Goal: Task Accomplishment & Management: Manage account settings

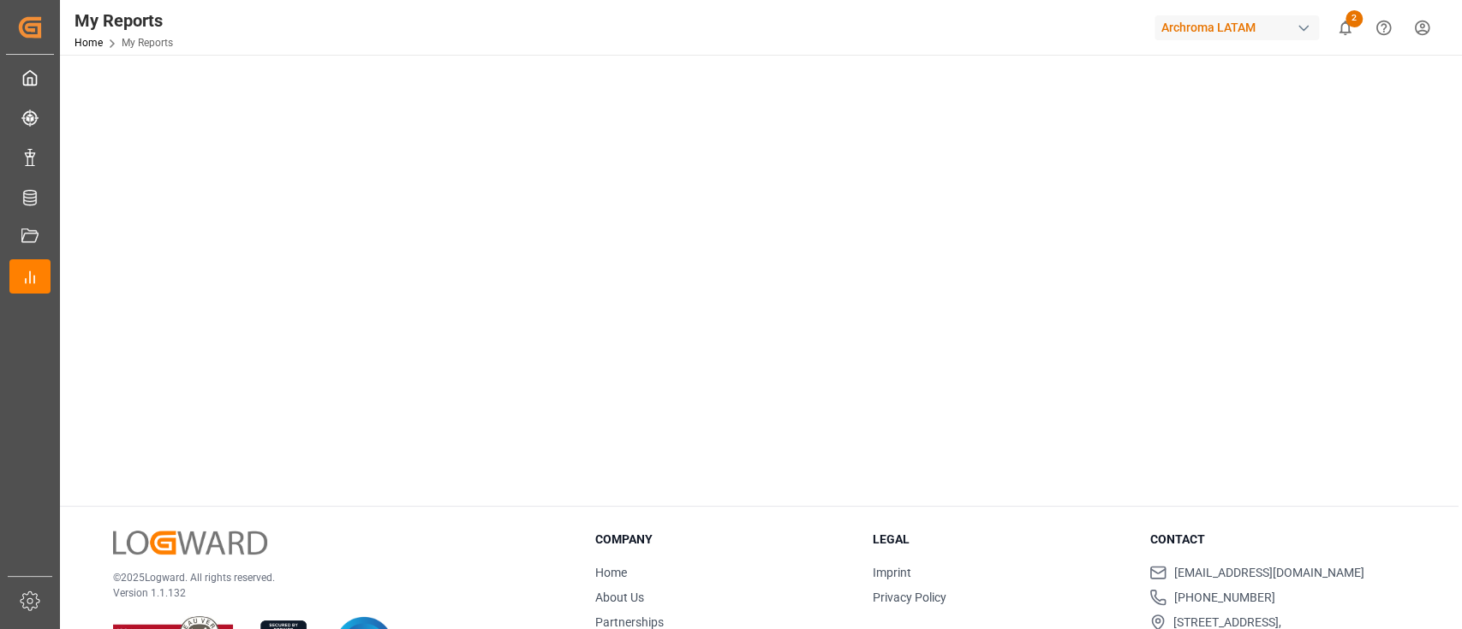
scroll to position [979, 0]
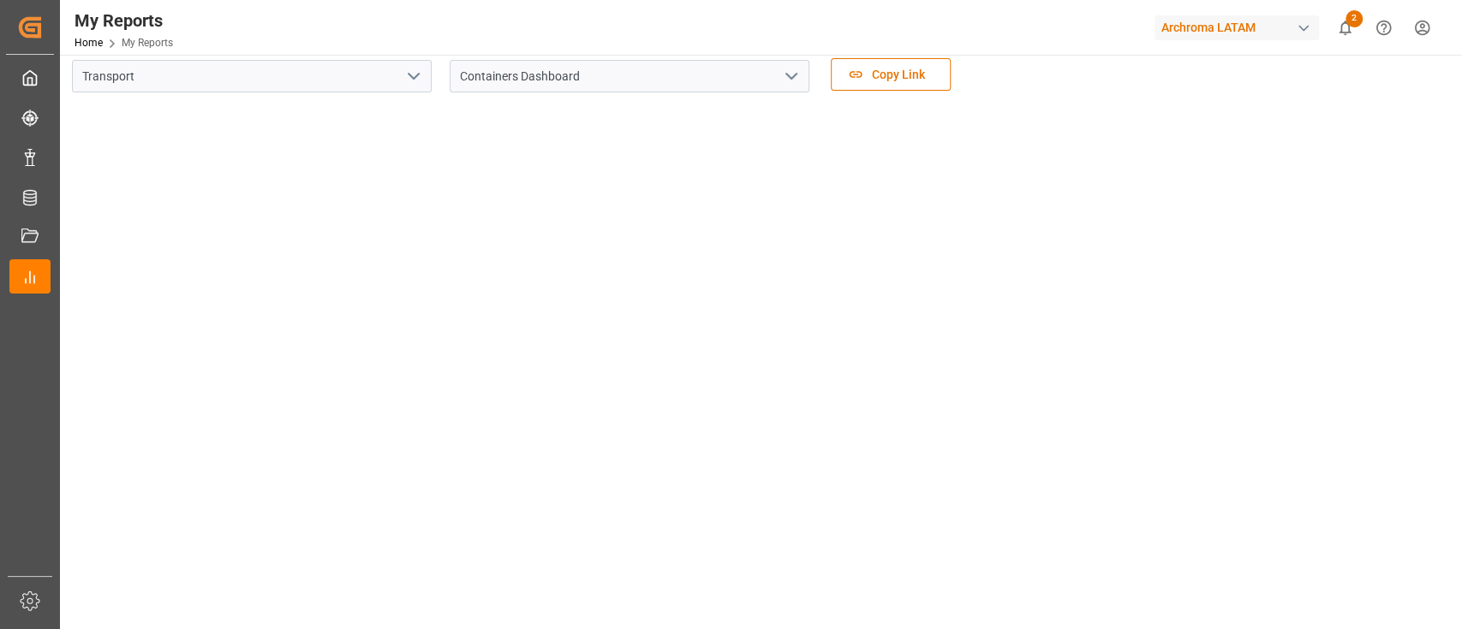
scroll to position [0, 0]
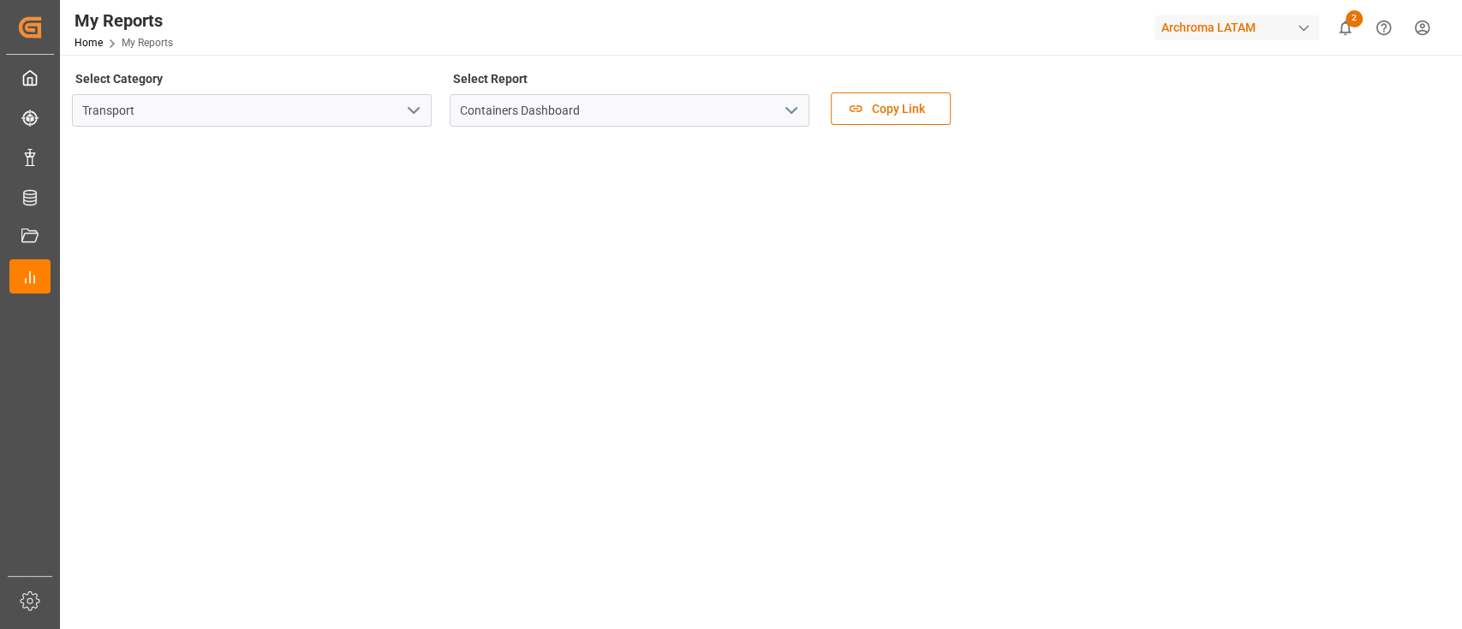
click at [417, 116] on icon "open menu" at bounding box center [413, 110] width 21 height 21
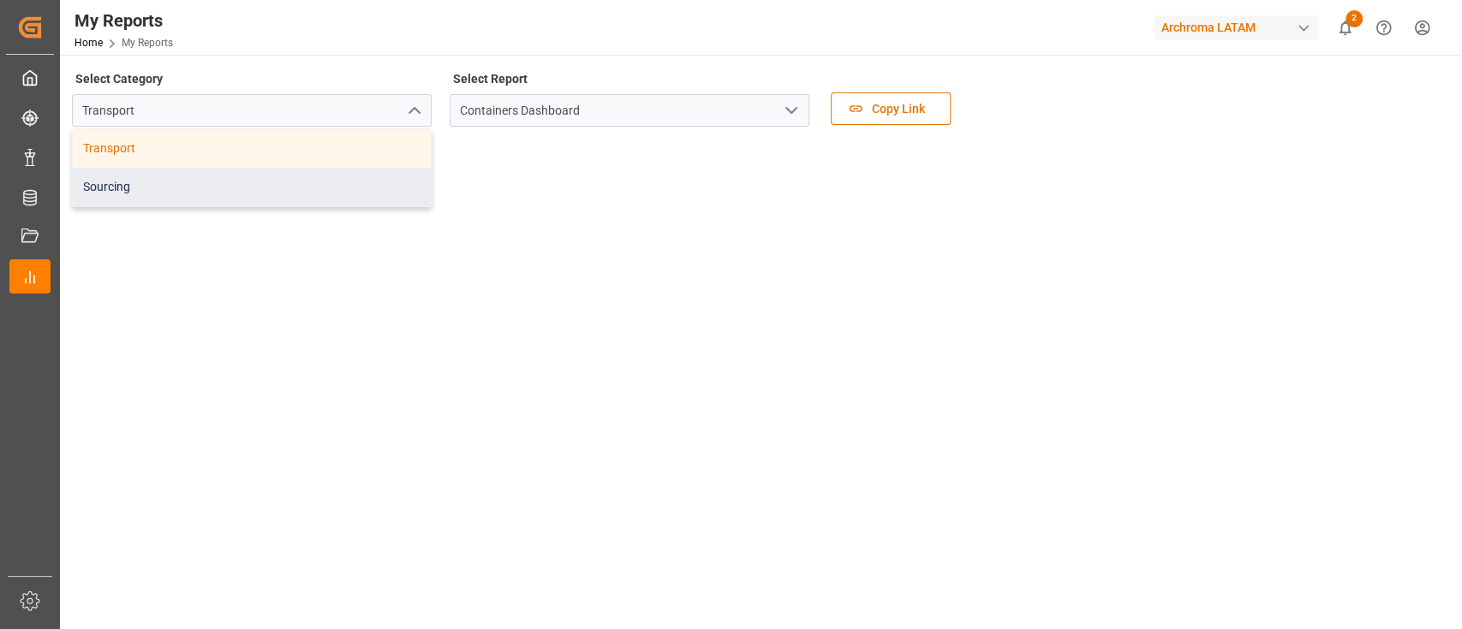
click at [388, 176] on div "Sourcing" at bounding box center [252, 187] width 358 height 39
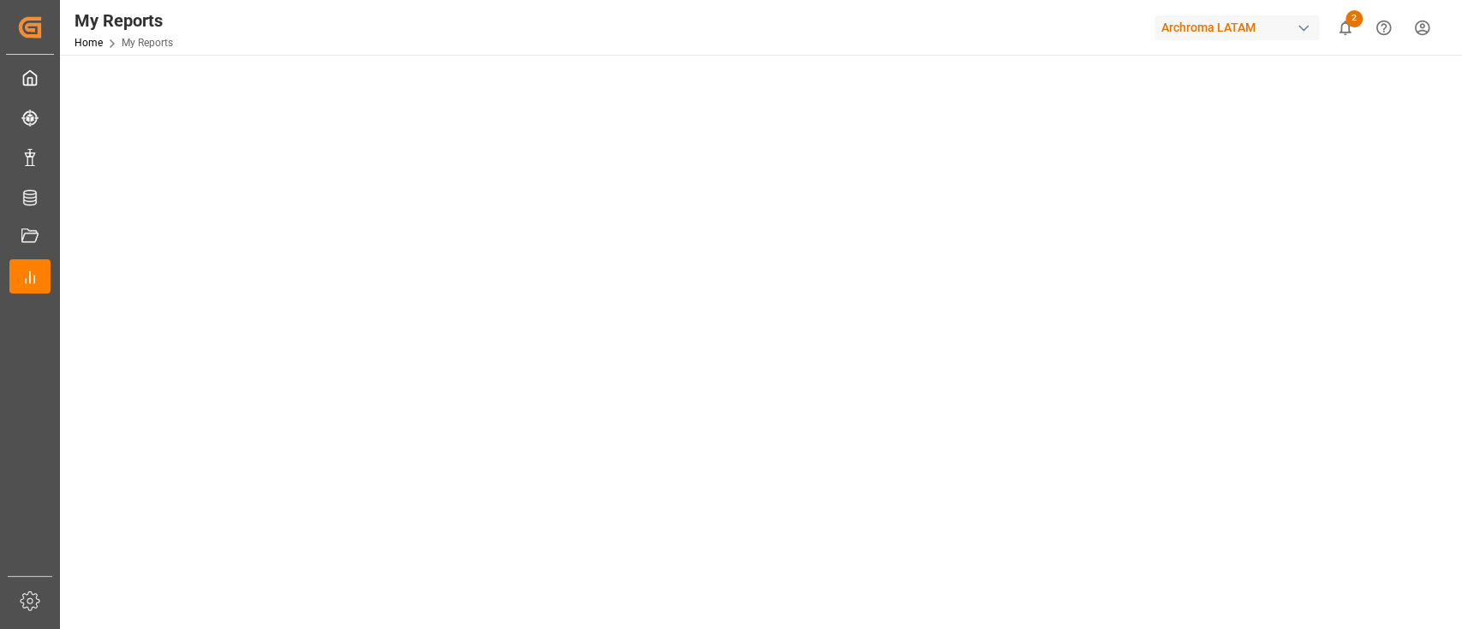
scroll to position [187, 0]
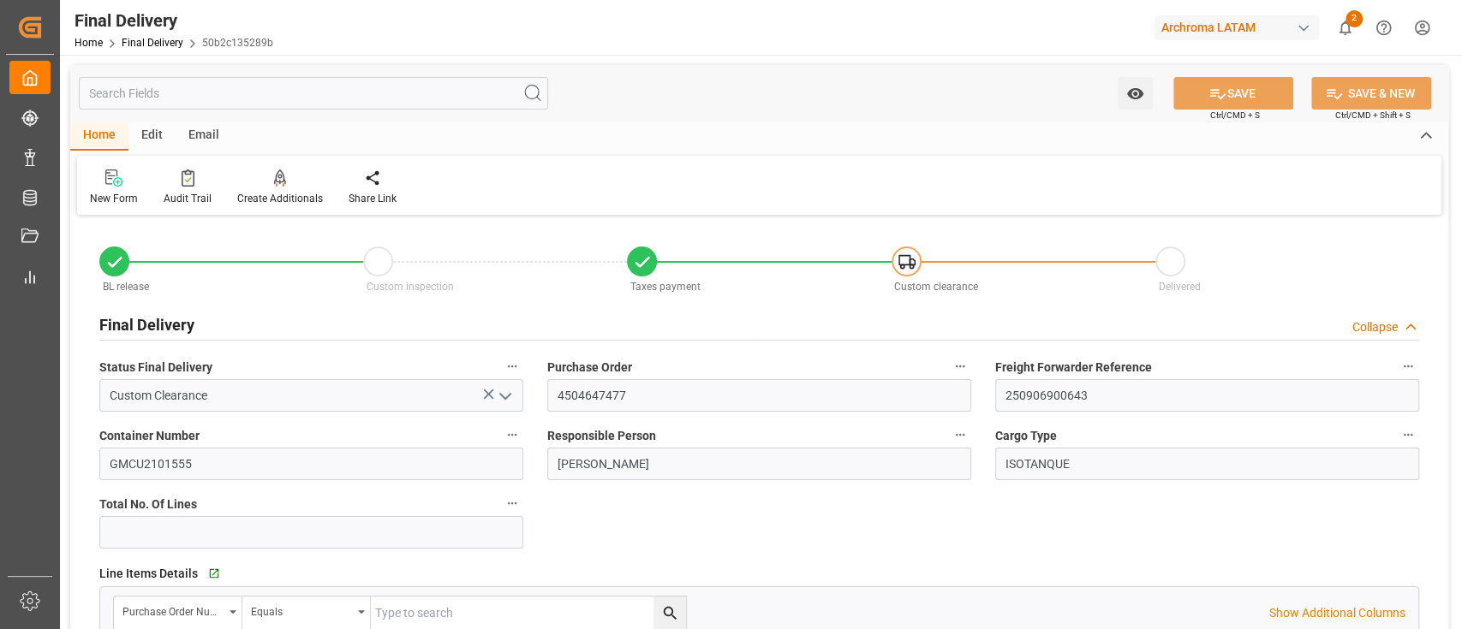
scroll to position [10, 0]
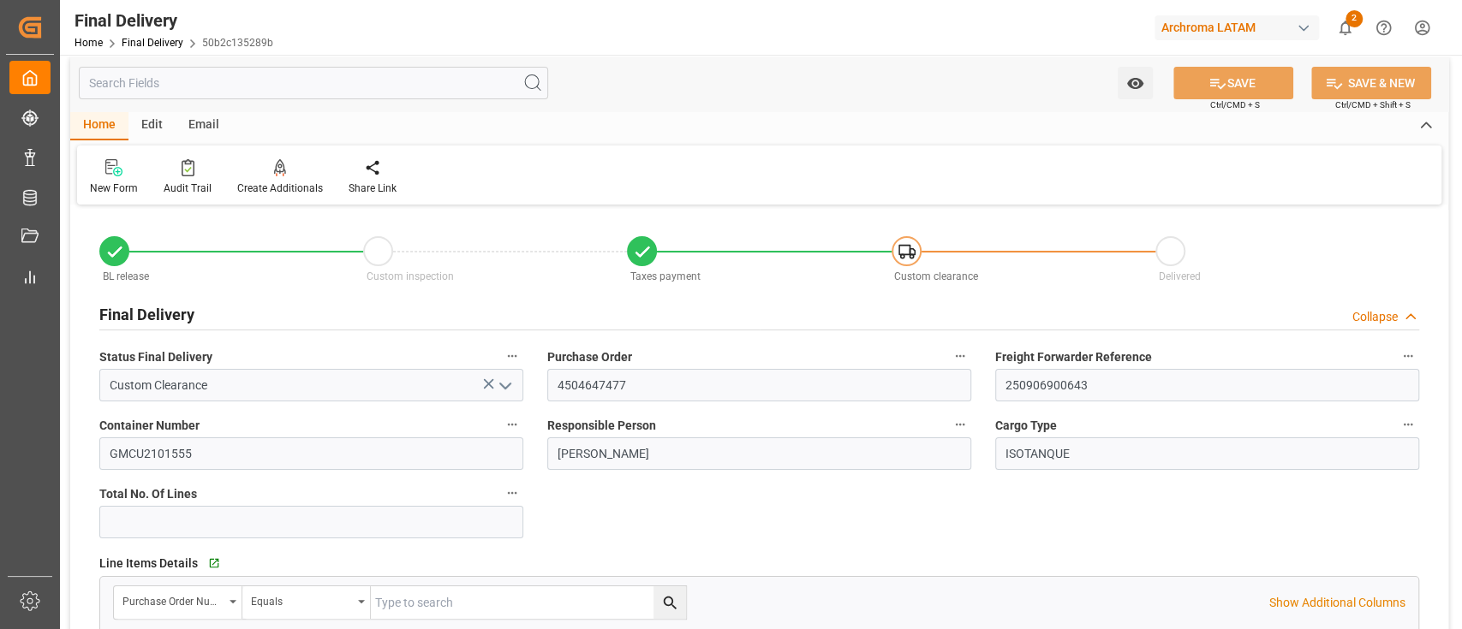
click at [161, 125] on div "Edit" at bounding box center [151, 125] width 47 height 29
click at [287, 170] on div at bounding box center [306, 167] width 64 height 18
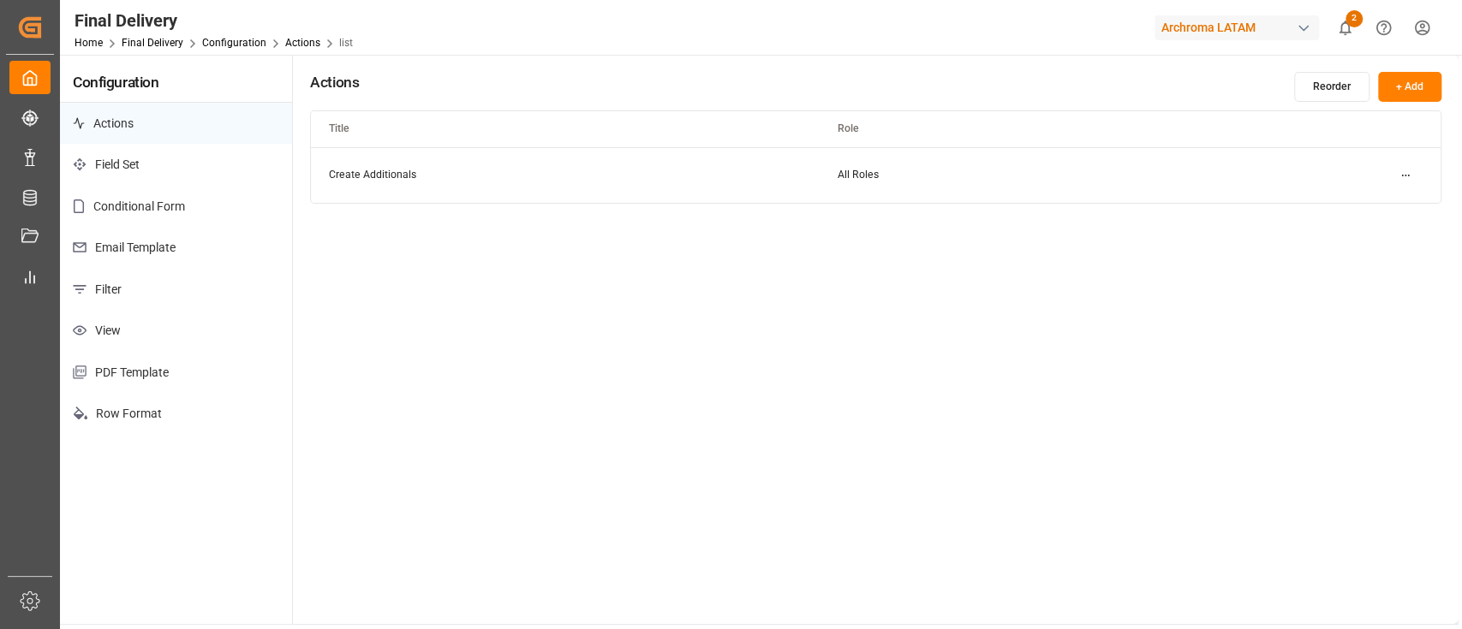
click at [1406, 177] on html "Created by potrace 1.15, written by Peter Selinger 2001-2017 Created by potrace…" at bounding box center [731, 314] width 1462 height 629
click at [1384, 202] on div "Edit" at bounding box center [1374, 209] width 88 height 24
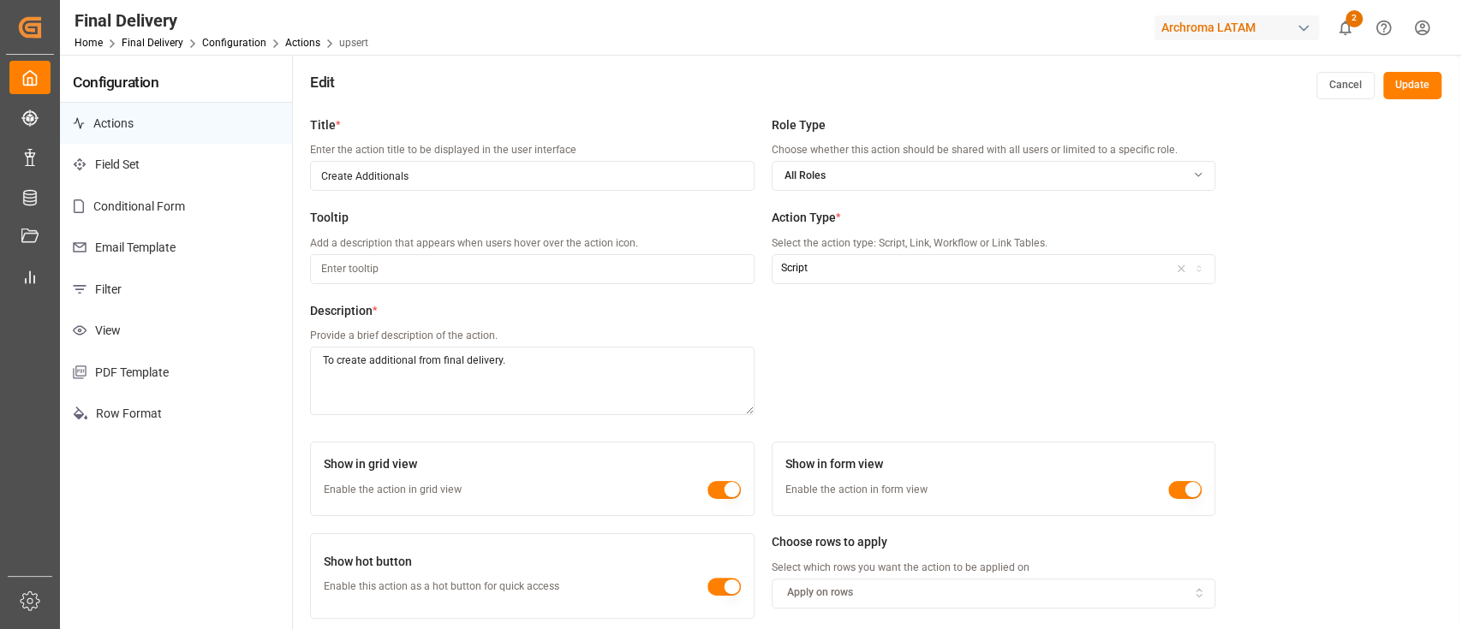
scroll to position [25, 0]
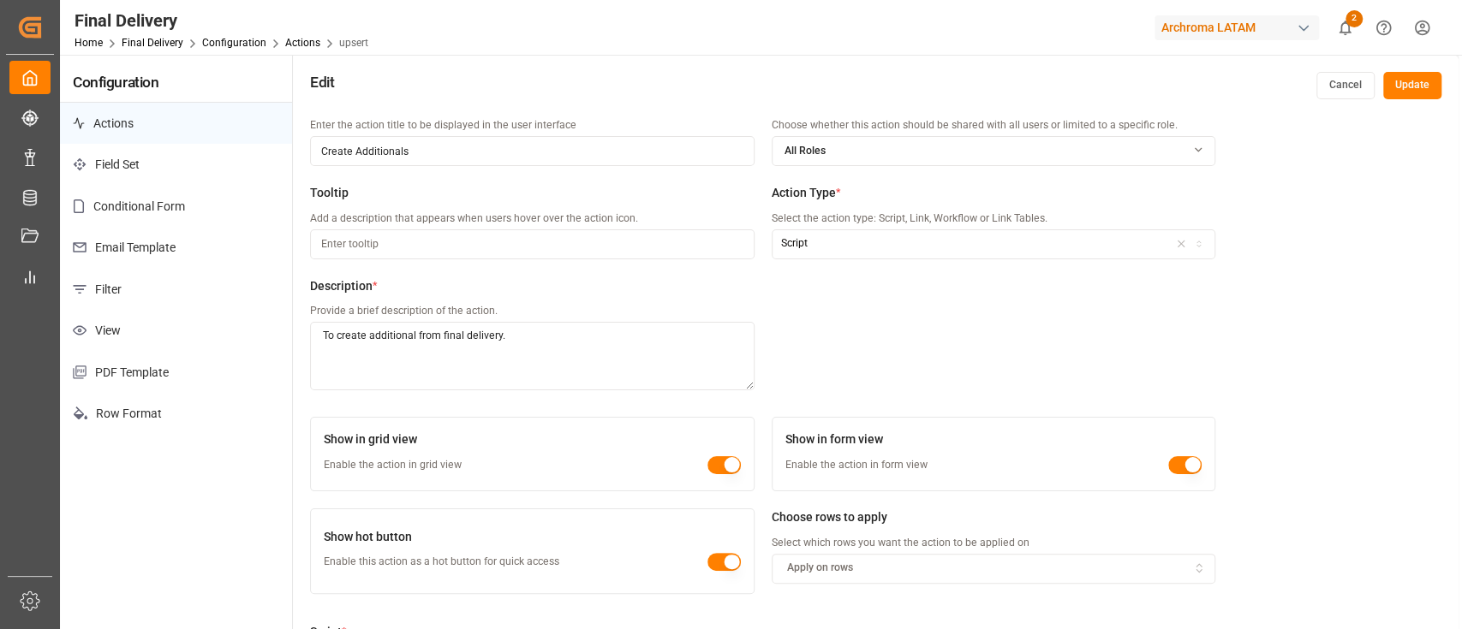
click at [1200, 245] on icon "button" at bounding box center [1198, 246] width 3 height 2
click at [869, 360] on div "Workflow" at bounding box center [878, 356] width 214 height 24
click at [1030, 317] on div "Title * Enter the action title to be displayed in the user interface Create Add…" at bounding box center [762, 251] width 905 height 318
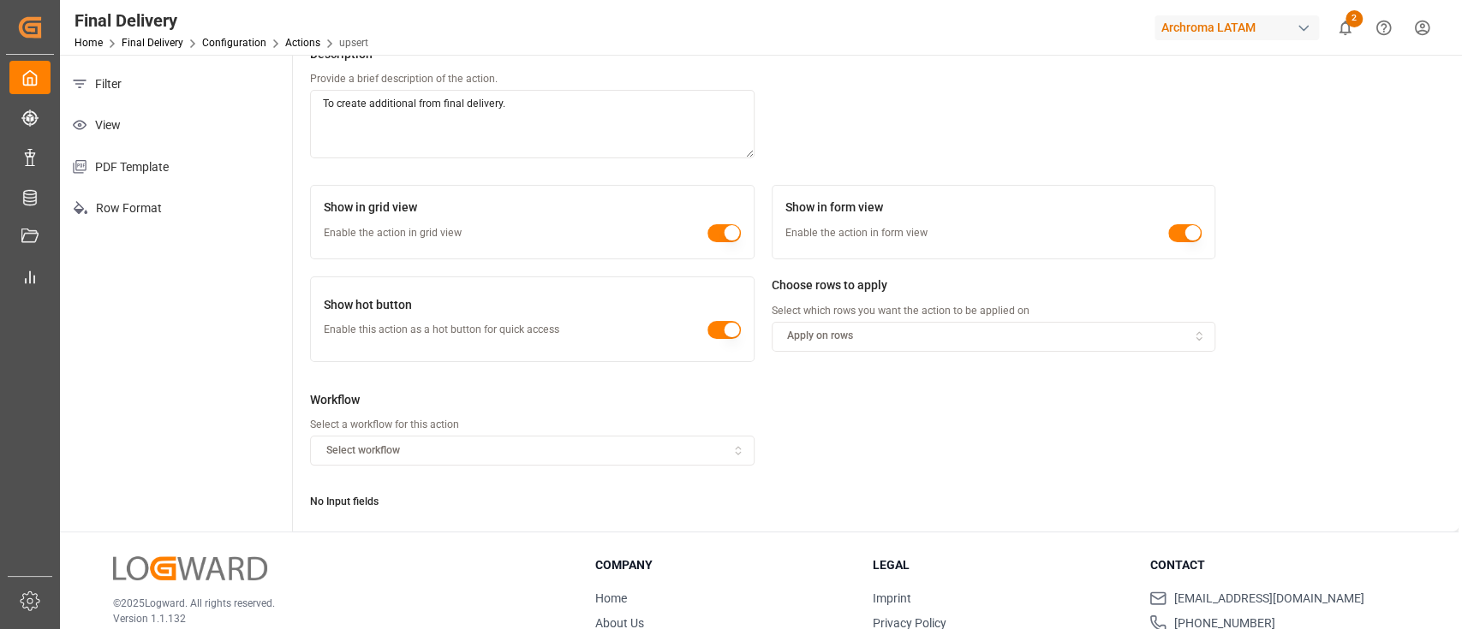
scroll to position [206, 0]
click at [737, 449] on icon "button" at bounding box center [738, 450] width 12 height 15
click at [401, 509] on div "onSave" at bounding box center [419, 514] width 214 height 24
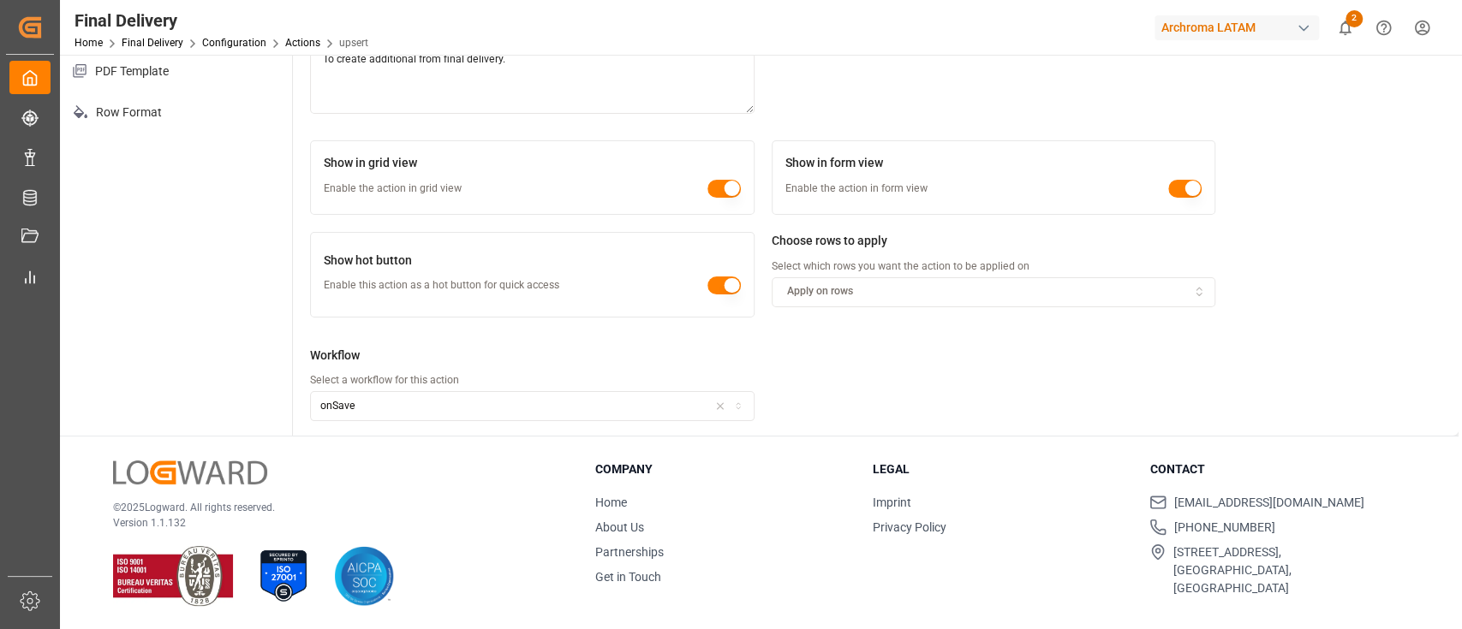
scroll to position [0, 0]
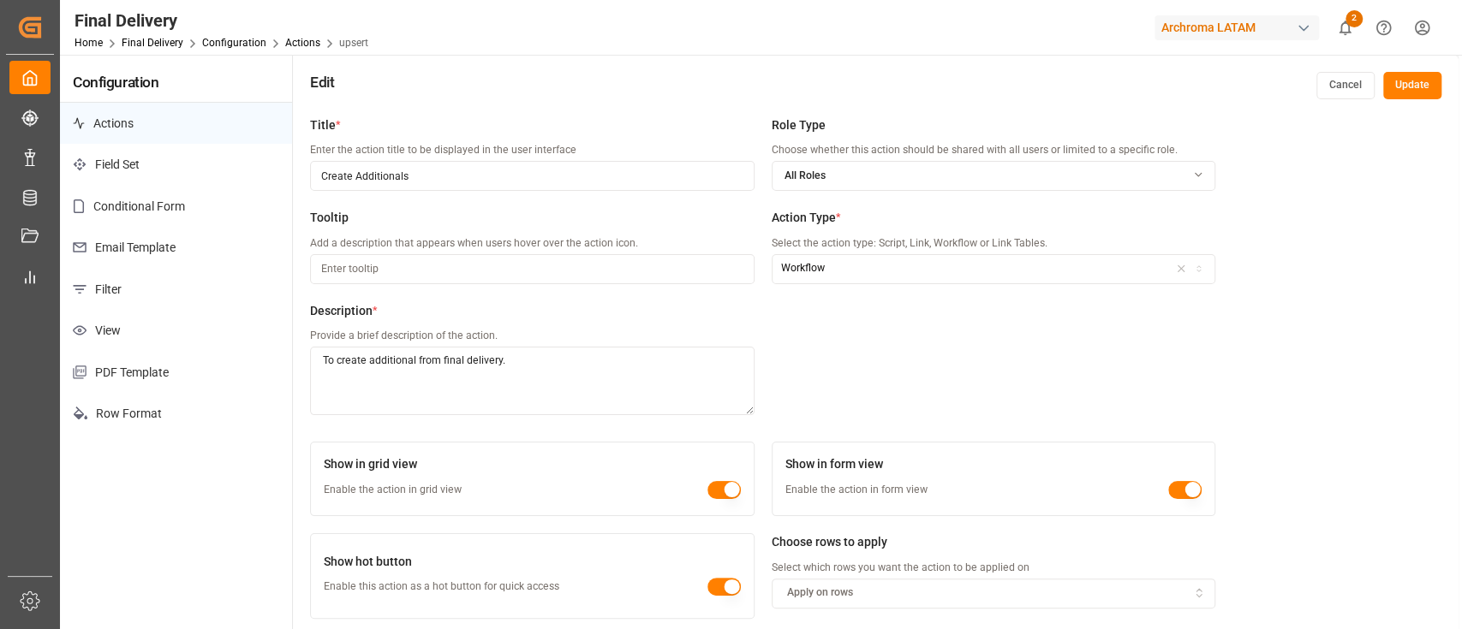
click at [1341, 88] on button "Cancel" at bounding box center [1345, 85] width 58 height 27
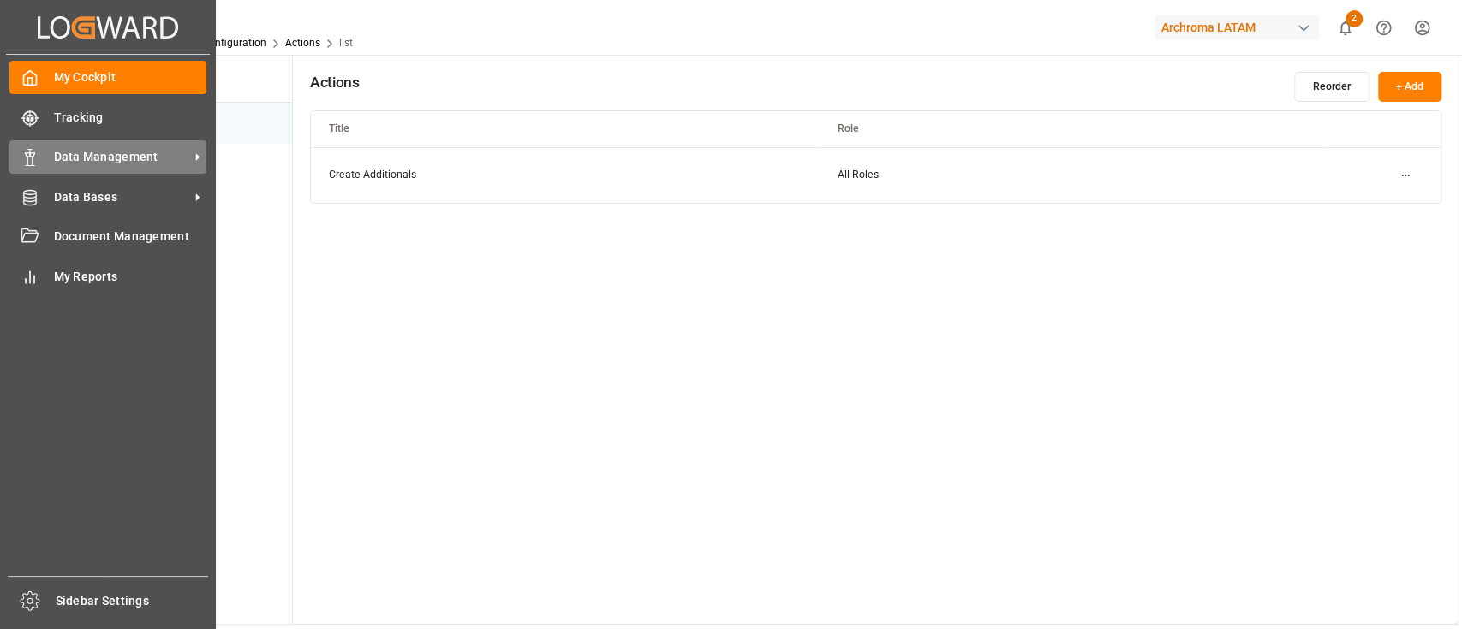
click at [111, 159] on span "Data Management" at bounding box center [121, 157] width 135 height 18
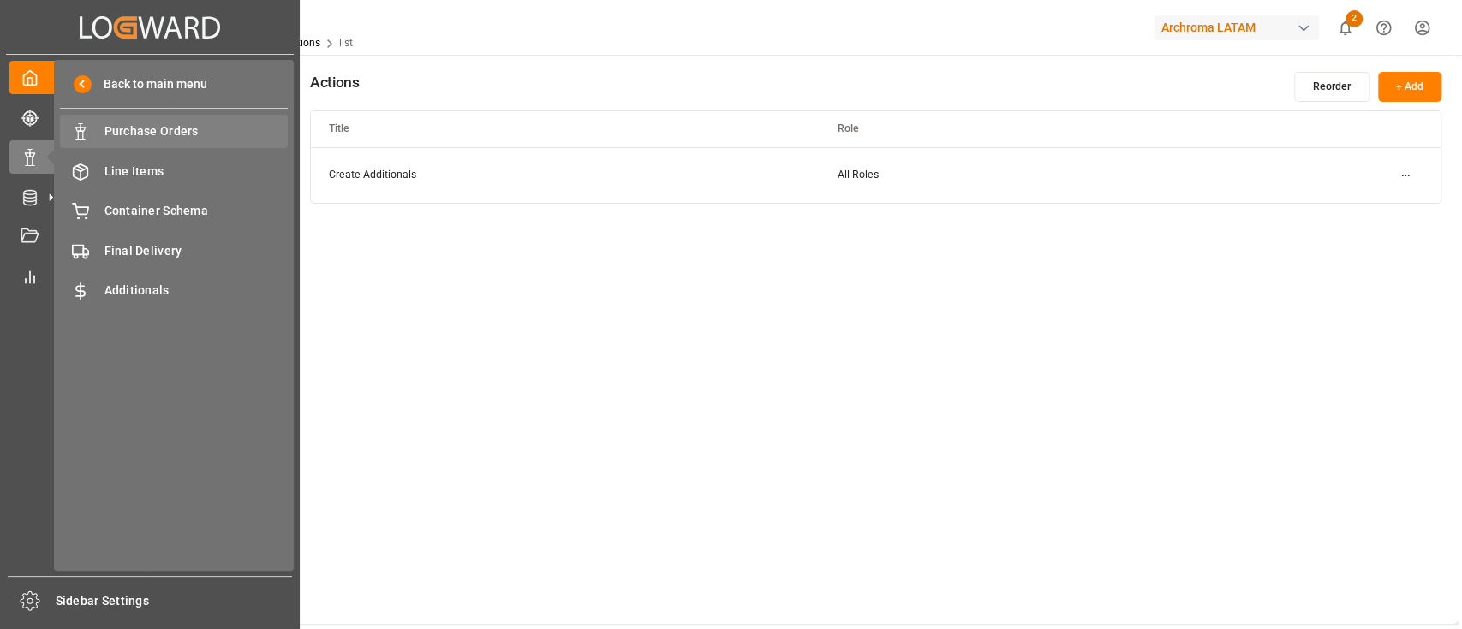
click at [196, 135] on span "Purchase Orders" at bounding box center [196, 131] width 184 height 18
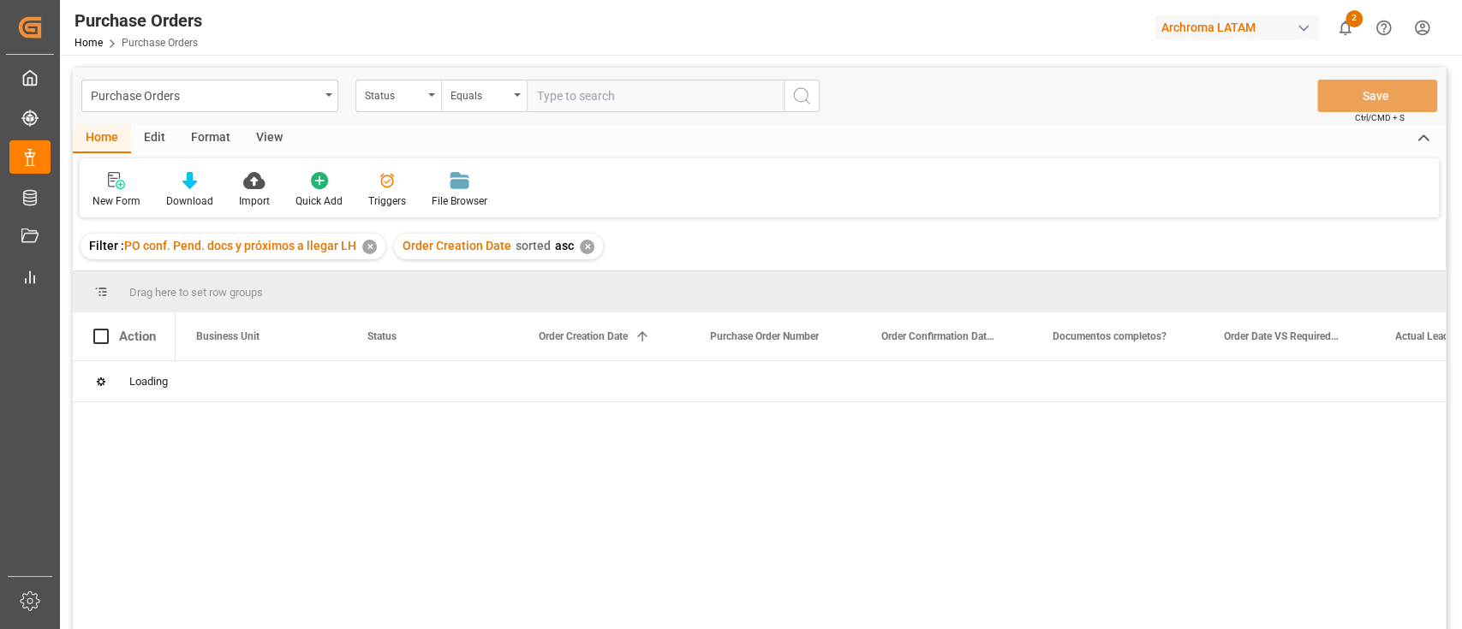
click at [374, 249] on div "✕" at bounding box center [369, 247] width 15 height 15
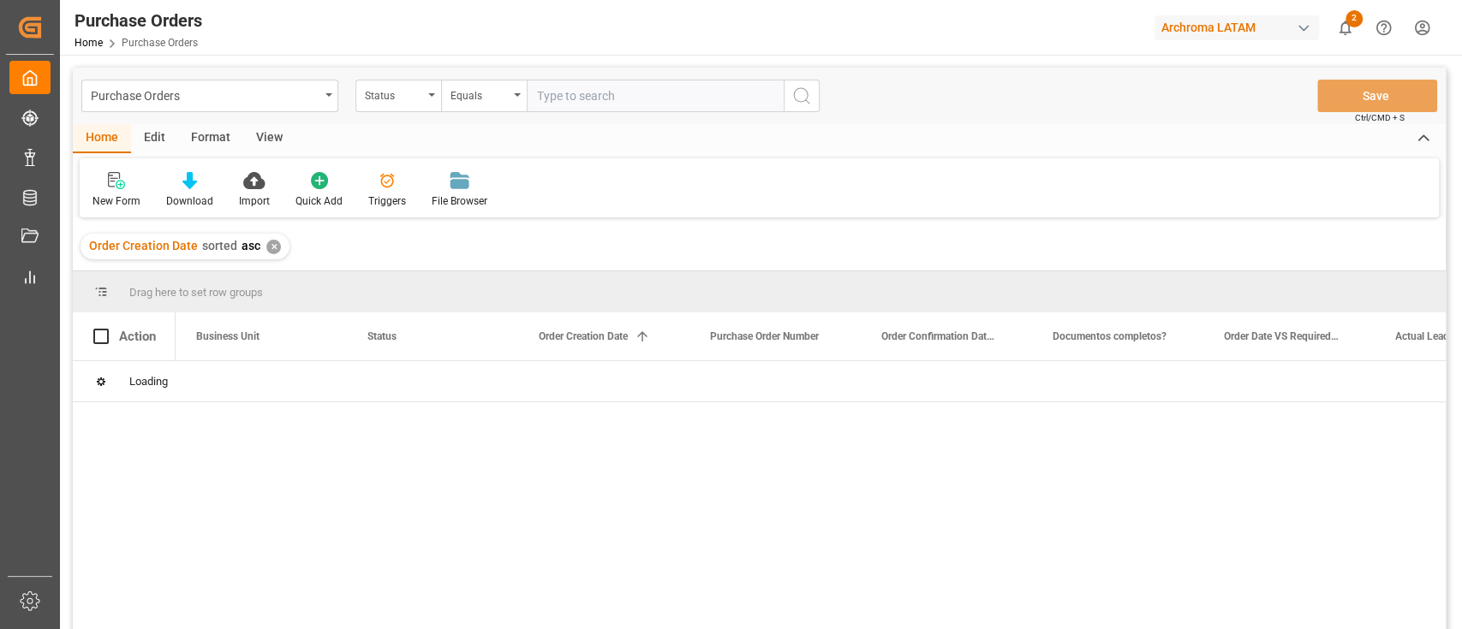
click at [158, 131] on div "Edit" at bounding box center [154, 138] width 47 height 29
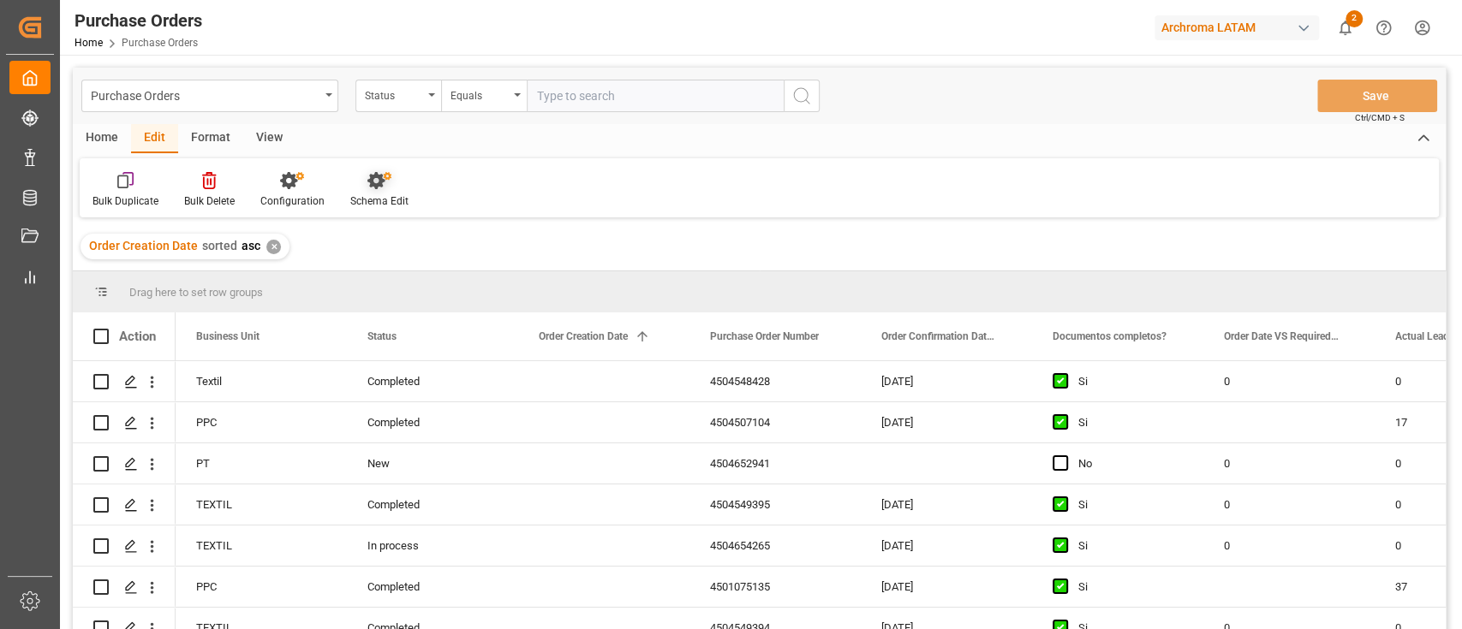
click at [395, 188] on div at bounding box center [379, 180] width 58 height 18
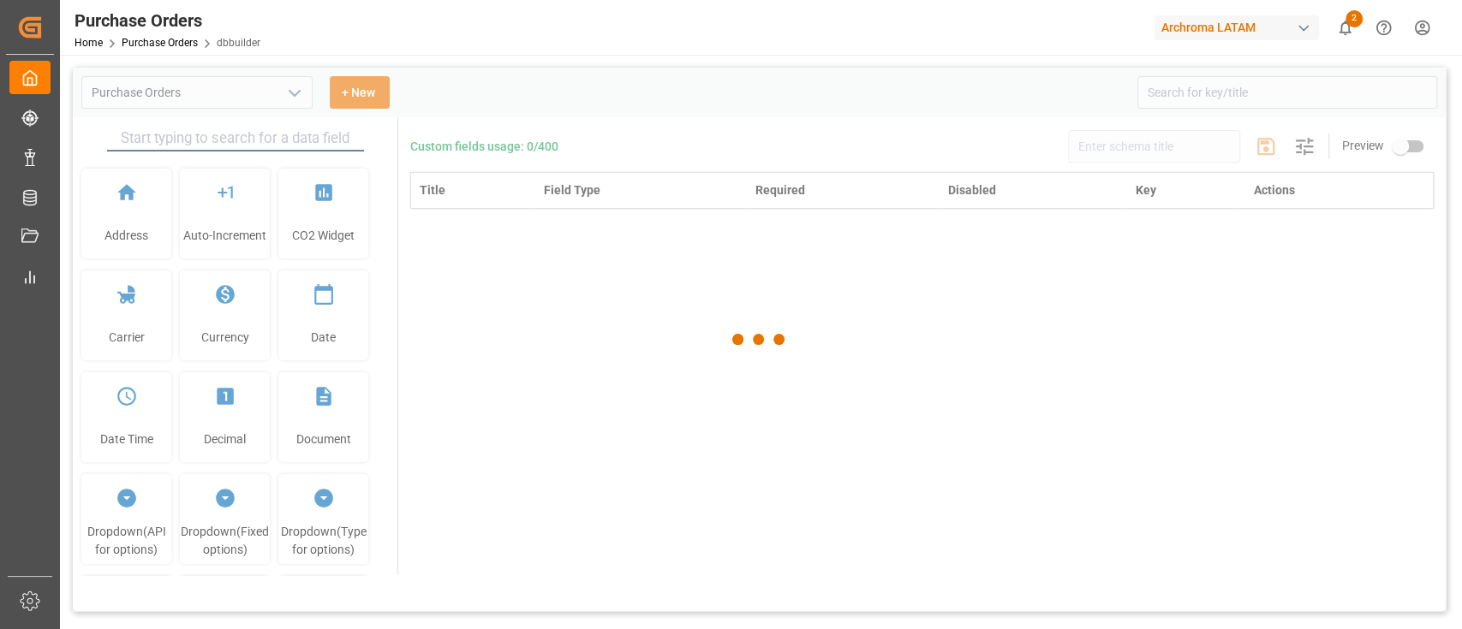
type input "Purchase Orders"
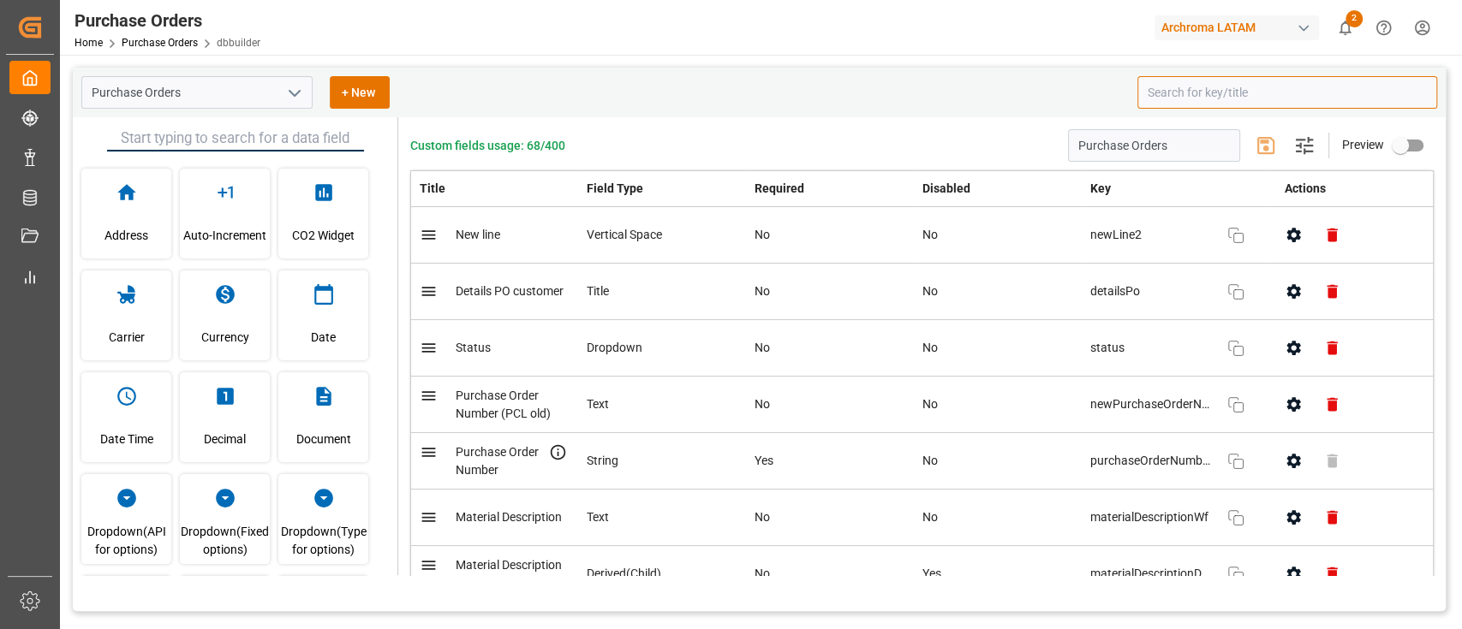
click at [1198, 99] on input at bounding box center [1287, 92] width 300 height 33
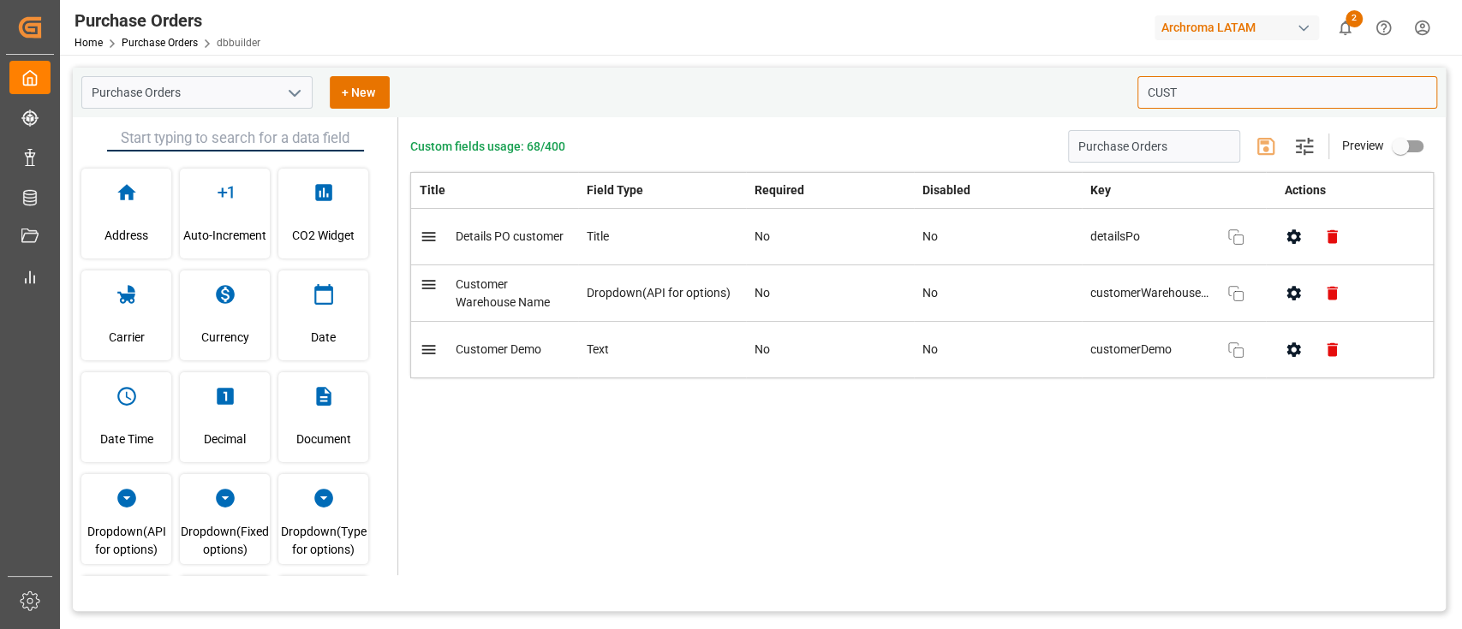
type input "CUST"
click at [1225, 522] on div "Custom fields usage: 68/400 Purchase Orders Settings Preview Title Field Type R…" at bounding box center [921, 346] width 1047 height 458
click at [300, 100] on icon "open menu" at bounding box center [294, 93] width 21 height 21
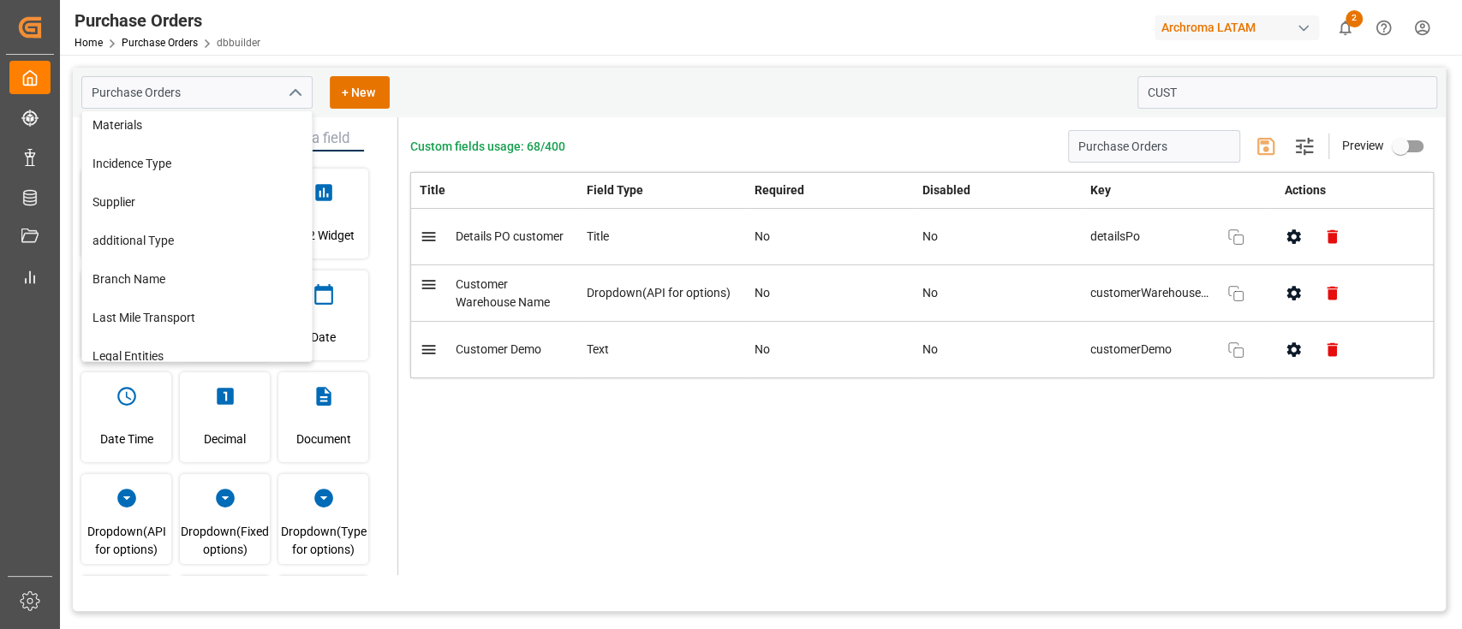
scroll to position [327, 0]
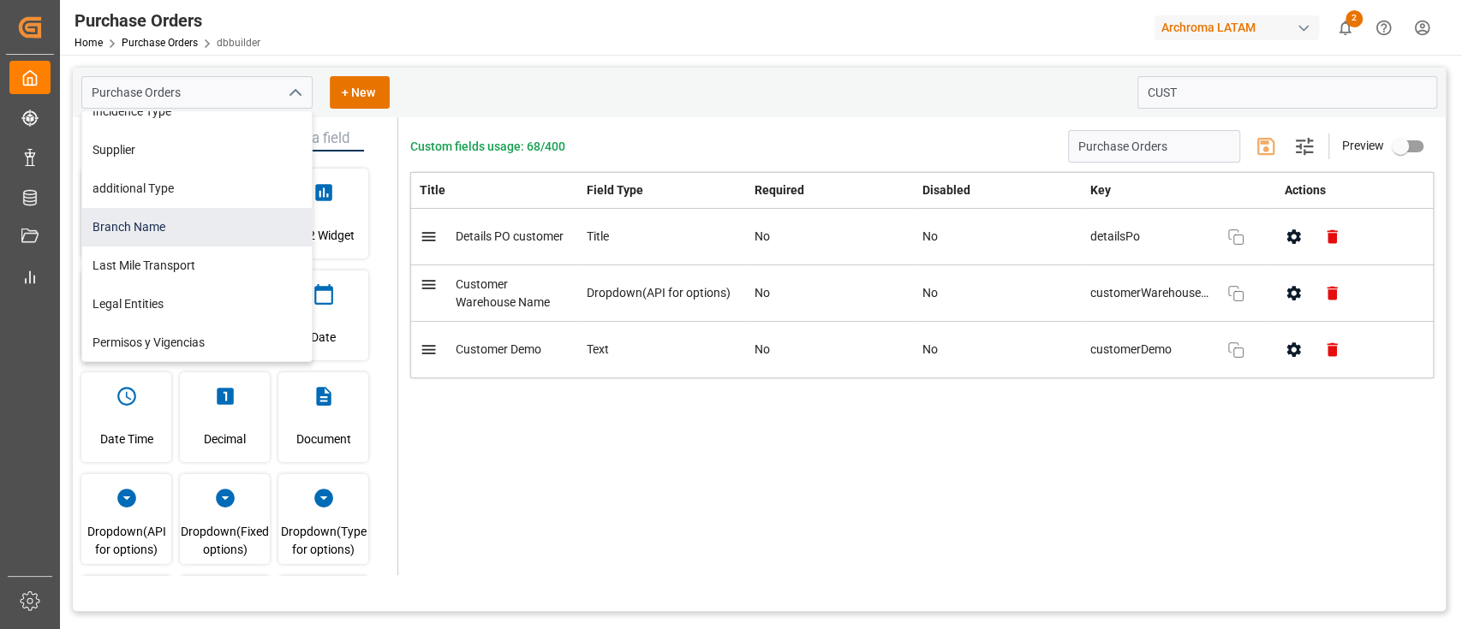
click at [184, 229] on div "Branch Name" at bounding box center [196, 227] width 229 height 39
type input "Branch Name"
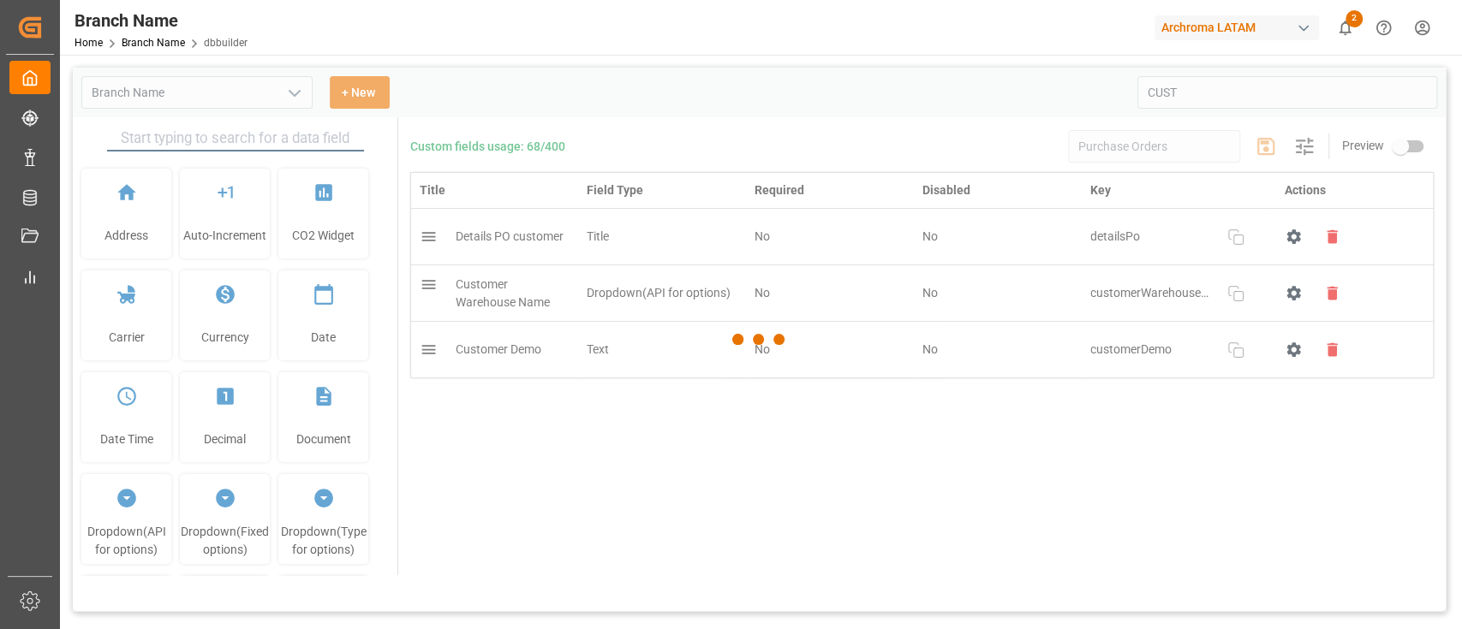
type input "Branch Name"
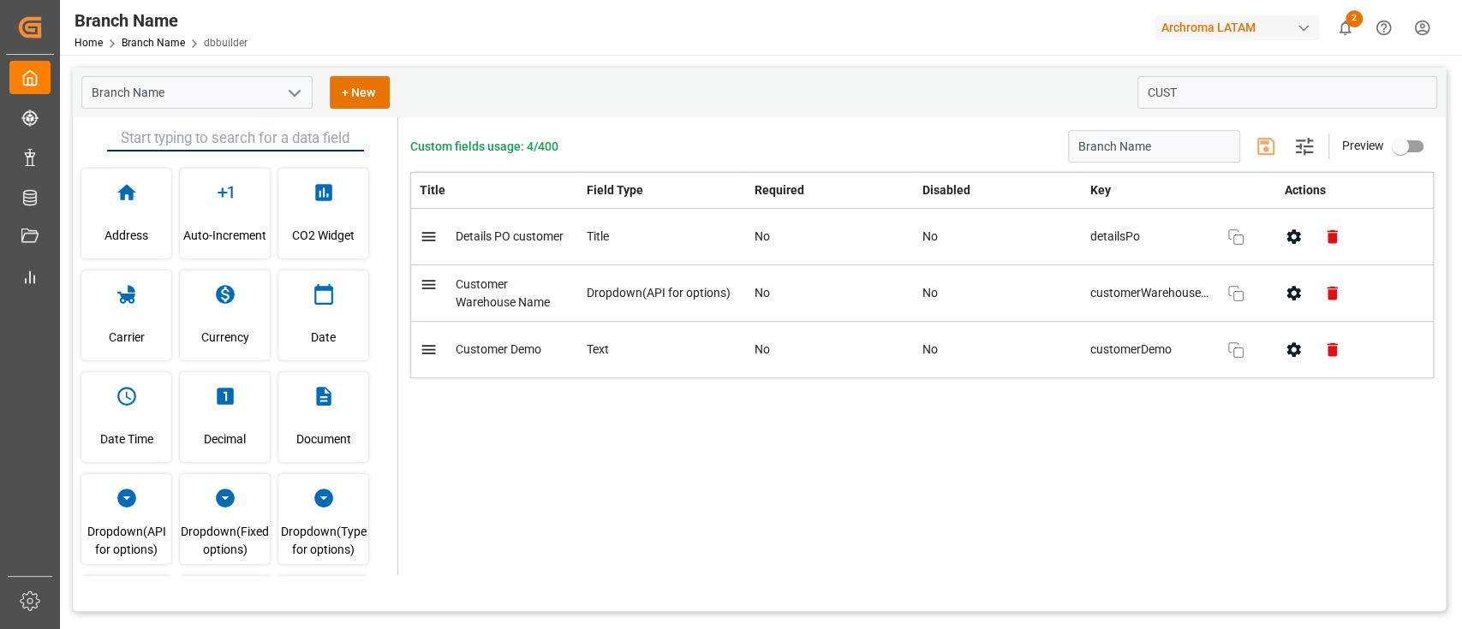
click at [287, 85] on icon "open menu" at bounding box center [294, 93] width 21 height 21
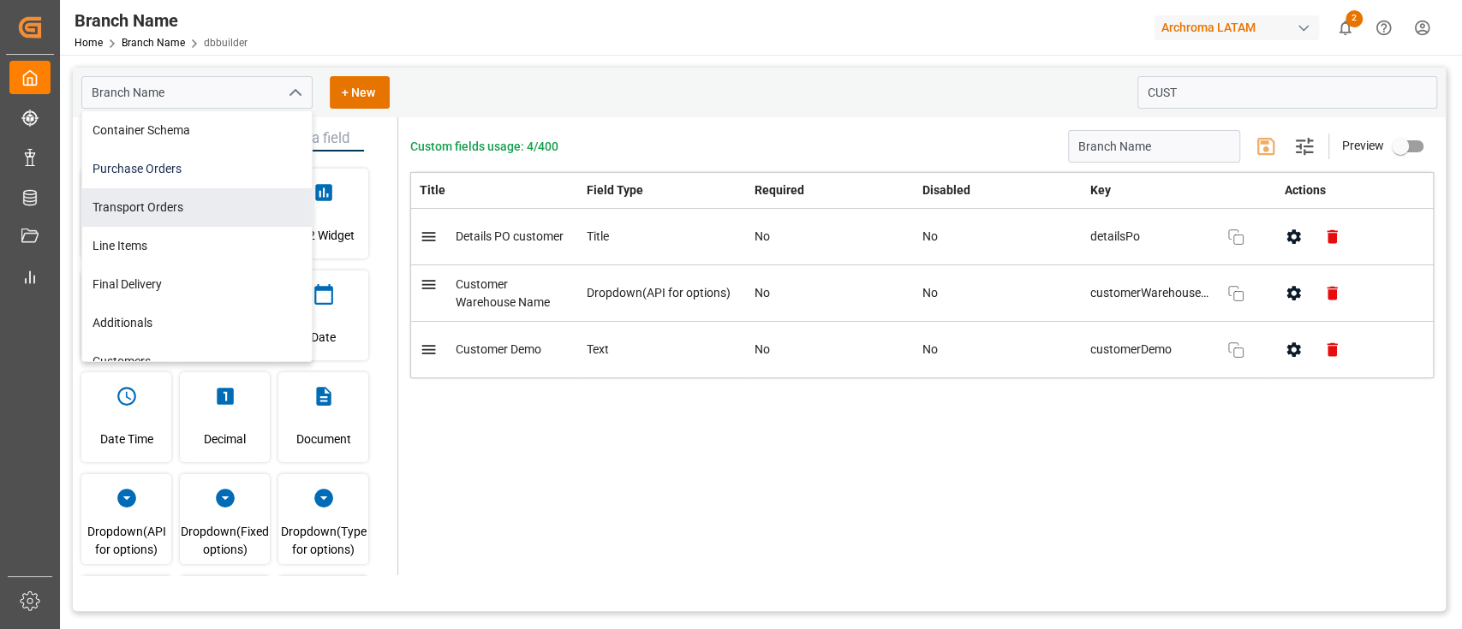
click at [196, 180] on div "Purchase Orders" at bounding box center [196, 169] width 229 height 39
type input "Purchase Orders"
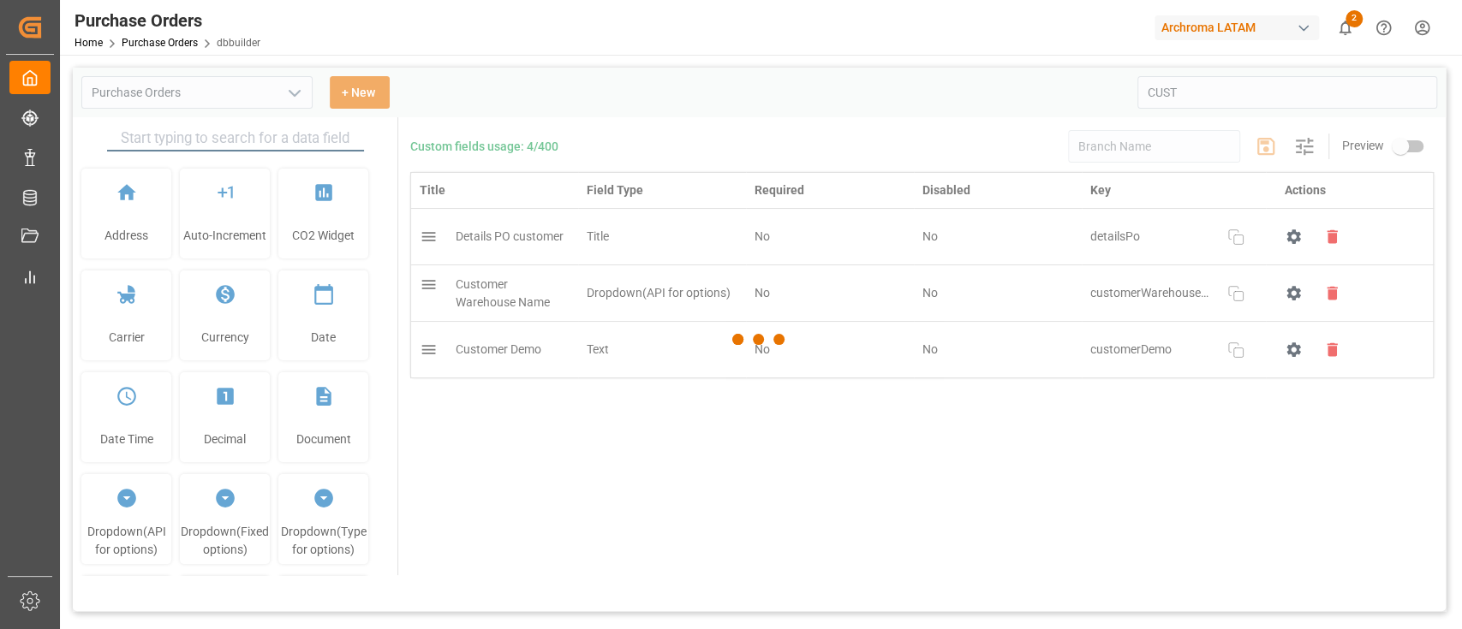
type input "Purchase Orders"
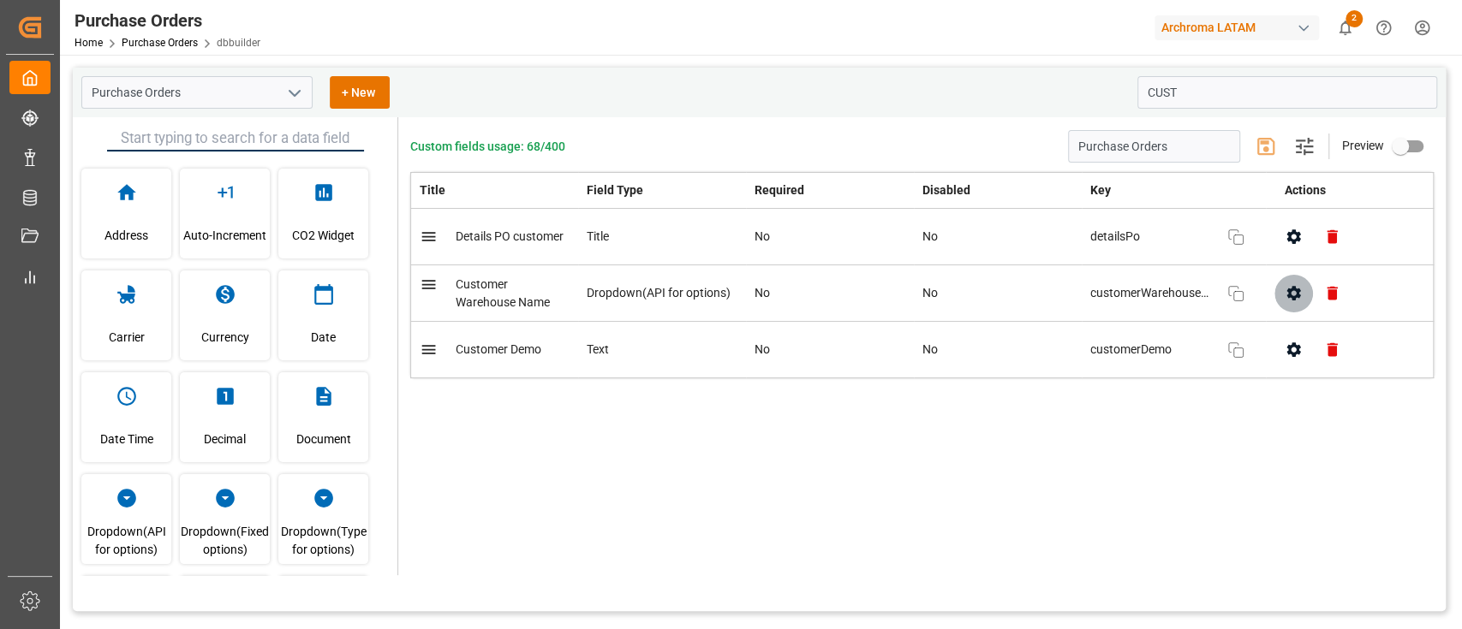
click at [1289, 289] on icon "button" at bounding box center [1293, 293] width 14 height 15
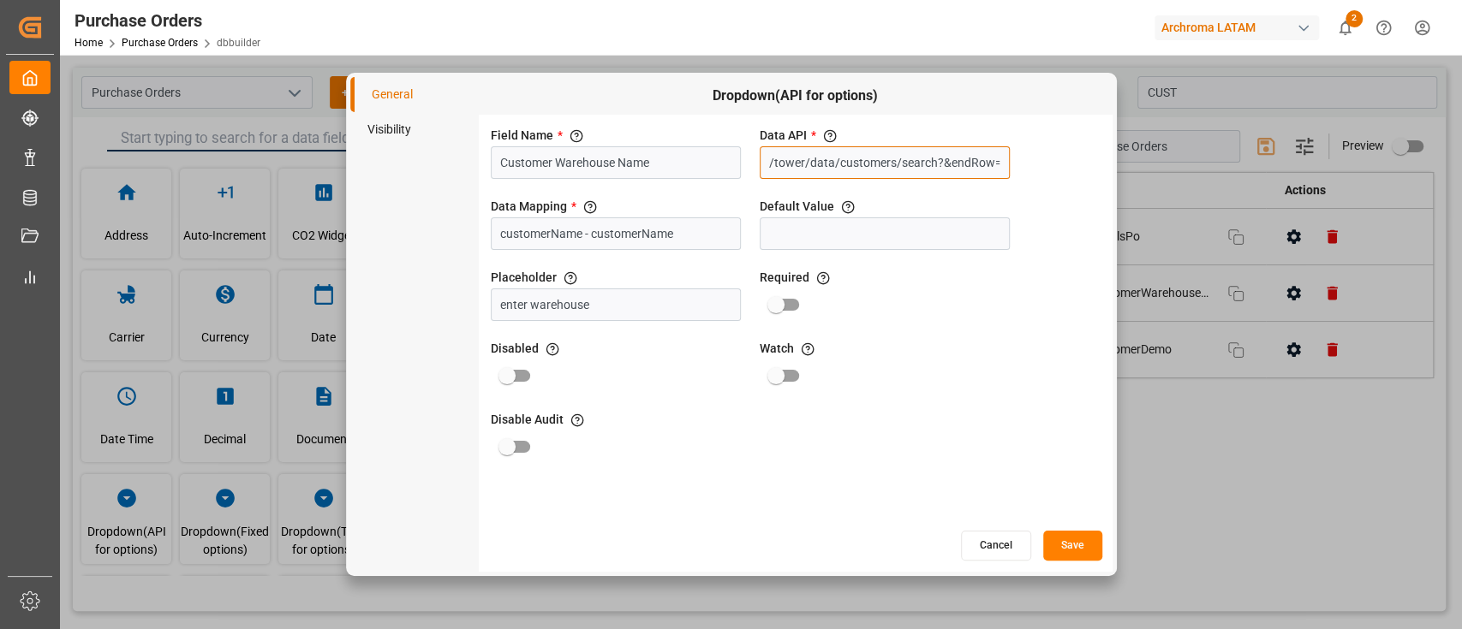
click at [896, 170] on input "/tower/data/customers/search?&endRow=50&p=0&s=50&startRow=0" at bounding box center [885, 162] width 250 height 33
click at [998, 541] on button "Cancel" at bounding box center [996, 546] width 70 height 30
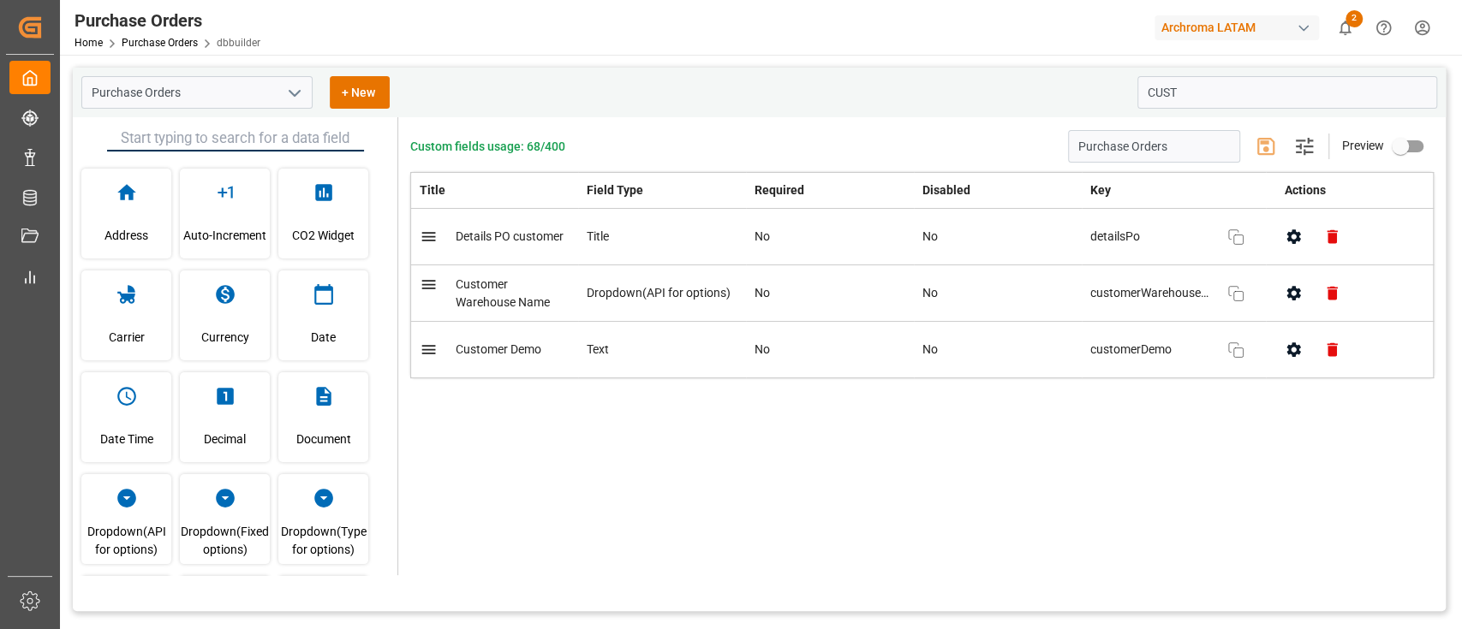
click at [294, 86] on icon "open menu" at bounding box center [294, 93] width 21 height 21
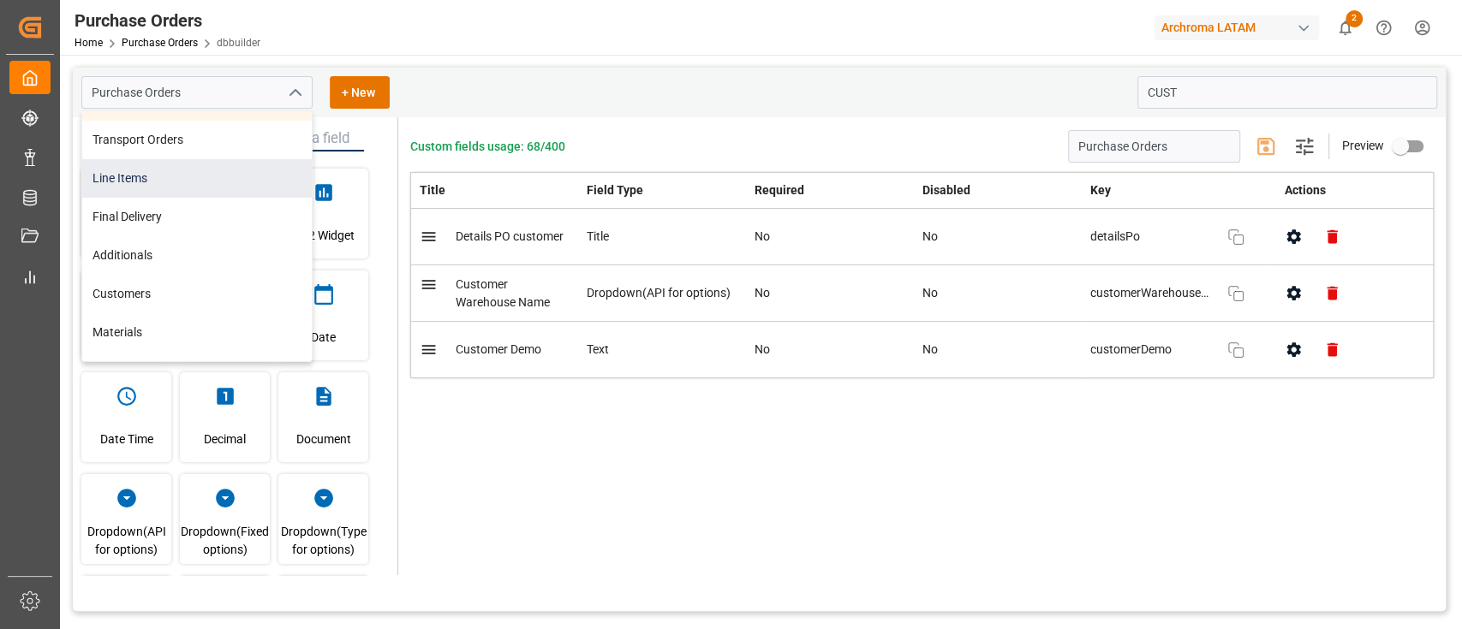
scroll to position [74, 0]
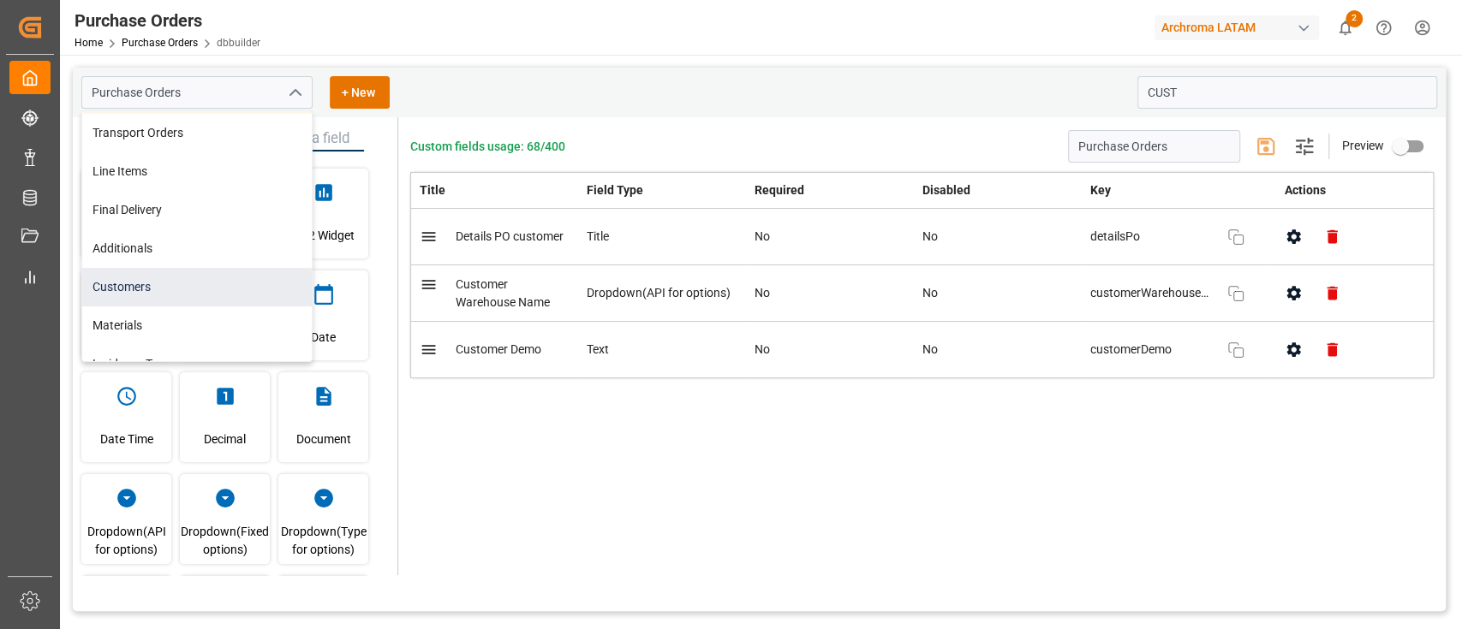
click at [176, 276] on div "Customers" at bounding box center [196, 287] width 229 height 39
type input "Customers"
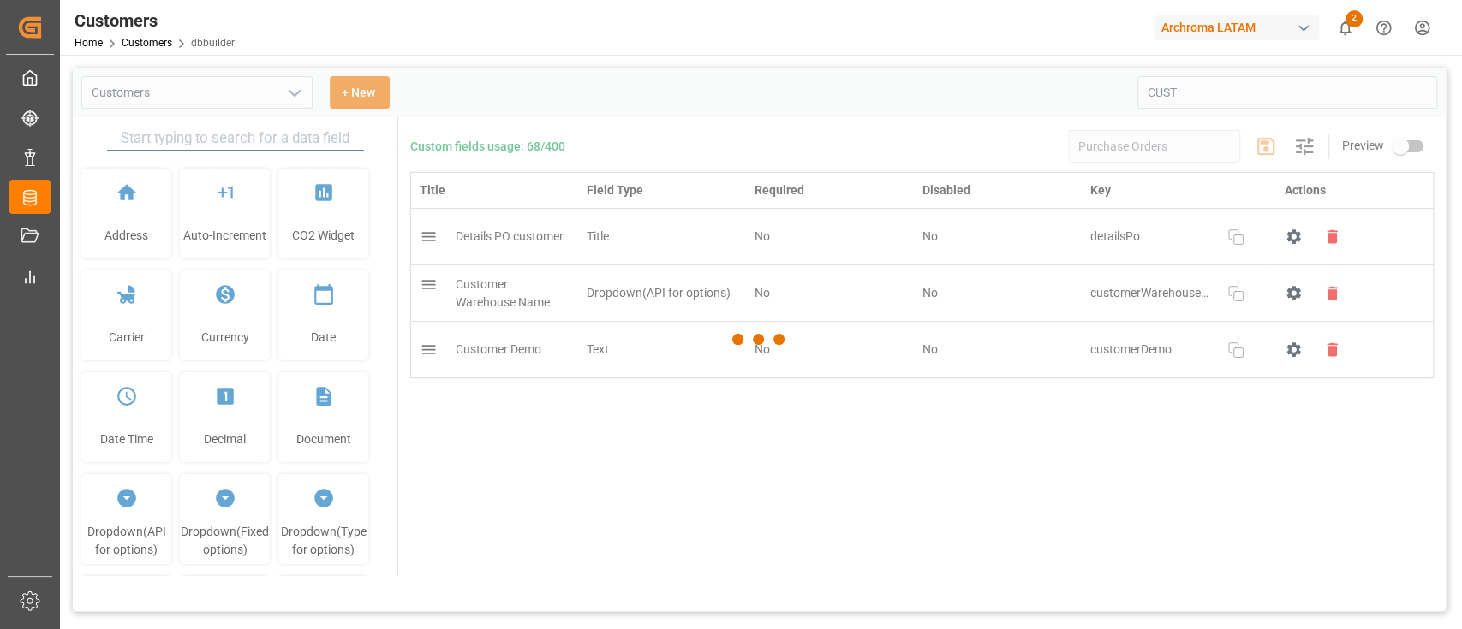
type input "Customers"
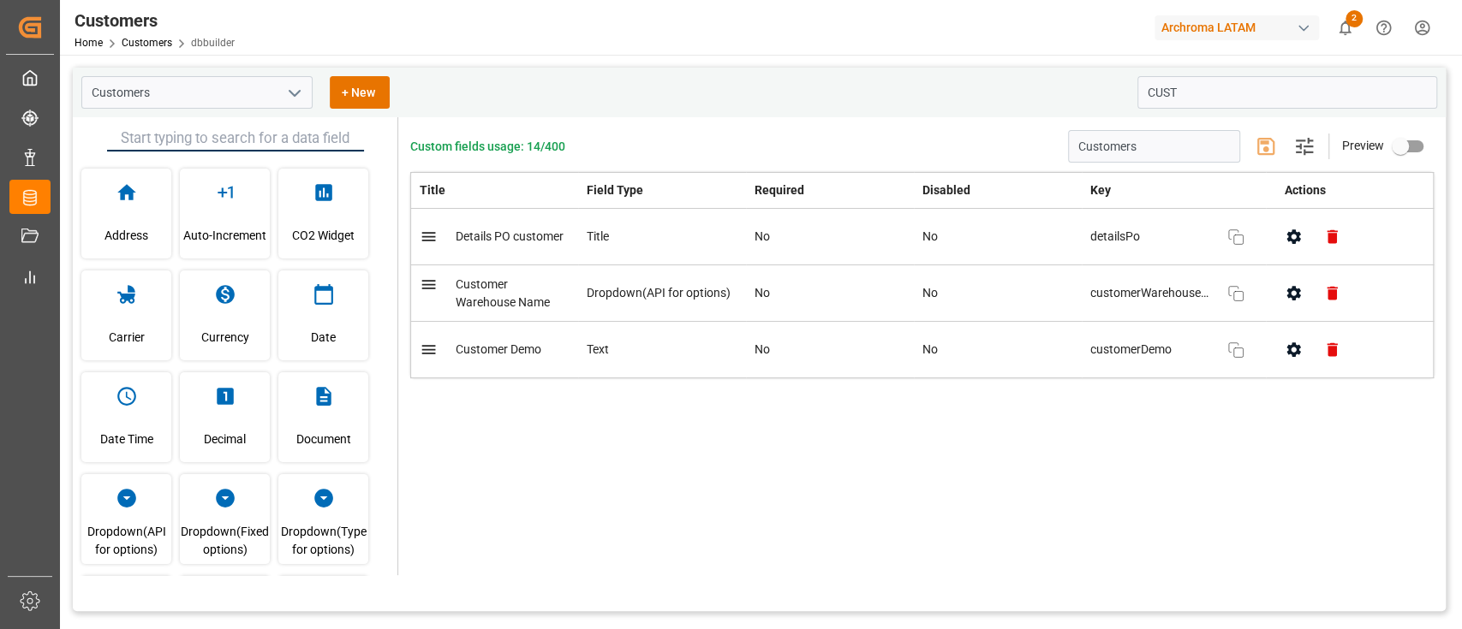
click at [600, 466] on div "Custom fields usage: 14/400 Customers Settings Preview Title Field Type Require…" at bounding box center [921, 346] width 1047 height 458
click at [159, 42] on link "Customers" at bounding box center [147, 43] width 51 height 12
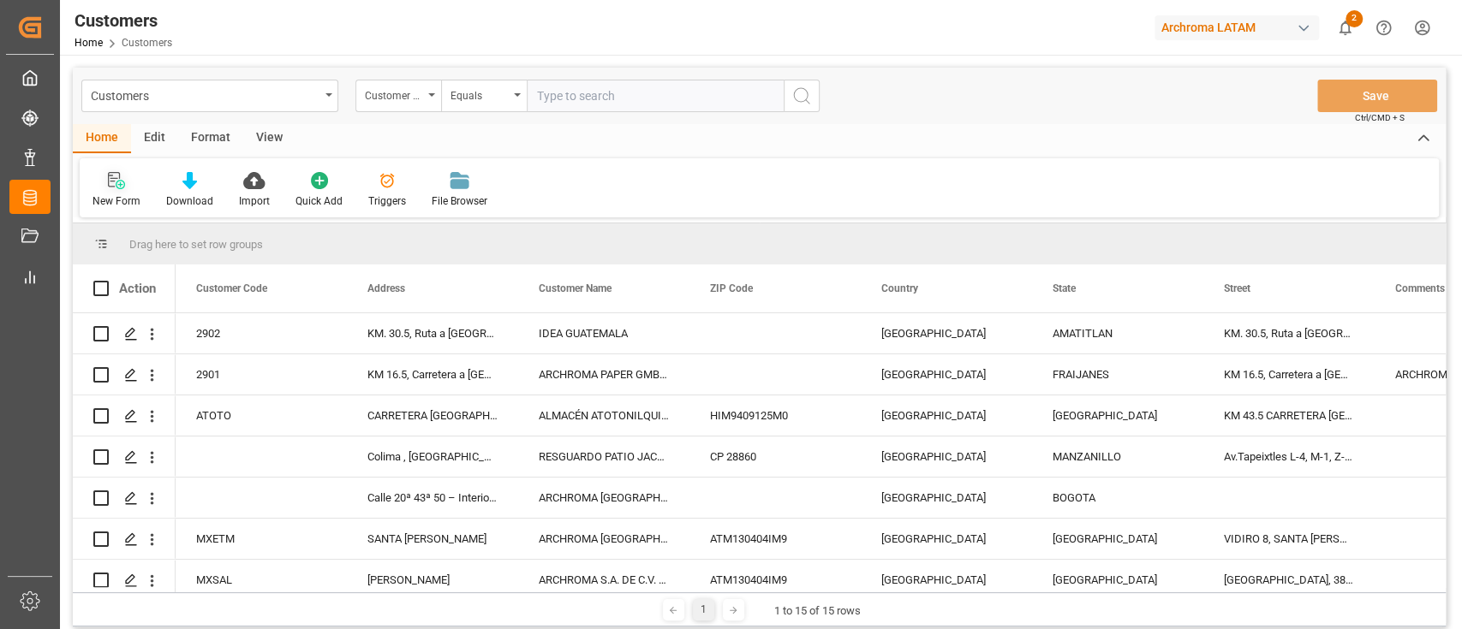
click at [128, 188] on div at bounding box center [116, 180] width 48 height 18
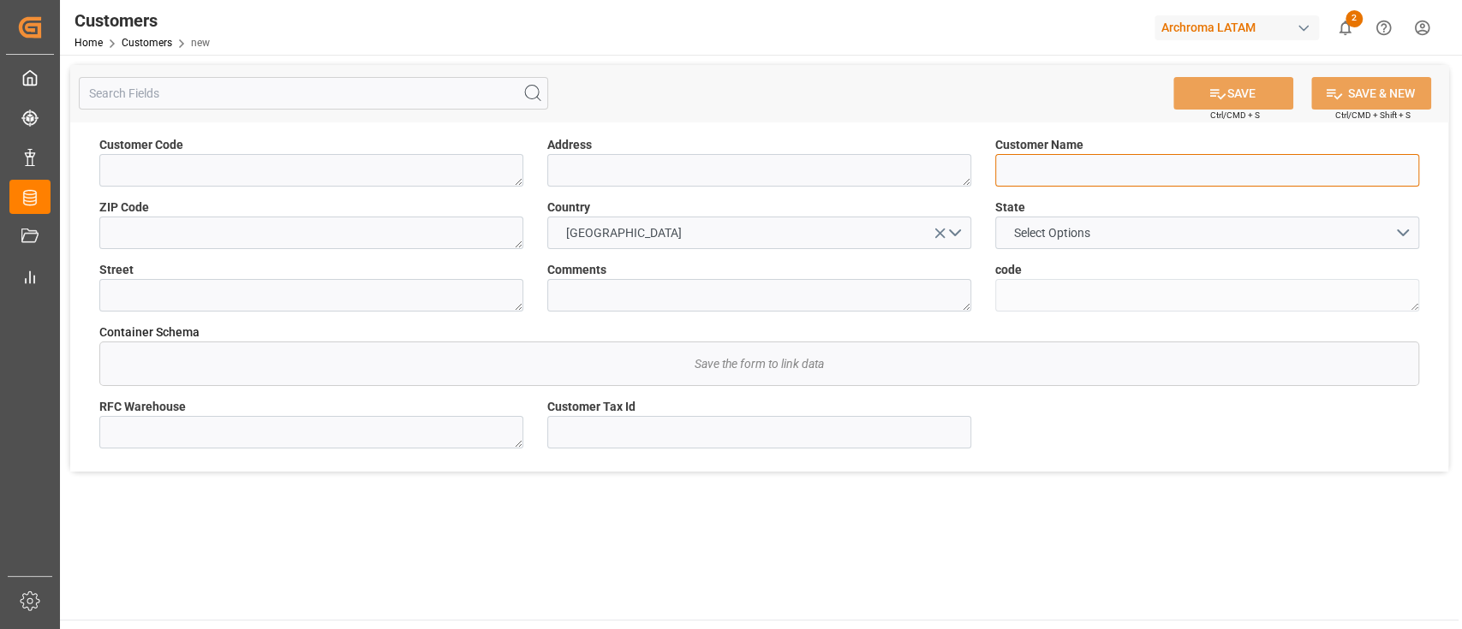
click at [1023, 173] on input at bounding box center [1207, 170] width 424 height 33
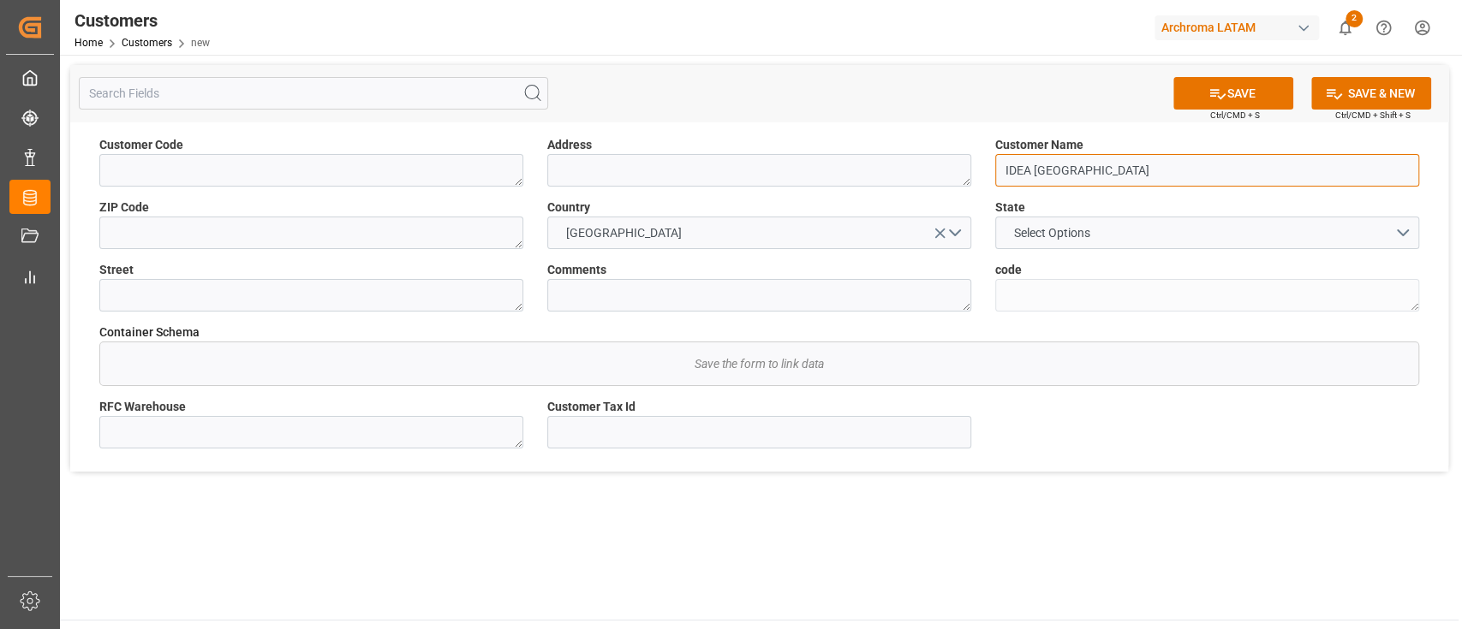
type input "IDEA HONDURAS"
click at [1240, 92] on button "SAVE" at bounding box center [1233, 93] width 120 height 33
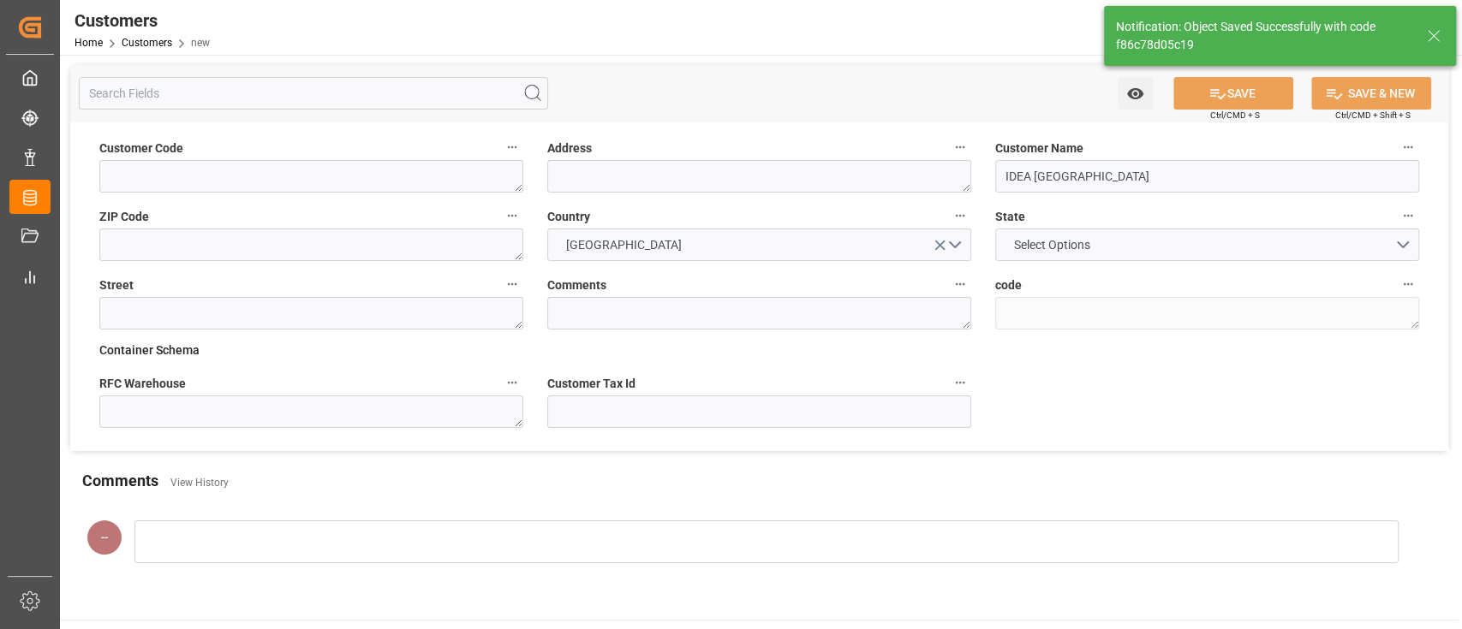
type textarea "f86c78d05c19"
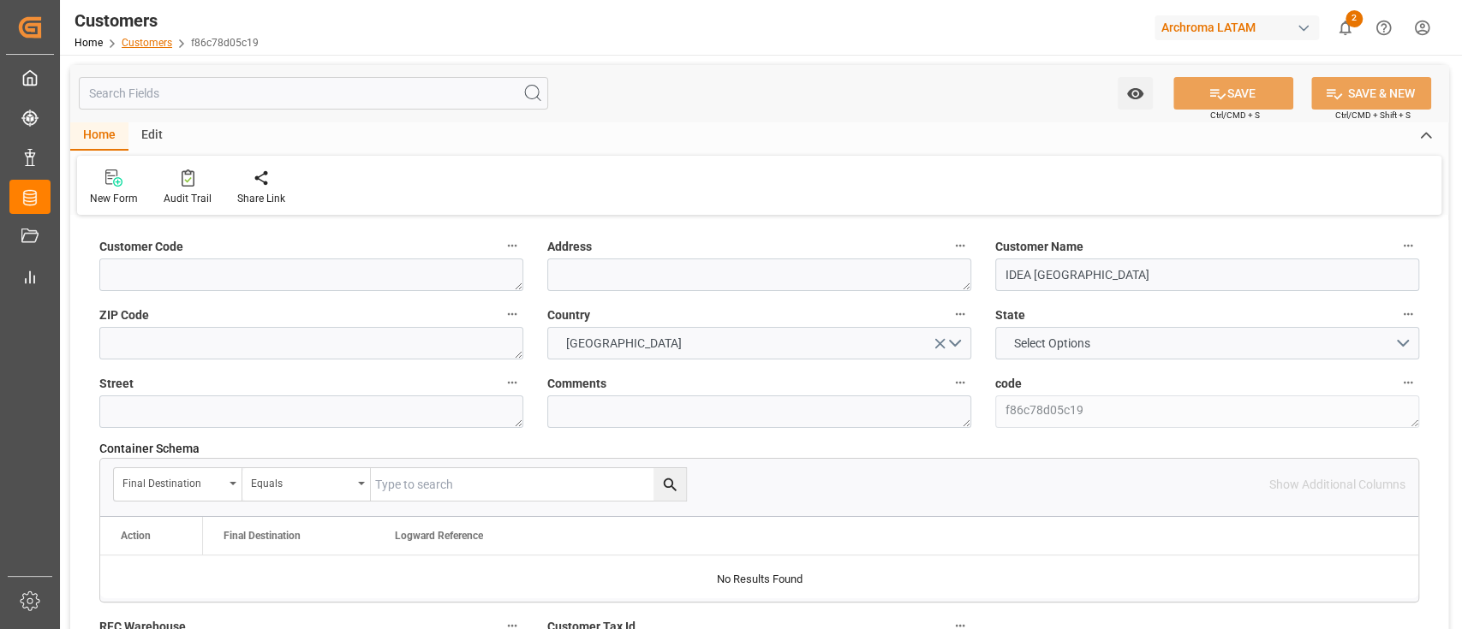
click at [157, 38] on link "Customers" at bounding box center [147, 43] width 51 height 12
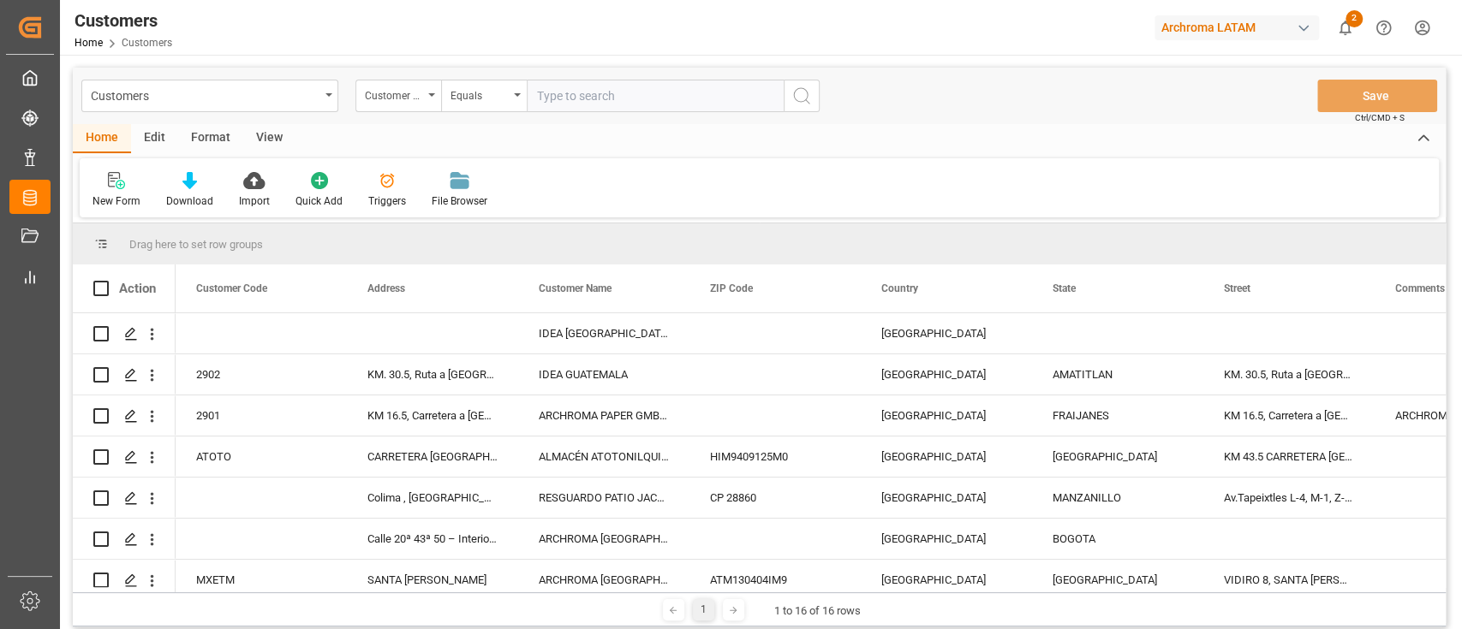
scroll to position [13, 0]
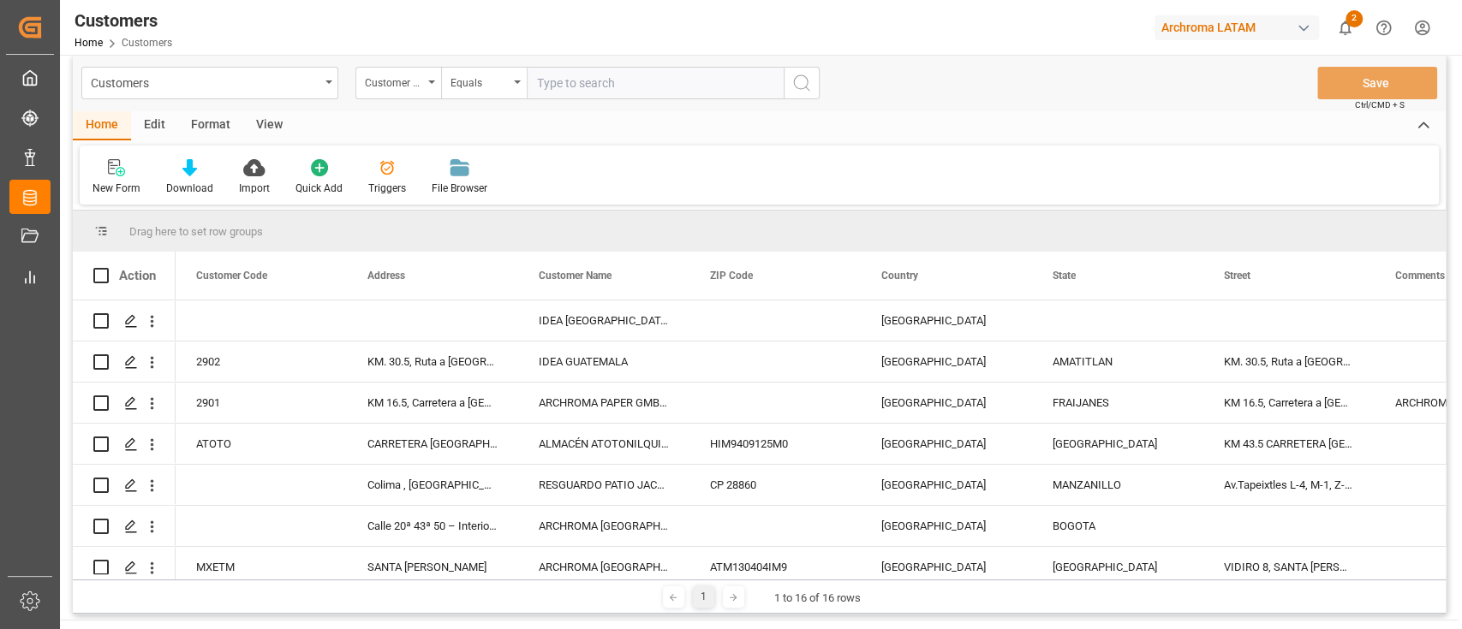
click at [160, 116] on div "Edit" at bounding box center [154, 125] width 47 height 29
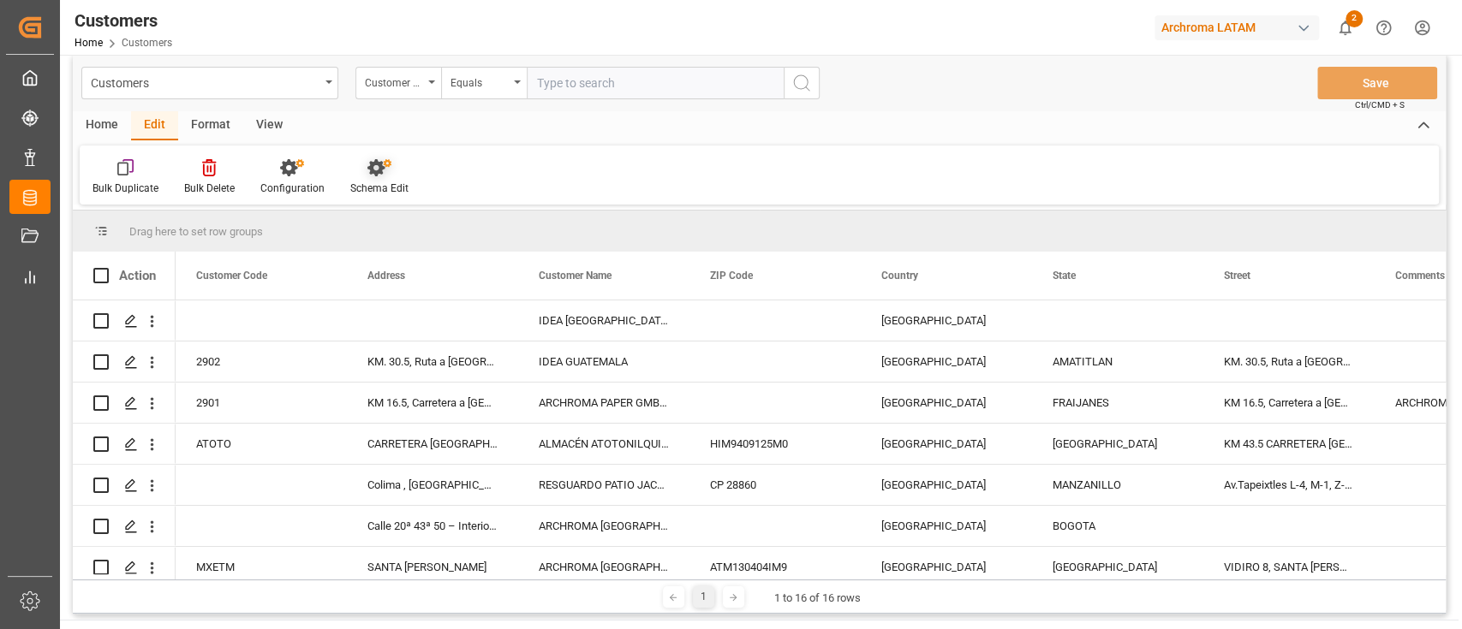
click at [362, 168] on div at bounding box center [379, 167] width 58 height 18
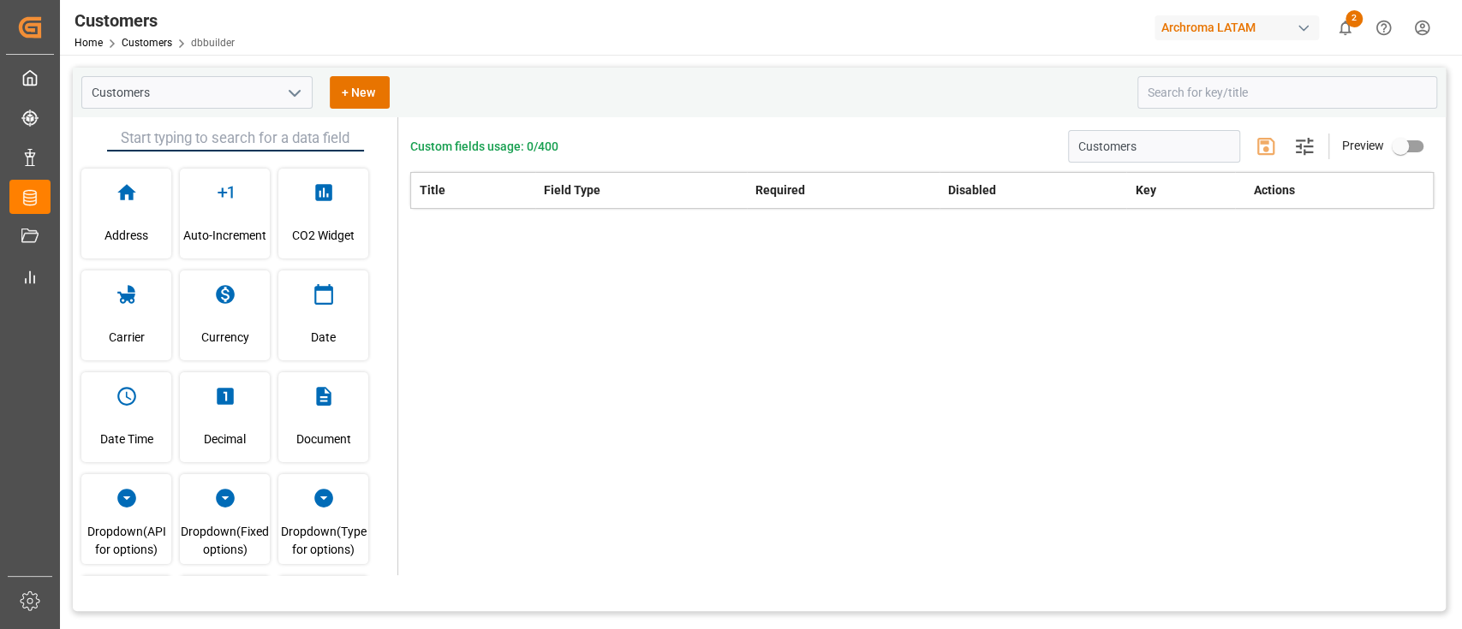
type input "Customers"
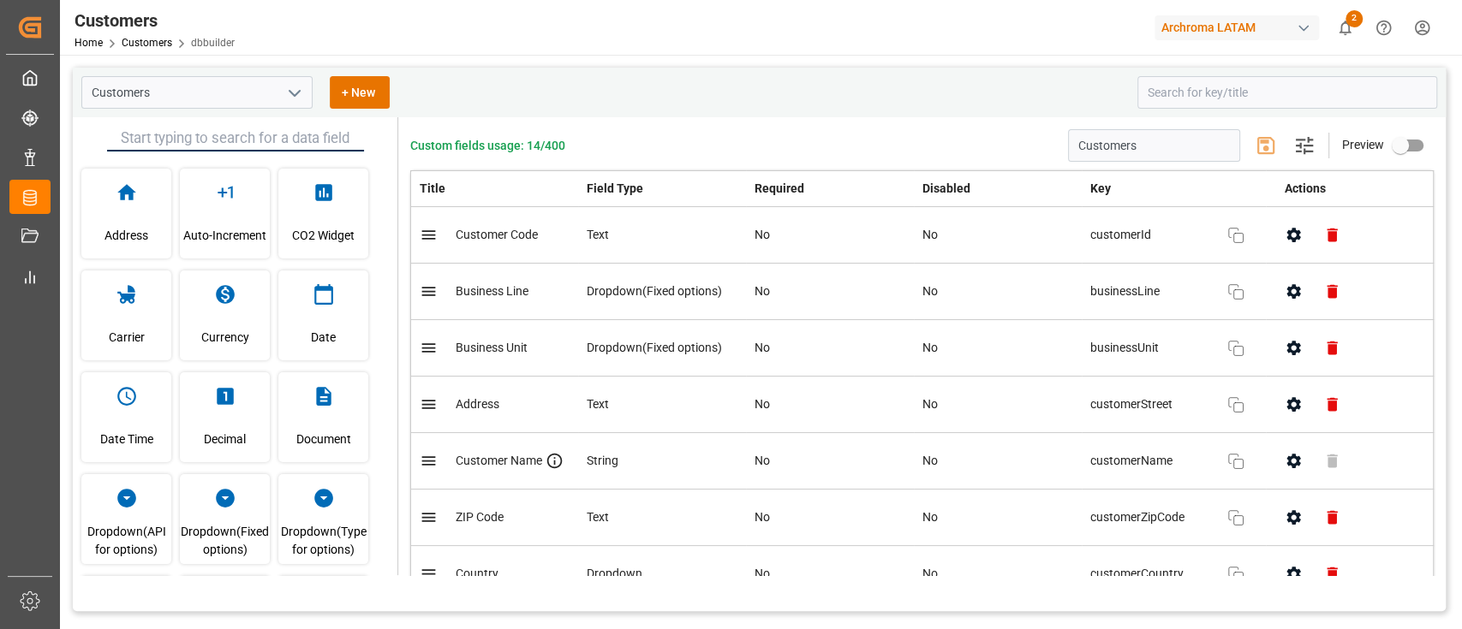
click at [284, 80] on button "open menu" at bounding box center [294, 93] width 26 height 27
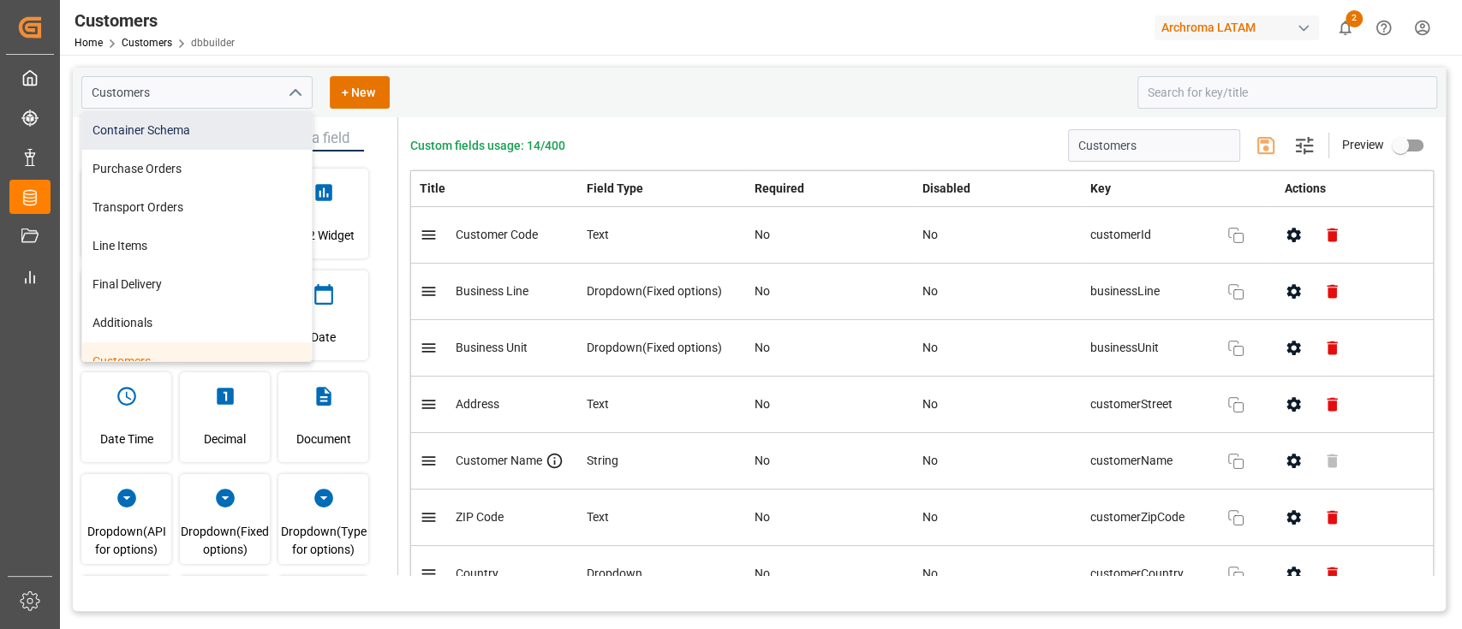
click at [206, 137] on div "Container Schema" at bounding box center [196, 130] width 229 height 39
type input "Container Schema"
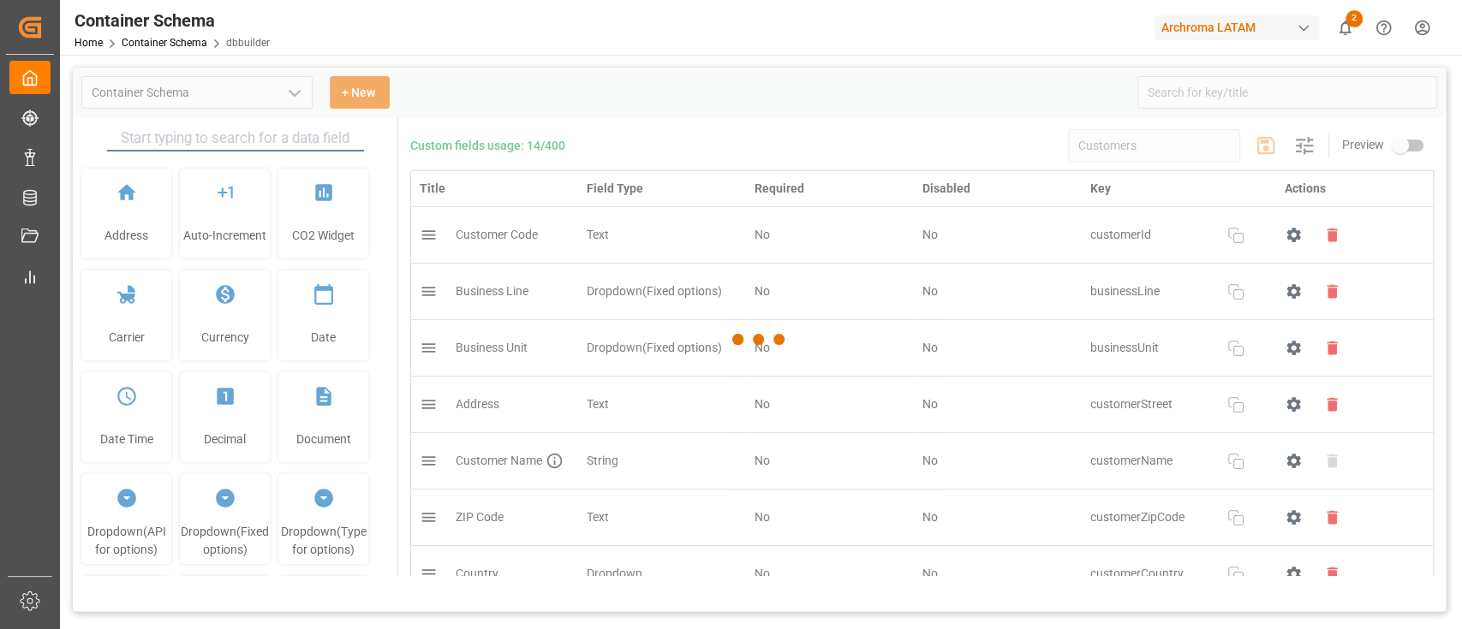
type input "Container Schema"
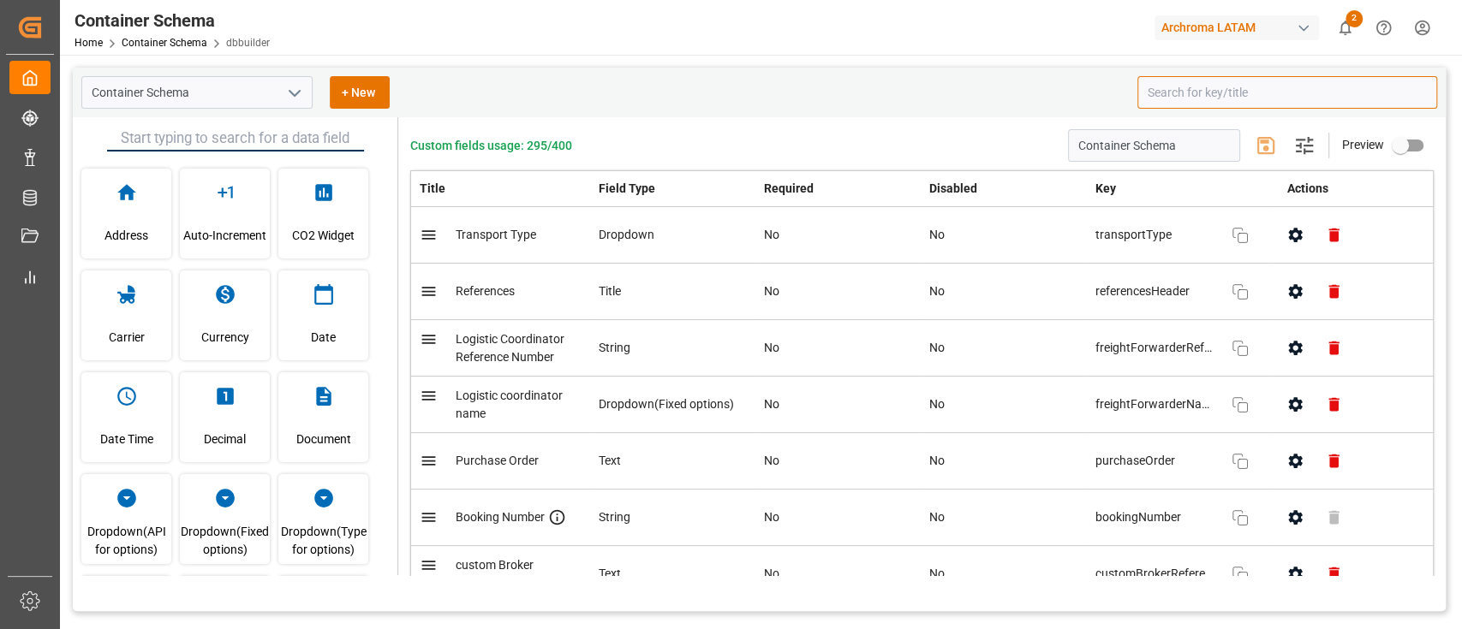
click at [1198, 107] on input at bounding box center [1287, 92] width 300 height 33
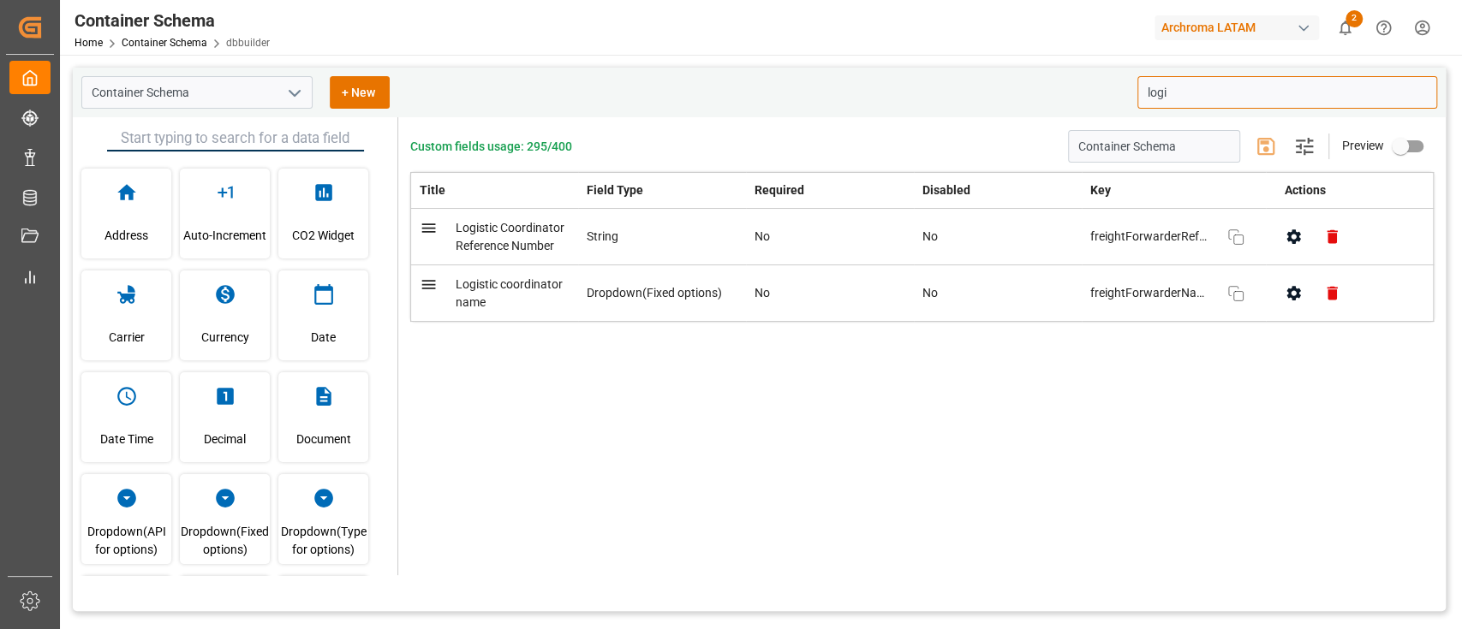
type input "logi"
click at [1014, 527] on div "Custom fields usage: 295/400 Container Schema Settings Preview Title Field Type…" at bounding box center [921, 346] width 1047 height 458
click at [1285, 295] on icon "button" at bounding box center [1293, 293] width 18 height 18
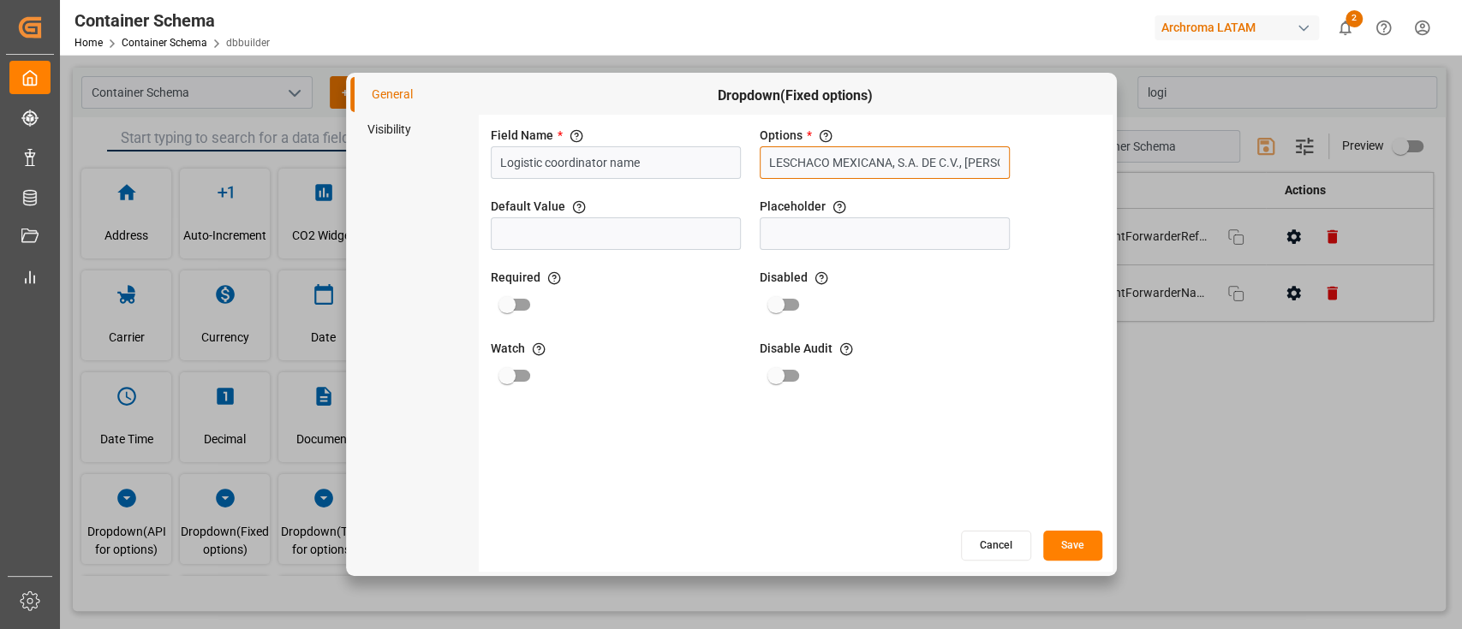
click at [938, 154] on input "LESCHACO MEXICANA, S.A. DE C.V., PALACIOS & ASOCIADOS CONSORCIO LOGISTICO, GRUP…" at bounding box center [885, 162] width 250 height 33
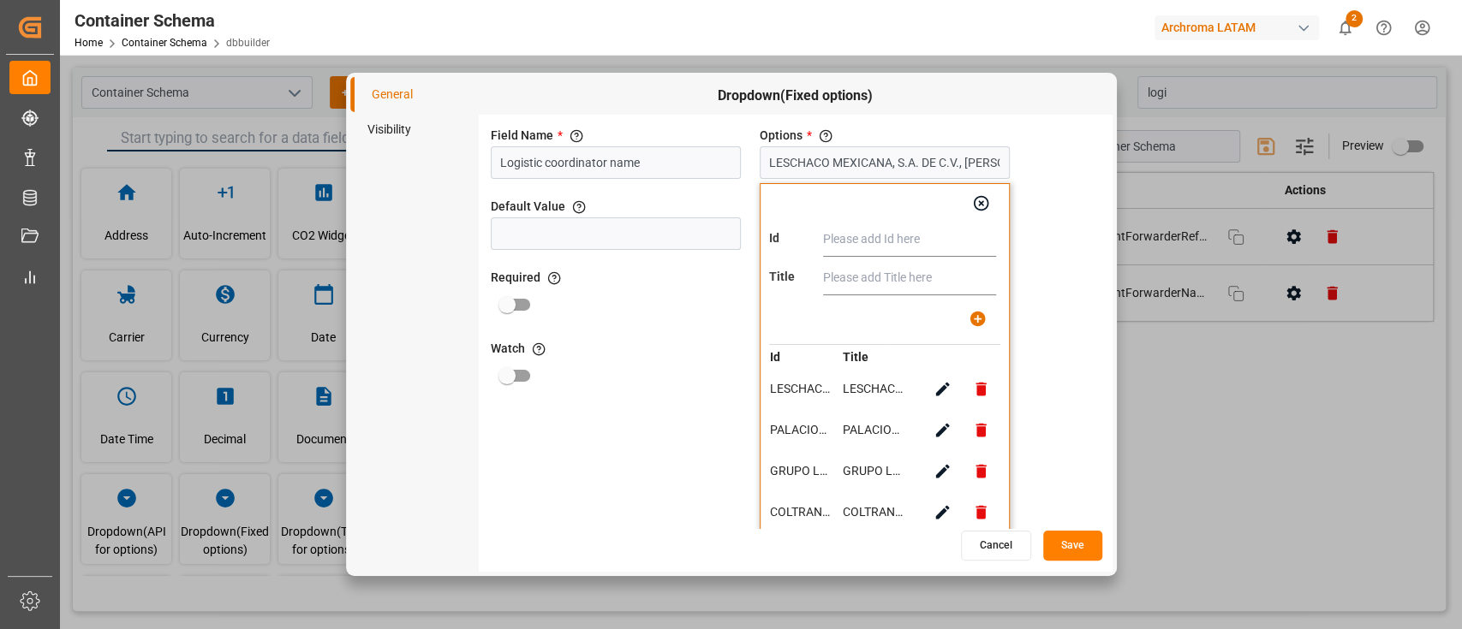
paste input "EFL GLOBAL-HONDURAS"
type input "EFL GLOBAL-HONDURAS"
click at [944, 271] on input "text" at bounding box center [909, 278] width 173 height 34
paste input "EFL GLOBAL-HONDURAS"
type input "EFL GLOBAL-HONDURAS"
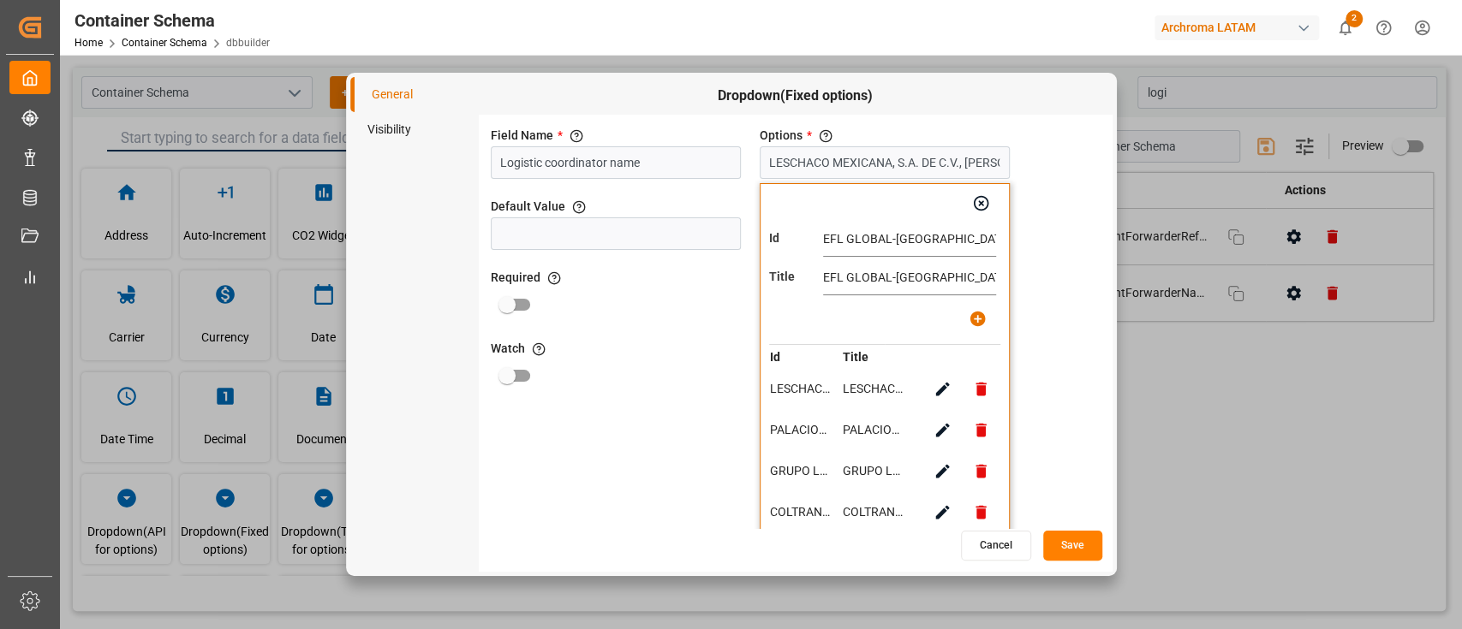
click at [985, 314] on icon "button" at bounding box center [977, 319] width 18 height 18
type input "LESCHACO MEXICANA, S.A. DE C.V., PALACIOS & ASOCIADOS CONSORCIO LOGISTICO, GRUP…"
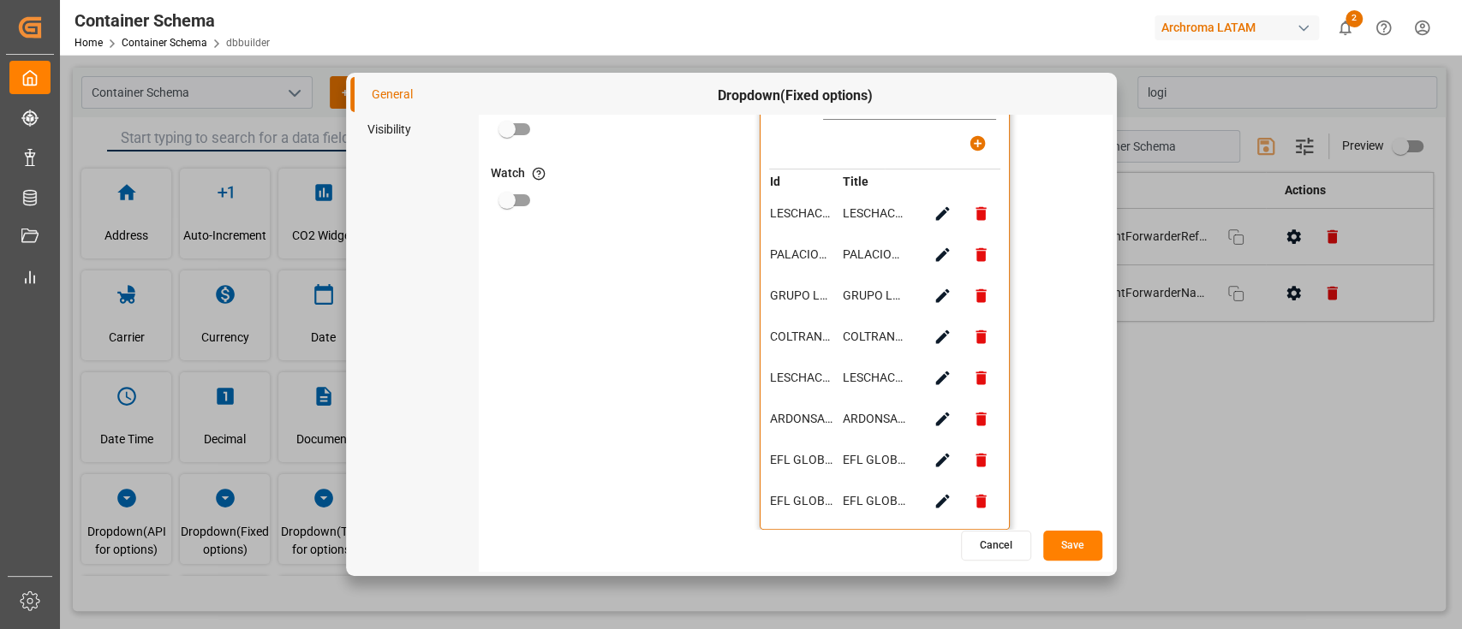
click at [933, 453] on icon "button" at bounding box center [942, 460] width 18 height 18
type input "EFL GLOBAL – PANAMA"
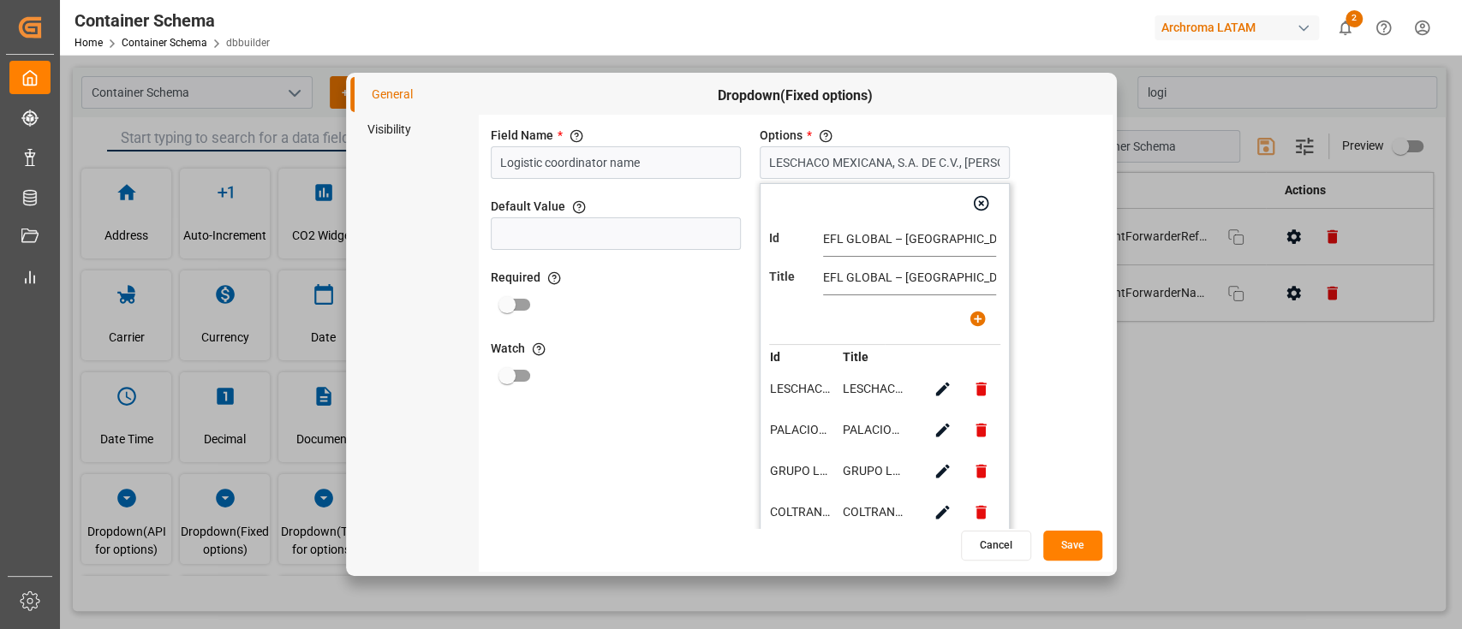
click at [1050, 538] on button "Save" at bounding box center [1072, 546] width 59 height 30
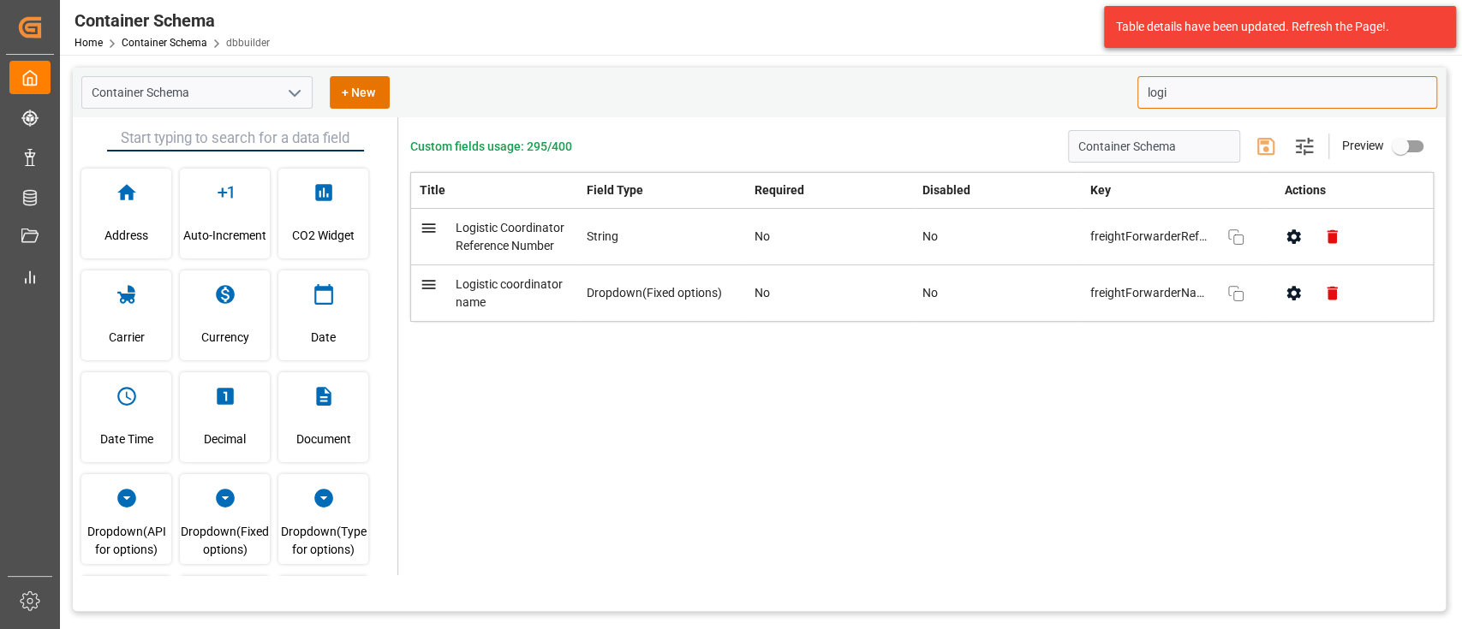
click at [1192, 88] on input "logi" at bounding box center [1287, 92] width 300 height 33
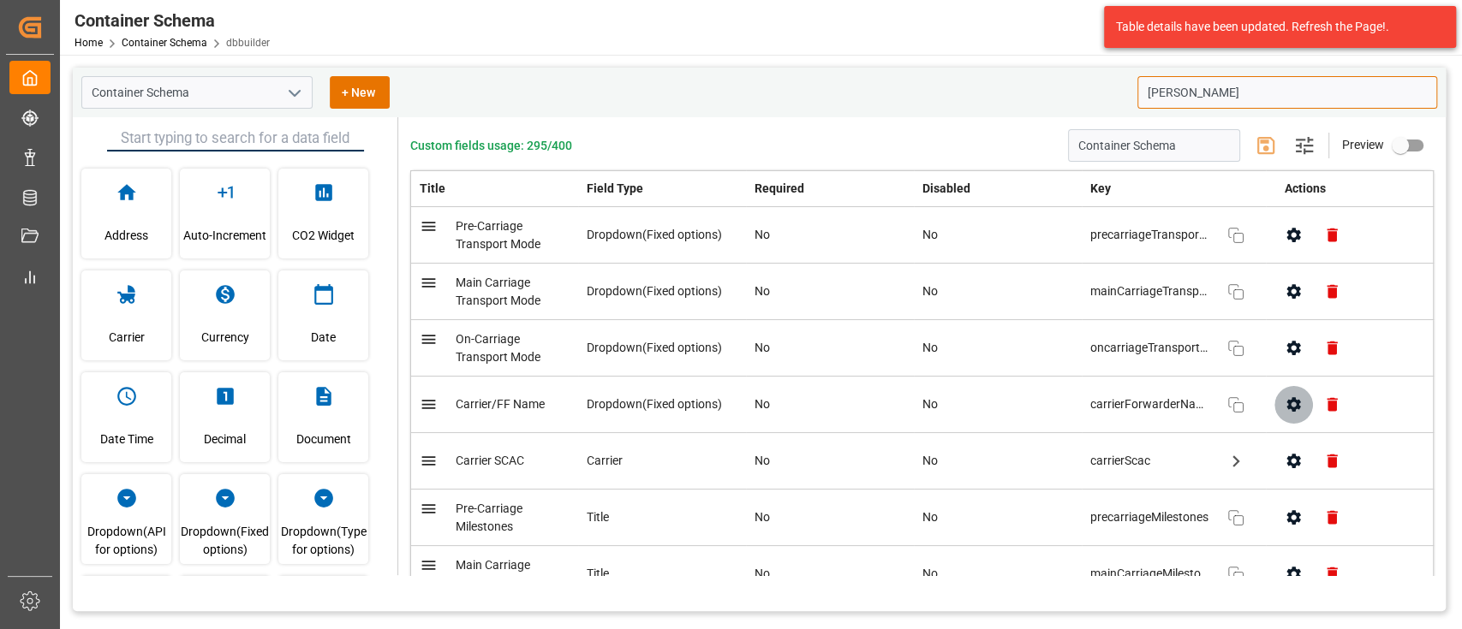
click at [1284, 407] on icon "button" at bounding box center [1293, 405] width 18 height 18
type input "carr"
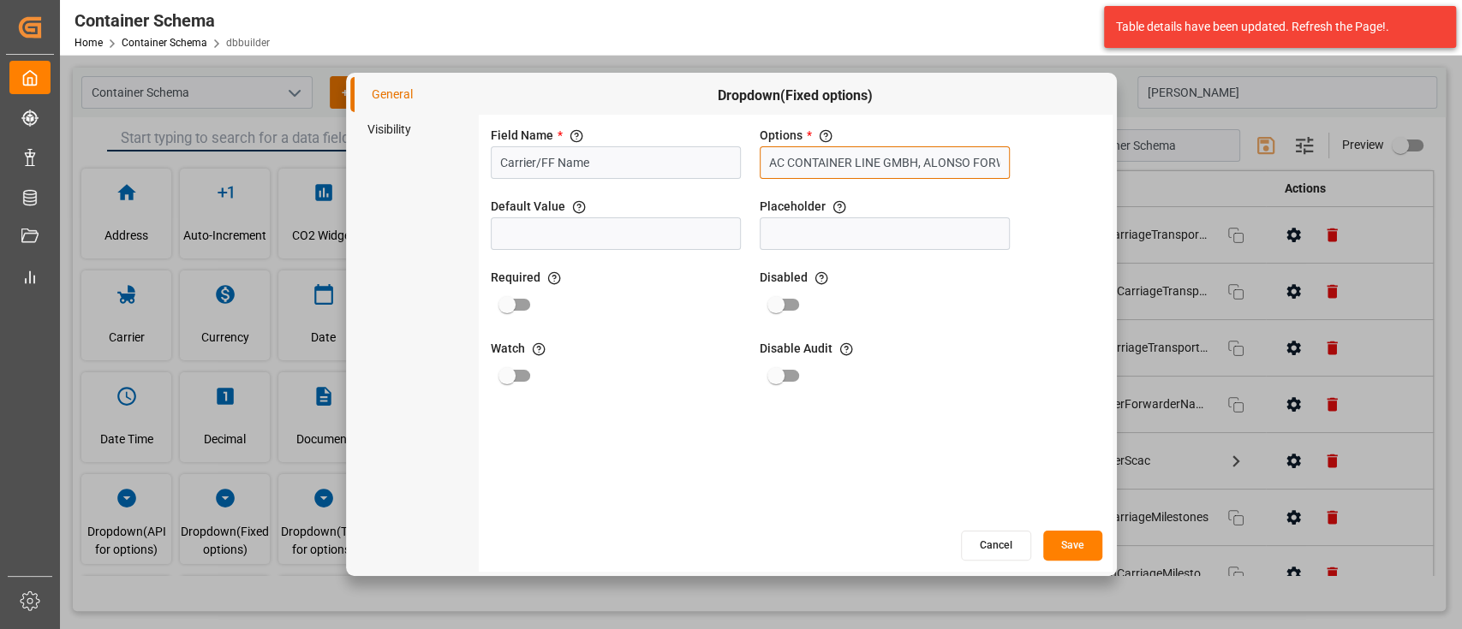
click at [934, 160] on input "AC CONTAINER LINE GMBH, ALONSO FORWARDING, BDP COLOMBIA S.A.S, BDP INTERNATIONA…" at bounding box center [885, 162] width 250 height 33
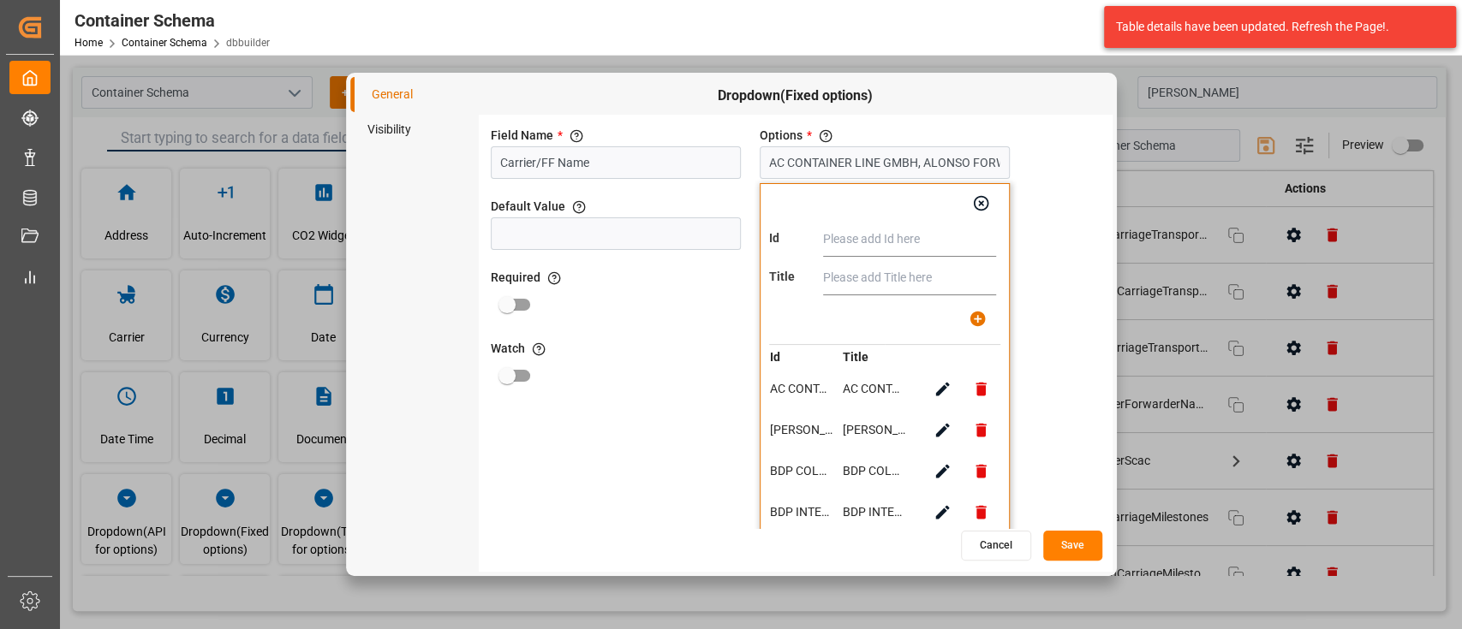
paste input "CIA. INTERNACIONAL DE TRANSPORTES MARITIMOS, S.A. (INTRAMAR SA)"
type input "CIA. INTERNACIONAL DE TRANSPORTES MARITIMOS, S.A. (INTRAMAR SA)"
click at [924, 268] on input "text" at bounding box center [909, 278] width 173 height 34
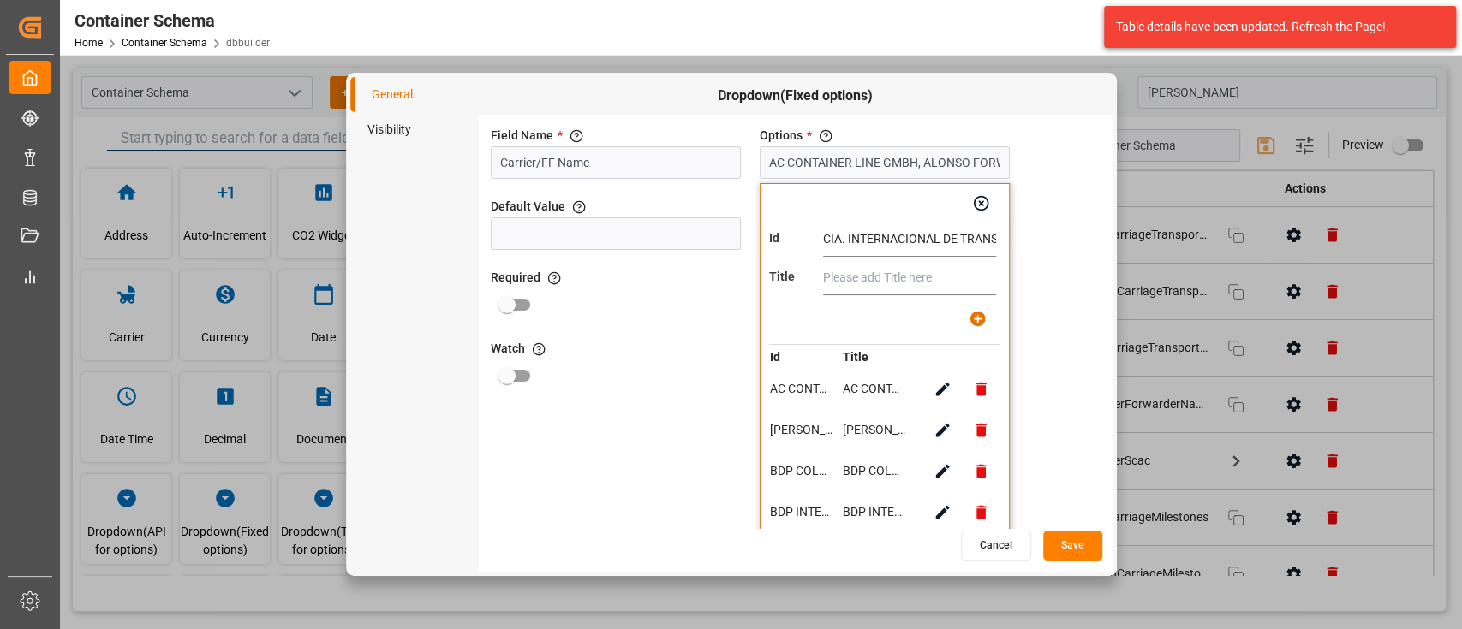
paste input "CIA. INTERNACIONAL DE TRANSPORTES MARITIMOS, S.A. (INTRAMAR SA)"
type input "CIA. INTERNACIONAL DE TRANSPORTES MARITIMOS, S.A. (INTRAMAR SA)"
click at [986, 319] on icon "button" at bounding box center [977, 319] width 18 height 18
type input "AC CONTAINER LINE GMBH, ALONSO FORWARDING, BDP COLOMBIA S.A.S, BDP INTERNATIONA…"
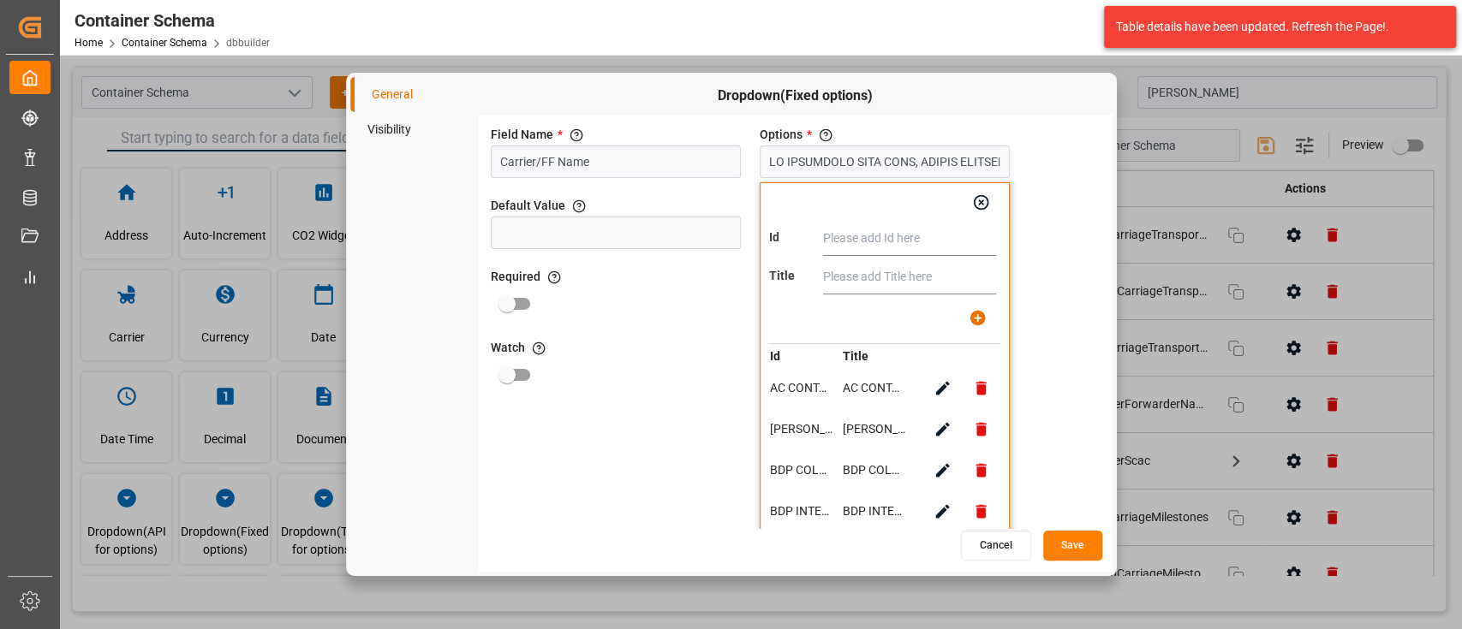
scroll to position [0, 0]
click at [1078, 545] on button "Save" at bounding box center [1072, 546] width 59 height 30
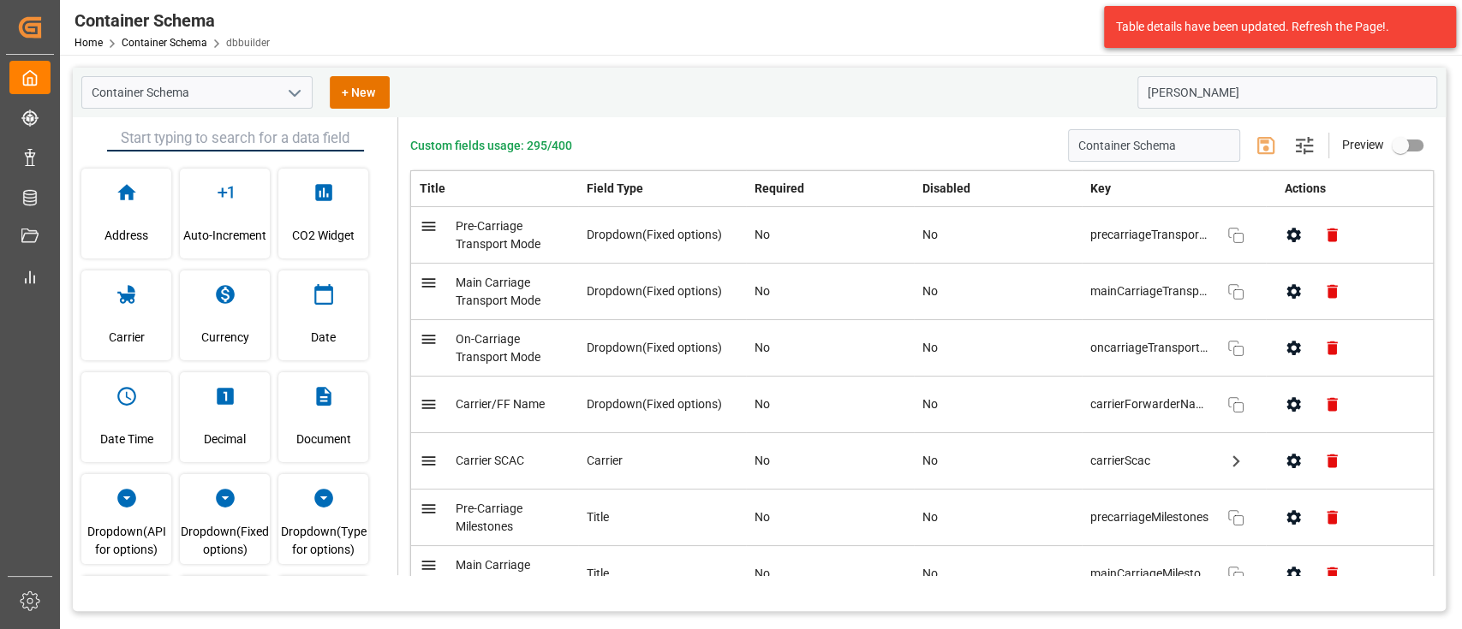
click at [294, 94] on polyline "open menu" at bounding box center [294, 93] width 10 height 5
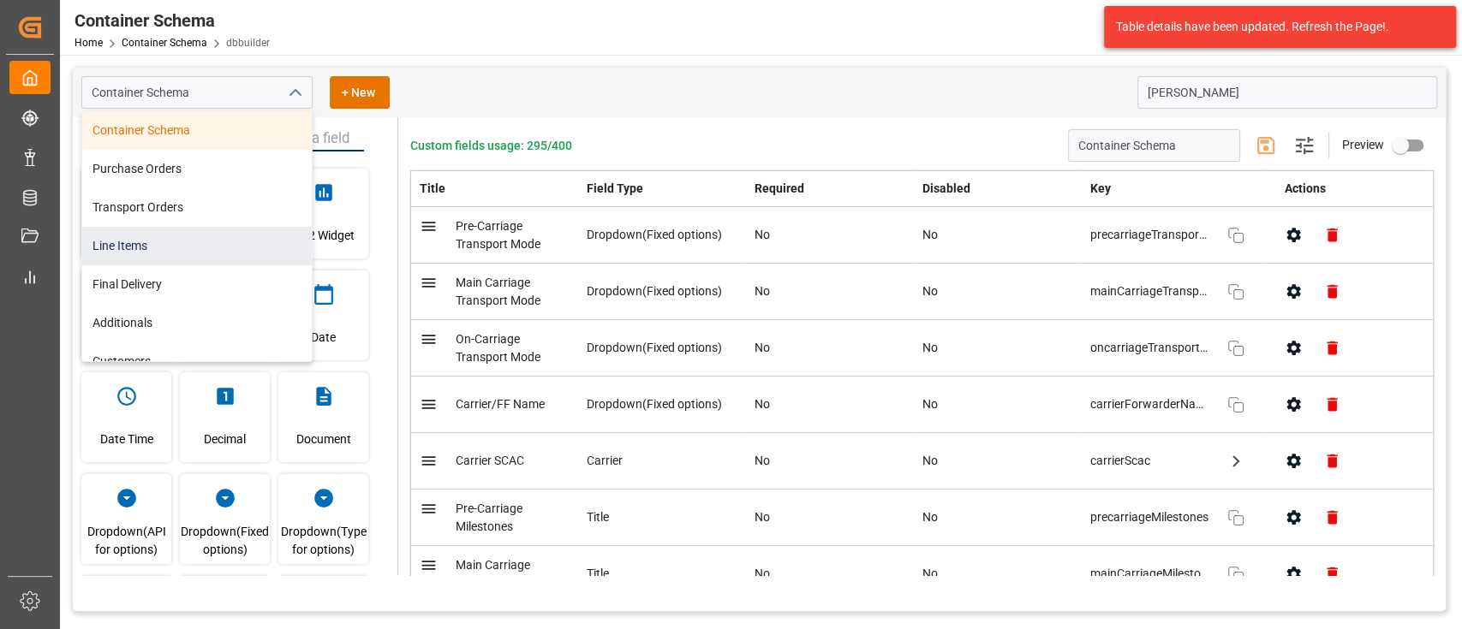
click at [180, 241] on div "Line Items" at bounding box center [196, 246] width 229 height 39
type input "Line Items"
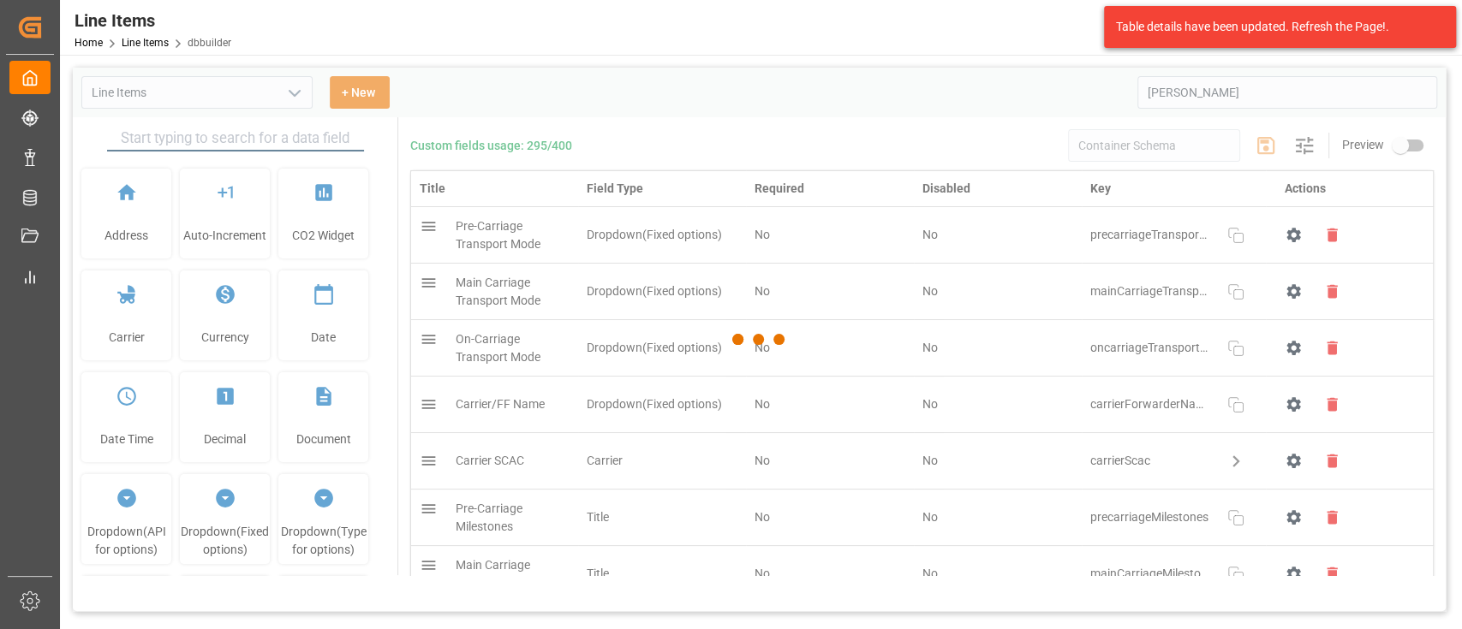
type input "Line Items"
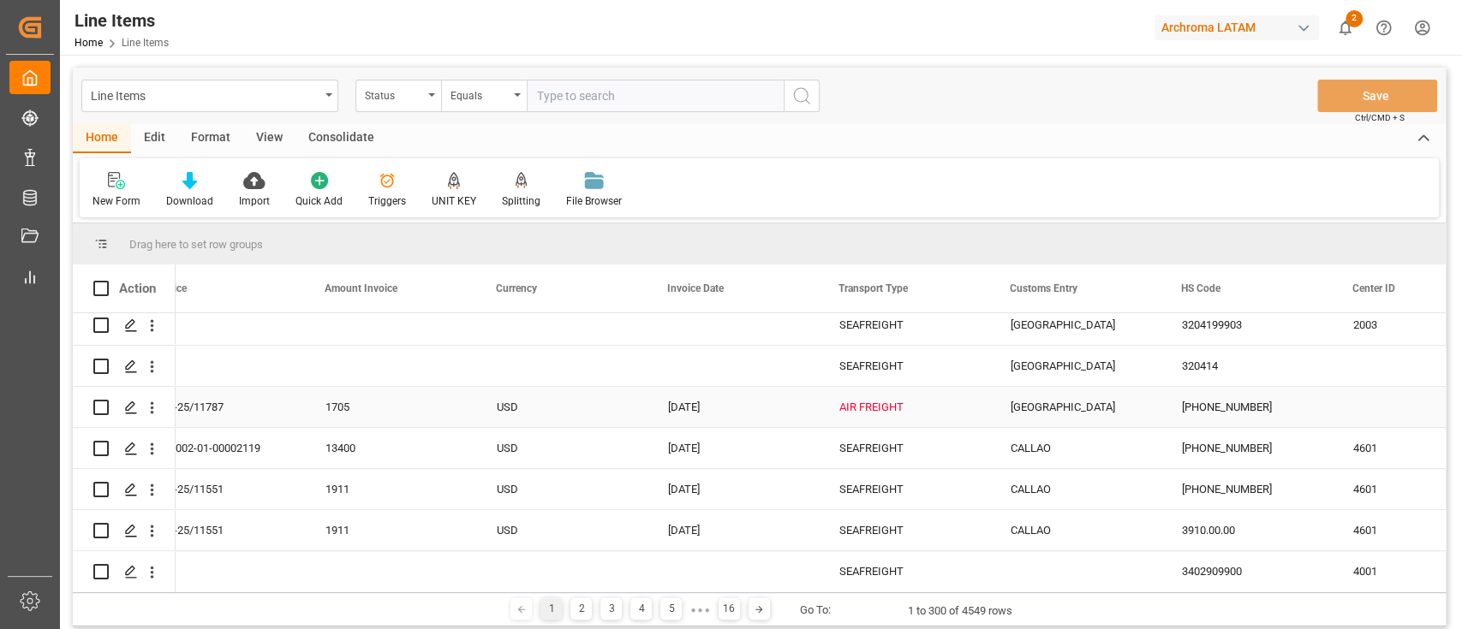
click at [897, 405] on div "AIR FREIGHT" at bounding box center [904, 407] width 130 height 39
click at [963, 414] on icon "open menu" at bounding box center [958, 418] width 21 height 21
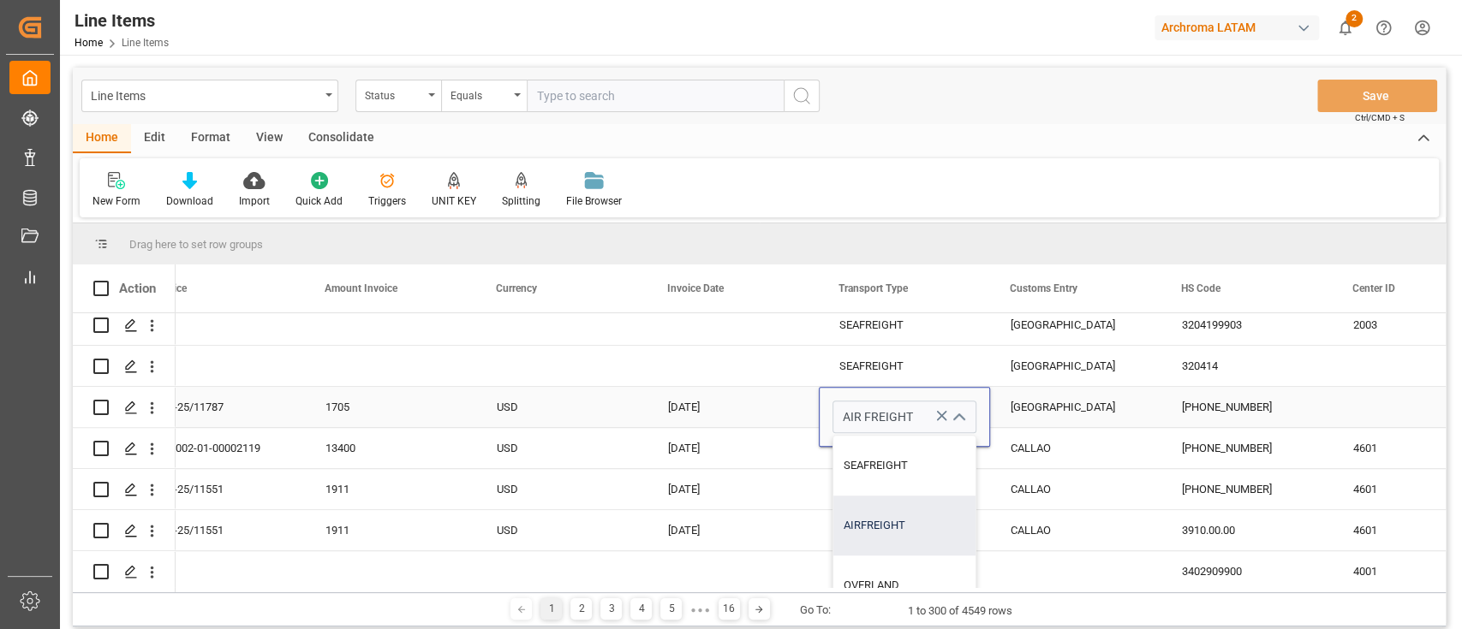
click at [897, 518] on div "AIRFREIGHT" at bounding box center [904, 526] width 142 height 60
type input "AIRFREIGHT"
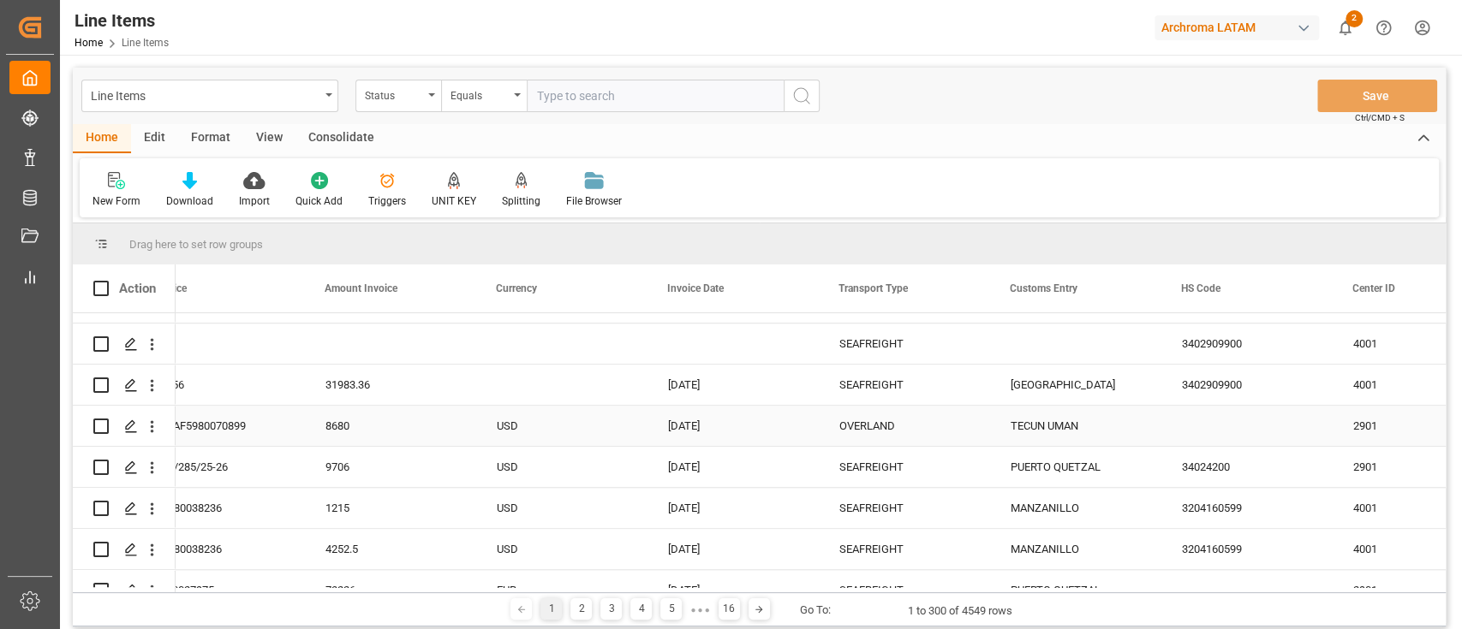
click at [975, 443] on div "OVERLAND" at bounding box center [904, 426] width 171 height 40
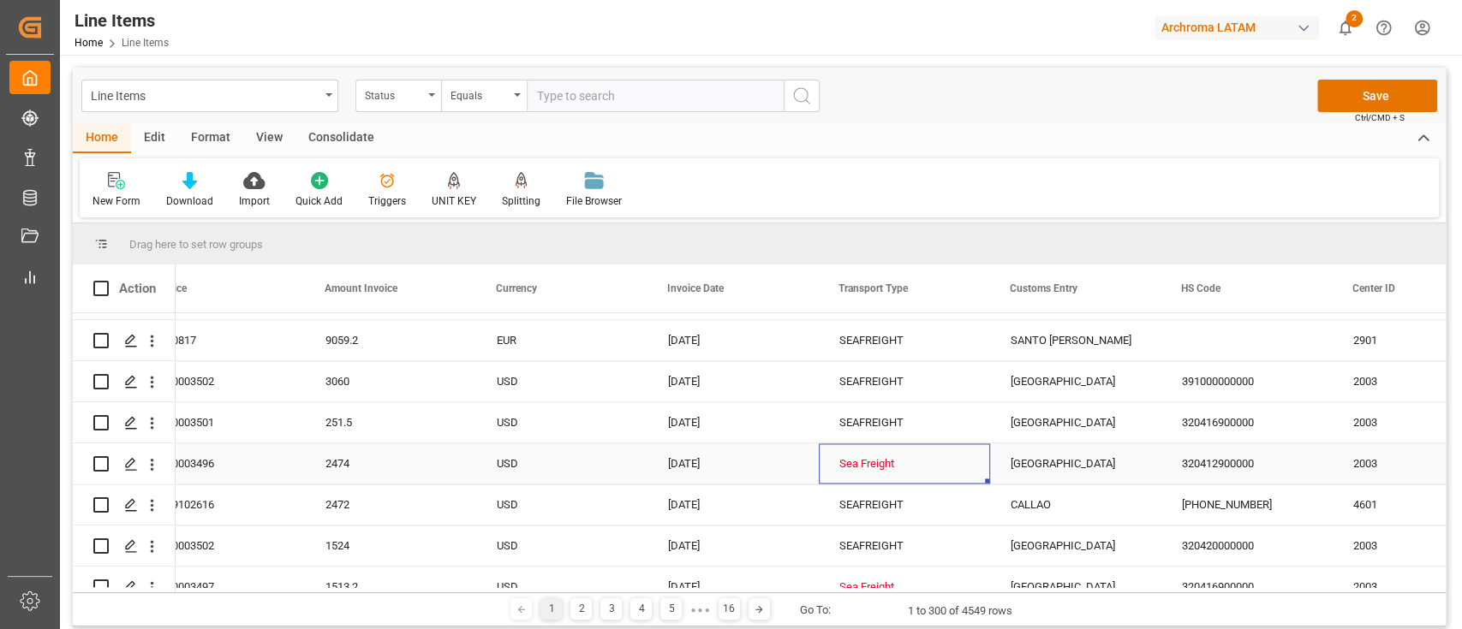
click at [891, 471] on div "Sea Freight" at bounding box center [904, 463] width 130 height 39
click at [960, 474] on polyline "open menu" at bounding box center [958, 474] width 10 height 5
click at [884, 527] on div "SEAFREIGHT" at bounding box center [904, 522] width 142 height 60
type input "SEAFREIGHT"
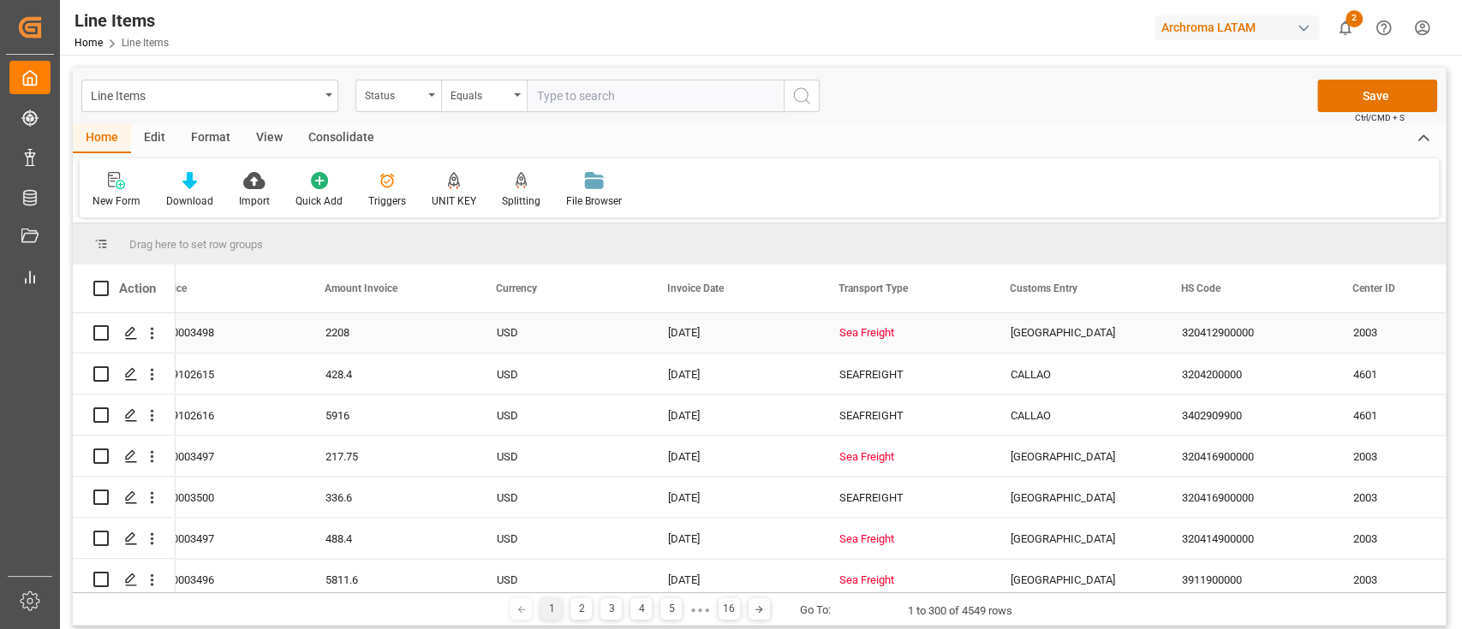
click at [917, 335] on div "Sea Freight" at bounding box center [904, 332] width 130 height 39
click at [939, 334] on div "Sea Freight" at bounding box center [904, 332] width 130 height 39
click at [954, 337] on icon "open menu" at bounding box center [958, 343] width 21 height 21
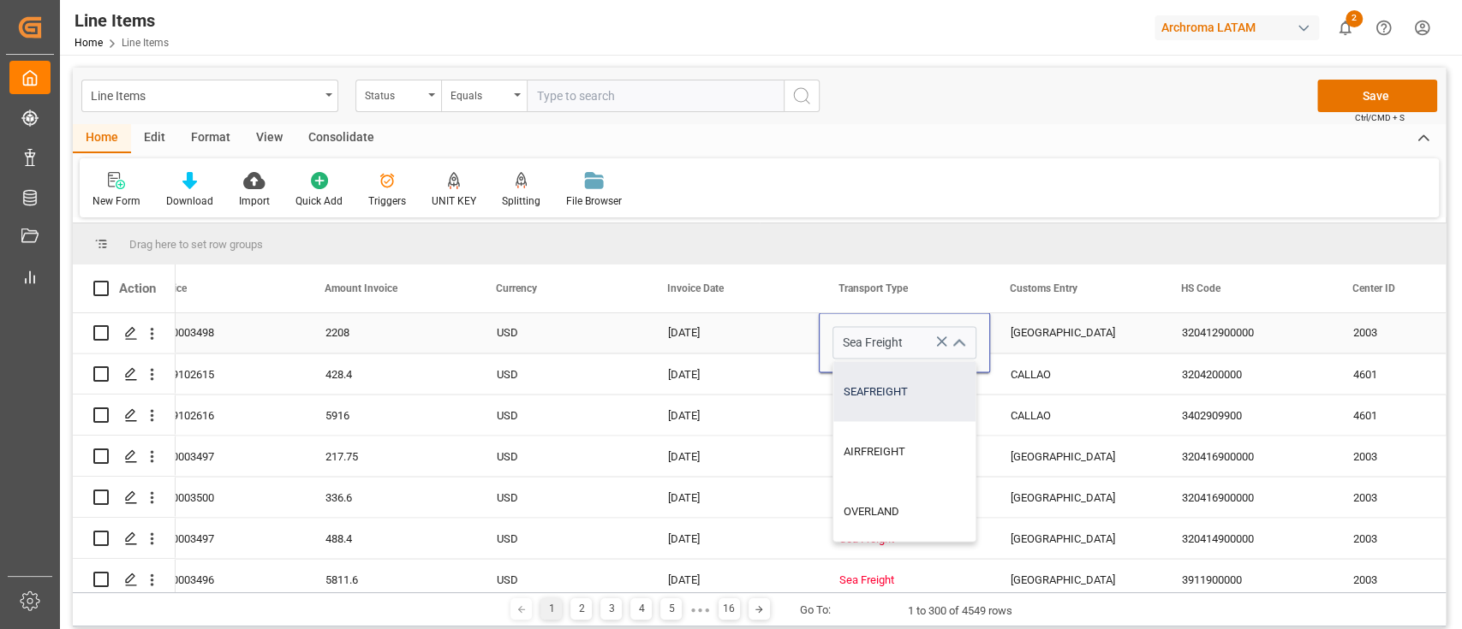
click at [903, 395] on div "SEAFREIGHT" at bounding box center [904, 391] width 142 height 60
type input "SEAFREIGHT"
click at [924, 458] on div "Sea Freight" at bounding box center [904, 456] width 130 height 39
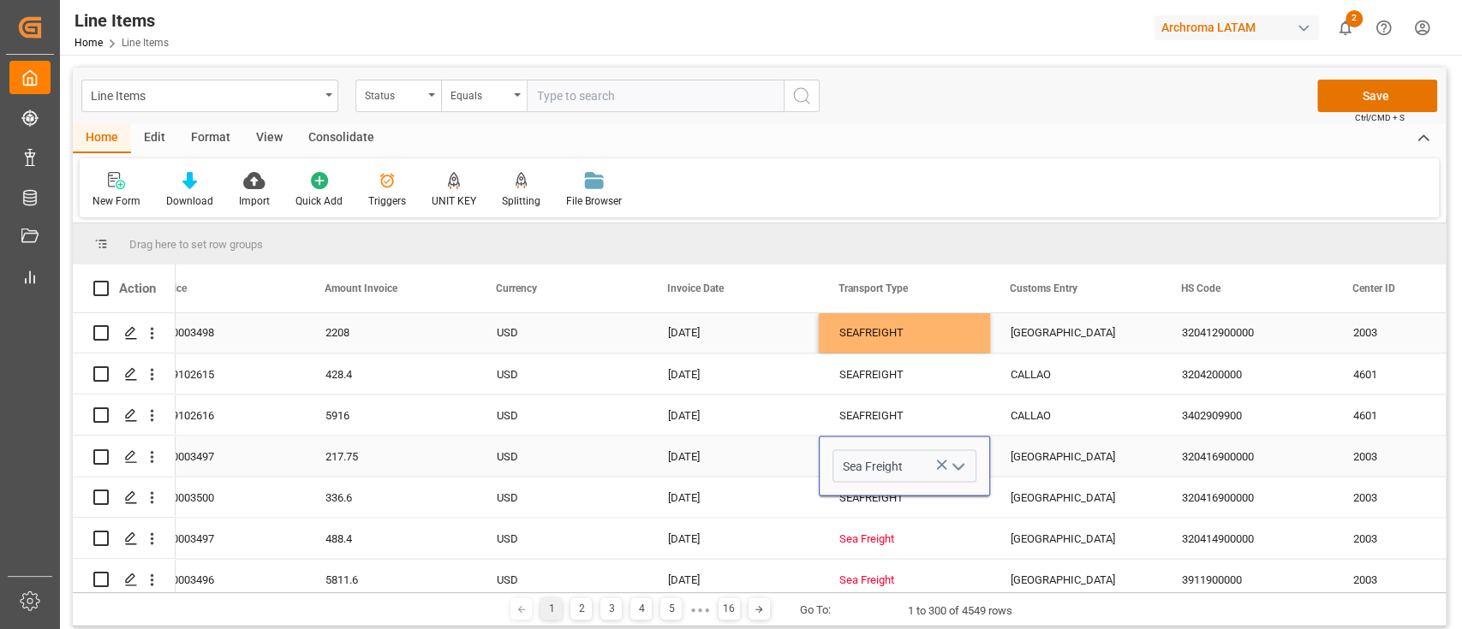
click at [955, 464] on polyline "open menu" at bounding box center [958, 466] width 10 height 5
click at [895, 490] on div "SEAFREIGHT" at bounding box center [904, 515] width 142 height 60
type input "SEAFREIGHT"
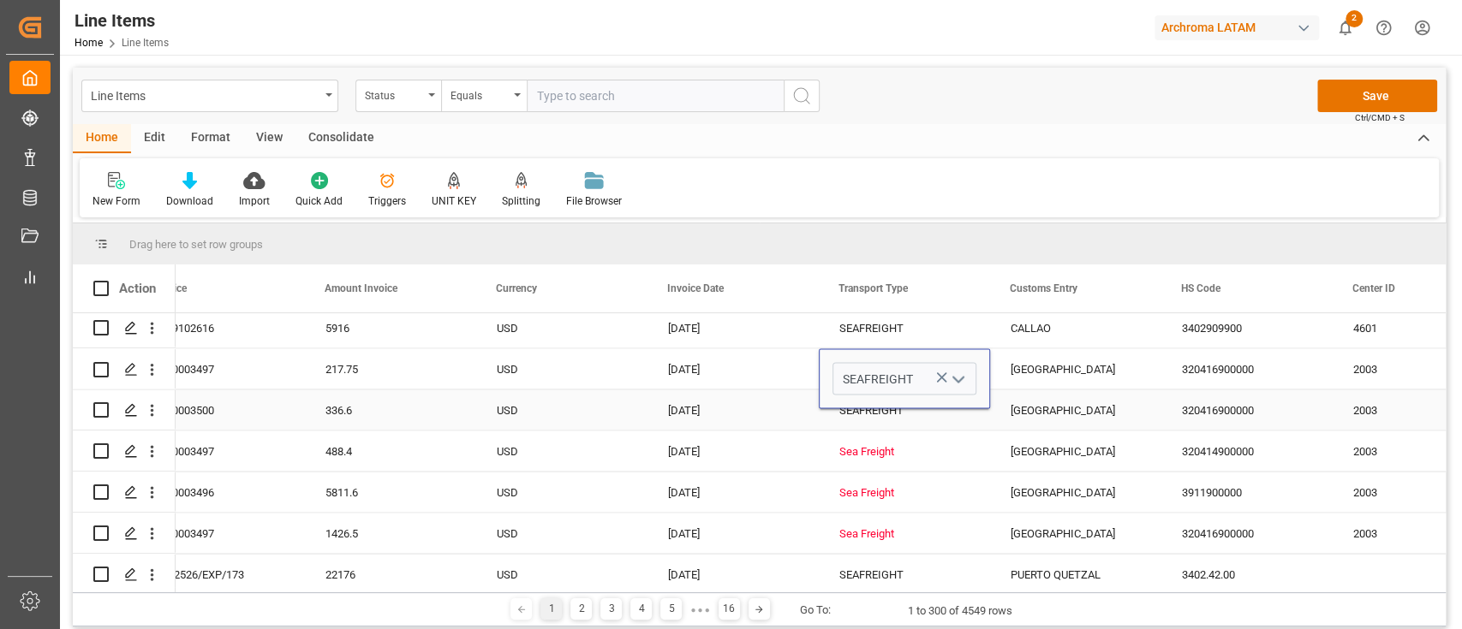
click at [949, 420] on div "SEAFREIGHT" at bounding box center [904, 409] width 130 height 39
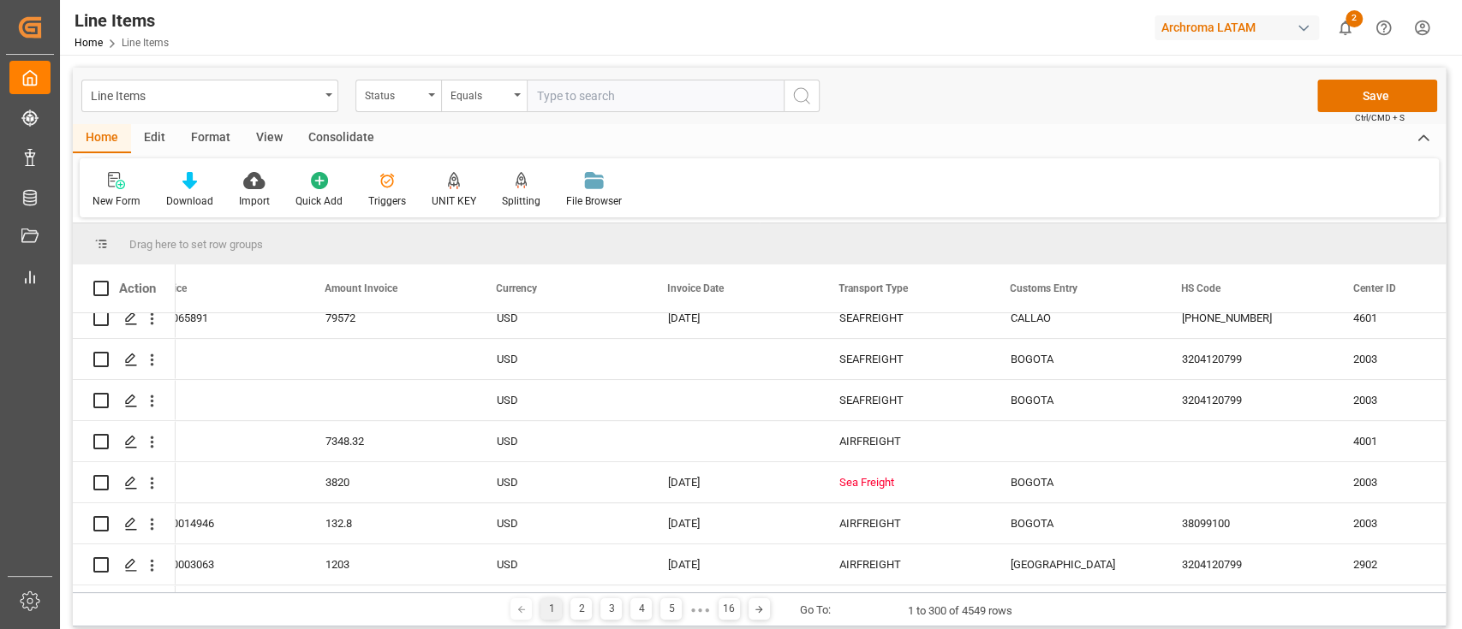
scroll to position [9314, 0]
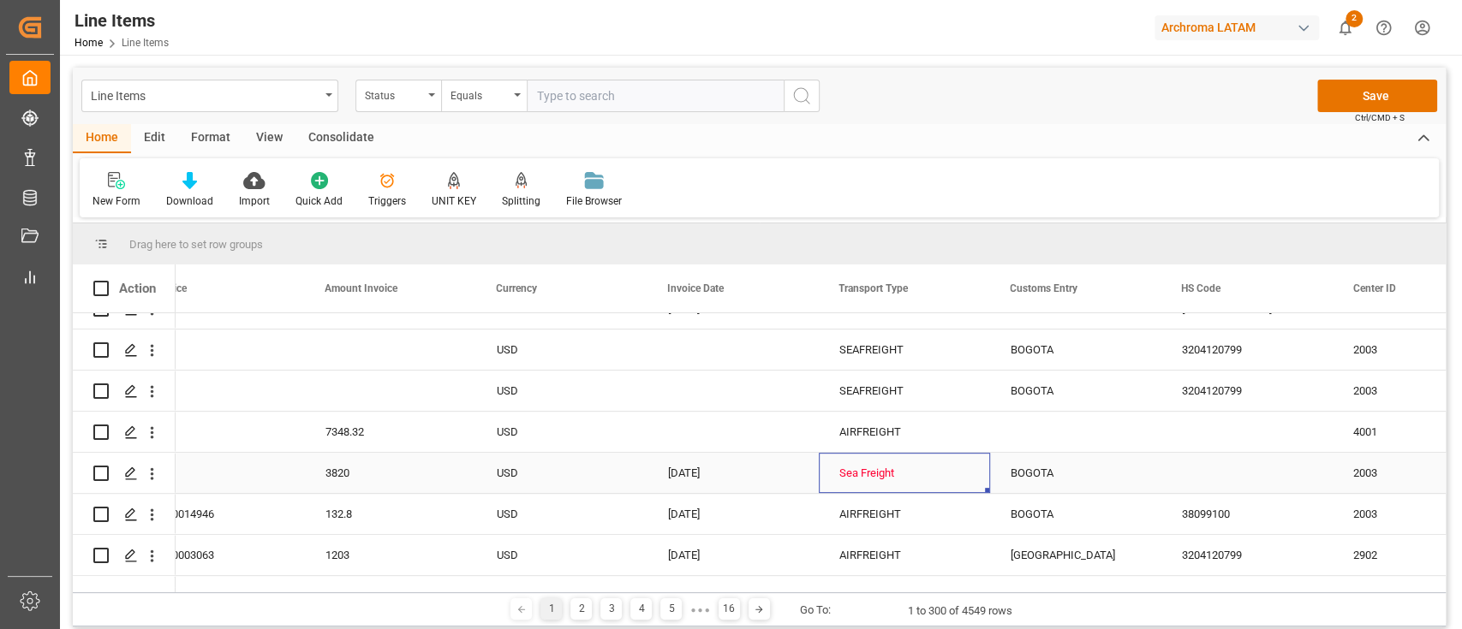
click at [906, 456] on div "Sea Freight" at bounding box center [904, 473] width 130 height 39
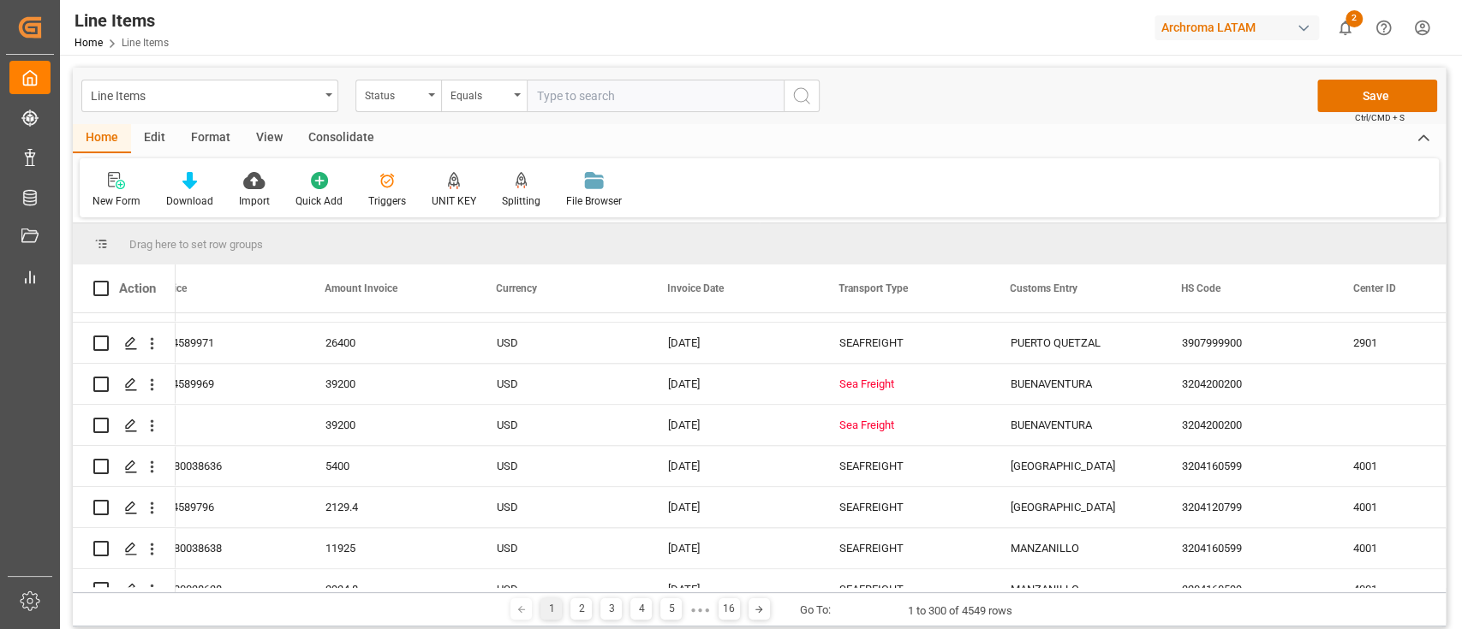
scroll to position [10025, 0]
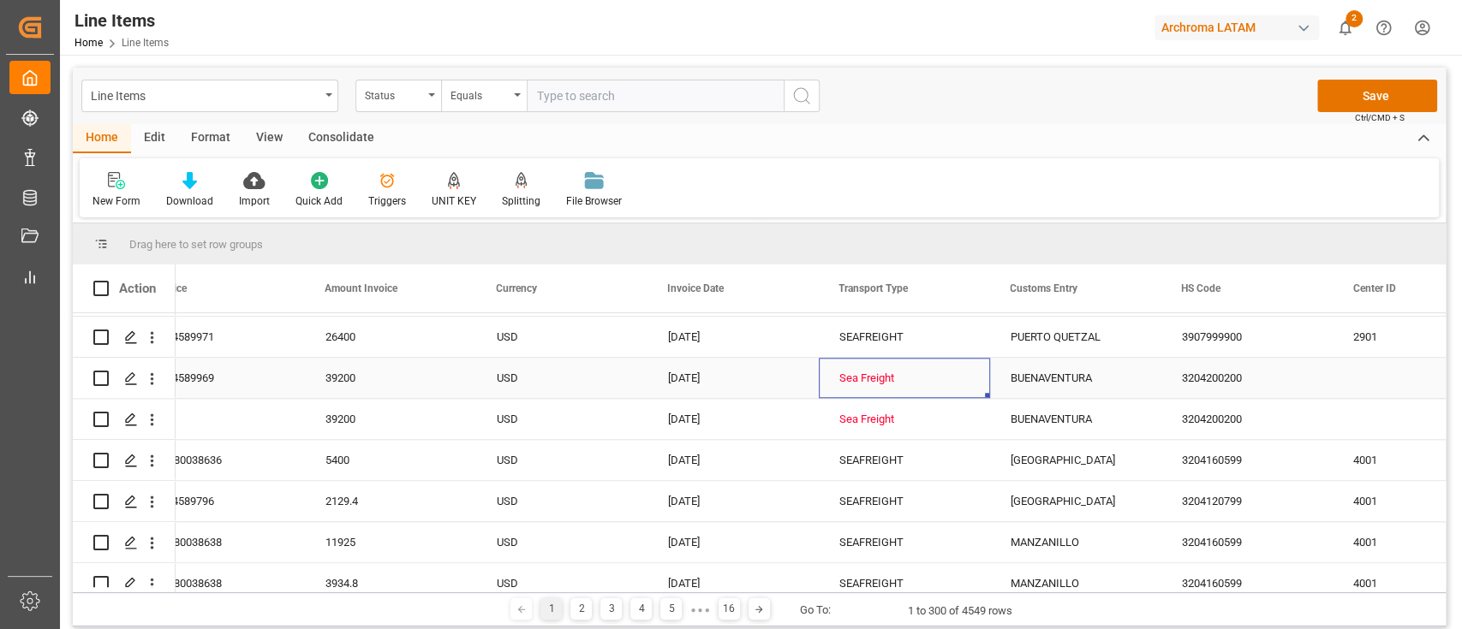
click at [908, 384] on div "Sea Freight" at bounding box center [904, 378] width 130 height 39
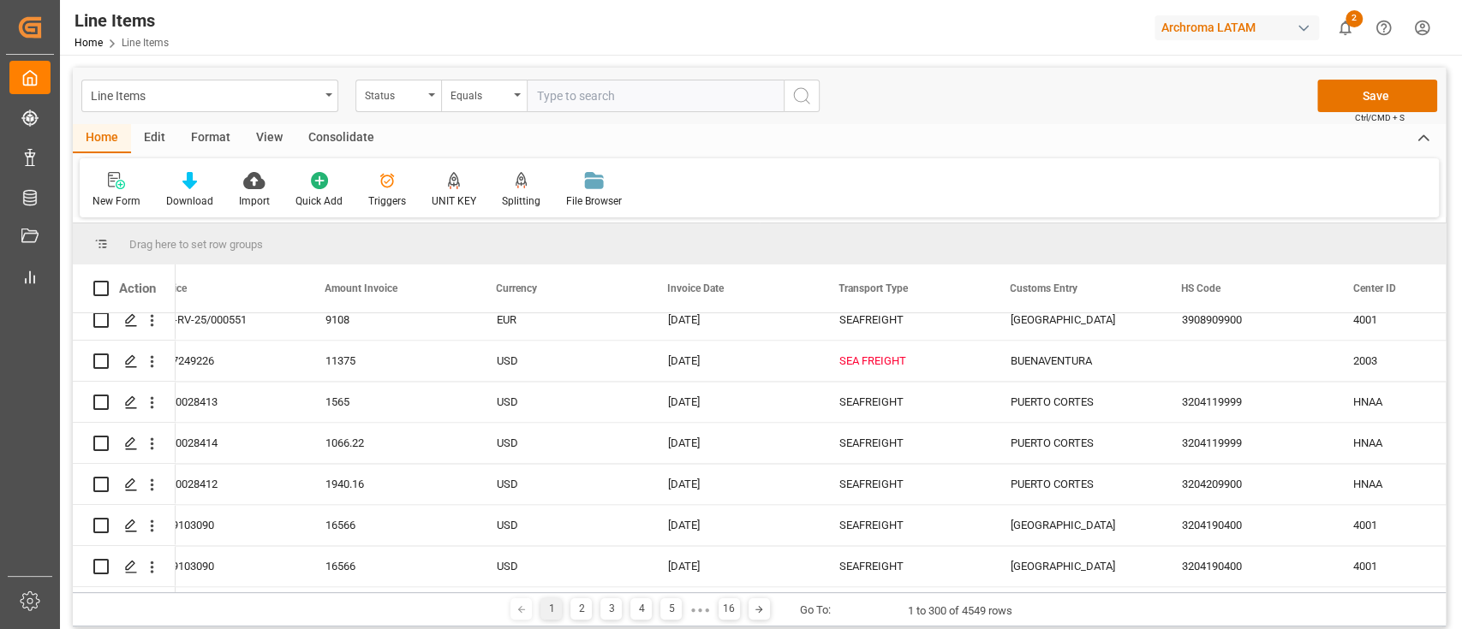
scroll to position [10661, 0]
click at [891, 359] on div "SEA FREIGHT" at bounding box center [904, 359] width 130 height 39
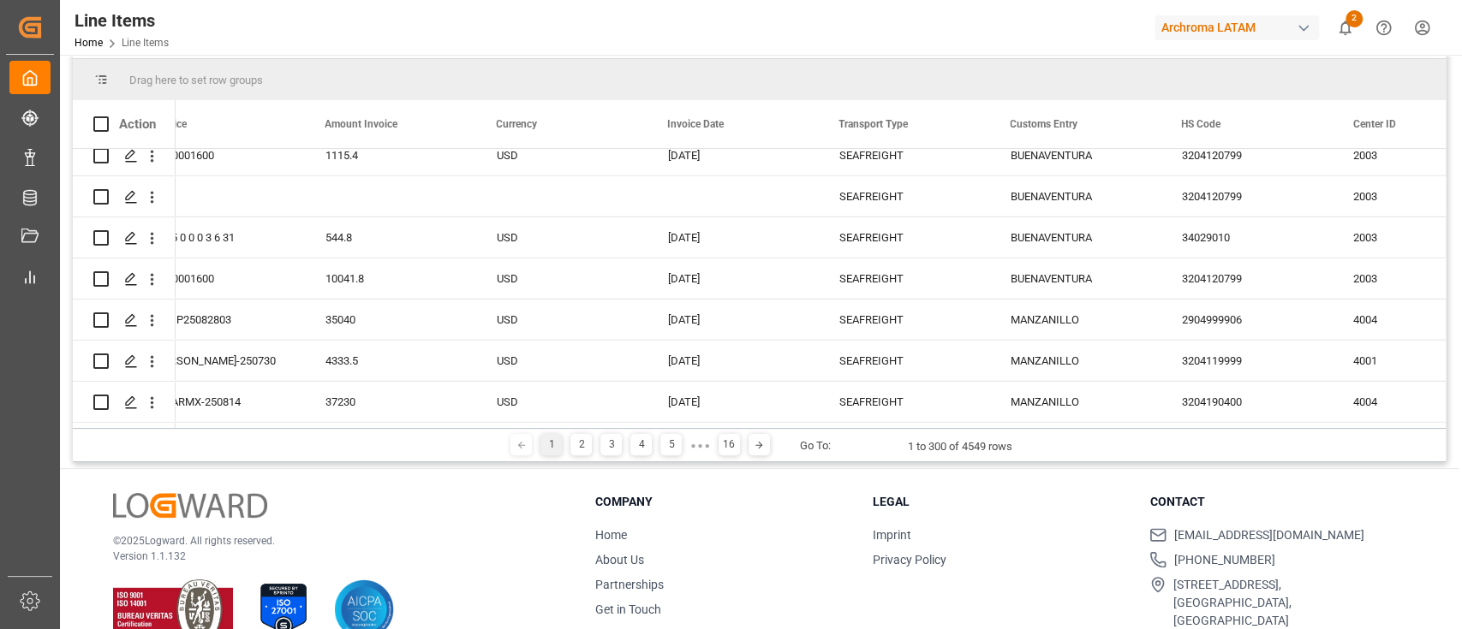
scroll to position [0, 0]
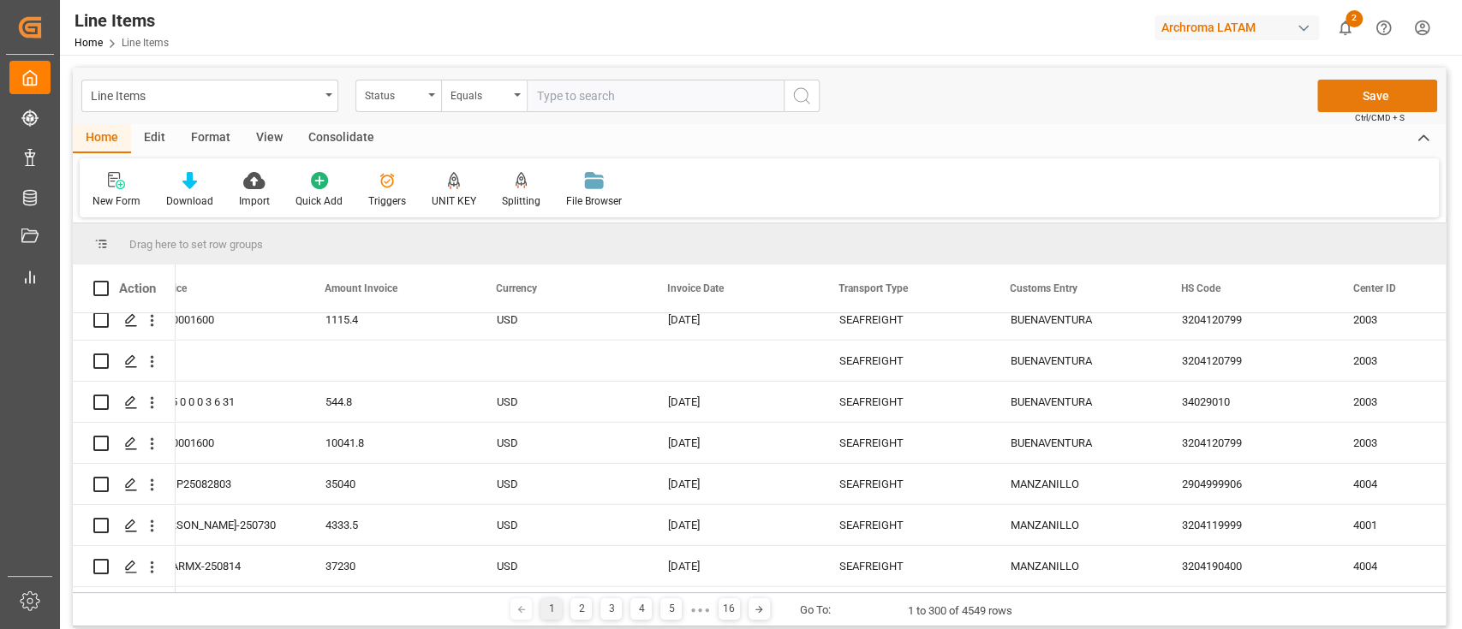
click at [1376, 95] on button "Save" at bounding box center [1377, 96] width 120 height 33
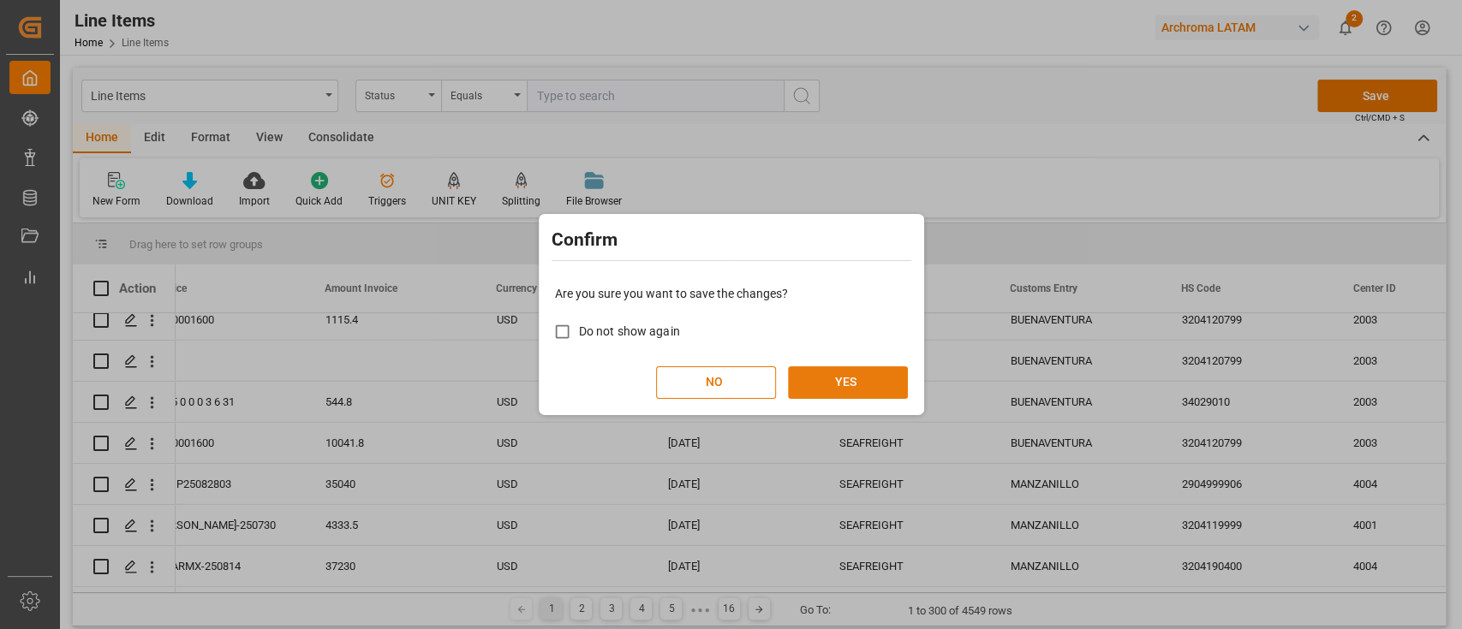
click at [874, 378] on button "YES" at bounding box center [848, 382] width 120 height 33
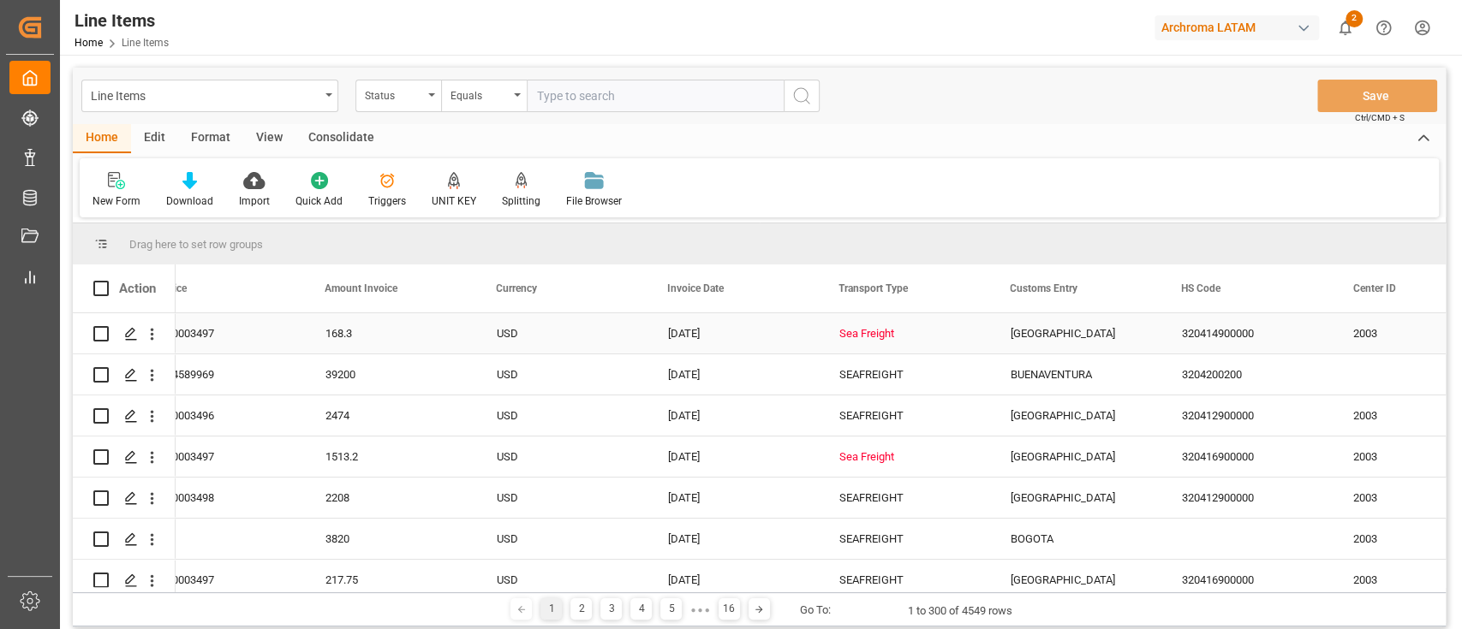
click at [874, 340] on div "Sea Freight" at bounding box center [904, 333] width 130 height 39
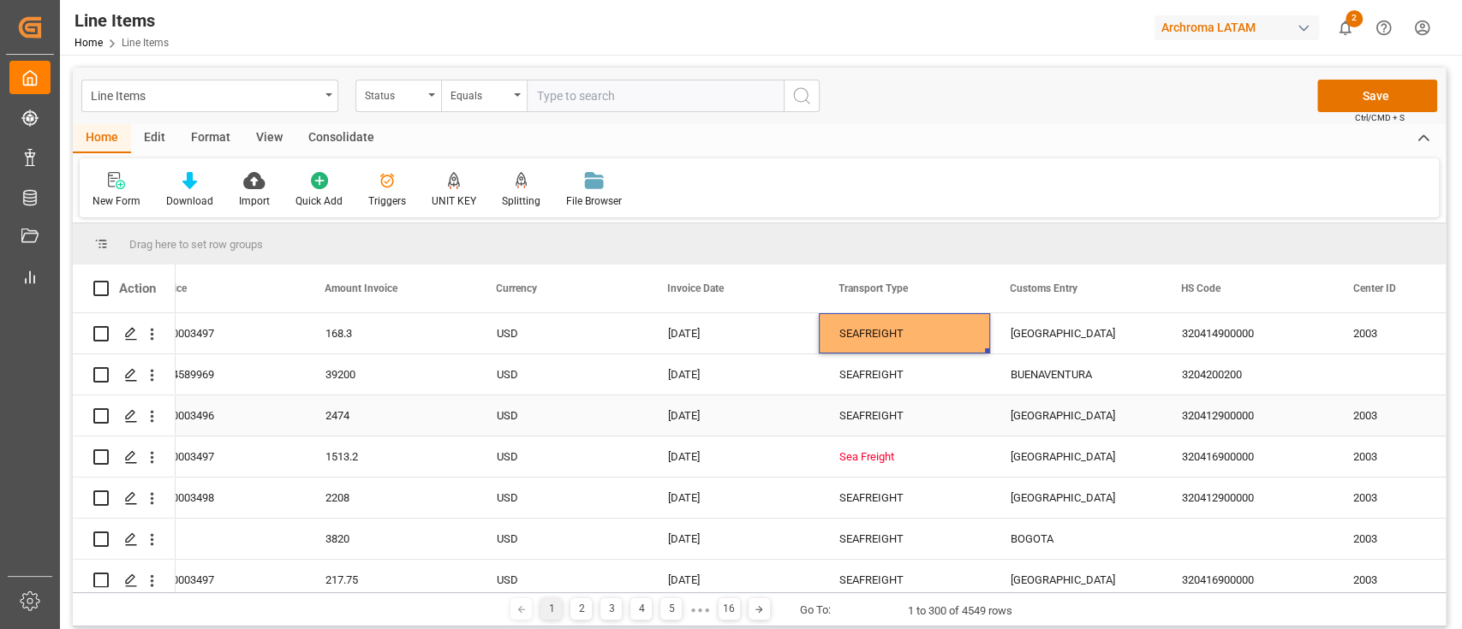
click at [884, 432] on div "SEAFREIGHT" at bounding box center [904, 415] width 130 height 39
click at [891, 465] on div "Sea Freight" at bounding box center [904, 457] width 130 height 39
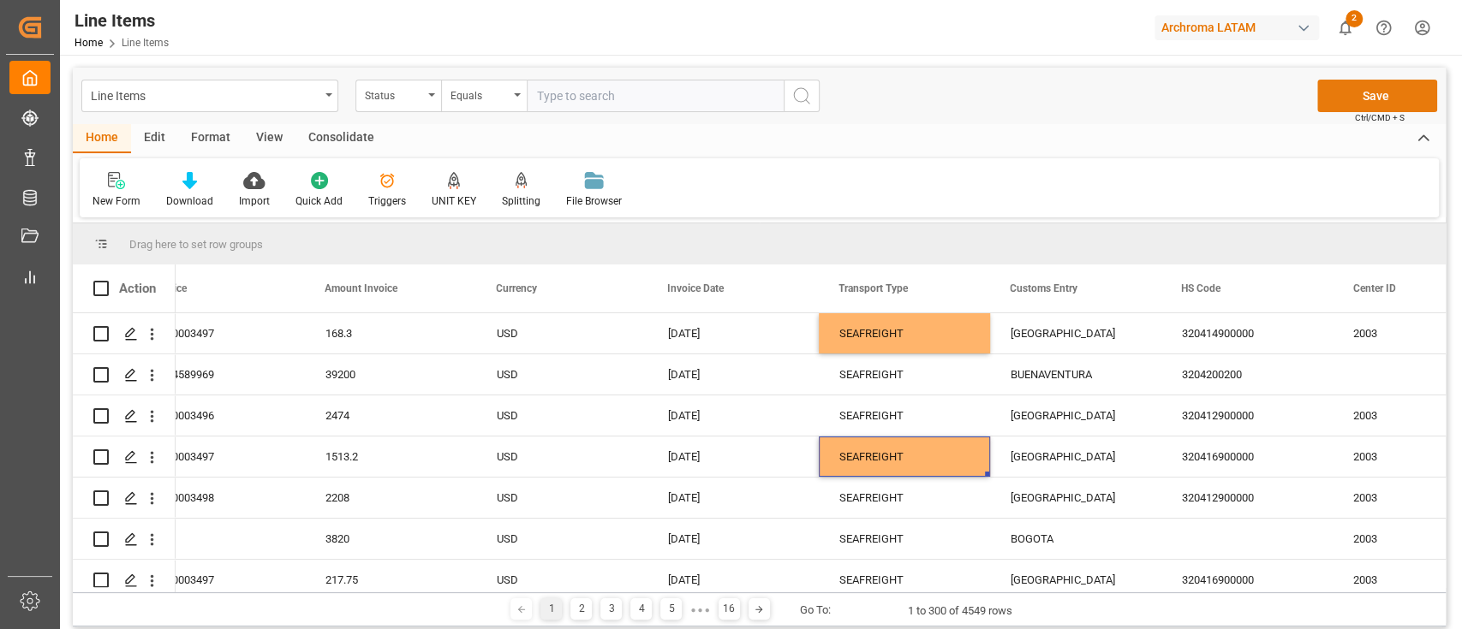
click at [1402, 94] on button "Save" at bounding box center [1377, 96] width 120 height 33
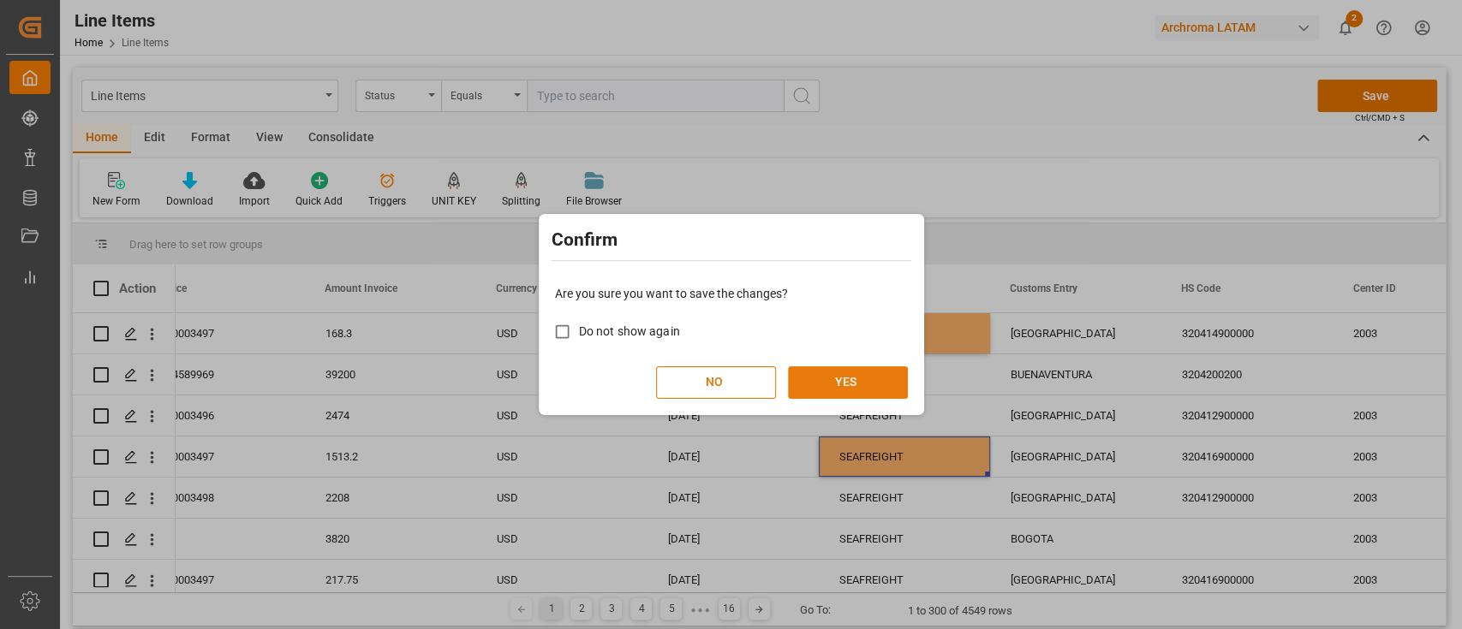
click at [856, 374] on button "YES" at bounding box center [848, 382] width 120 height 33
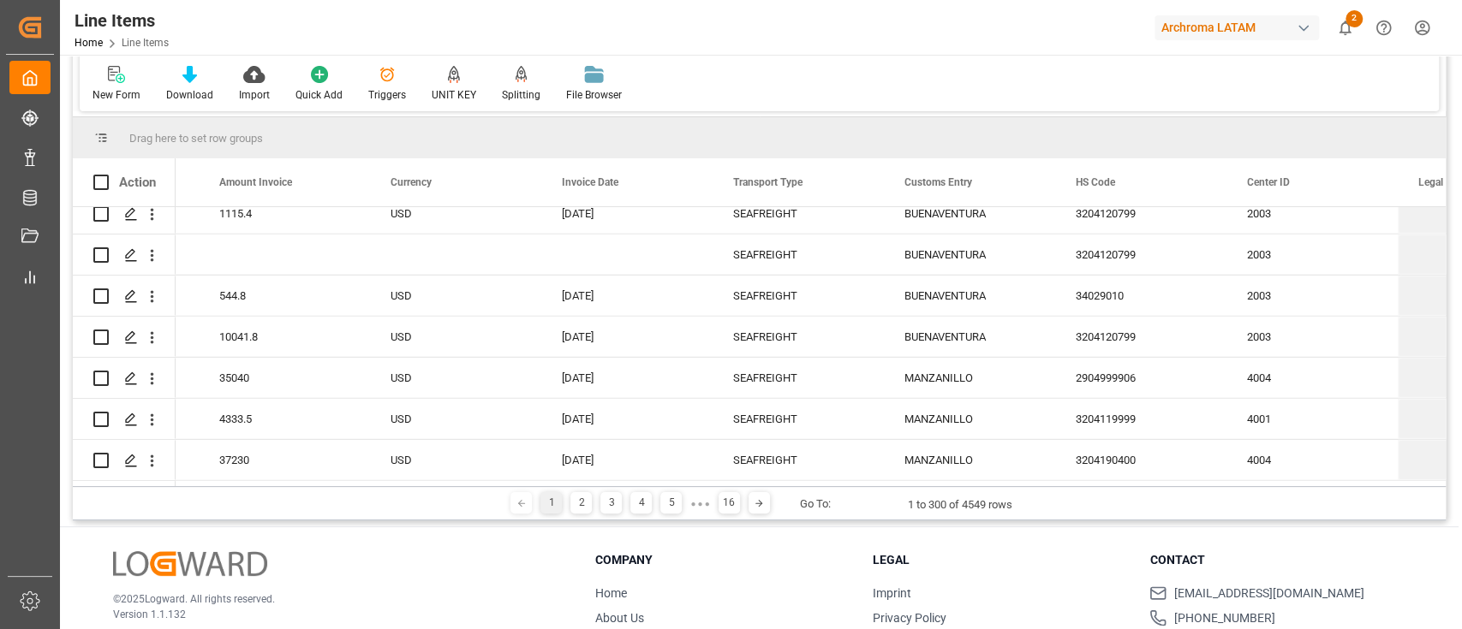
scroll to position [107, 0]
click at [578, 505] on div "2" at bounding box center [580, 501] width 21 height 21
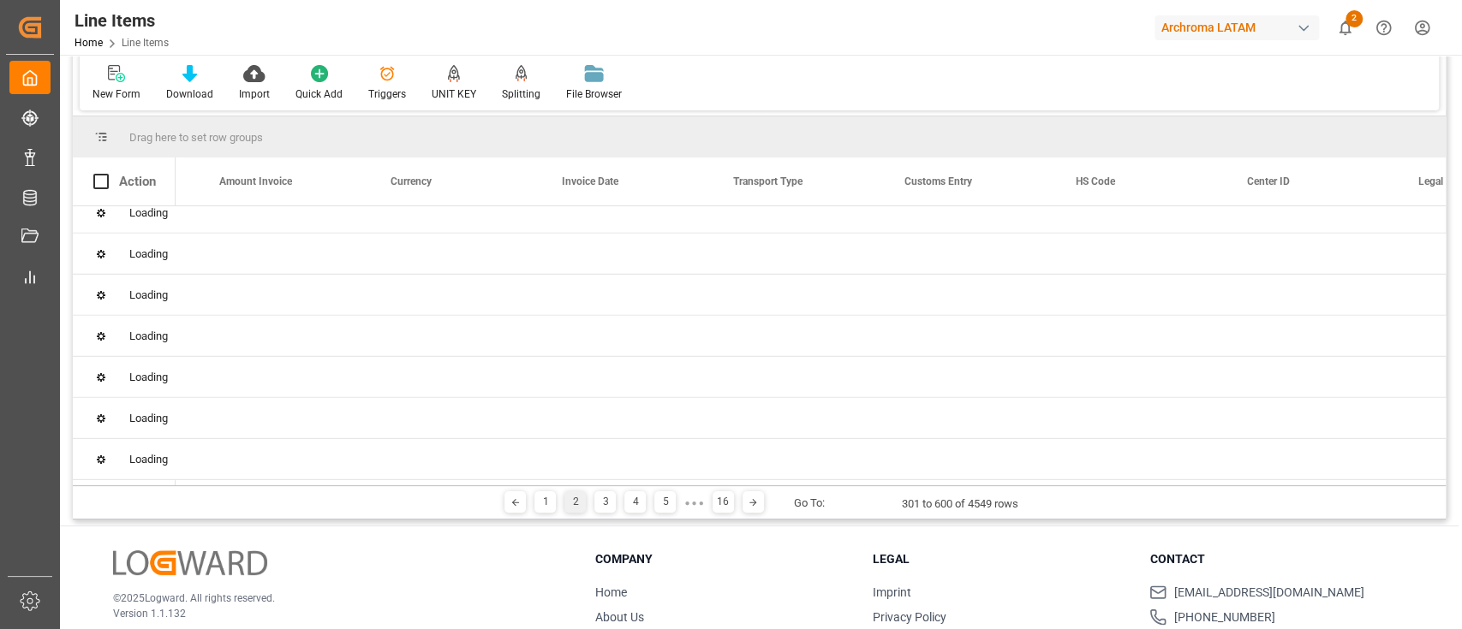
scroll to position [0, 0]
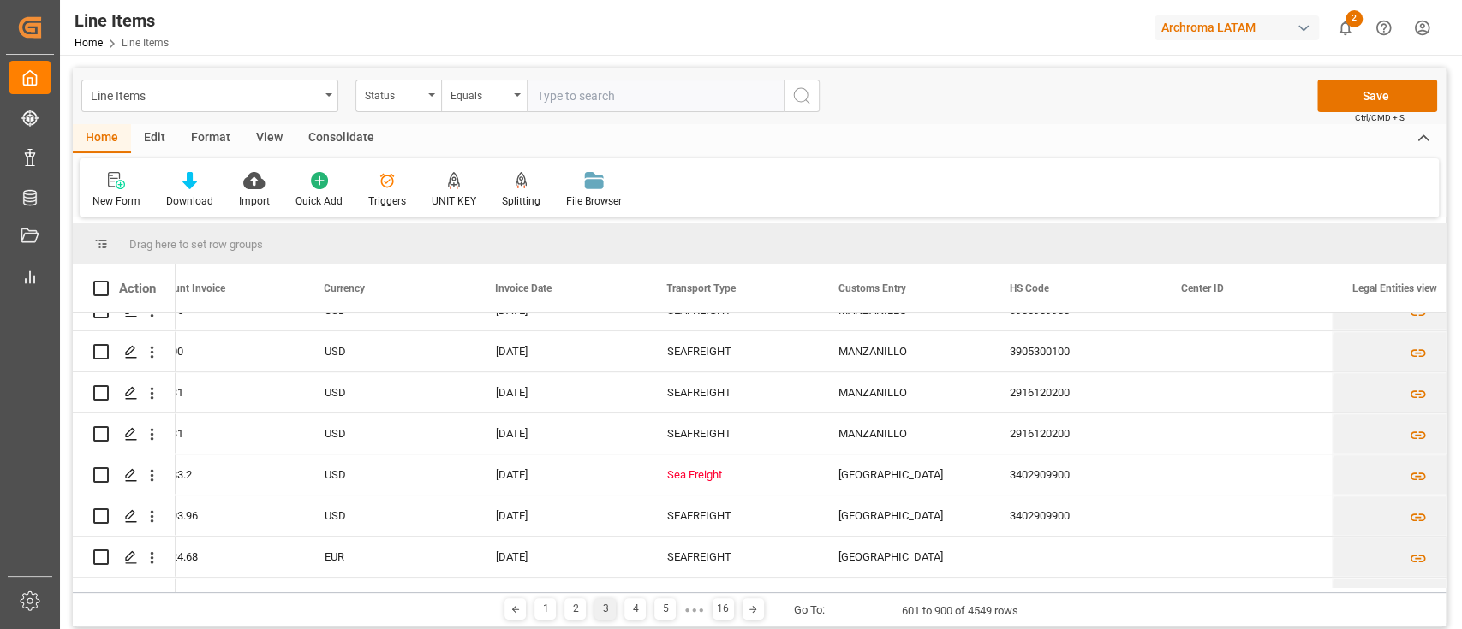
scroll to position [9535, 0]
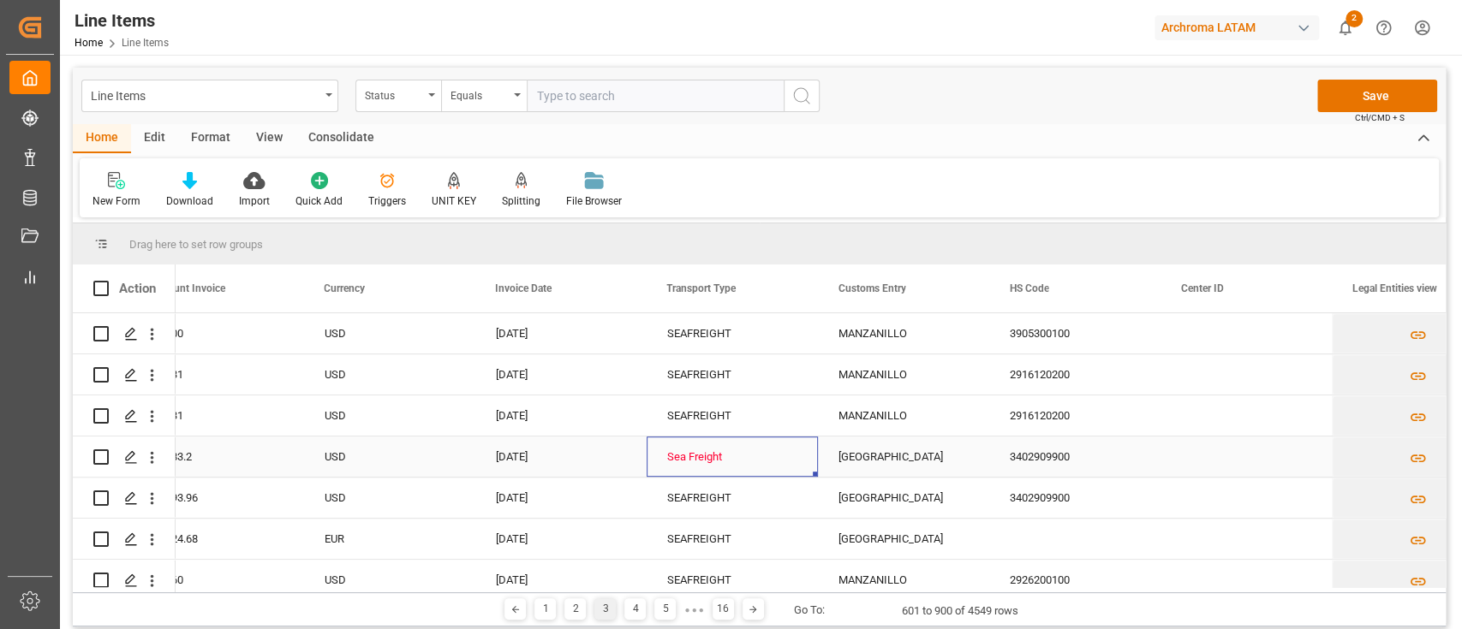
click at [732, 449] on div "Sea Freight" at bounding box center [732, 457] width 130 height 39
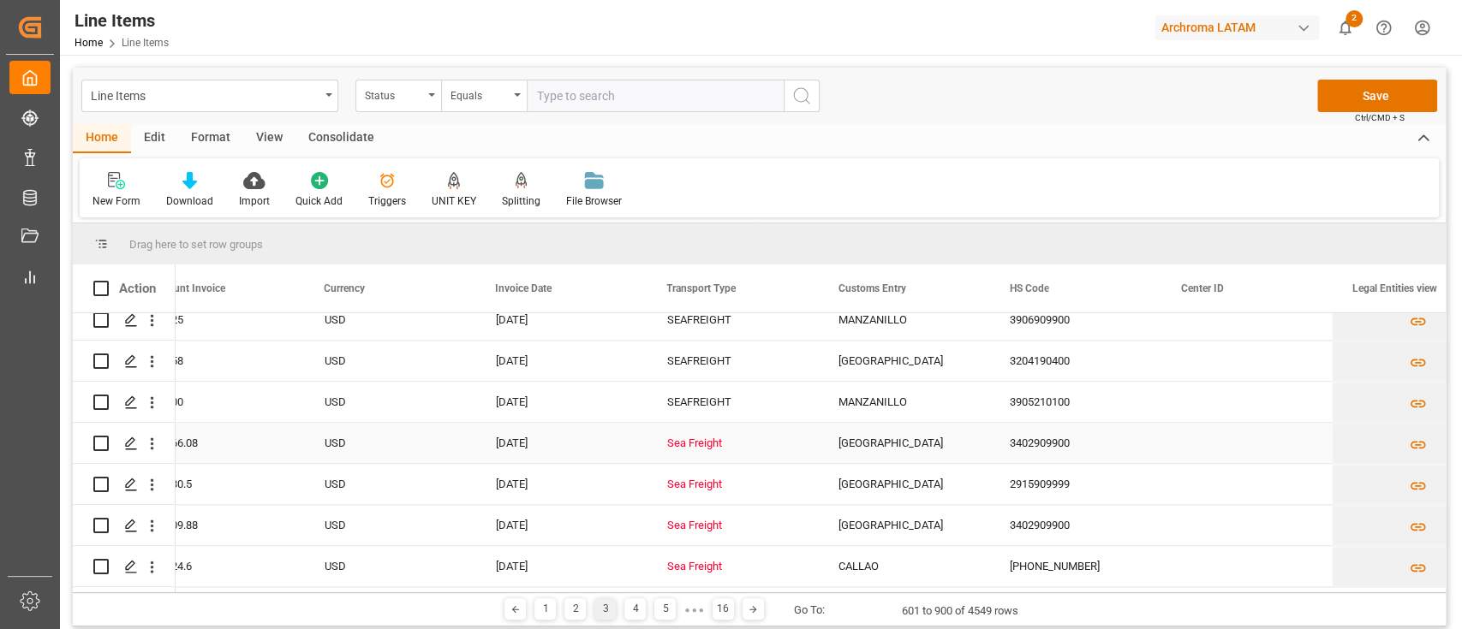
scroll to position [10330, 0]
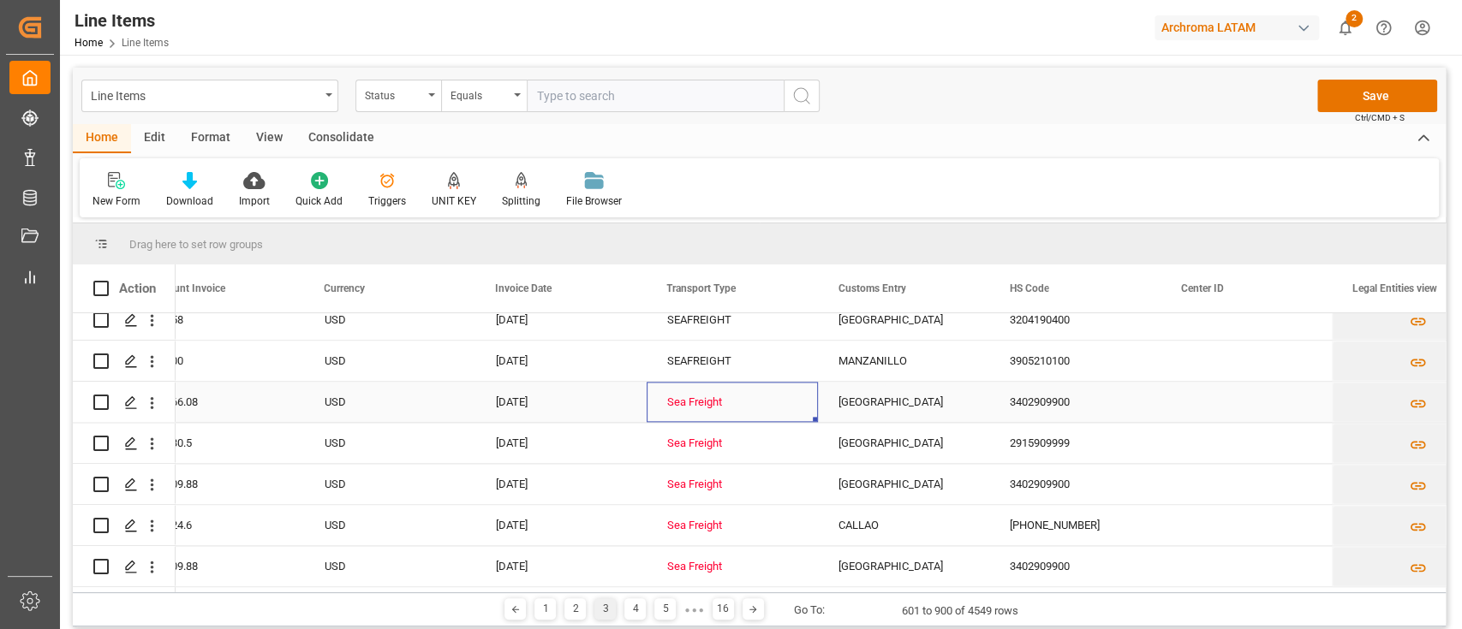
click at [719, 405] on div "Sea Freight" at bounding box center [732, 402] width 130 height 39
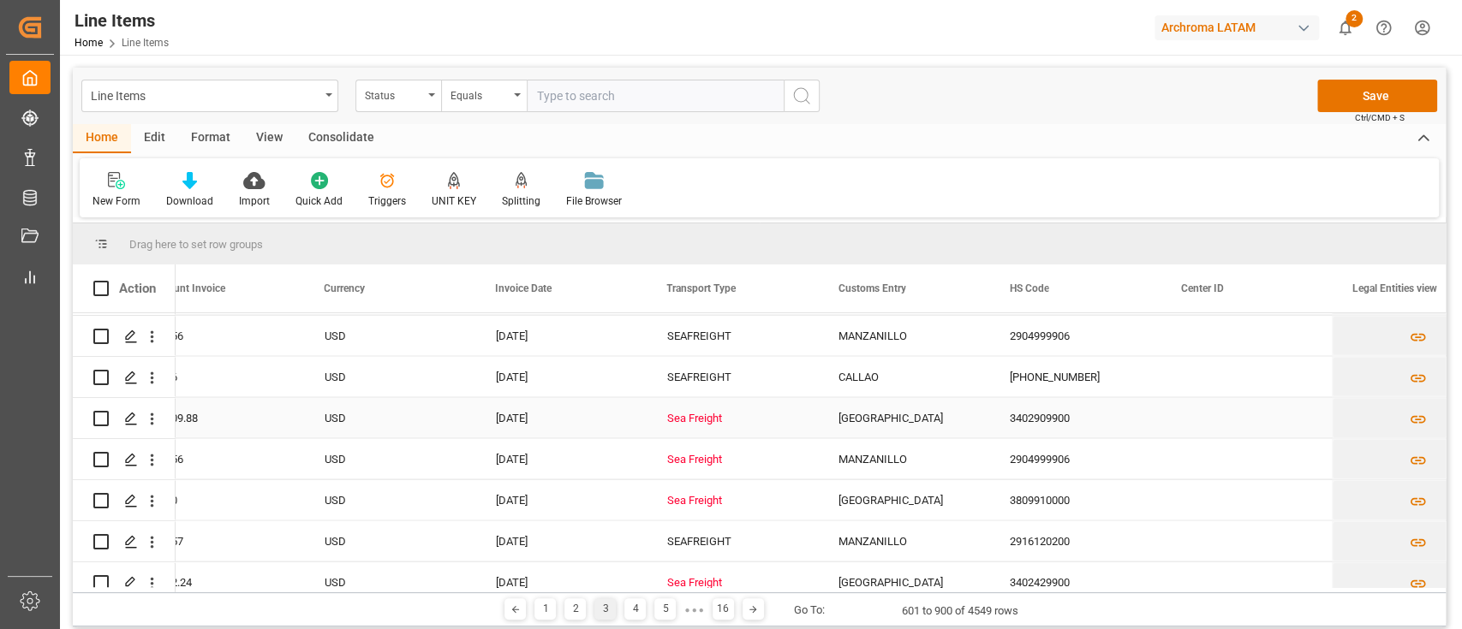
scroll to position [11381, 0]
click at [719, 424] on div "Sea Freight" at bounding box center [732, 420] width 130 height 39
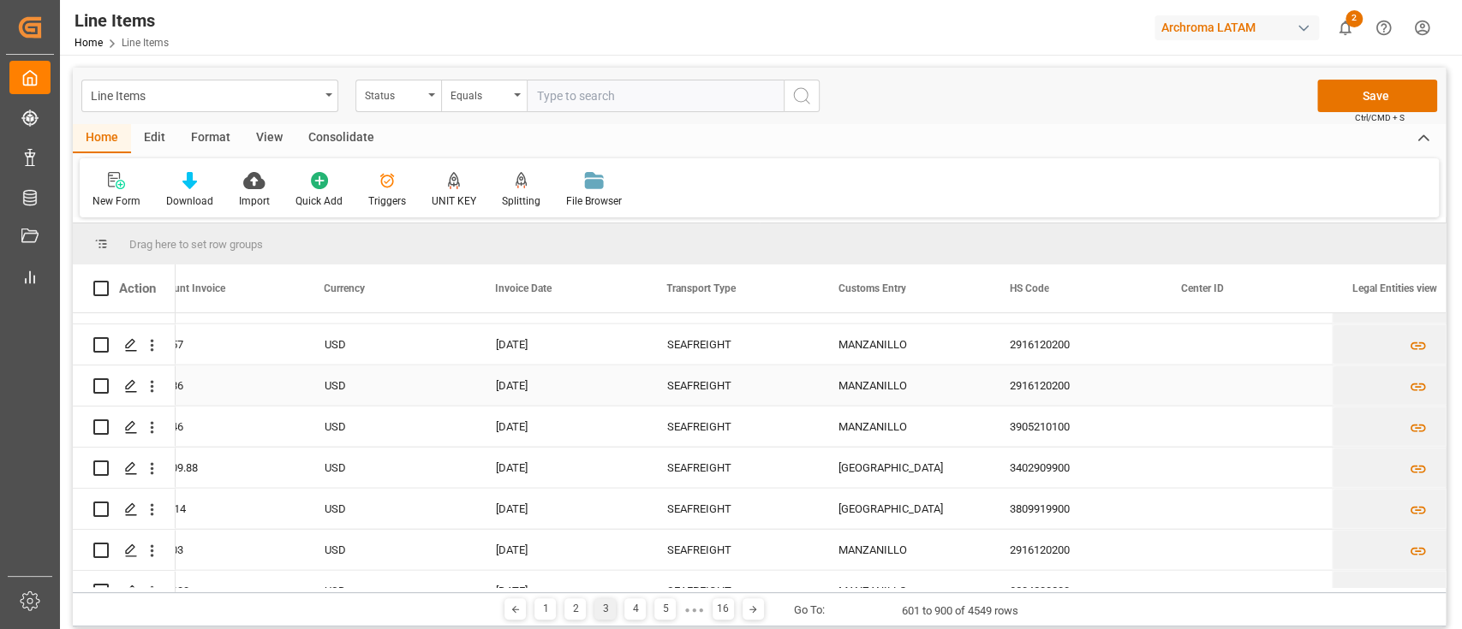
scroll to position [11568, 0]
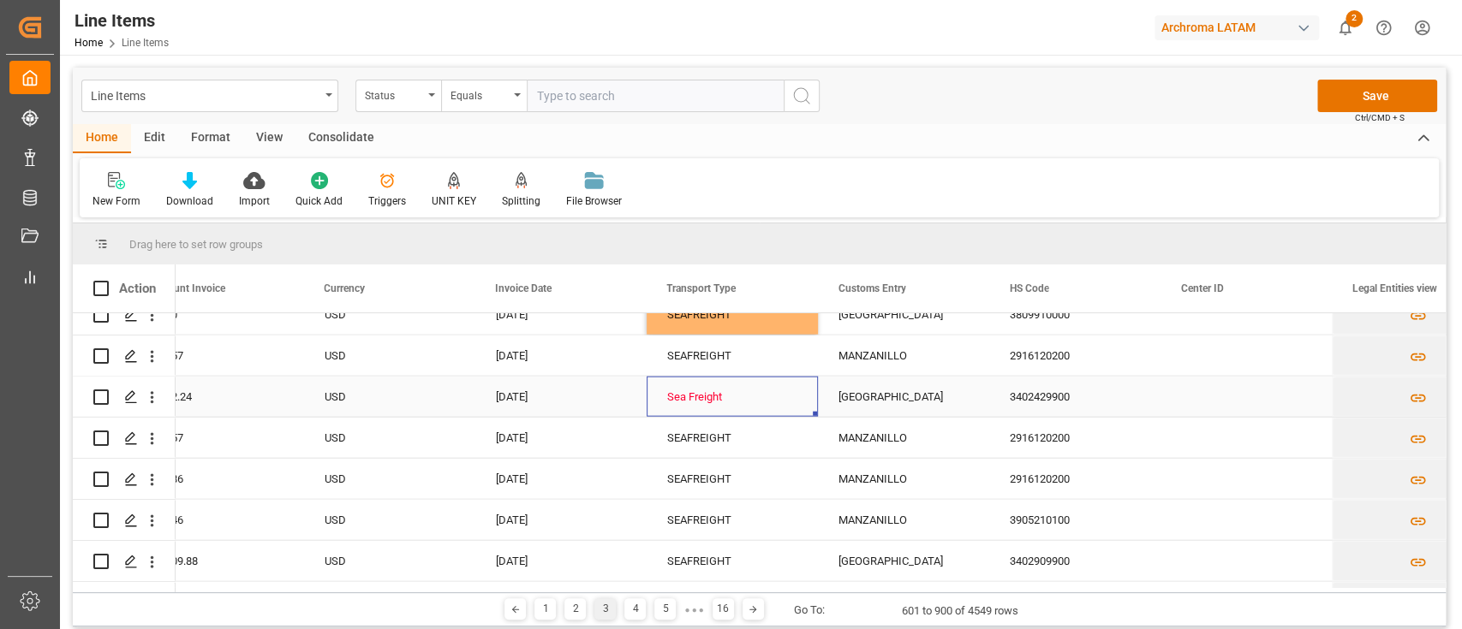
click at [714, 390] on div "Sea Freight" at bounding box center [732, 397] width 130 height 39
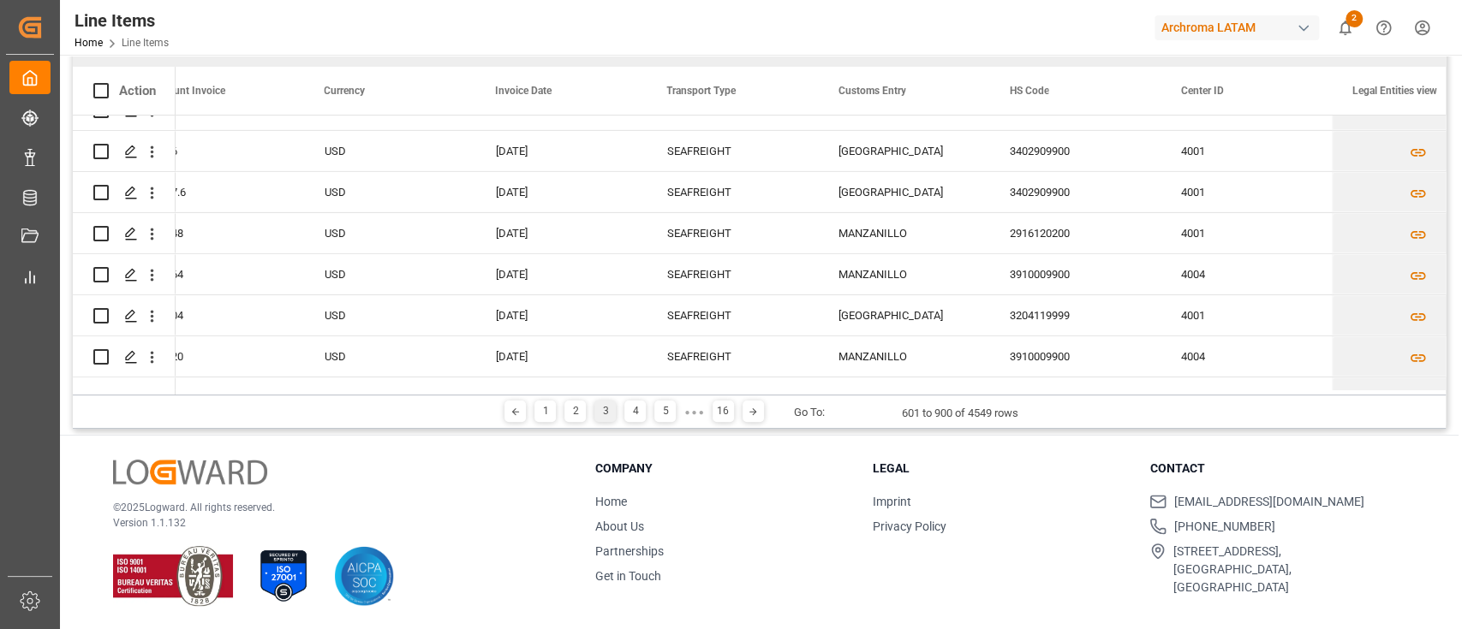
scroll to position [0, 0]
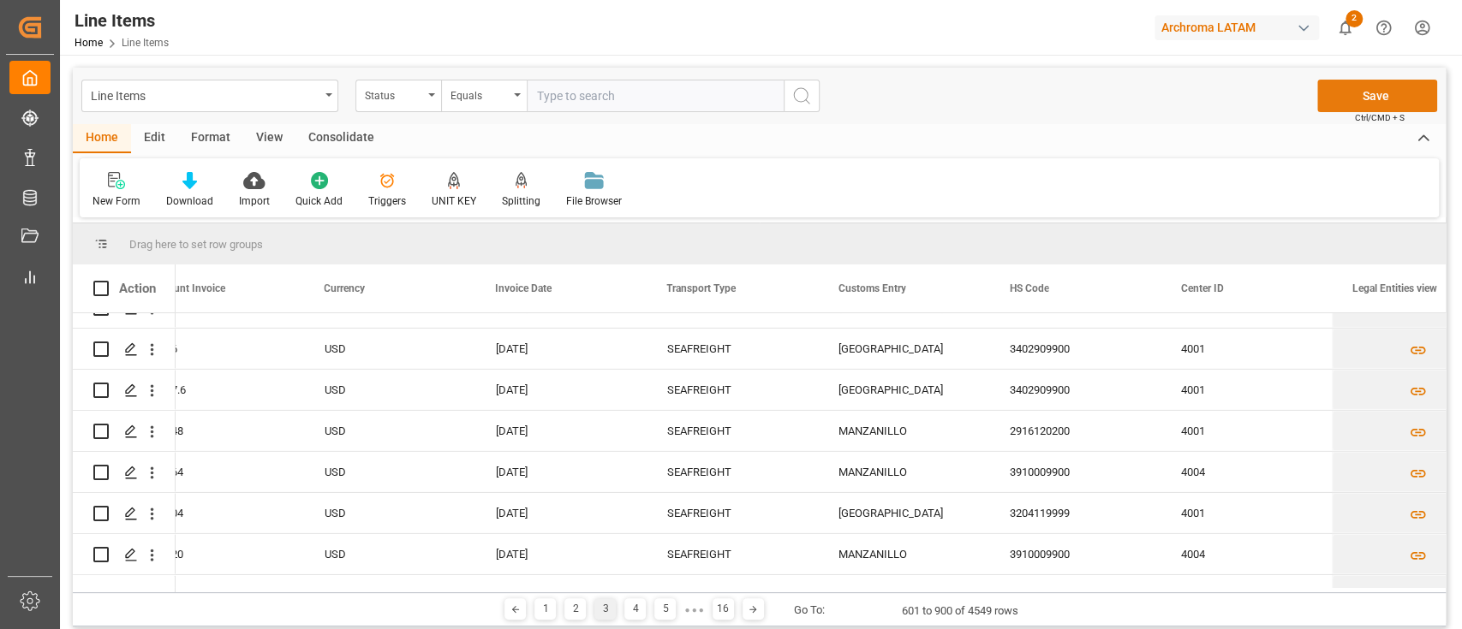
click at [1361, 90] on button "Save" at bounding box center [1377, 96] width 120 height 33
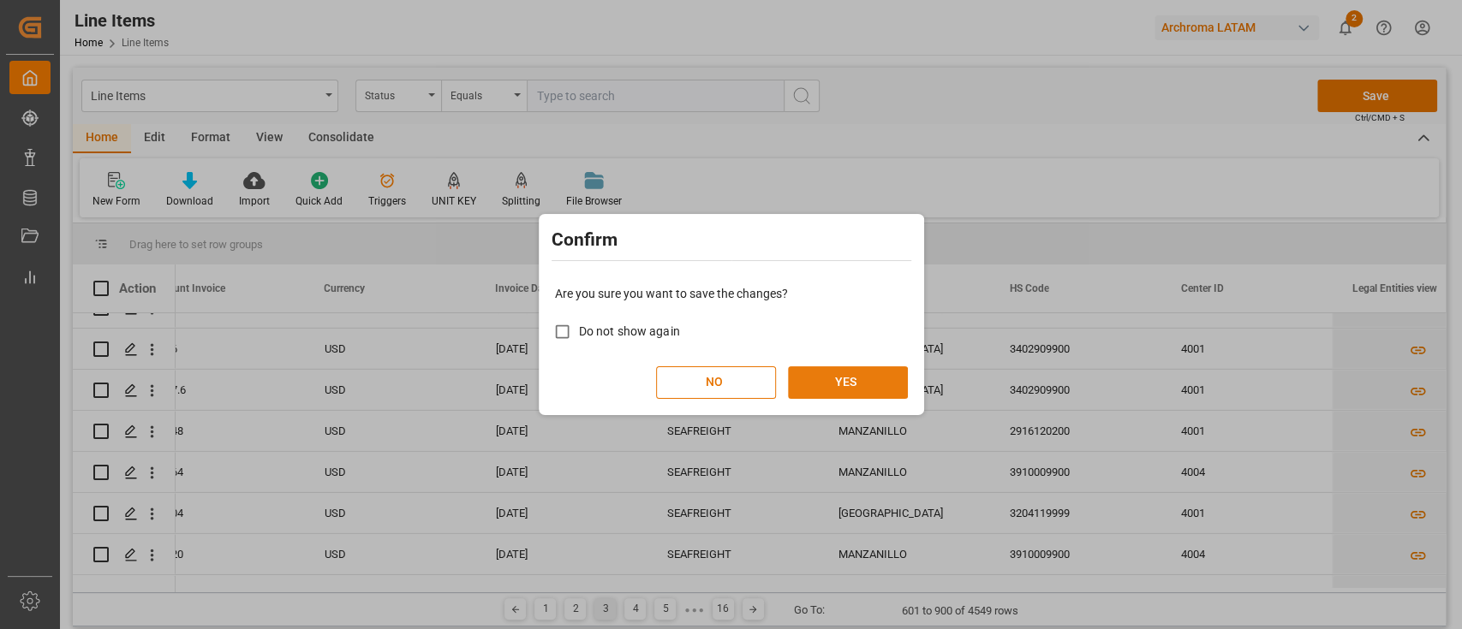
click at [870, 376] on button "YES" at bounding box center [848, 382] width 120 height 33
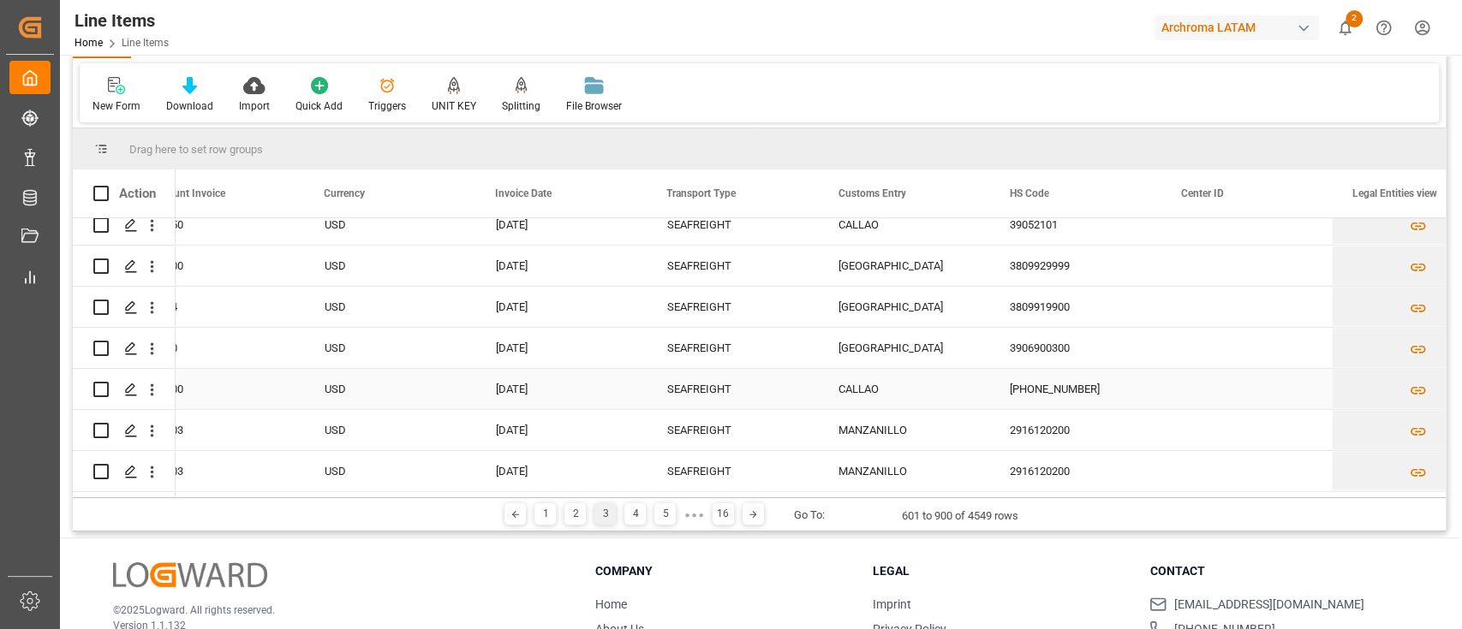
scroll to position [100, 0]
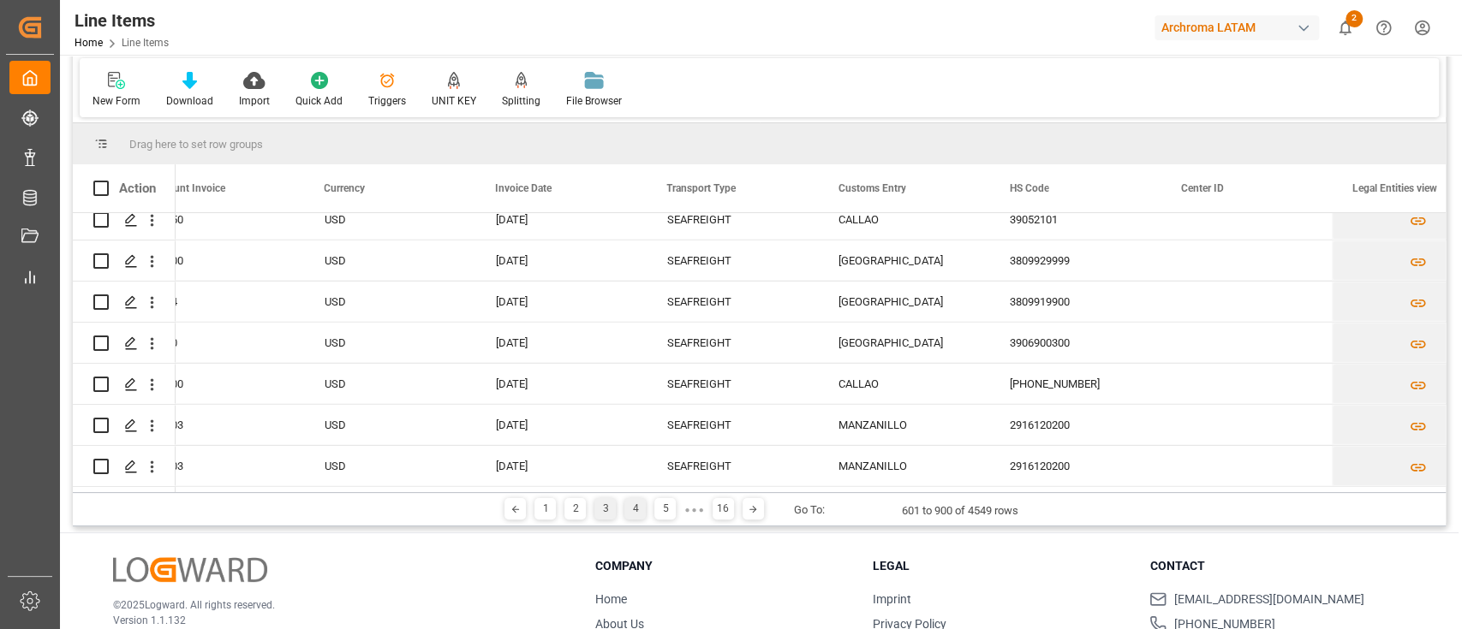
click at [632, 513] on div "4" at bounding box center [634, 508] width 21 height 21
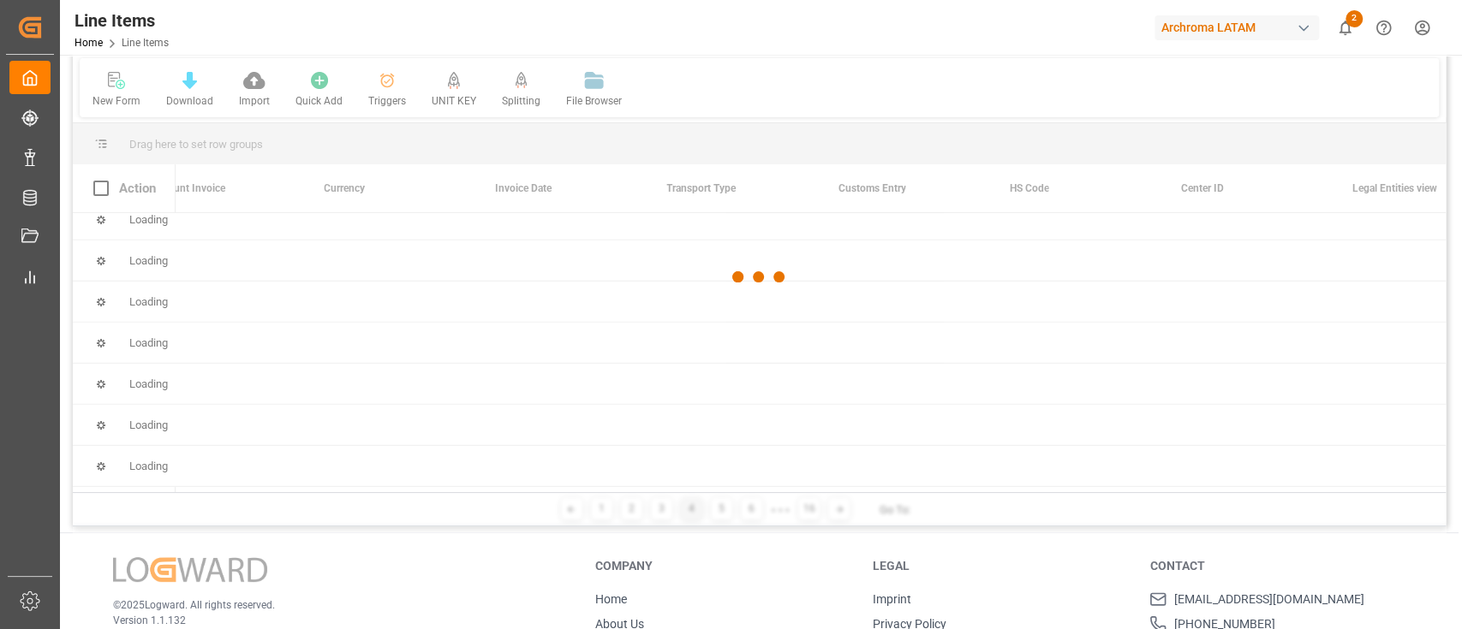
scroll to position [0, 0]
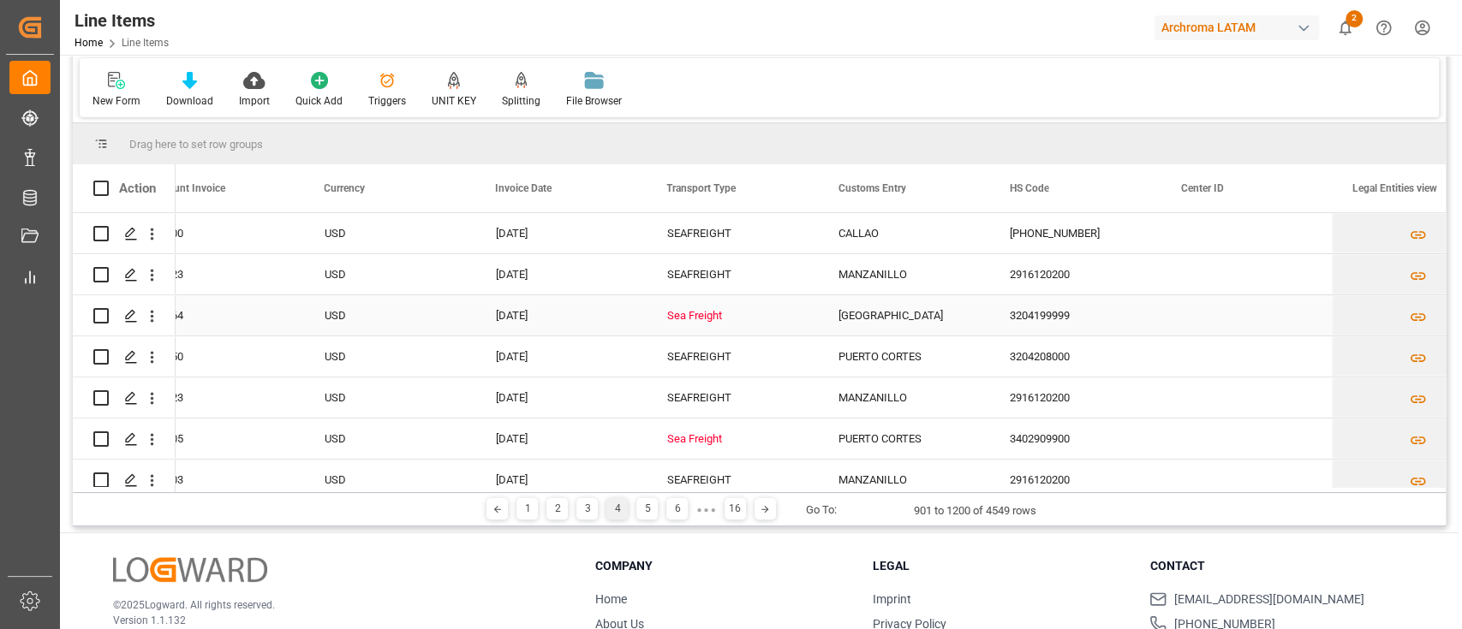
click at [728, 307] on div "Sea Freight" at bounding box center [732, 315] width 130 height 39
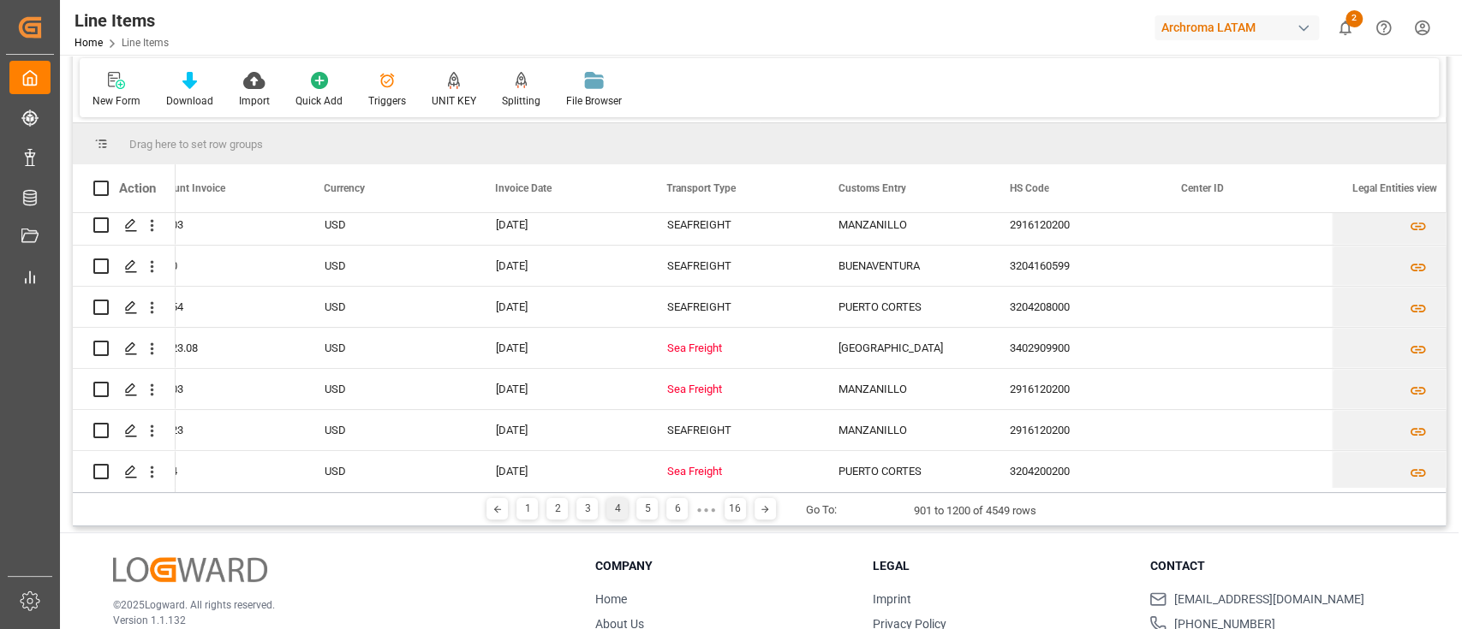
scroll to position [347, 0]
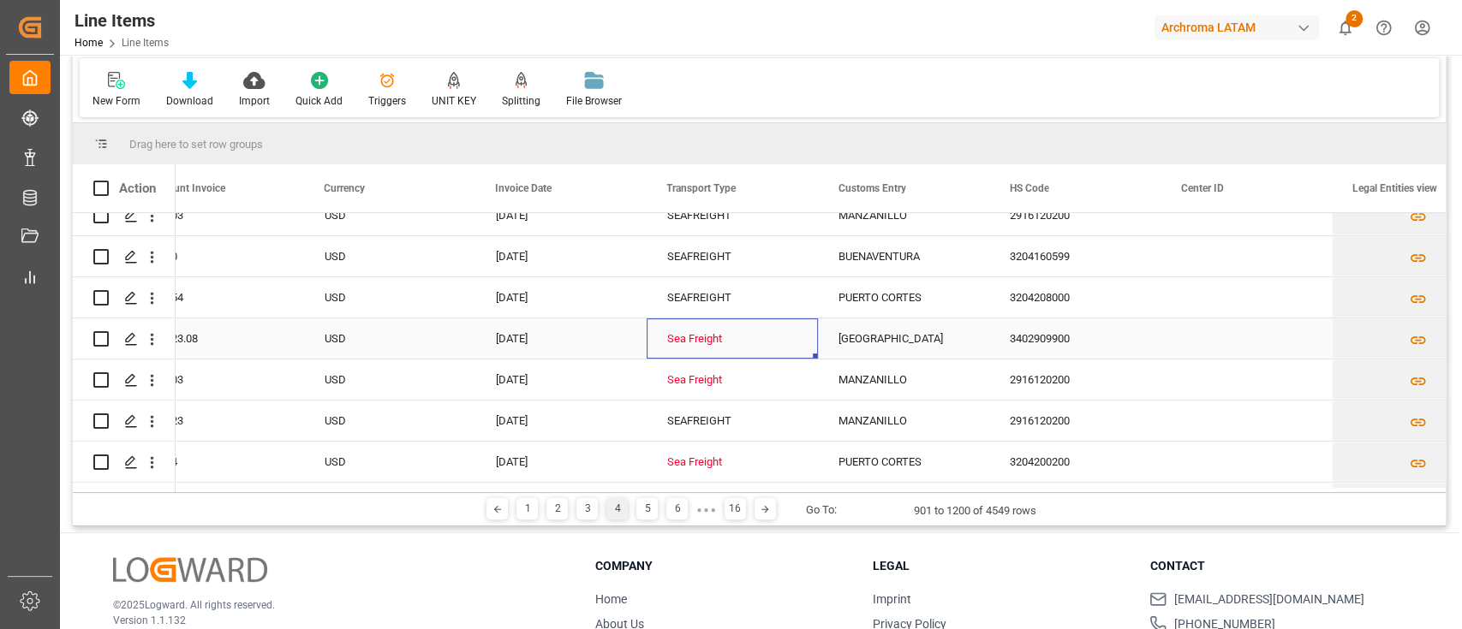
click at [718, 333] on div "Sea Freight" at bounding box center [732, 338] width 130 height 39
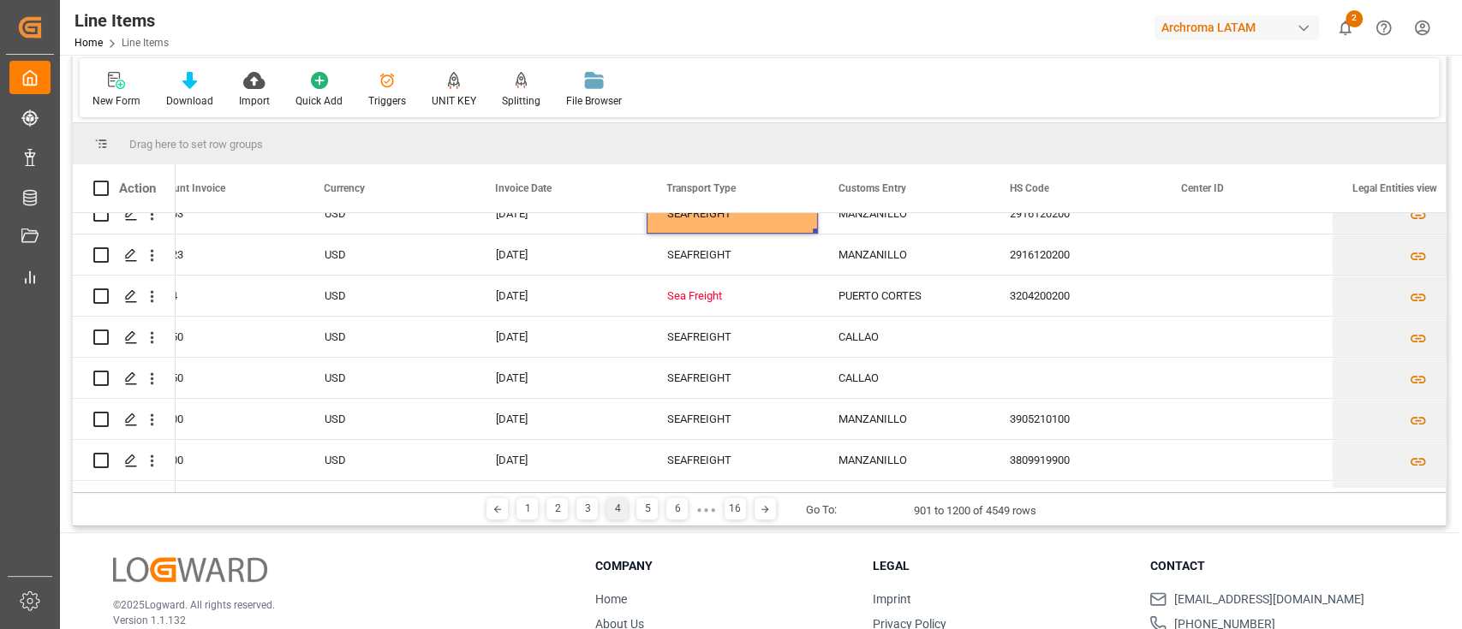
scroll to position [521, 0]
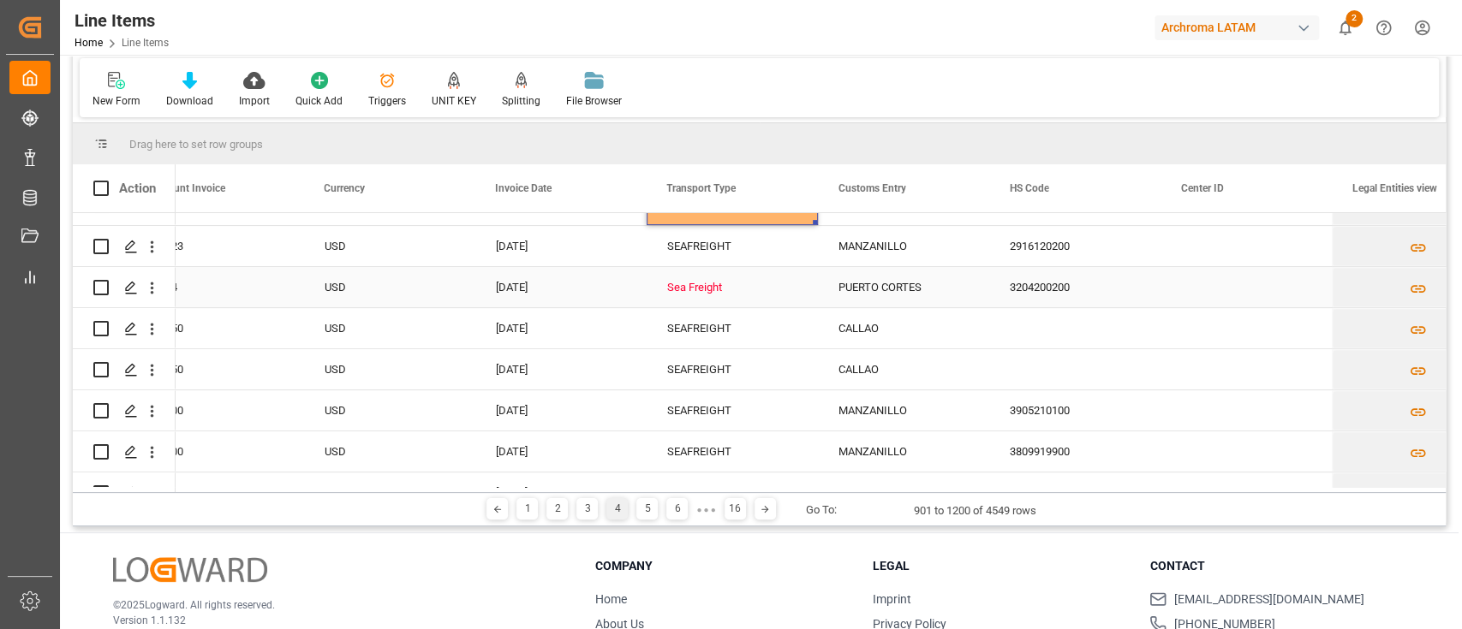
click at [709, 289] on div "Sea Freight" at bounding box center [732, 287] width 130 height 39
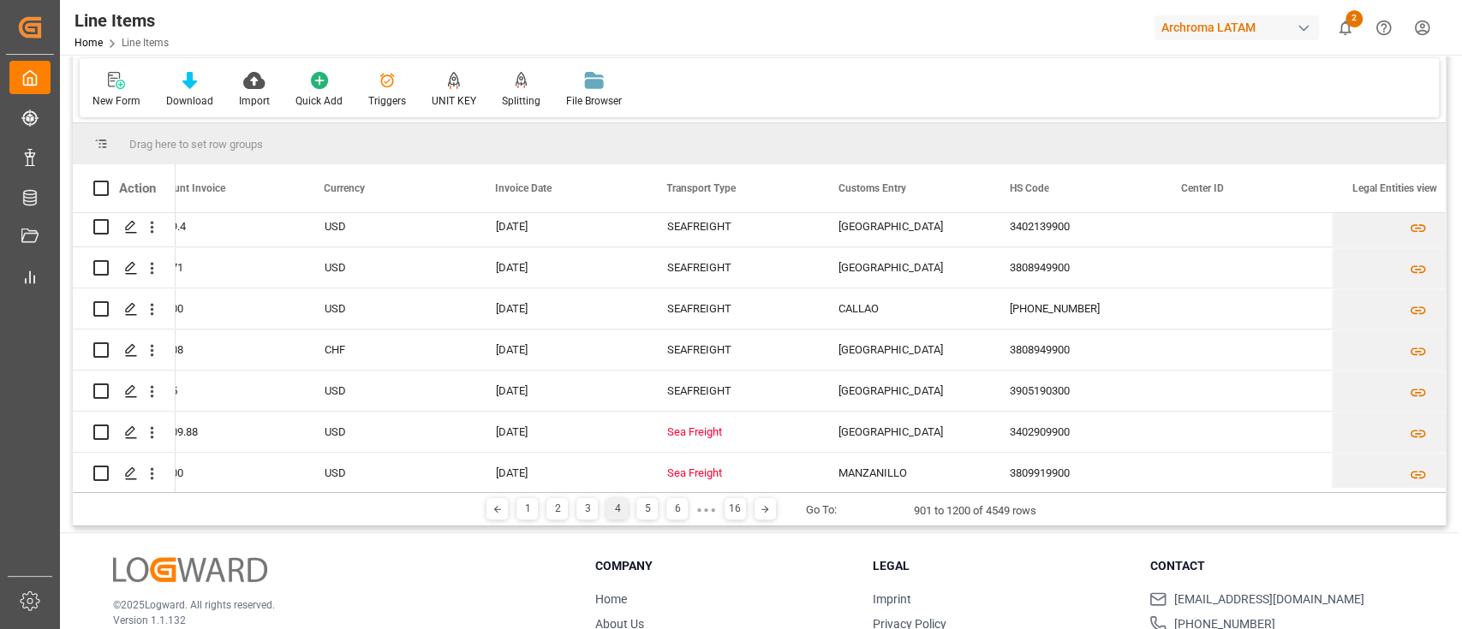
scroll to position [1127, 0]
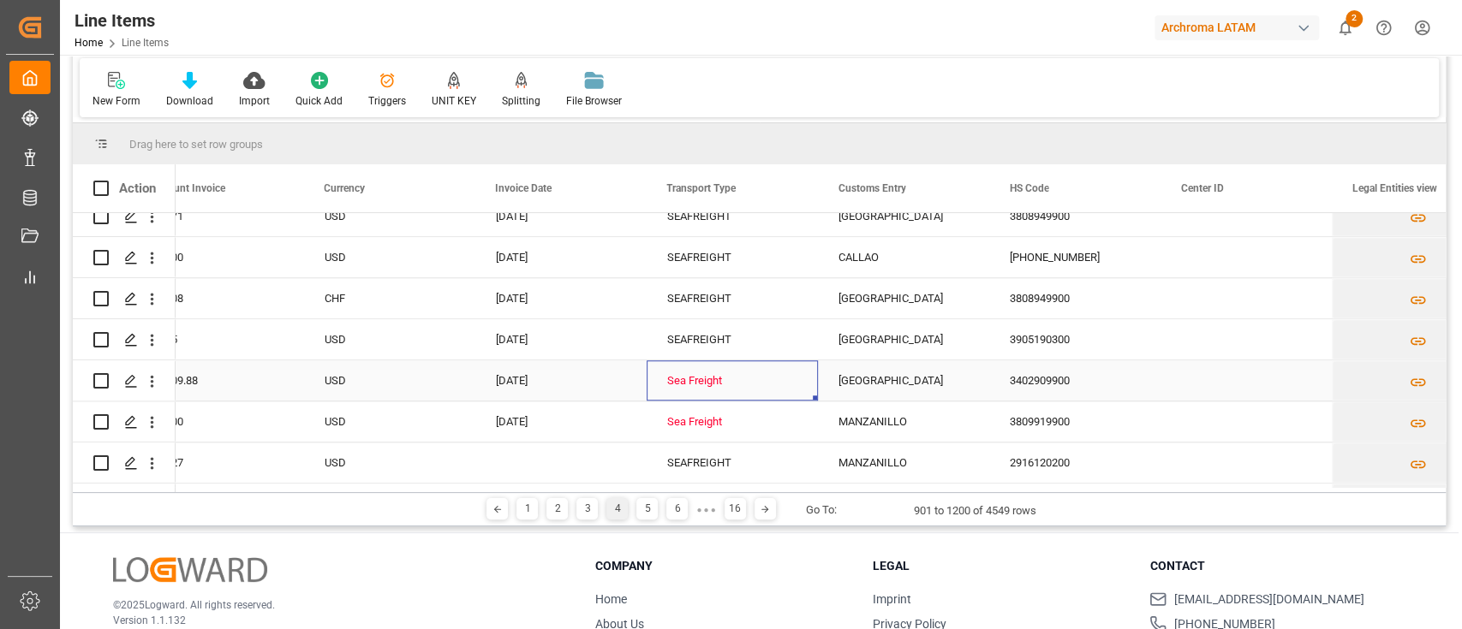
click at [718, 373] on div "Sea Freight" at bounding box center [732, 380] width 130 height 39
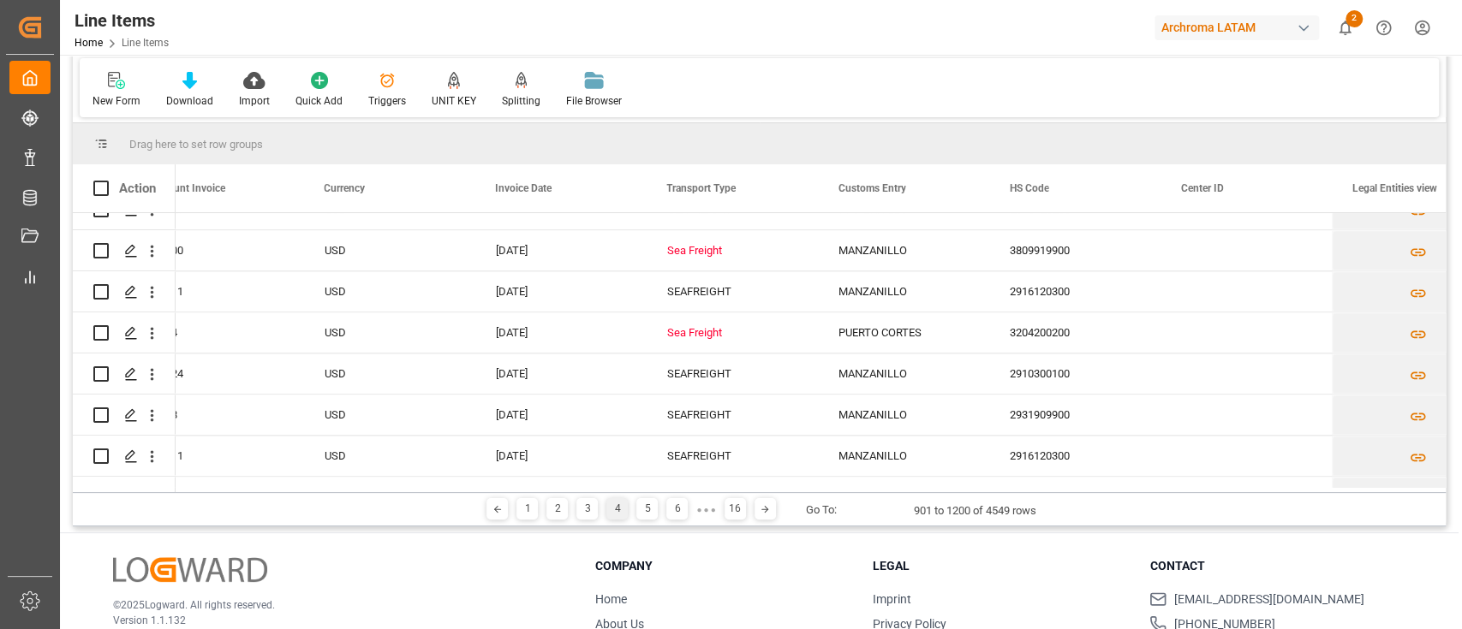
scroll to position [1391, 0]
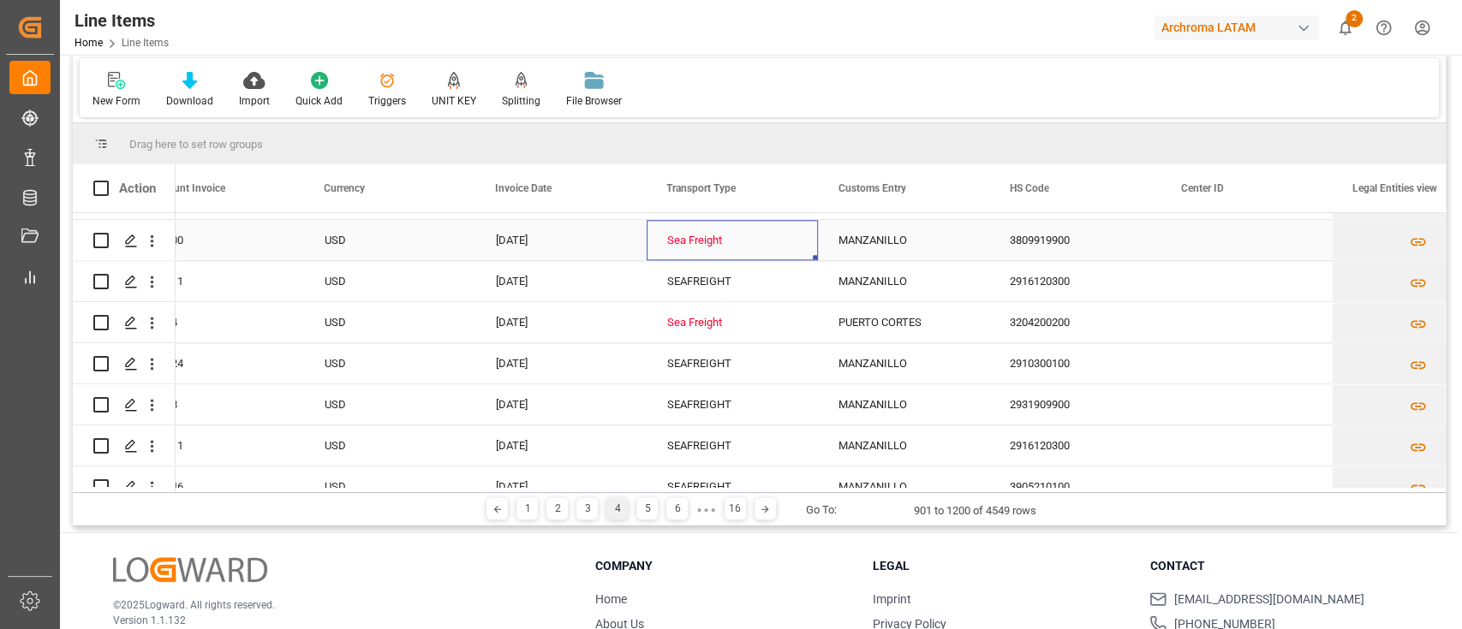
click at [715, 247] on div "Sea Freight" at bounding box center [732, 240] width 130 height 39
click at [719, 270] on div "SEAFREIGHT" at bounding box center [732, 281] width 130 height 39
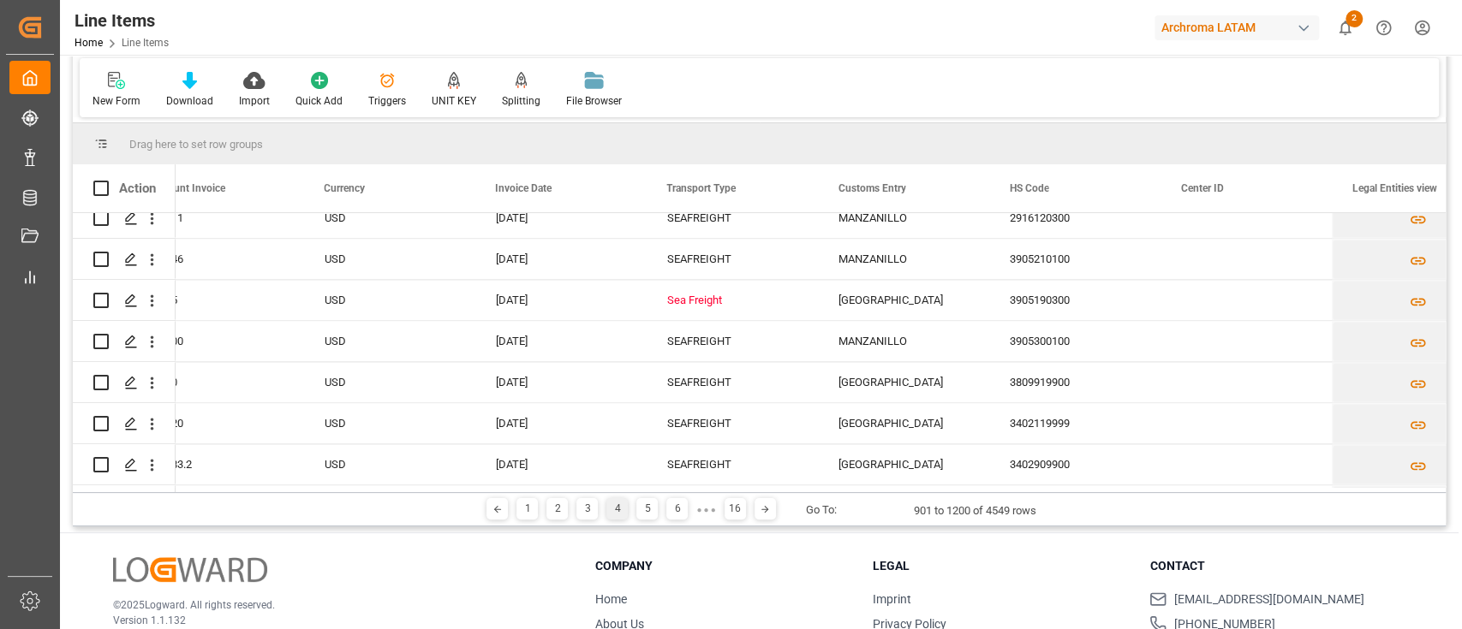
scroll to position [1620, 0]
click at [724, 287] on div "Sea Freight" at bounding box center [732, 298] width 130 height 39
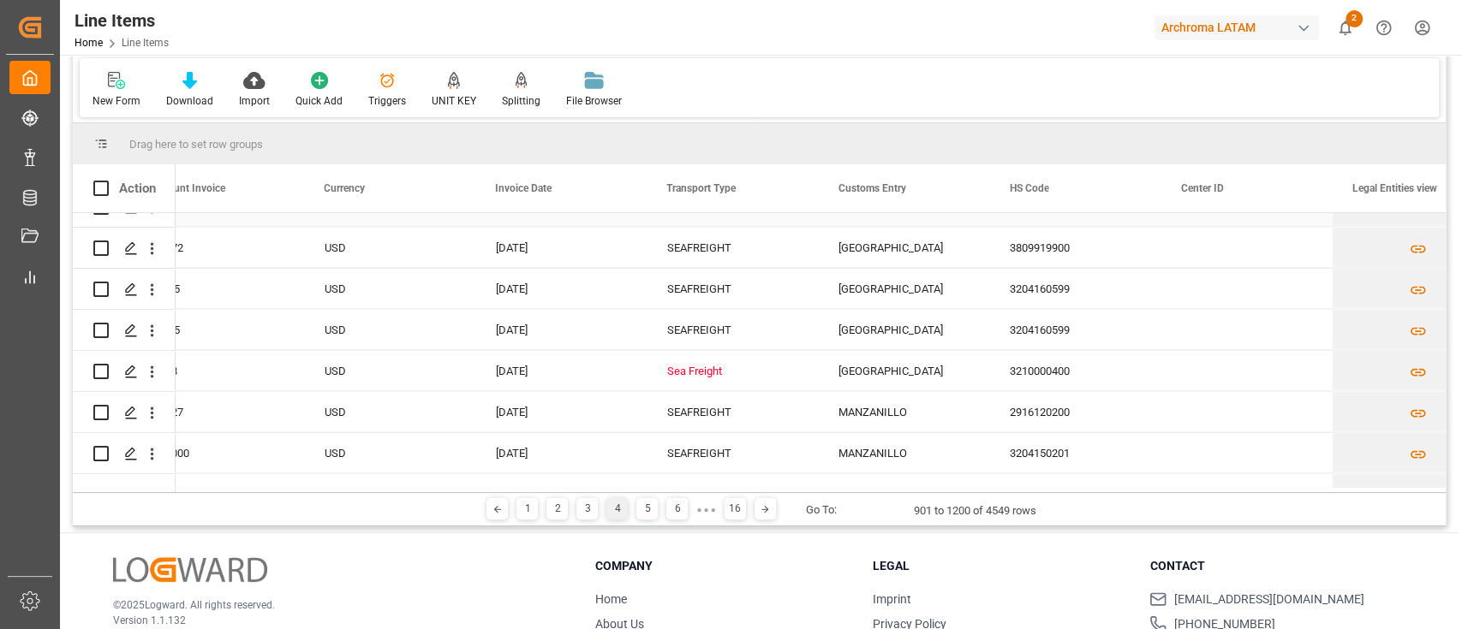
scroll to position [2603, 0]
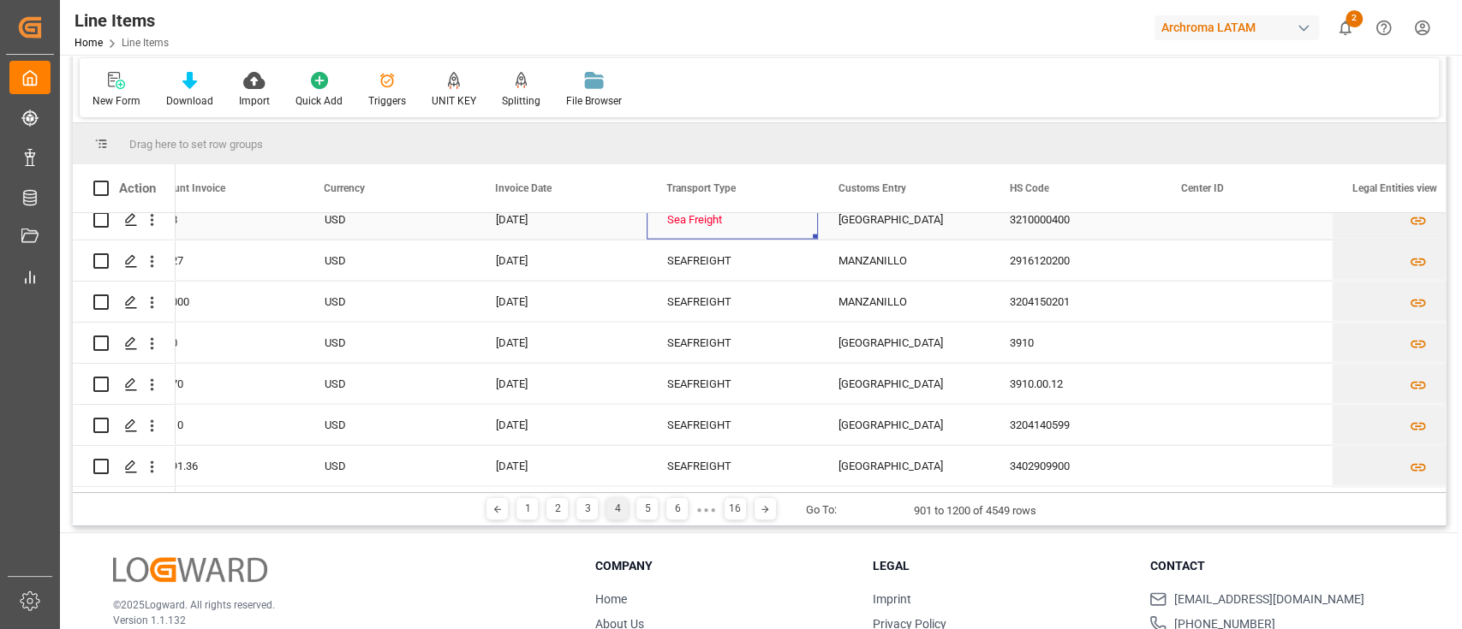
click at [724, 223] on div "Sea Freight" at bounding box center [732, 219] width 130 height 39
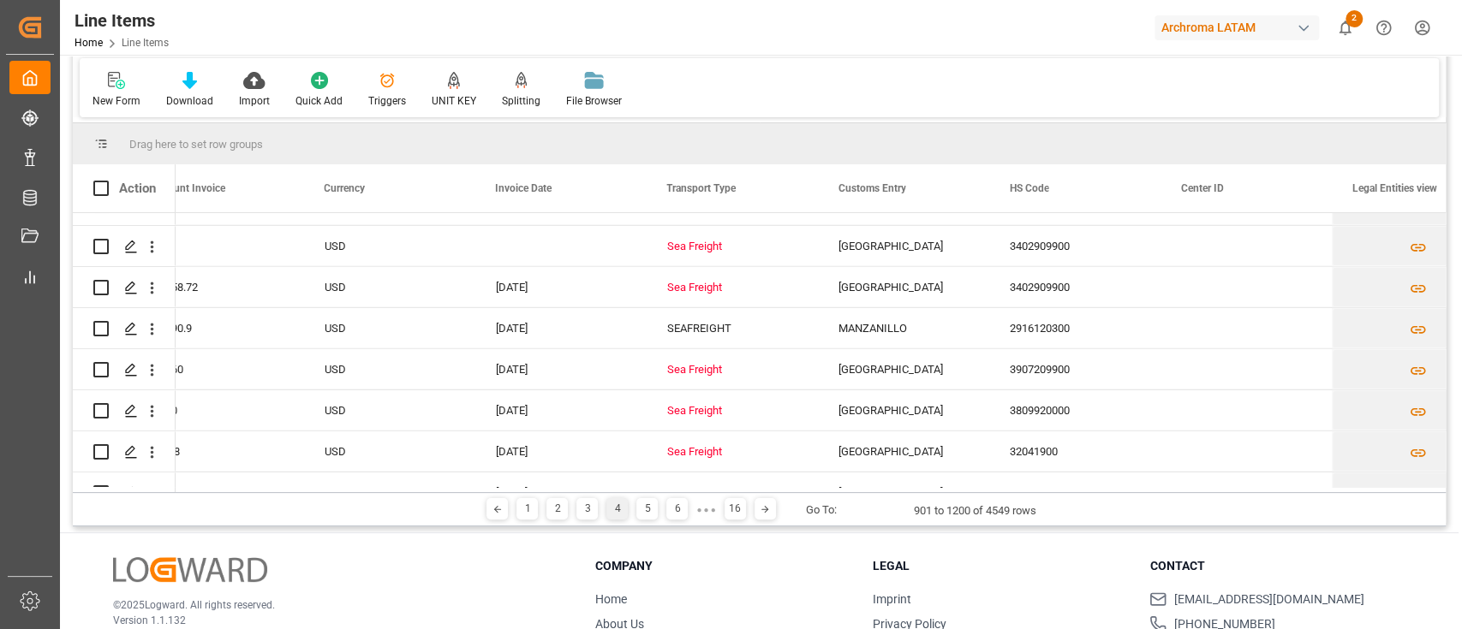
scroll to position [3317, 0]
click at [724, 238] on div "Sea Freight" at bounding box center [732, 245] width 130 height 39
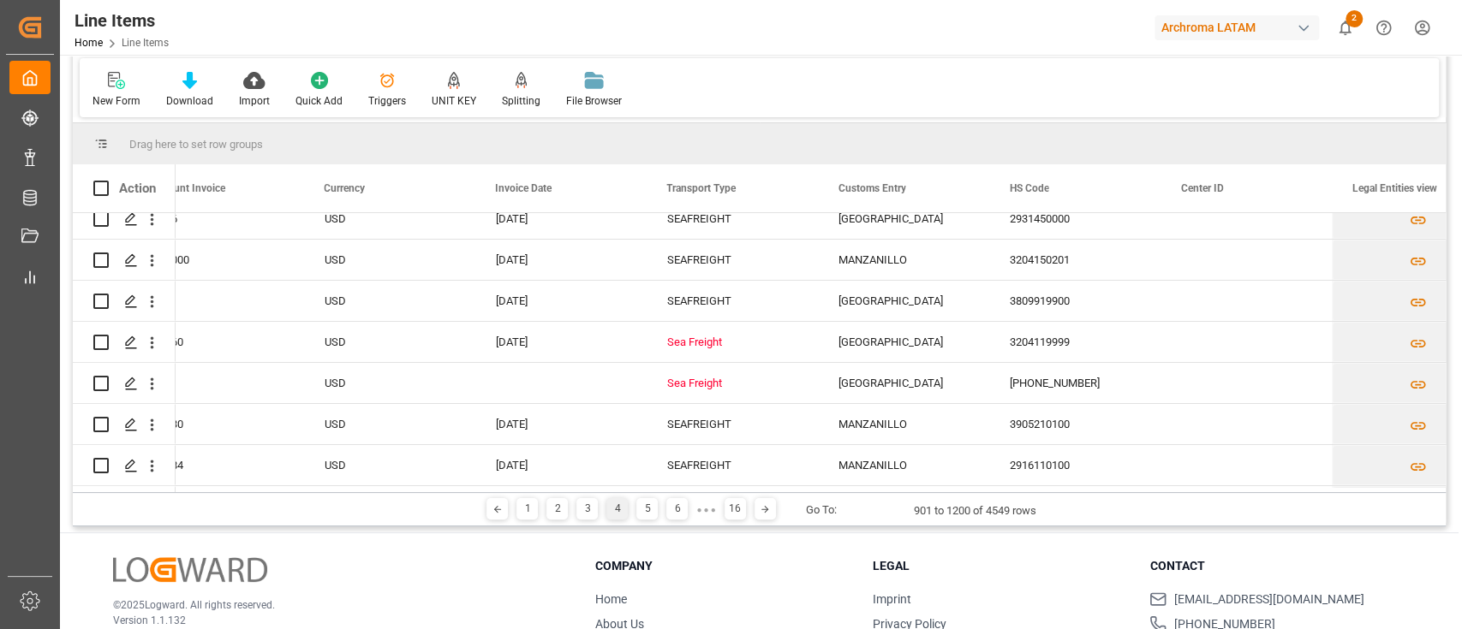
scroll to position [4350, 0]
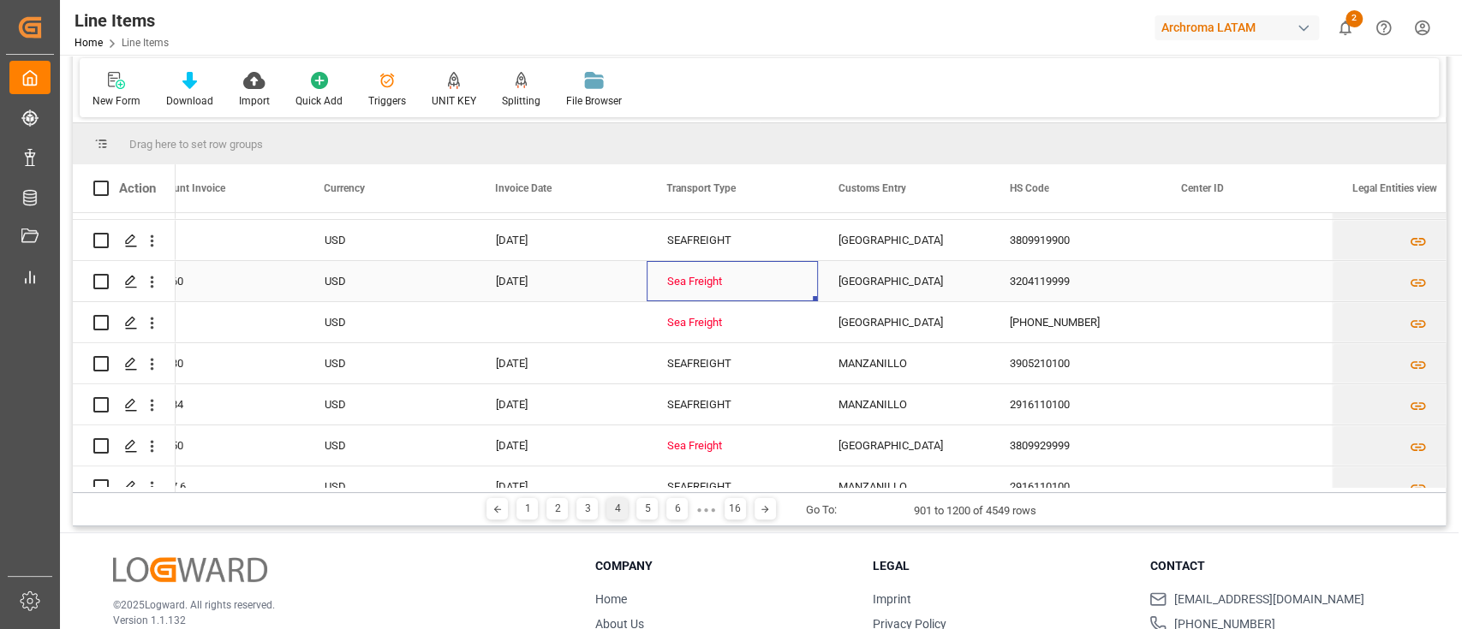
click at [726, 277] on div "Sea Freight" at bounding box center [732, 281] width 130 height 39
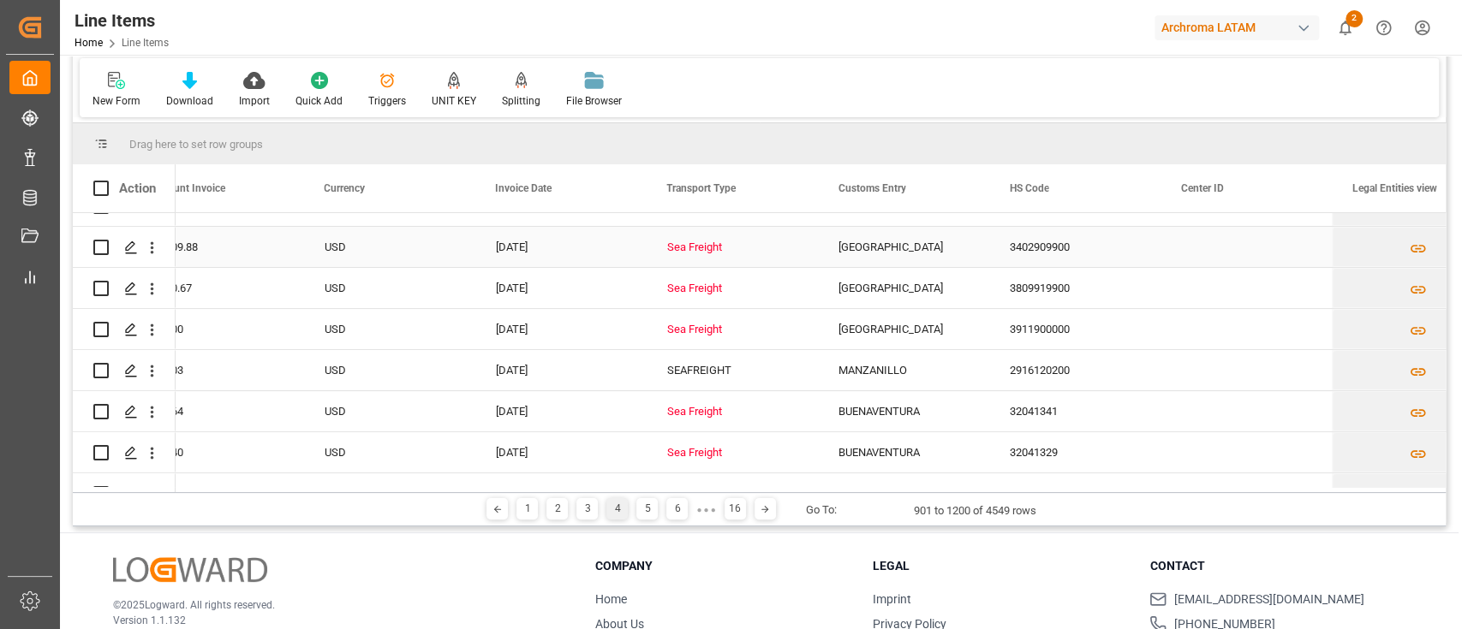
scroll to position [4583, 0]
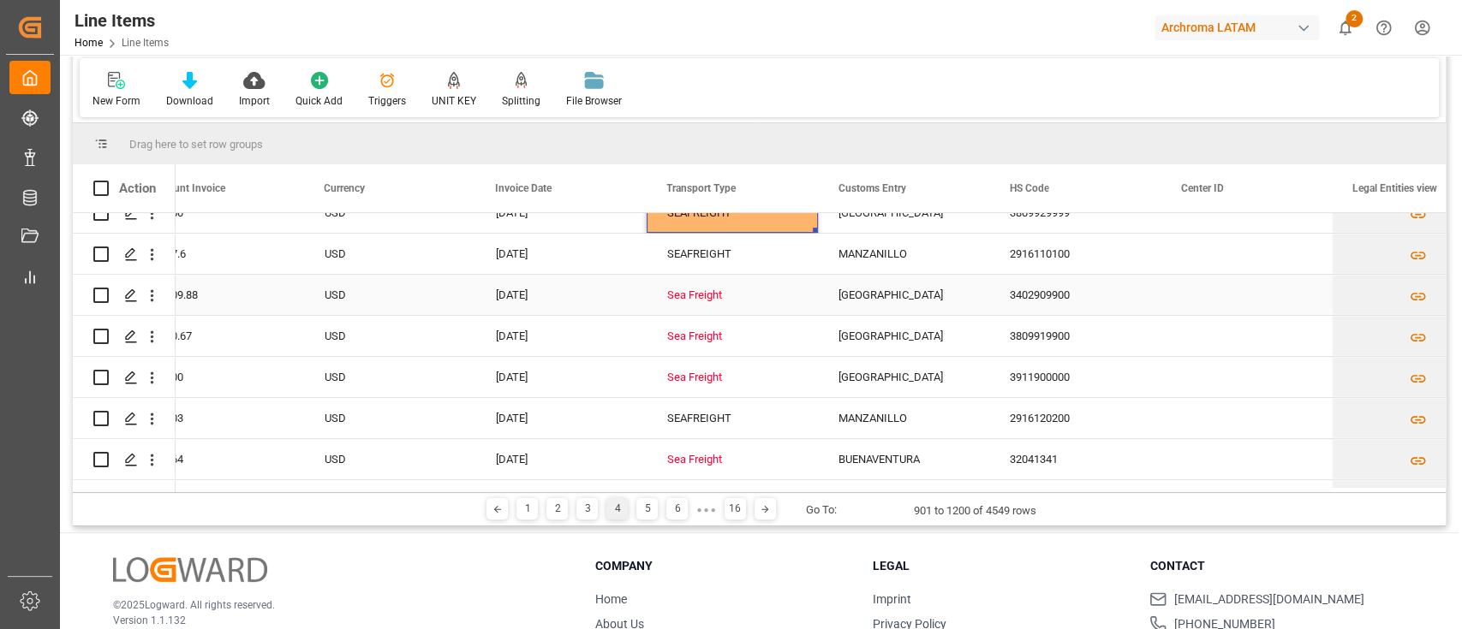
click at [733, 288] on div "Sea Freight" at bounding box center [732, 295] width 130 height 39
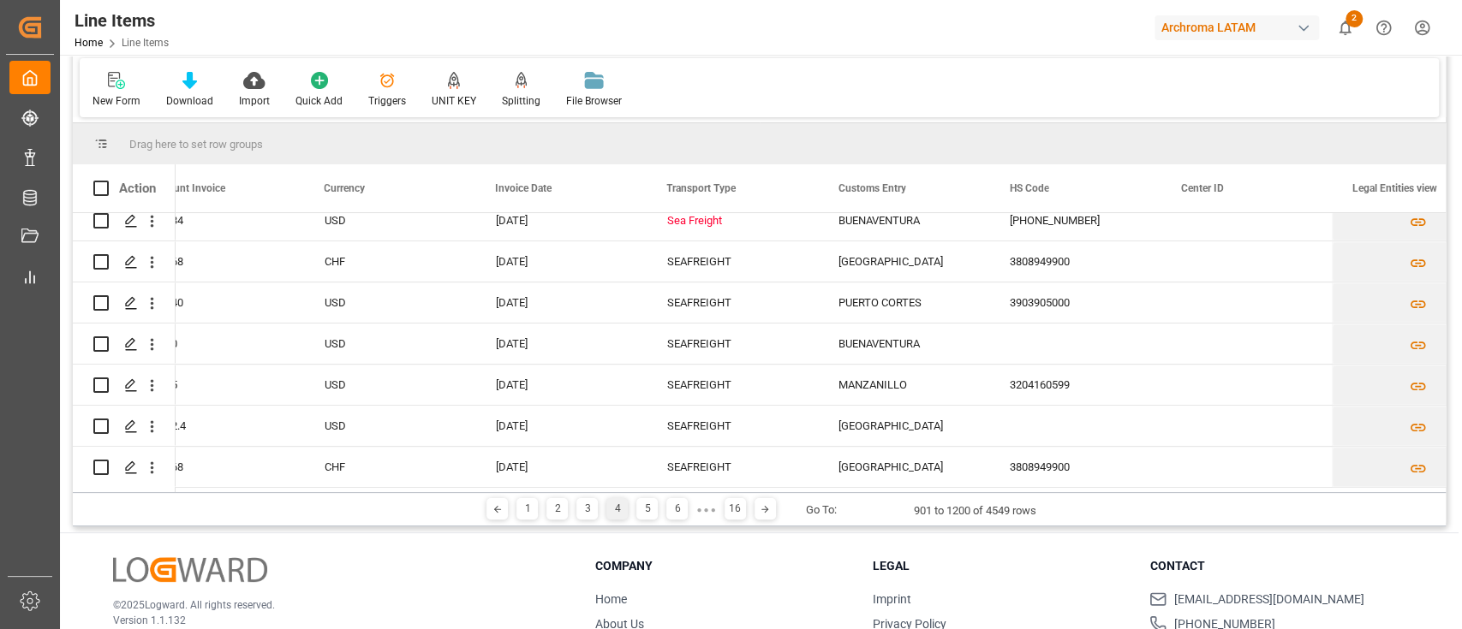
scroll to position [4947, 0]
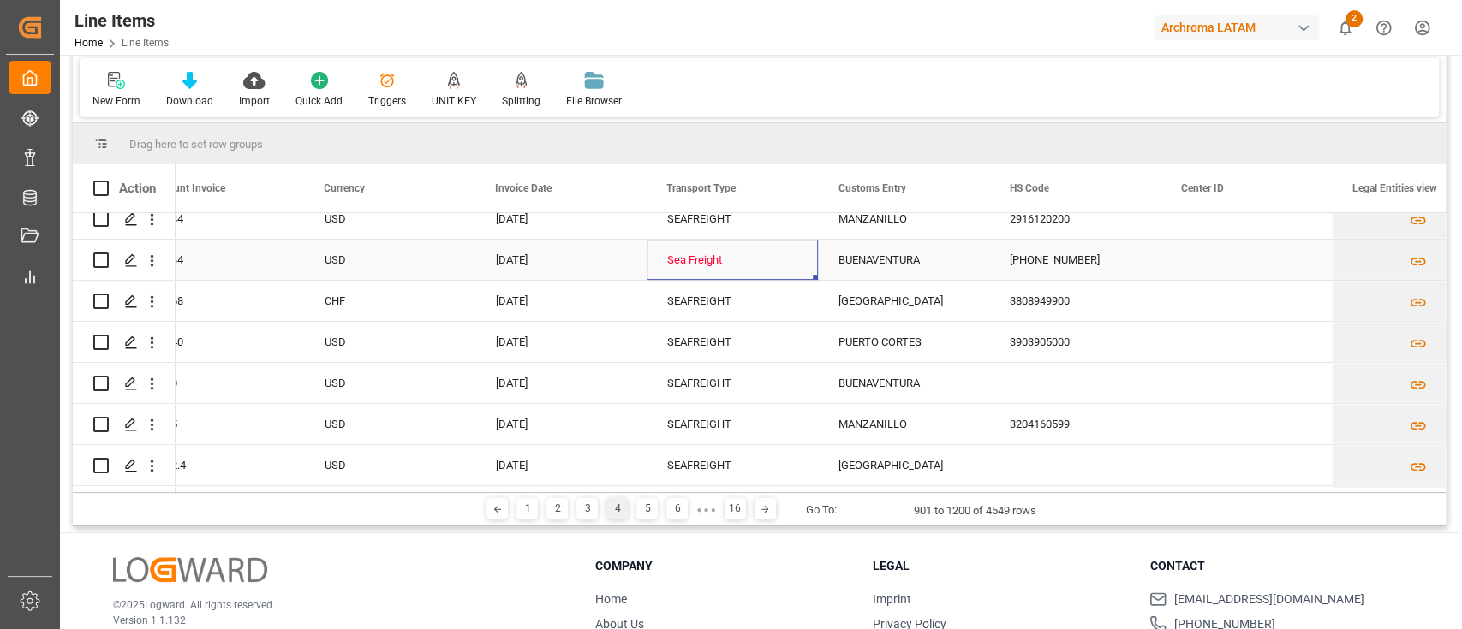
click at [712, 252] on div "Sea Freight" at bounding box center [732, 260] width 130 height 39
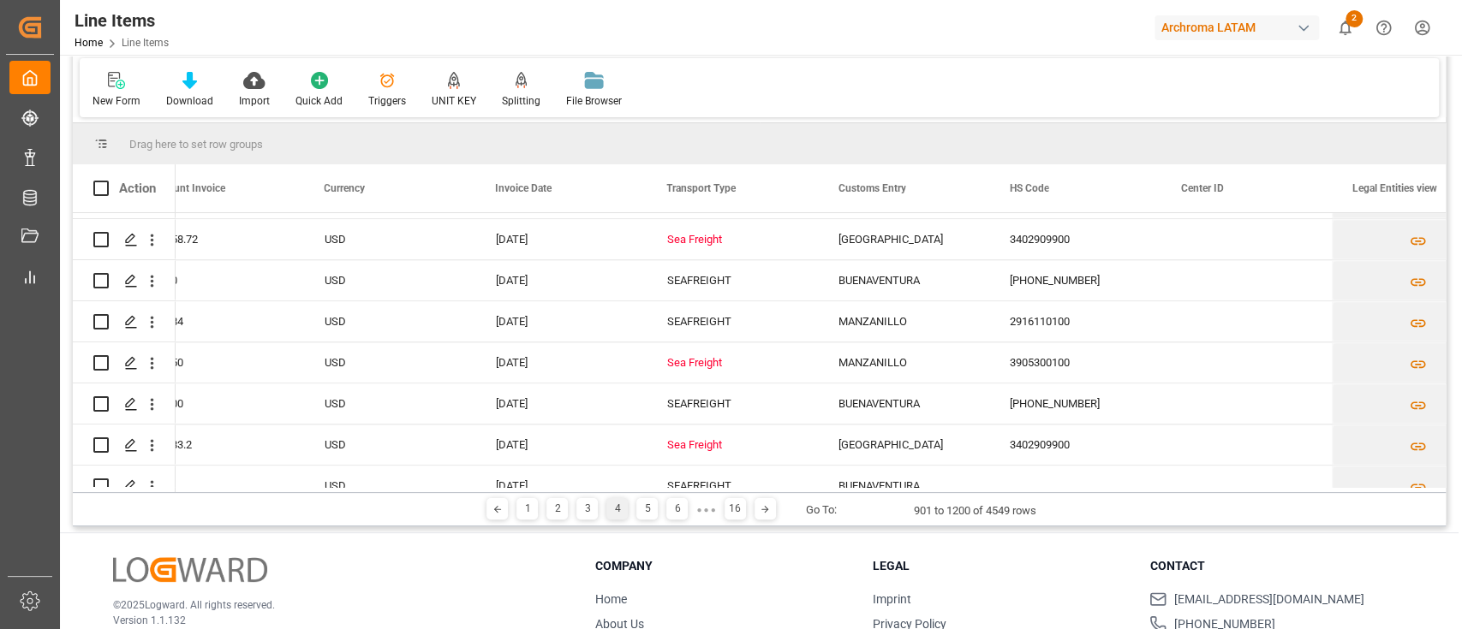
scroll to position [5585, 0]
click at [706, 234] on div "Sea Freight" at bounding box center [732, 238] width 130 height 39
click at [726, 371] on div "Sea Freight" at bounding box center [732, 362] width 130 height 39
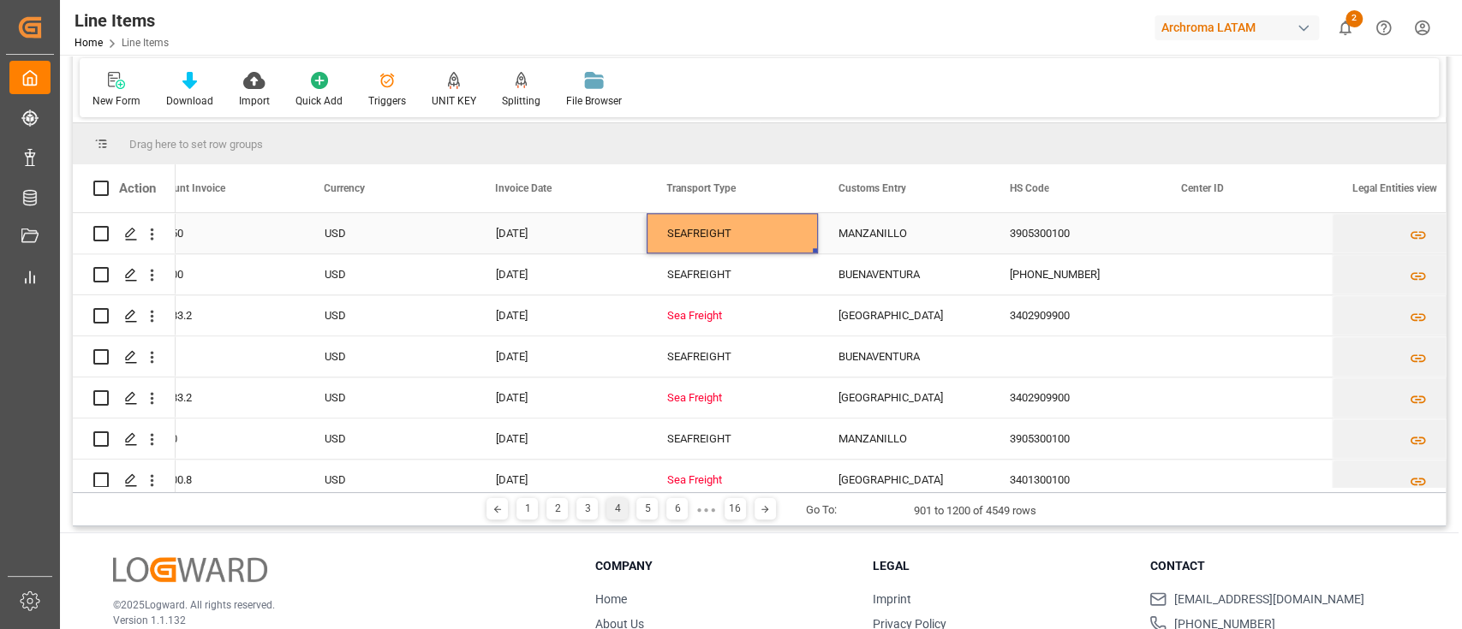
scroll to position [5717, 0]
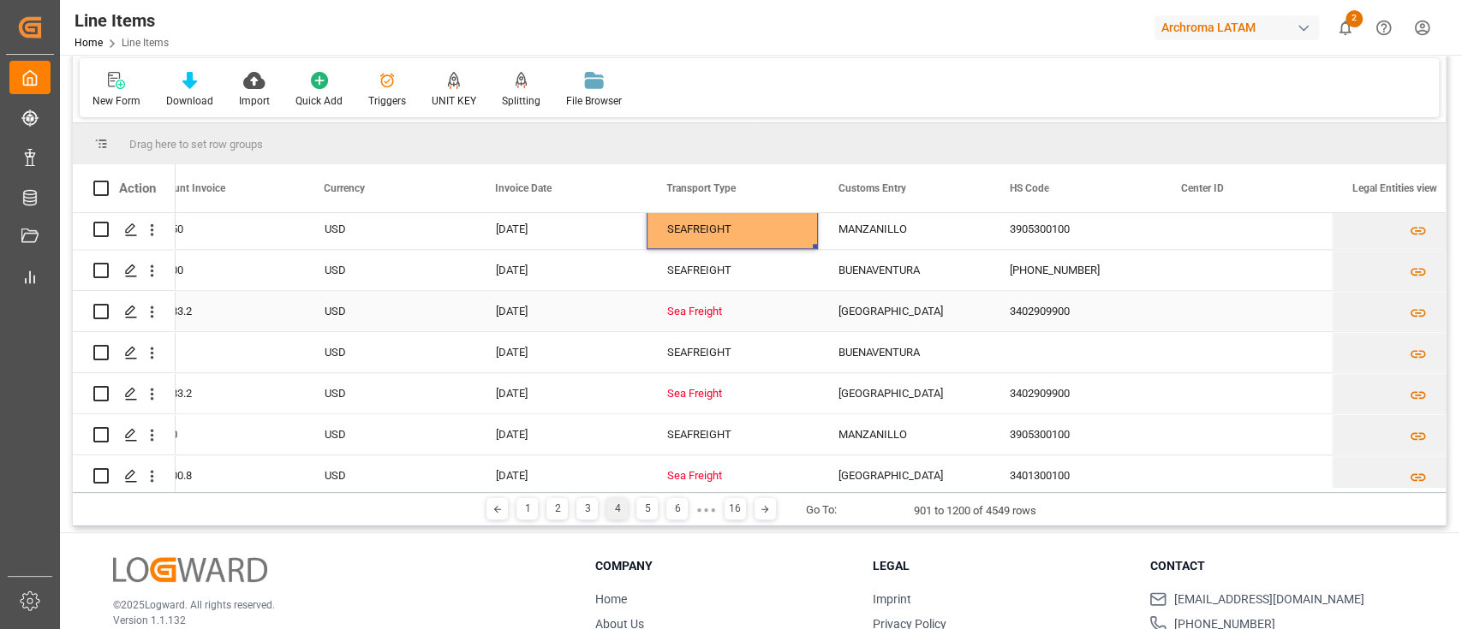
click at [706, 308] on div "Sea Freight" at bounding box center [732, 311] width 130 height 39
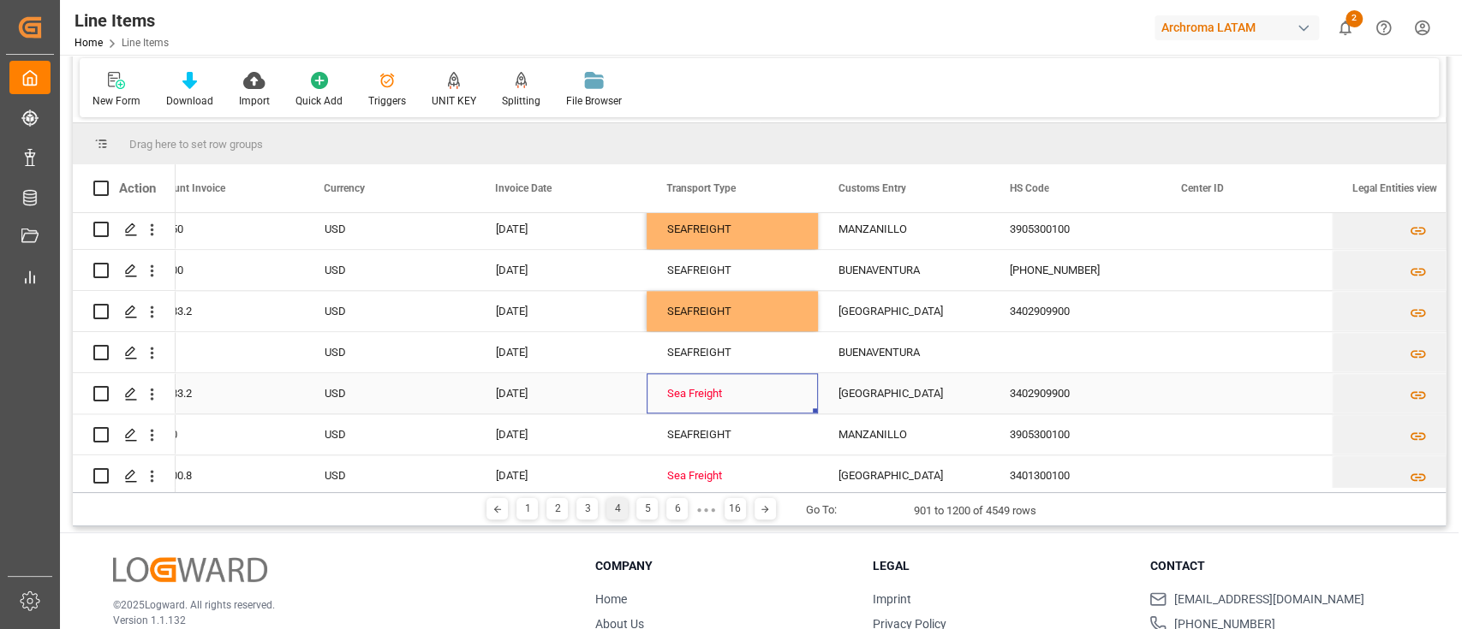
click at [712, 378] on div "Sea Freight" at bounding box center [732, 393] width 130 height 39
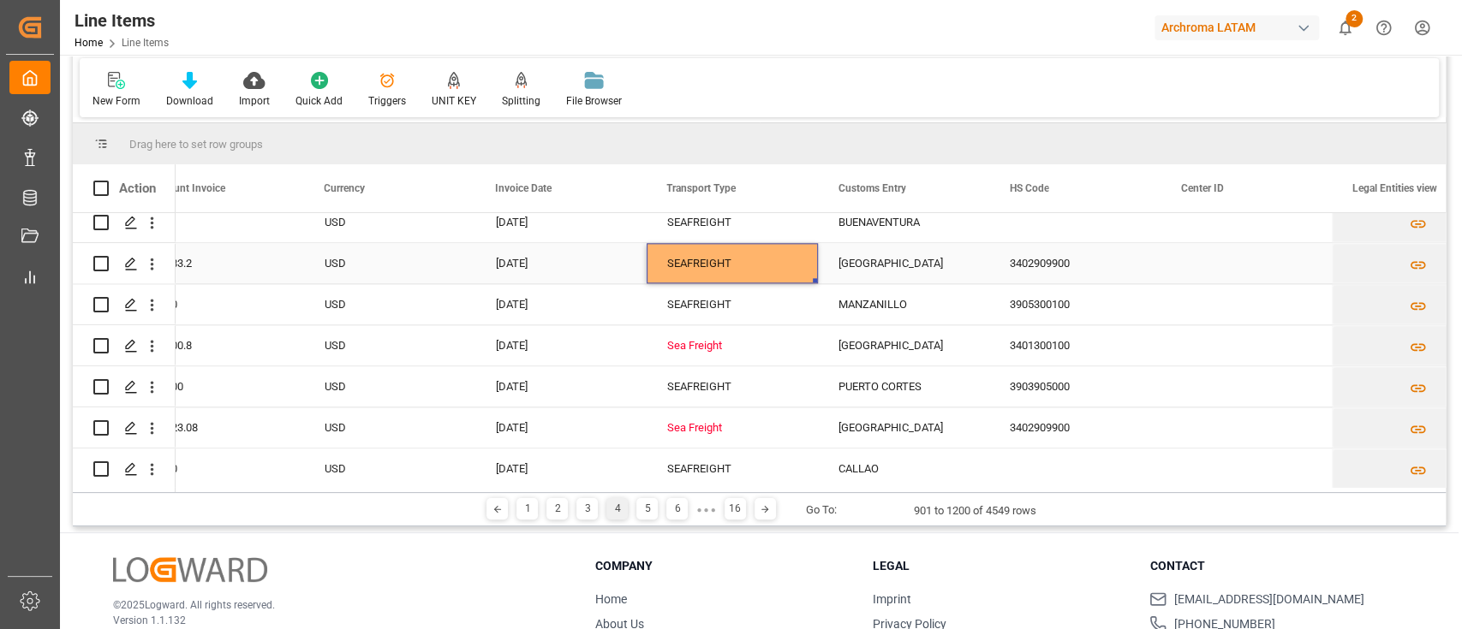
scroll to position [5849, 0]
click at [704, 346] on div "Sea Freight" at bounding box center [732, 344] width 130 height 39
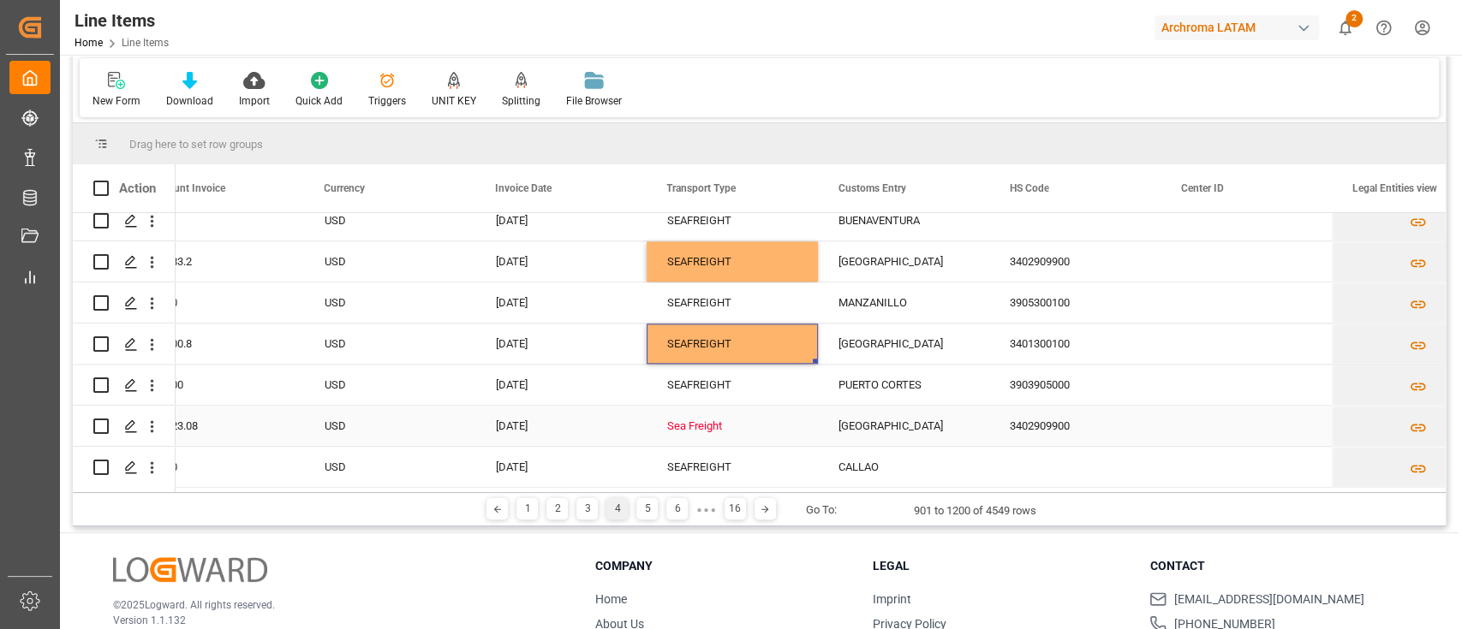
click at [718, 421] on div "Sea Freight" at bounding box center [732, 426] width 130 height 39
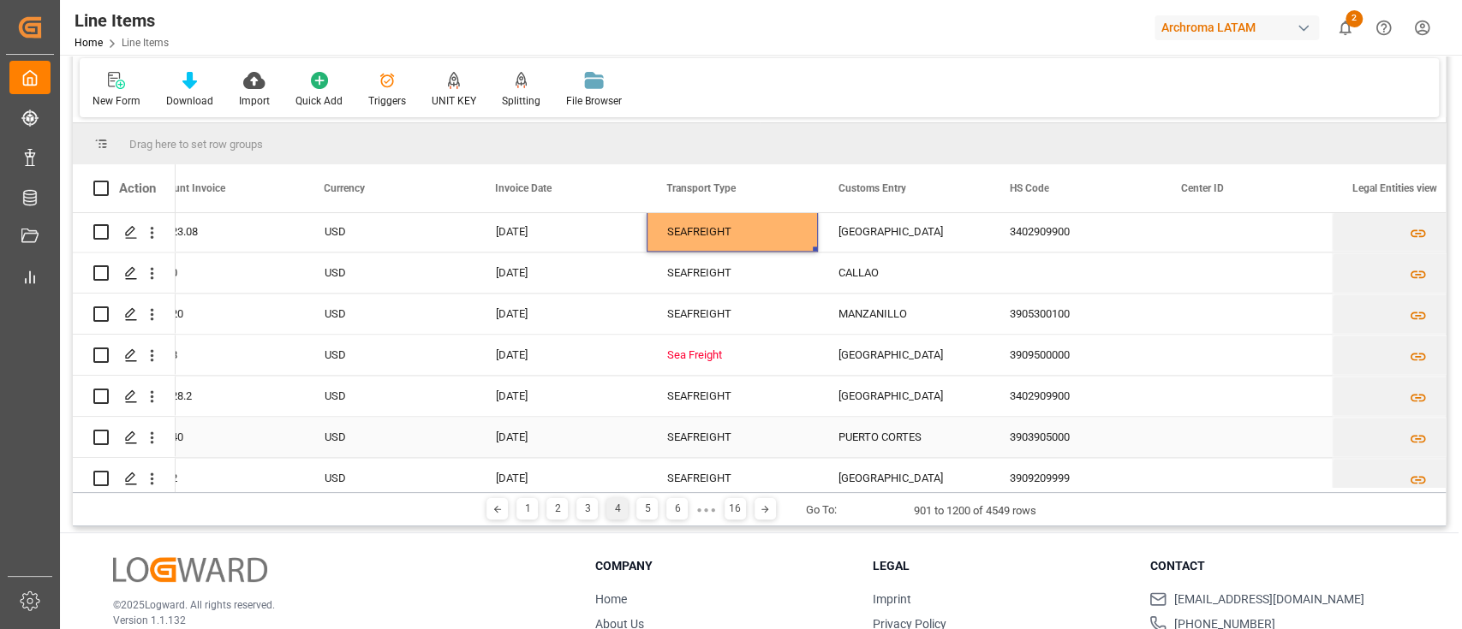
scroll to position [6045, 0]
click at [707, 354] on div "Sea Freight" at bounding box center [732, 353] width 130 height 39
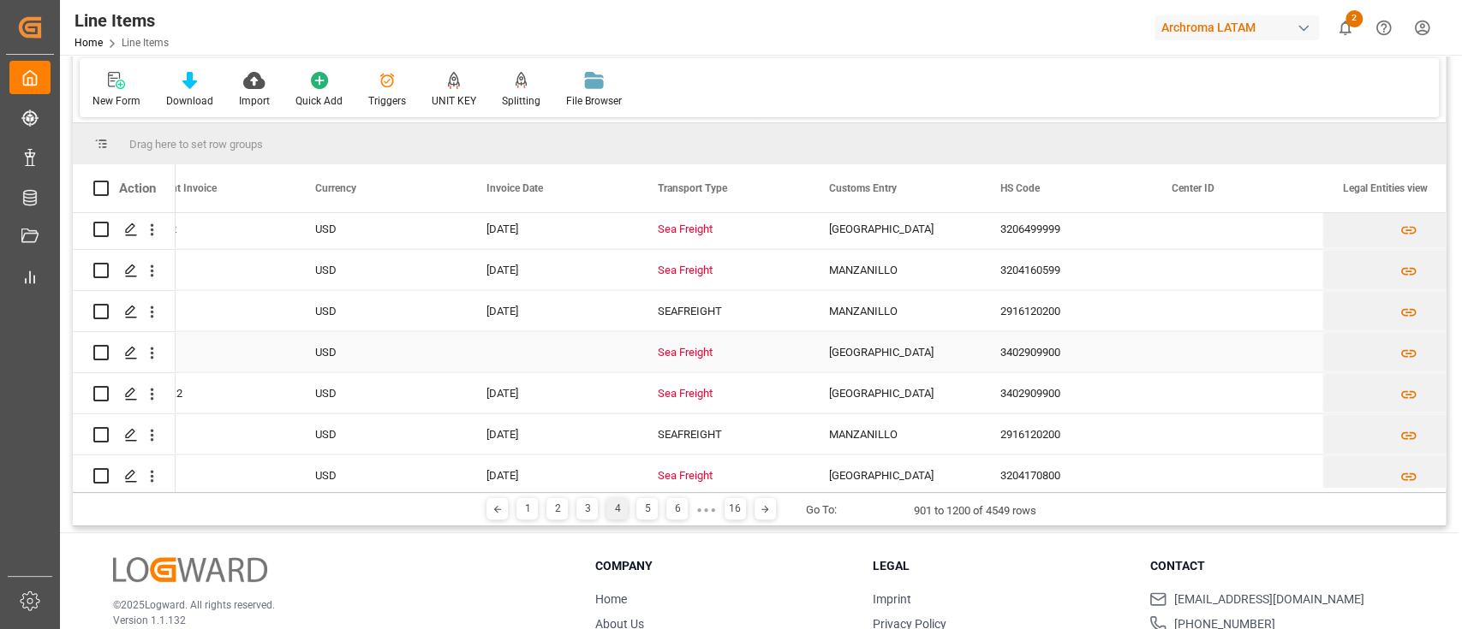
scroll to position [6830, 0]
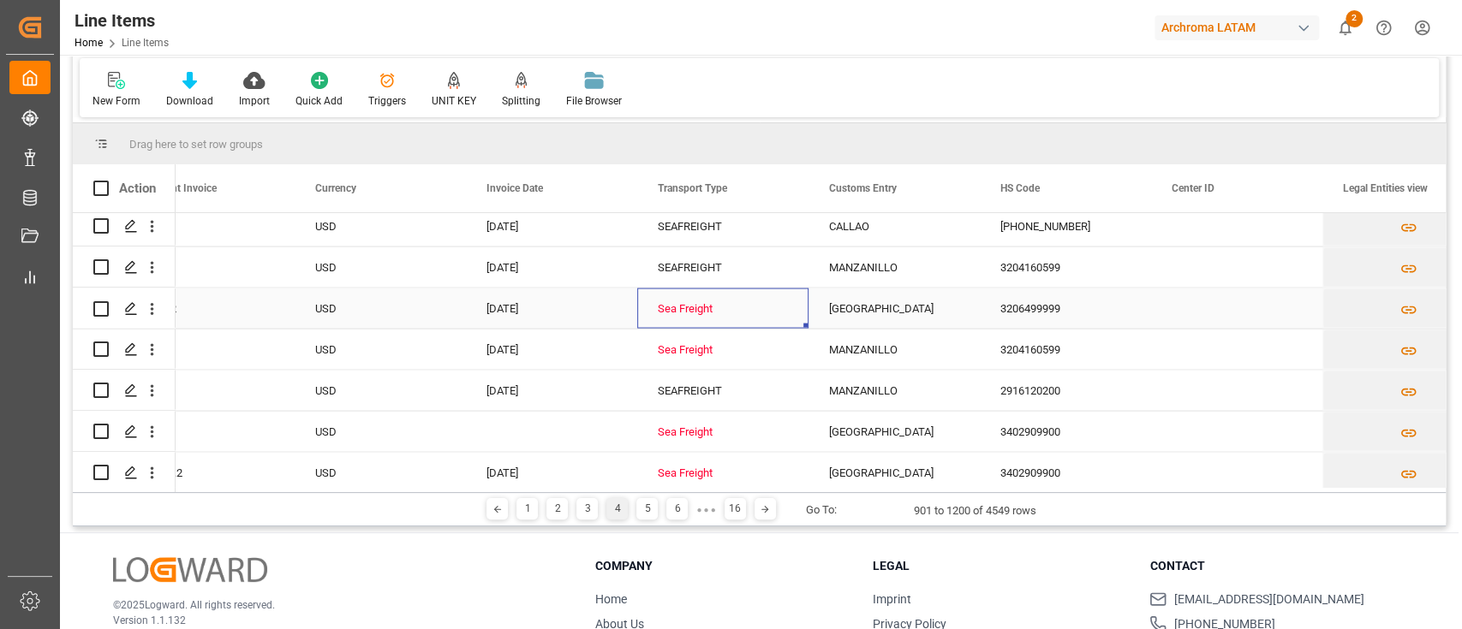
click at [694, 289] on div "Sea Freight" at bounding box center [723, 308] width 130 height 39
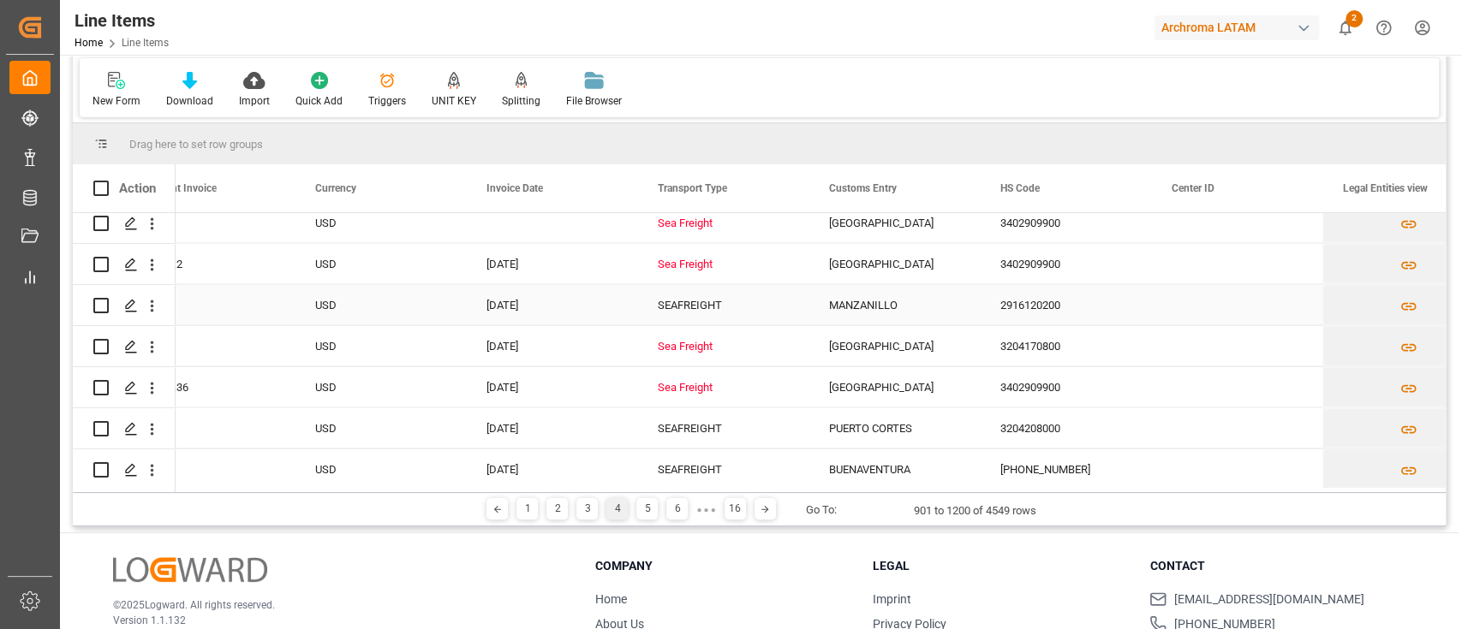
scroll to position [6988, 0]
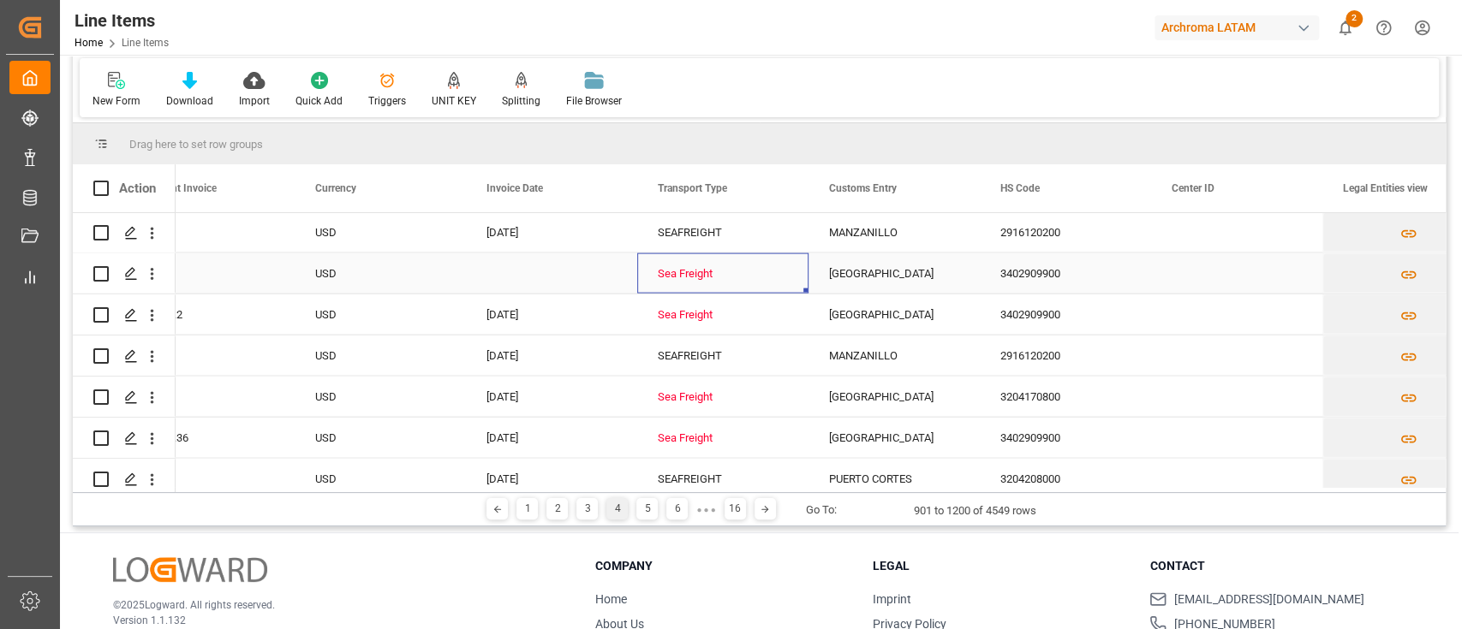
click at [694, 289] on div "Sea Freight" at bounding box center [723, 273] width 130 height 39
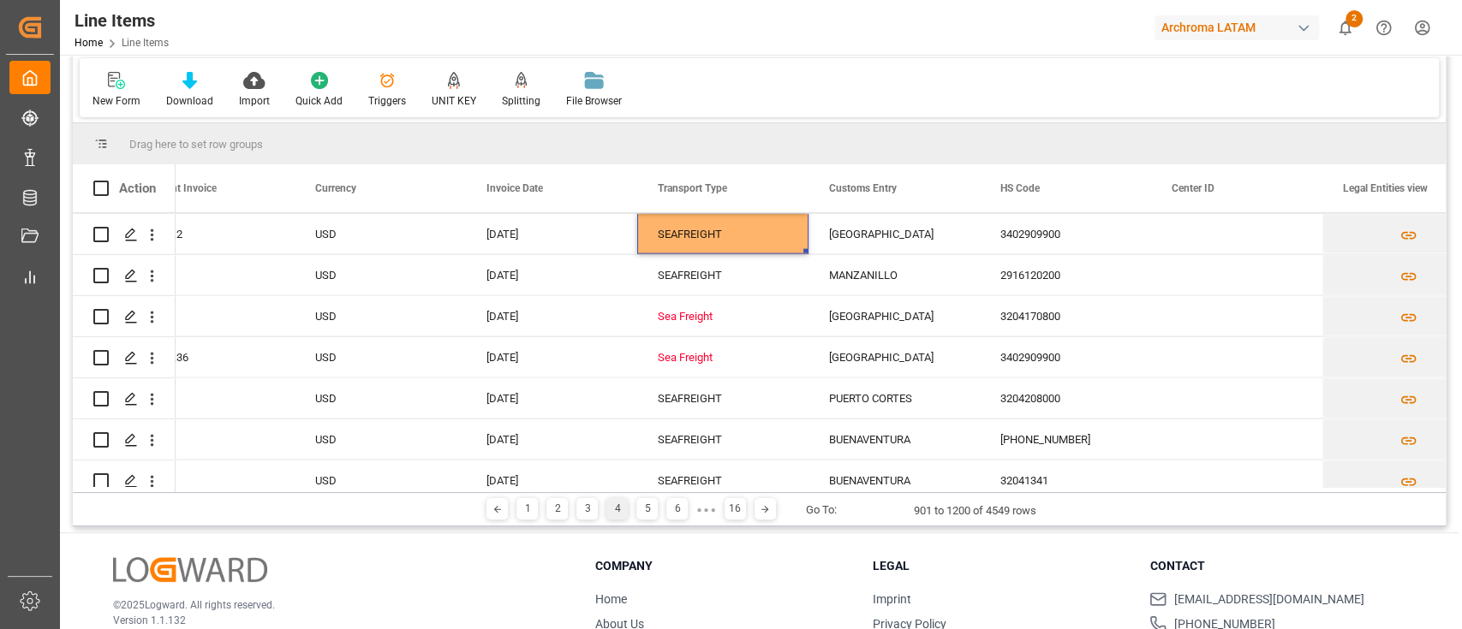
scroll to position [7086, 0]
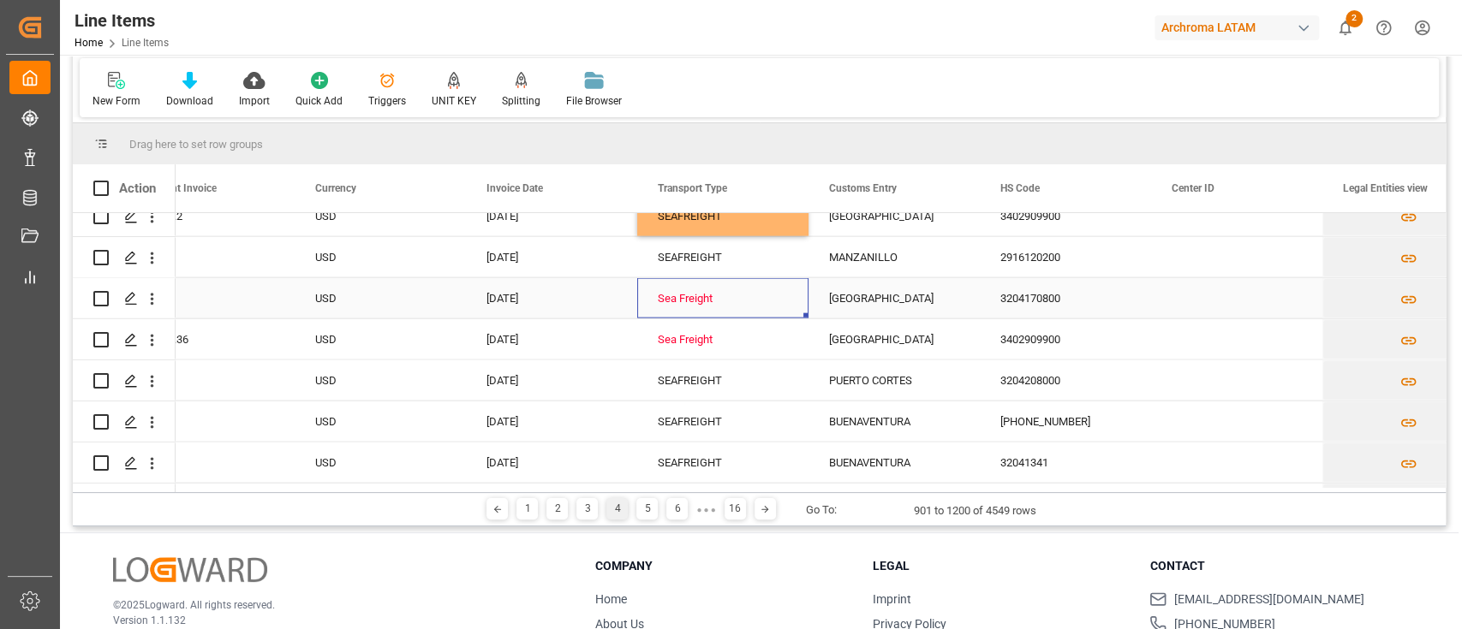
click at [694, 289] on div "Sea Freight" at bounding box center [723, 298] width 130 height 39
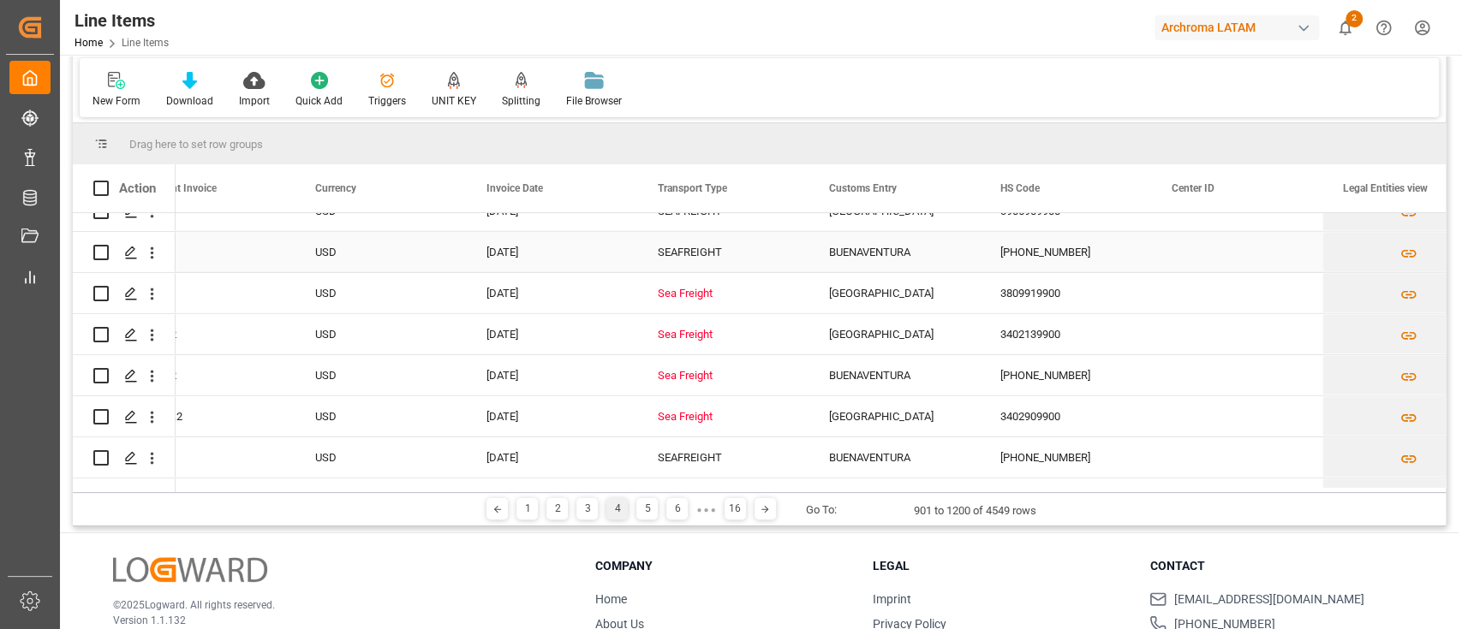
scroll to position [7907, 0]
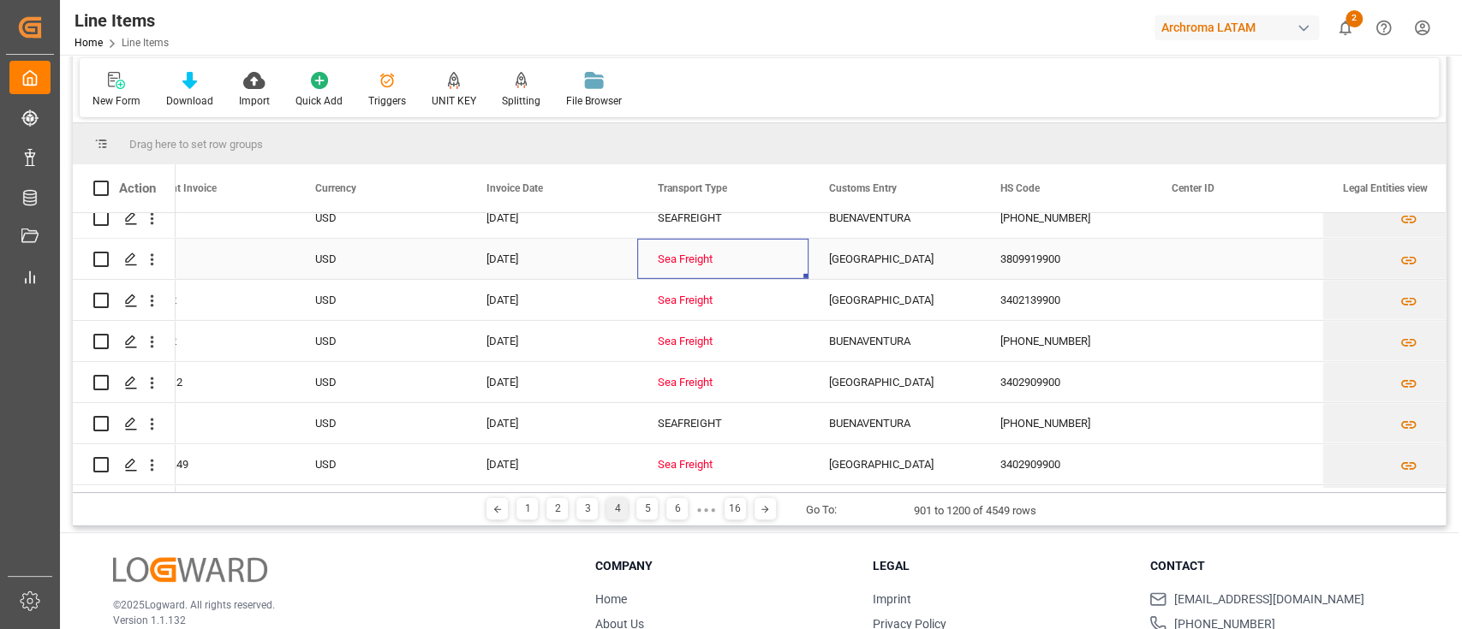
click at [689, 264] on div "Sea Freight" at bounding box center [723, 259] width 130 height 39
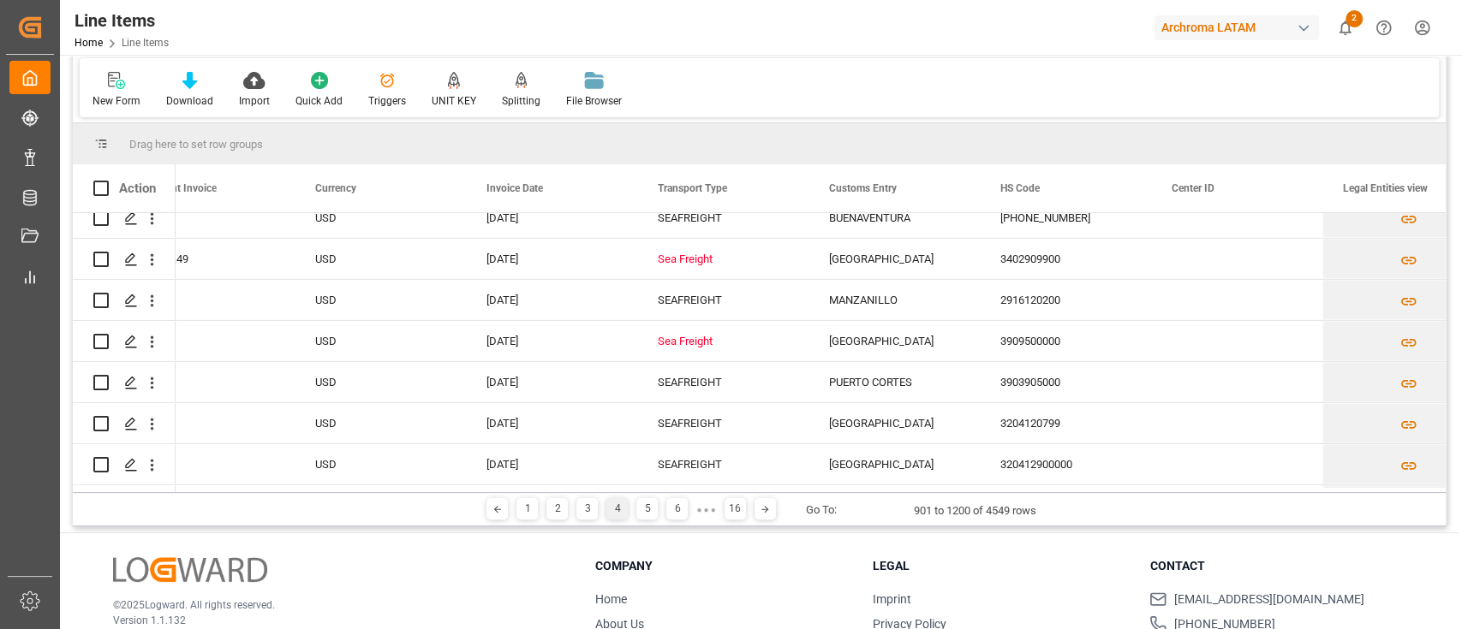
scroll to position [8122, 0]
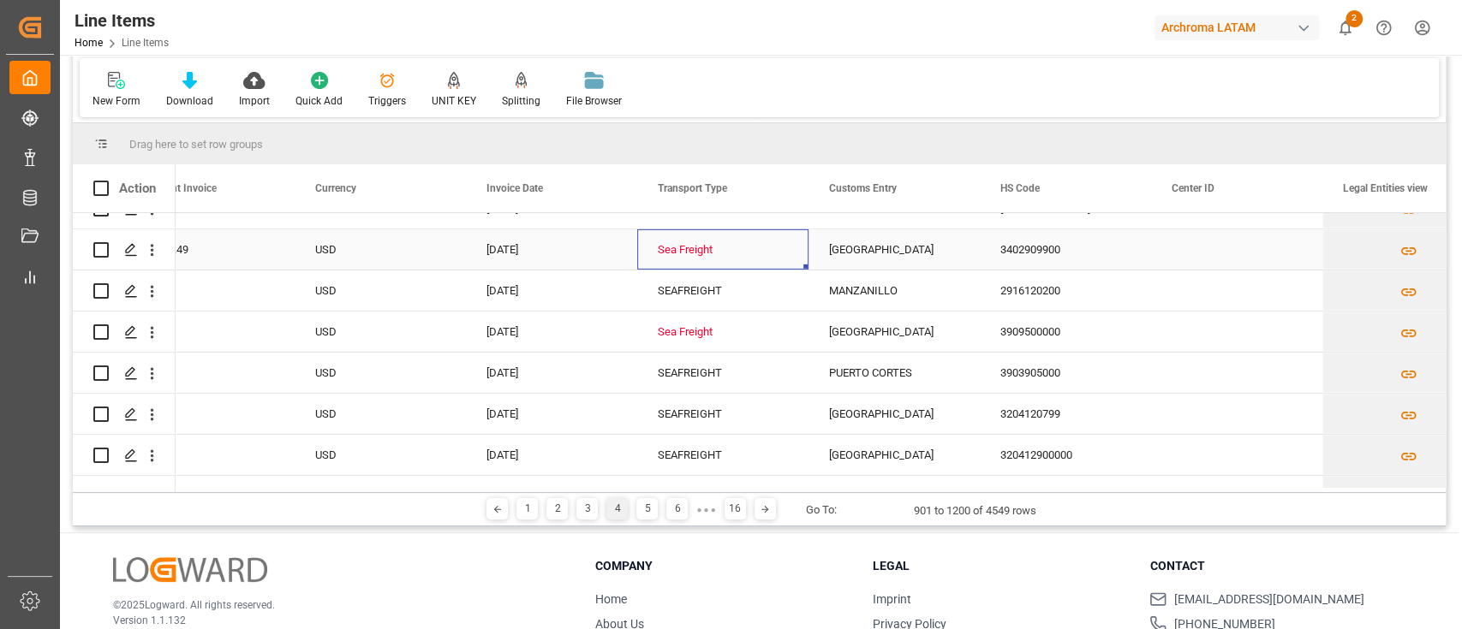
click at [687, 247] on div "Sea Freight" at bounding box center [723, 249] width 130 height 39
click at [702, 329] on div "Sea Freight" at bounding box center [723, 332] width 130 height 39
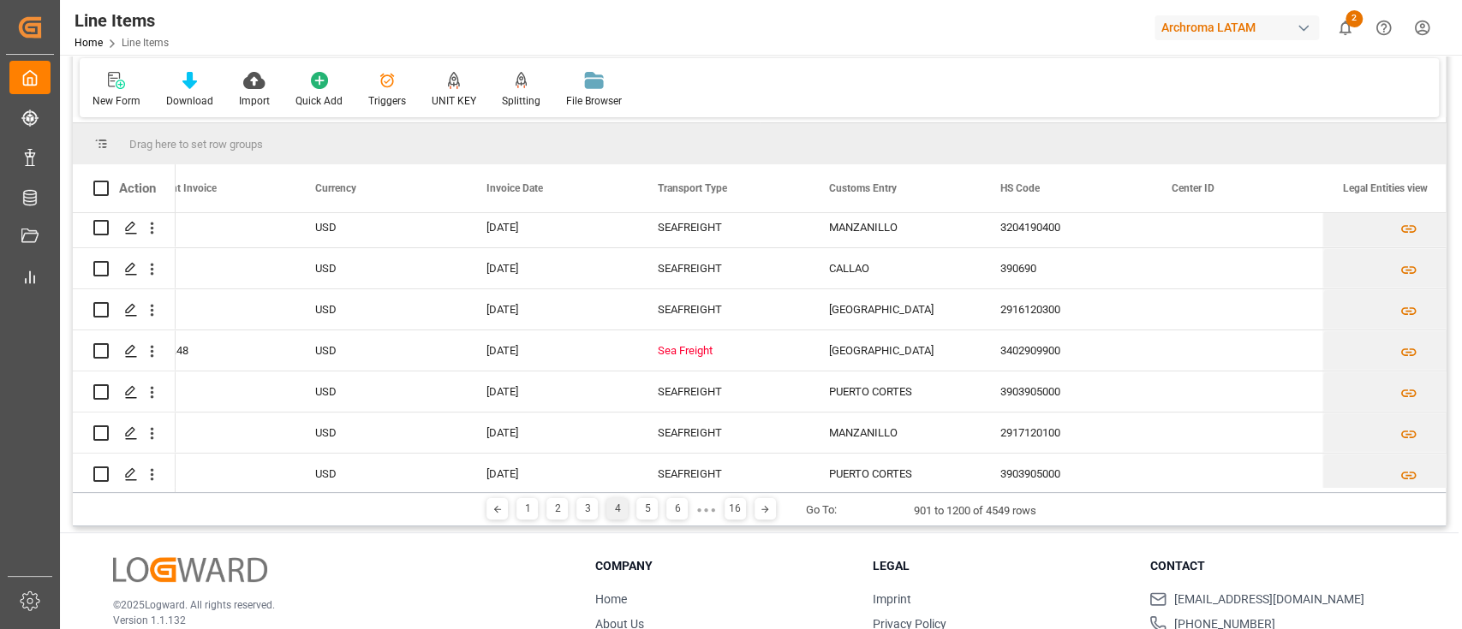
scroll to position [8891, 0]
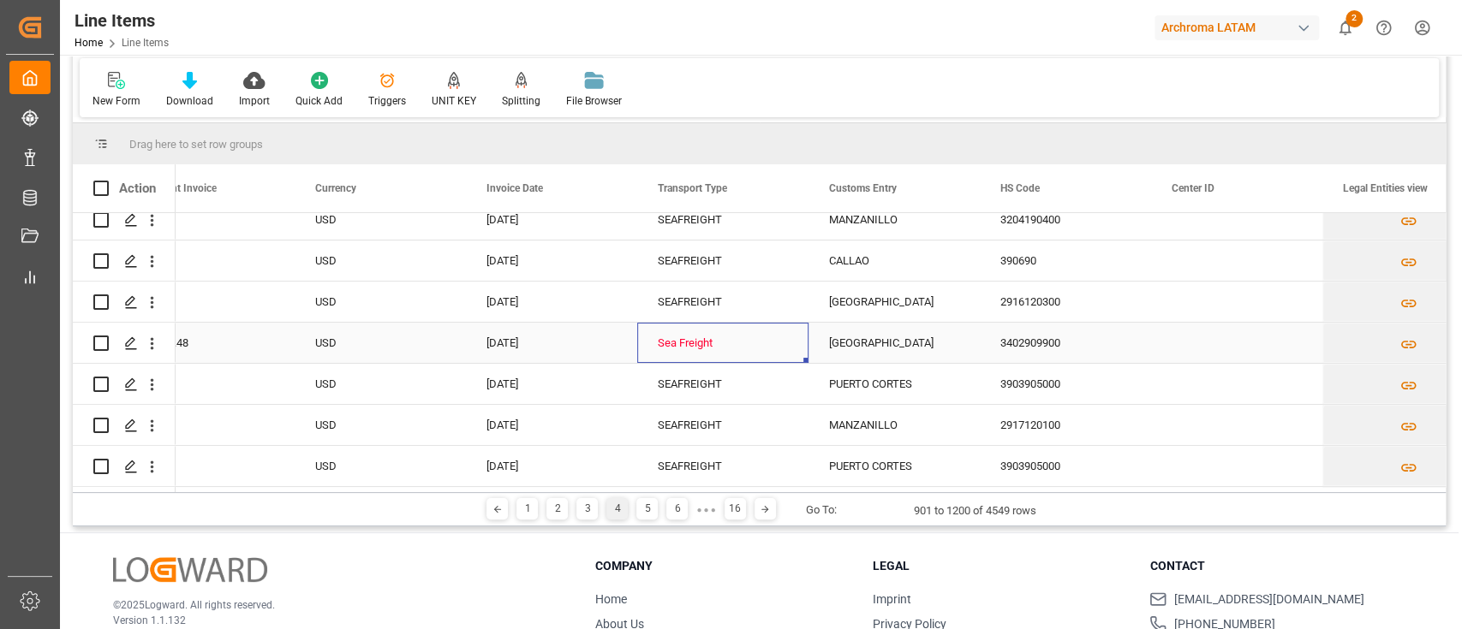
click at [702, 329] on div "Sea Freight" at bounding box center [723, 343] width 130 height 39
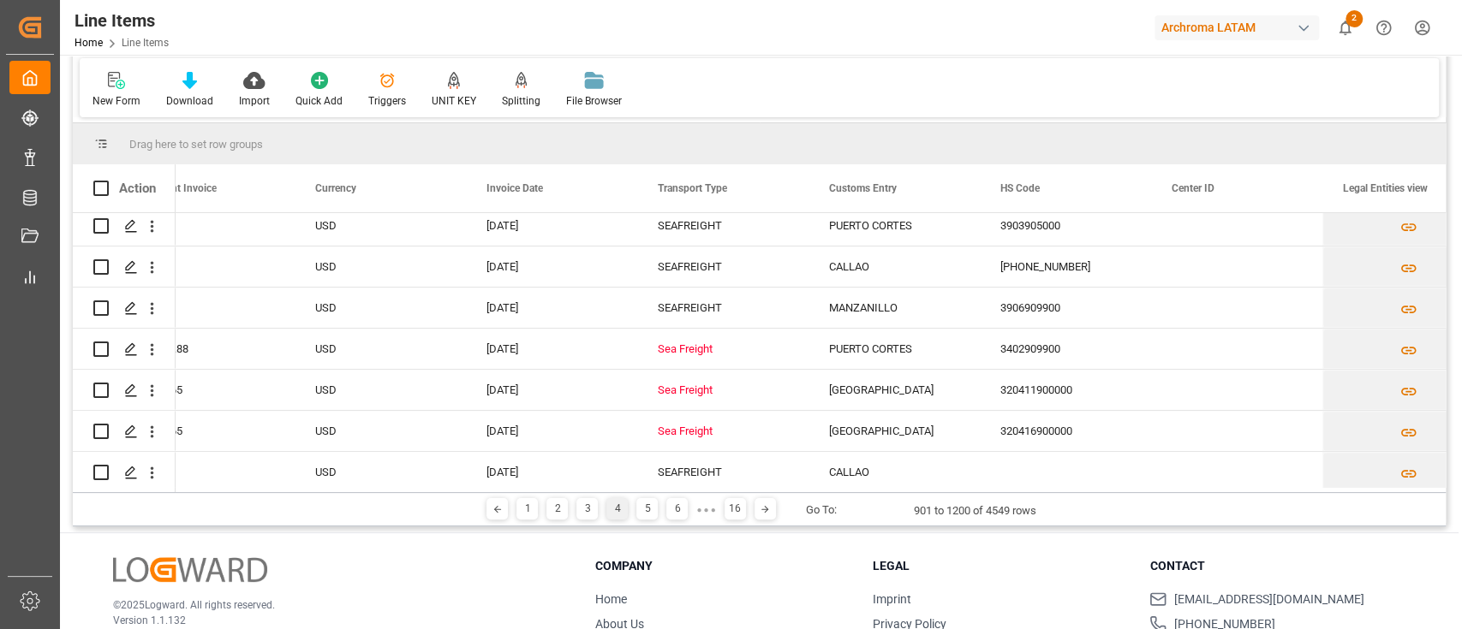
scroll to position [9145, 0]
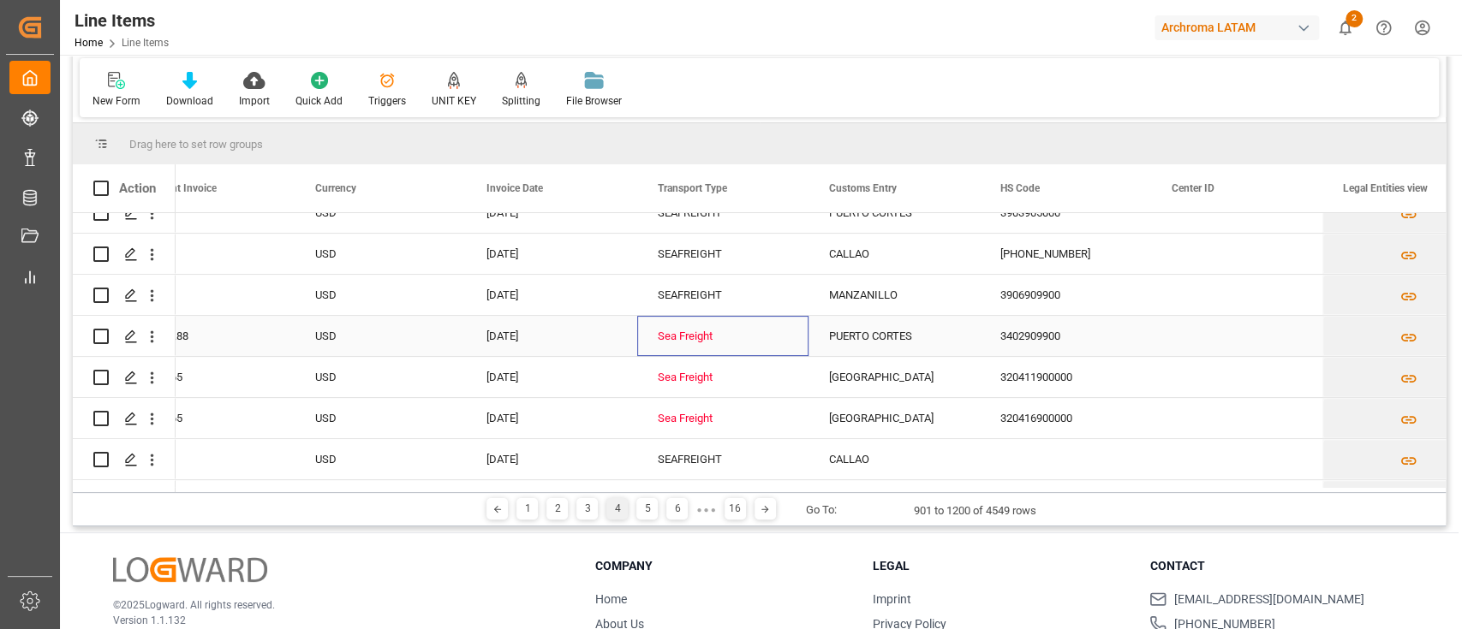
click at [702, 329] on div "Sea Freight" at bounding box center [723, 336] width 130 height 39
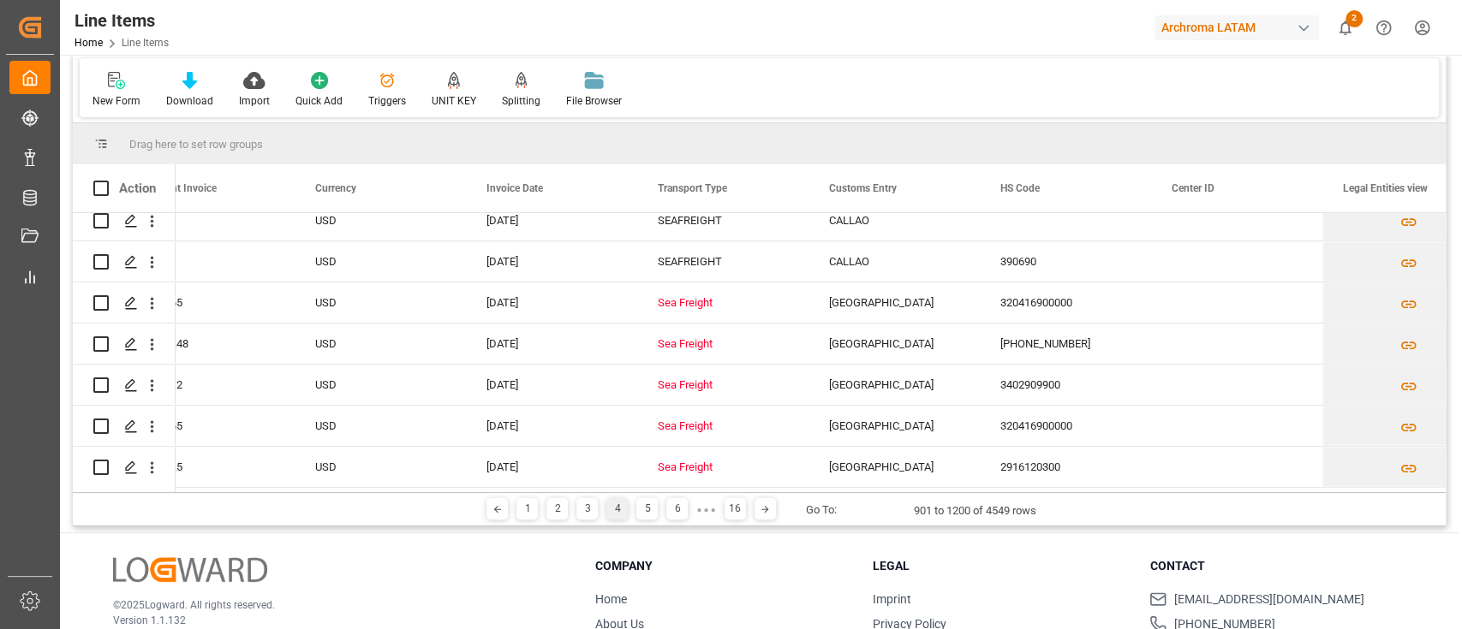
scroll to position [9385, 0]
click at [694, 301] on div "Sea Freight" at bounding box center [723, 302] width 130 height 39
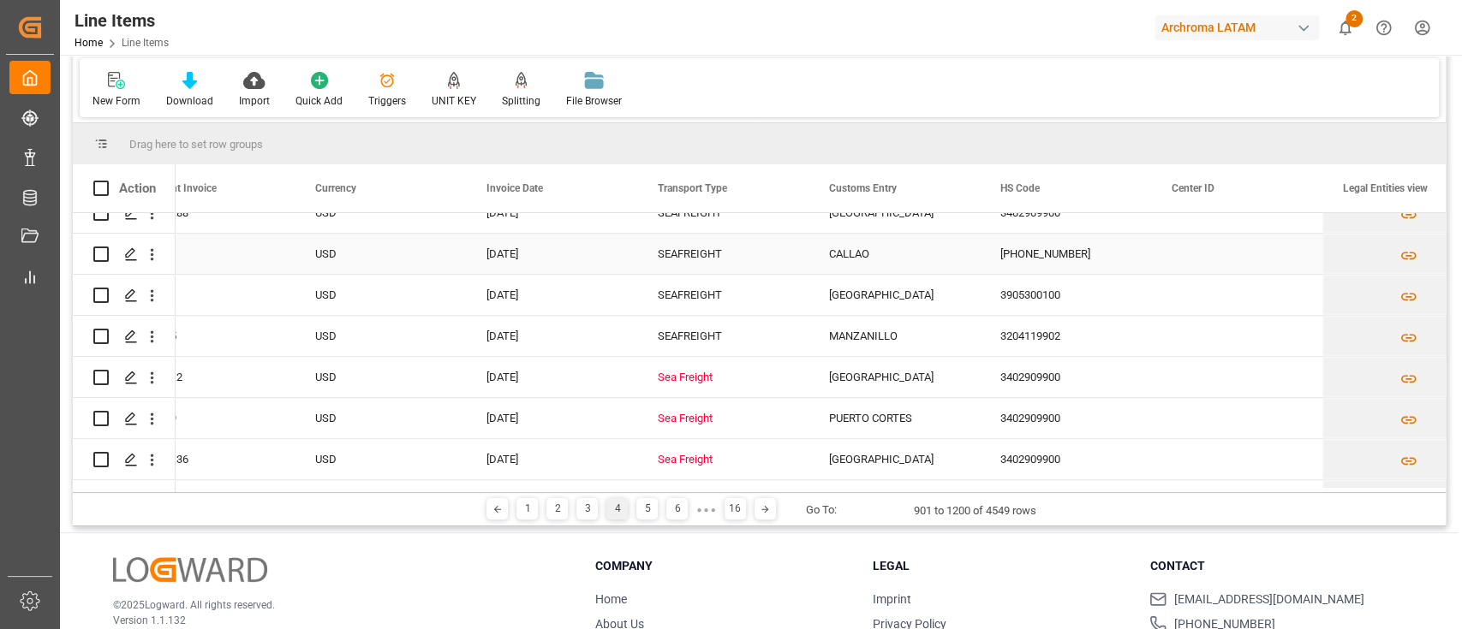
scroll to position [10094, 0]
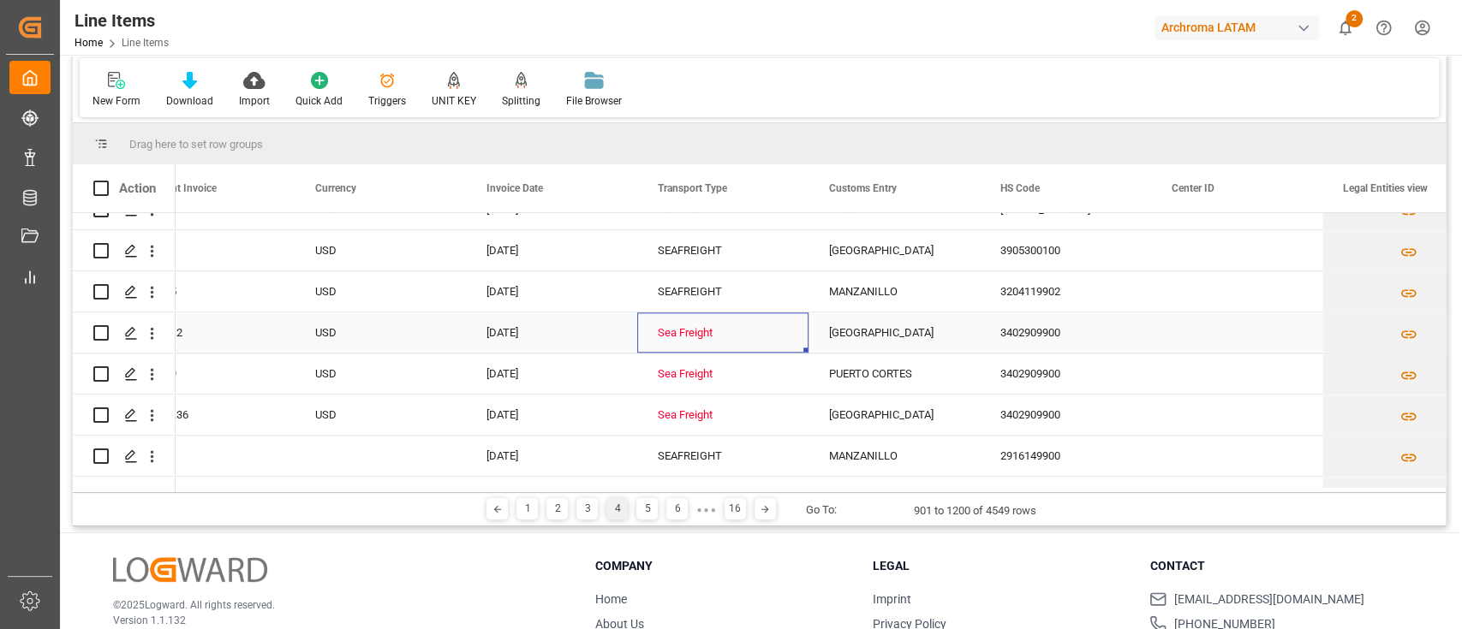
click at [700, 328] on div "Sea Freight" at bounding box center [723, 332] width 130 height 39
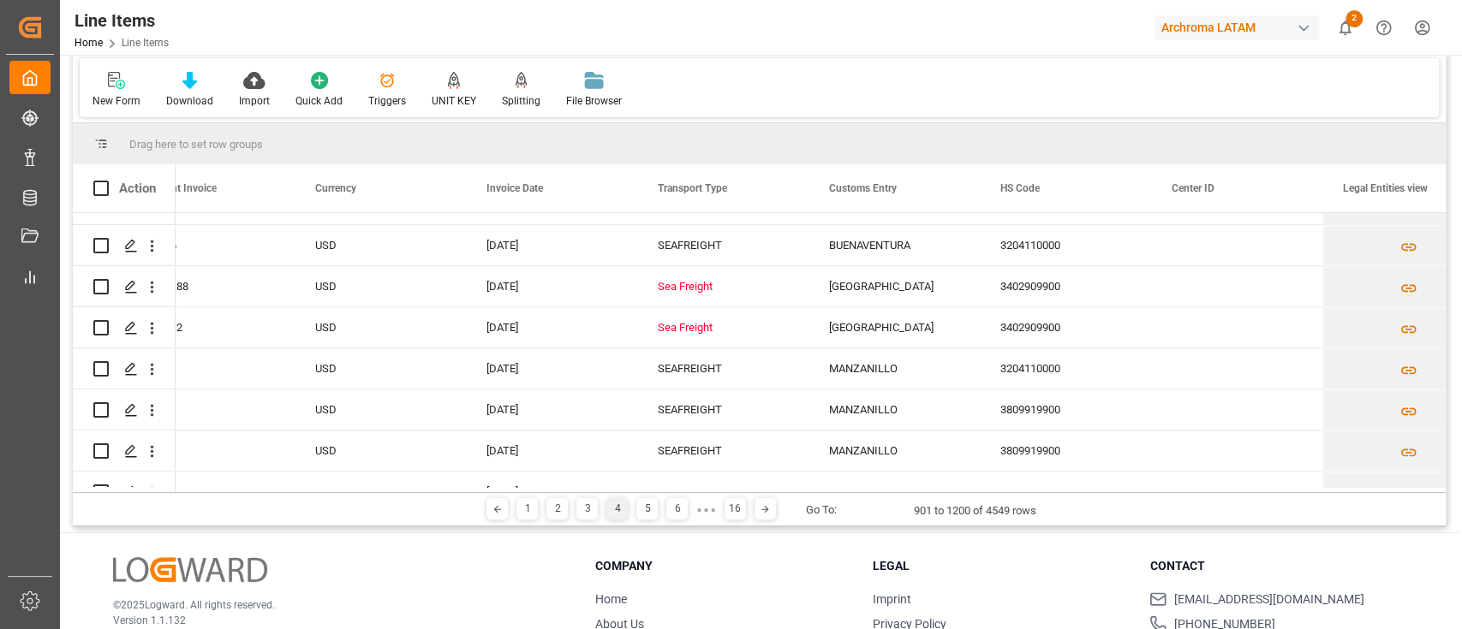
scroll to position [10348, 0]
click at [698, 286] on div "Sea Freight" at bounding box center [723, 284] width 130 height 39
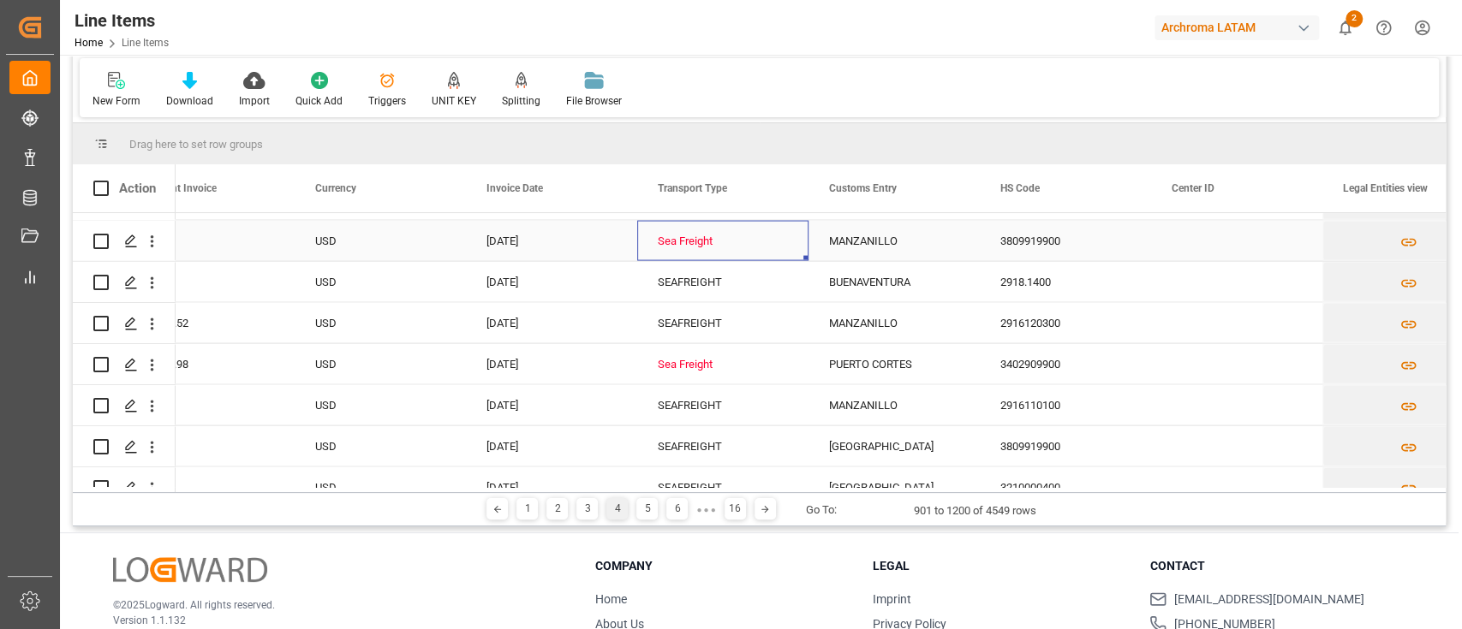
click at [691, 244] on div "Sea Freight" at bounding box center [723, 241] width 130 height 39
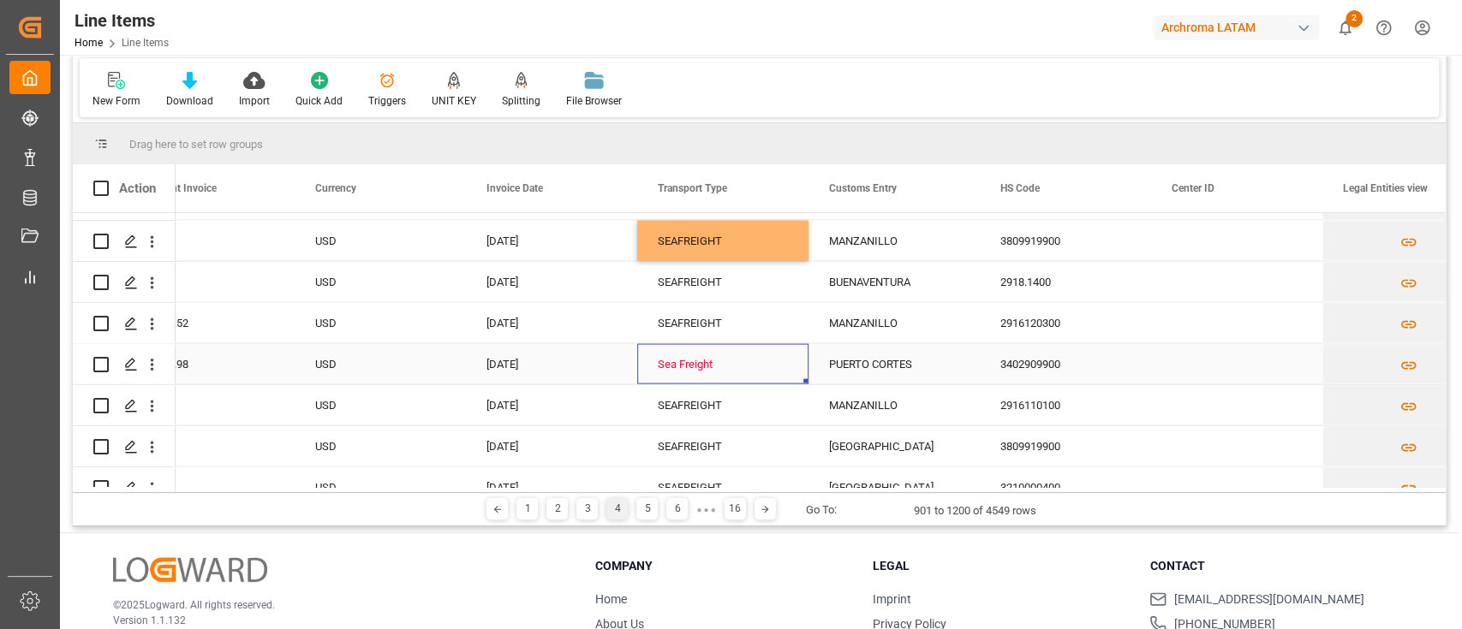
click at [722, 366] on div "Sea Freight" at bounding box center [723, 364] width 130 height 39
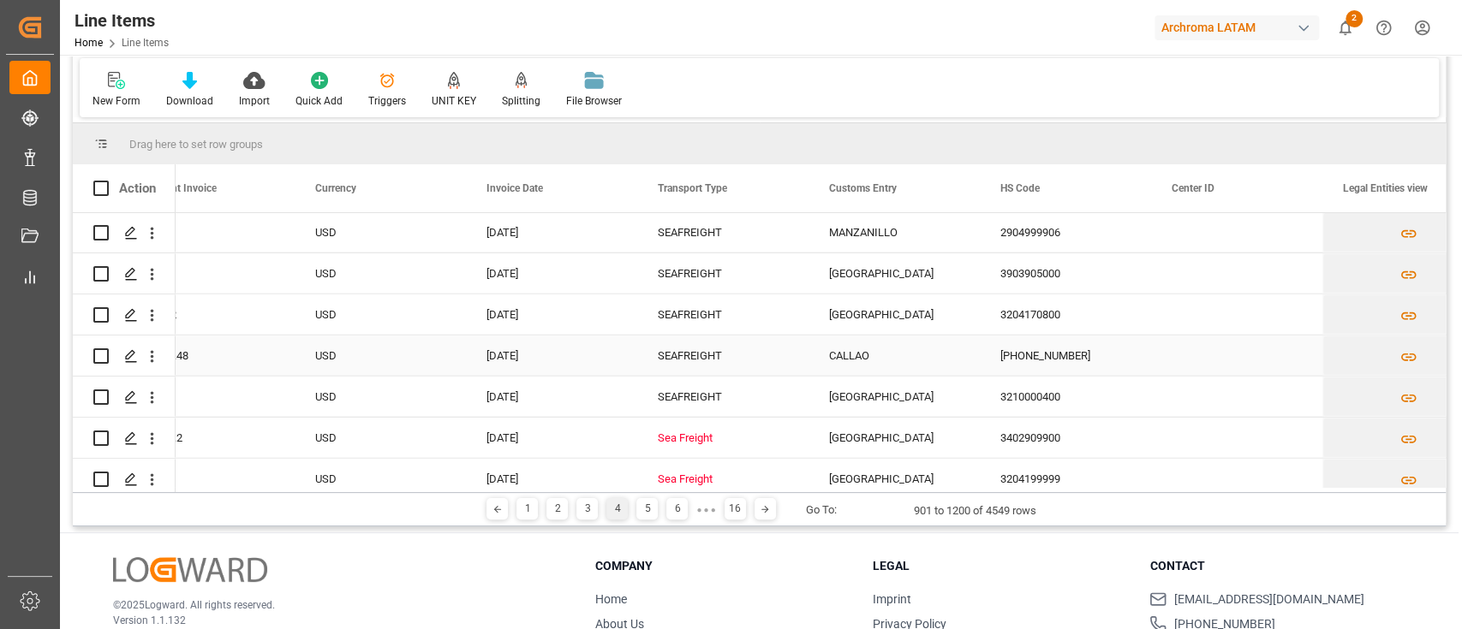
scroll to position [12057, 0]
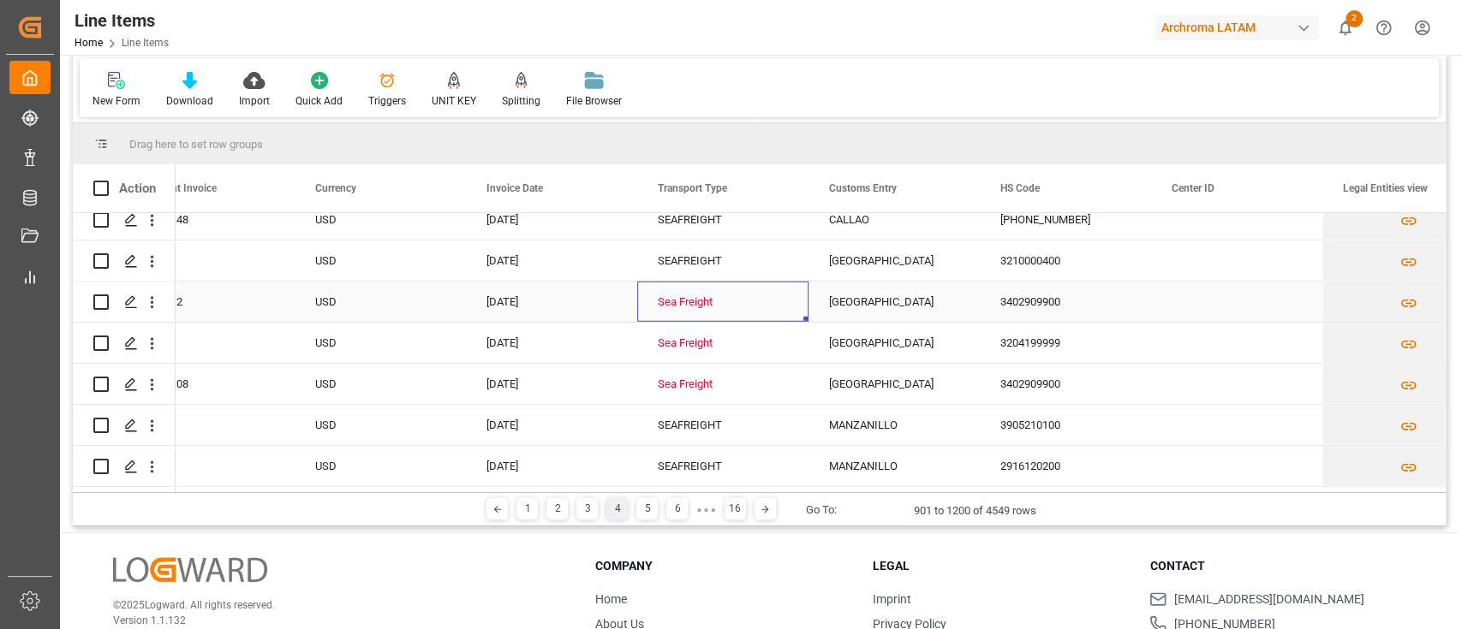
click at [703, 312] on div "Sea Freight" at bounding box center [723, 302] width 130 height 39
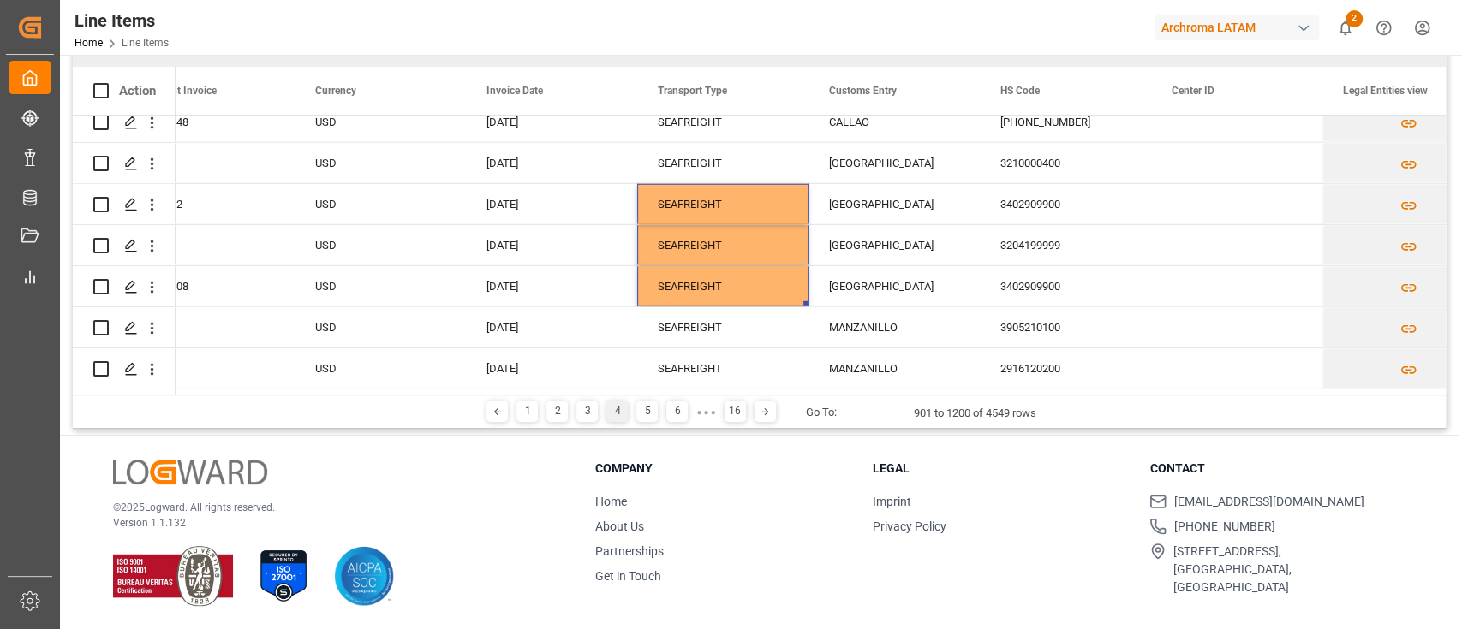
scroll to position [0, 0]
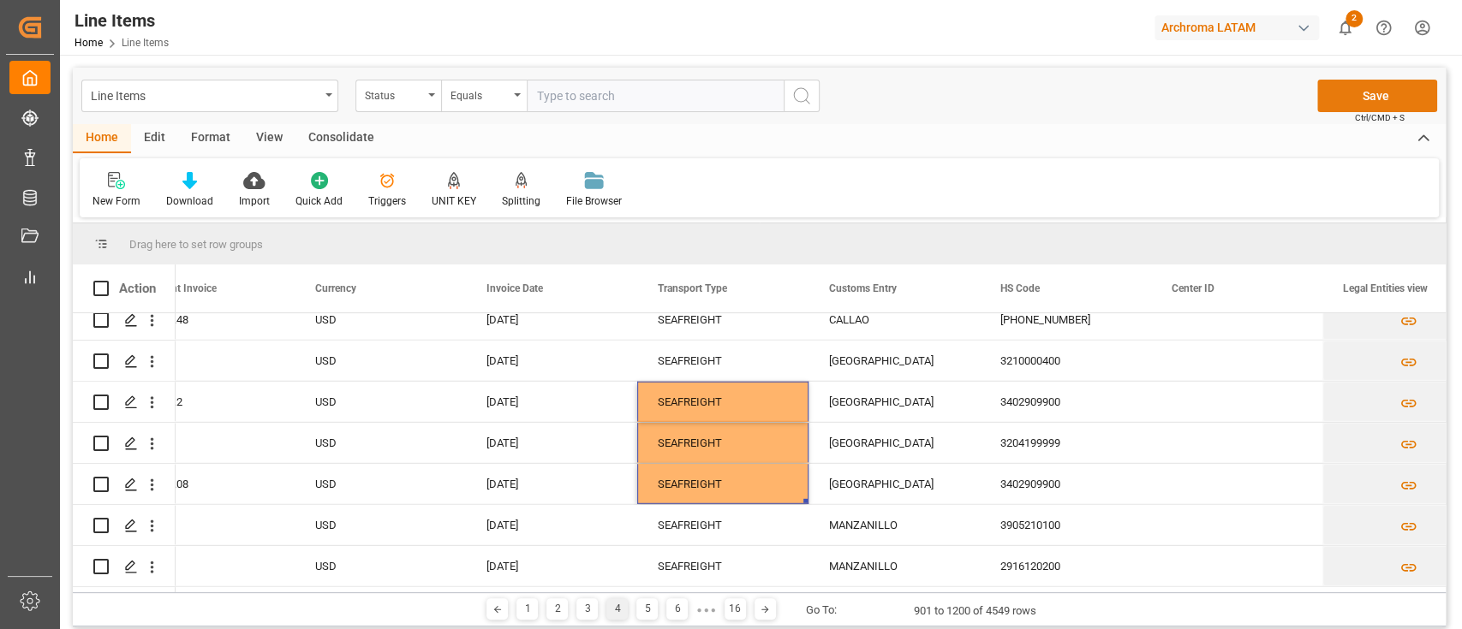
click at [1347, 98] on button "Save" at bounding box center [1377, 96] width 120 height 33
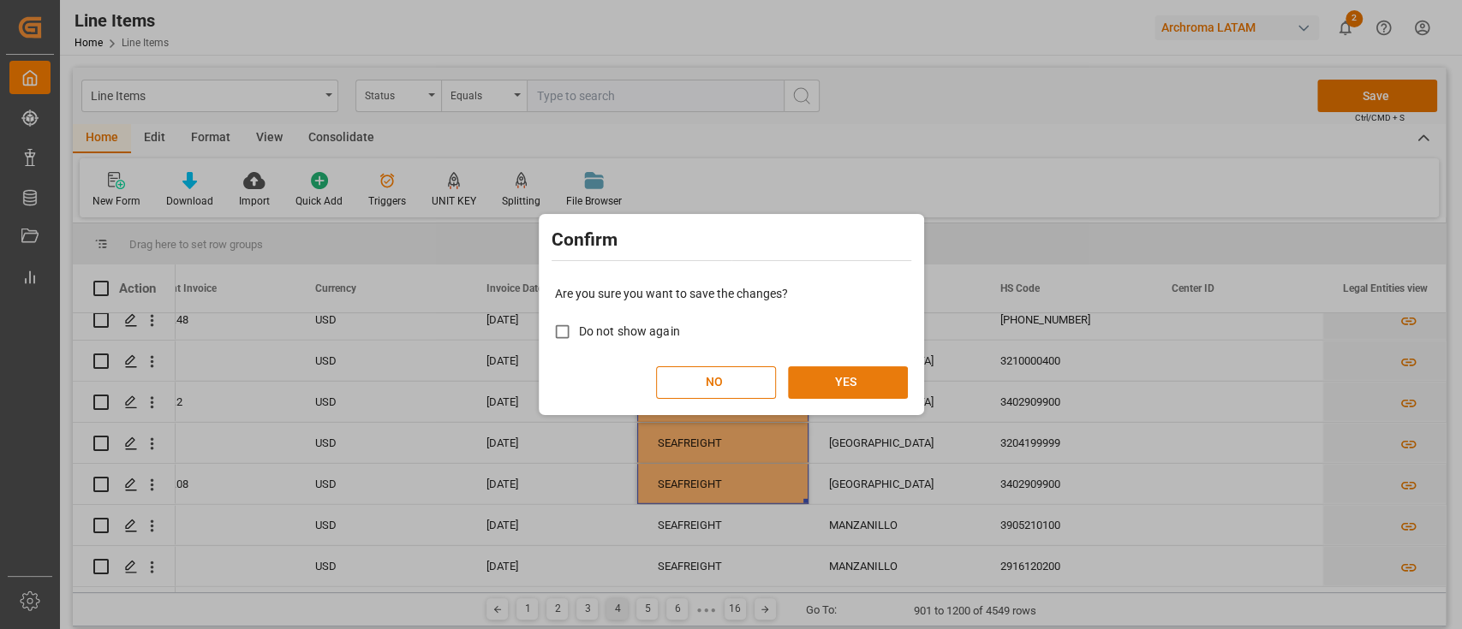
click at [877, 380] on button "YES" at bounding box center [848, 382] width 120 height 33
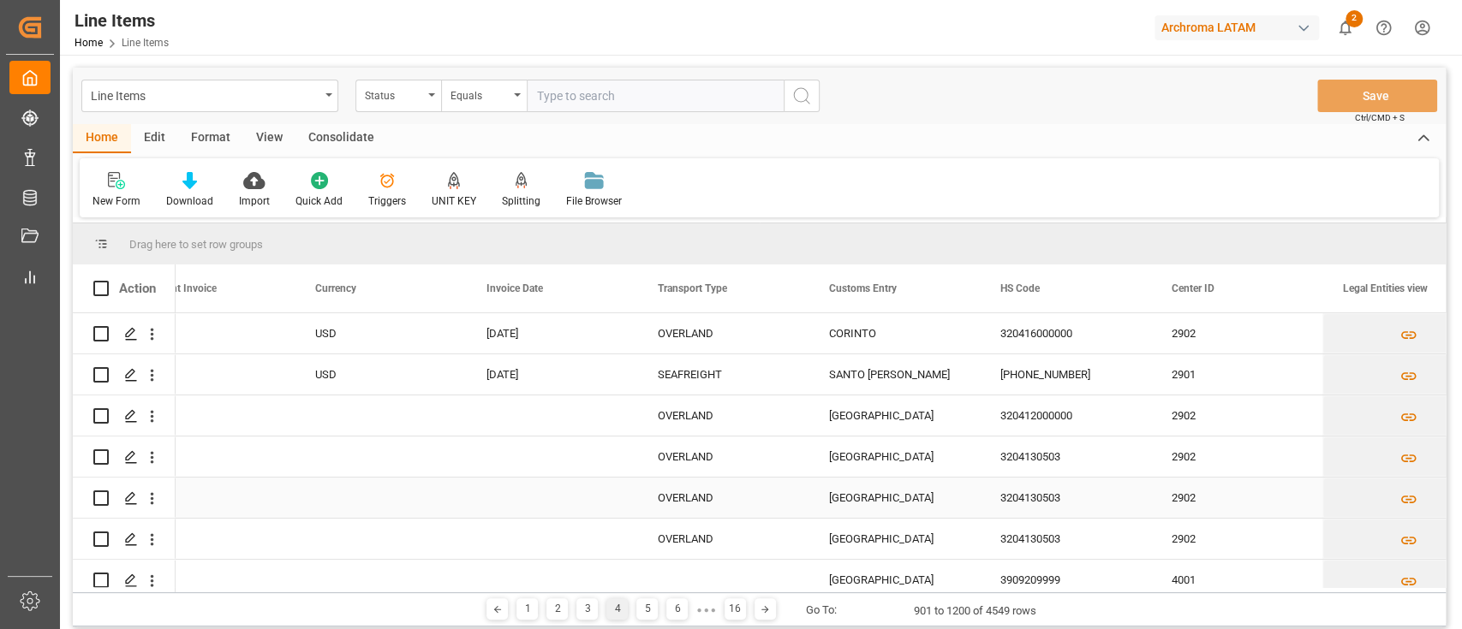
scroll to position [1, 0]
click at [644, 602] on div "5" at bounding box center [646, 608] width 21 height 21
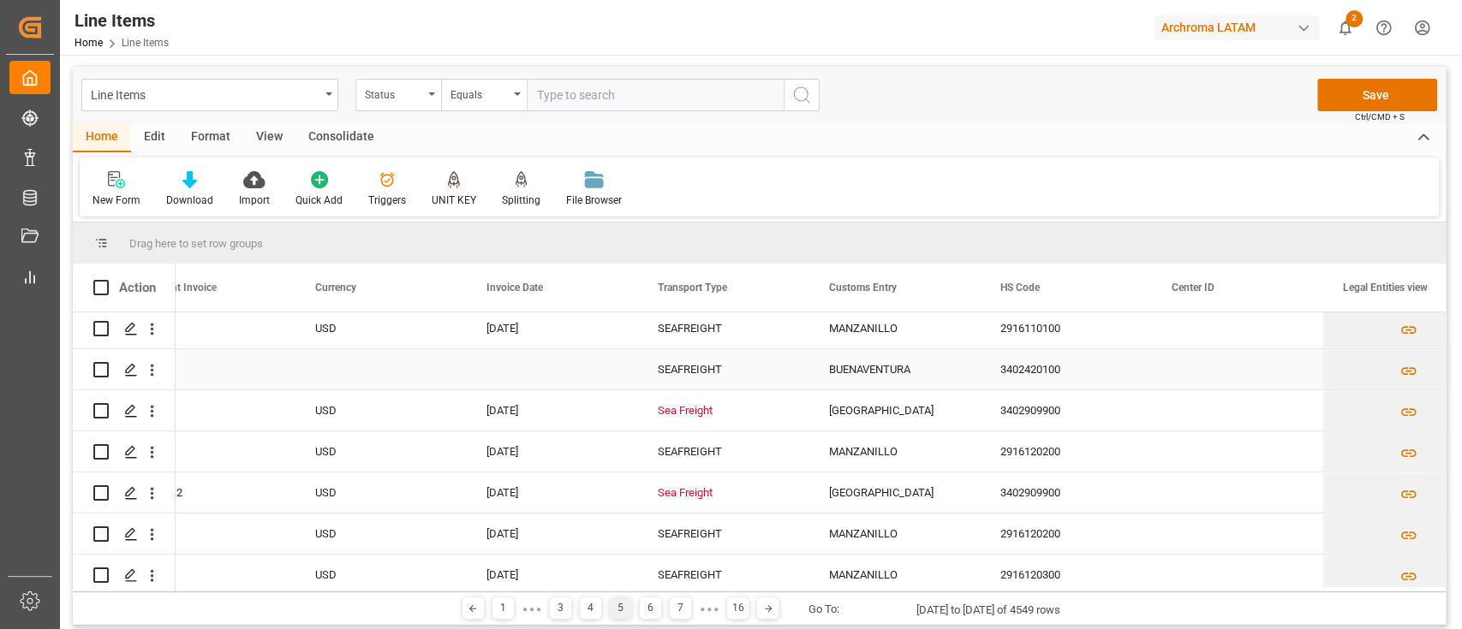
scroll to position [5020, 0]
click at [714, 424] on div "Sea Freight" at bounding box center [723, 409] width 130 height 39
click at [712, 494] on div "Sea Freight" at bounding box center [723, 491] width 130 height 39
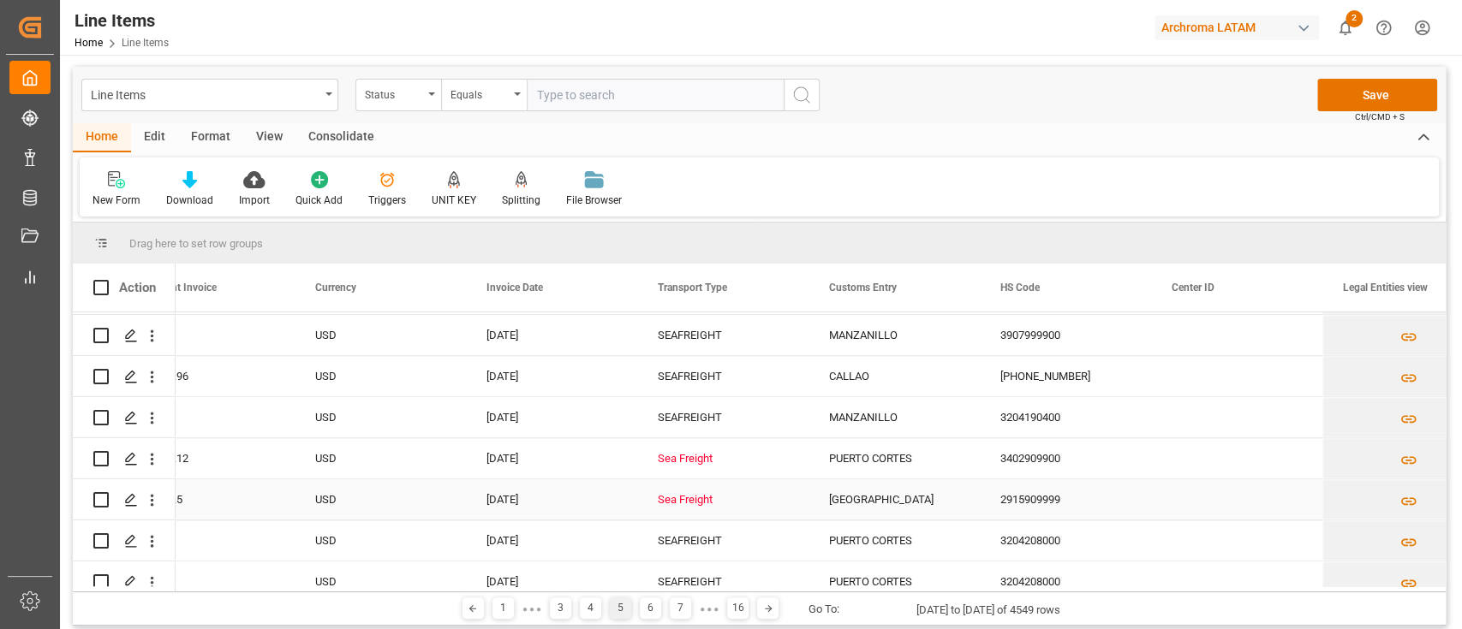
scroll to position [5790, 0]
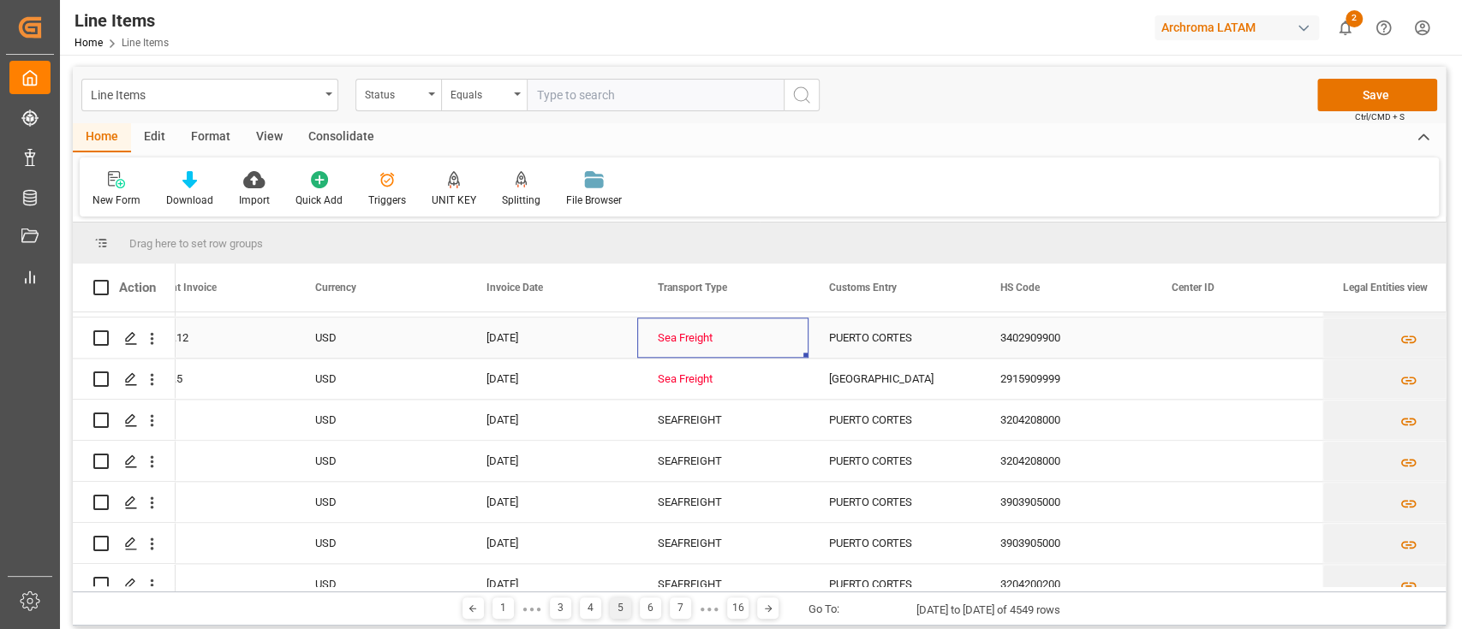
click at [698, 339] on div "Sea Freight" at bounding box center [723, 338] width 130 height 39
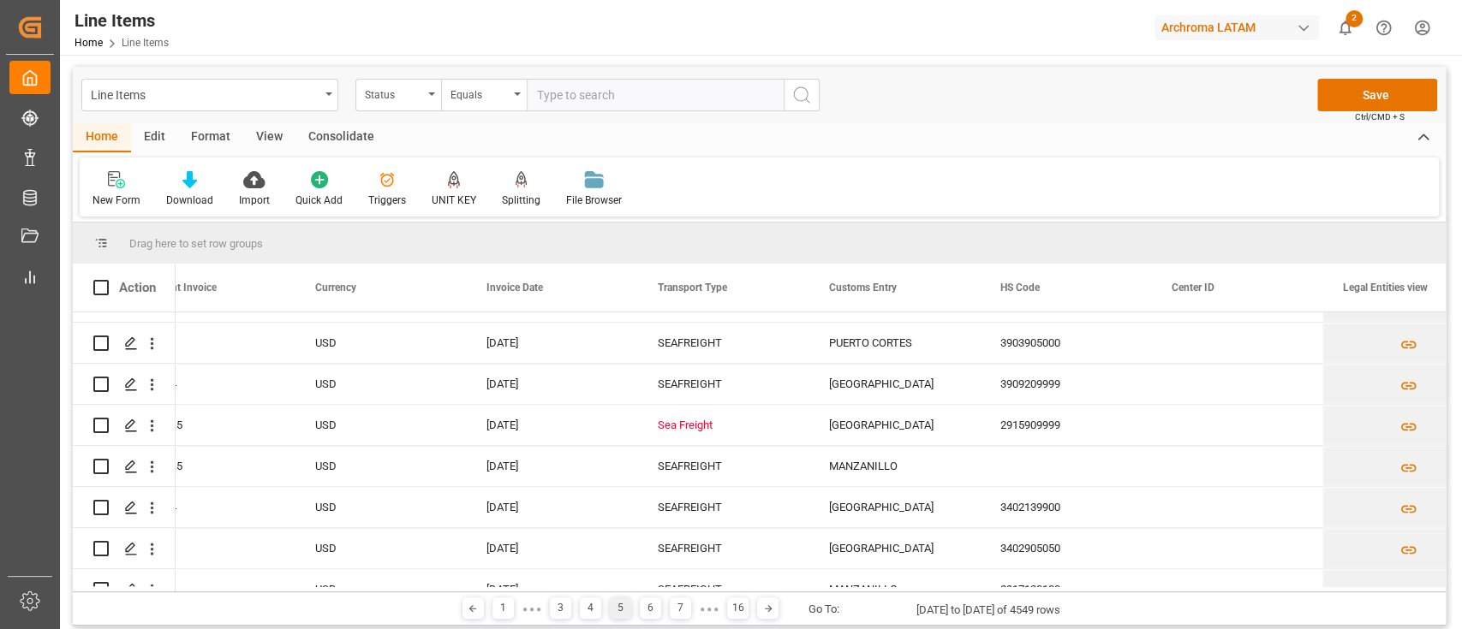
scroll to position [6075, 0]
click at [730, 416] on div "Sea Freight" at bounding box center [723, 422] width 130 height 39
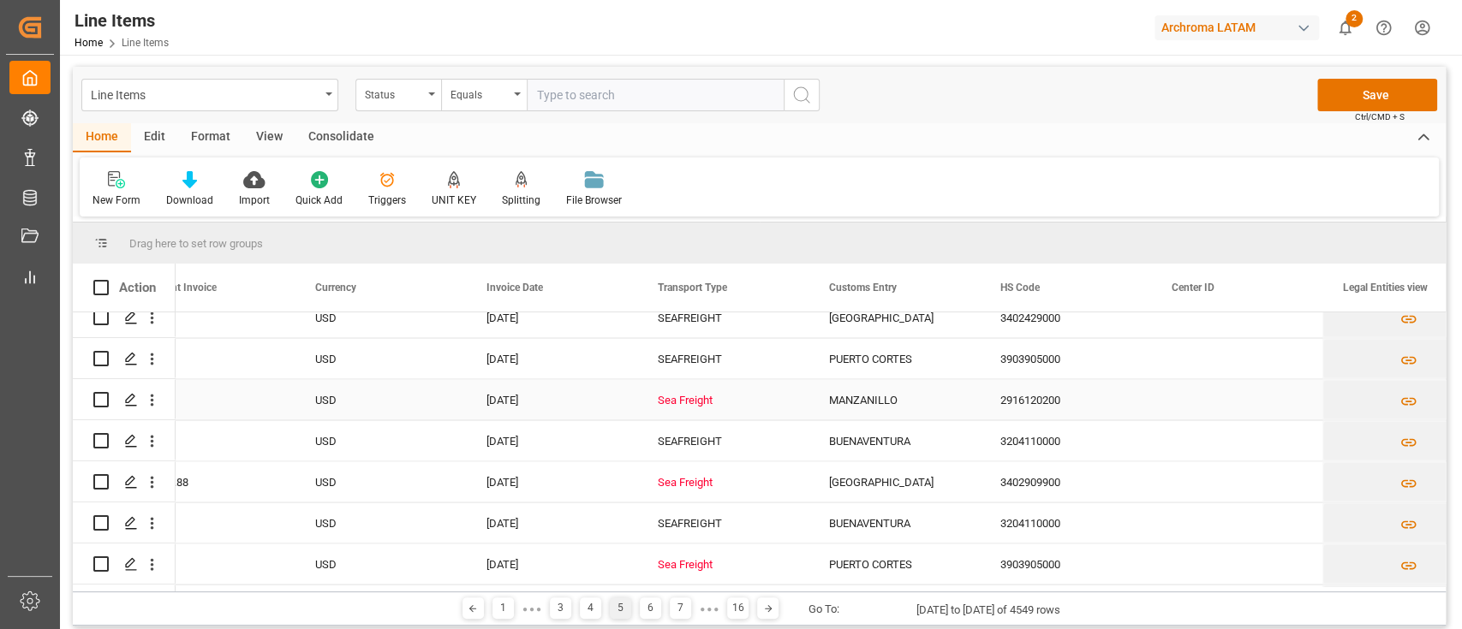
scroll to position [6593, 0]
click at [708, 394] on div "Sea Freight" at bounding box center [723, 397] width 130 height 39
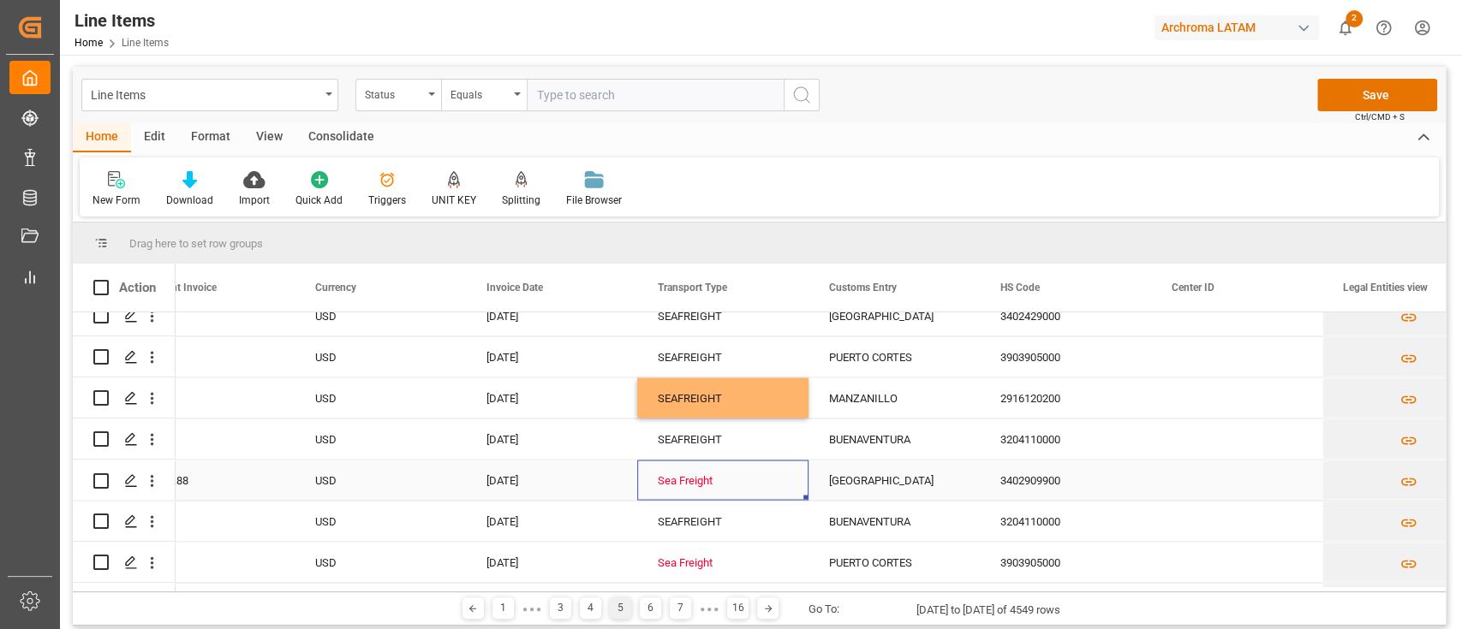
click at [709, 484] on div "Sea Freight" at bounding box center [723, 480] width 130 height 39
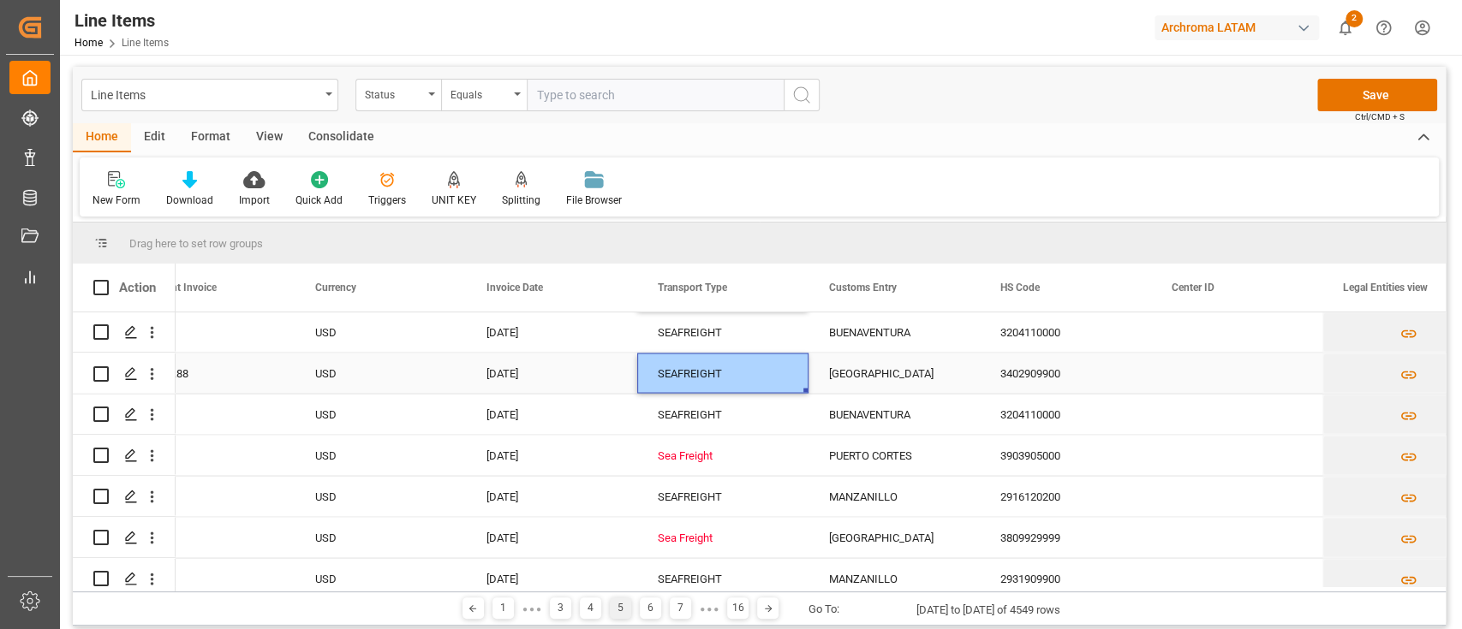
scroll to position [6707, 0]
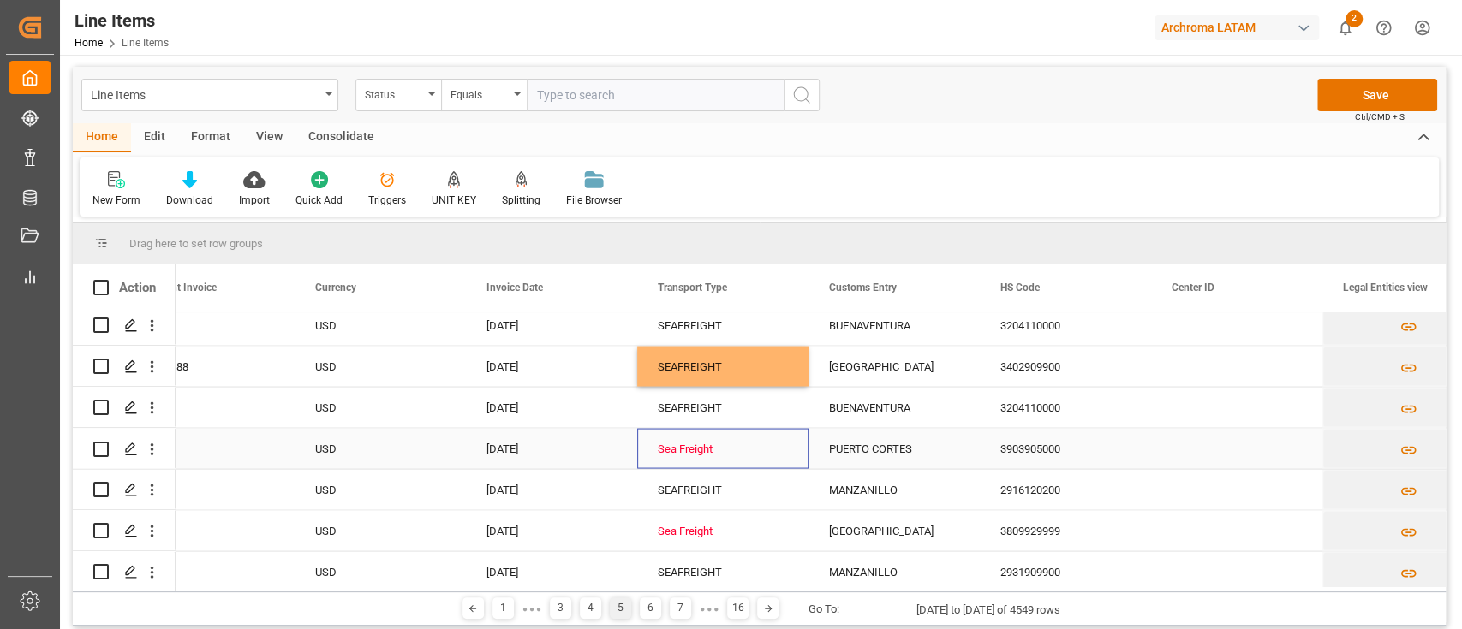
click at [706, 461] on div "Sea Freight" at bounding box center [723, 448] width 130 height 39
click at [717, 530] on div "Sea Freight" at bounding box center [723, 530] width 130 height 39
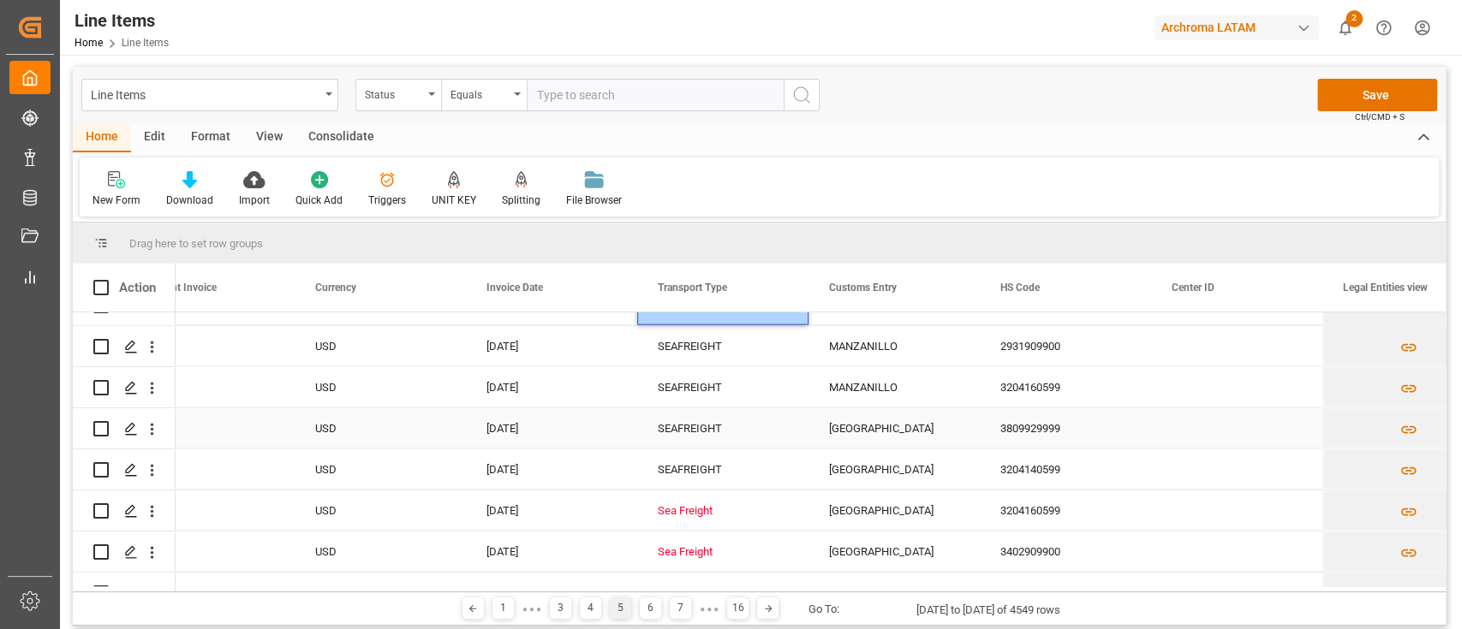
scroll to position [6934, 0]
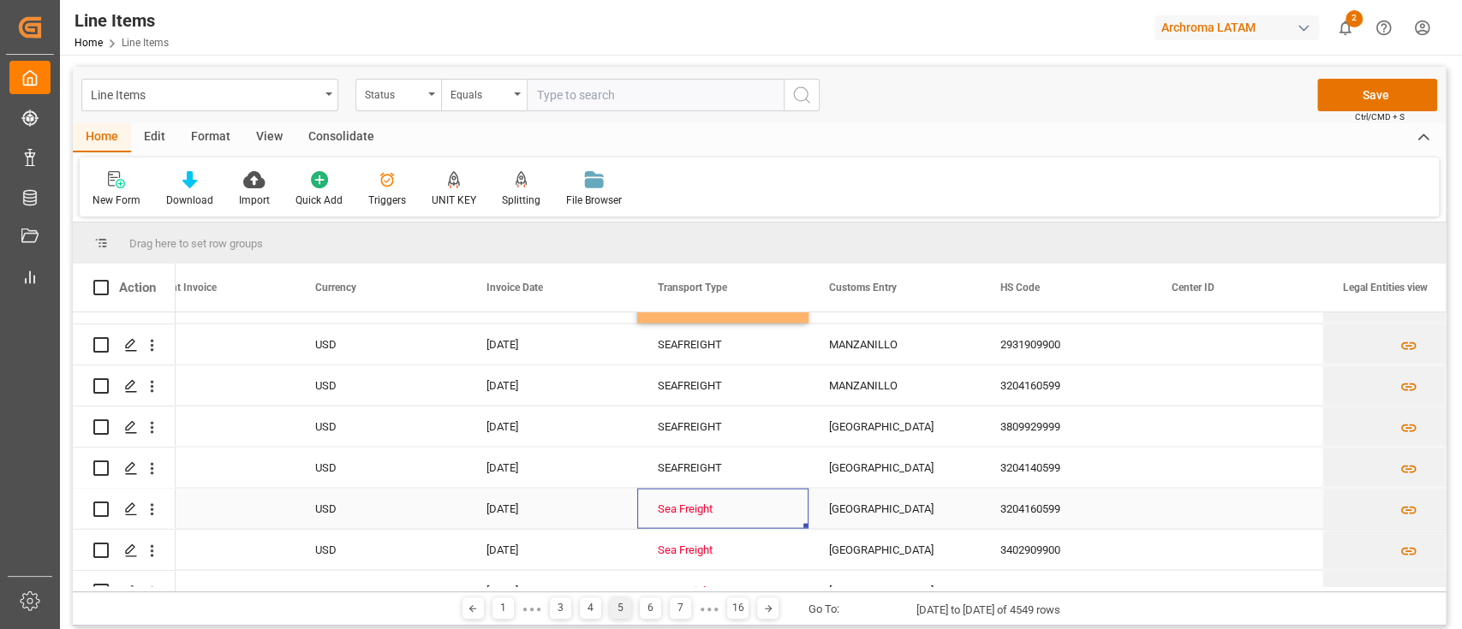
click at [716, 492] on div "Sea Freight" at bounding box center [723, 509] width 130 height 39
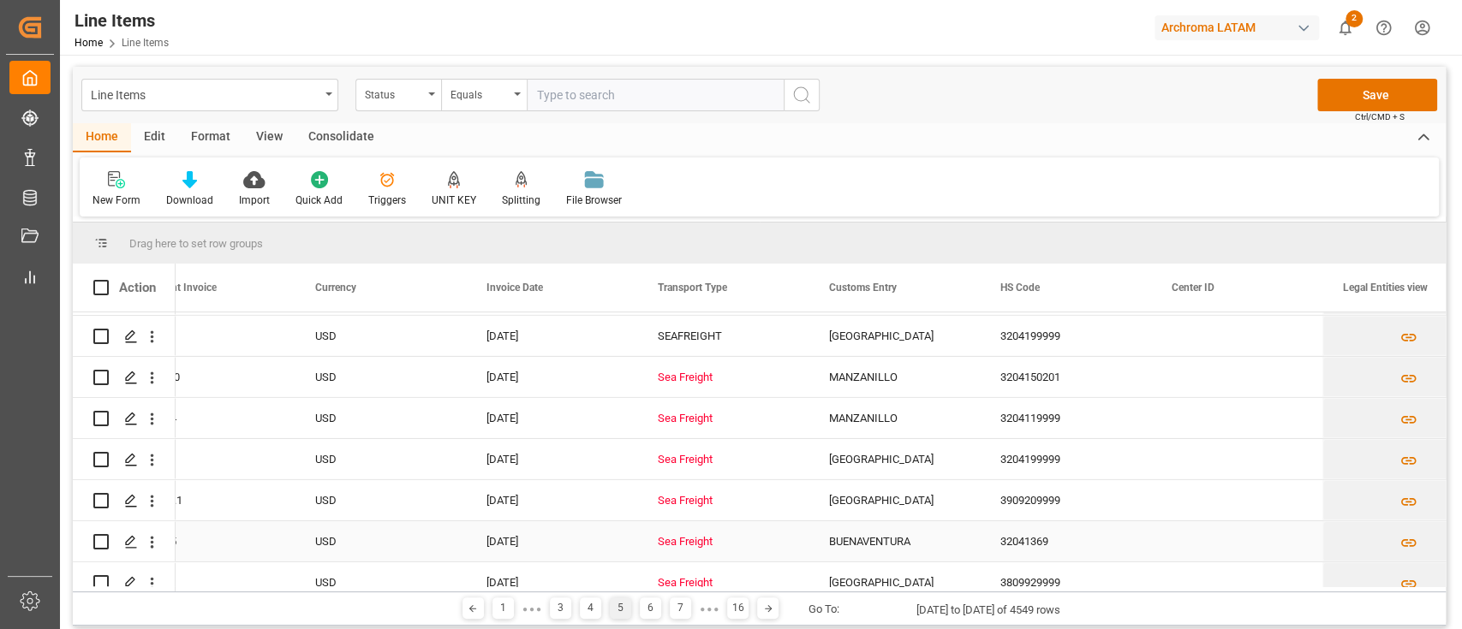
scroll to position [8128, 0]
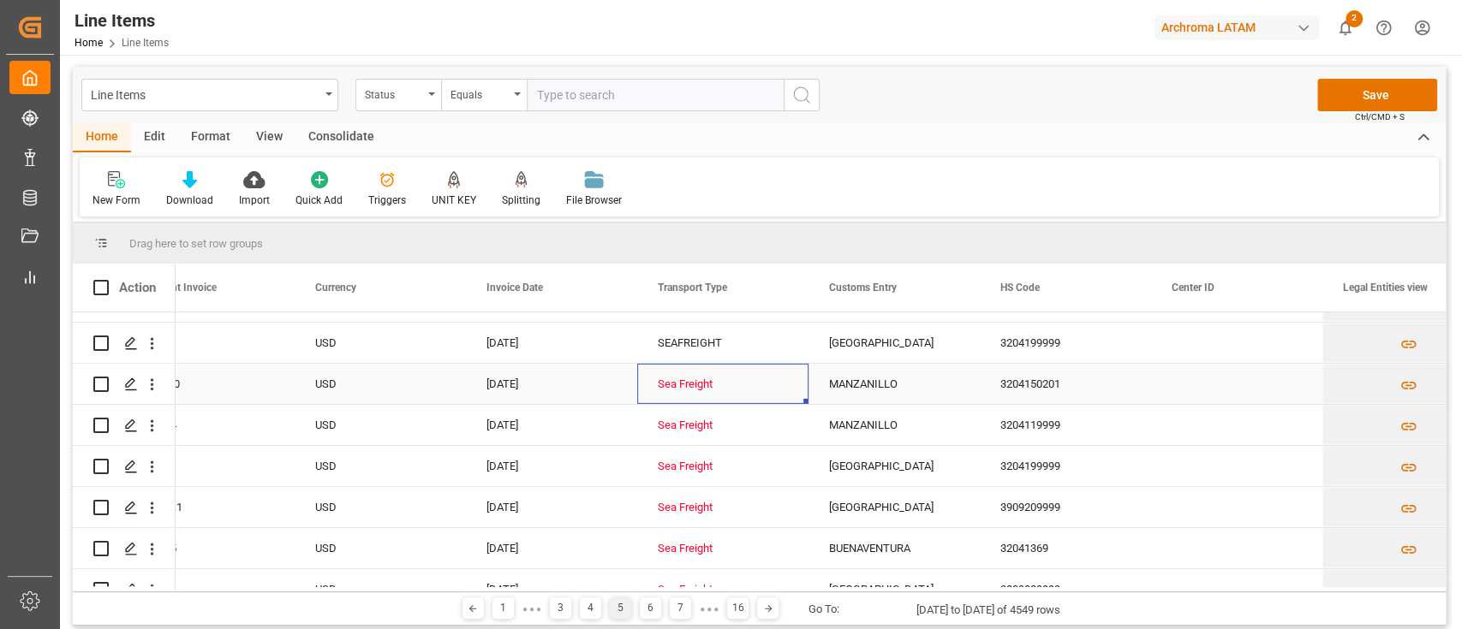
click at [700, 384] on div "Sea Freight" at bounding box center [723, 384] width 130 height 39
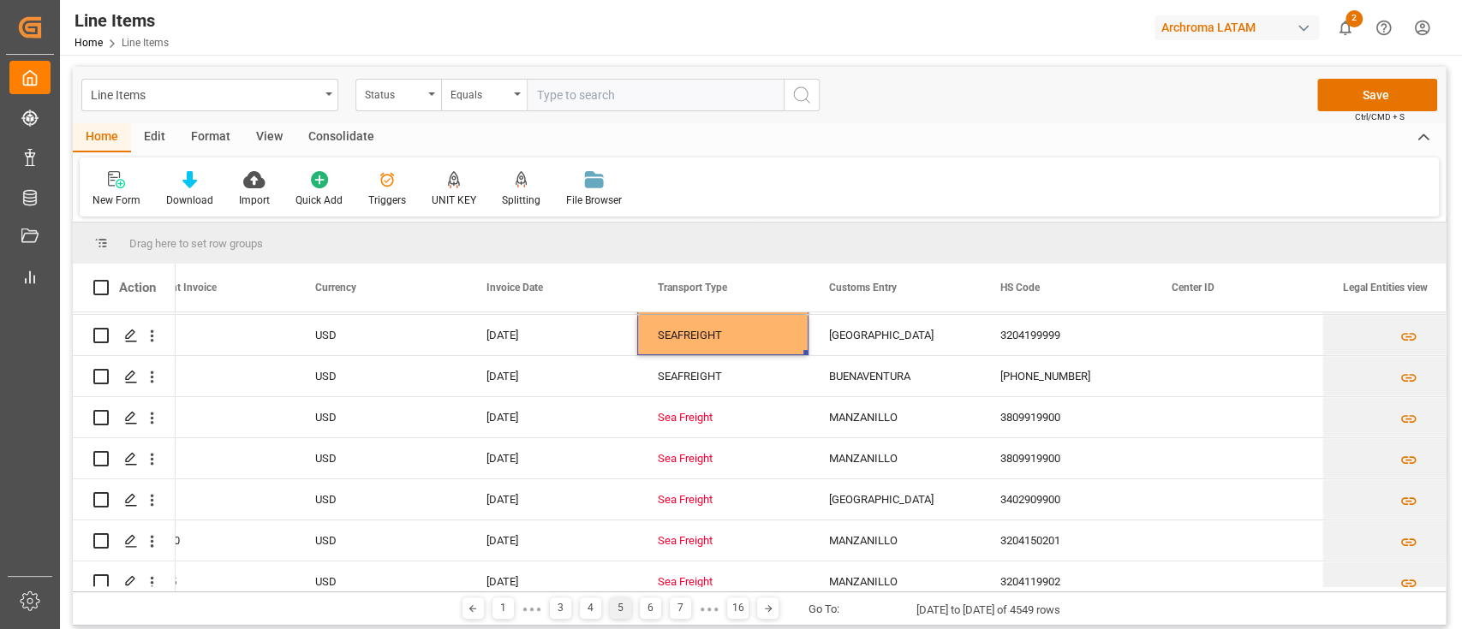
scroll to position [9042, 0]
click at [718, 410] on div "Sea Freight" at bounding box center [723, 415] width 130 height 39
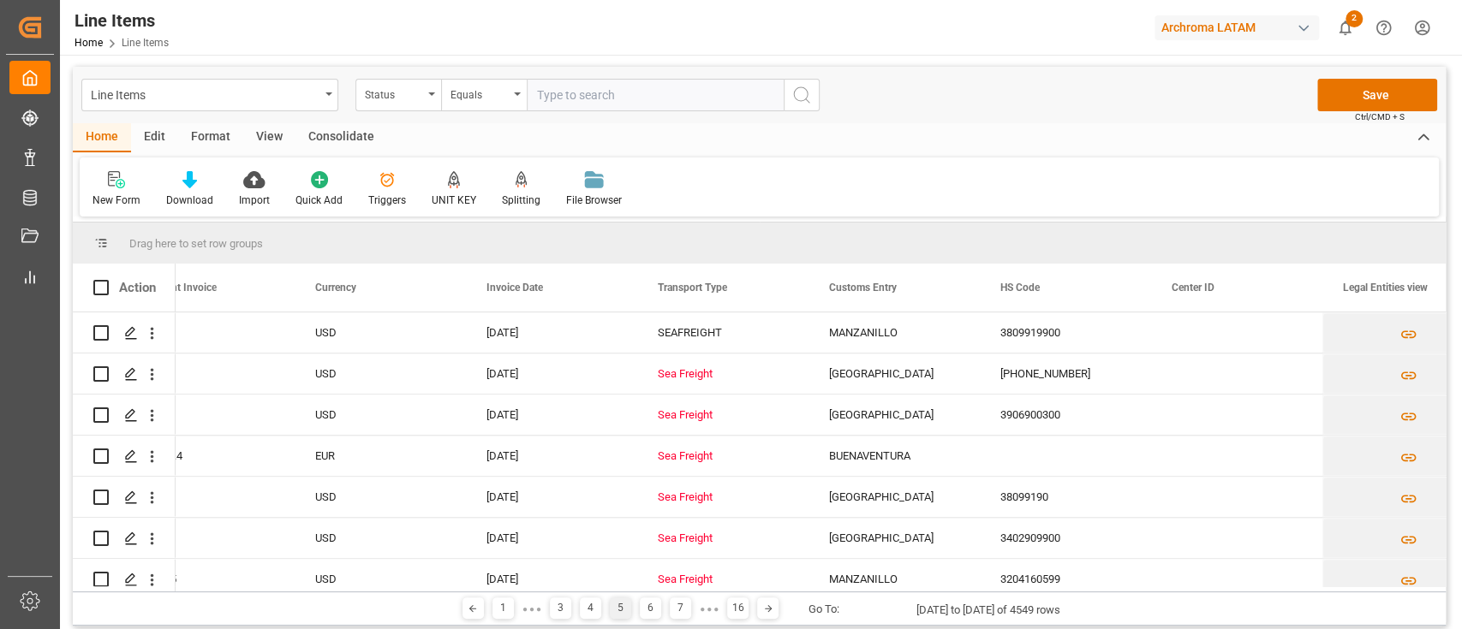
scroll to position [9948, 0]
click at [713, 353] on div "Sea Freight" at bounding box center [723, 372] width 130 height 39
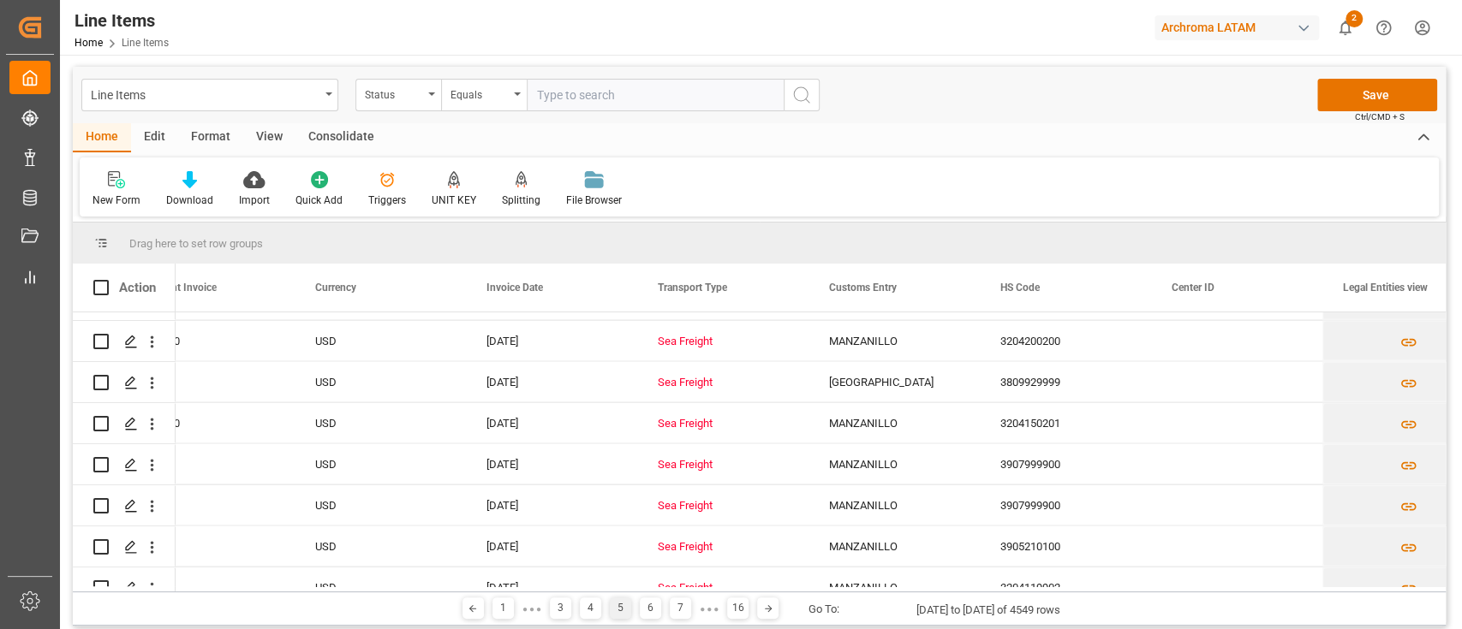
scroll to position [11392, 0]
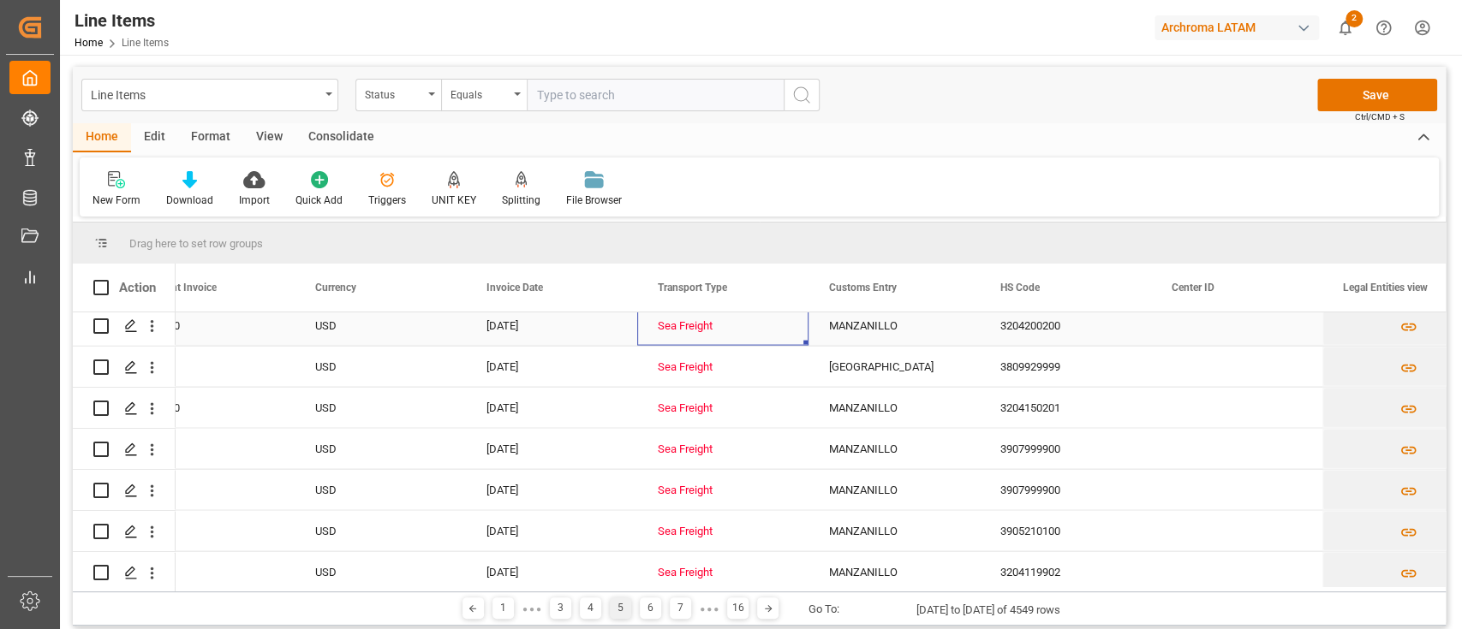
click at [706, 315] on div "Sea Freight" at bounding box center [723, 326] width 130 height 39
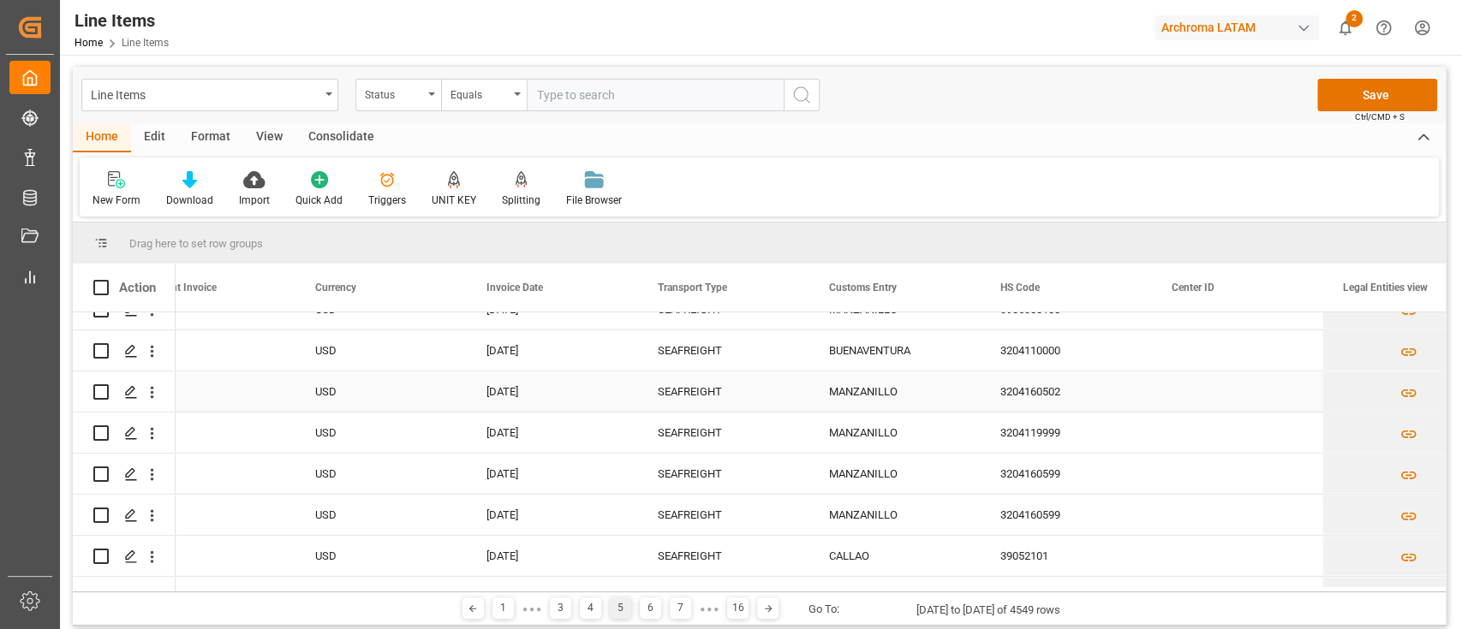
scroll to position [3280, 0]
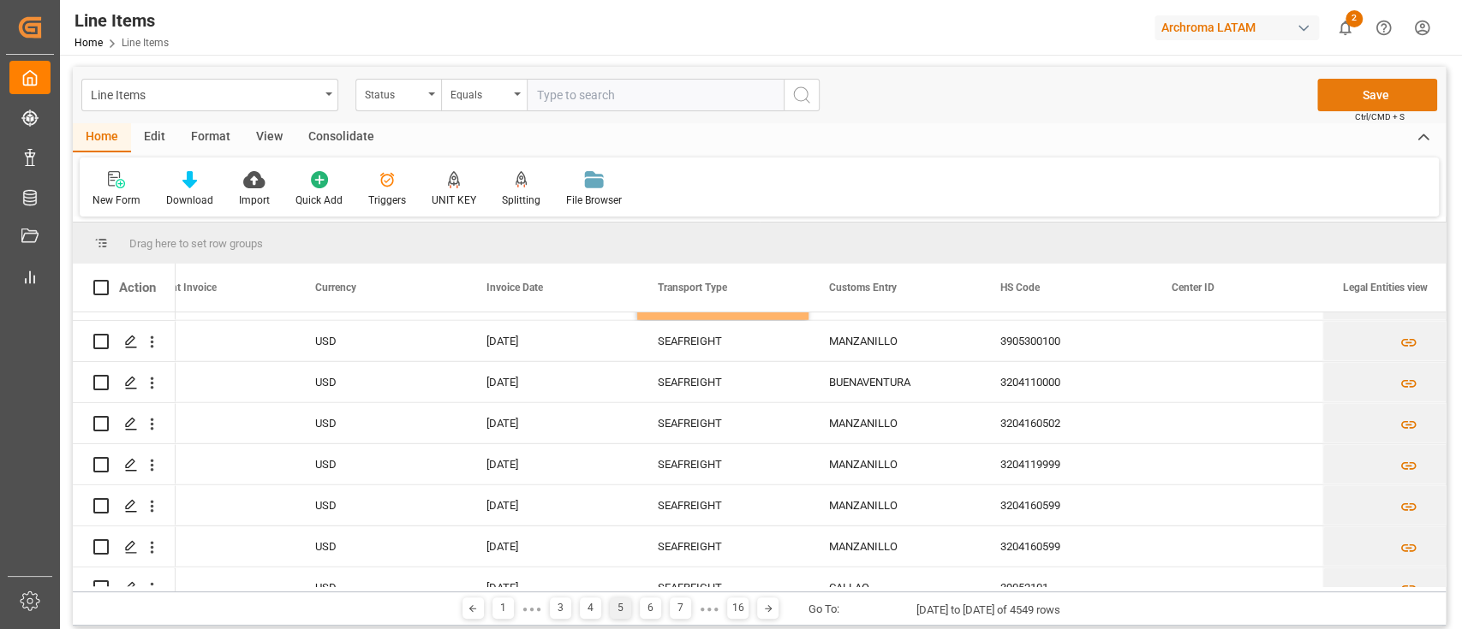
click at [1350, 98] on button "Save" at bounding box center [1377, 95] width 120 height 33
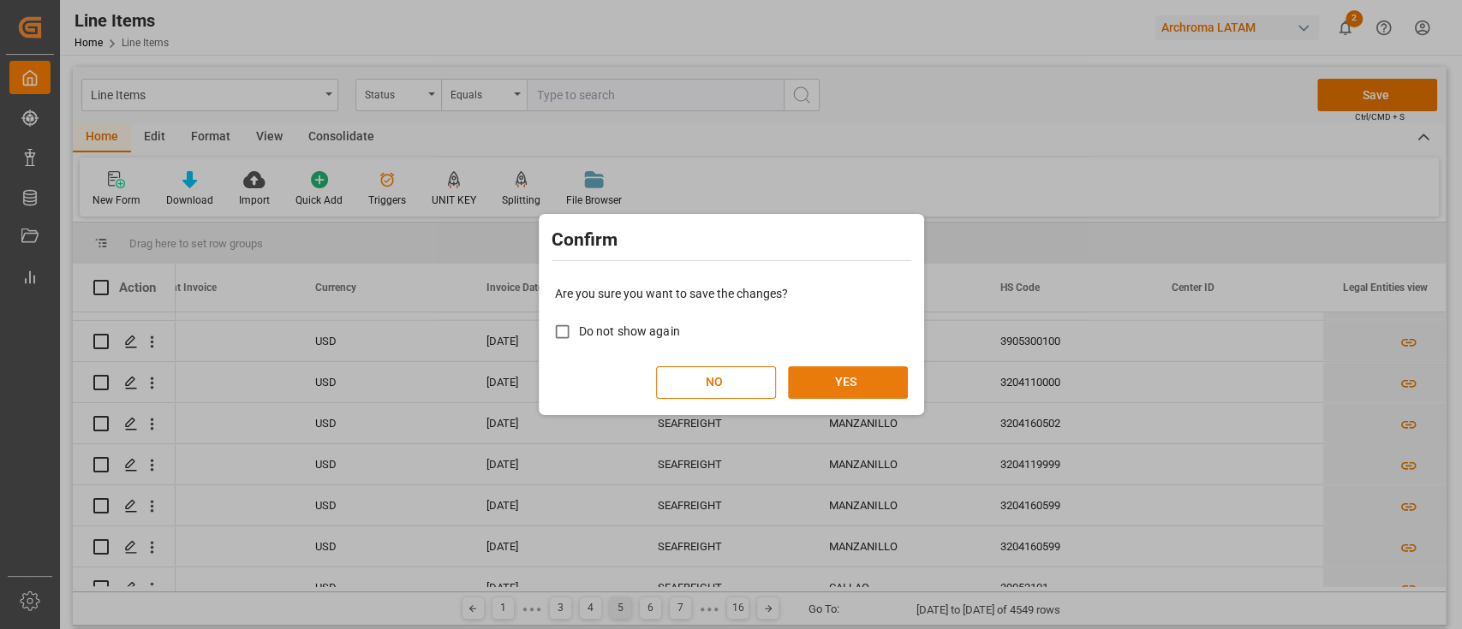
click at [873, 380] on button "YES" at bounding box center [848, 382] width 120 height 33
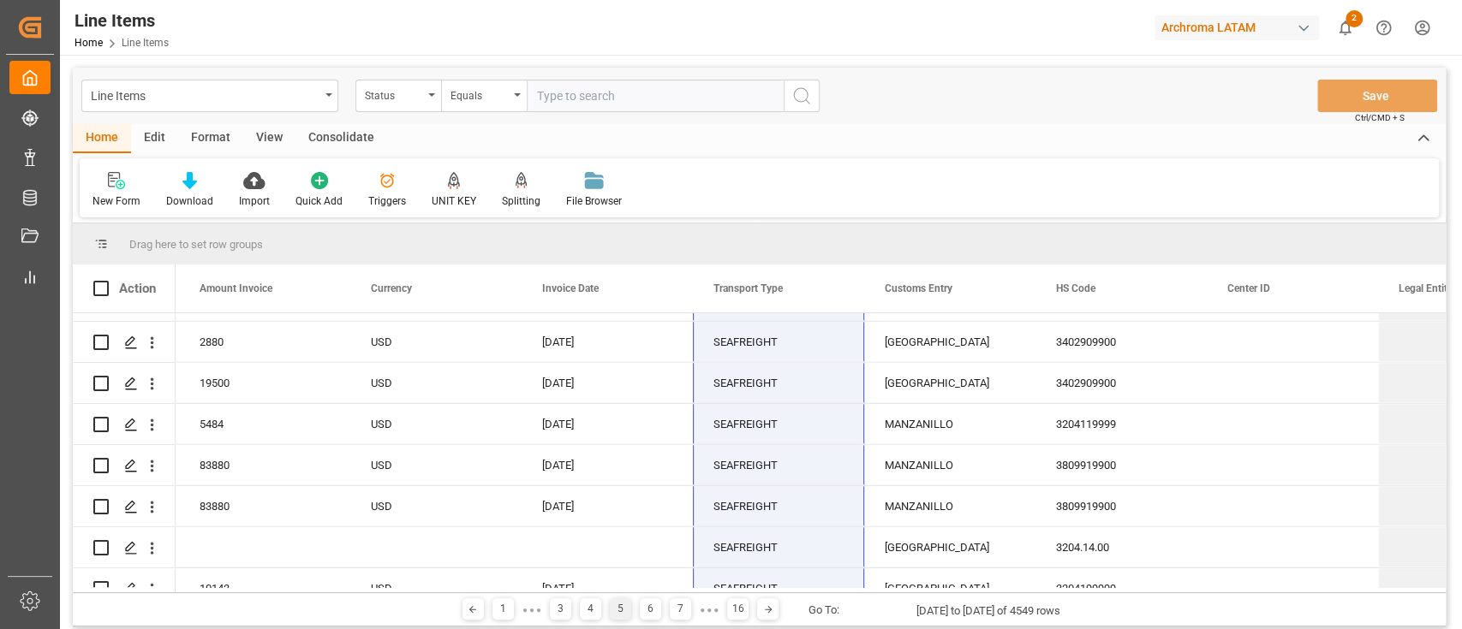
scroll to position [11867, 0]
click at [656, 611] on div "6" at bounding box center [650, 609] width 21 height 21
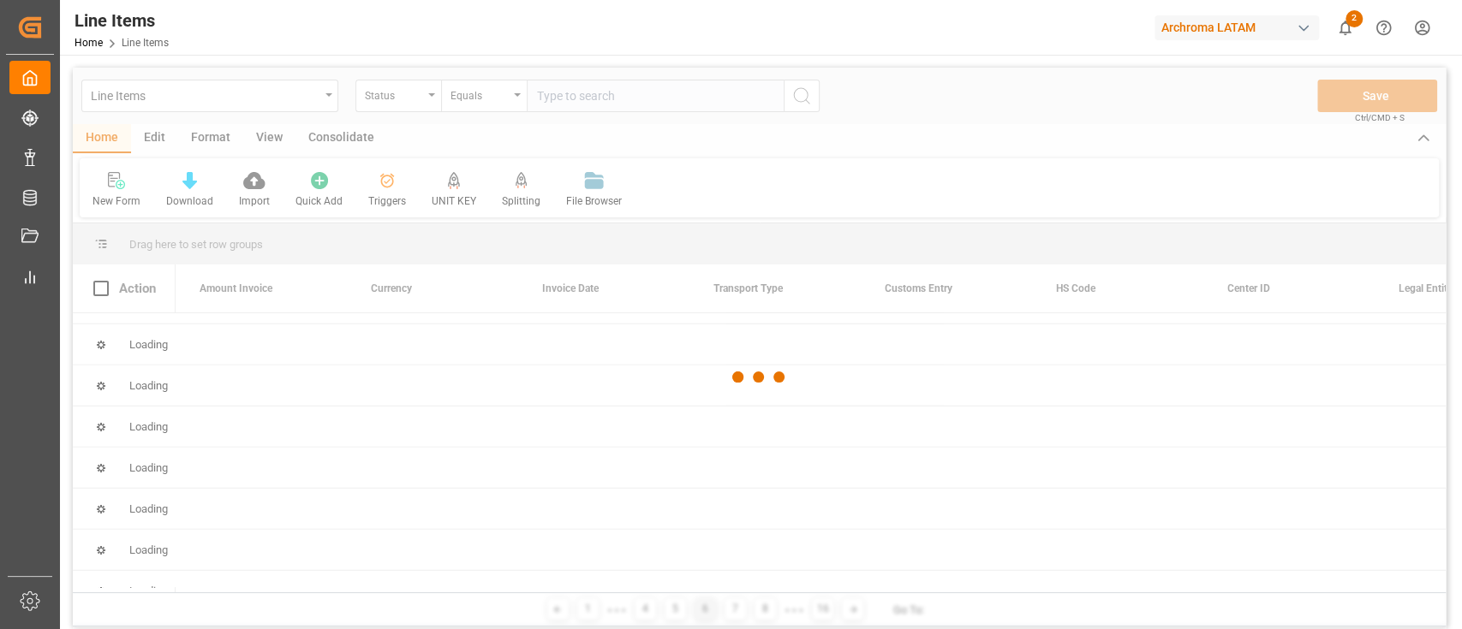
scroll to position [0, 0]
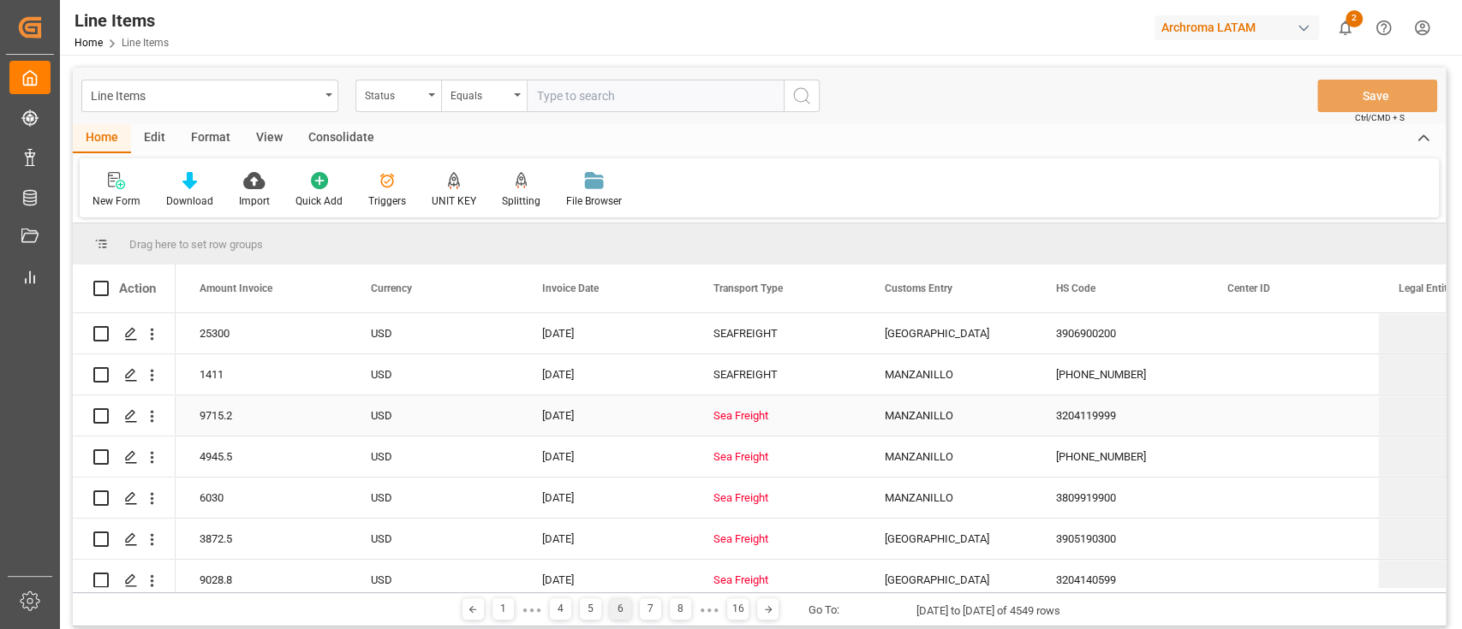
click at [785, 427] on div "Sea Freight" at bounding box center [778, 415] width 130 height 39
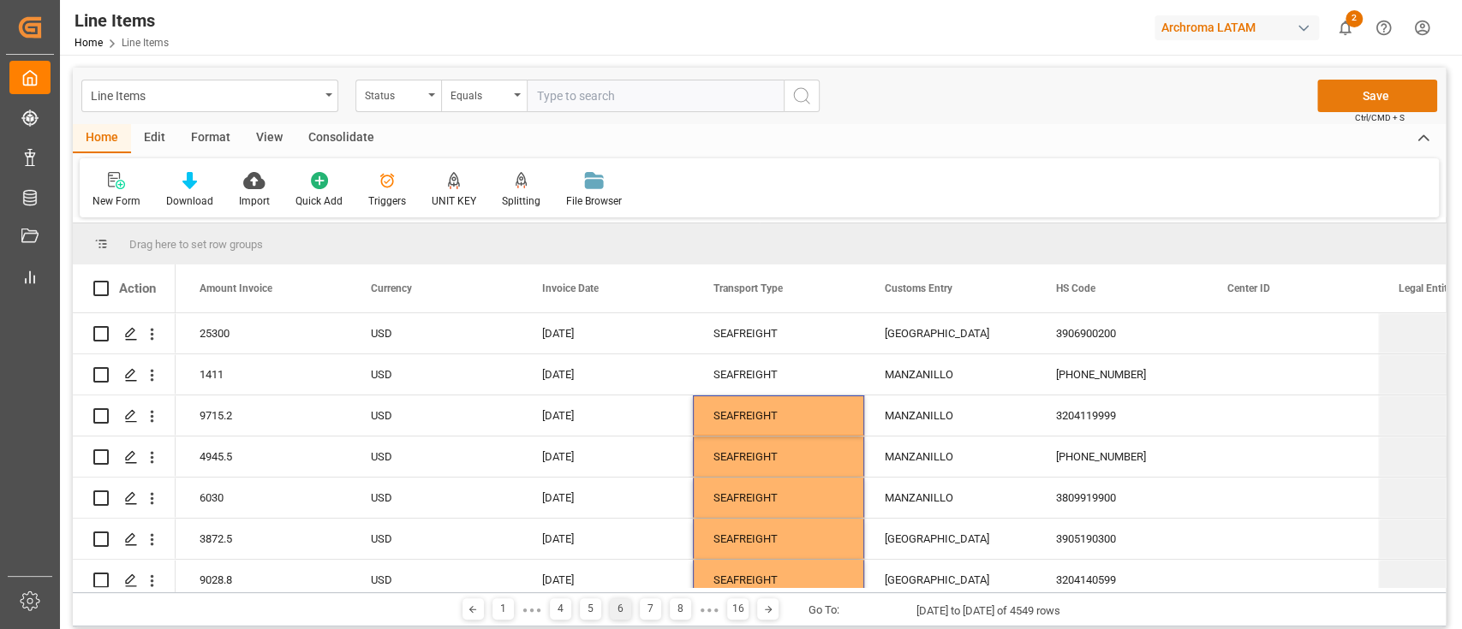
click at [1345, 98] on button "Save" at bounding box center [1377, 96] width 120 height 33
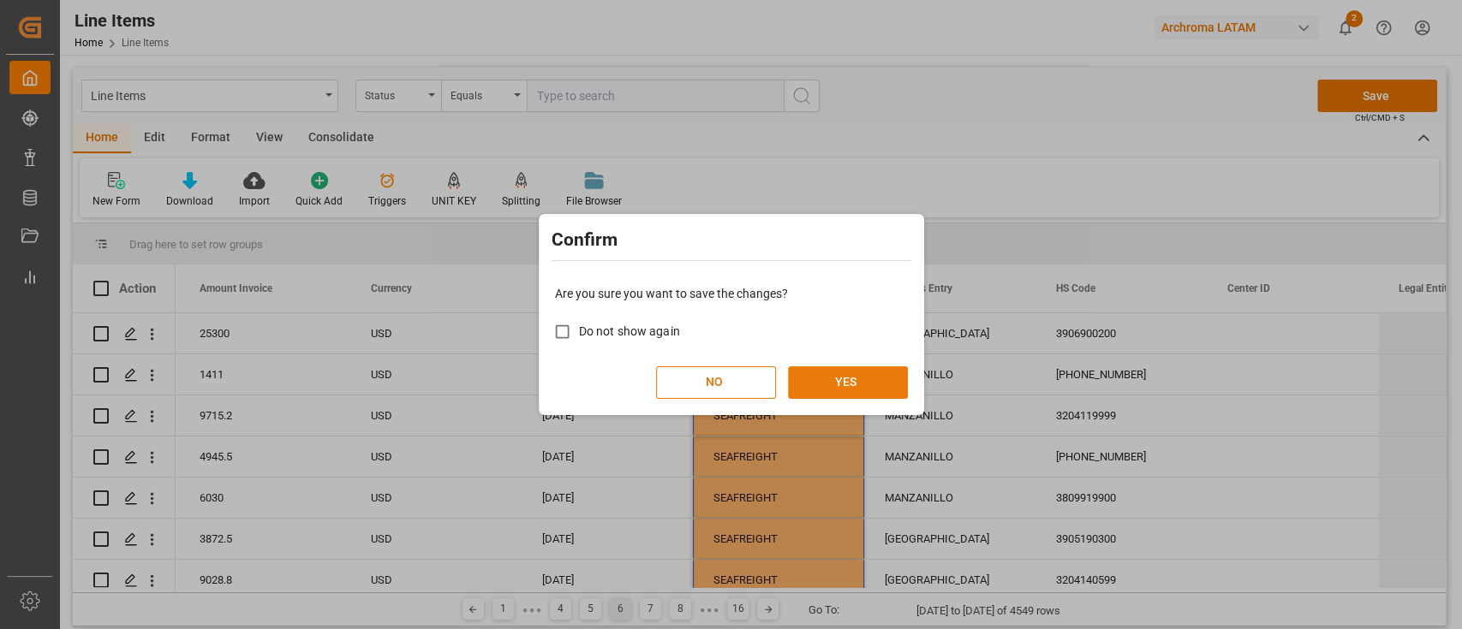
click at [859, 394] on button "YES" at bounding box center [848, 382] width 120 height 33
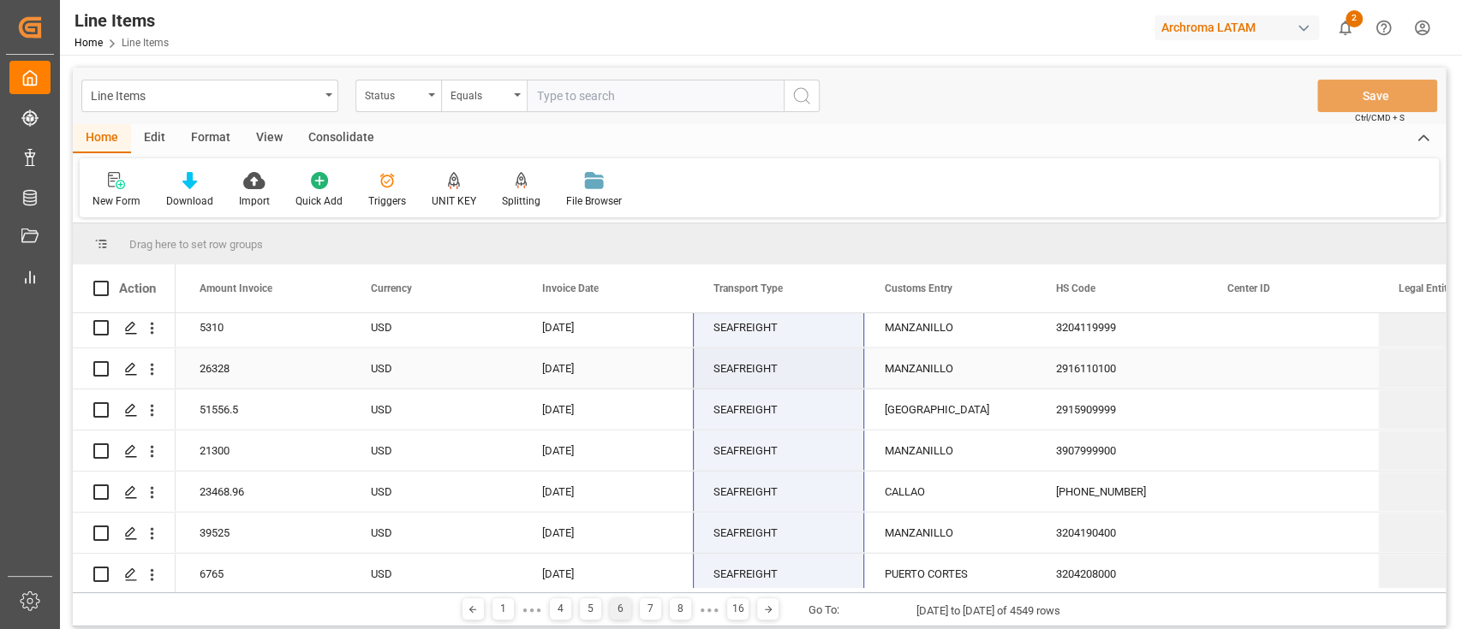
scroll to position [8423, 0]
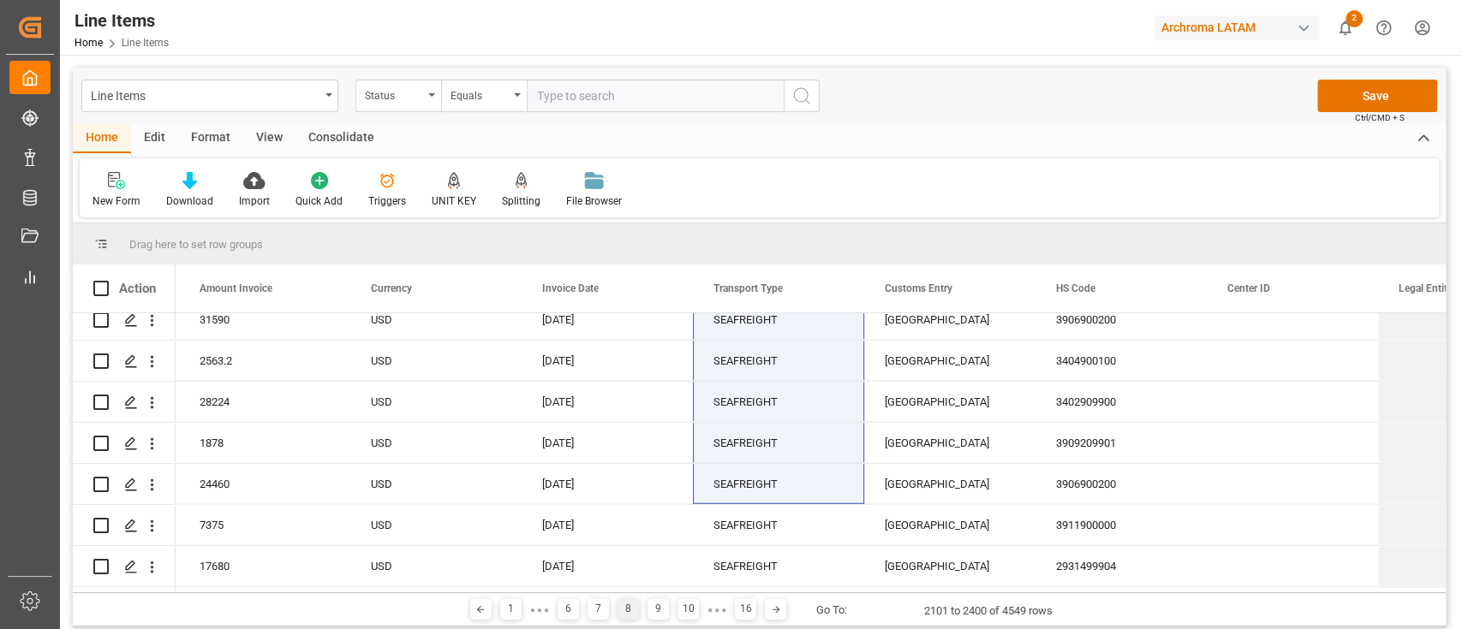
scroll to position [12056, 0]
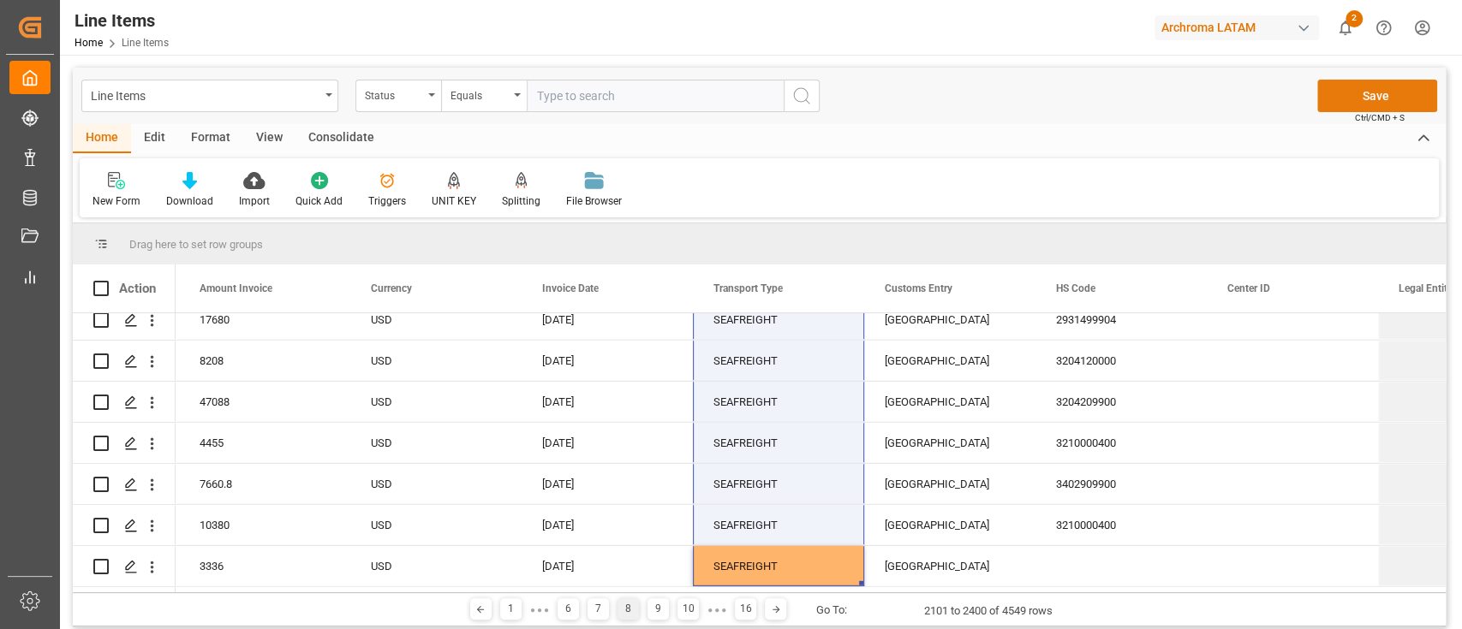
click at [1335, 102] on button "Save" at bounding box center [1377, 96] width 120 height 33
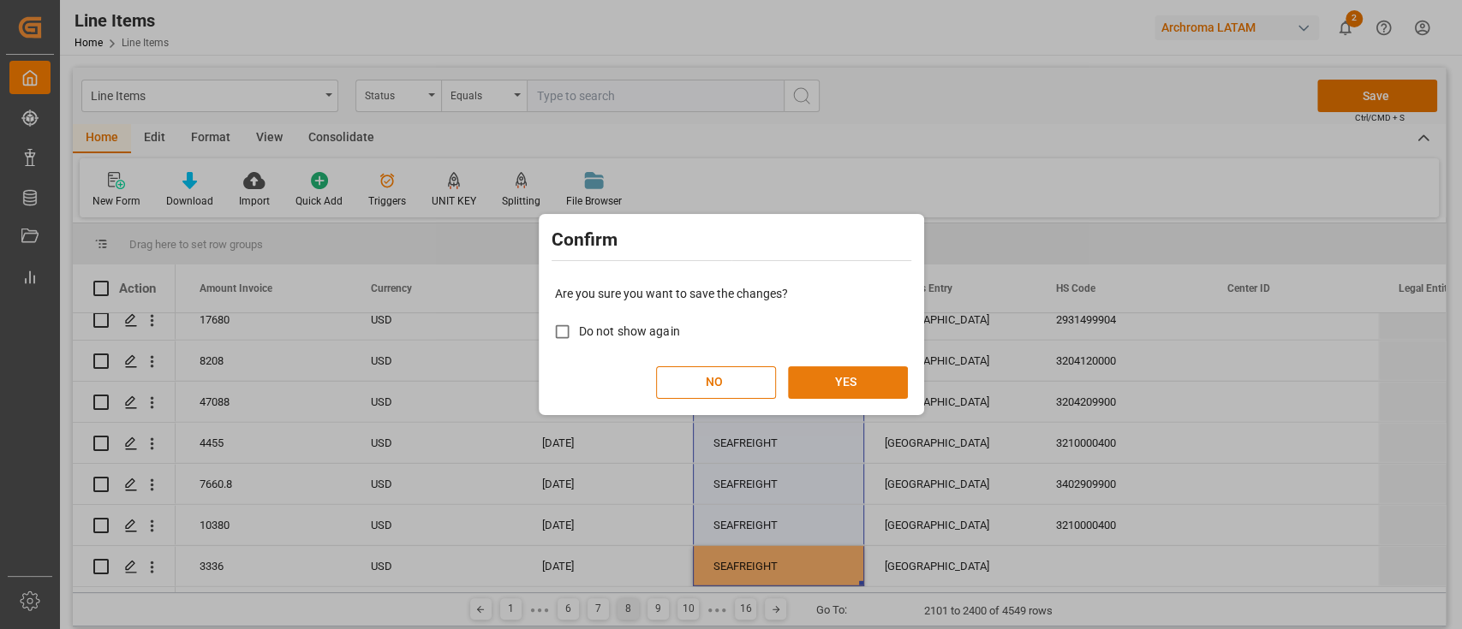
click at [852, 392] on button "YES" at bounding box center [848, 382] width 120 height 33
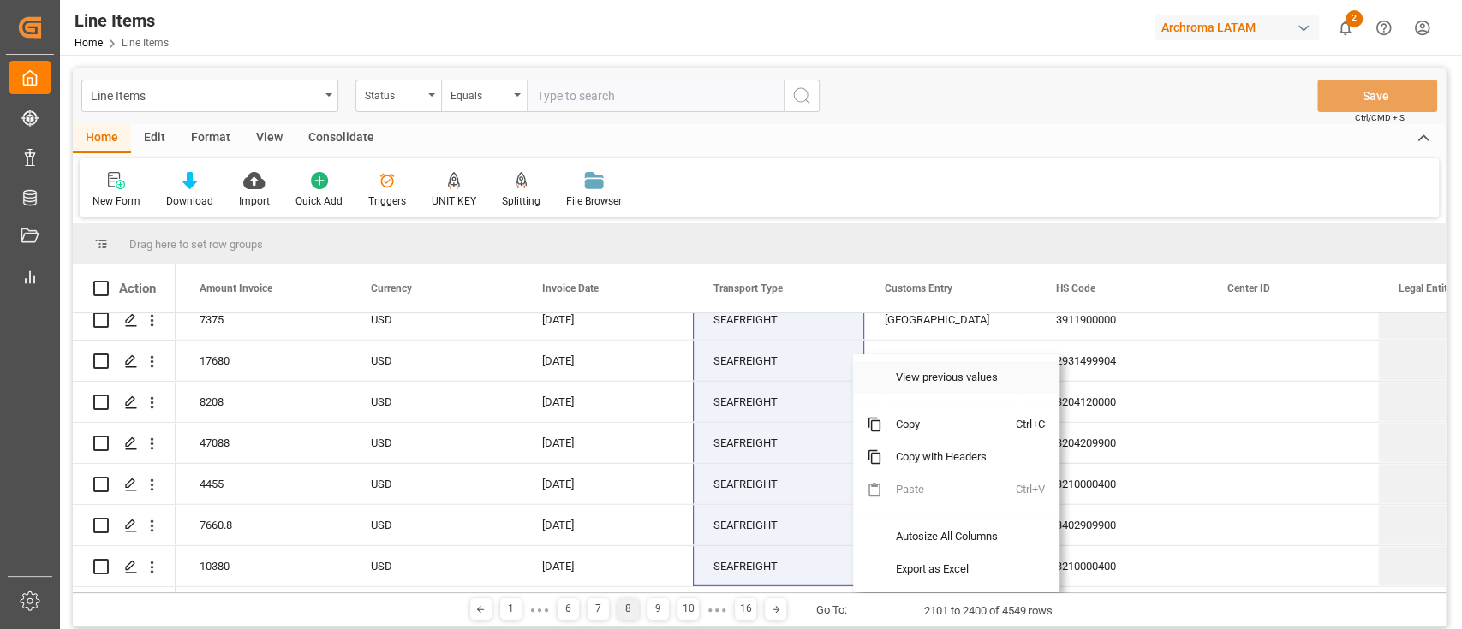
scroll to position [198, 0]
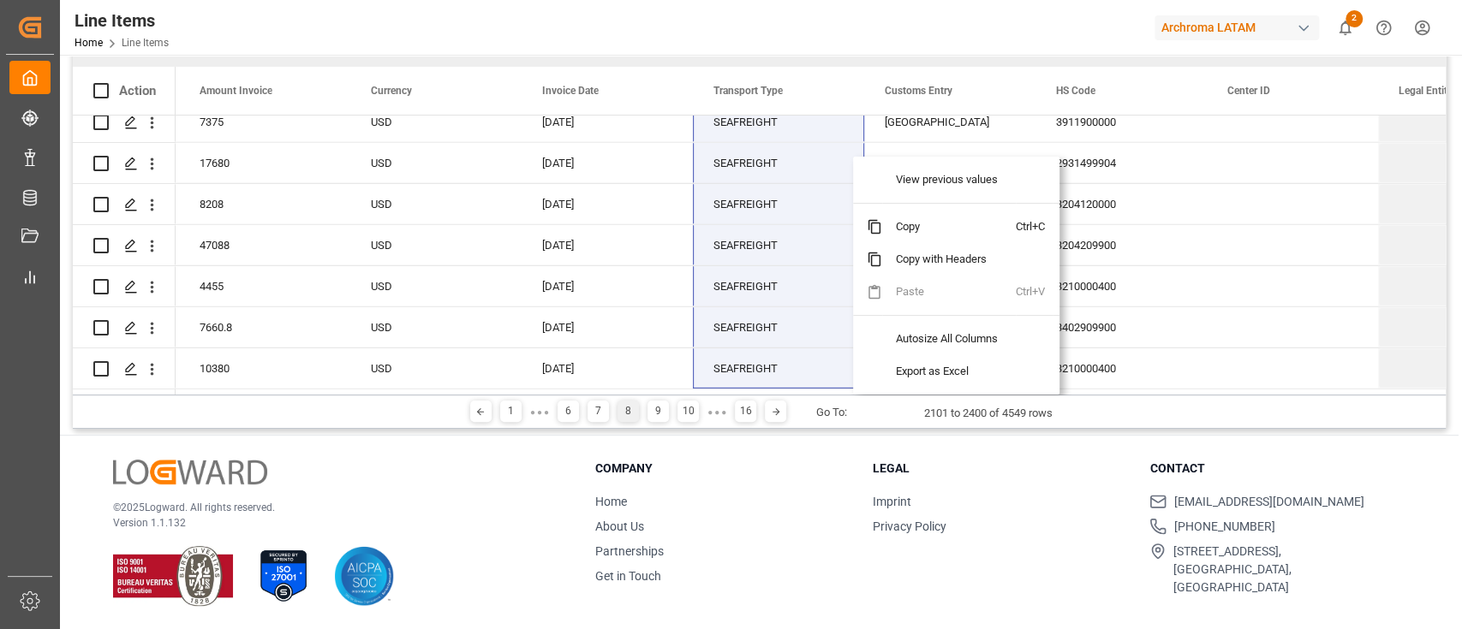
click at [788, 439] on div "© 2025 Logward. All rights reserved. Version 1.1.132 Company Home About Us Part…" at bounding box center [759, 533] width 1398 height 194
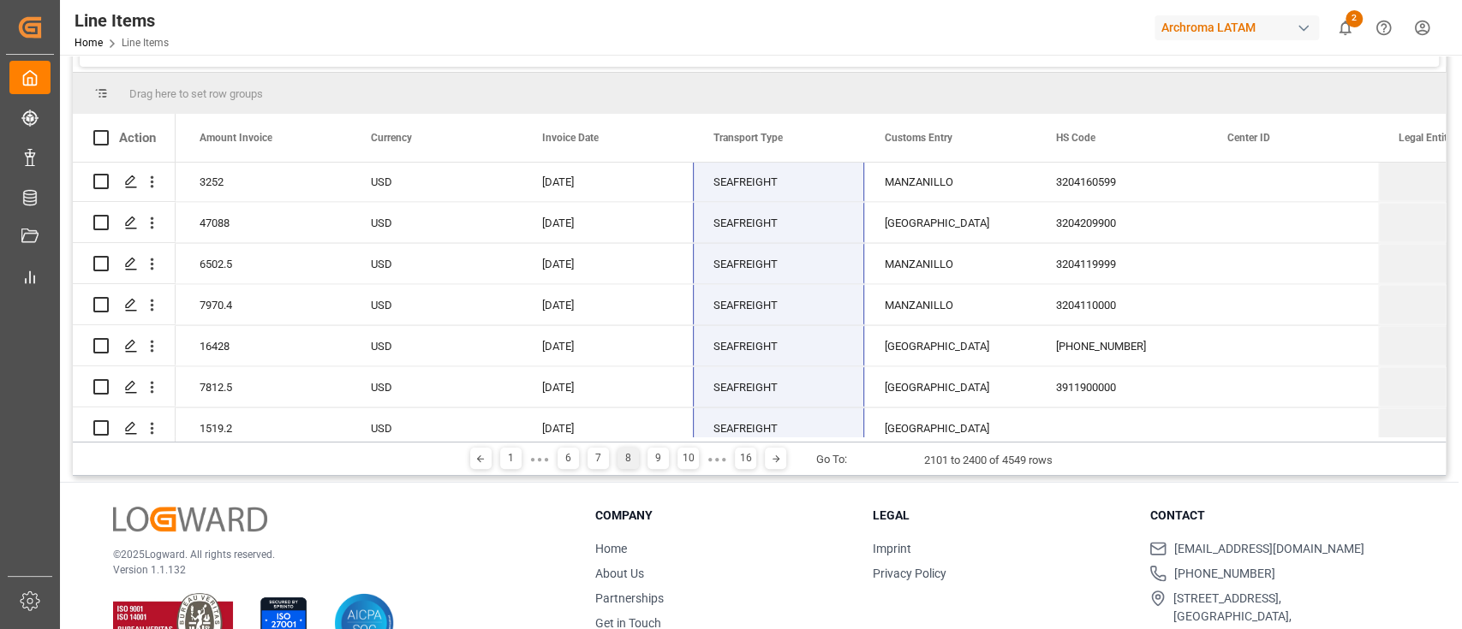
scroll to position [6824, 0]
click at [654, 458] on div "9" at bounding box center [657, 458] width 21 height 21
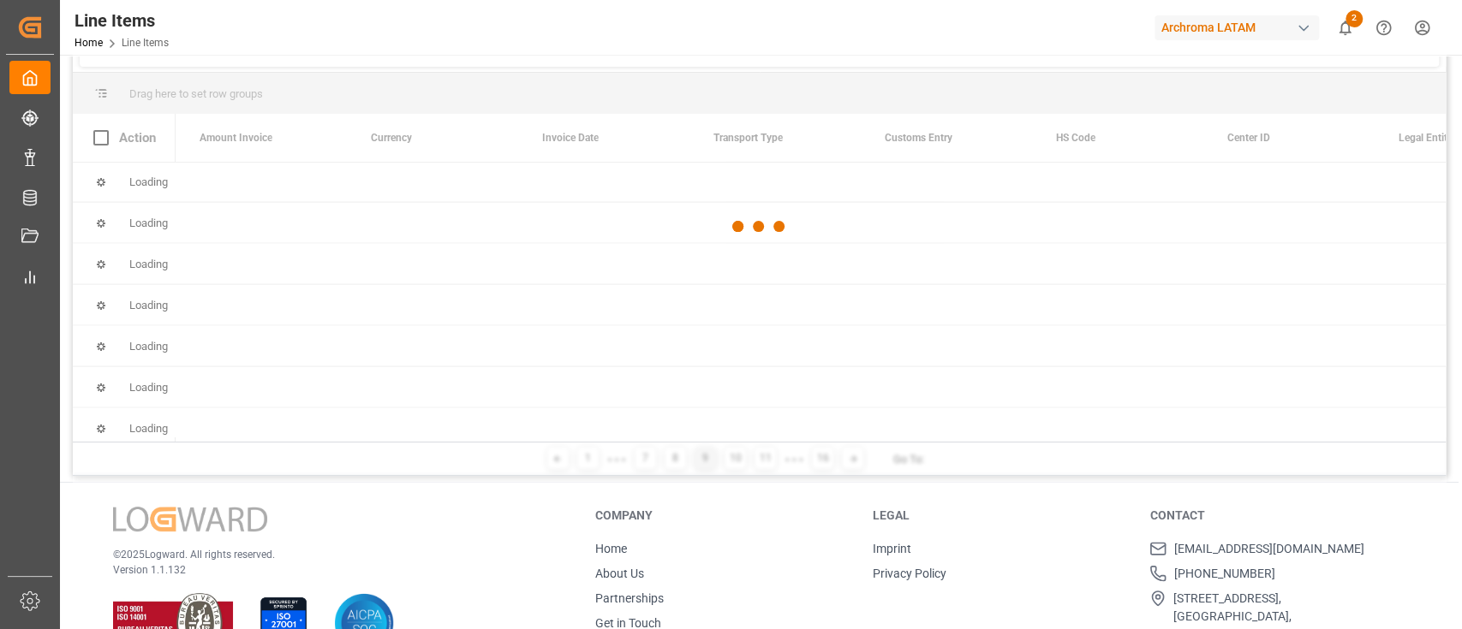
scroll to position [0, 0]
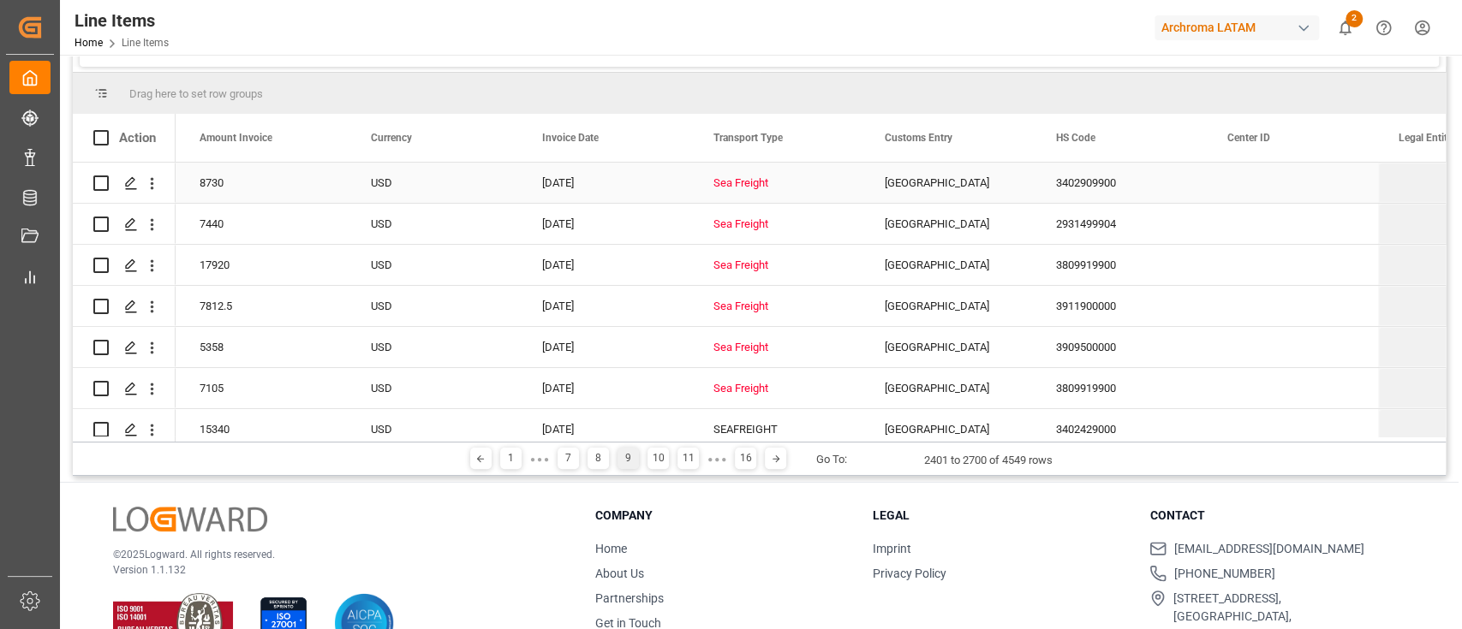
click at [766, 189] on div "Sea Freight" at bounding box center [778, 183] width 130 height 39
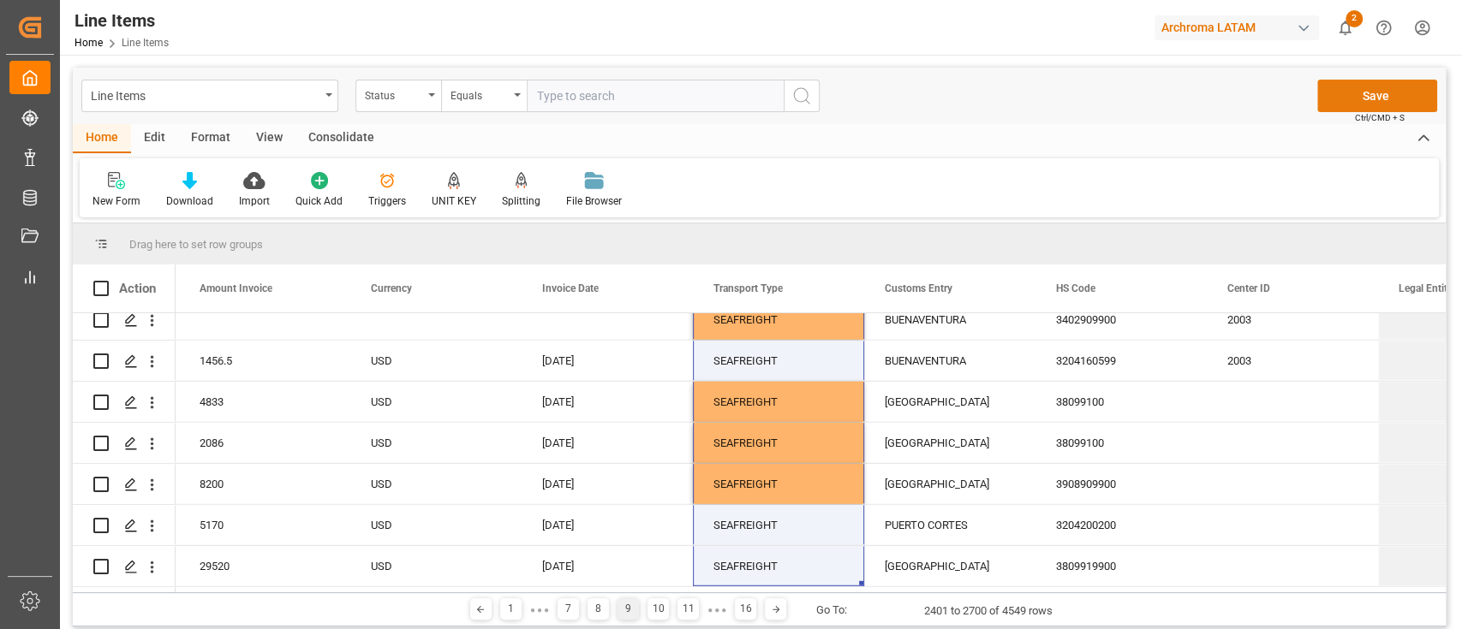
click at [1340, 106] on button "Save" at bounding box center [1377, 96] width 120 height 33
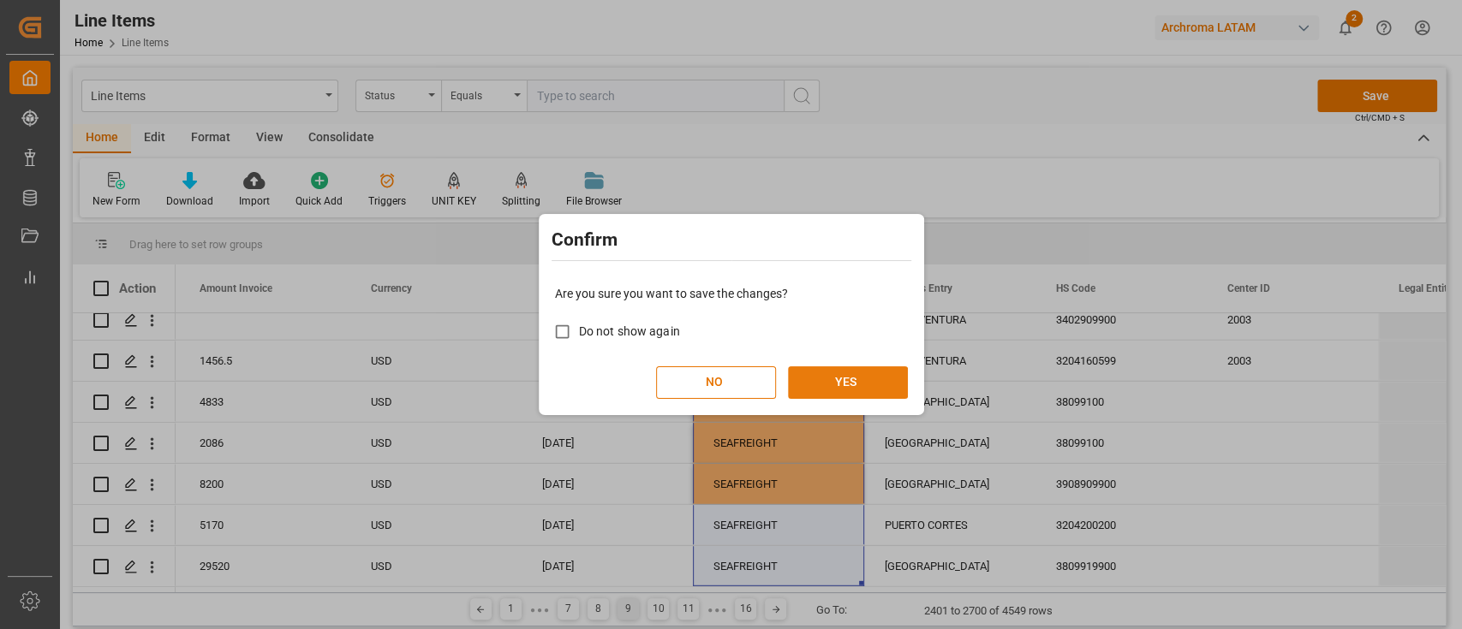
click at [861, 379] on button "YES" at bounding box center [848, 382] width 120 height 33
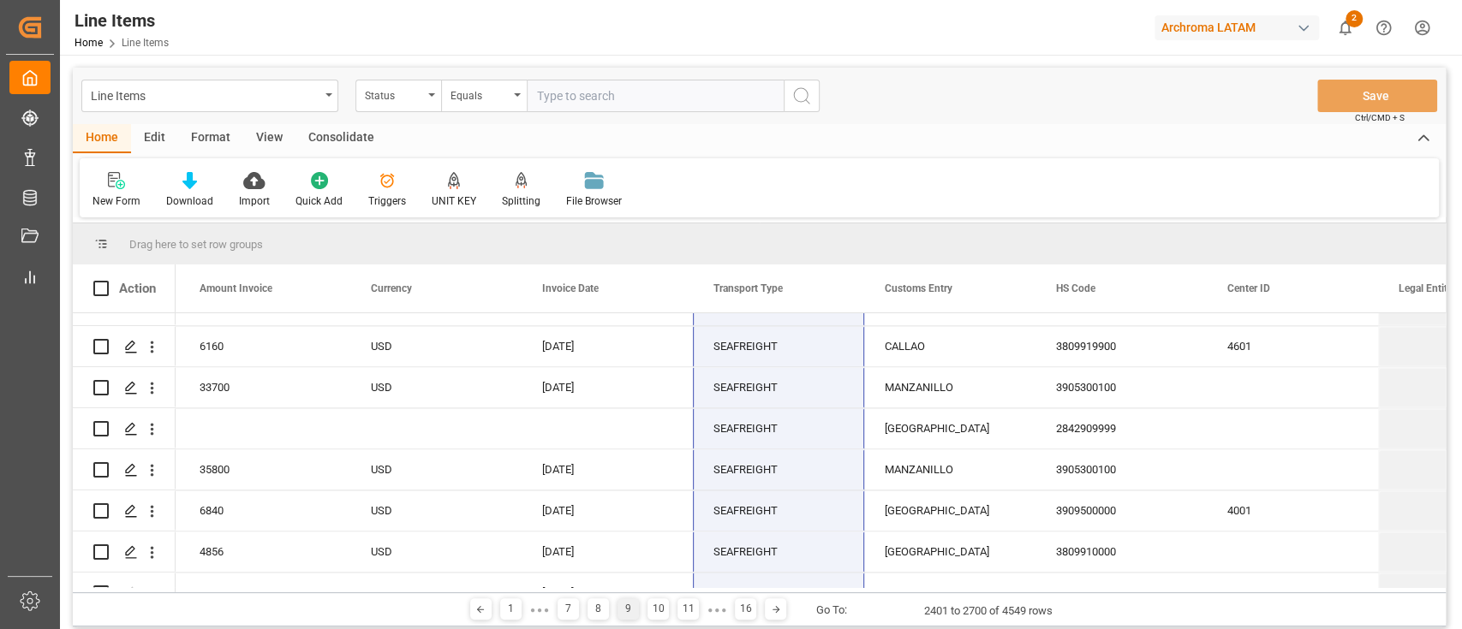
scroll to position [198, 0]
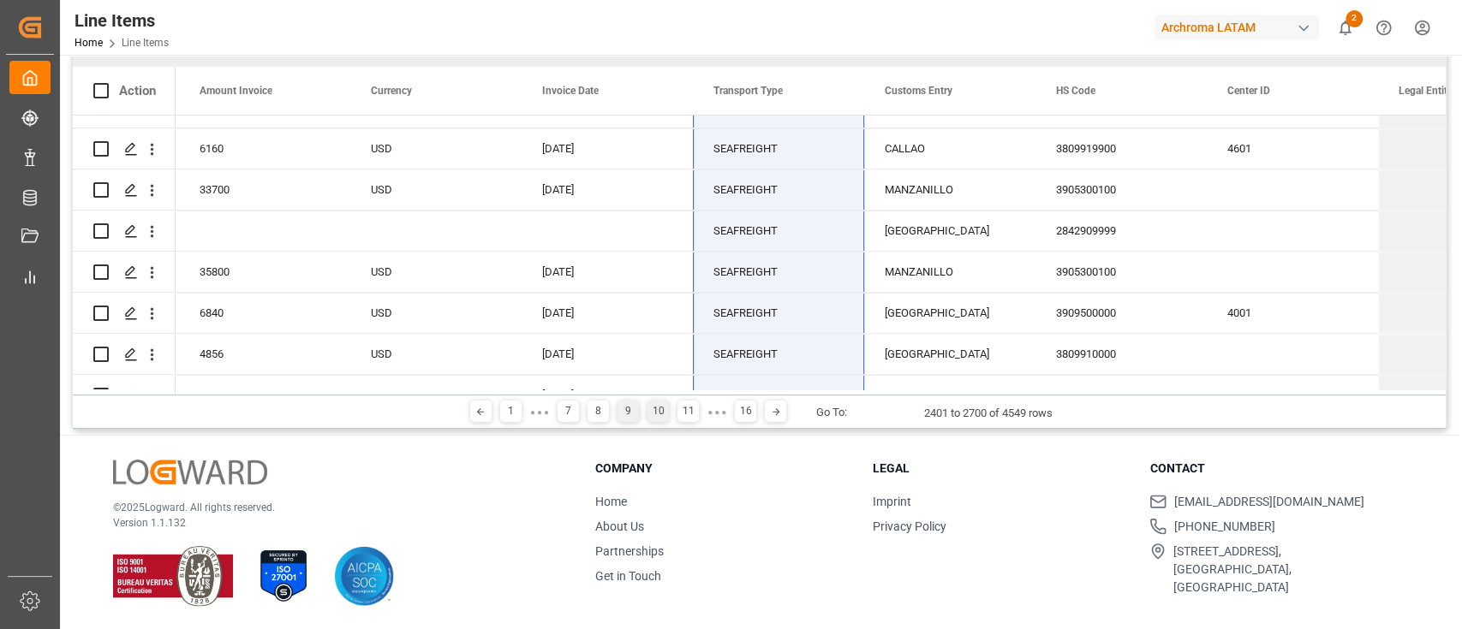
click at [654, 406] on div "10" at bounding box center [657, 411] width 21 height 21
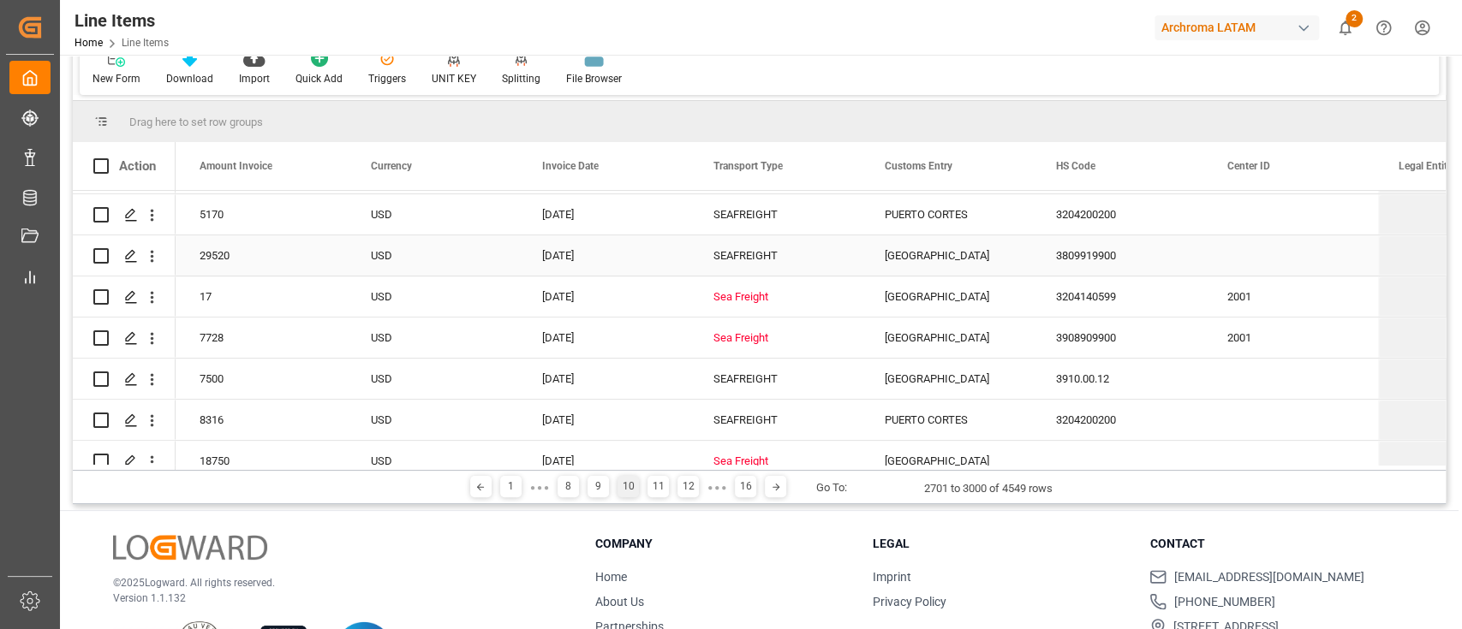
scroll to position [370, 0]
click at [772, 289] on div "Sea Freight" at bounding box center [778, 293] width 130 height 39
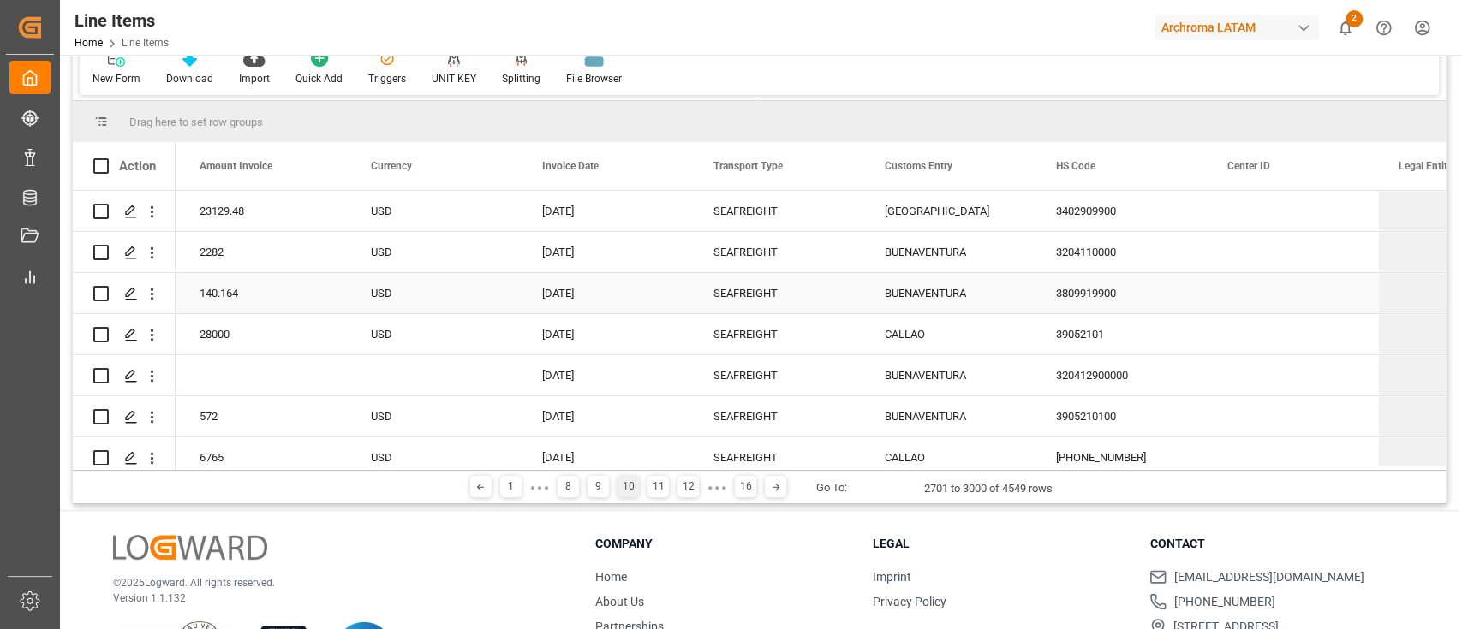
scroll to position [0, 0]
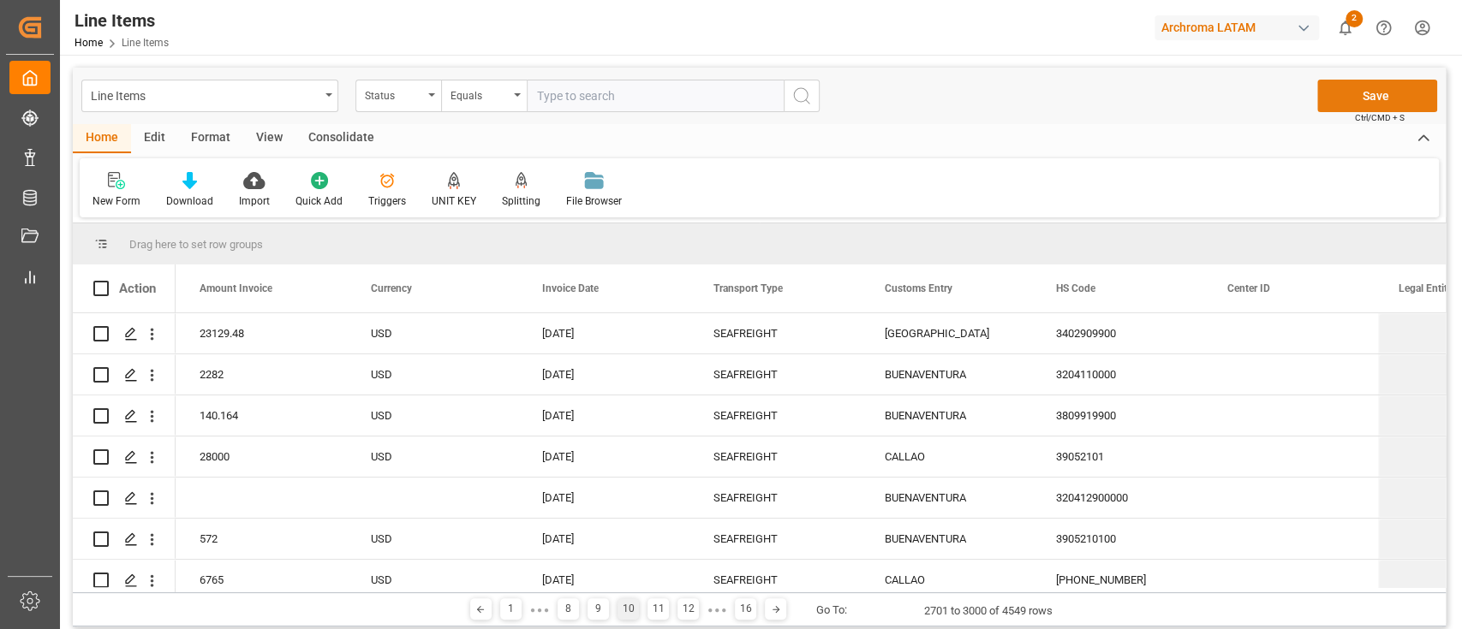
click at [1341, 99] on button "Save" at bounding box center [1377, 96] width 120 height 33
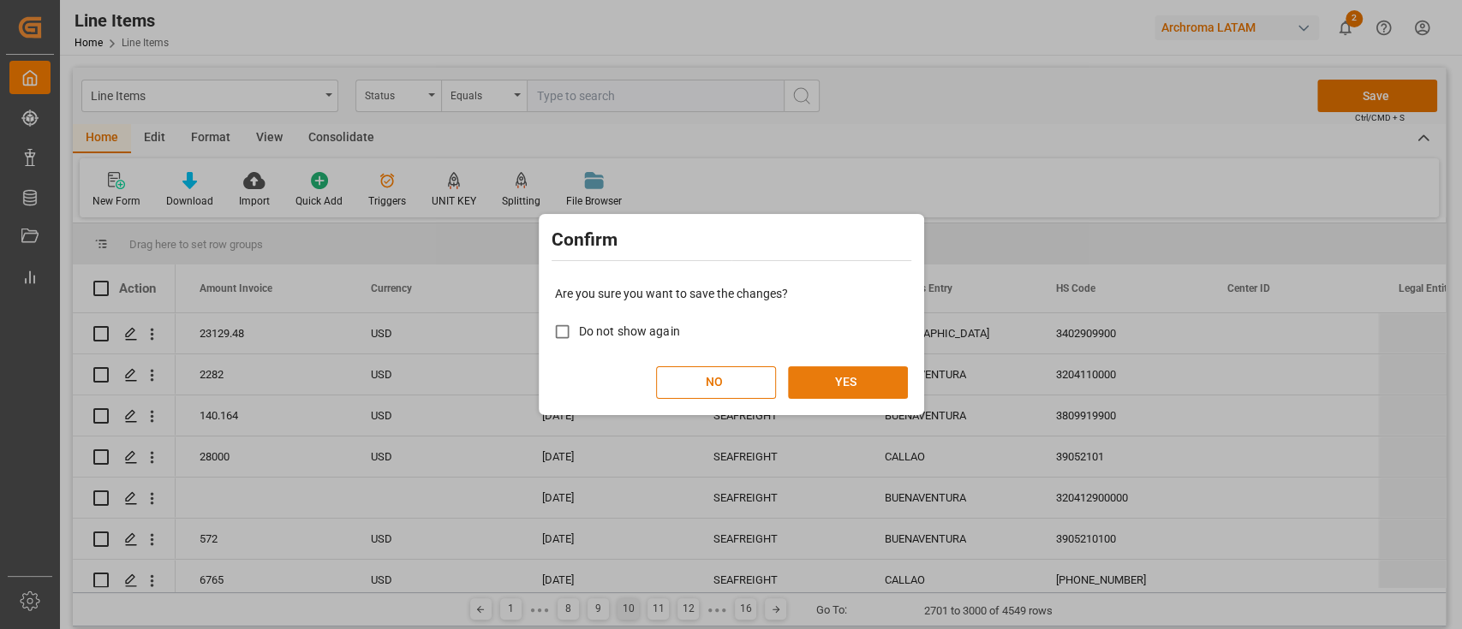
click at [861, 380] on button "YES" at bounding box center [848, 382] width 120 height 33
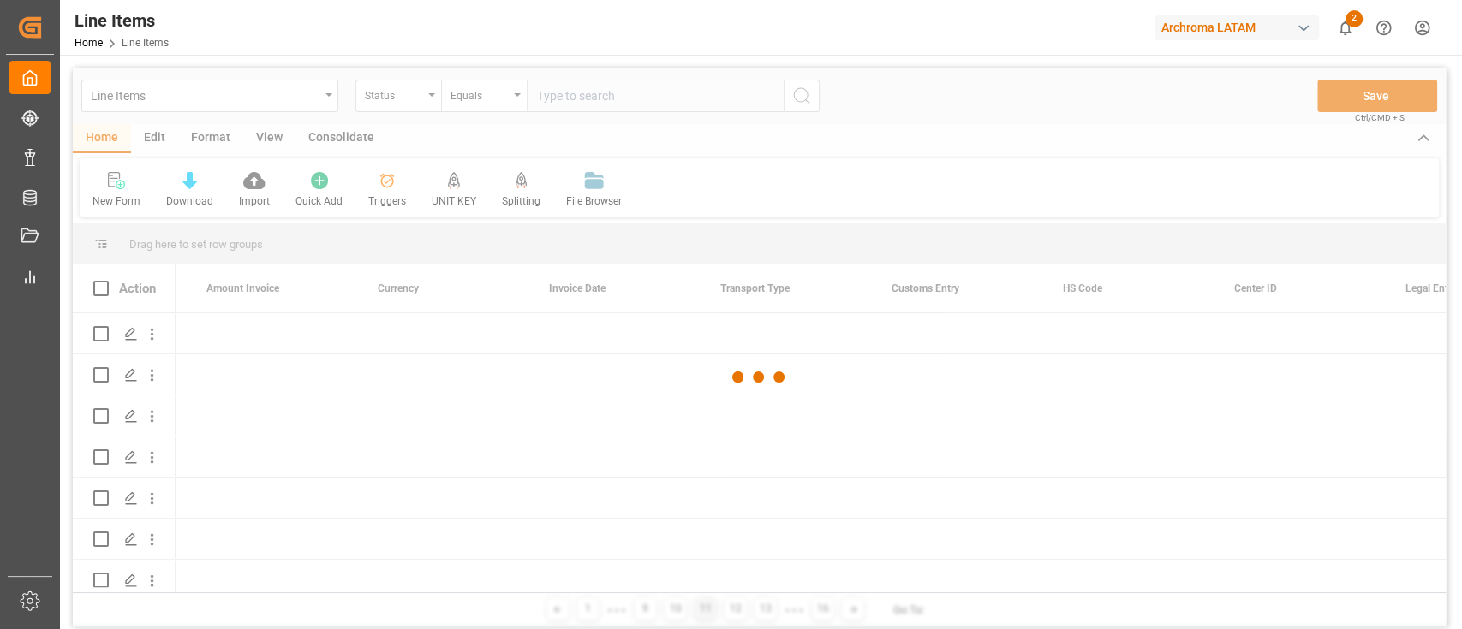
scroll to position [0, 4100]
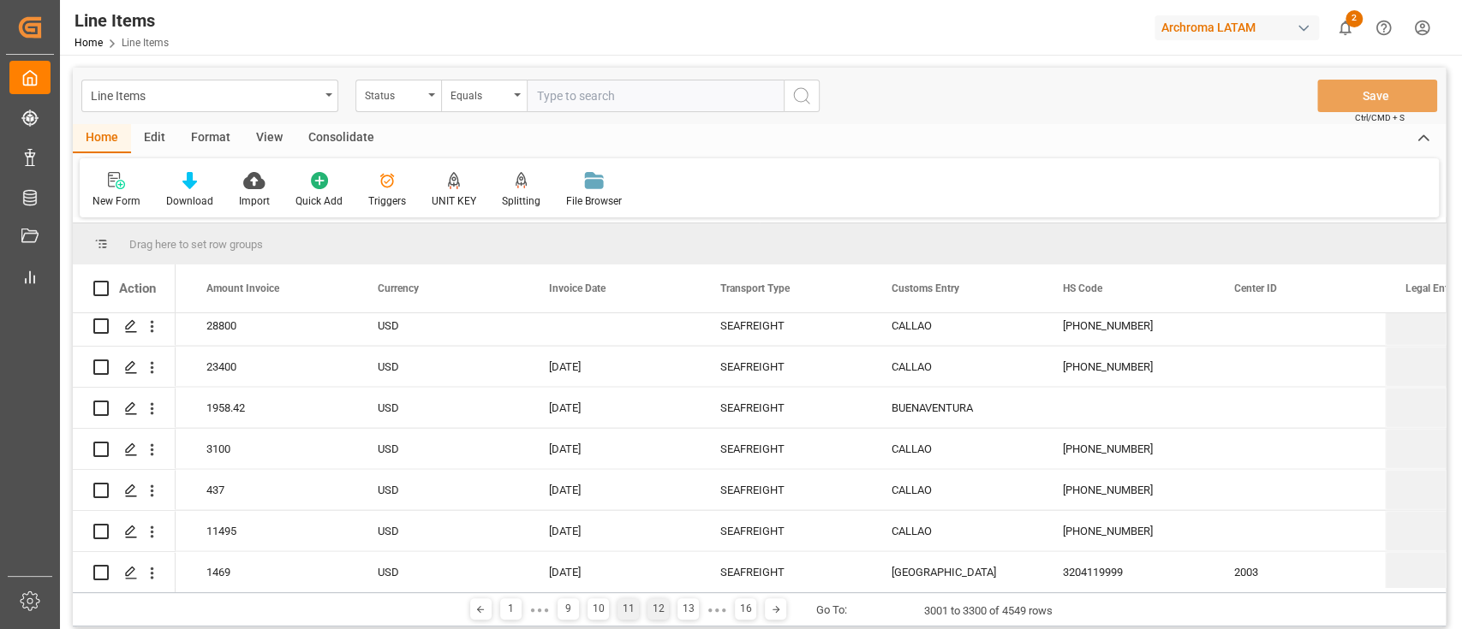
click at [656, 605] on div "12" at bounding box center [657, 609] width 21 height 21
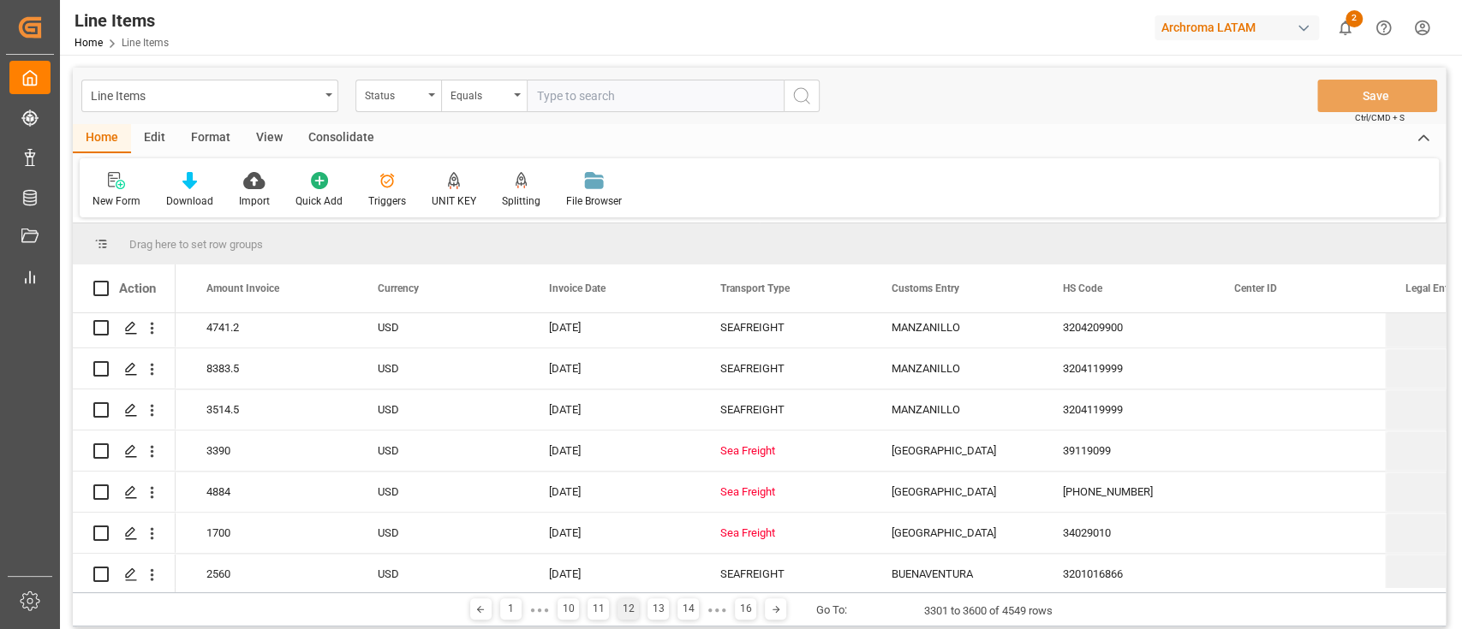
scroll to position [1521, 0]
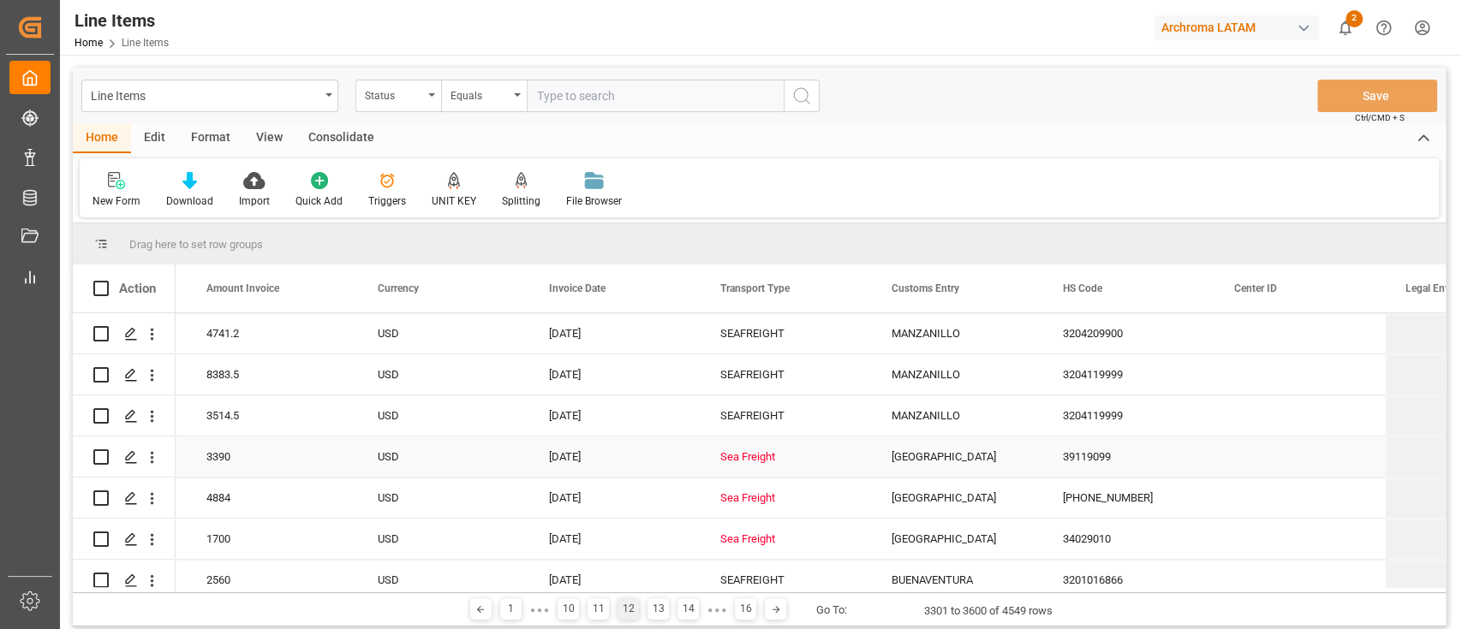
click at [791, 467] on div "Sea Freight" at bounding box center [785, 457] width 130 height 39
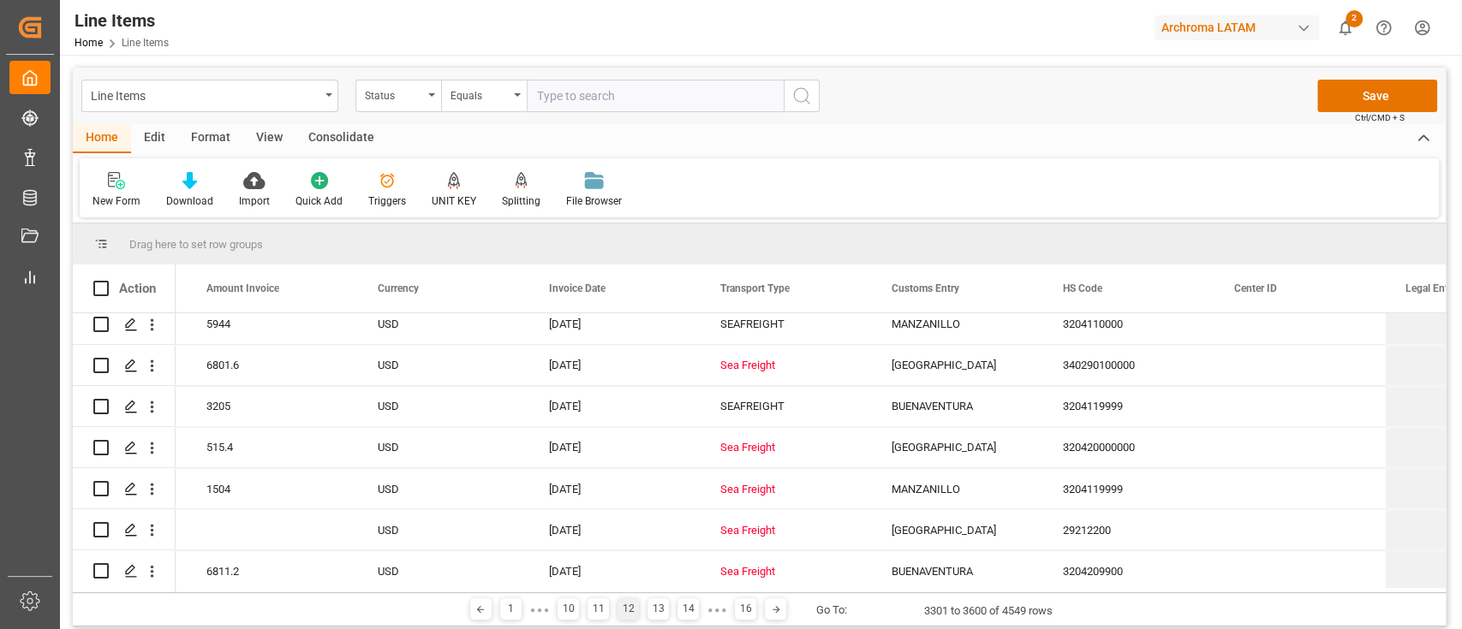
scroll to position [2025, 0]
click at [765, 353] on div "Sea Freight" at bounding box center [785, 363] width 130 height 39
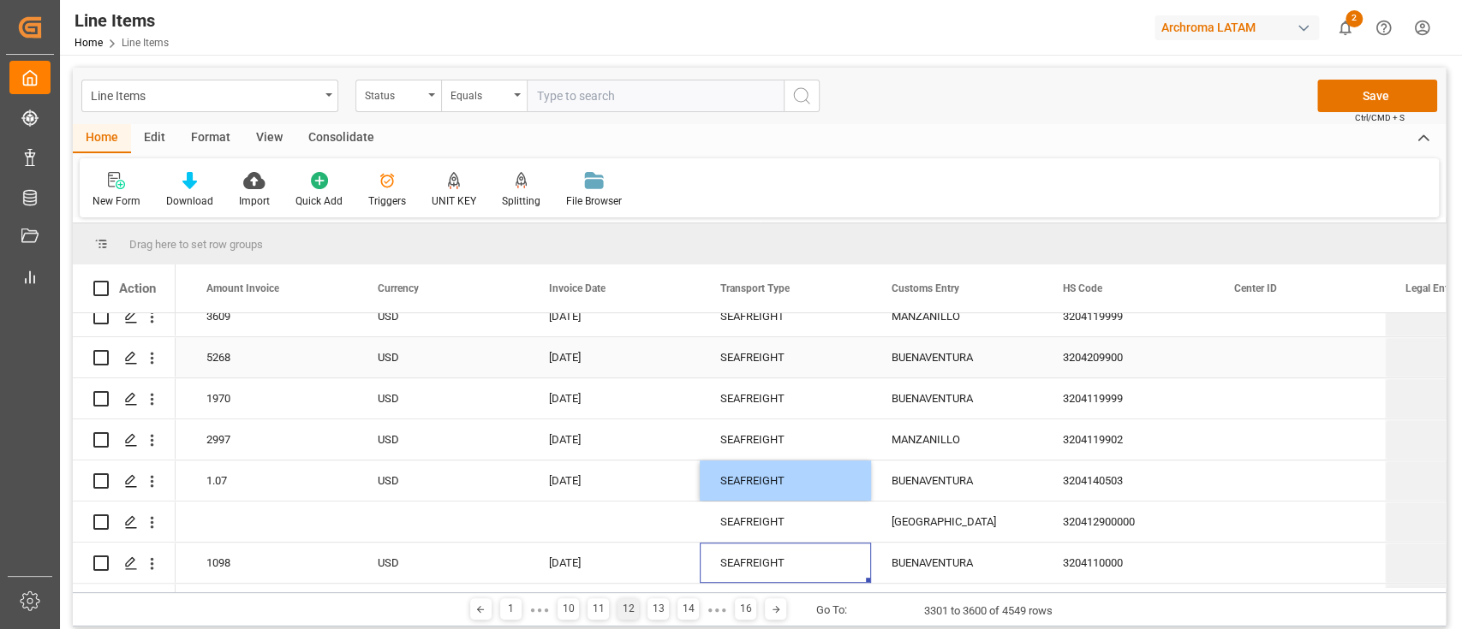
scroll to position [5114, 0]
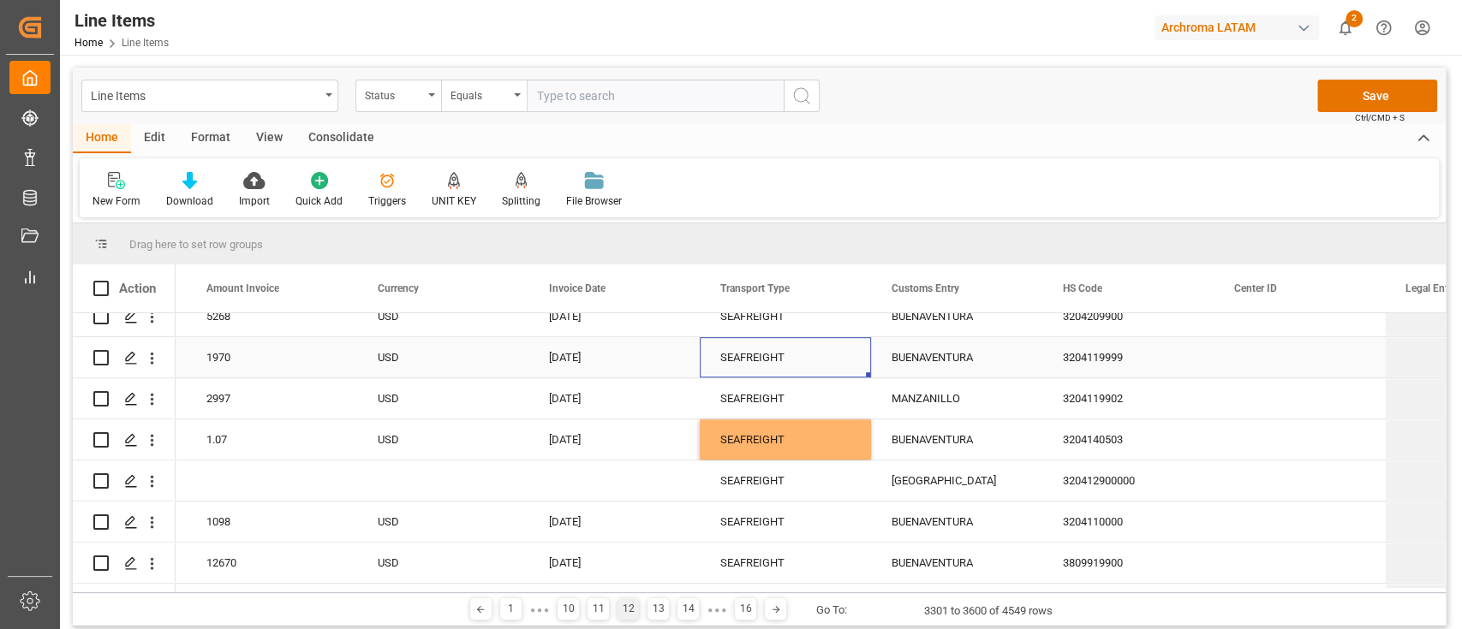
click at [765, 353] on div "SEAFREIGHT" at bounding box center [785, 357] width 130 height 39
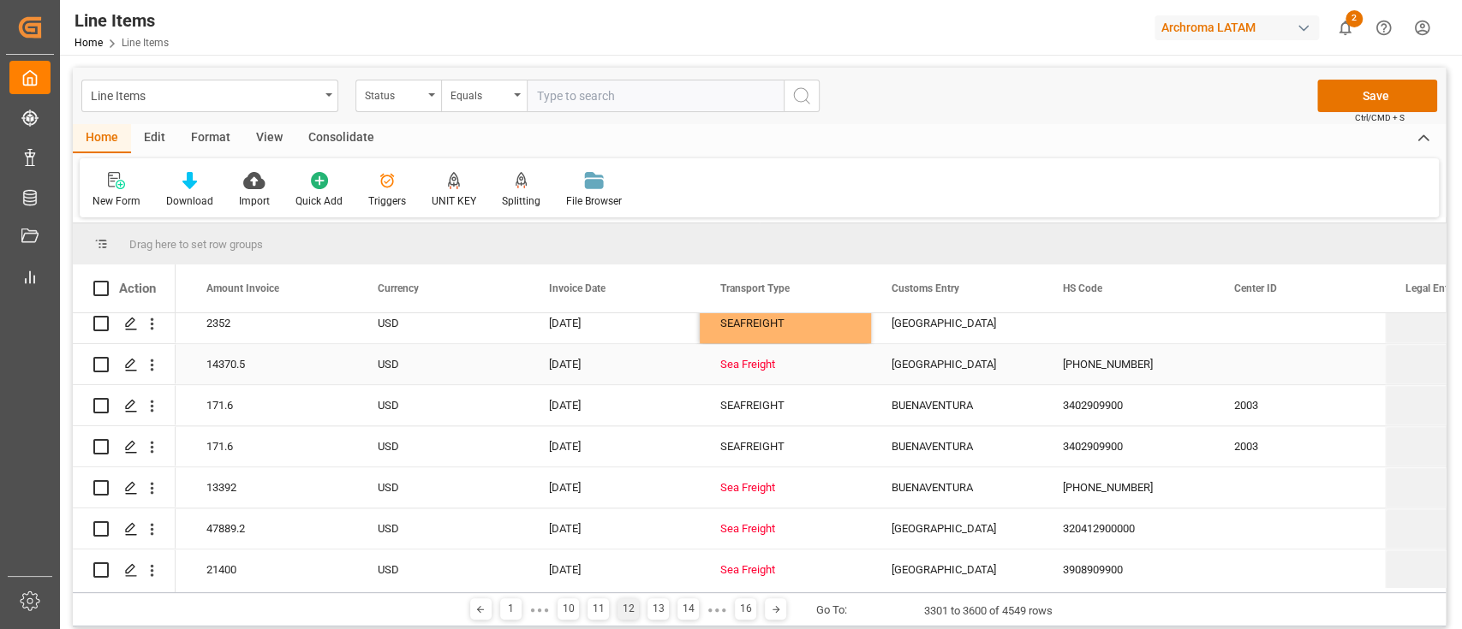
scroll to position [5799, 0]
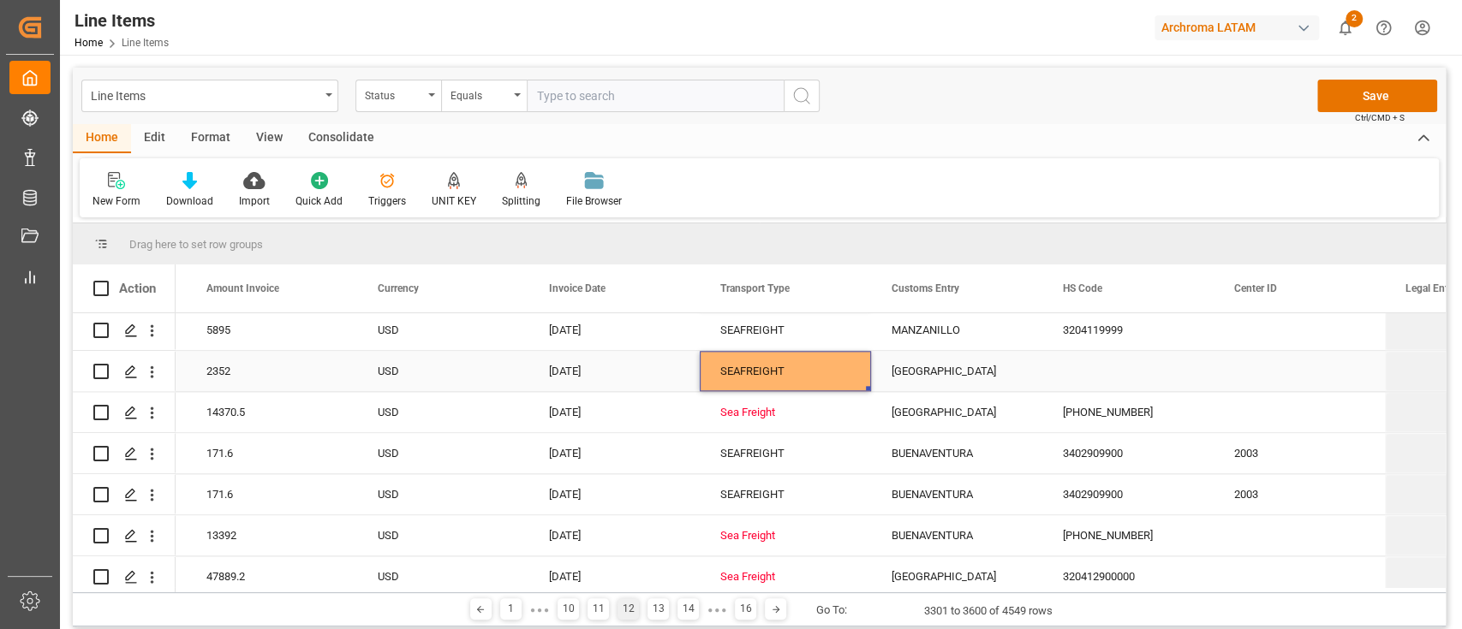
click at [779, 390] on div "SEAFREIGHT" at bounding box center [785, 371] width 130 height 39
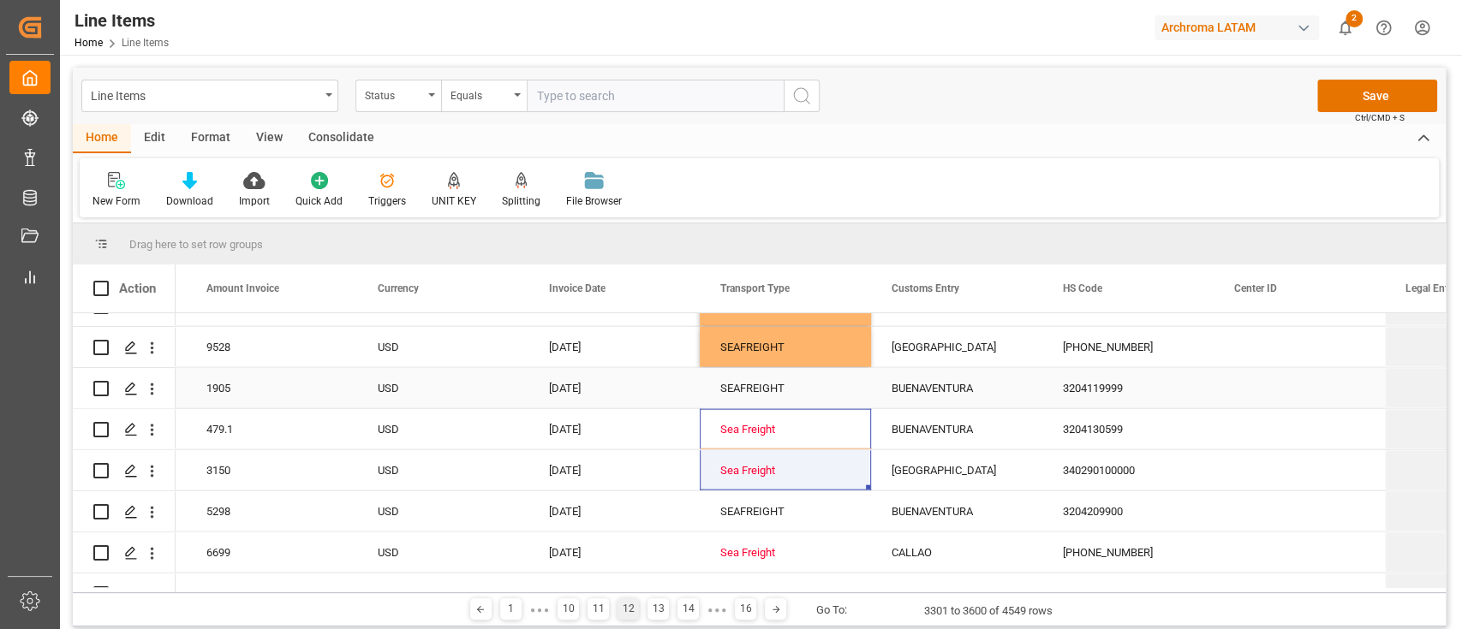
scroll to position [7104, 0]
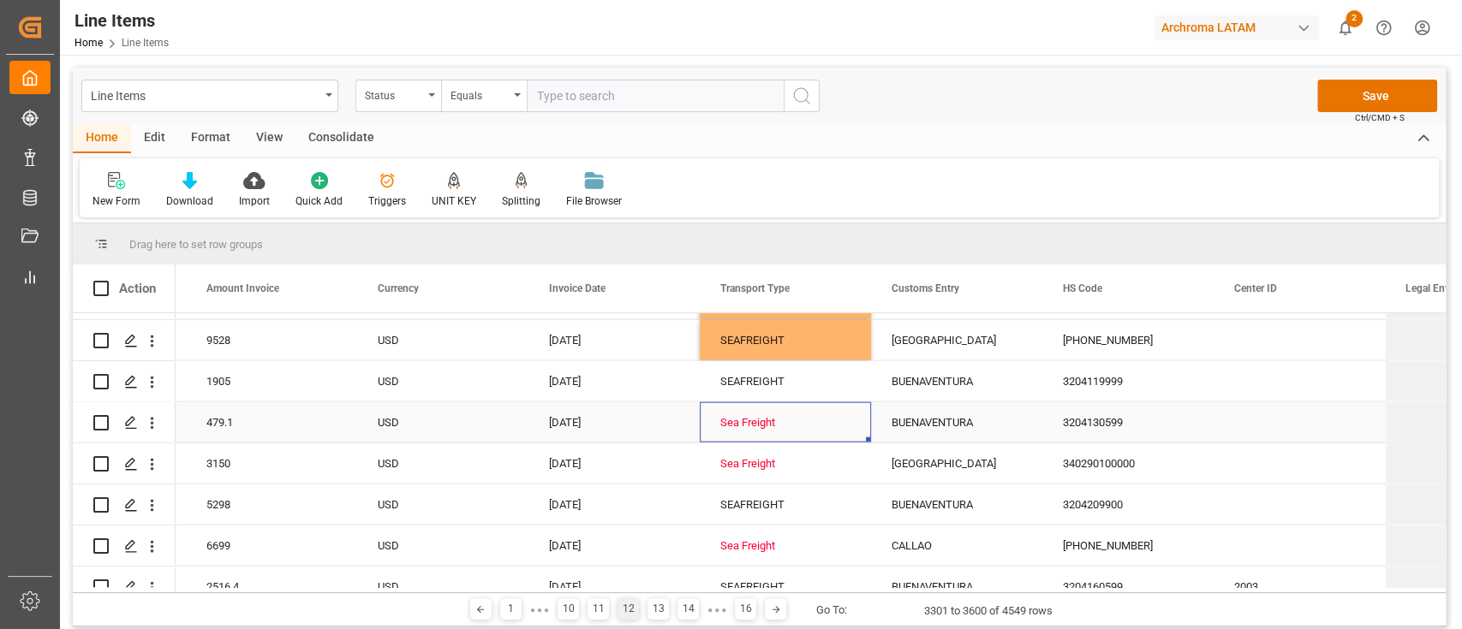
click at [783, 411] on div "Sea Freight" at bounding box center [785, 422] width 130 height 39
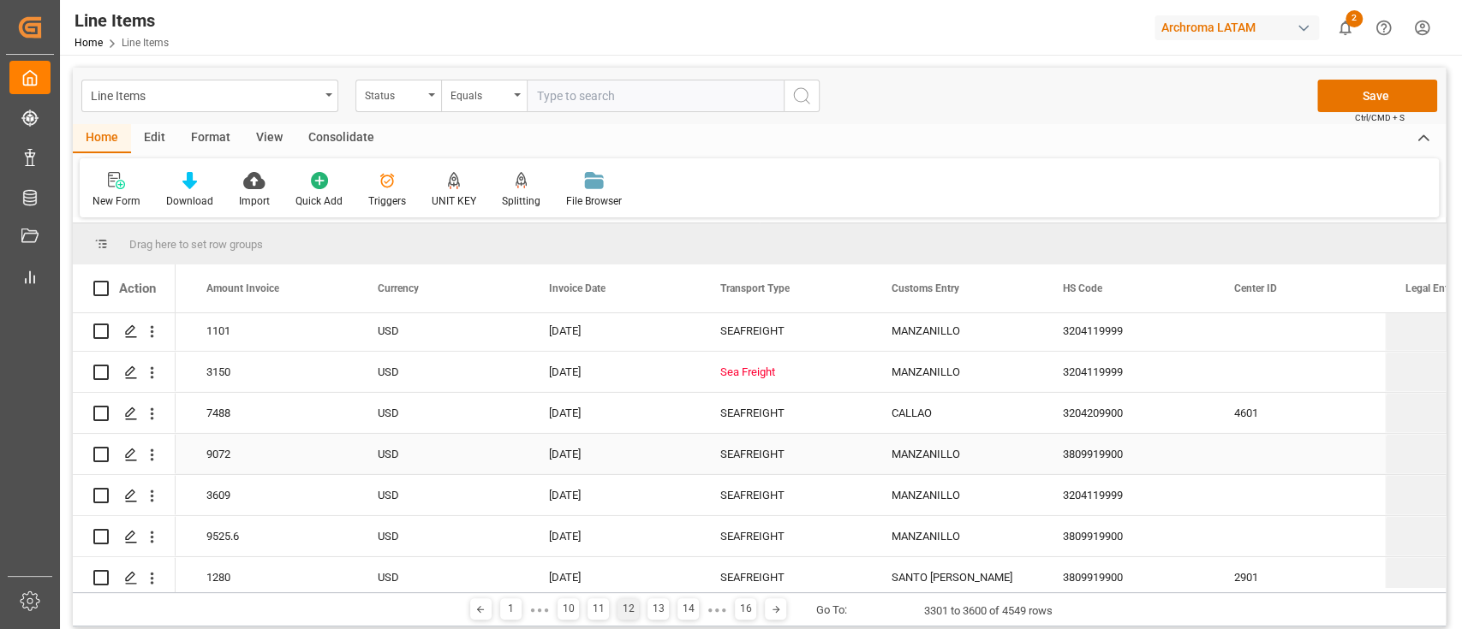
scroll to position [8220, 0]
click at [760, 409] on div "Sea Freight" at bounding box center [785, 415] width 130 height 39
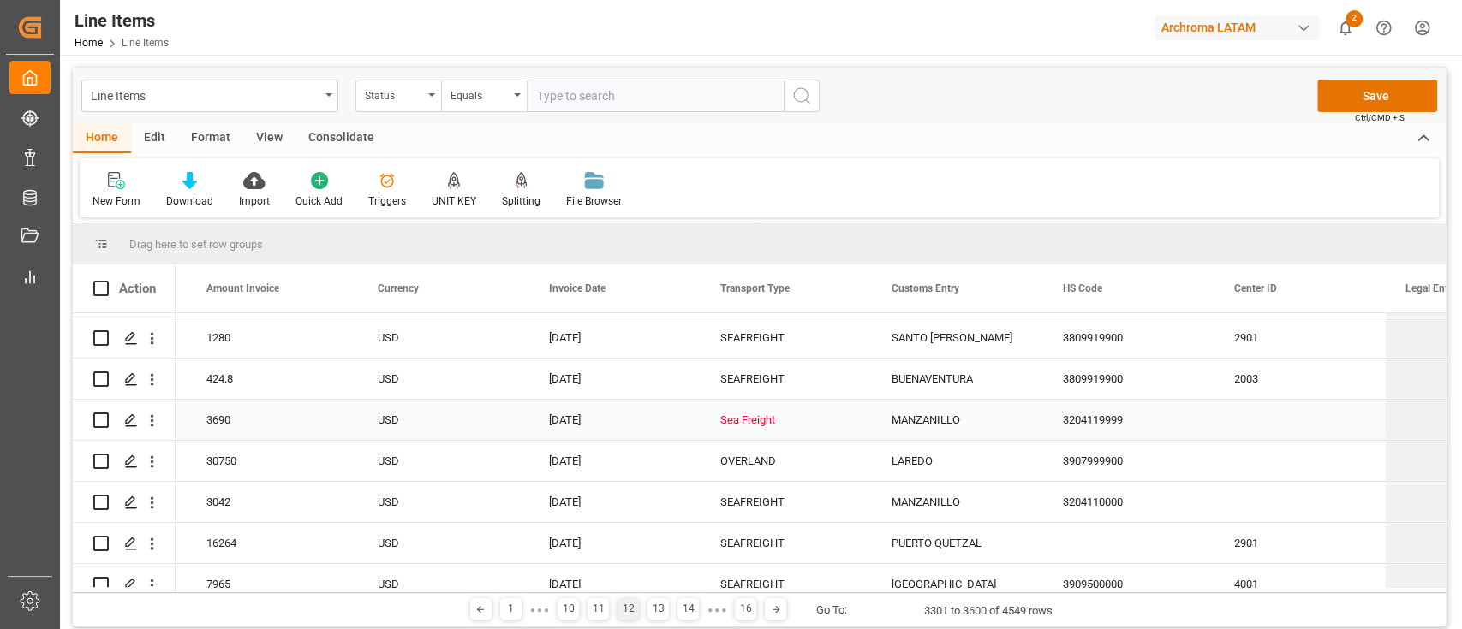
scroll to position [8505, 0]
click at [767, 414] on div "Sea Freight" at bounding box center [785, 418] width 130 height 39
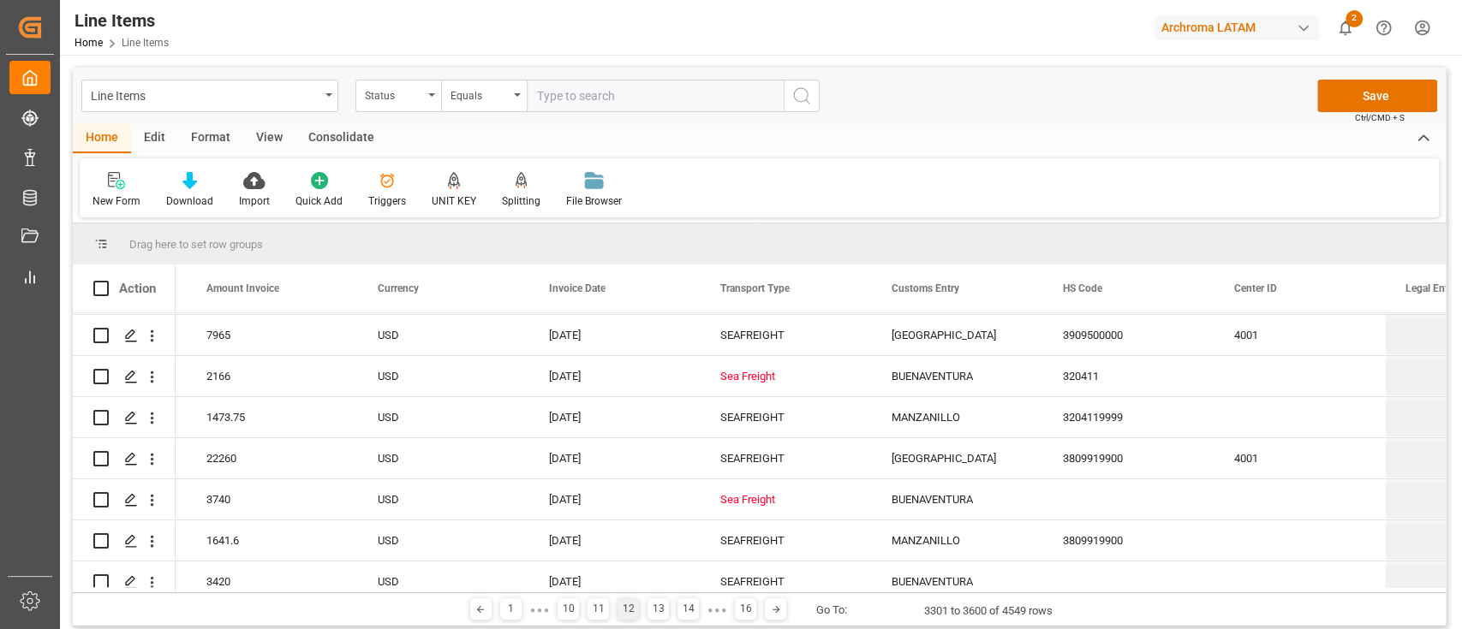
scroll to position [8754, 0]
click at [766, 387] on div "Sea Freight" at bounding box center [785, 374] width 130 height 39
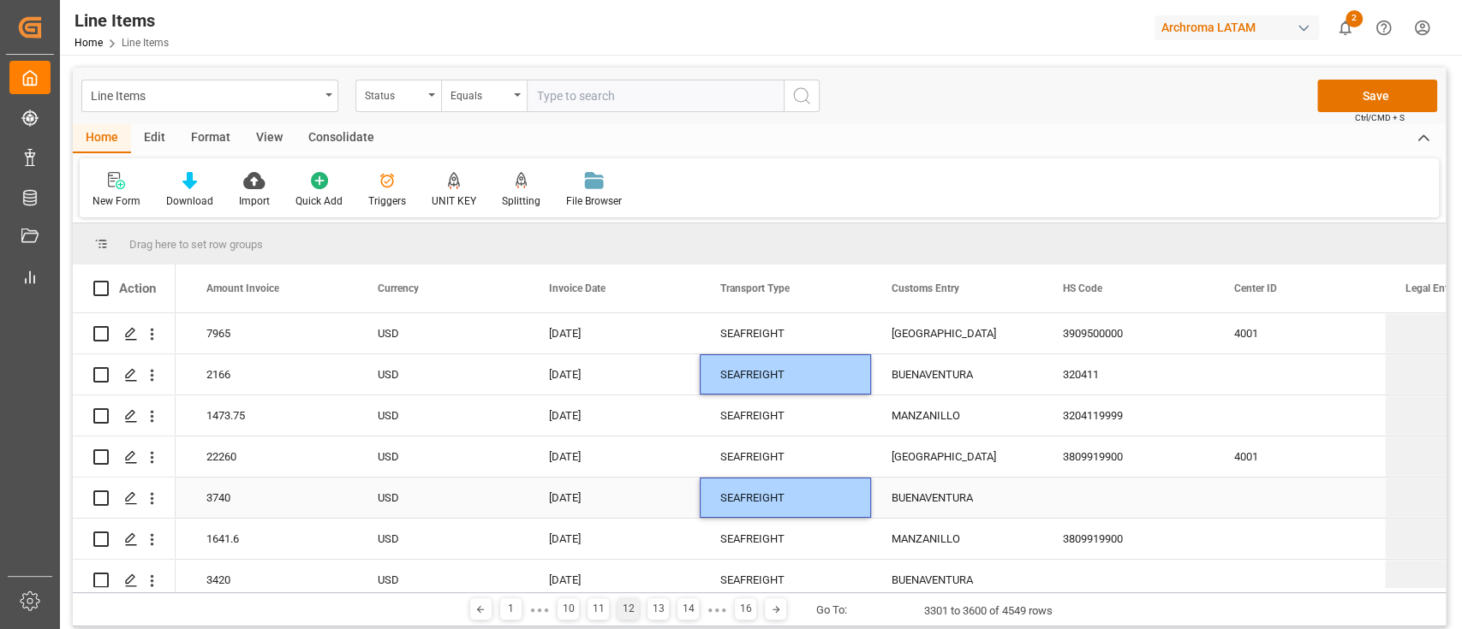
click at [775, 503] on div "SEAFREIGHT" at bounding box center [785, 498] width 130 height 39
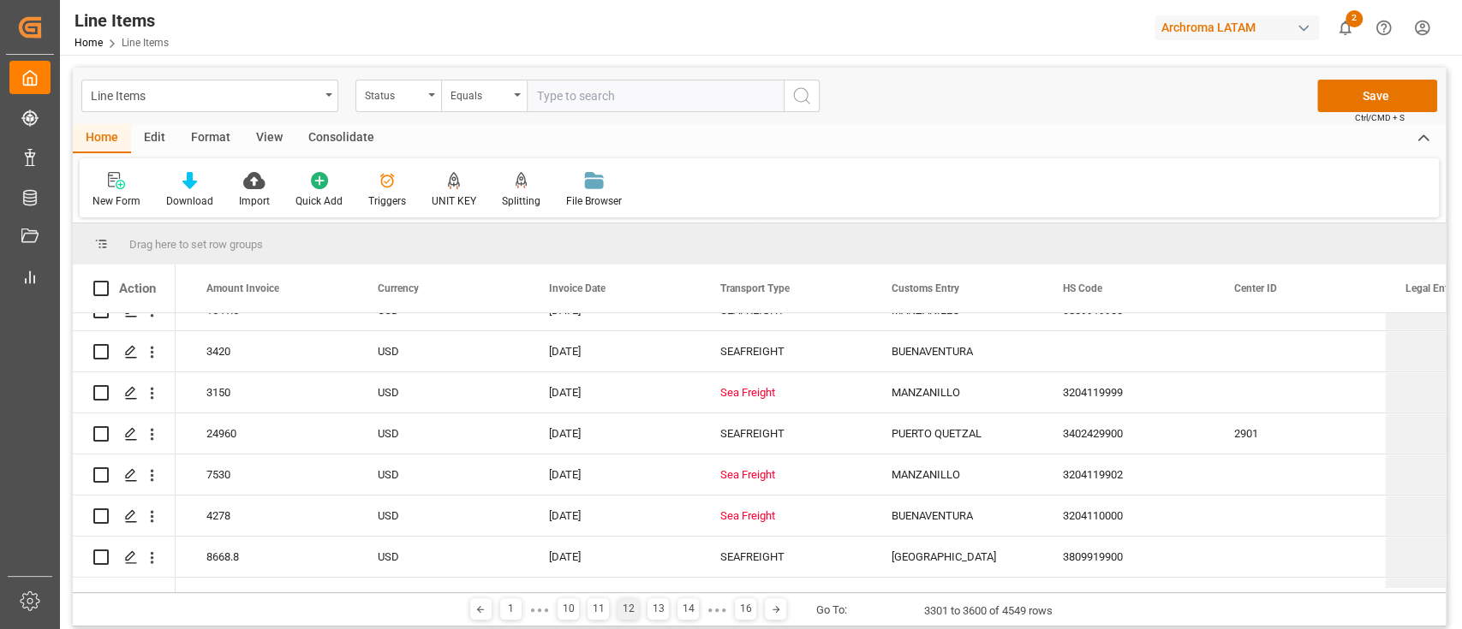
scroll to position [8985, 0]
click at [760, 394] on div "Sea Freight" at bounding box center [785, 391] width 130 height 39
click at [764, 462] on div "Sea Freight" at bounding box center [785, 473] width 130 height 39
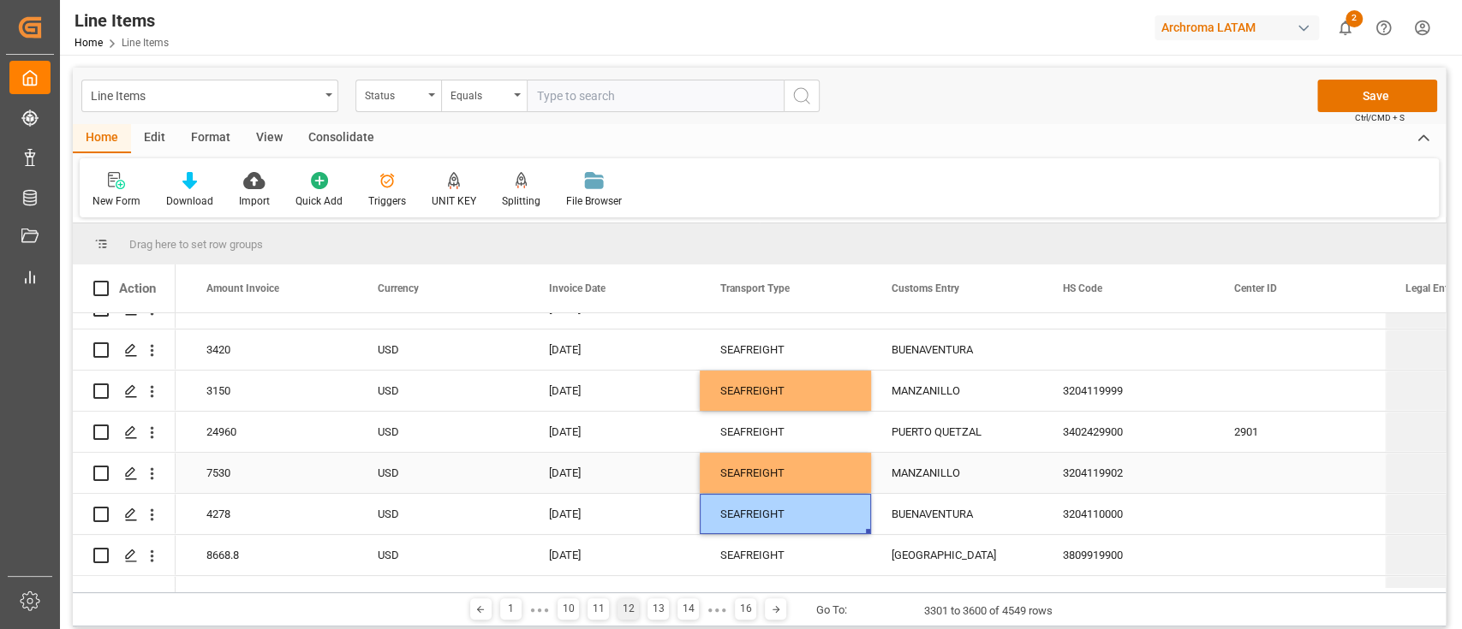
scroll to position [9200, 0]
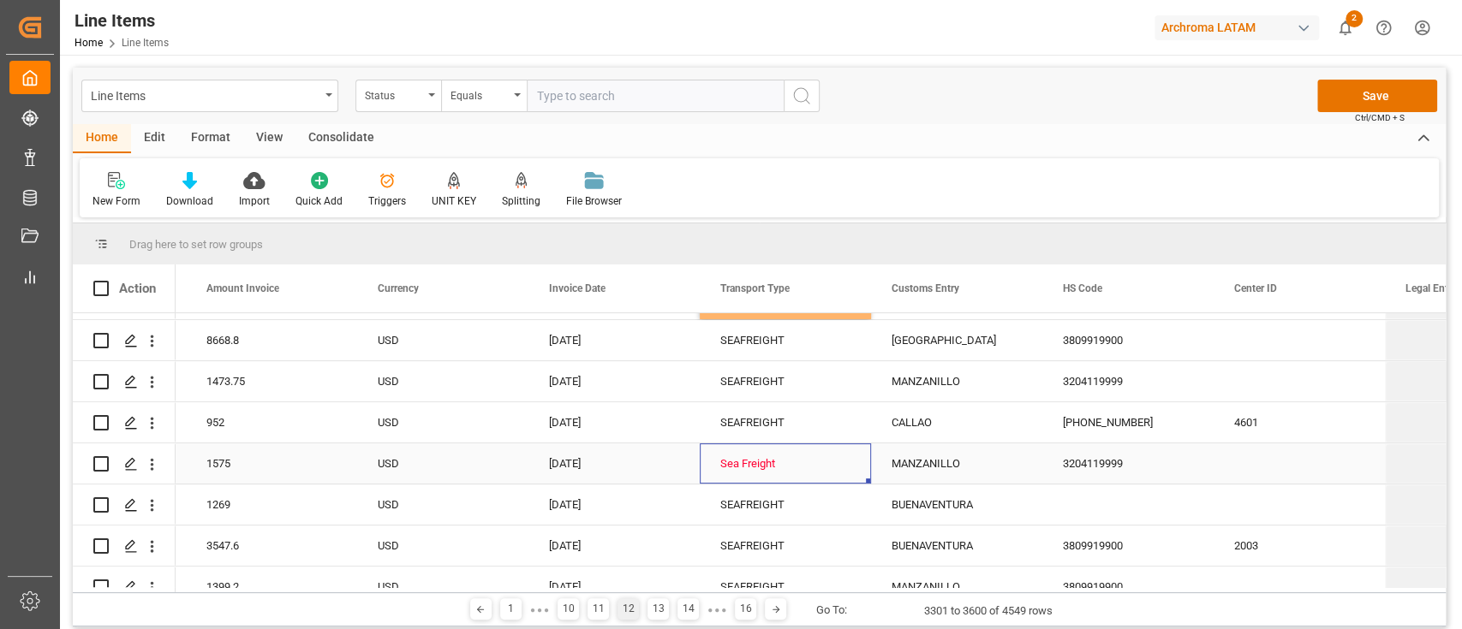
click at [764, 462] on div "Sea Freight" at bounding box center [785, 463] width 130 height 39
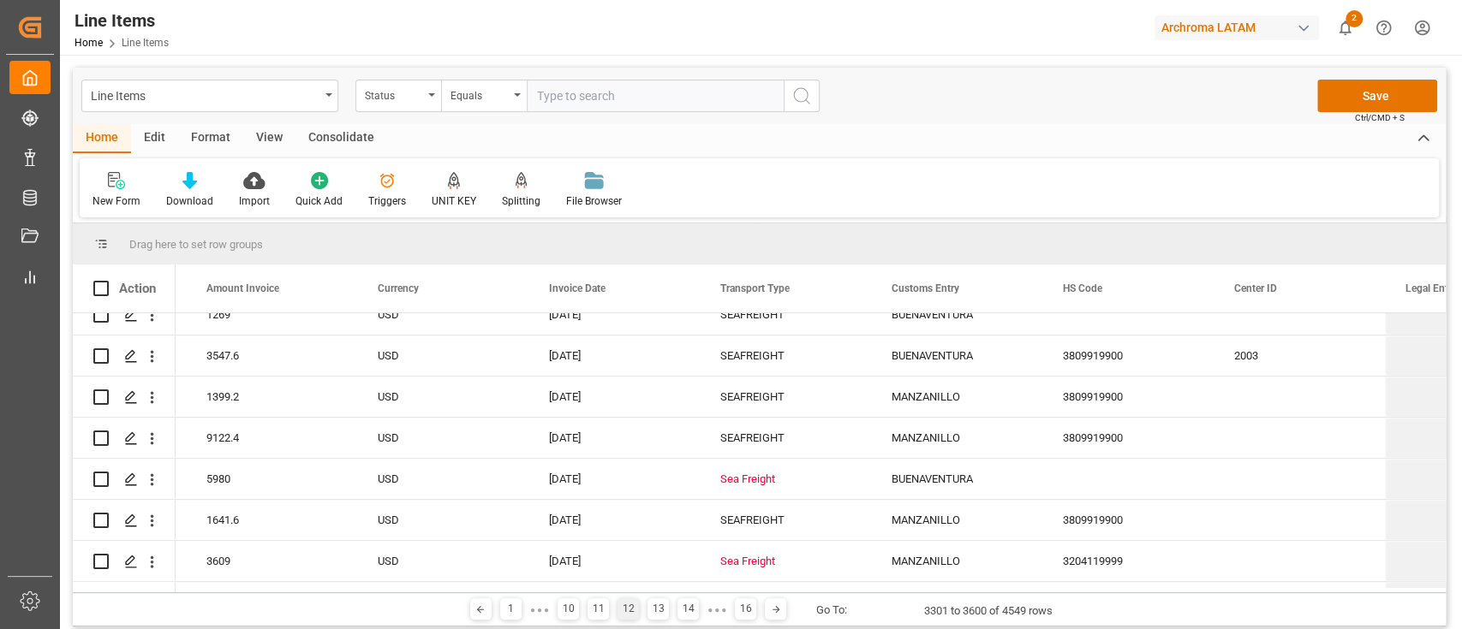
scroll to position [9469, 0]
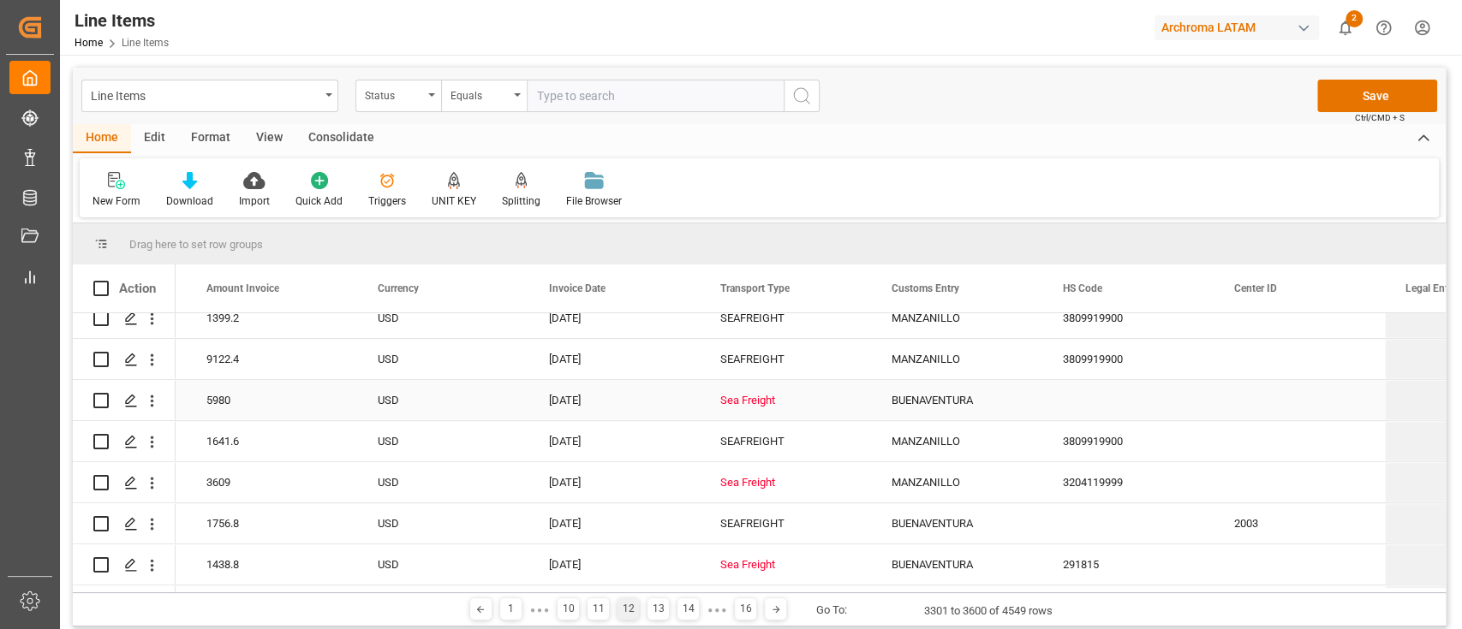
click at [746, 408] on div "Sea Freight" at bounding box center [785, 400] width 130 height 39
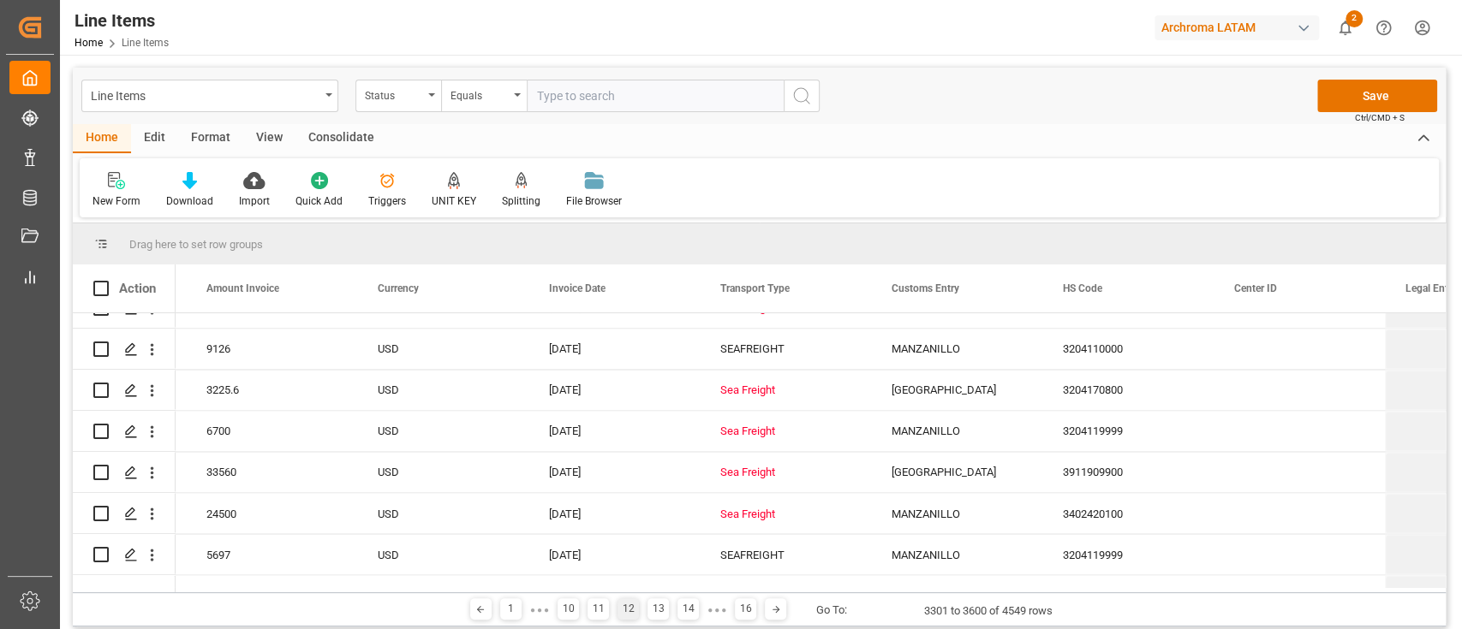
scroll to position [10720, 0]
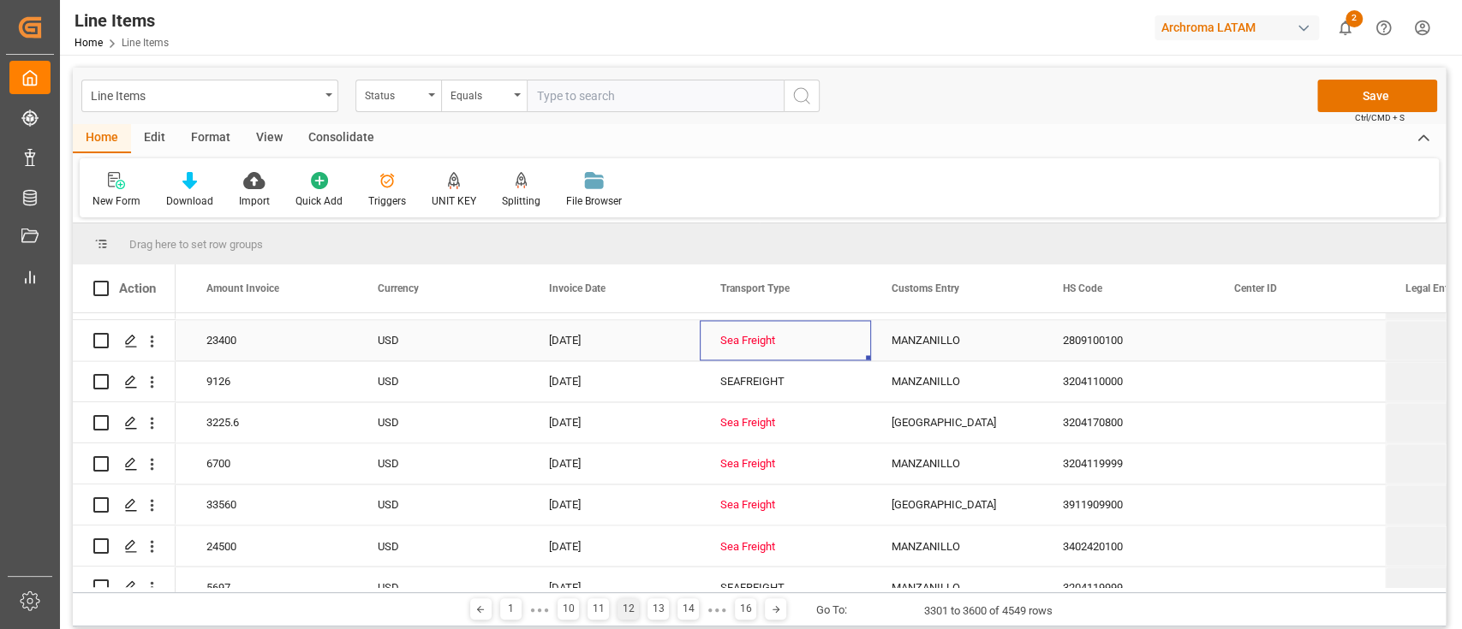
click at [739, 329] on div "Sea Freight" at bounding box center [785, 340] width 130 height 39
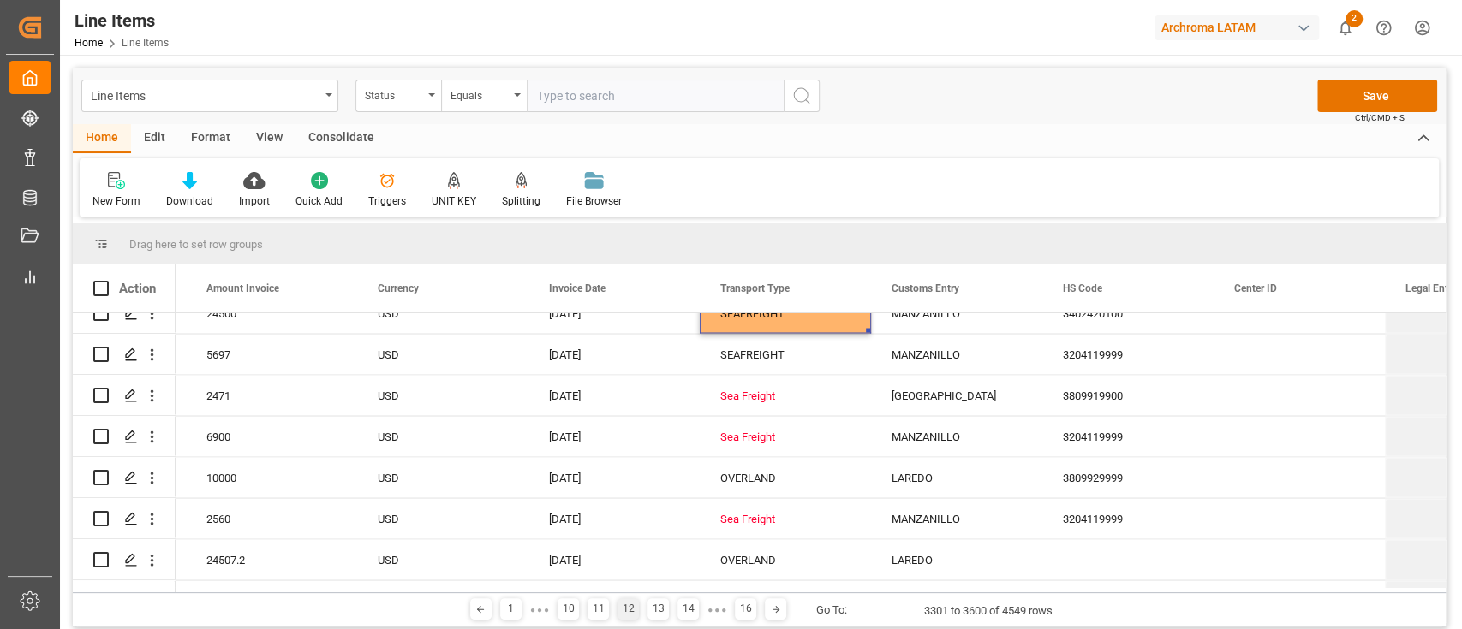
scroll to position [10988, 0]
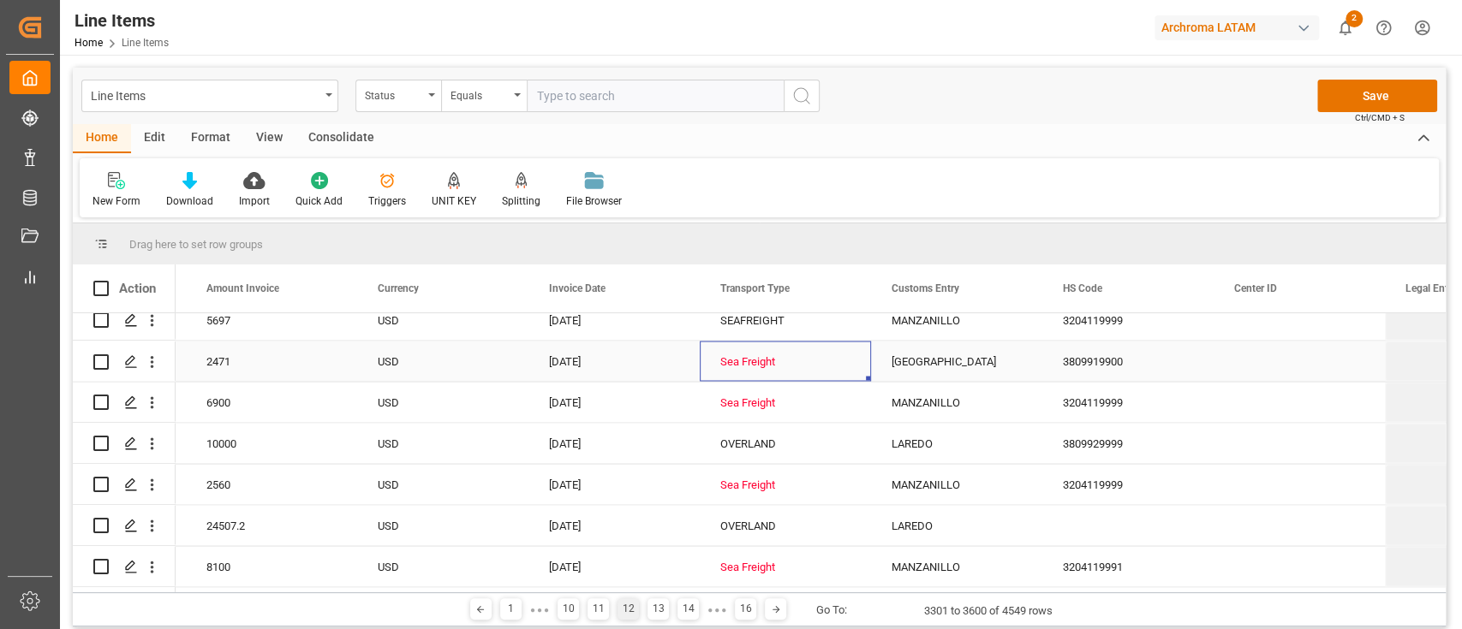
click at [768, 360] on div "Sea Freight" at bounding box center [785, 361] width 130 height 39
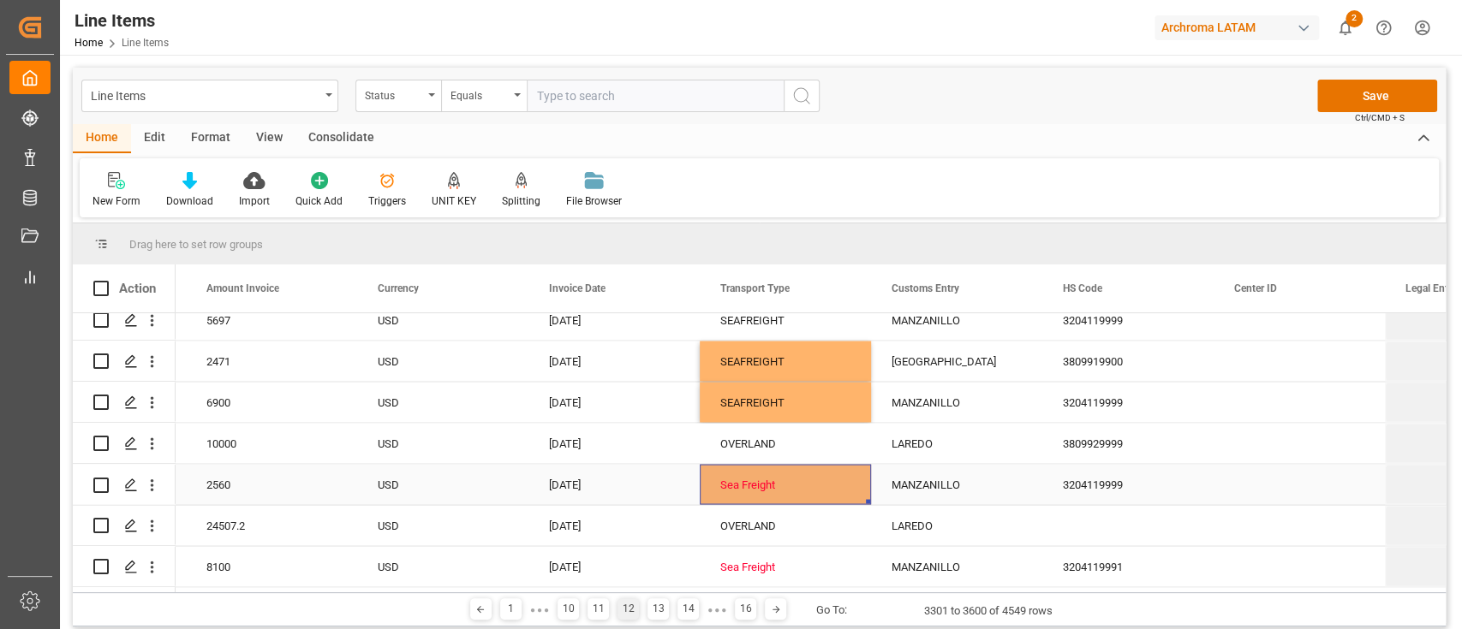
click at [792, 475] on div "Sea Freight" at bounding box center [785, 484] width 130 height 39
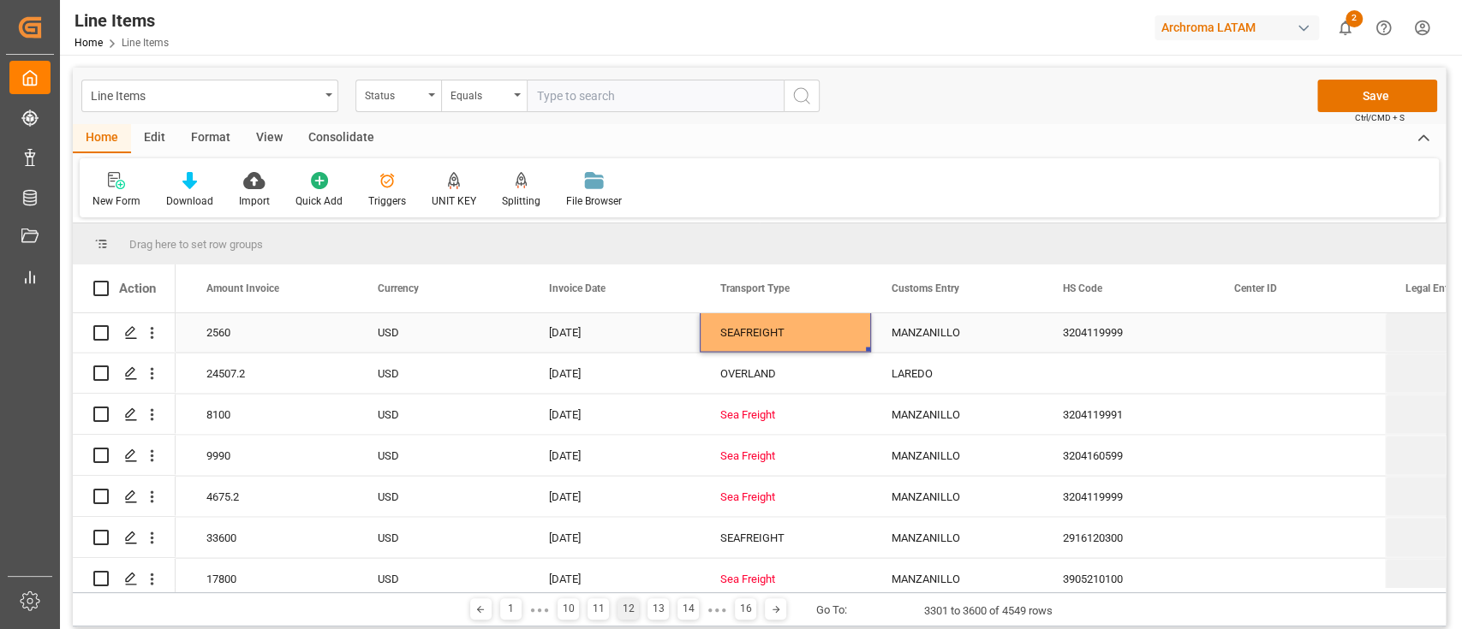
scroll to position [11141, 0]
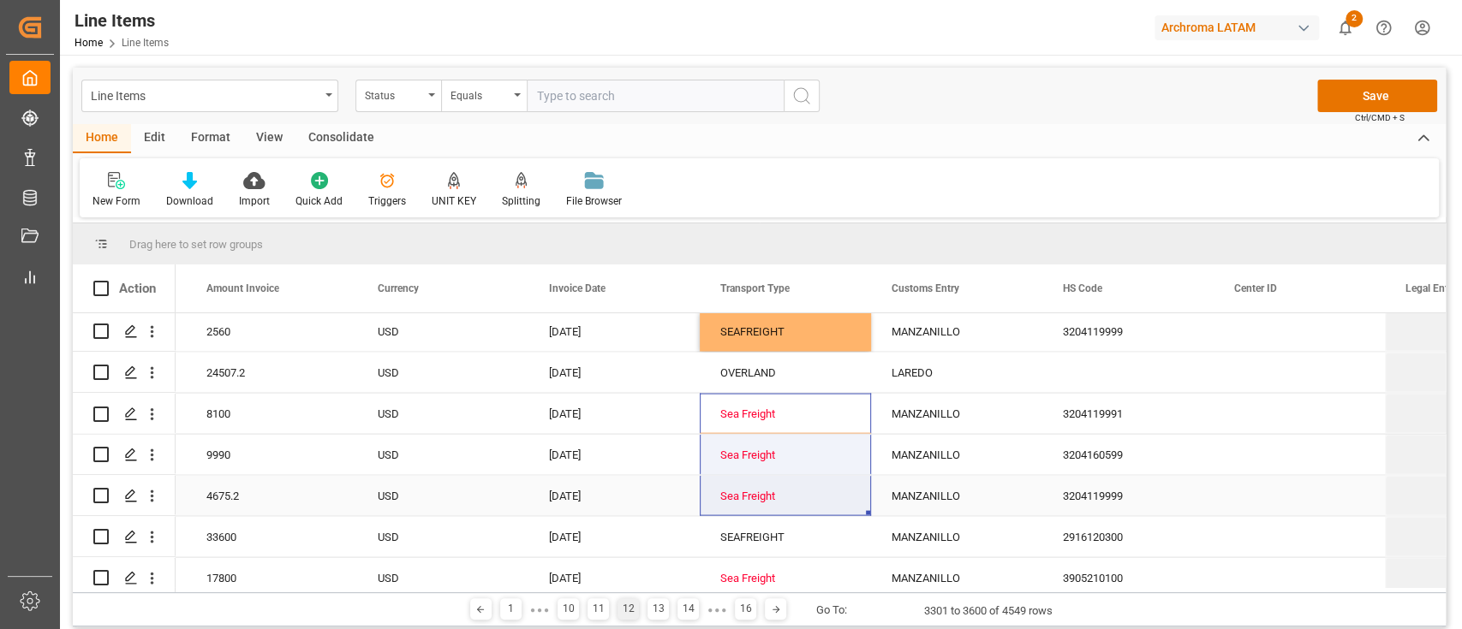
drag, startPoint x: 769, startPoint y: 410, endPoint x: 788, endPoint y: 498, distance: 90.2
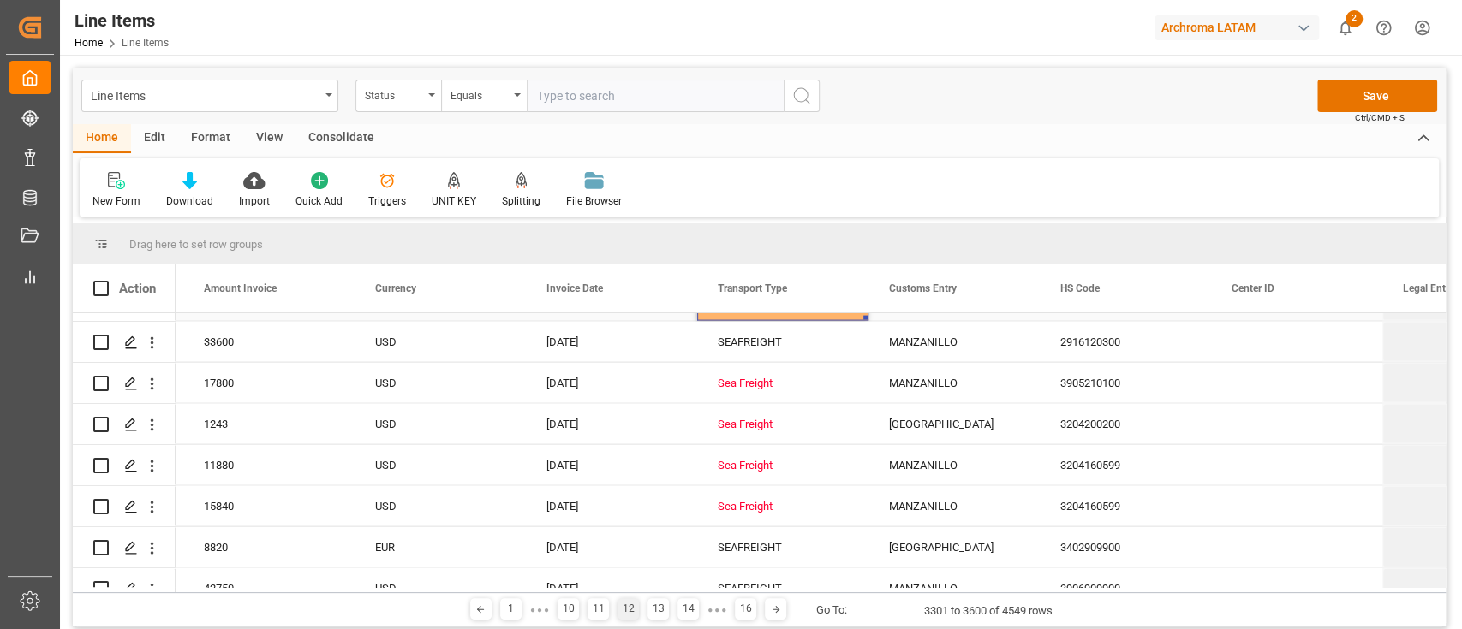
scroll to position [11340, 0]
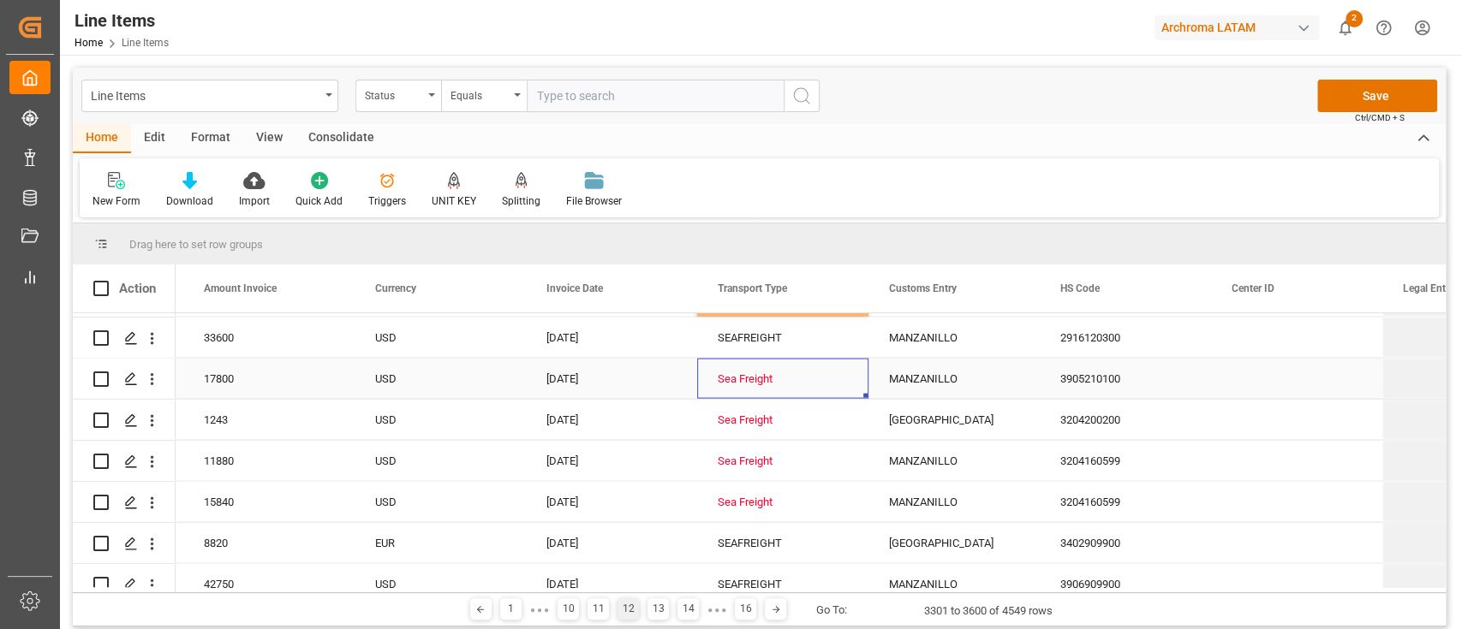
click at [772, 392] on div "Sea Freight" at bounding box center [783, 379] width 130 height 39
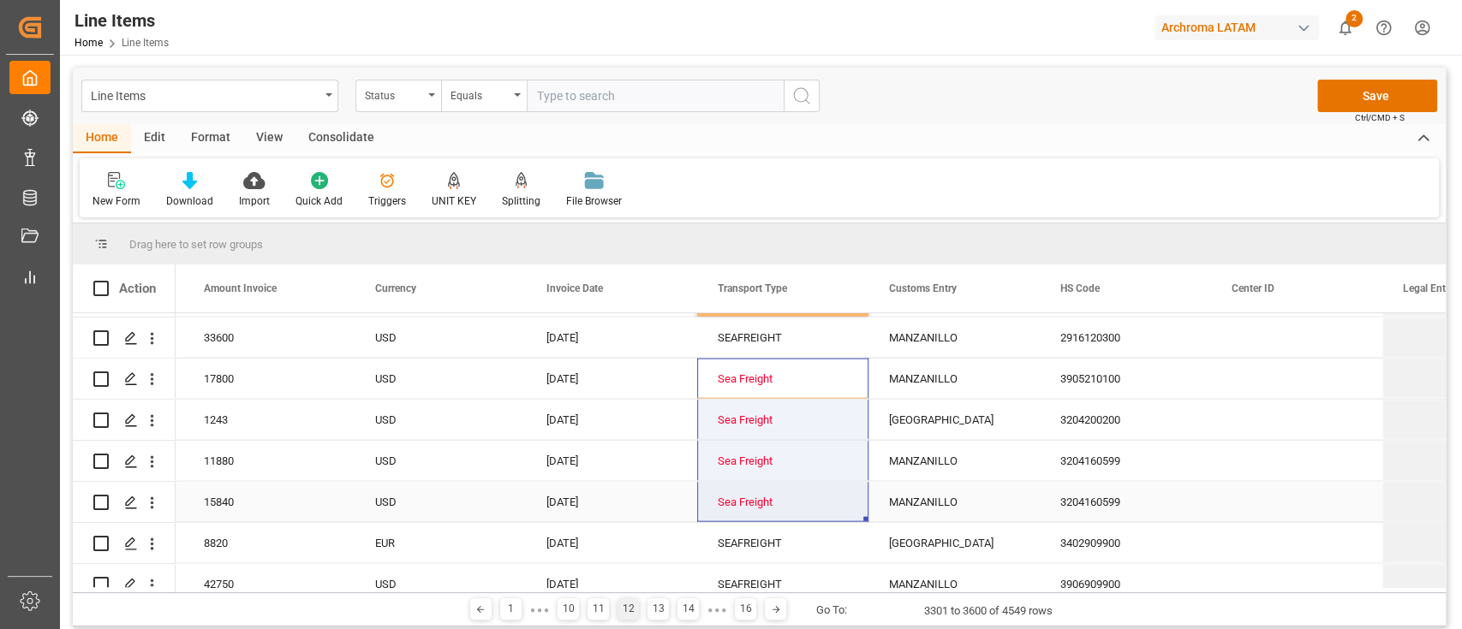
drag, startPoint x: 788, startPoint y: 390, endPoint x: 807, endPoint y: 503, distance: 114.6
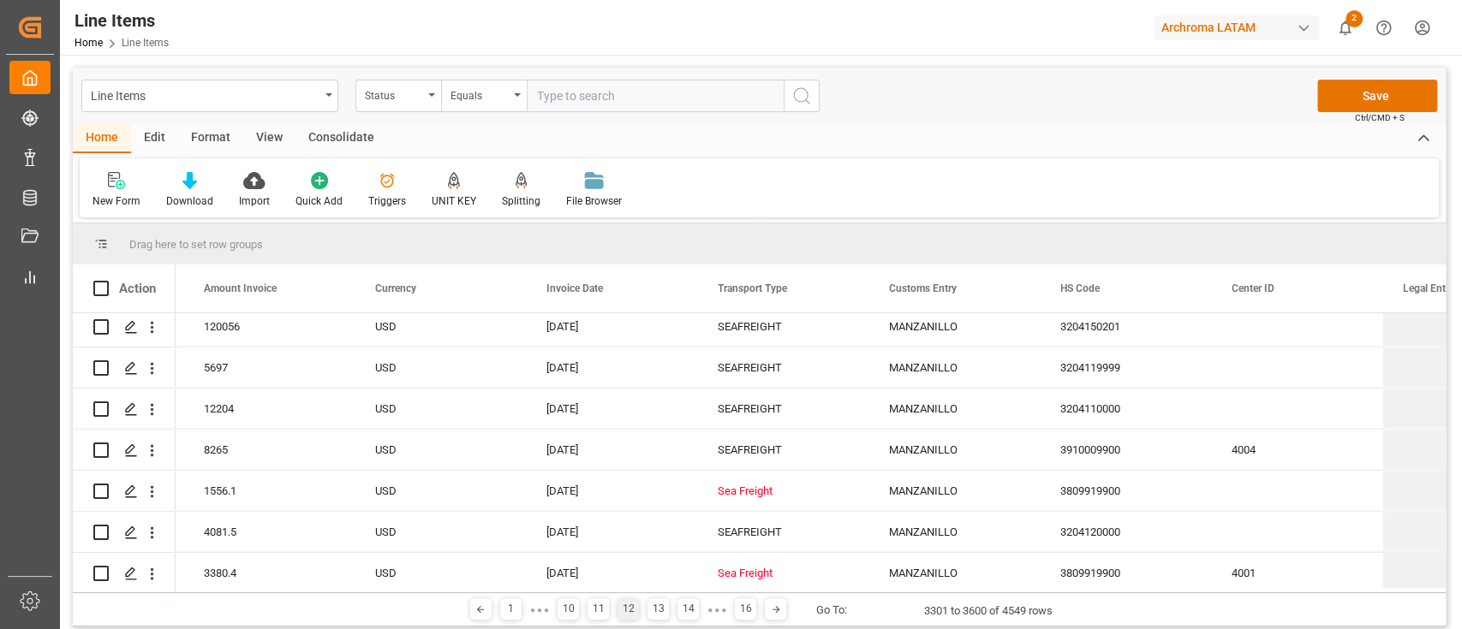
scroll to position [11638, 0]
click at [807, 503] on div "Sea Freight" at bounding box center [783, 491] width 130 height 39
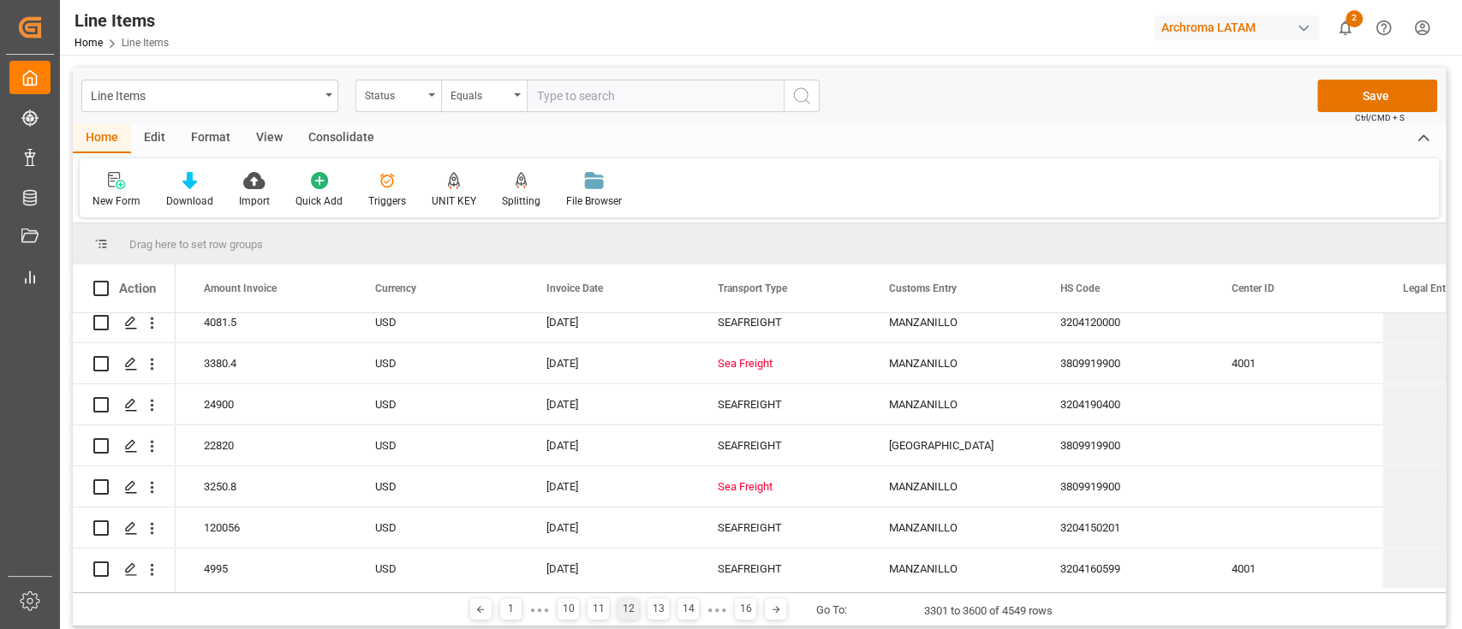
scroll to position [11851, 0]
click at [774, 369] on div "Sea Freight" at bounding box center [783, 361] width 130 height 39
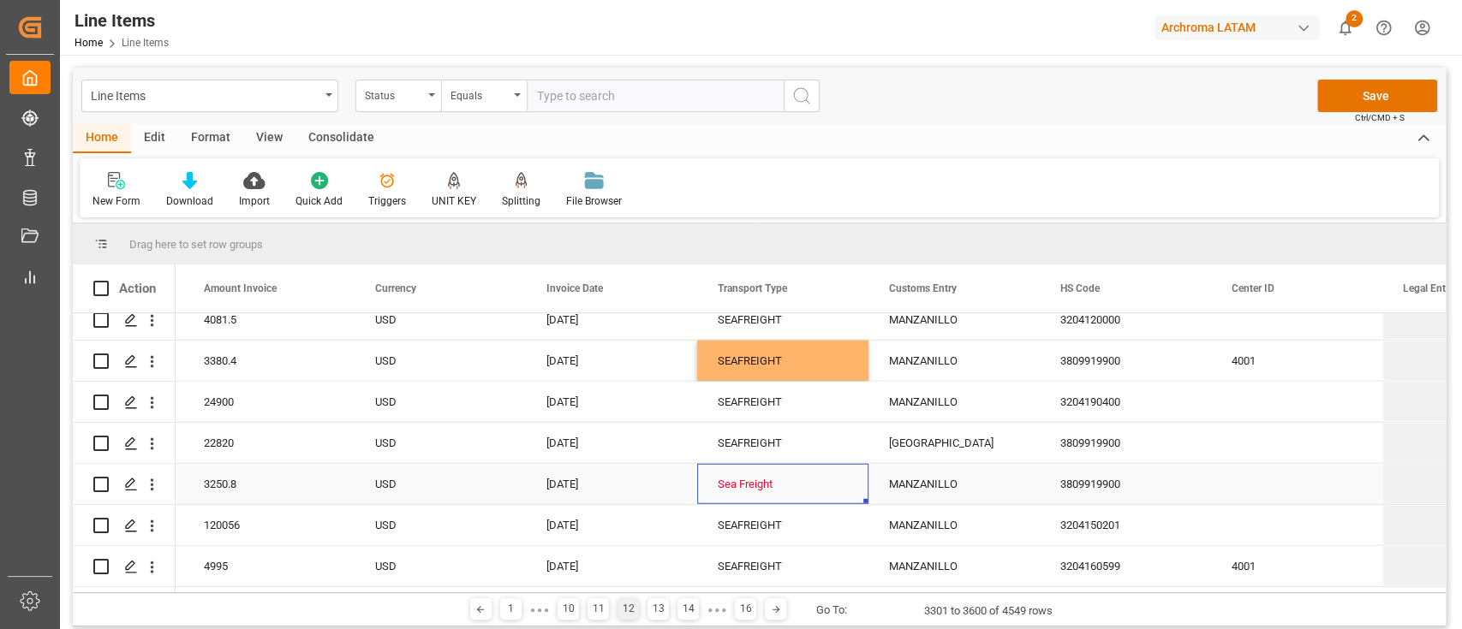
click at [774, 497] on div "Sea Freight" at bounding box center [783, 484] width 130 height 39
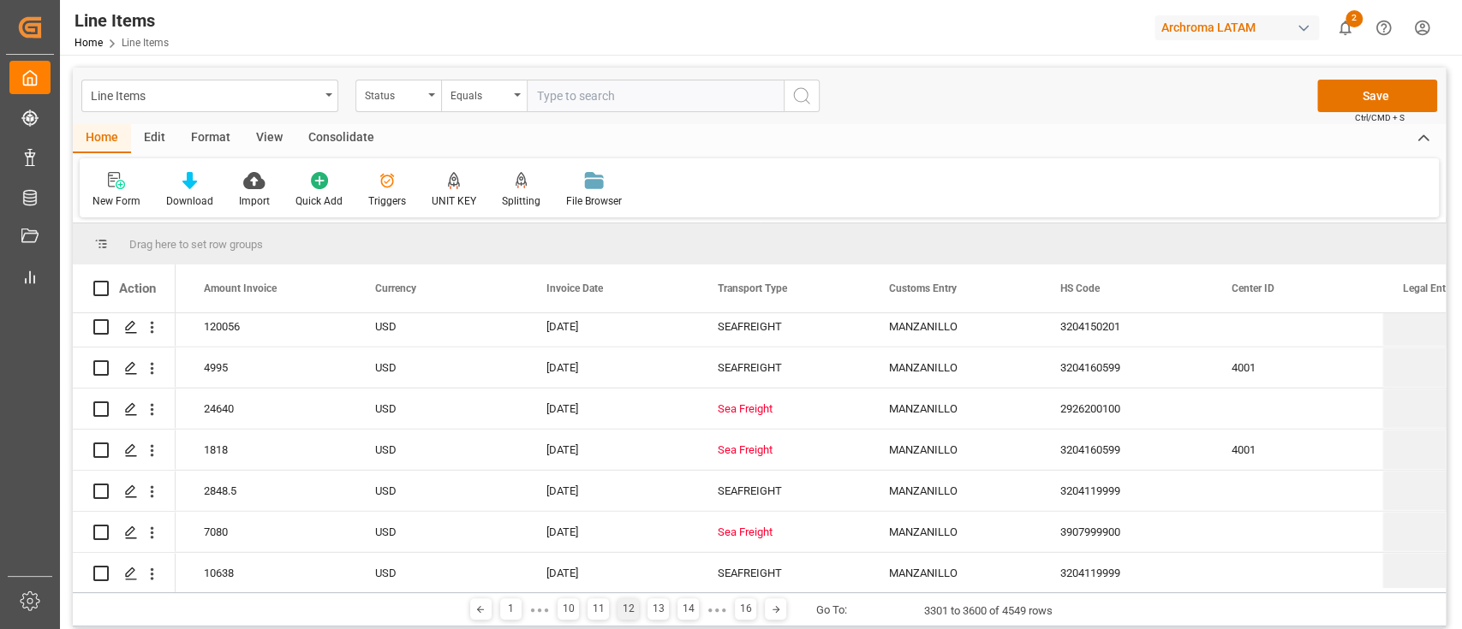
scroll to position [12056, 0]
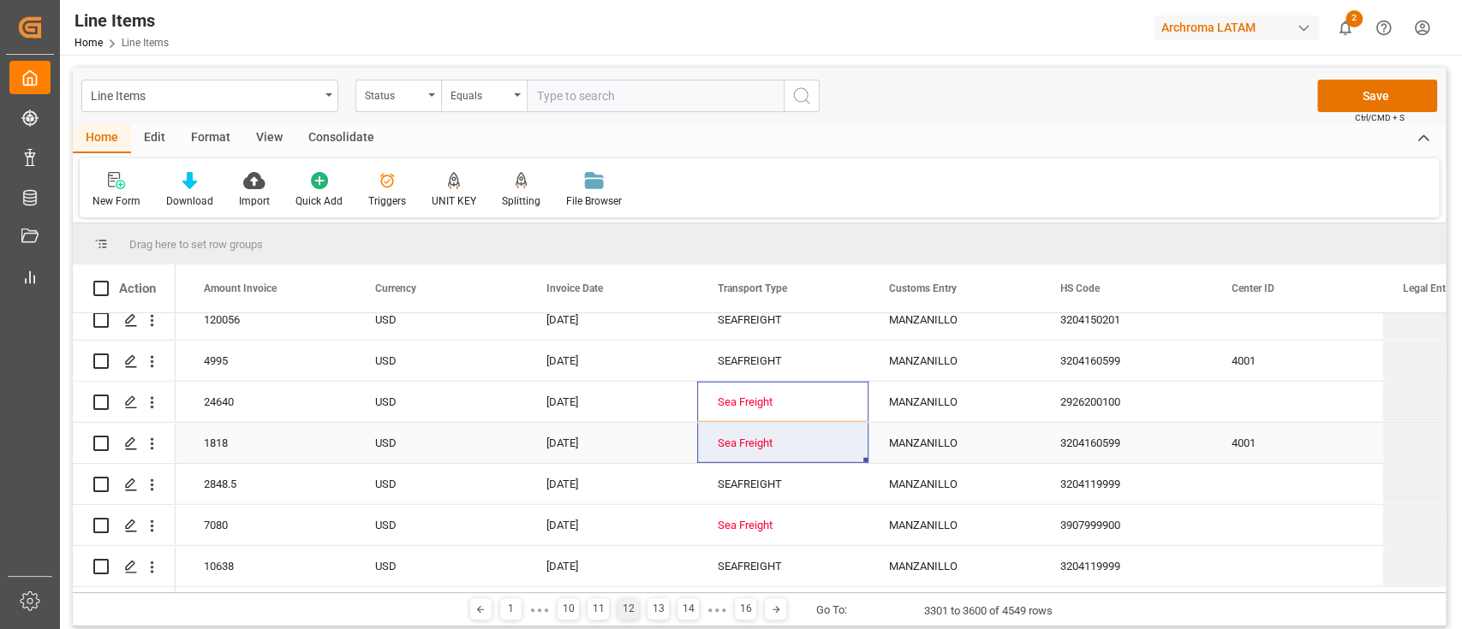
drag, startPoint x: 766, startPoint y: 399, endPoint x: 777, endPoint y: 430, distance: 33.1
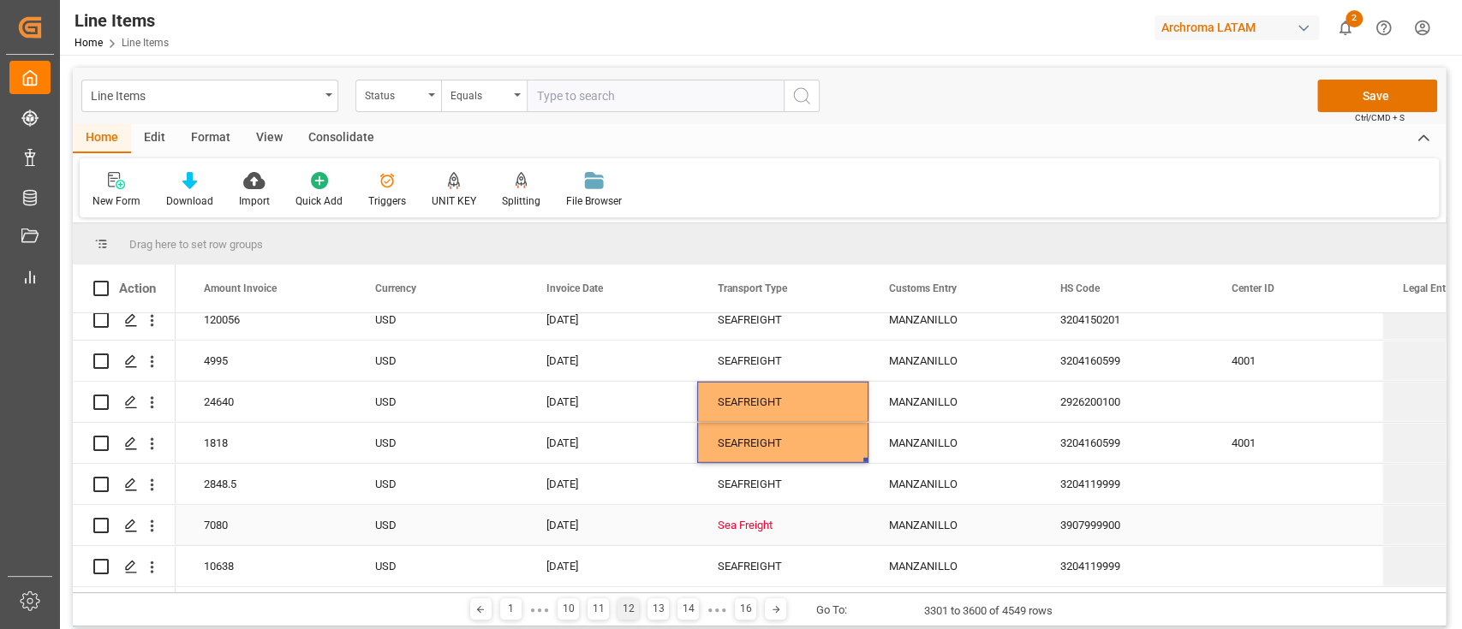
click at [797, 527] on div "Sea Freight" at bounding box center [783, 525] width 130 height 39
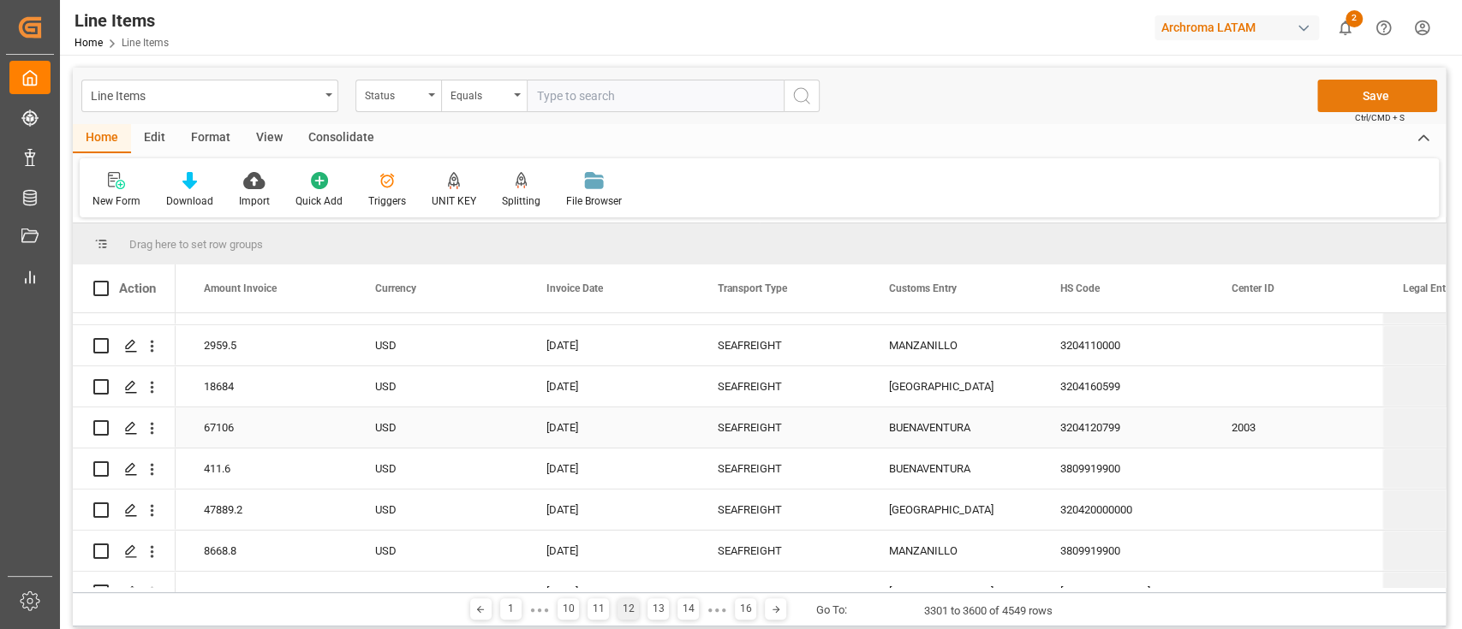
scroll to position [3733, 0]
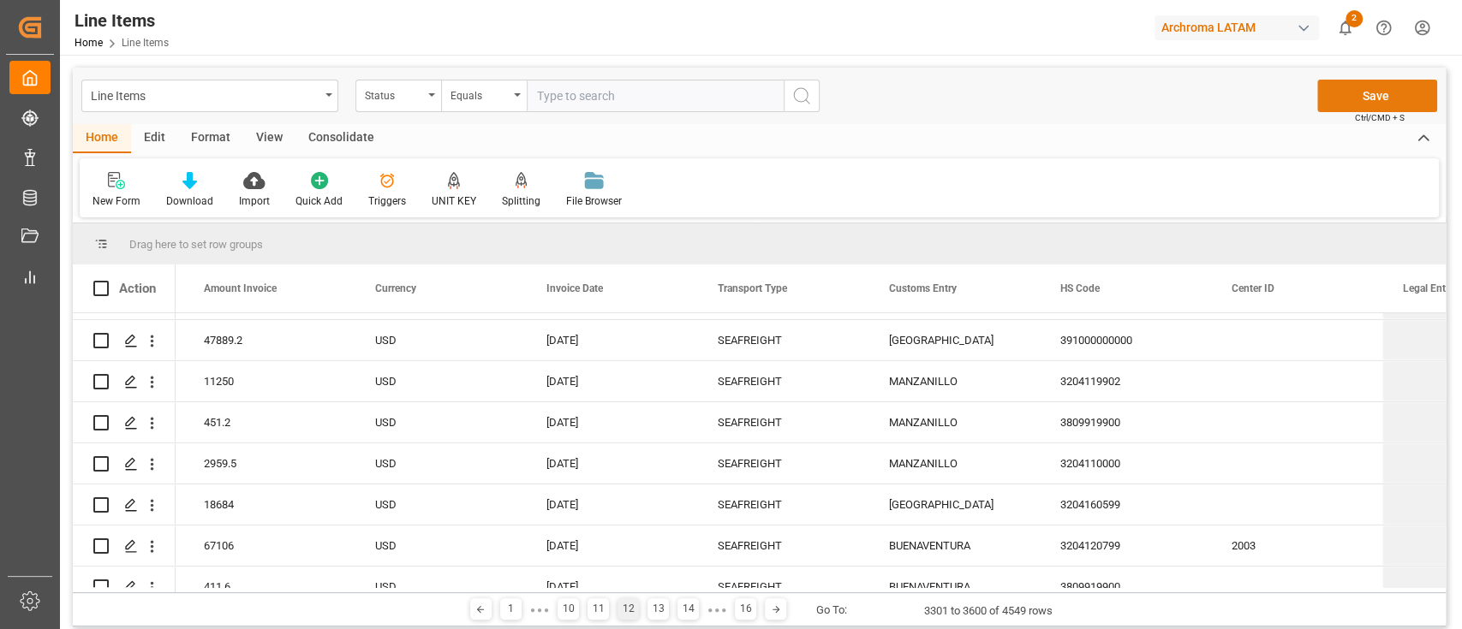
click at [1377, 86] on button "Save" at bounding box center [1377, 96] width 120 height 33
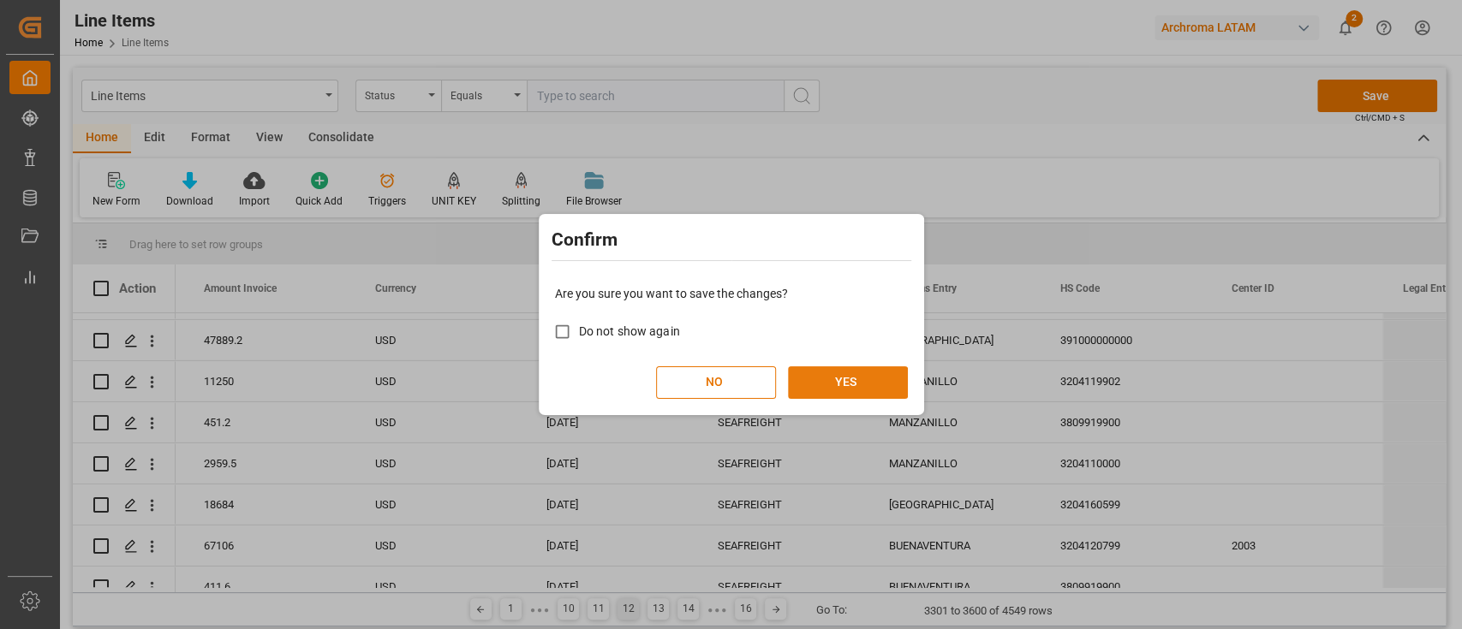
click at [870, 388] on button "YES" at bounding box center [848, 382] width 120 height 33
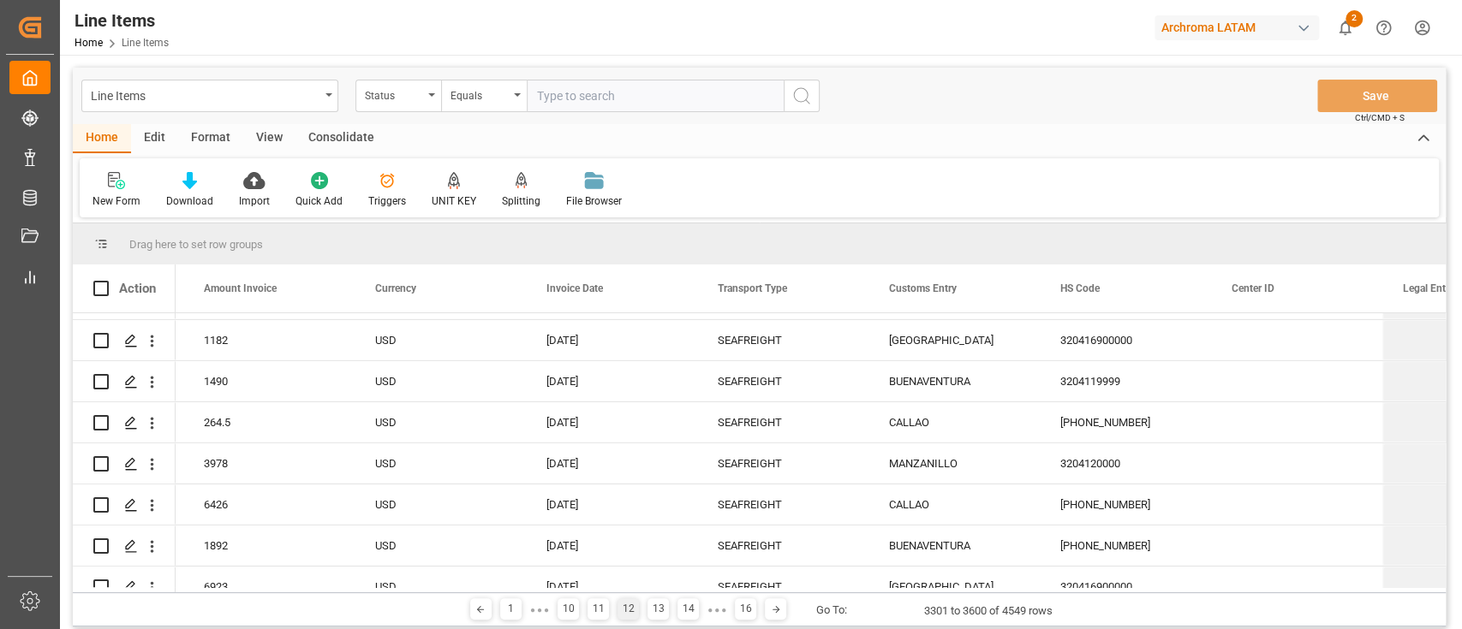
scroll to position [0, 4102]
click at [658, 604] on div "13" at bounding box center [657, 609] width 21 height 21
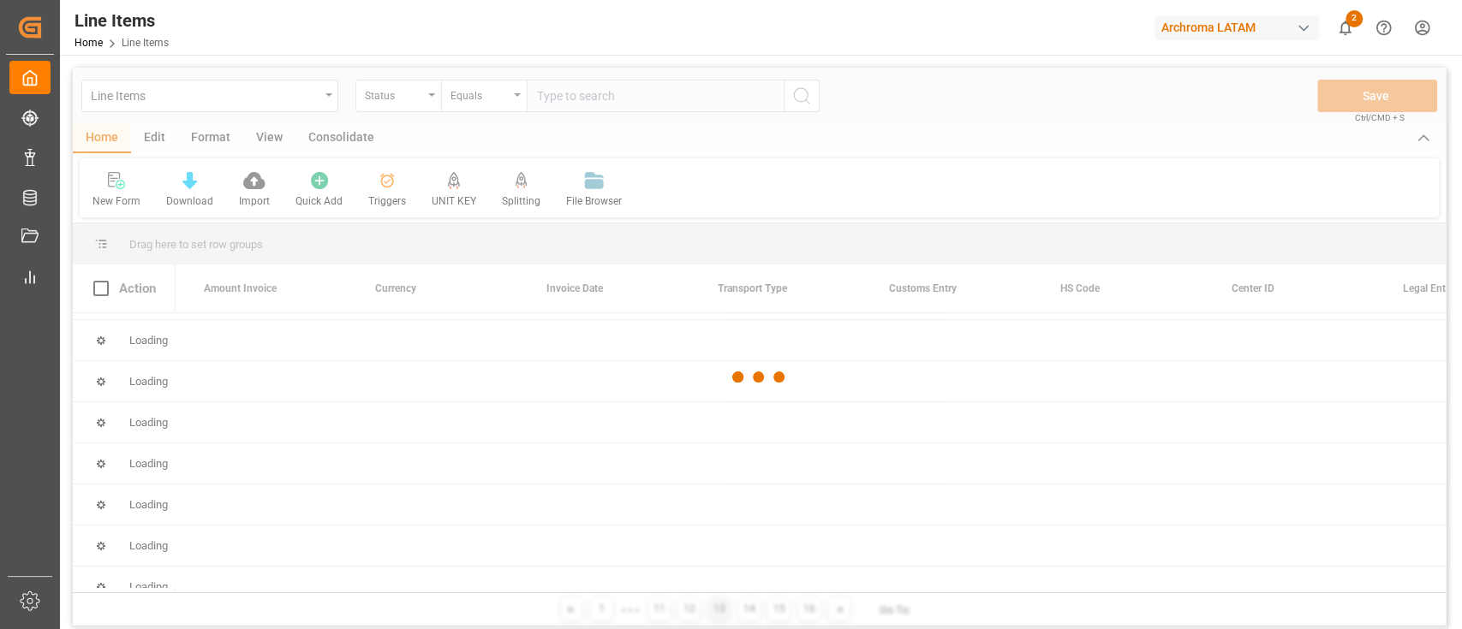
scroll to position [0, 0]
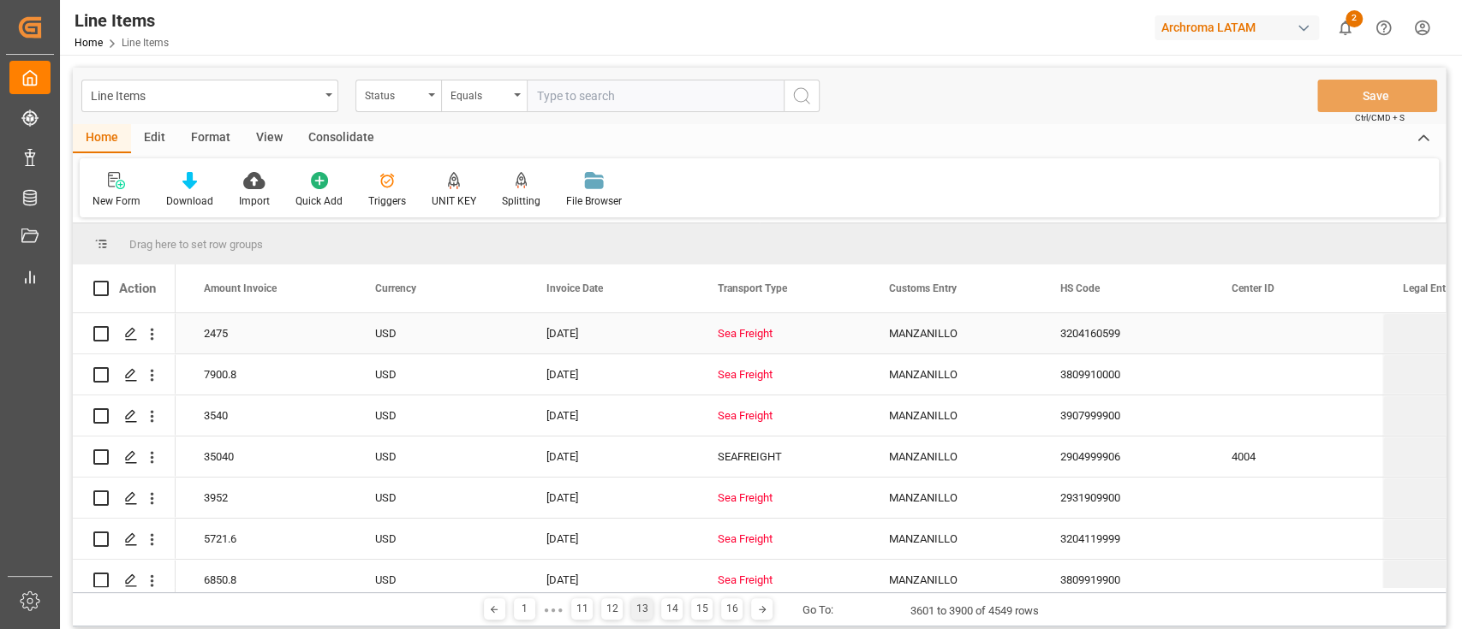
click at [771, 343] on div "Sea Freight" at bounding box center [783, 333] width 130 height 39
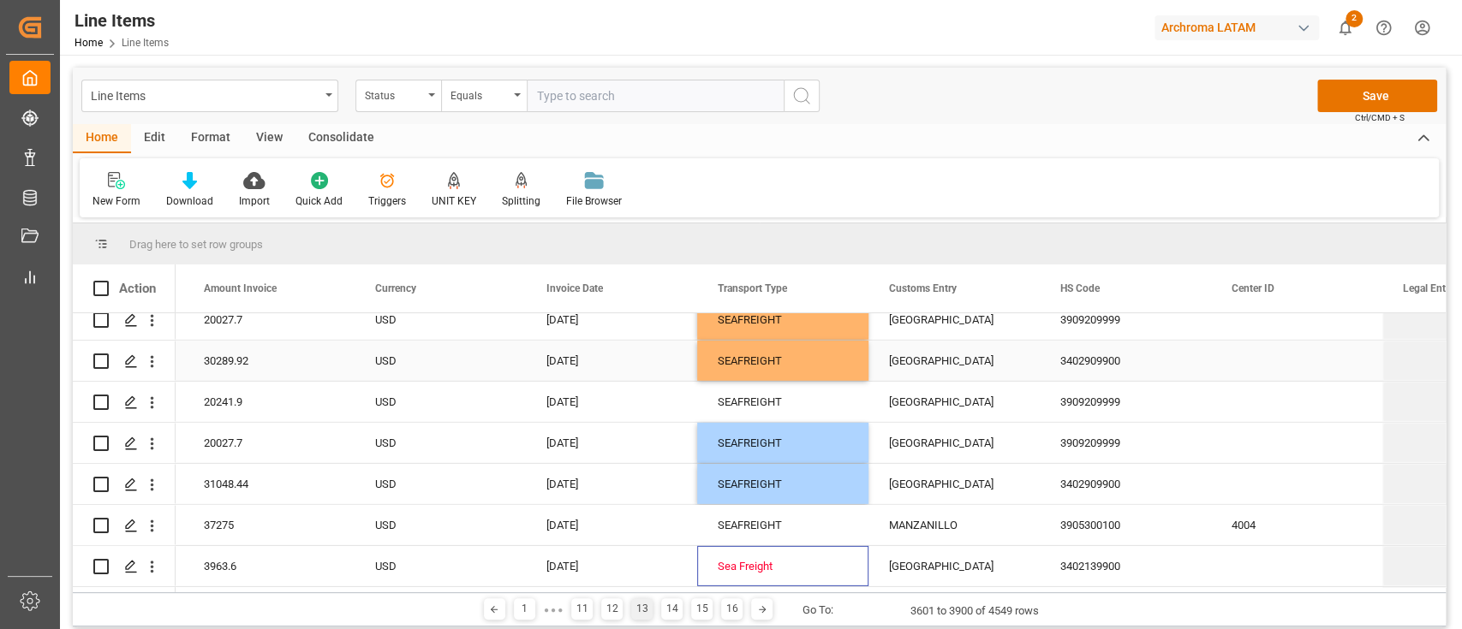
scroll to position [7991, 0]
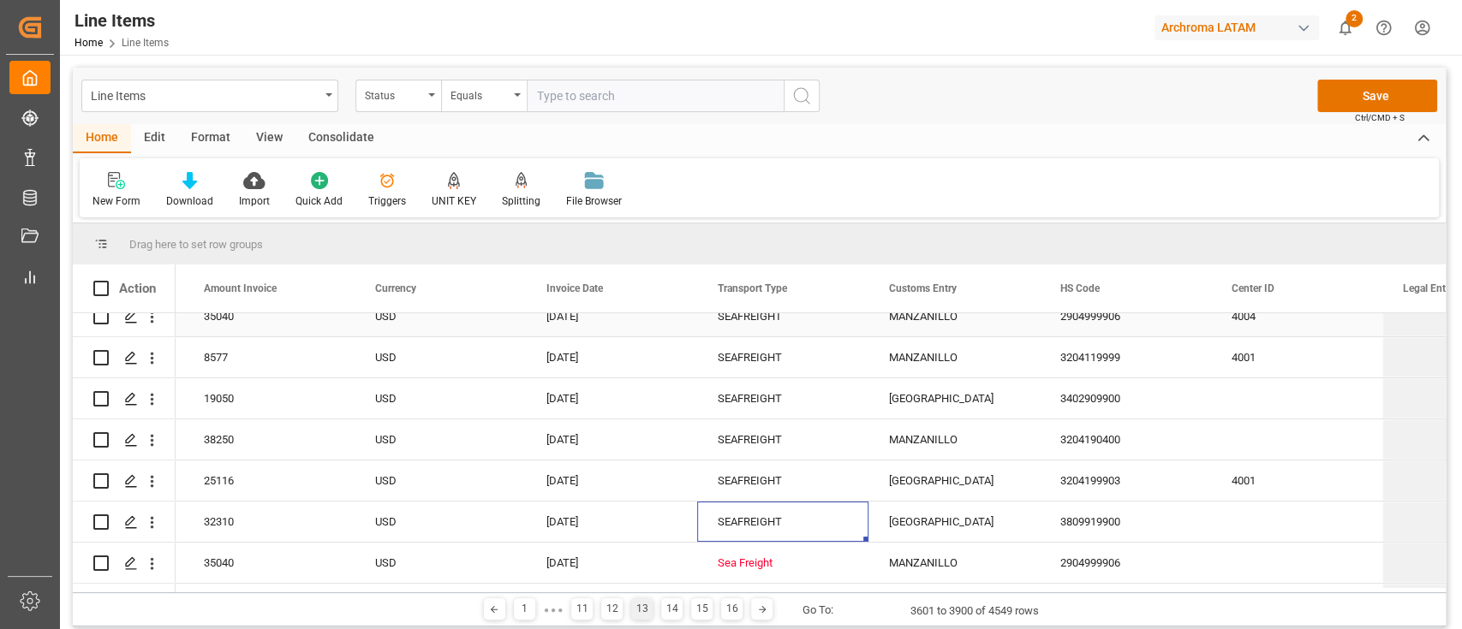
click at [771, 343] on div "SEAFREIGHT" at bounding box center [783, 357] width 130 height 39
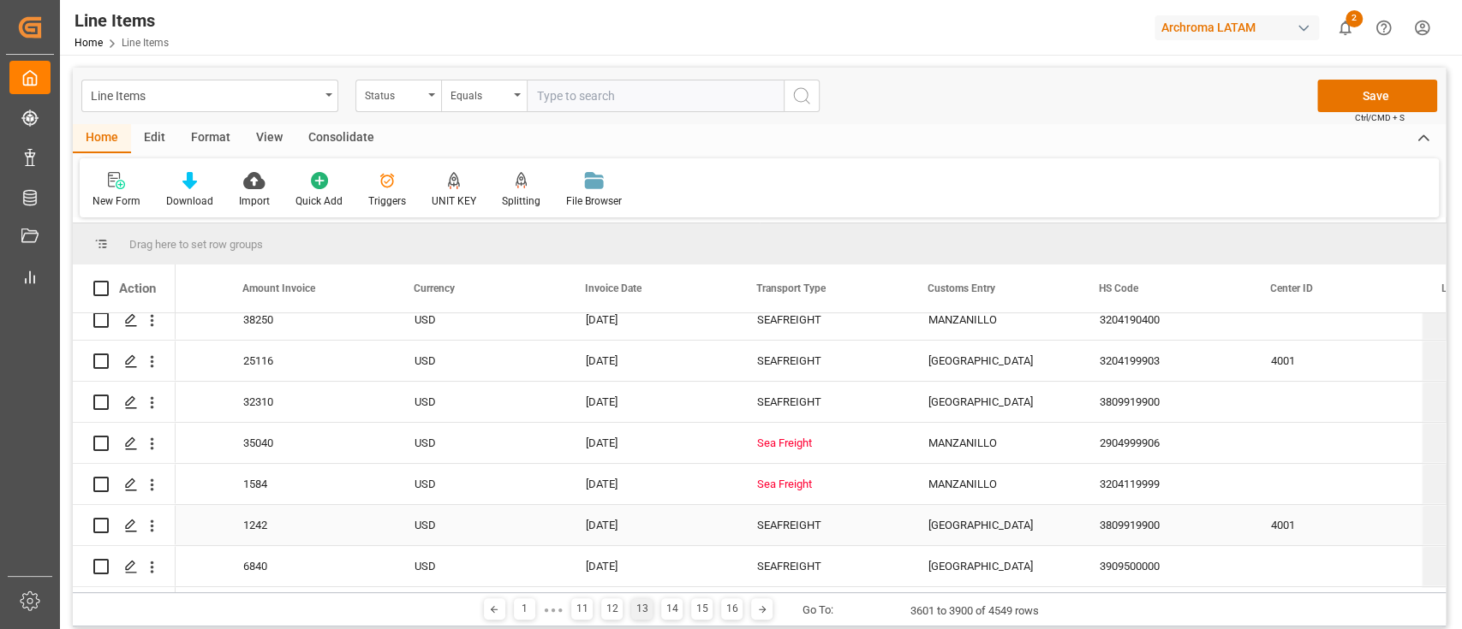
scroll to position [8902, 0]
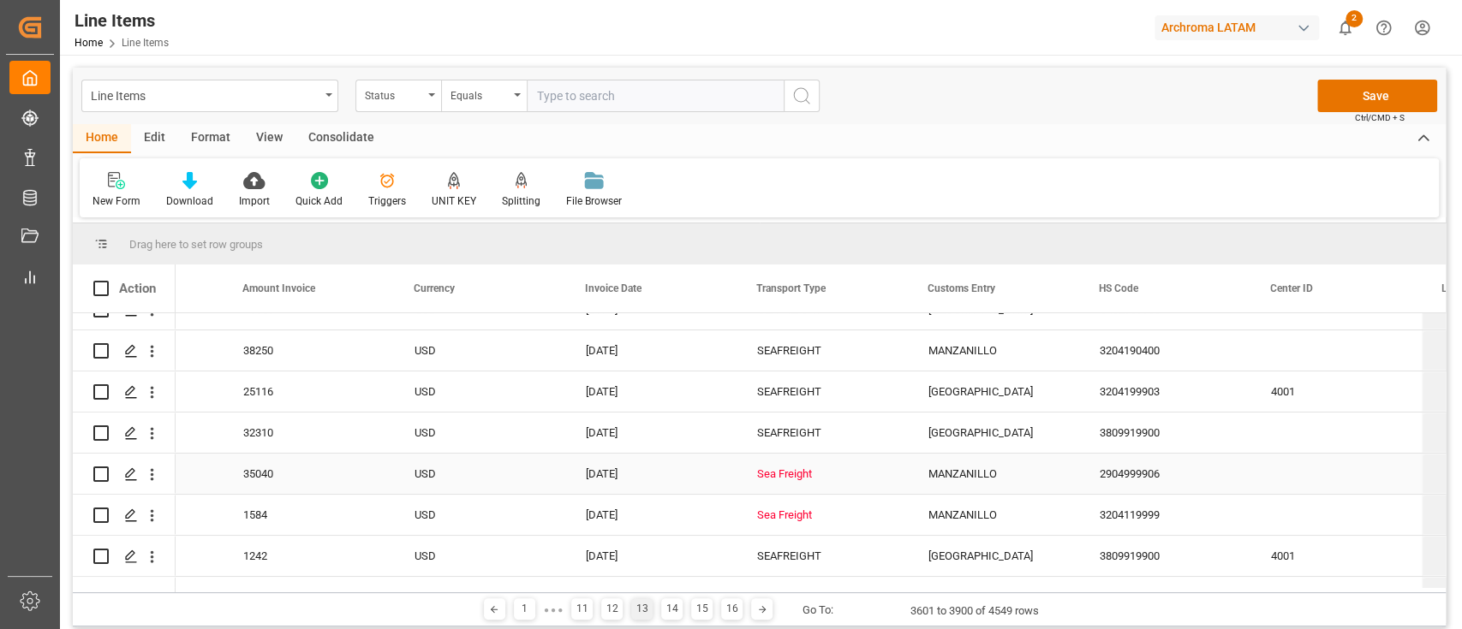
click at [816, 468] on div "Sea Freight" at bounding box center [822, 474] width 130 height 39
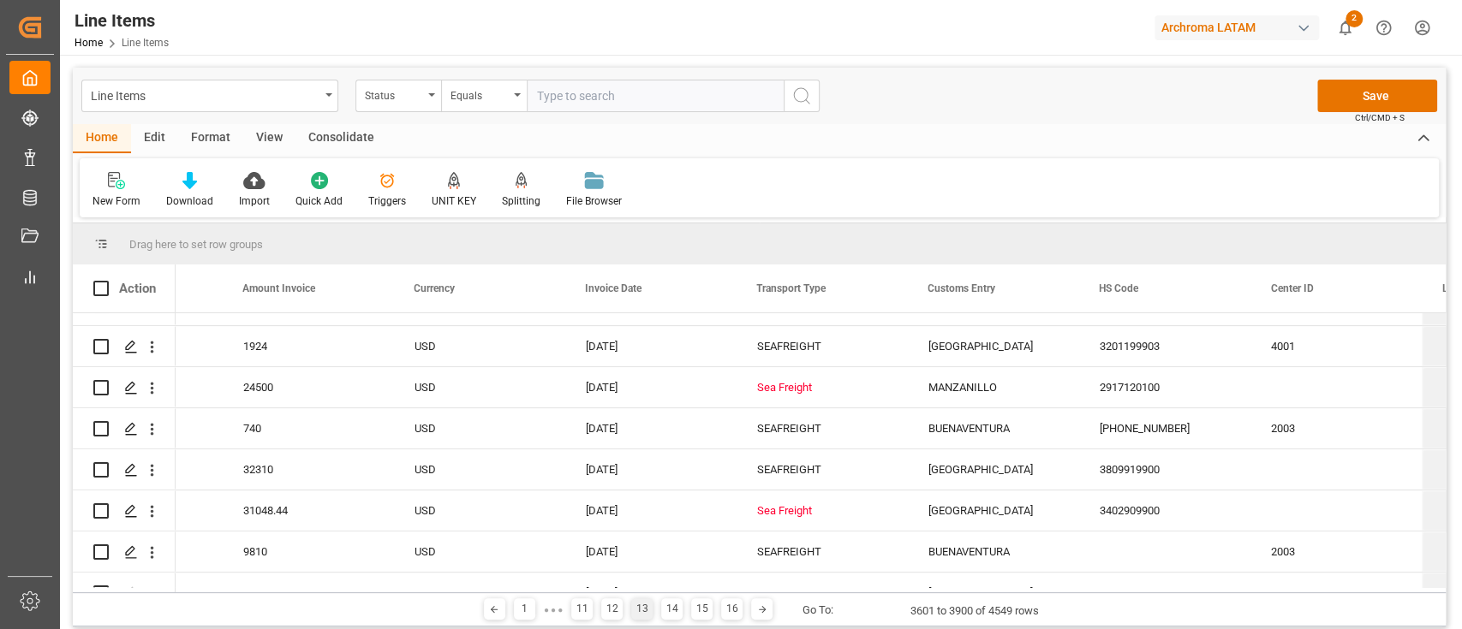
scroll to position [9262, 0]
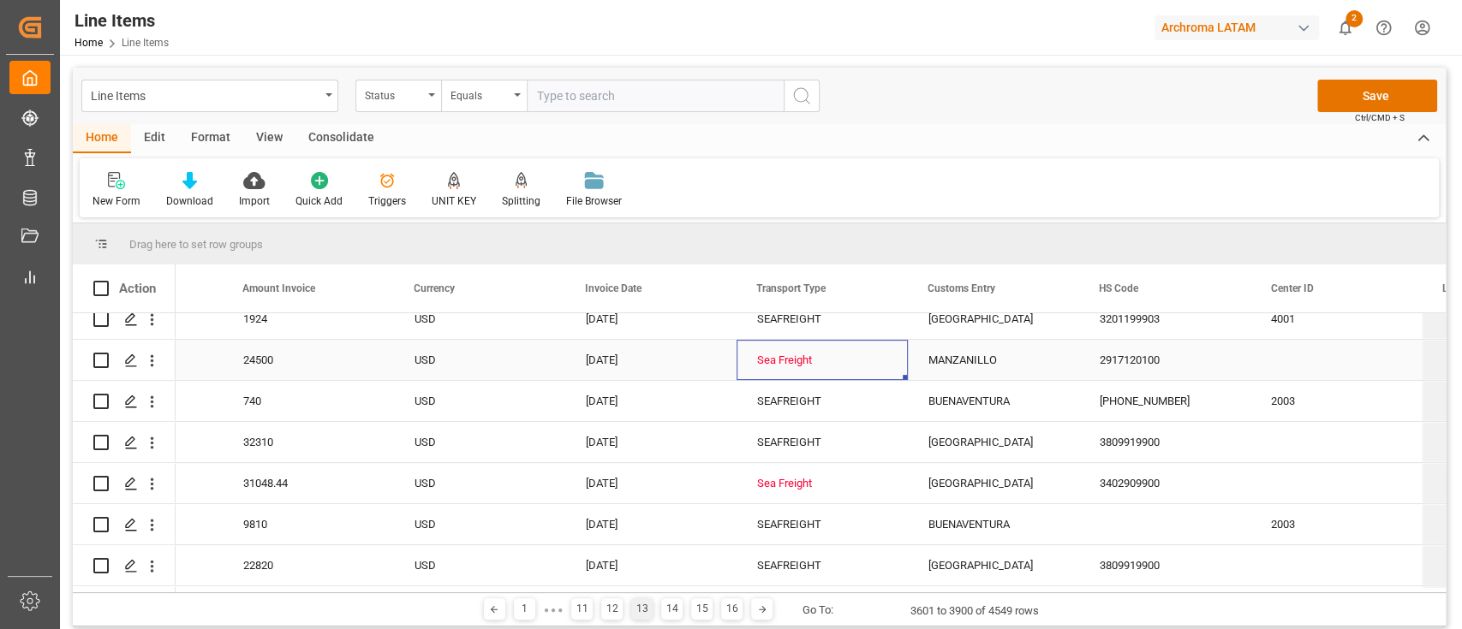
click at [782, 361] on div "Sea Freight" at bounding box center [822, 360] width 130 height 39
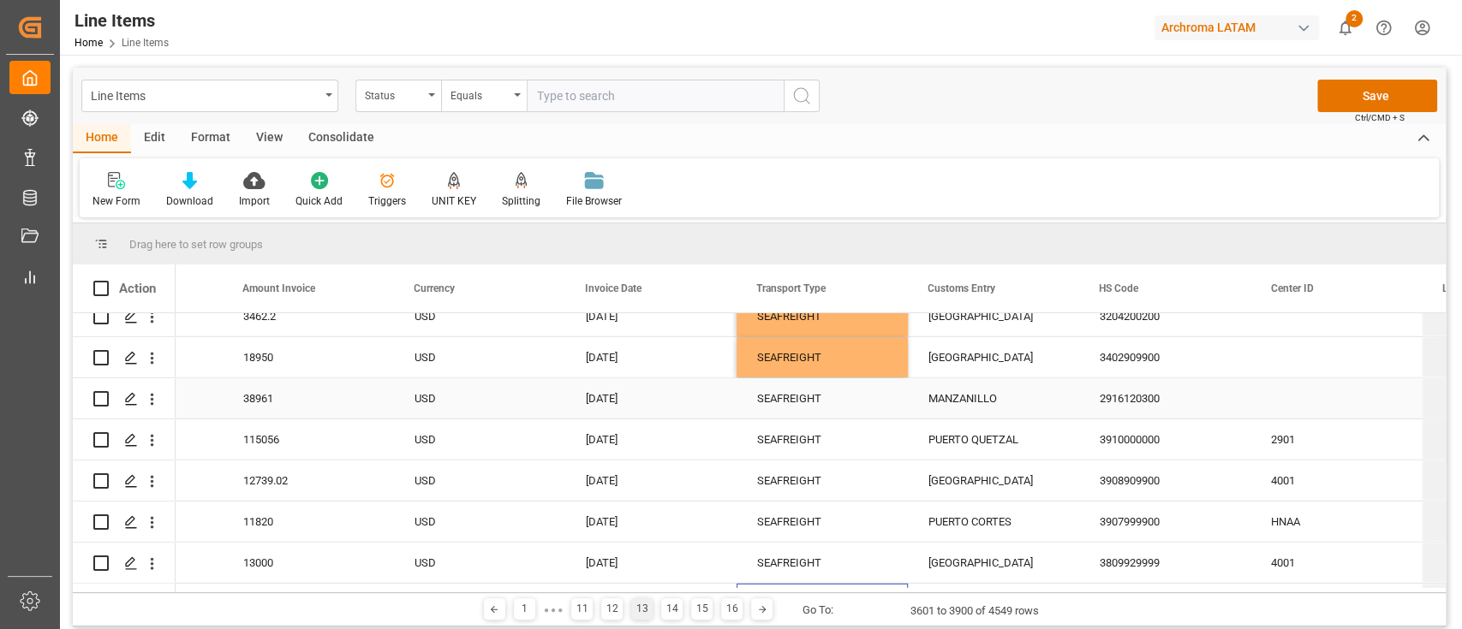
scroll to position [12060, 0]
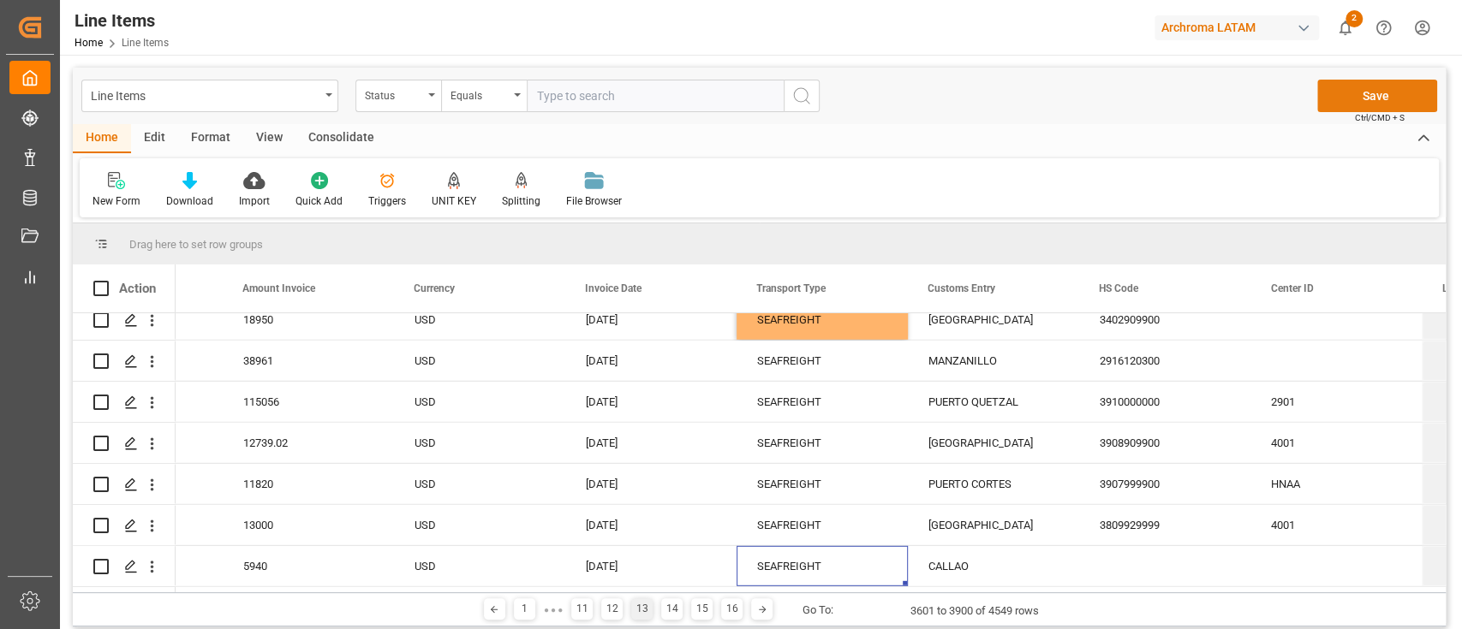
click at [1338, 98] on button "Save" at bounding box center [1377, 96] width 120 height 33
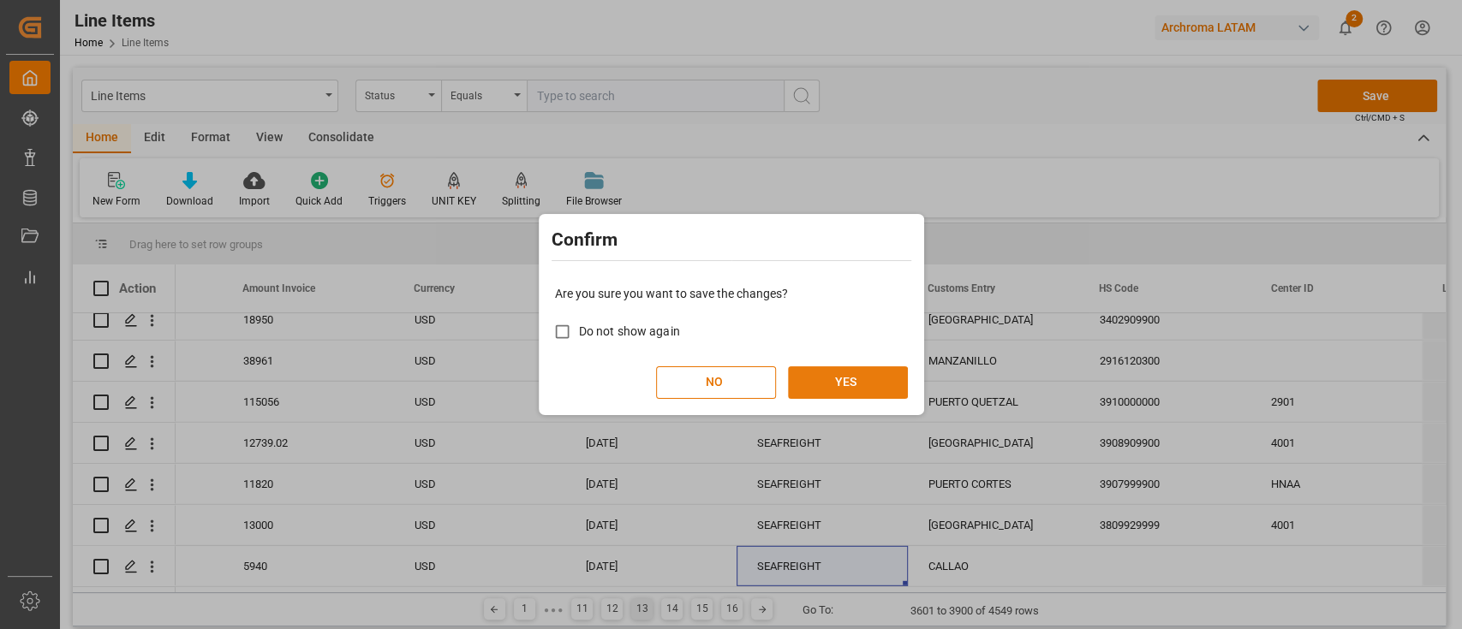
click at [867, 373] on button "YES" at bounding box center [848, 382] width 120 height 33
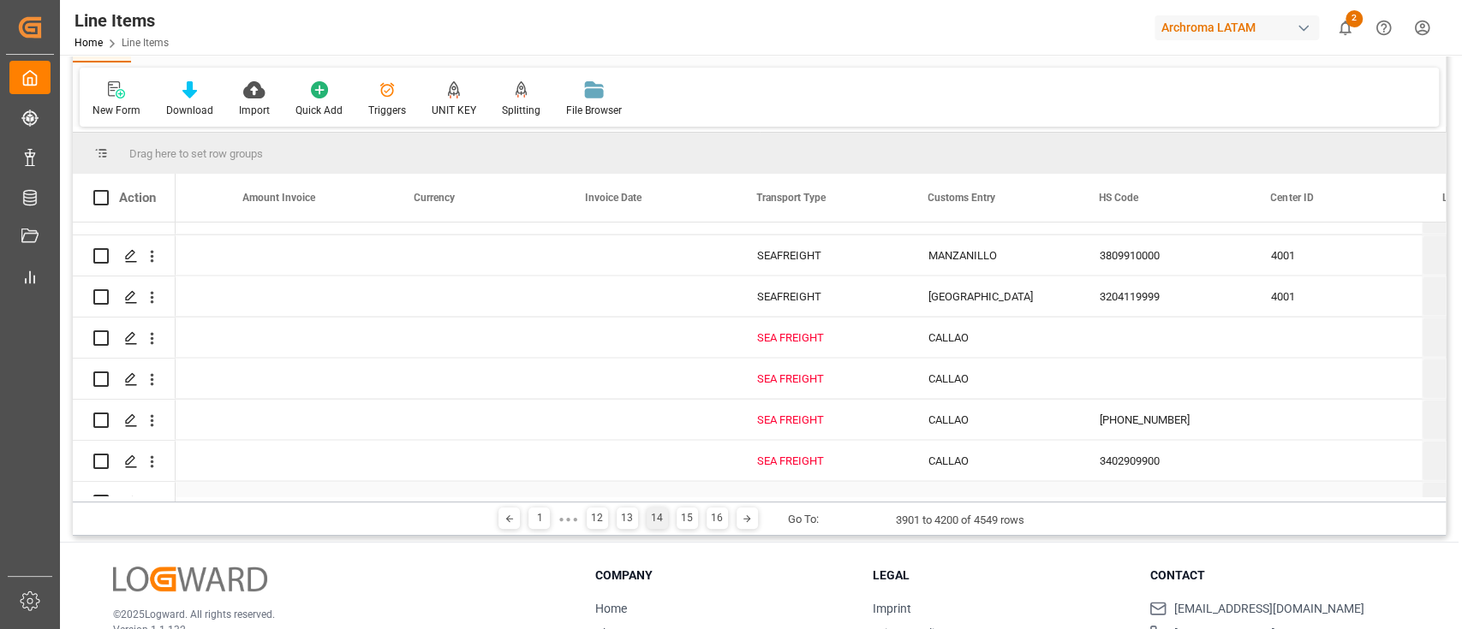
scroll to position [2583, 0]
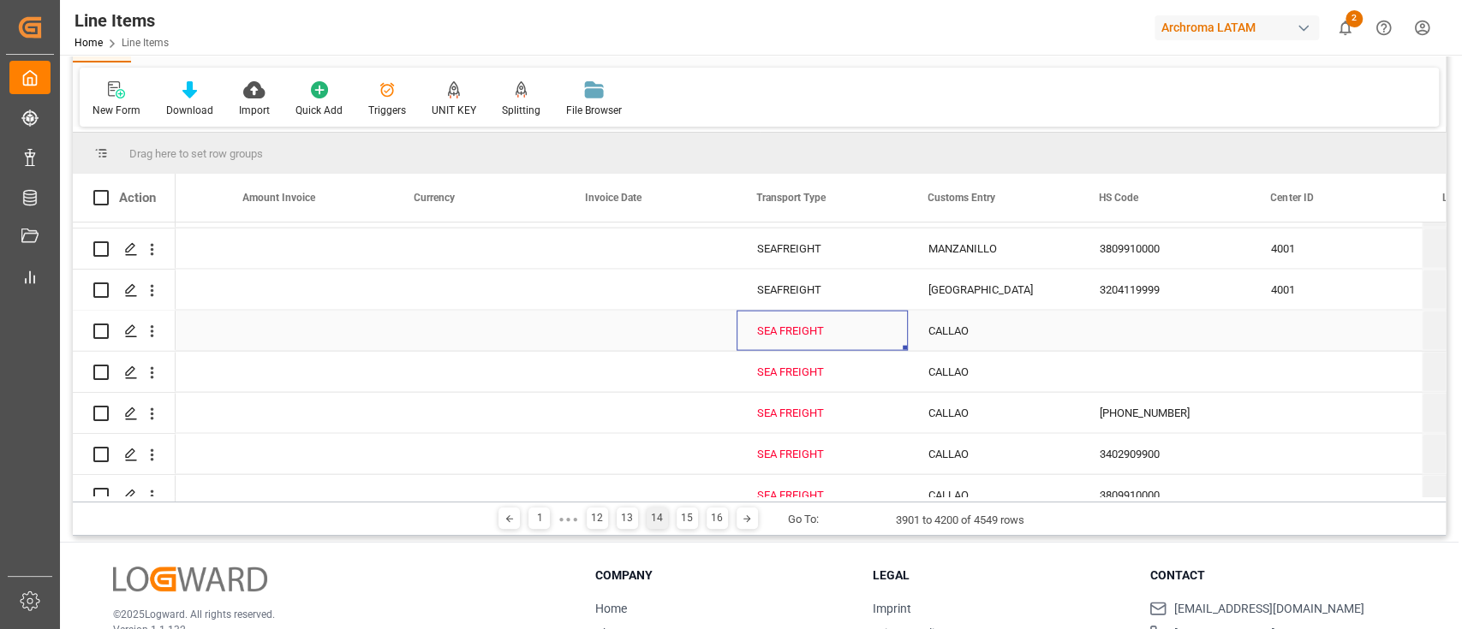
click at [786, 335] on div "SEA FREIGHT" at bounding box center [822, 331] width 130 height 39
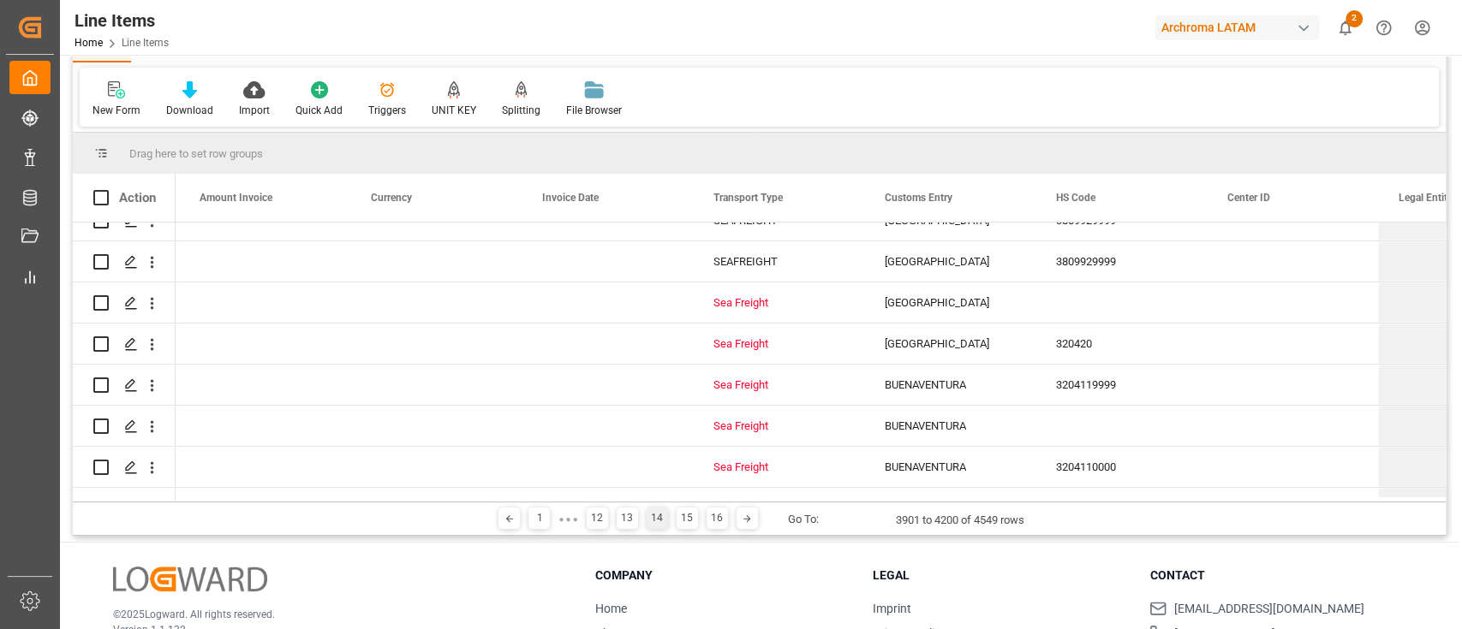
scroll to position [8410, 0]
click at [765, 298] on div "Sea Freight" at bounding box center [778, 299] width 130 height 39
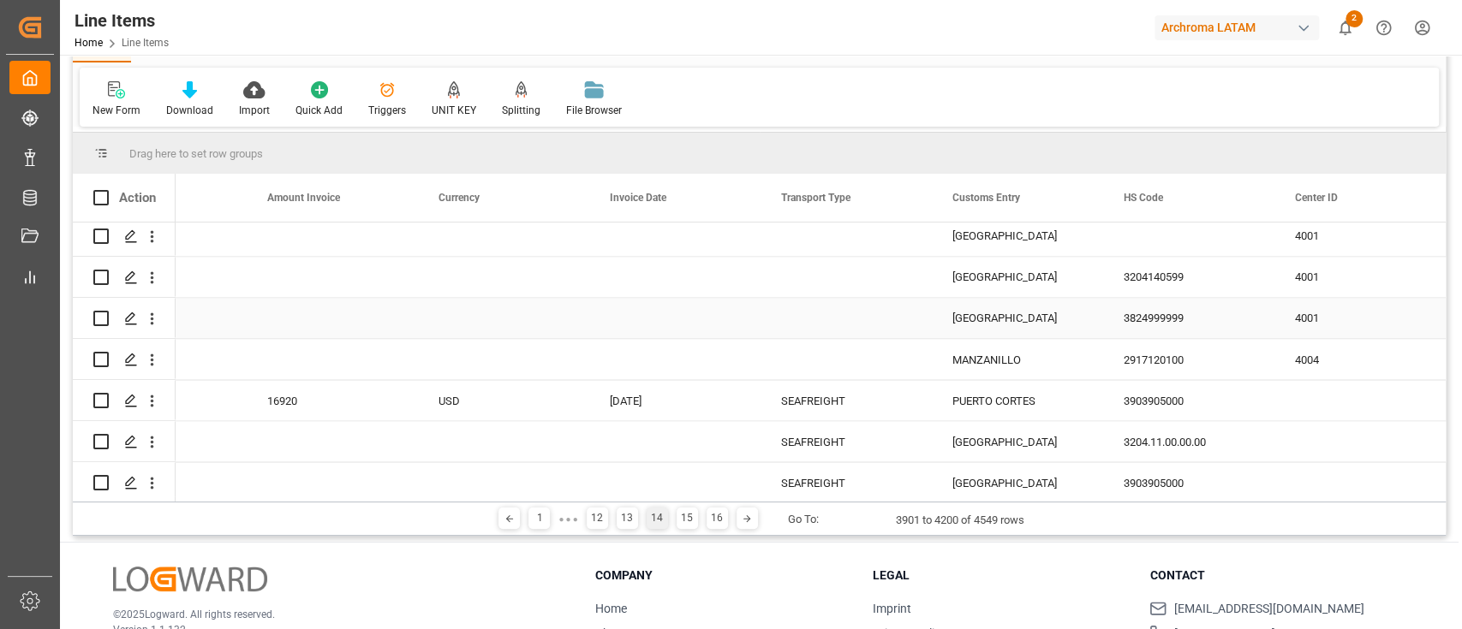
scroll to position [0, 4143]
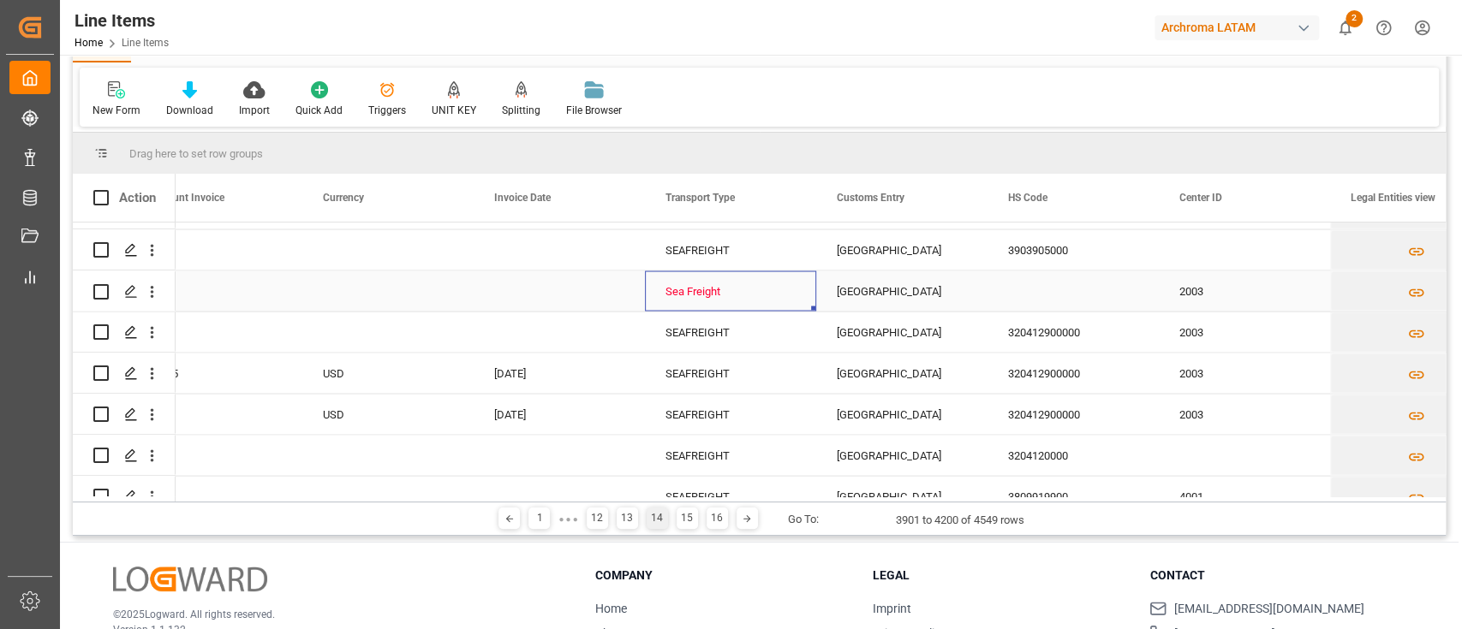
click at [733, 293] on div "Sea Freight" at bounding box center [730, 290] width 130 height 39
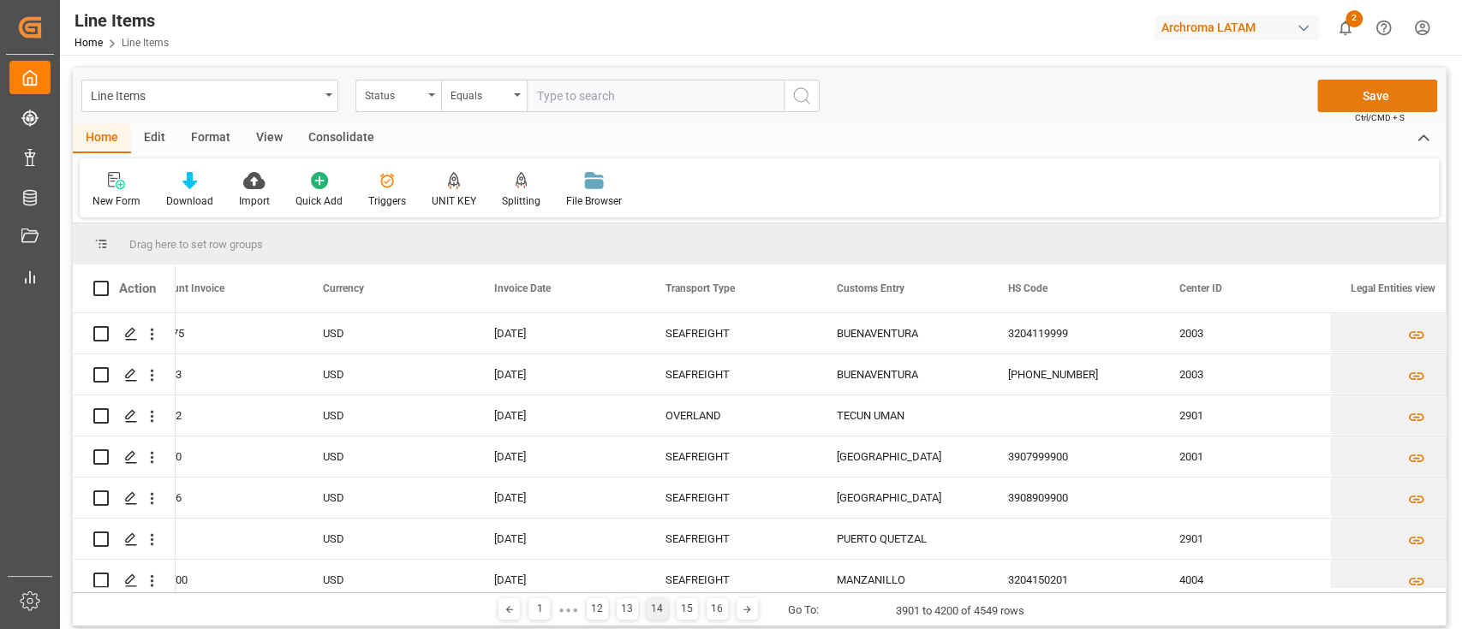
click at [1370, 90] on button "Save" at bounding box center [1377, 96] width 120 height 33
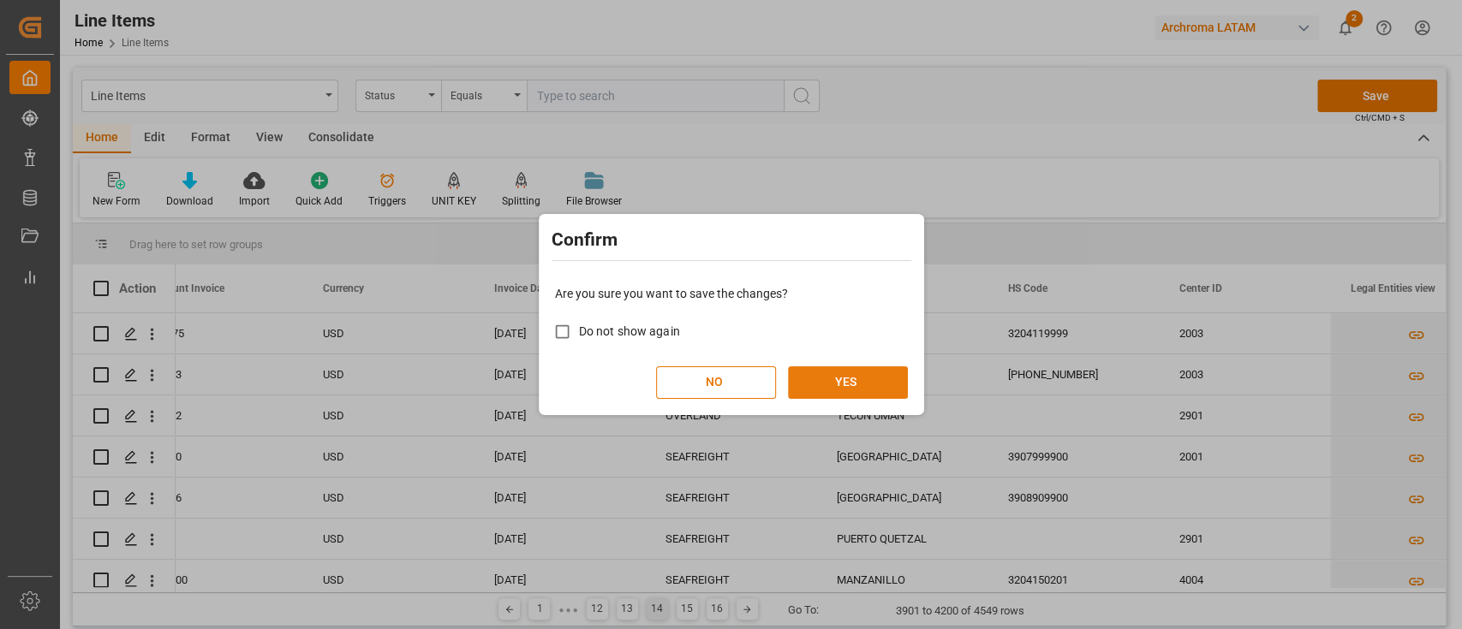
click at [848, 377] on button "YES" at bounding box center [848, 382] width 120 height 33
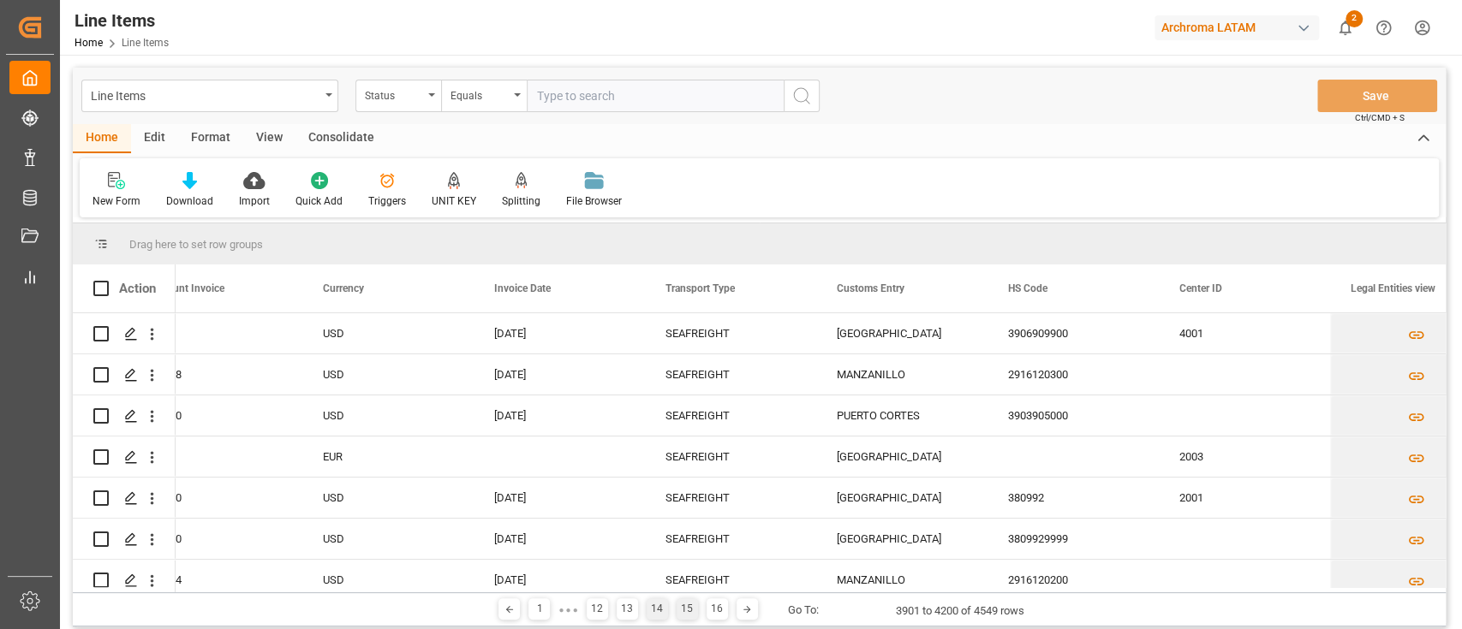
click at [684, 612] on div "15" at bounding box center [686, 609] width 21 height 21
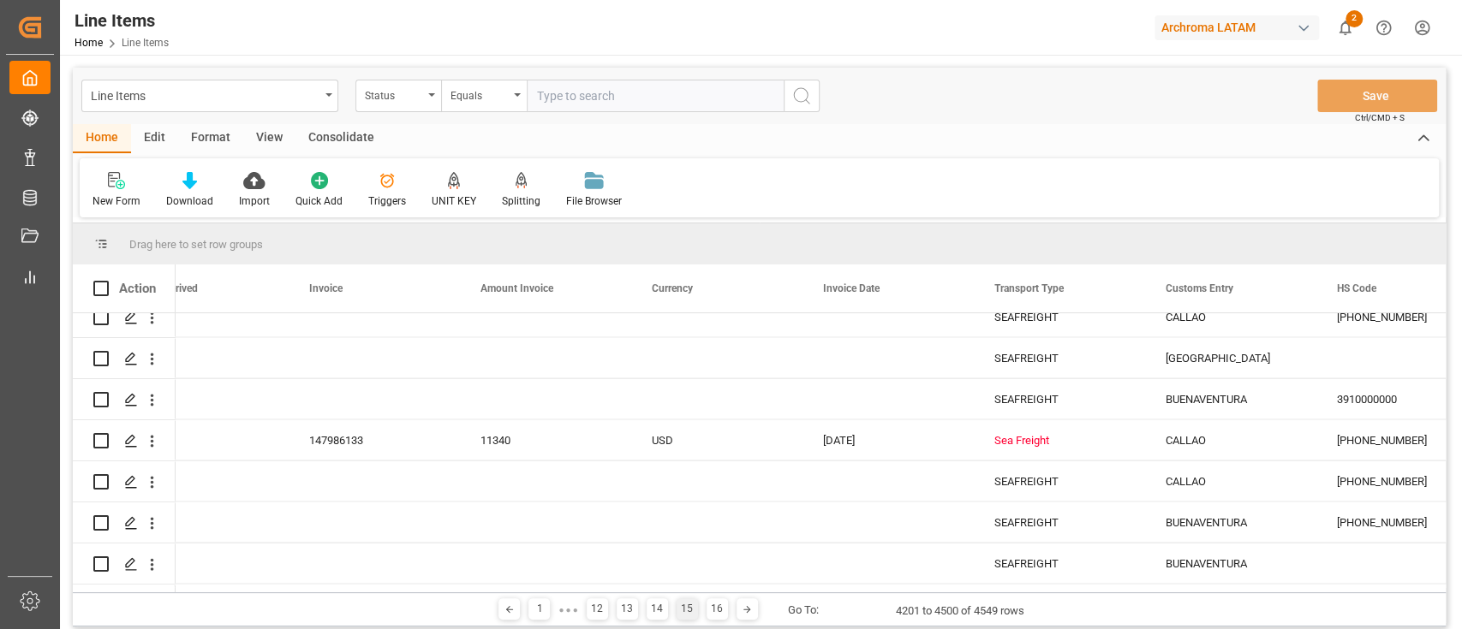
scroll to position [11322, 0]
click at [1007, 431] on div "Sea Freight" at bounding box center [1059, 438] width 130 height 39
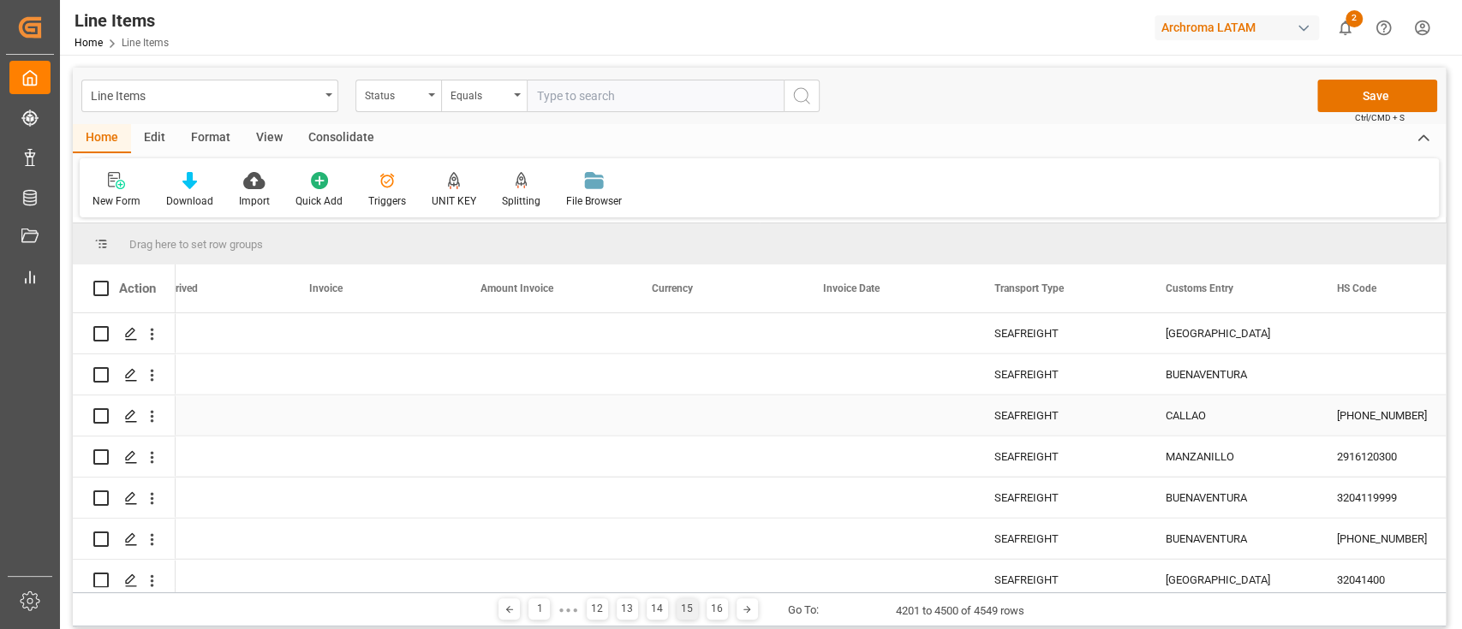
scroll to position [12061, 0]
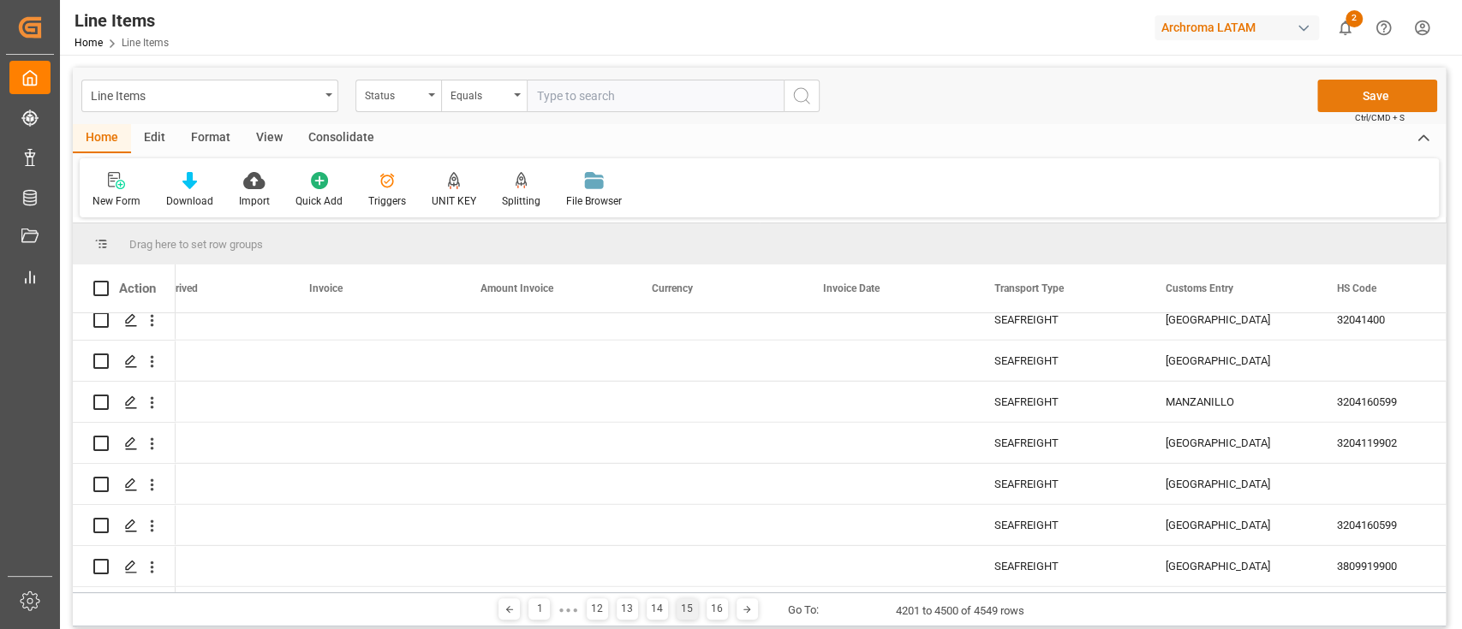
click at [1332, 107] on button "Save" at bounding box center [1377, 96] width 120 height 33
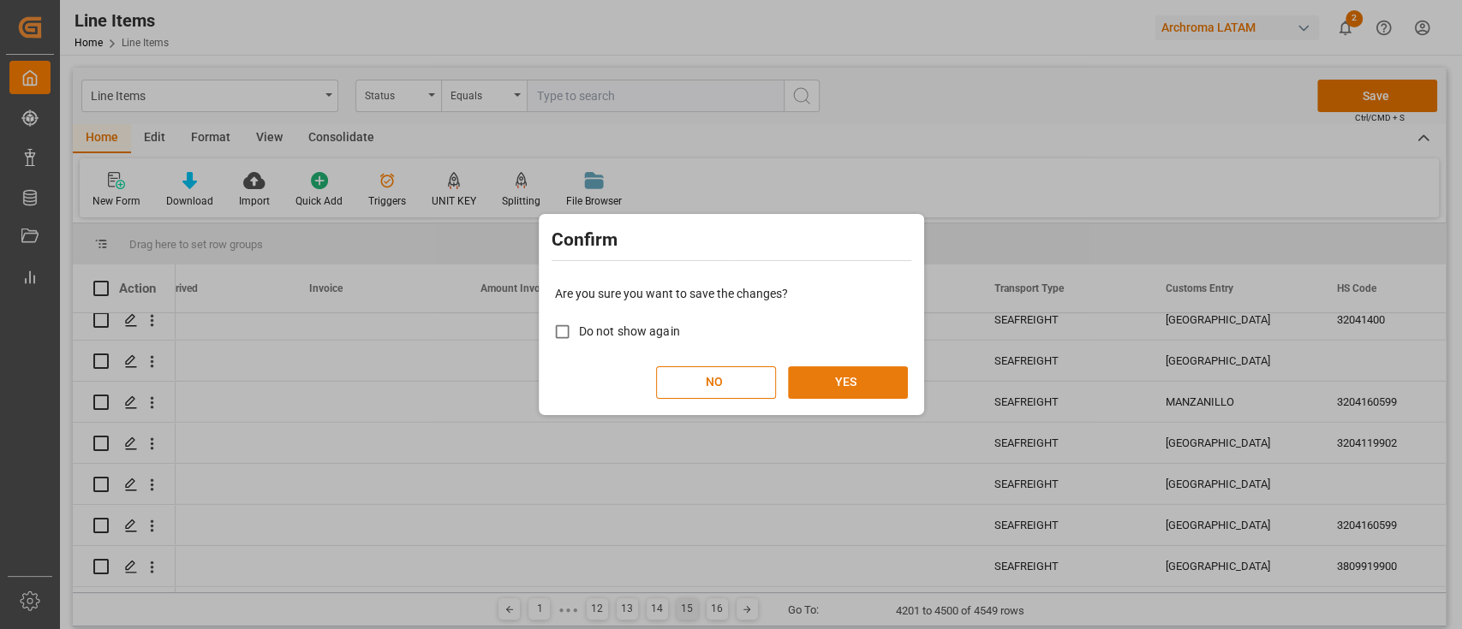
click at [867, 378] on button "YES" at bounding box center [848, 382] width 120 height 33
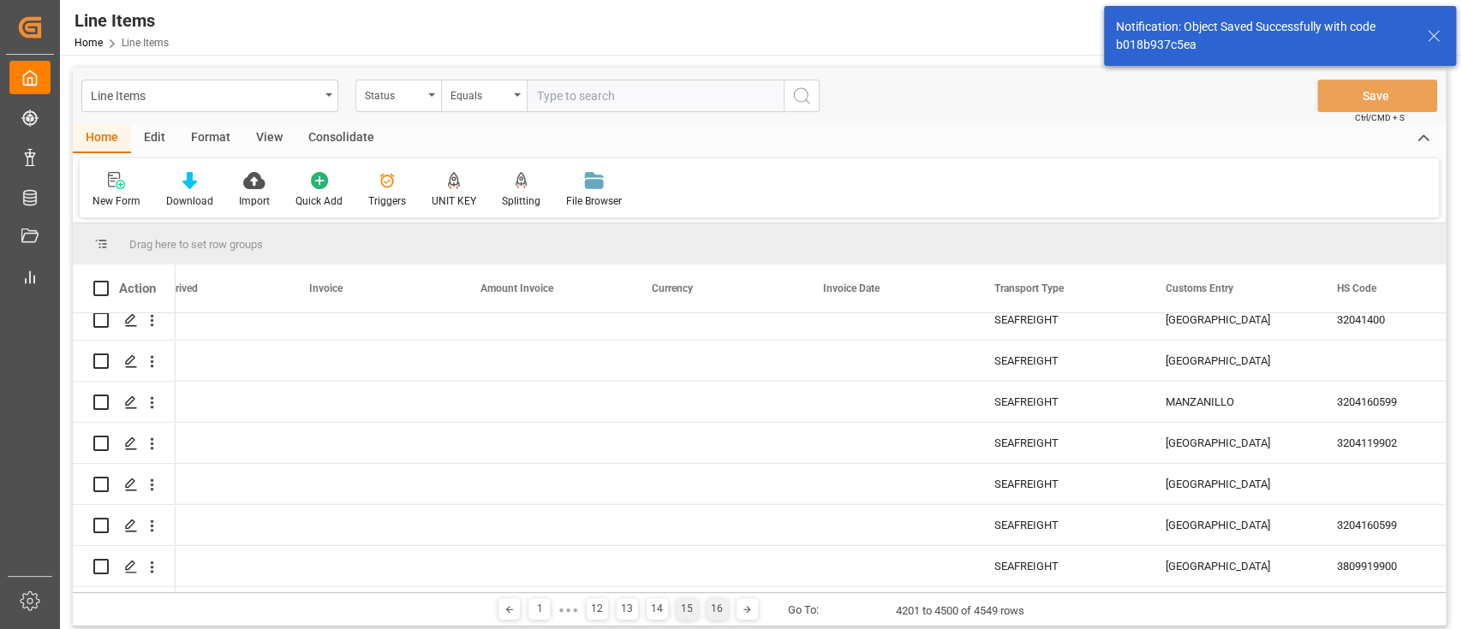
click at [718, 610] on div "16" at bounding box center [716, 609] width 21 height 21
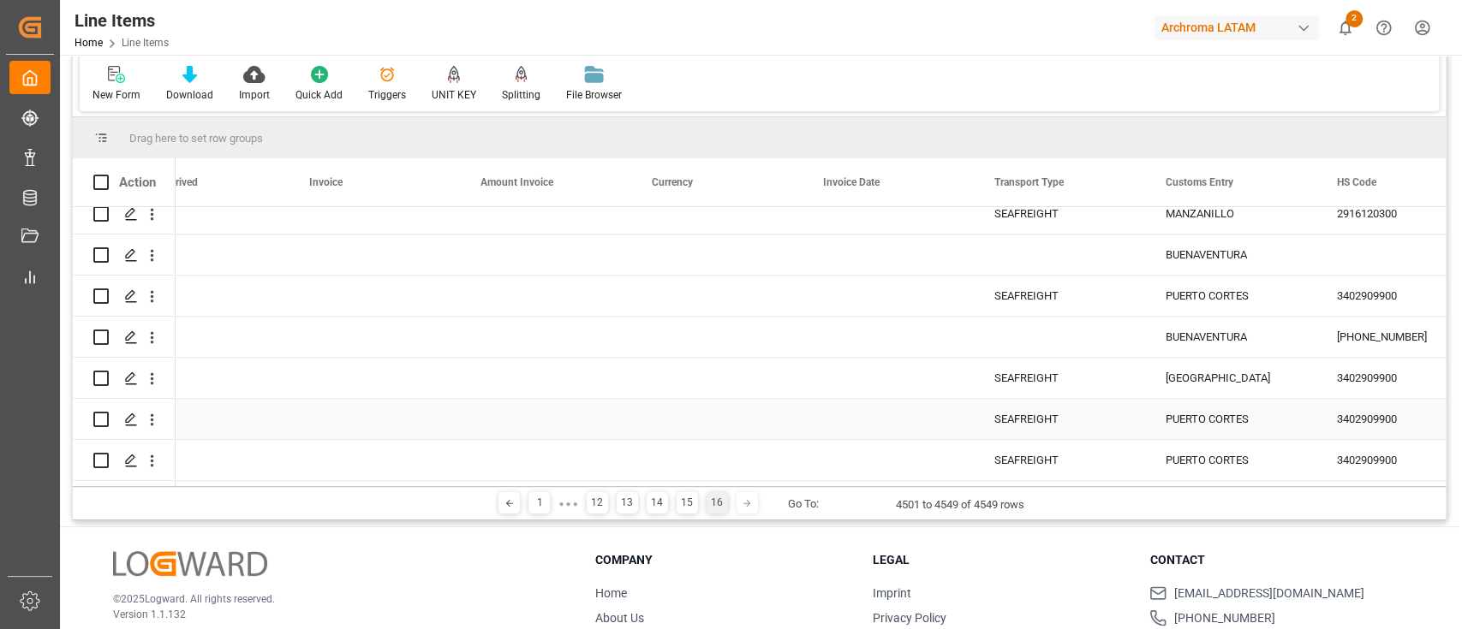
scroll to position [107, 0]
click at [737, 509] on div at bounding box center [746, 501] width 21 height 21
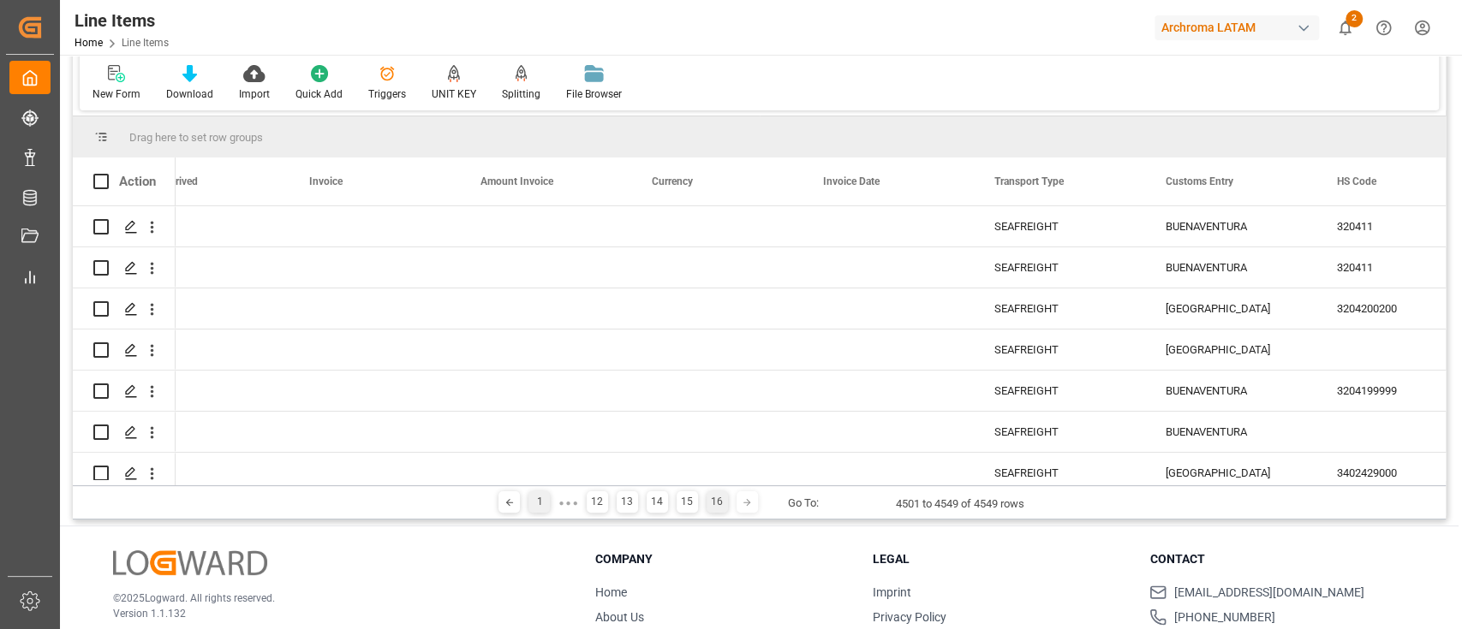
click at [529, 503] on div "1" at bounding box center [538, 501] width 21 height 21
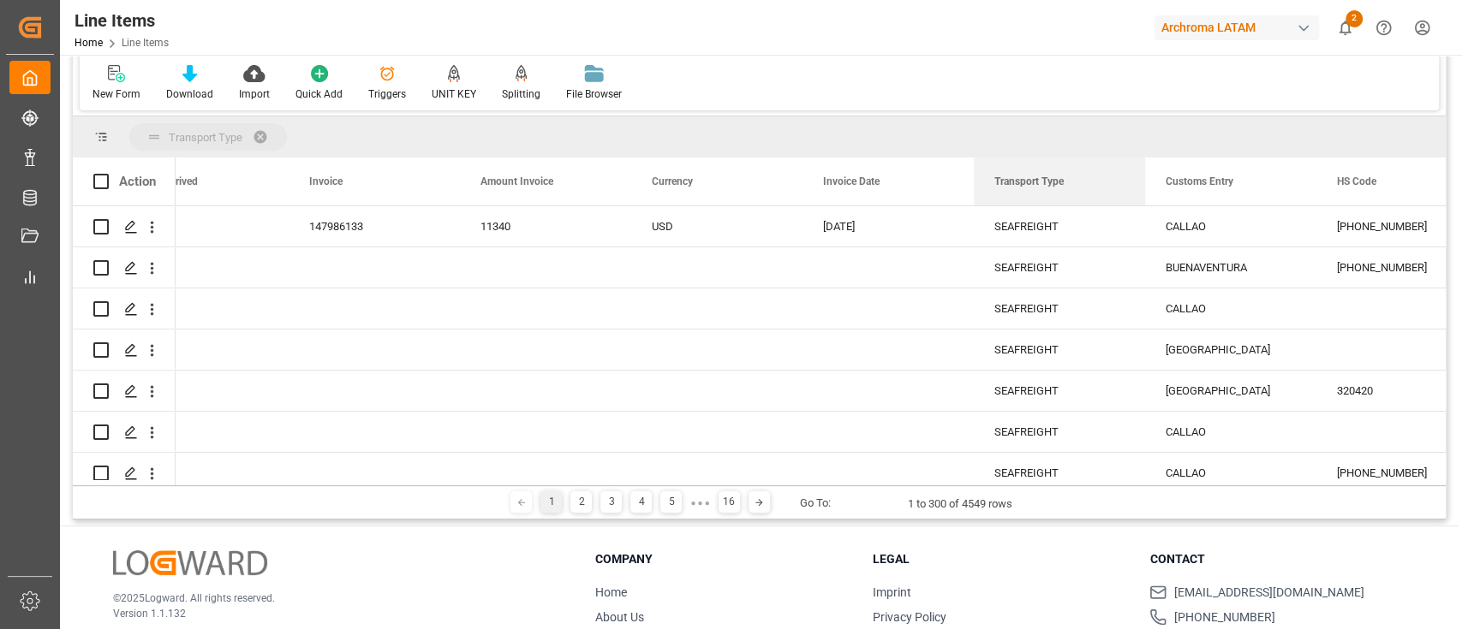
drag, startPoint x: 1024, startPoint y: 194, endPoint x: 1015, endPoint y: 138, distance: 56.4
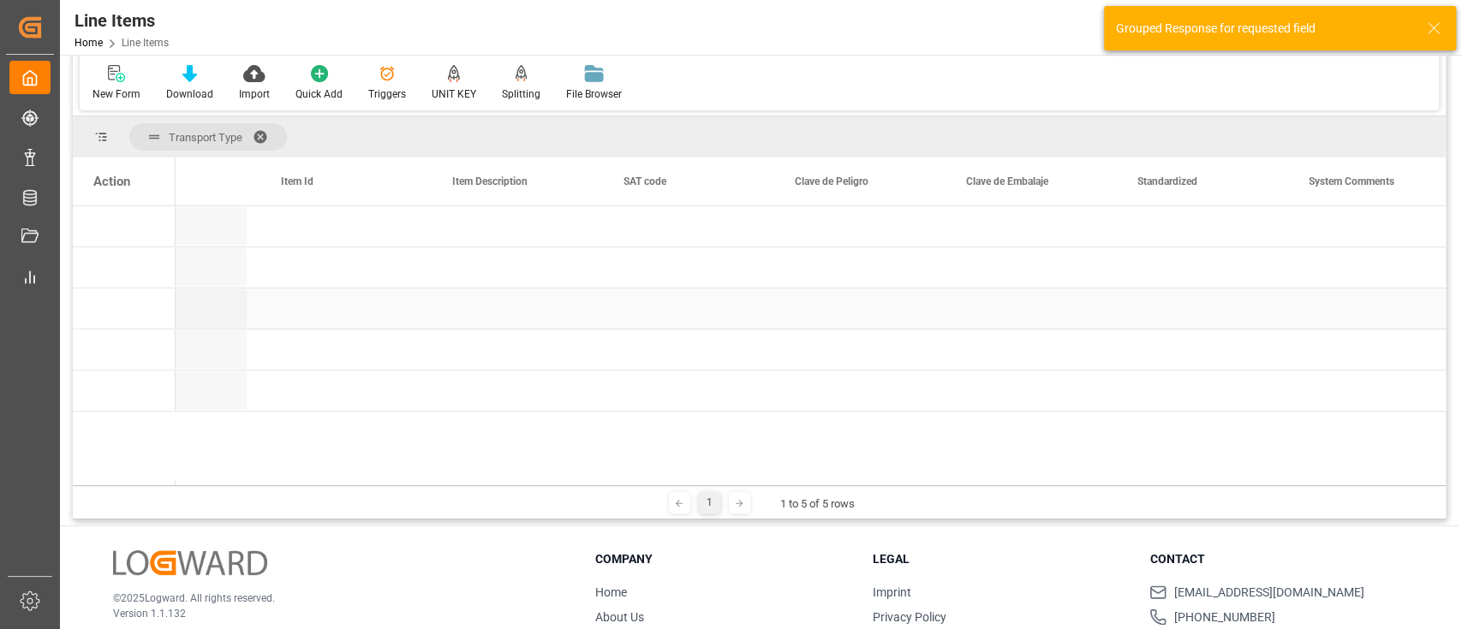
scroll to position [0, 1422]
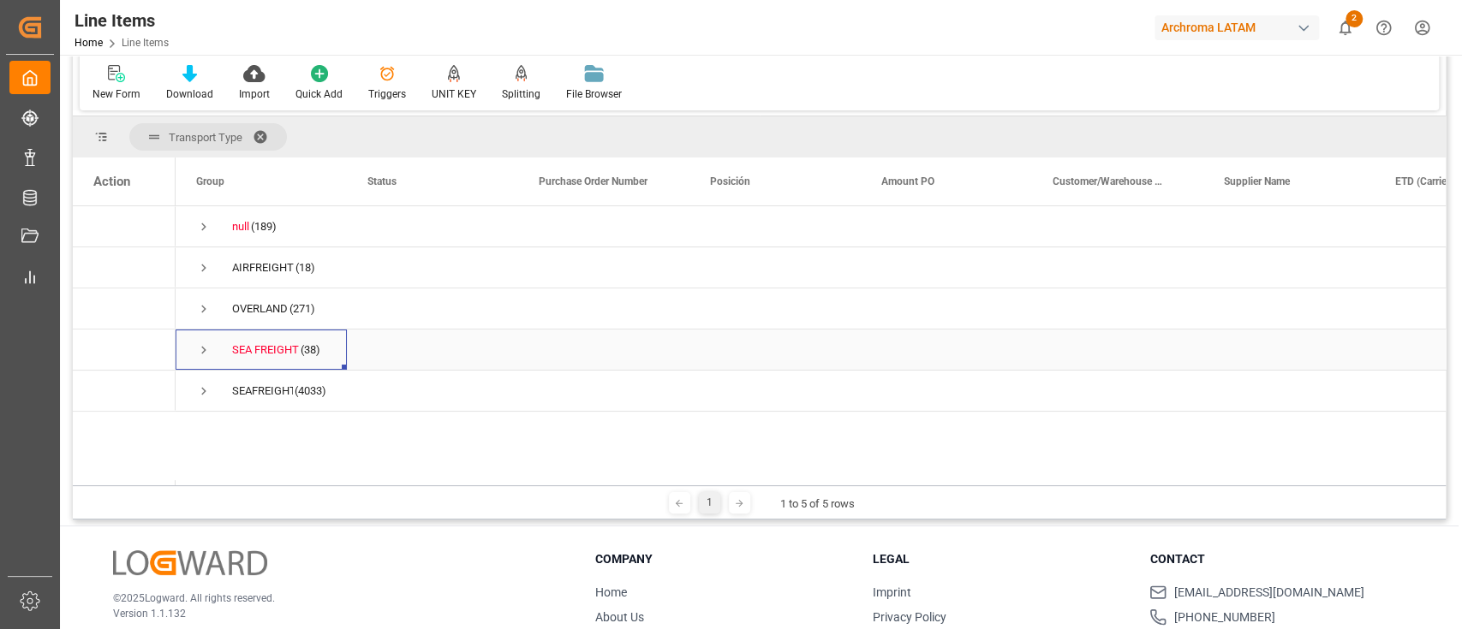
click at [206, 347] on span "Press SPACE to select this row." at bounding box center [203, 350] width 15 height 15
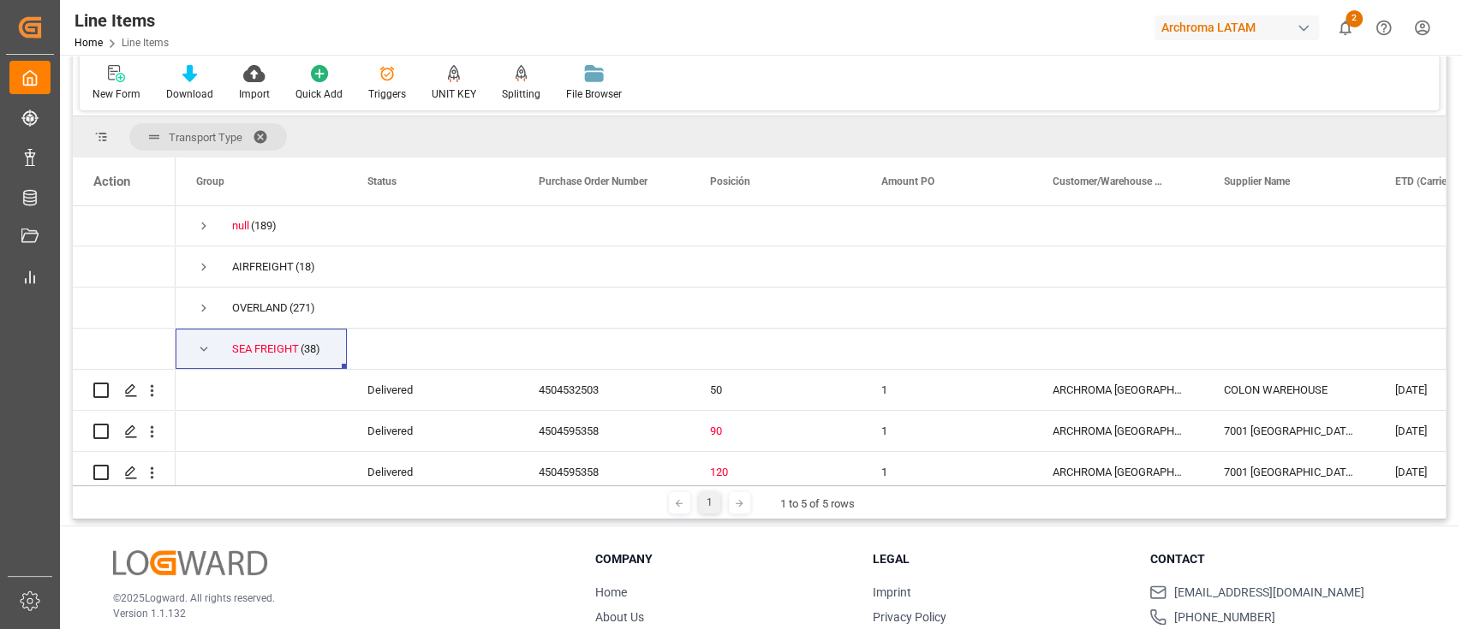
click at [266, 134] on span at bounding box center [266, 136] width 27 height 15
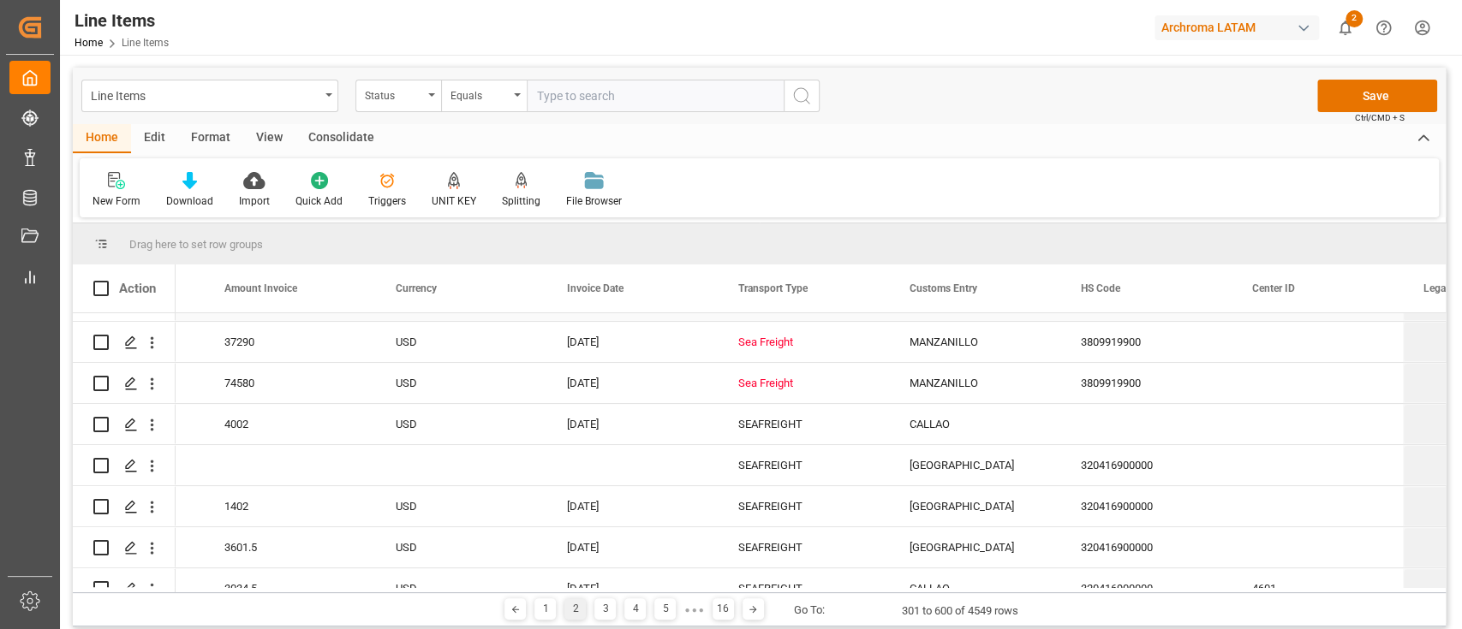
scroll to position [9159, 0]
click at [767, 346] on div "Sea Freight" at bounding box center [803, 340] width 130 height 39
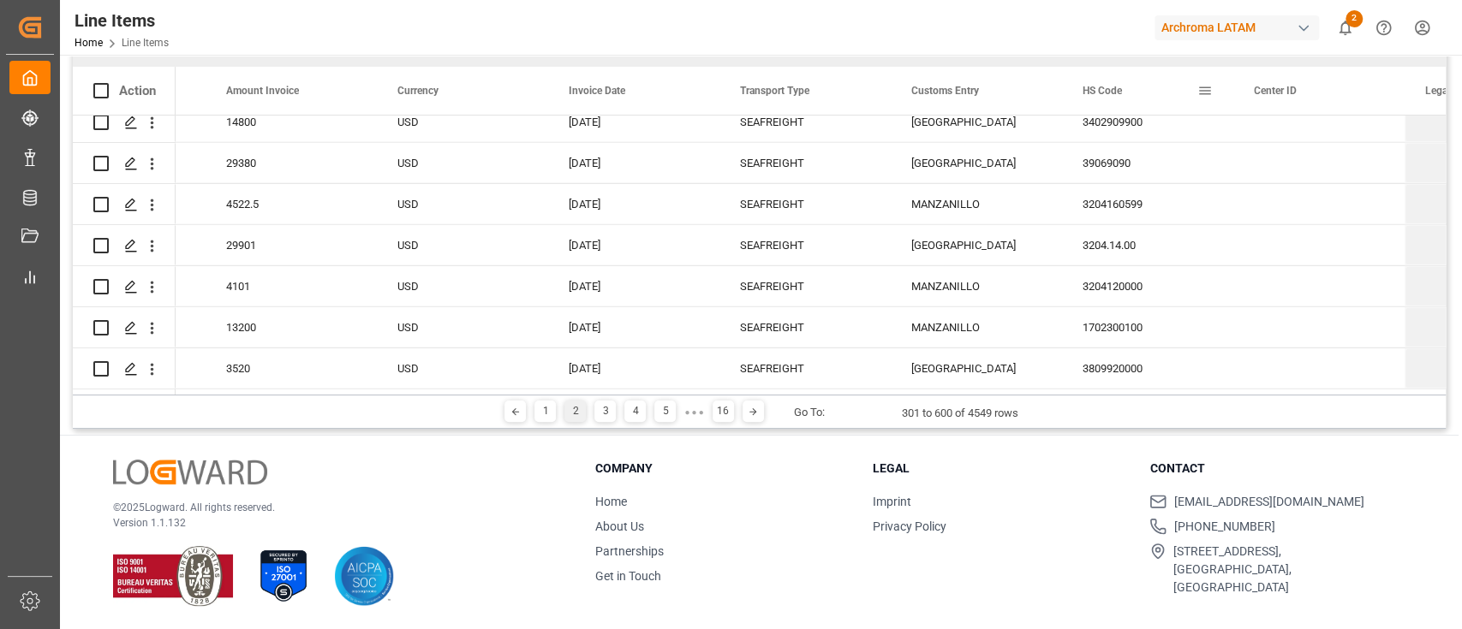
scroll to position [0, 0]
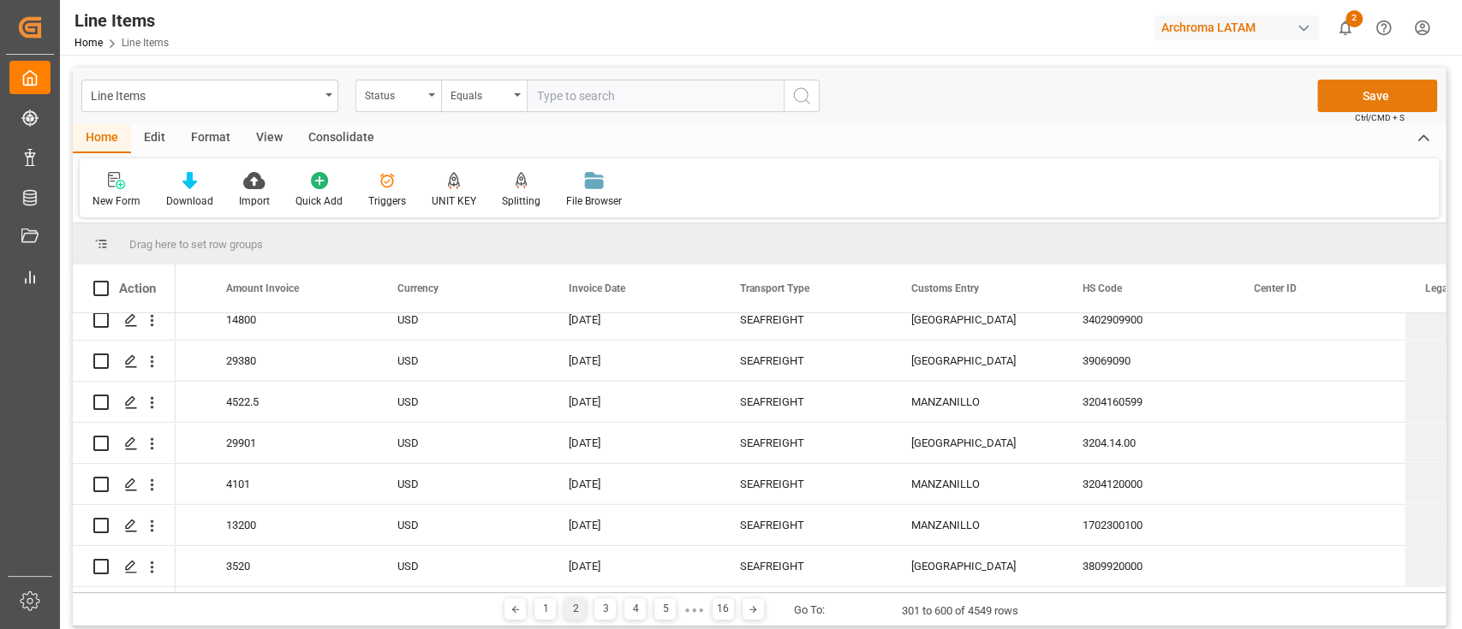
click at [1340, 104] on button "Save" at bounding box center [1377, 96] width 120 height 33
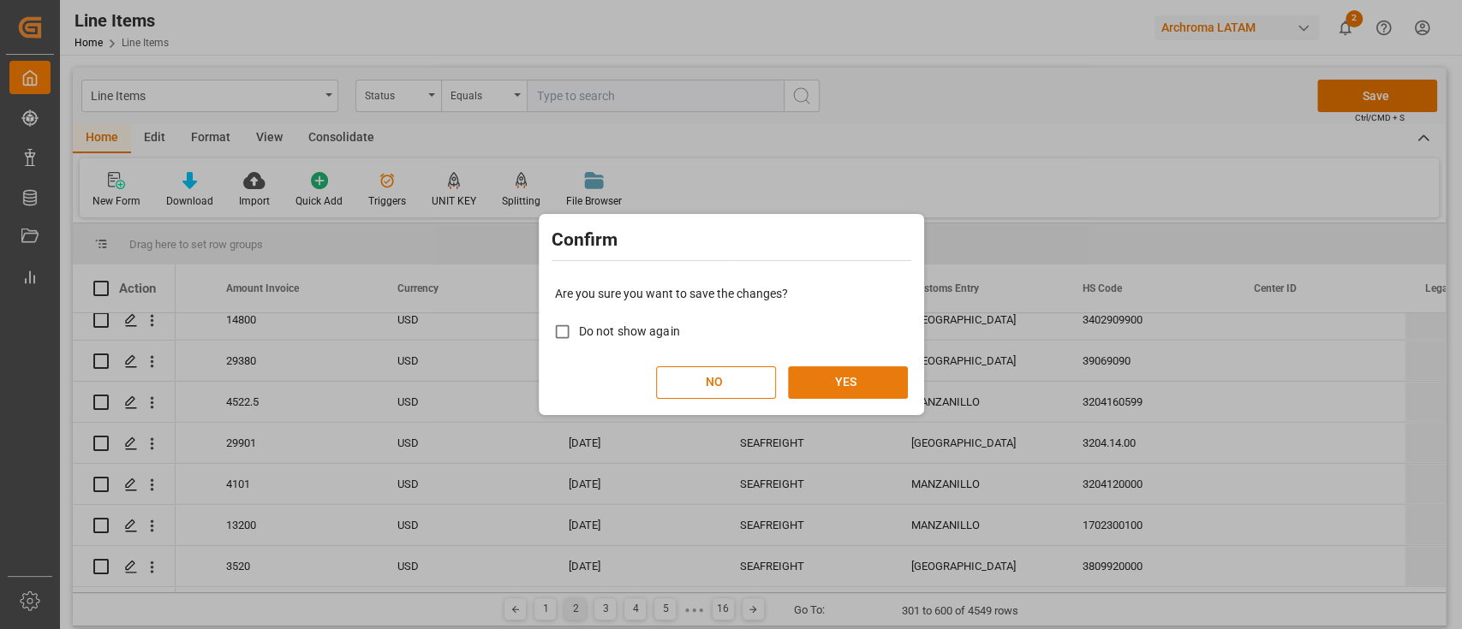
click at [829, 380] on button "YES" at bounding box center [848, 382] width 120 height 33
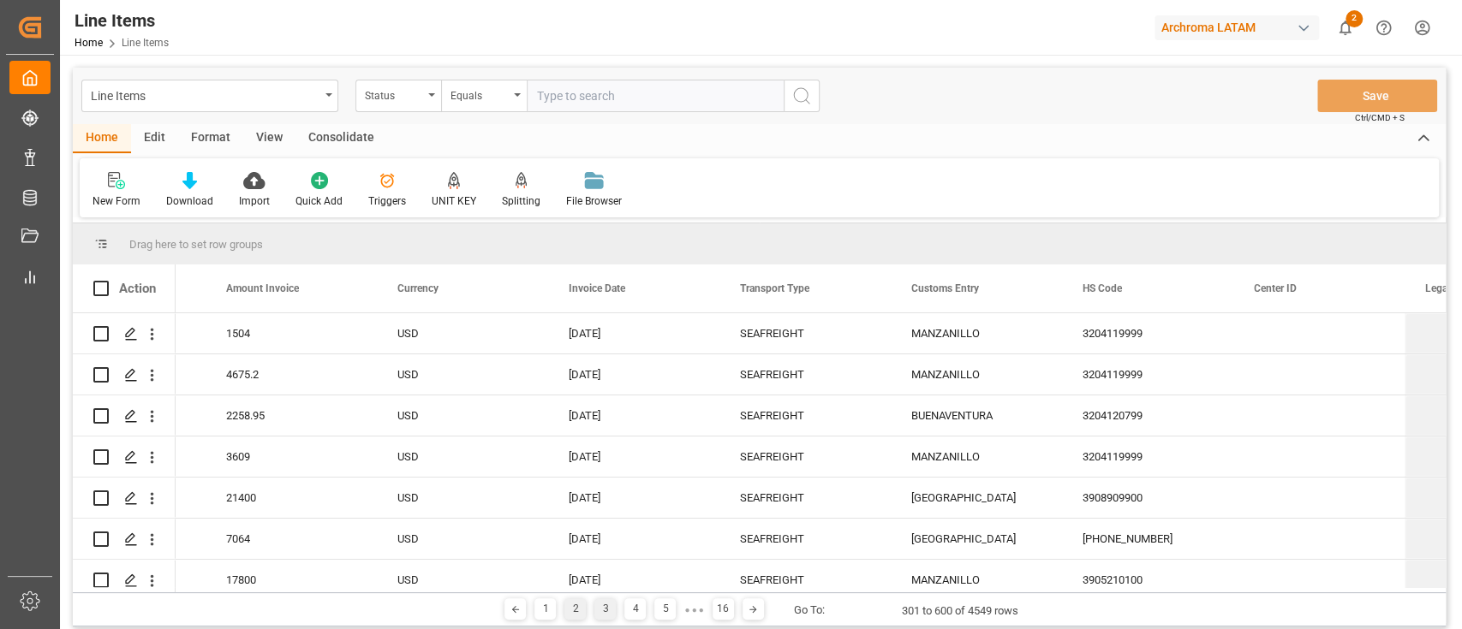
click at [605, 607] on div "3" at bounding box center [604, 609] width 21 height 21
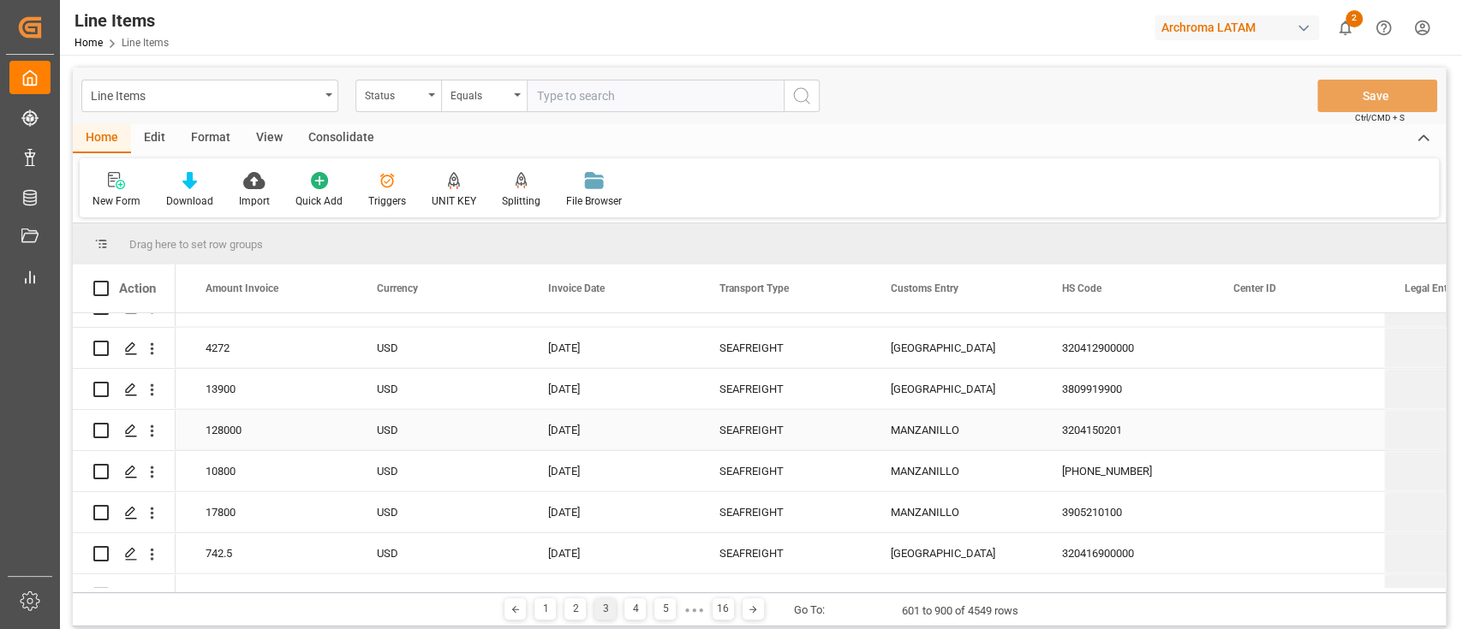
scroll to position [12061, 0]
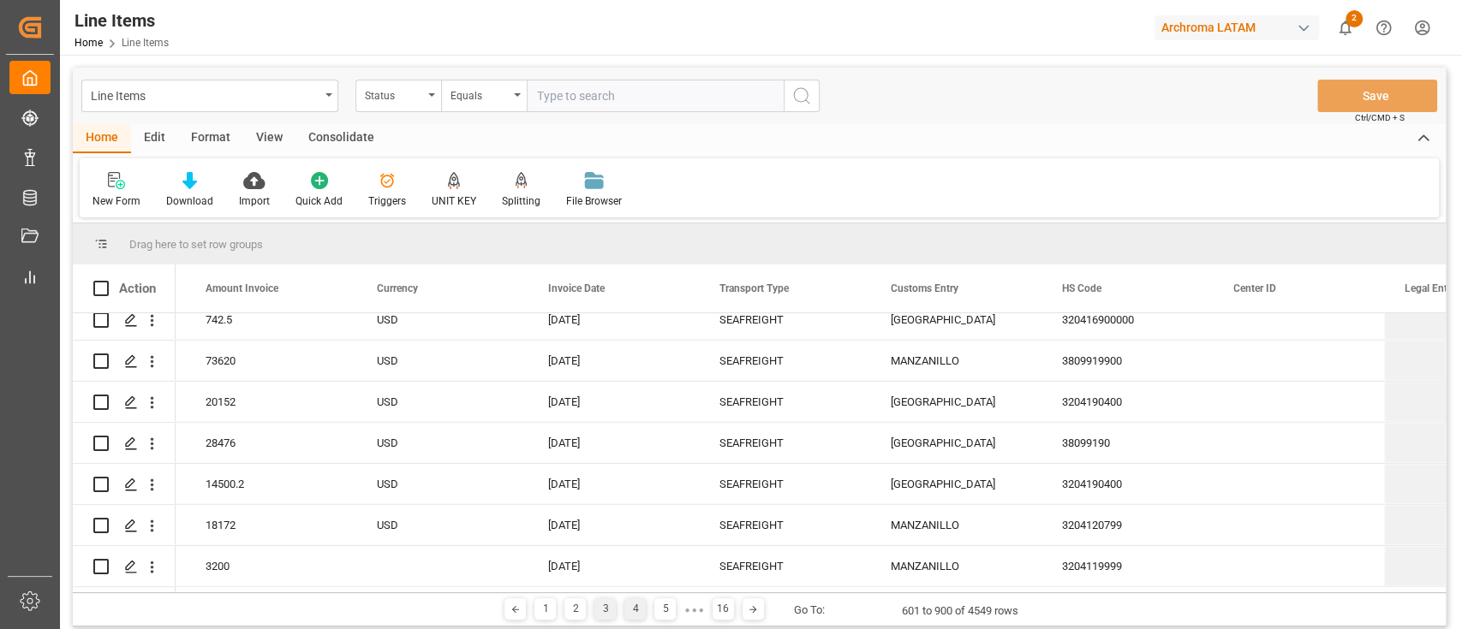
click at [639, 606] on div "4" at bounding box center [634, 609] width 21 height 21
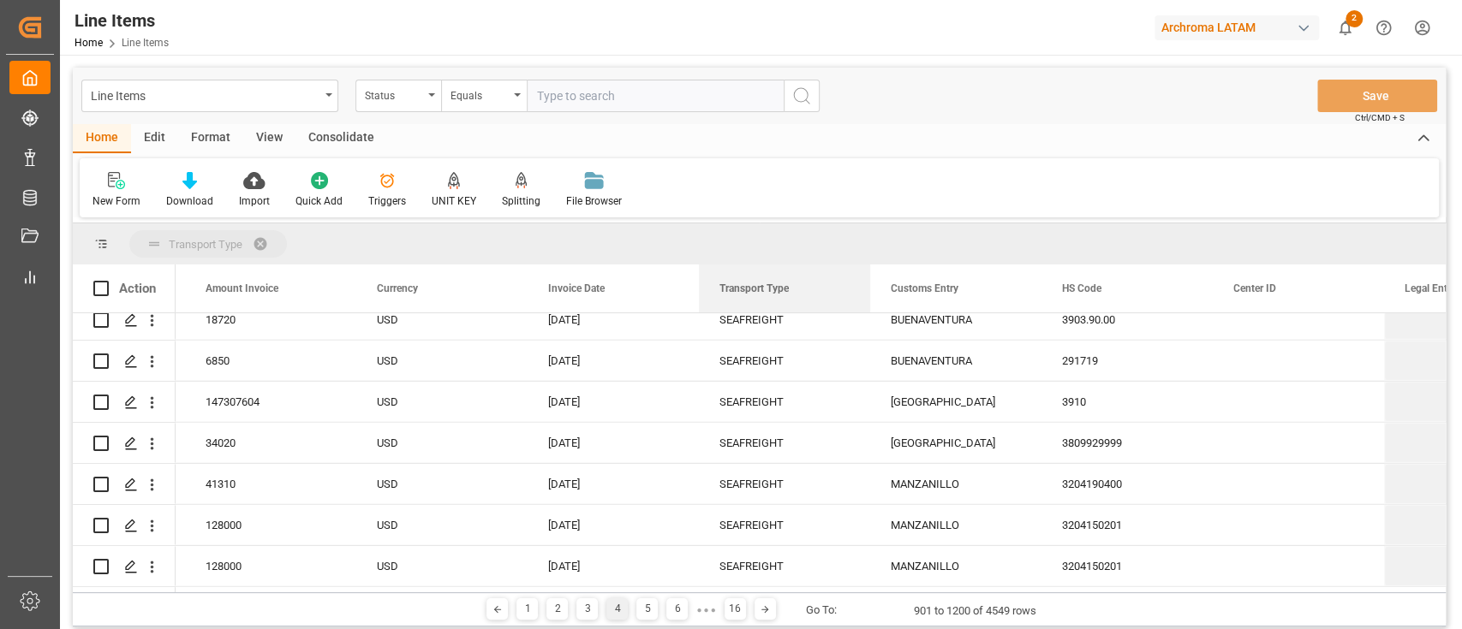
drag, startPoint x: 735, startPoint y: 291, endPoint x: 716, endPoint y: 243, distance: 51.5
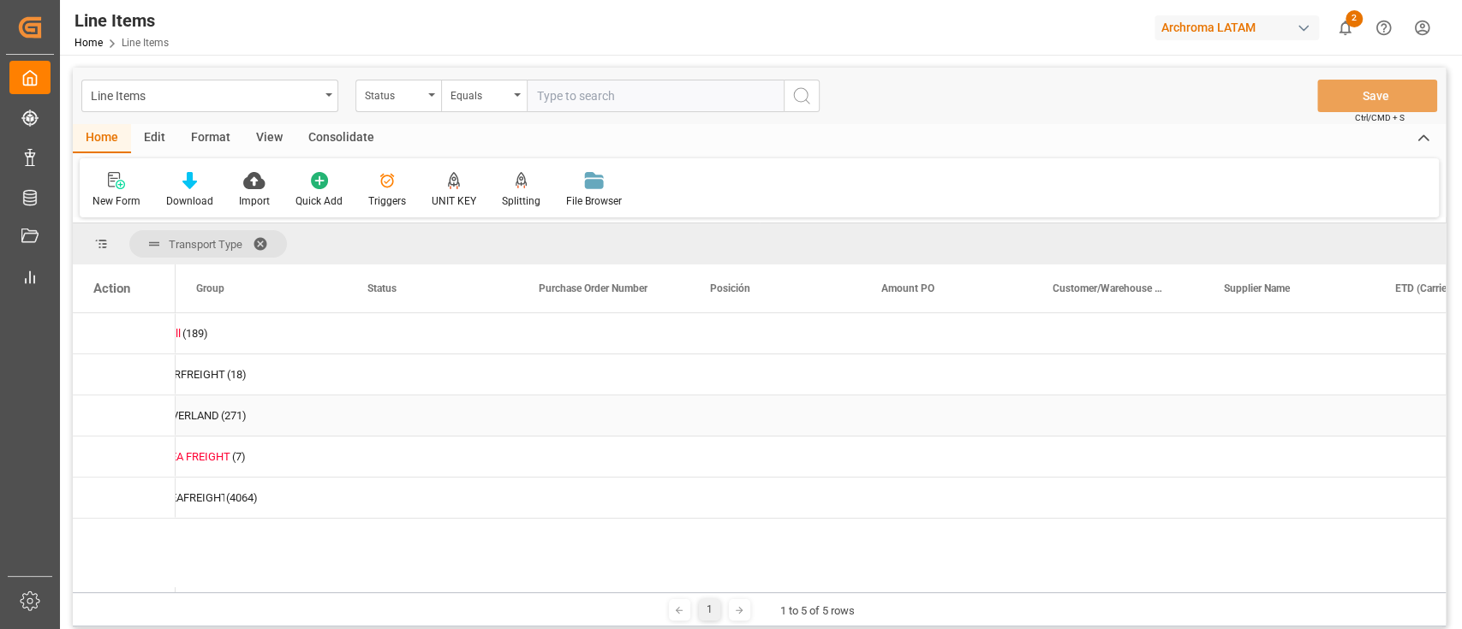
scroll to position [0, 0]
click at [263, 241] on span at bounding box center [266, 243] width 27 height 15
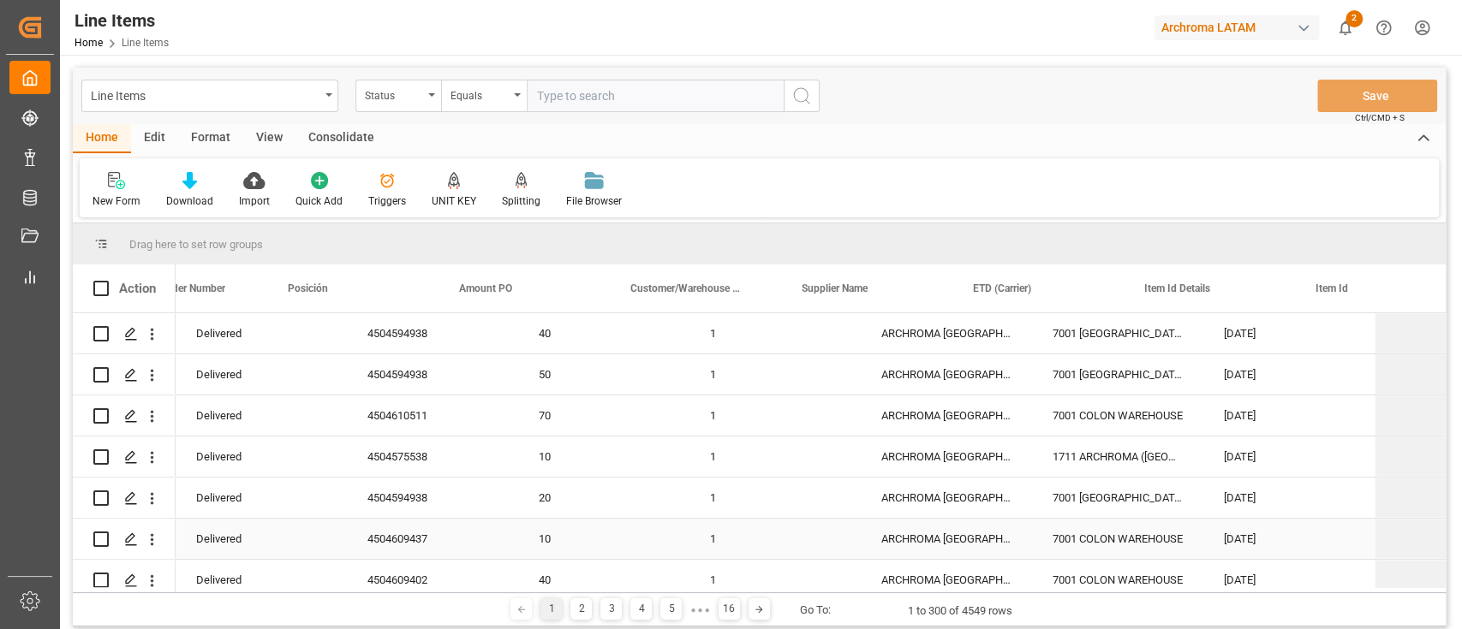
scroll to position [0, 1254]
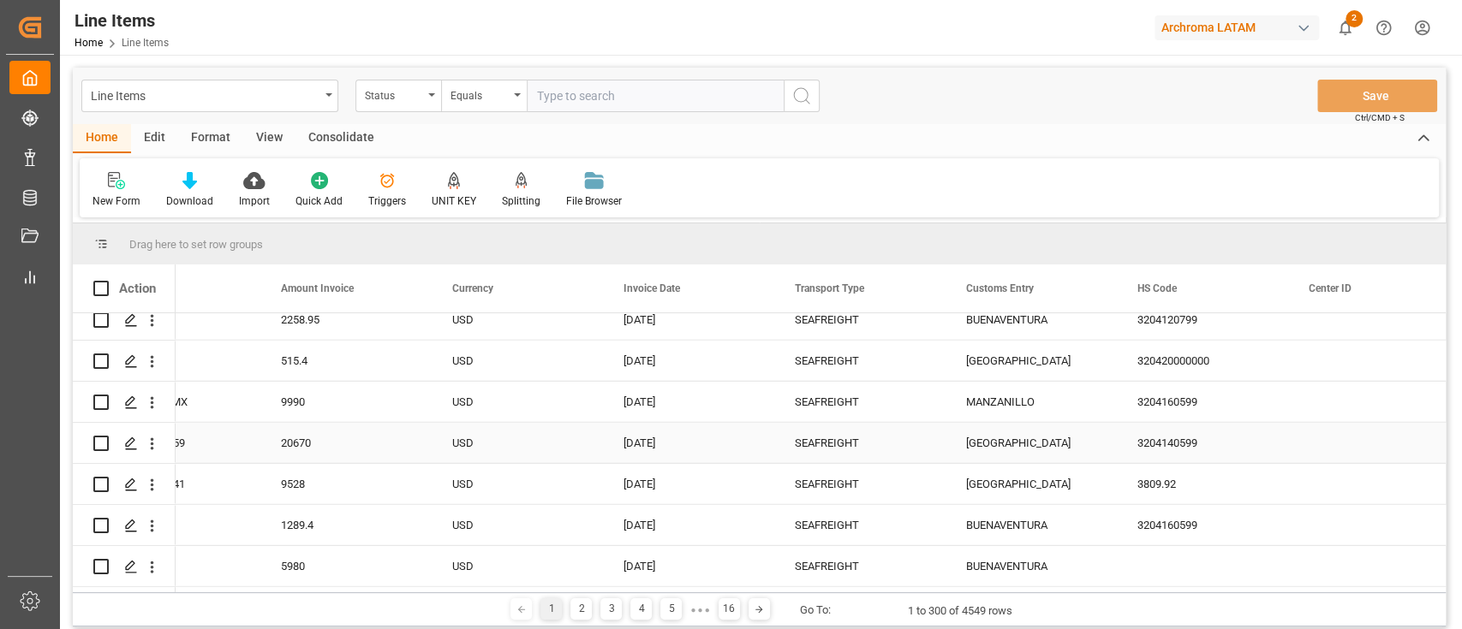
scroll to position [198, 0]
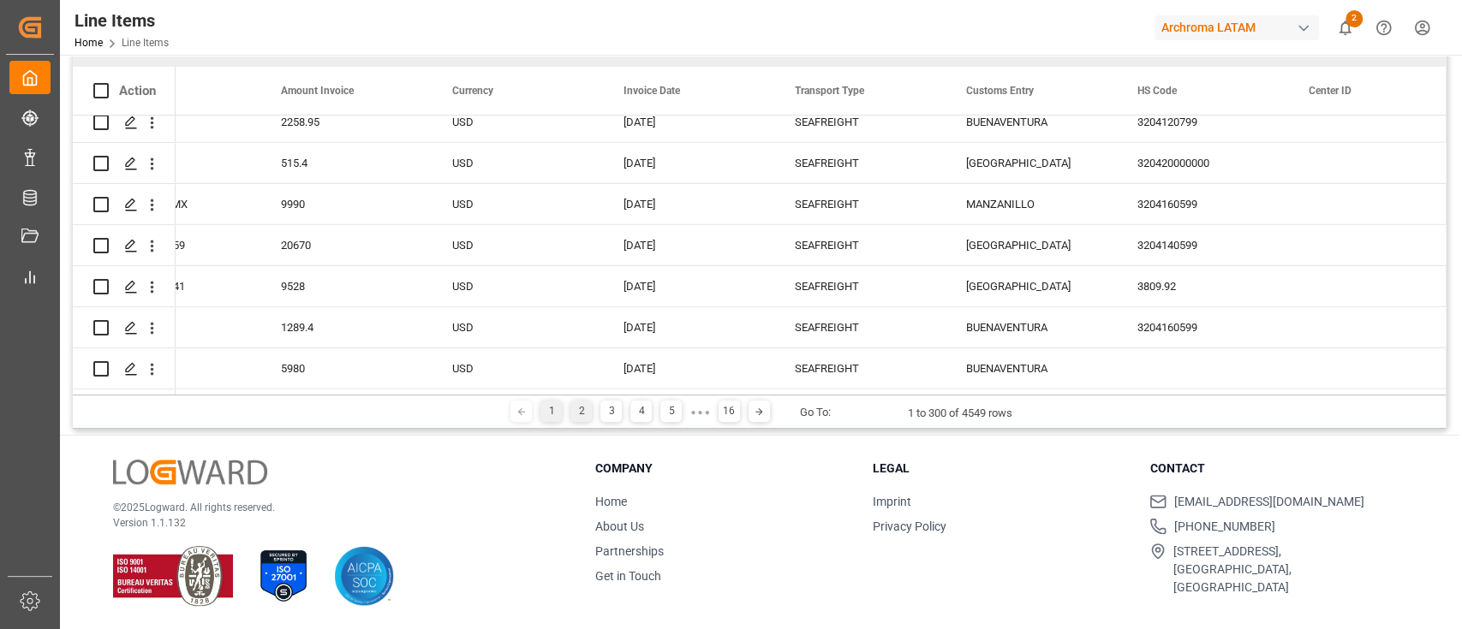
click at [579, 407] on div "2" at bounding box center [580, 411] width 21 height 21
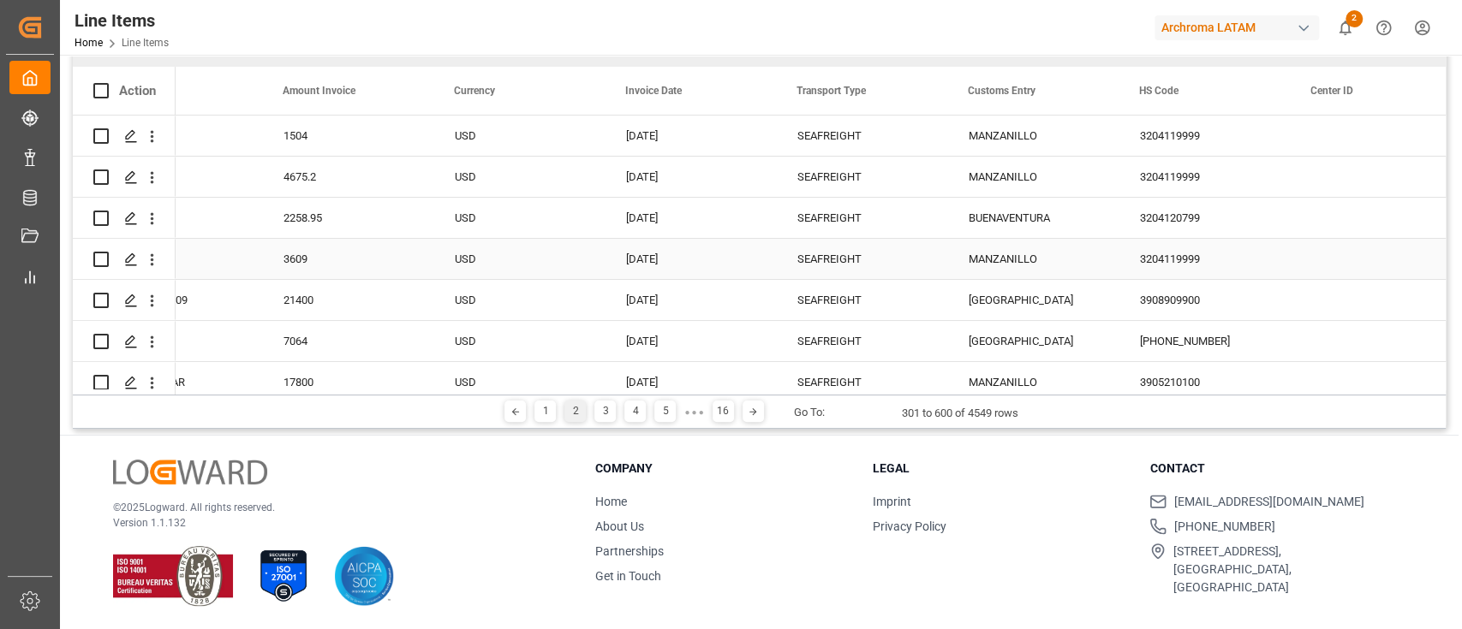
scroll to position [0, 0]
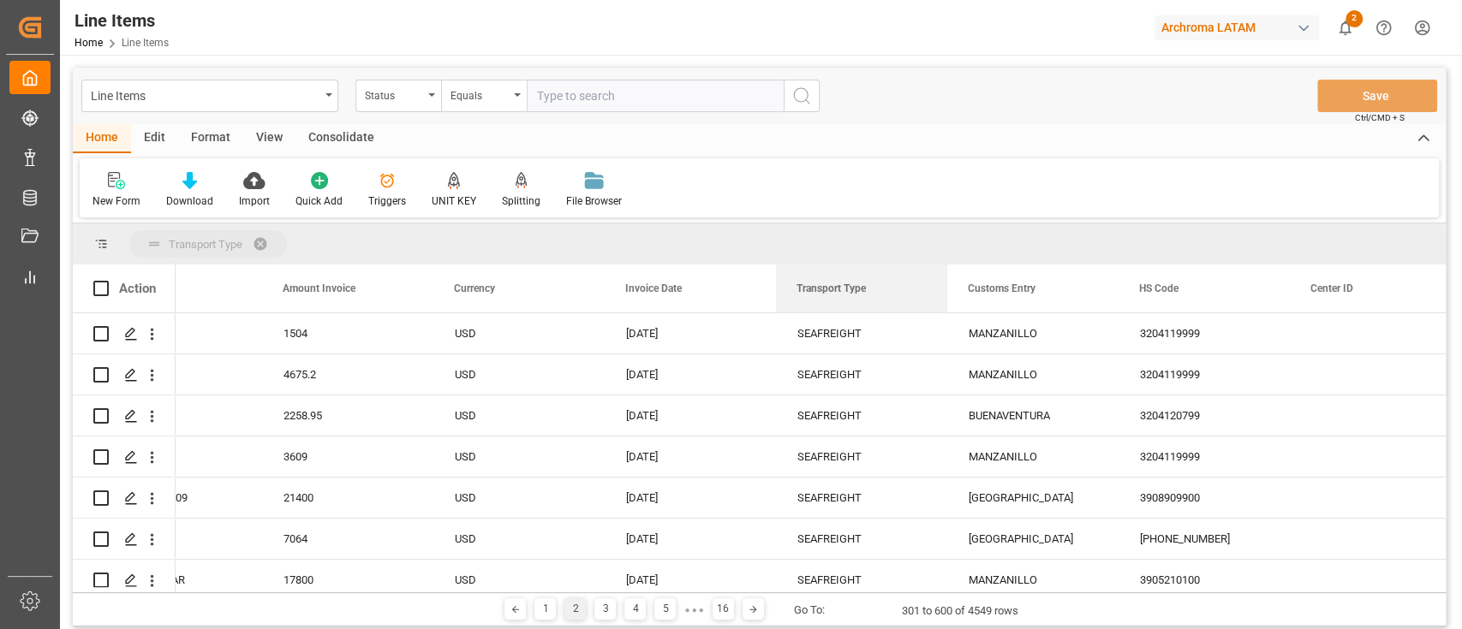
drag, startPoint x: 825, startPoint y: 290, endPoint x: 801, endPoint y: 236, distance: 59.0
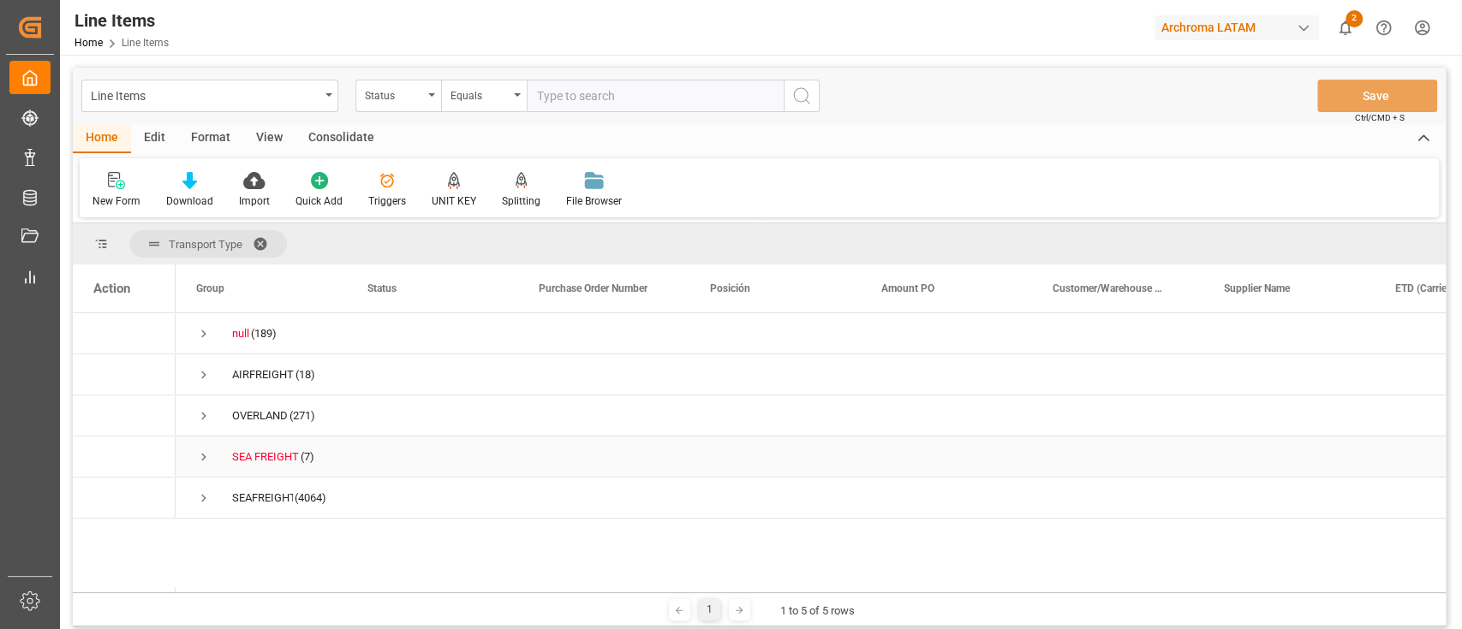
click at [206, 450] on span "Press SPACE to select this row." at bounding box center [203, 457] width 15 height 15
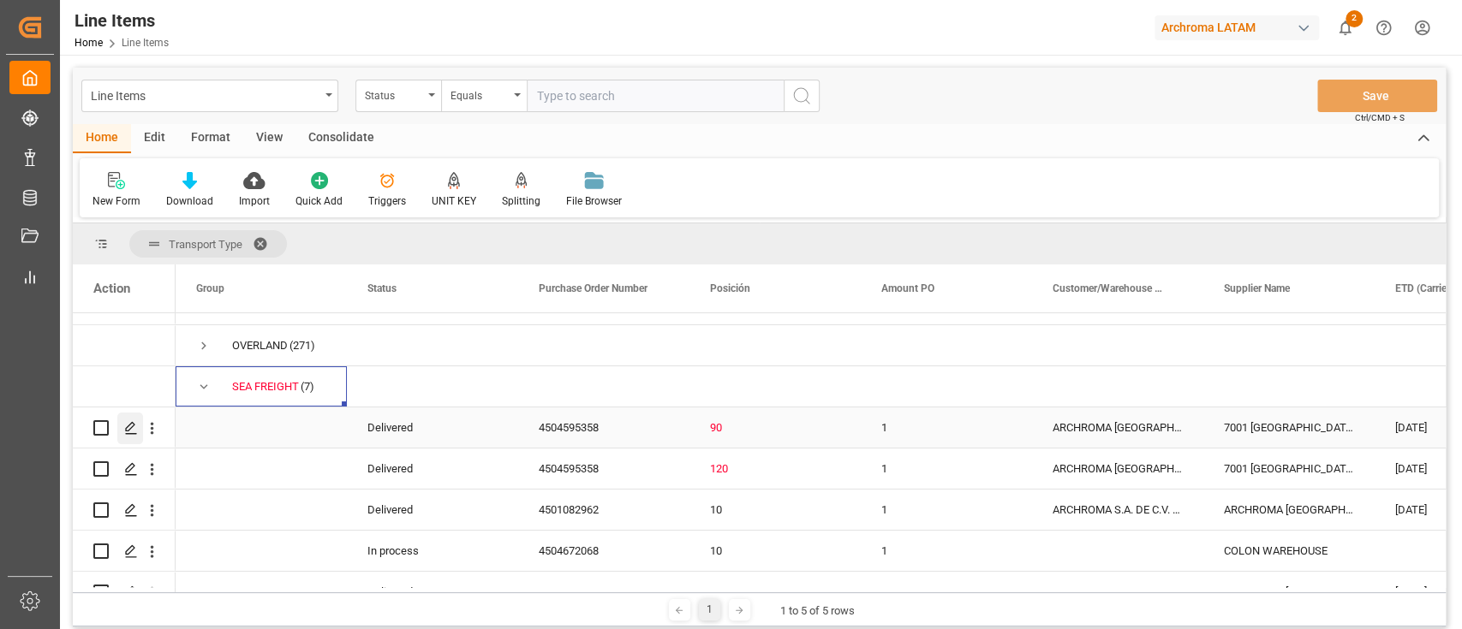
click at [124, 424] on icon "Press SPACE to select this row." at bounding box center [131, 428] width 14 height 14
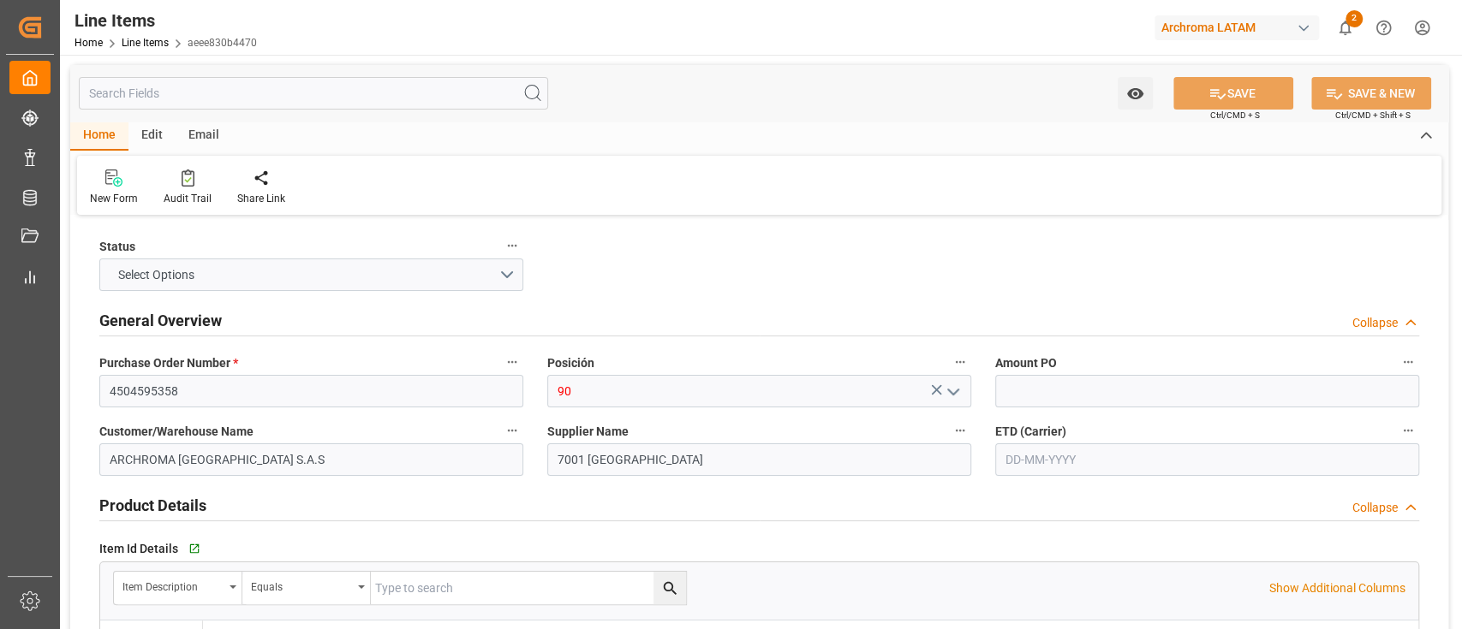
type input "1"
type input "3"
type input "75"
type input "80.1"
type input "2175"
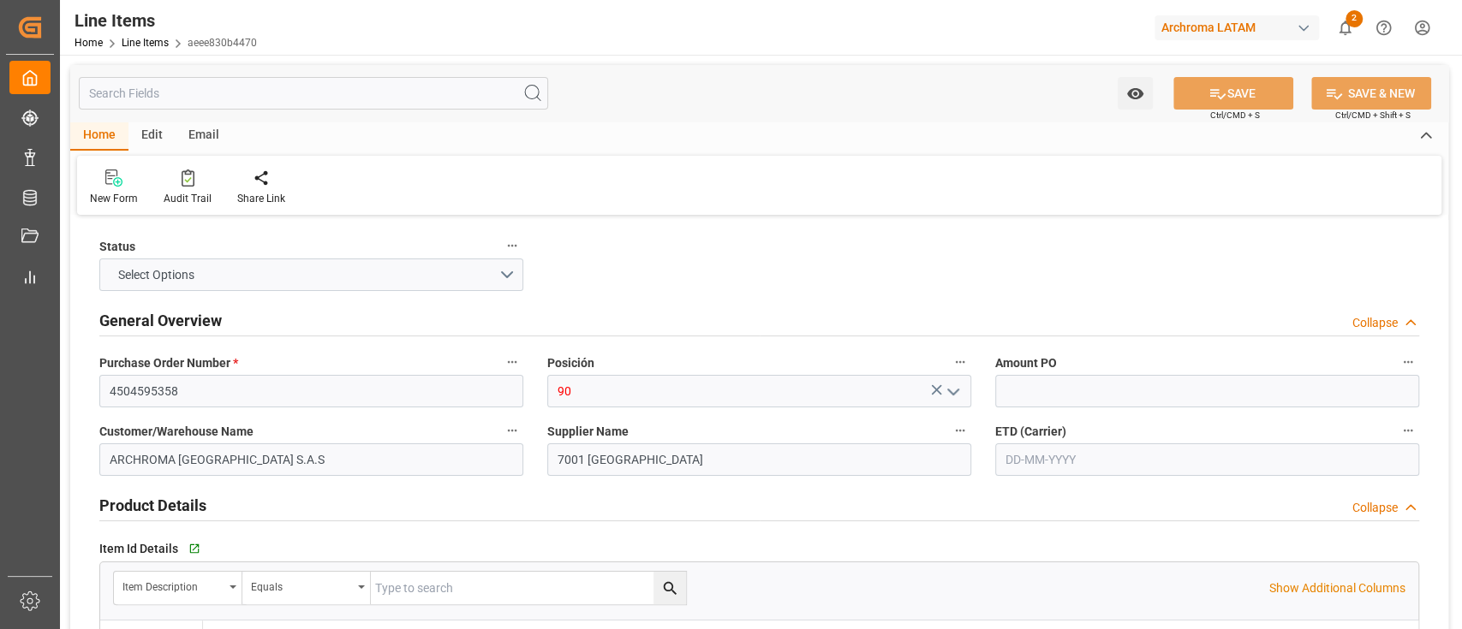
type input "-19"
type input "0"
type input "[DATE]"
type input "[DATE] 18:32"
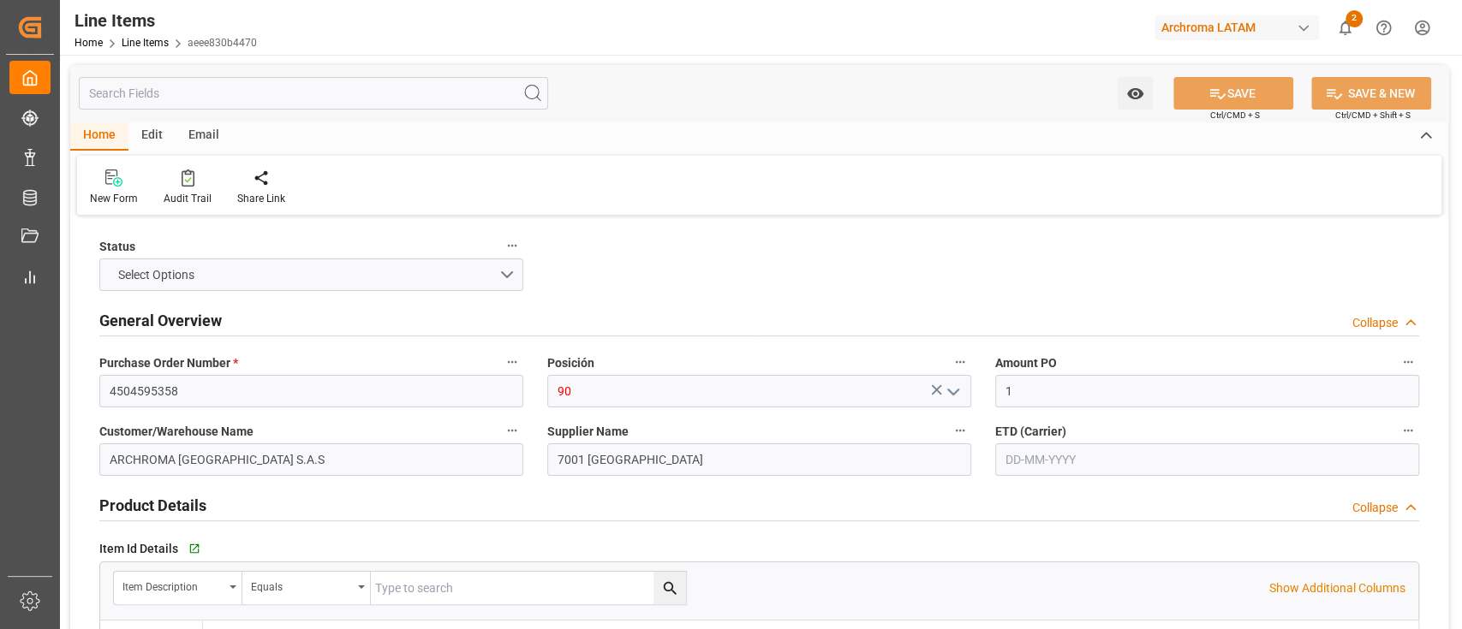
type input "[DATE] 19:16"
type input "[DATE]"
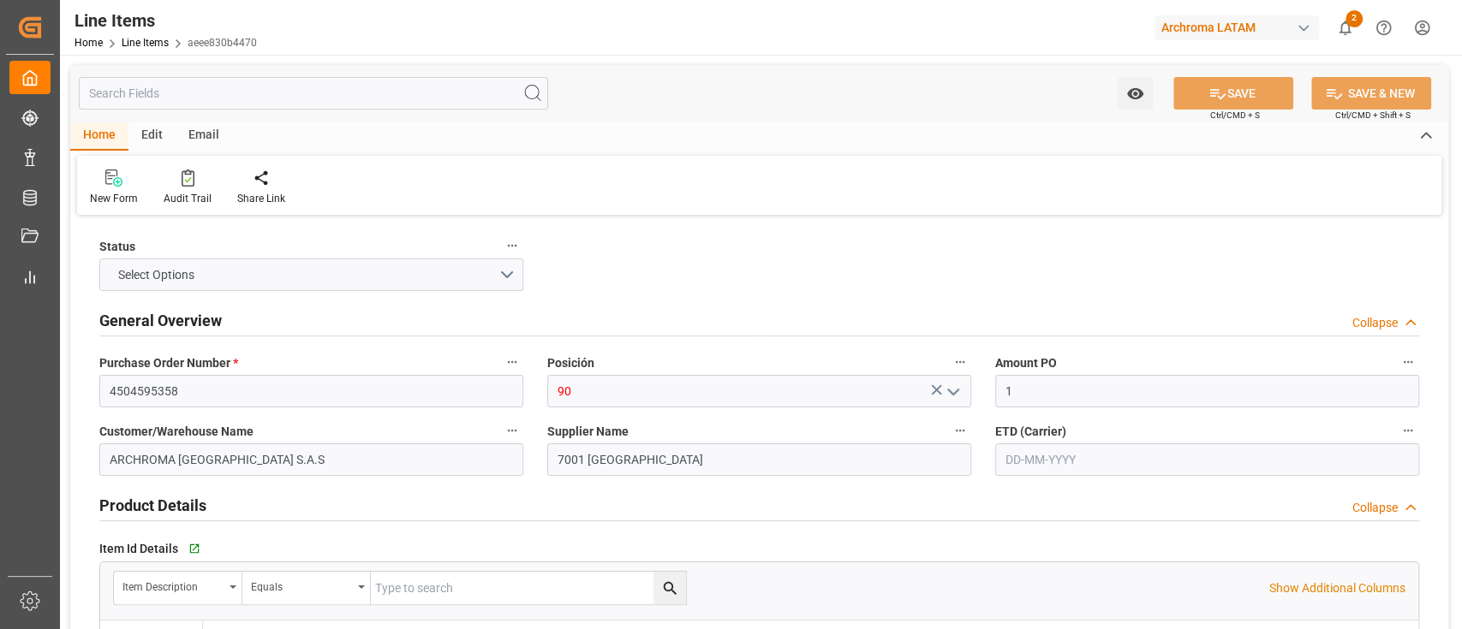
type input "[DATE]"
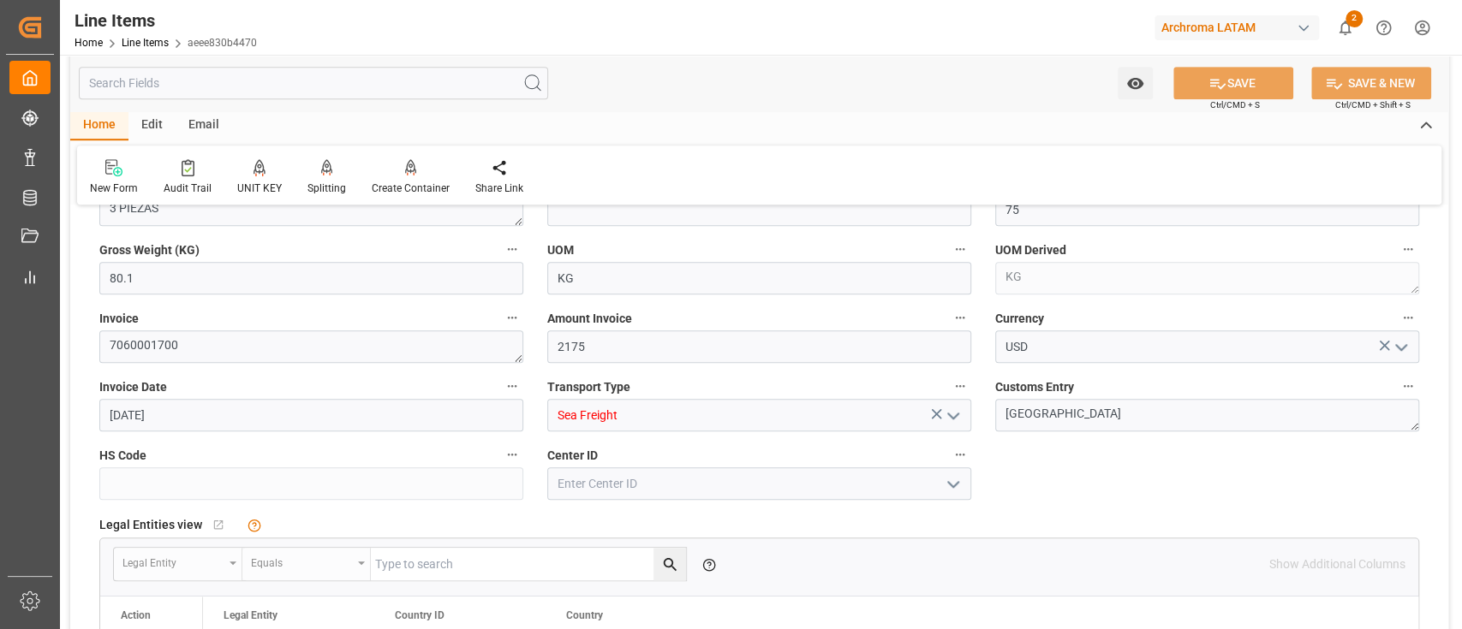
click at [952, 414] on icon "open menu" at bounding box center [953, 416] width 21 height 21
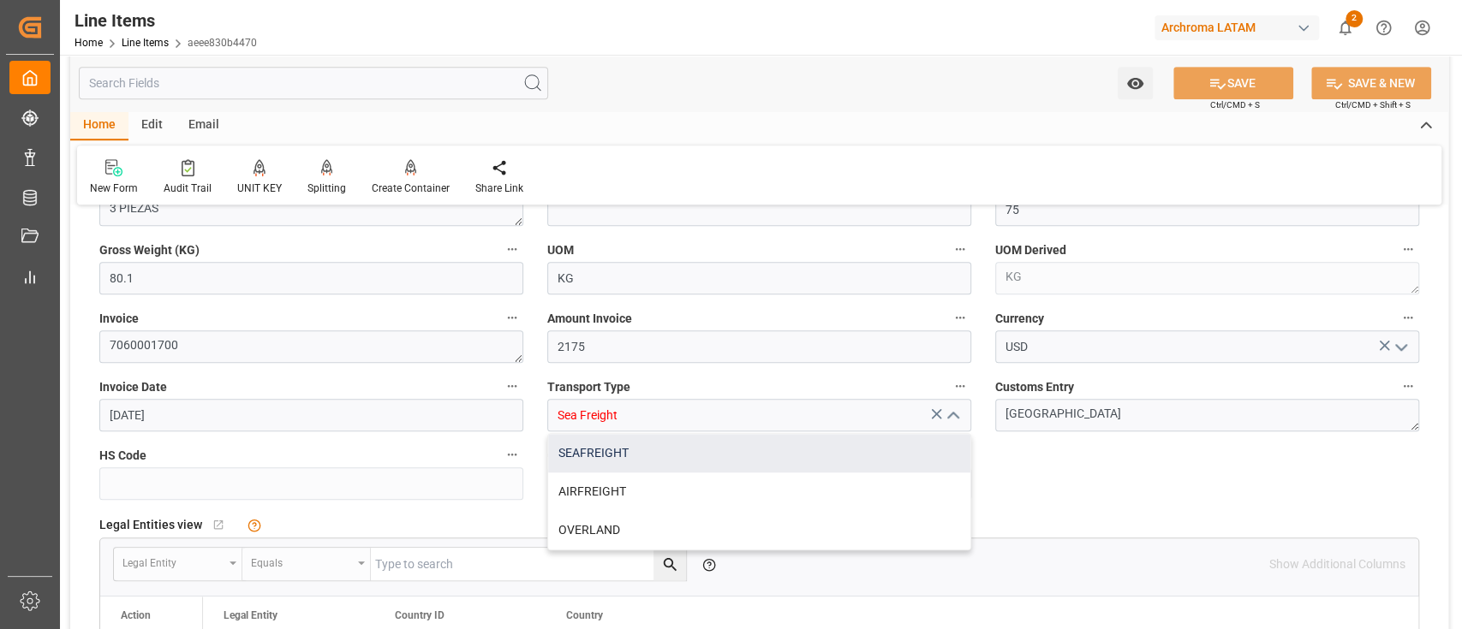
click at [769, 456] on div "SEAFREIGHT" at bounding box center [759, 453] width 422 height 39
type input "SEAFREIGHT"
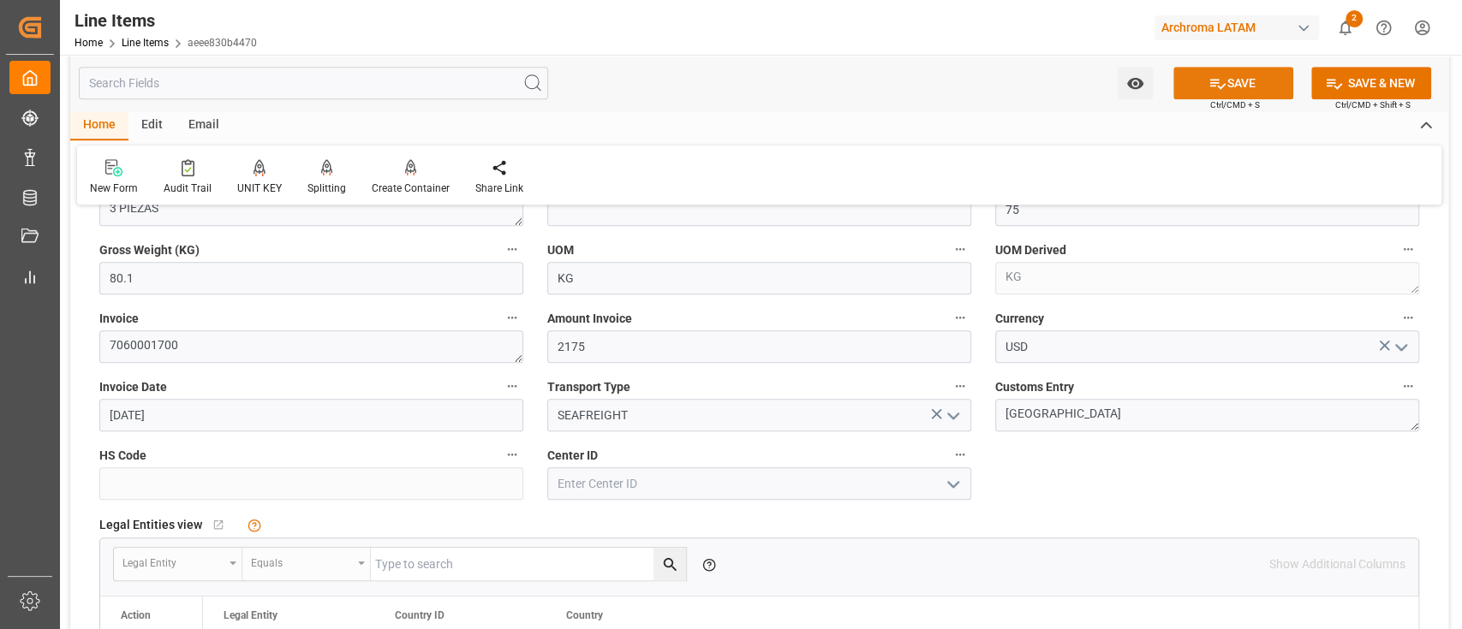
click at [1184, 86] on button "SAVE" at bounding box center [1233, 83] width 120 height 33
click at [143, 49] on div "Home Line Items aeee830b4470" at bounding box center [165, 42] width 182 height 18
click at [140, 45] on link "Line Items" at bounding box center [145, 43] width 47 height 12
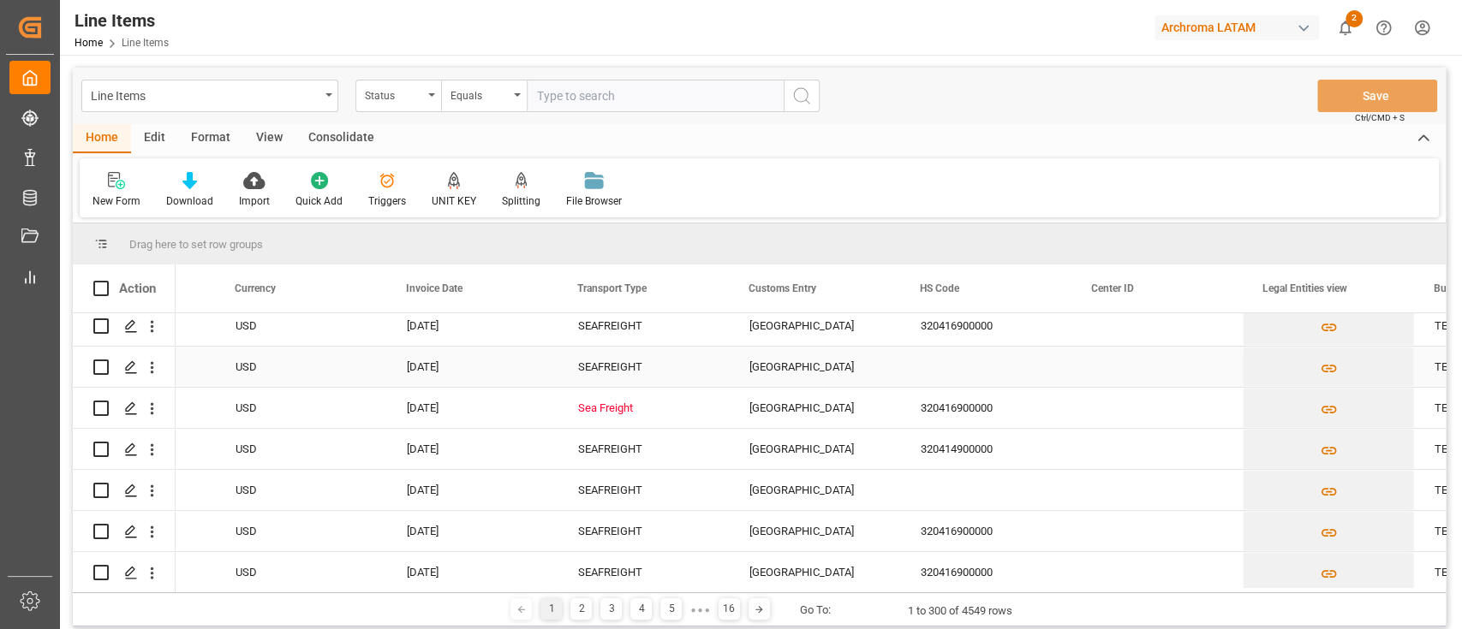
click at [603, 367] on div "SEAFREIGHT" at bounding box center [643, 367] width 130 height 39
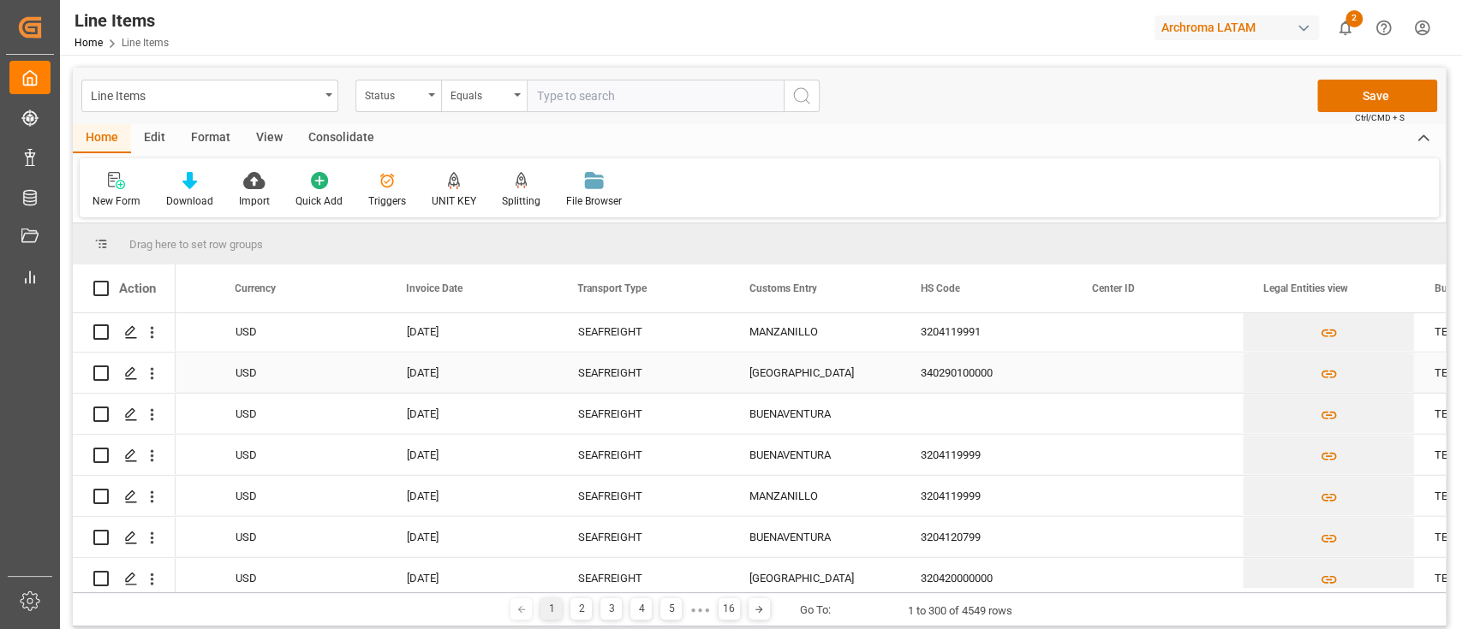
scroll to position [12061, 0]
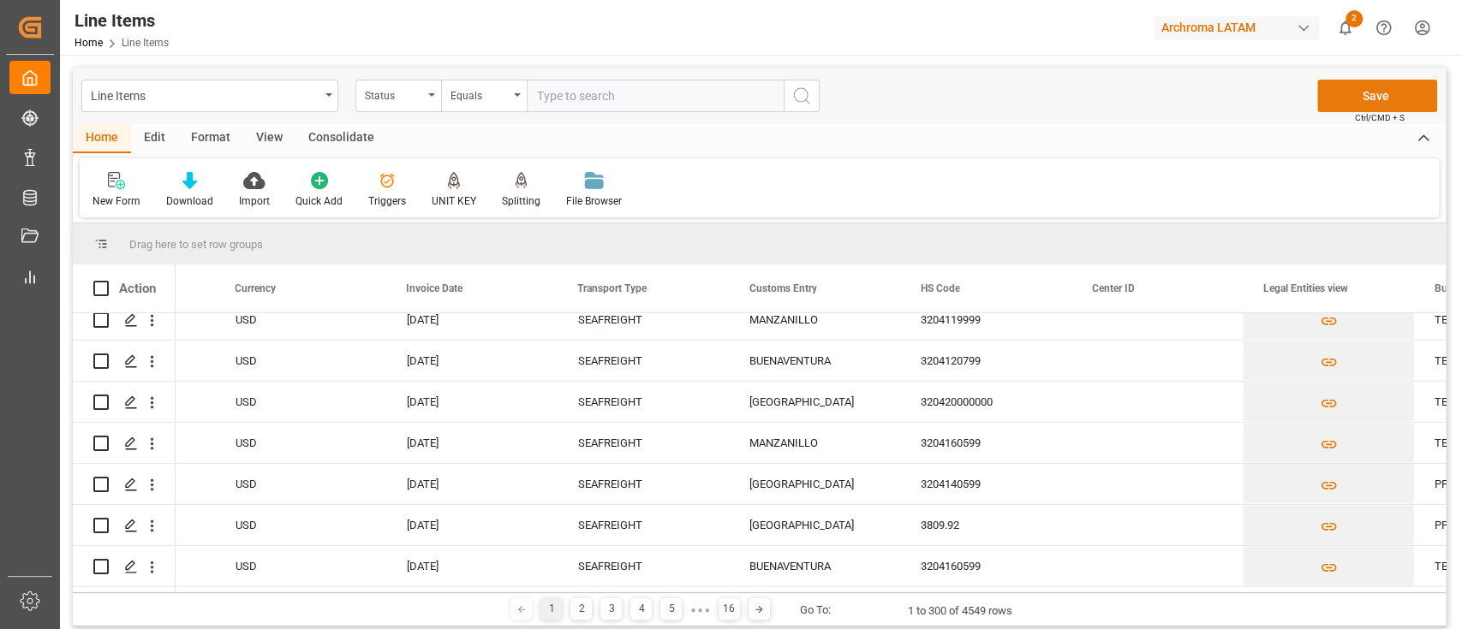
click at [1333, 104] on button "Save" at bounding box center [1377, 96] width 120 height 33
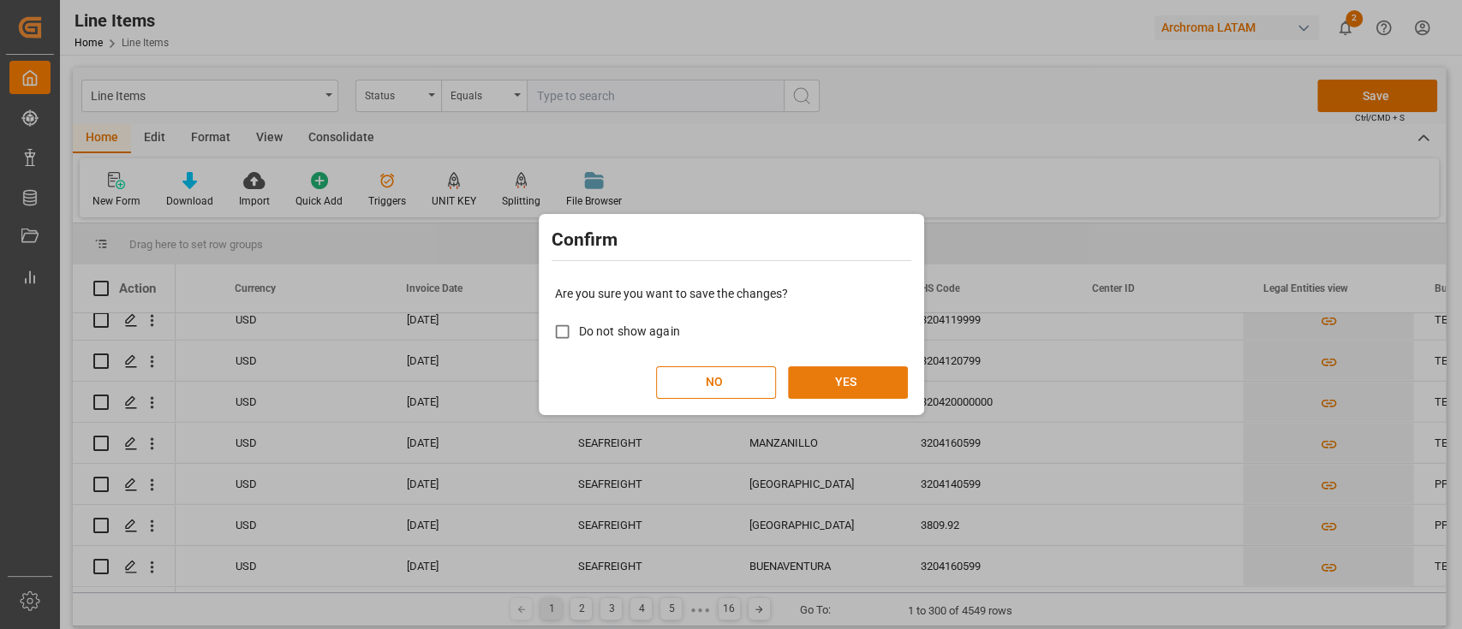
click at [890, 372] on button "YES" at bounding box center [848, 382] width 120 height 33
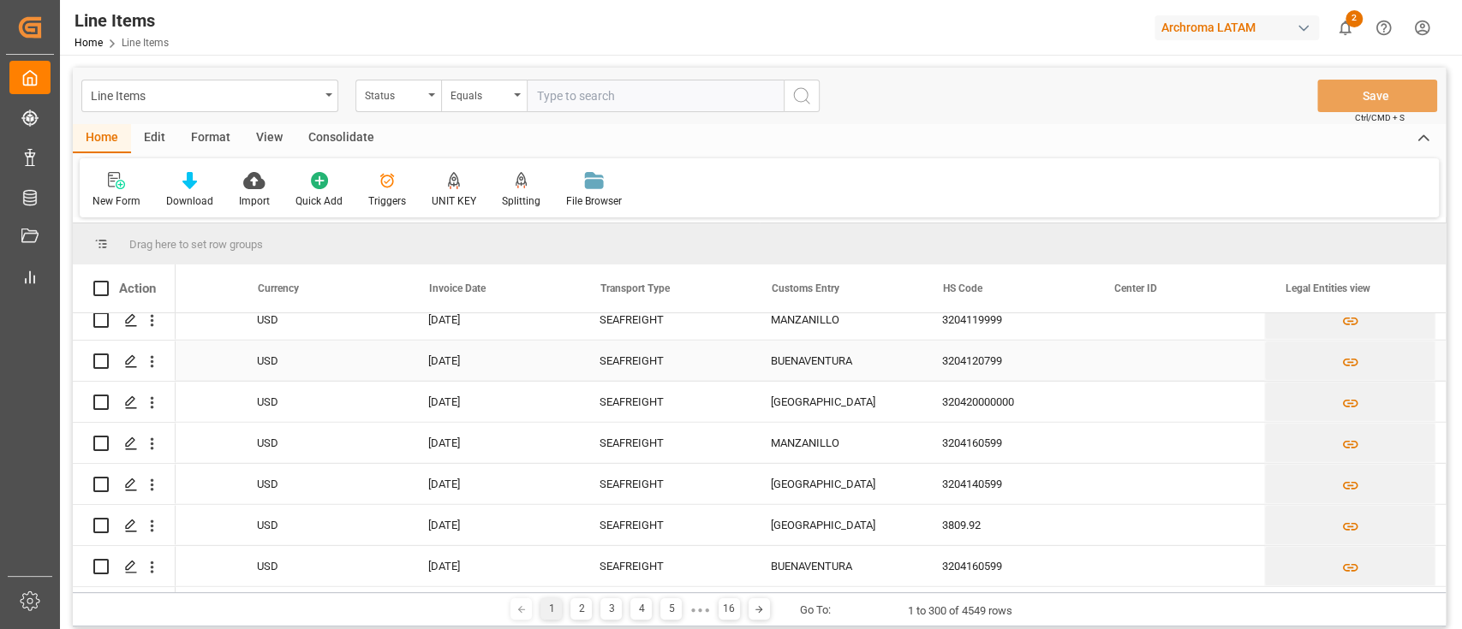
scroll to position [0, 4220]
click at [579, 604] on div "2" at bounding box center [580, 609] width 21 height 21
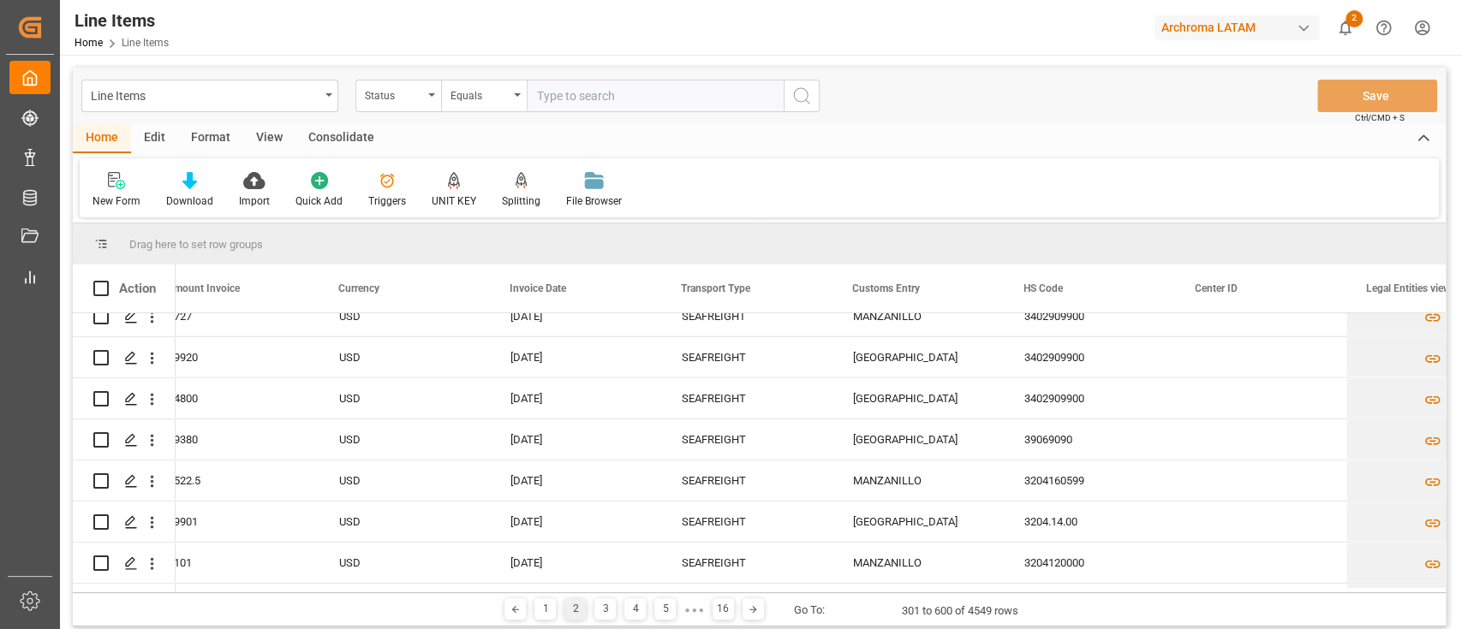
scroll to position [12061, 0]
click at [598, 610] on div "3" at bounding box center [604, 609] width 21 height 21
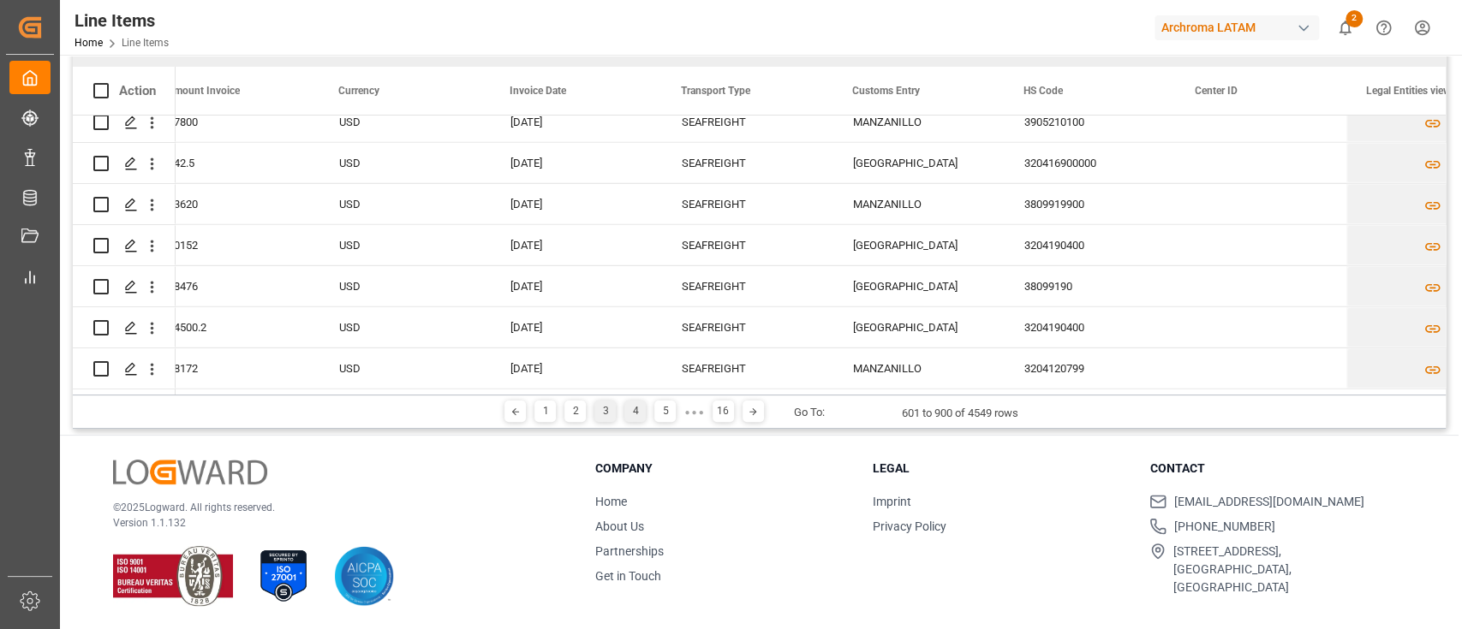
click at [629, 418] on div "4" at bounding box center [634, 411] width 21 height 21
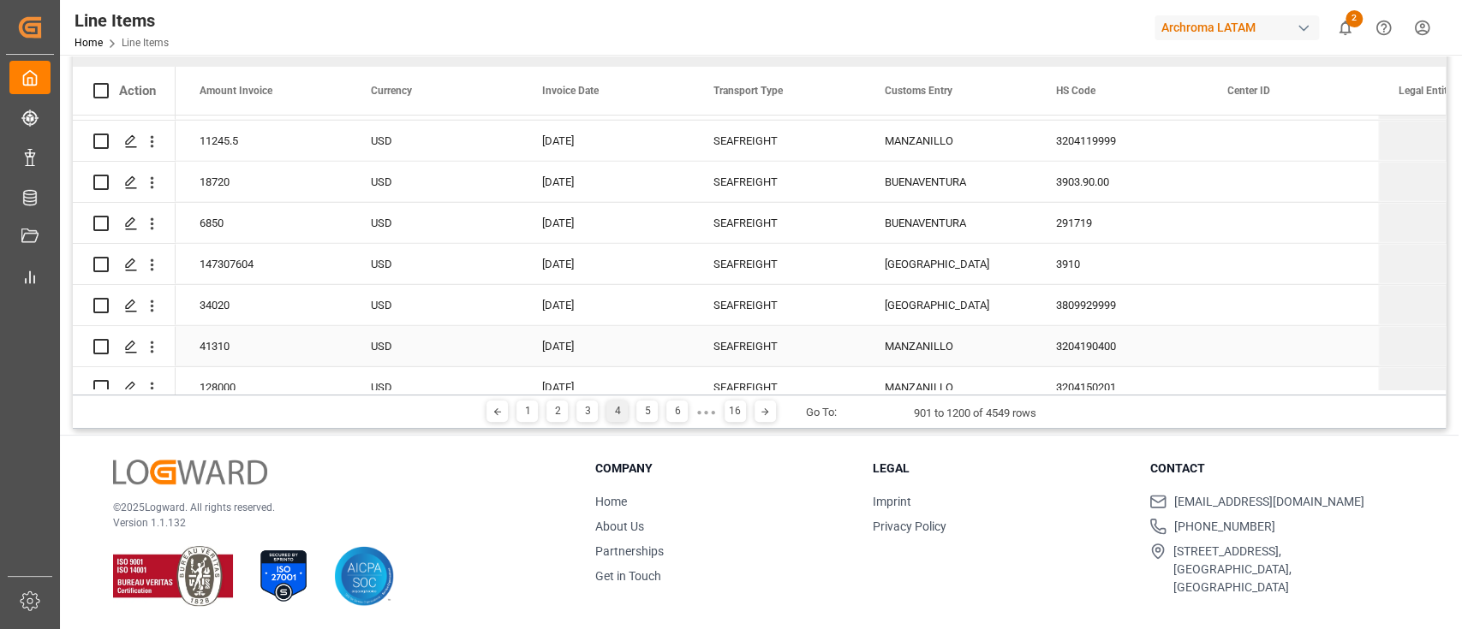
scroll to position [12061, 0]
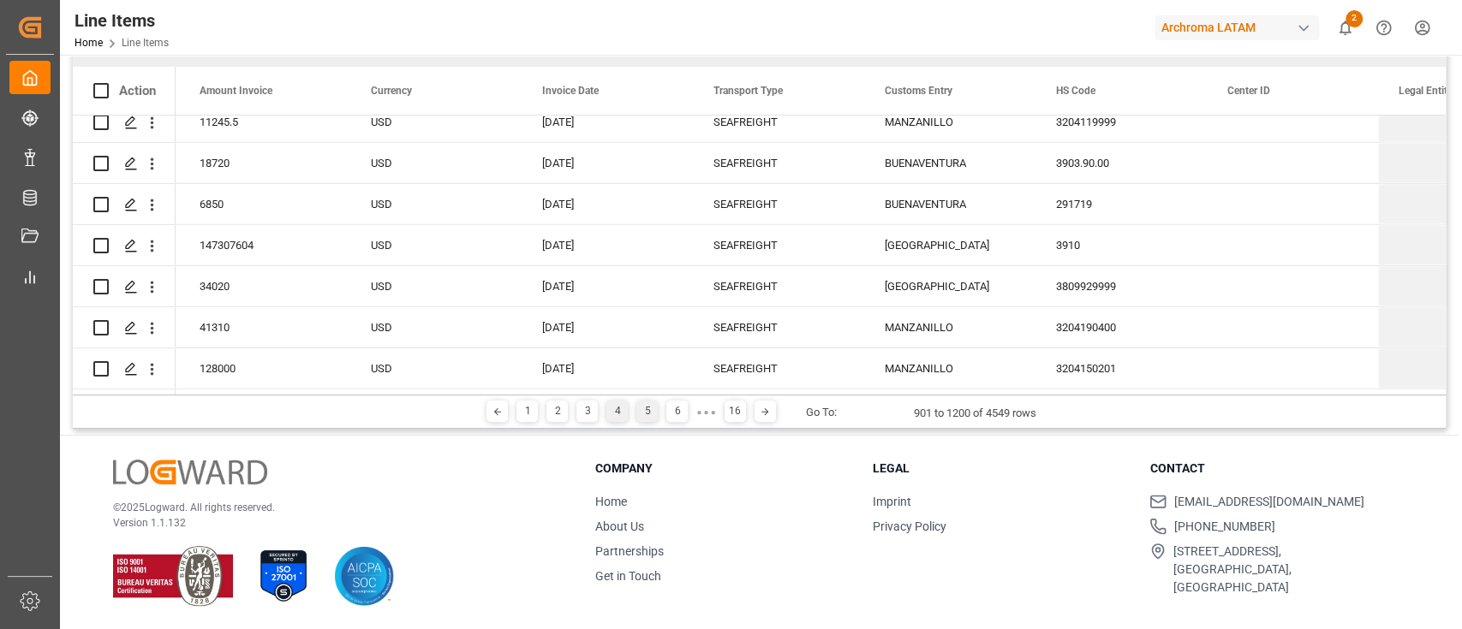
click at [646, 407] on div "5" at bounding box center [646, 411] width 21 height 21
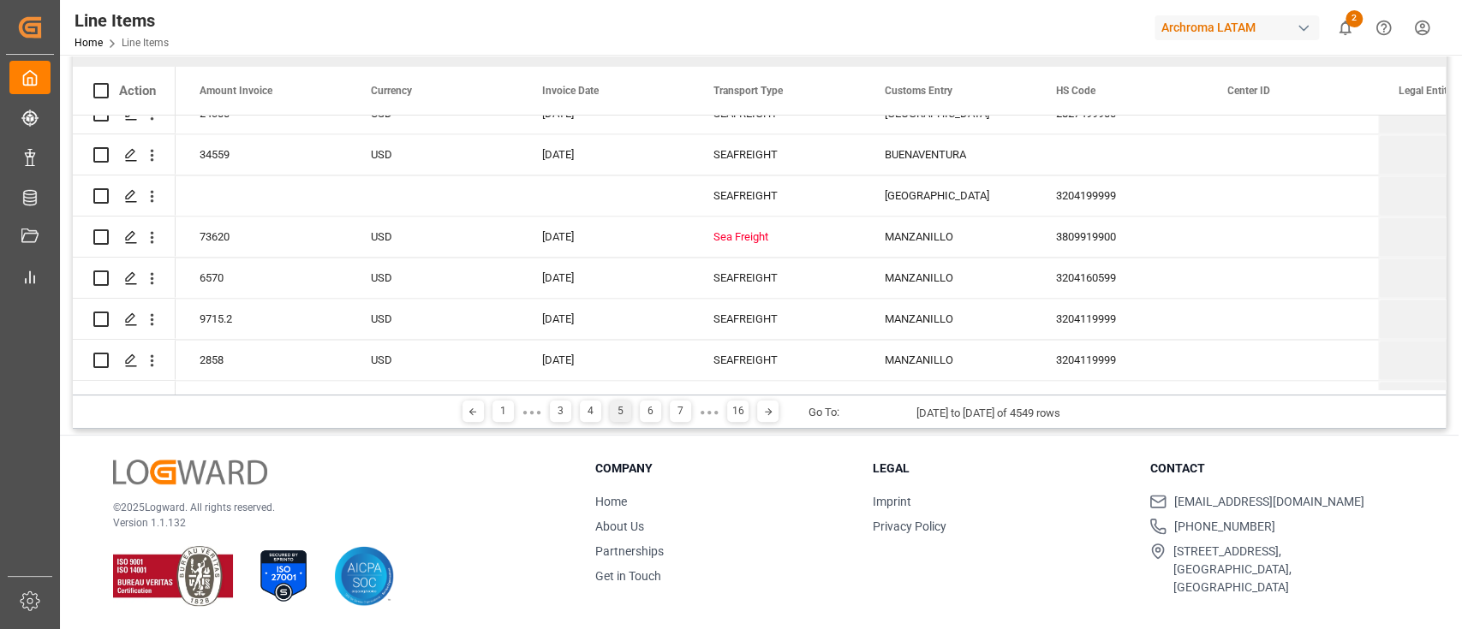
scroll to position [1870, 0]
click at [760, 235] on div "Sea Freight" at bounding box center [778, 238] width 130 height 39
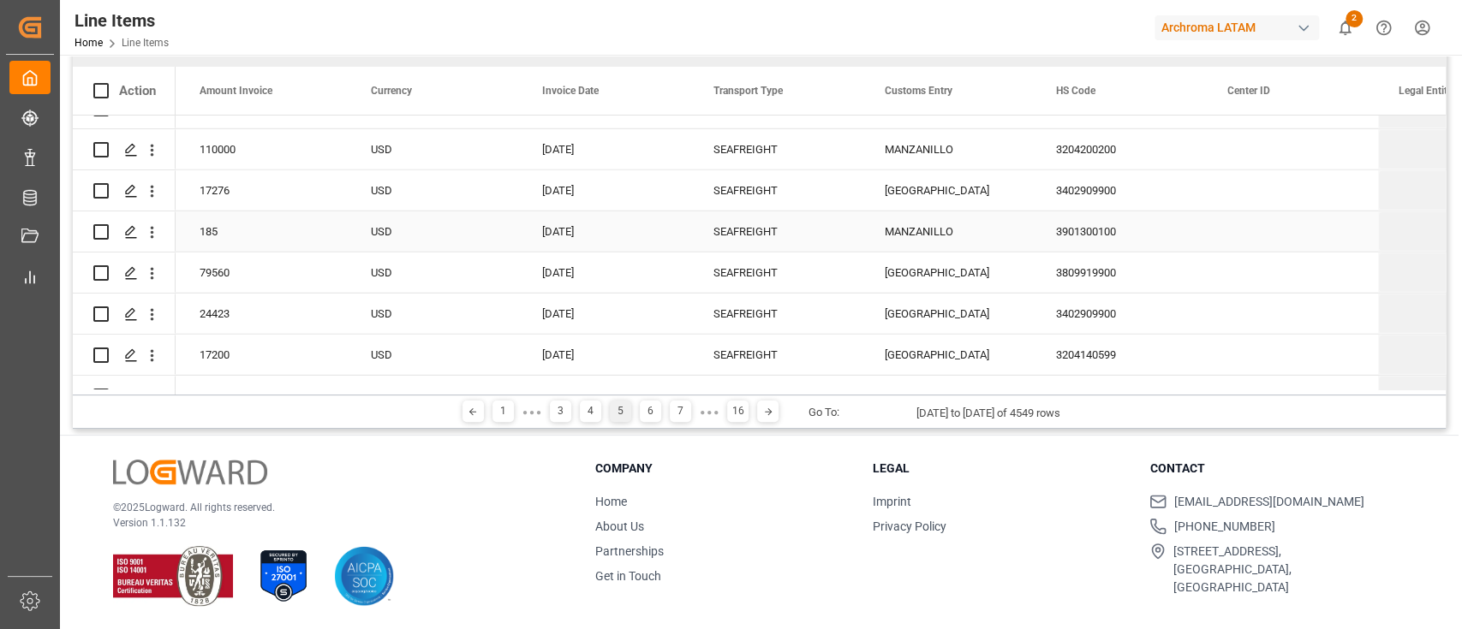
scroll to position [12061, 0]
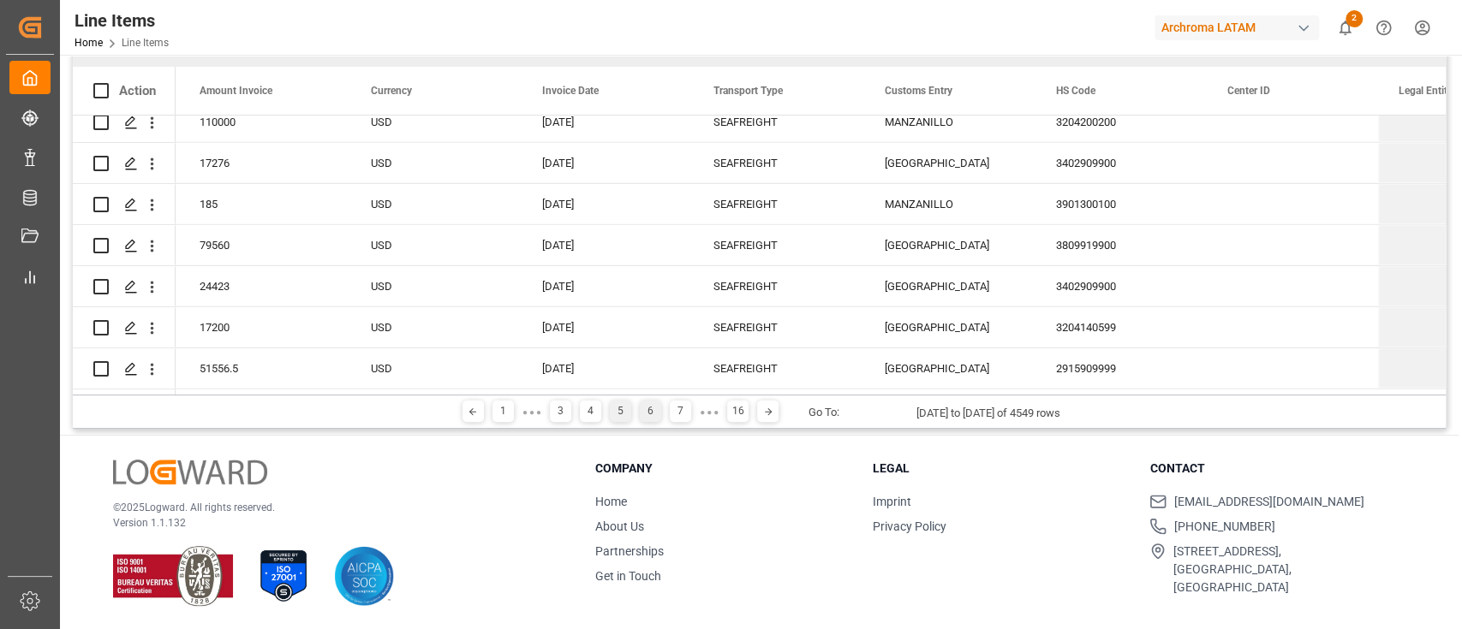
click at [659, 411] on div "6" at bounding box center [650, 411] width 21 height 21
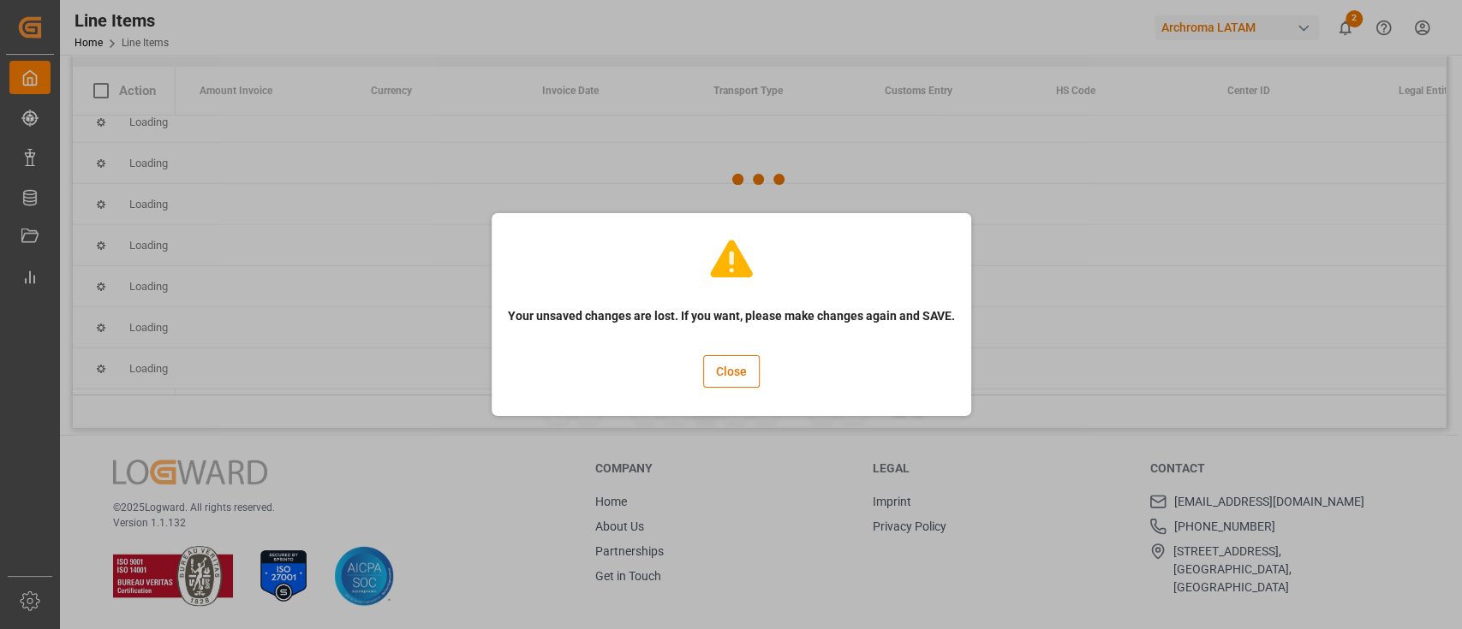
scroll to position [0, 0]
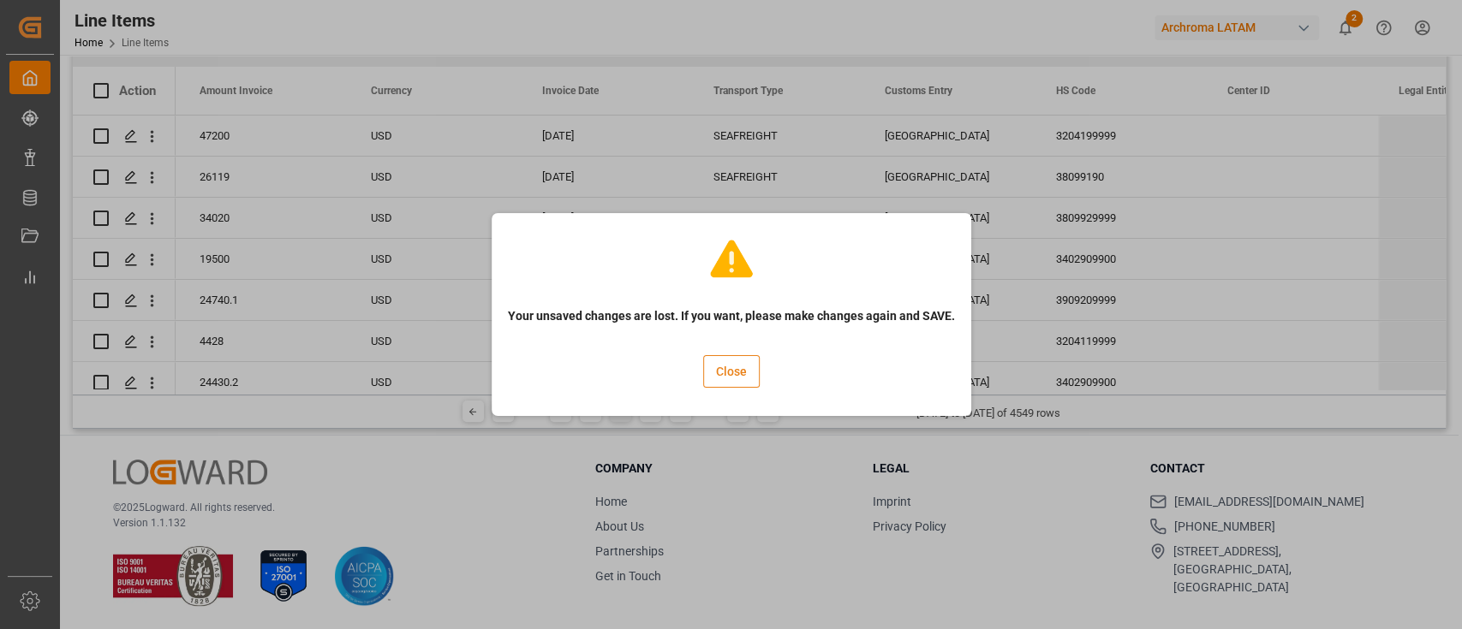
click at [730, 367] on button "Close" at bounding box center [731, 371] width 57 height 33
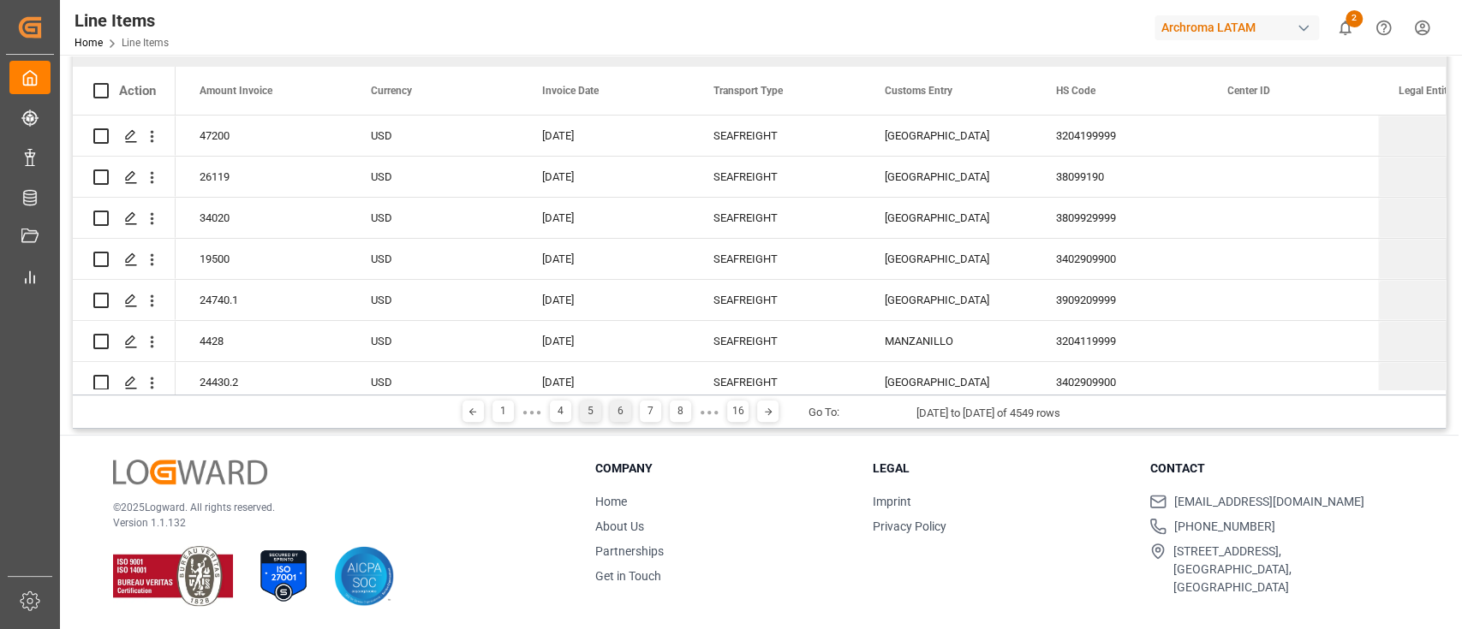
click at [597, 411] on div "5" at bounding box center [590, 411] width 21 height 21
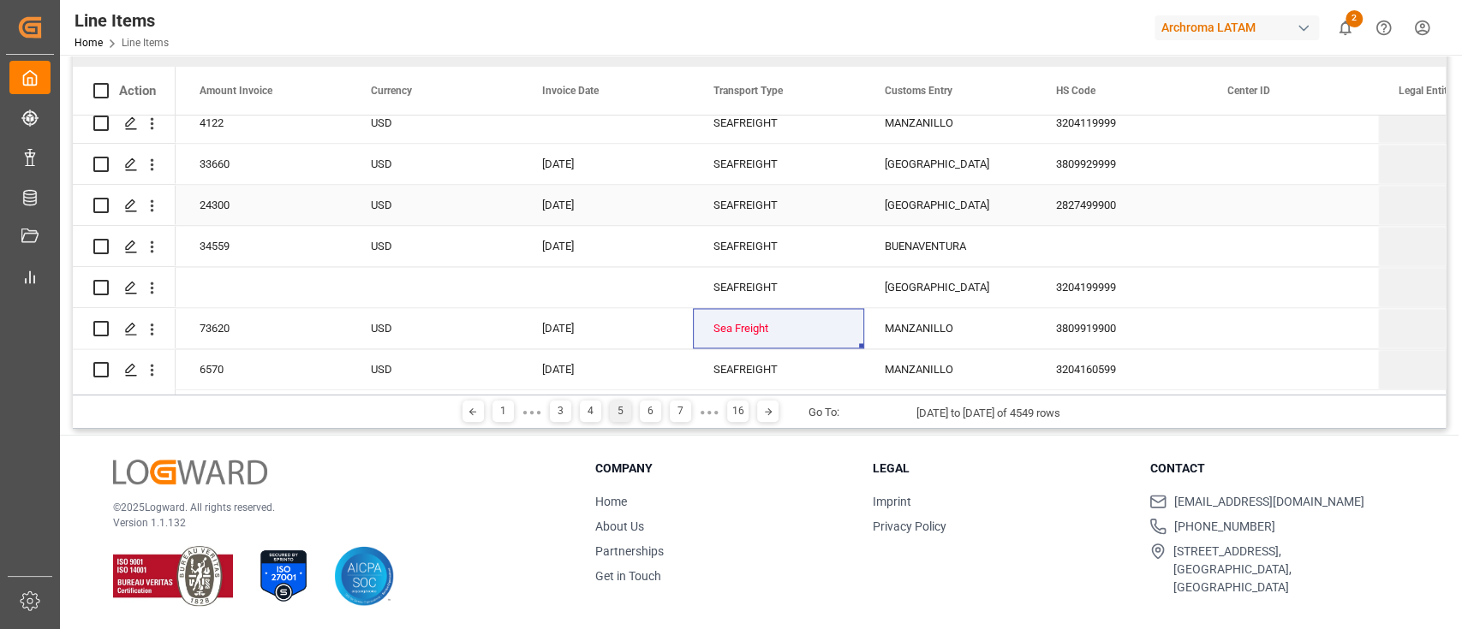
scroll to position [1908, 0]
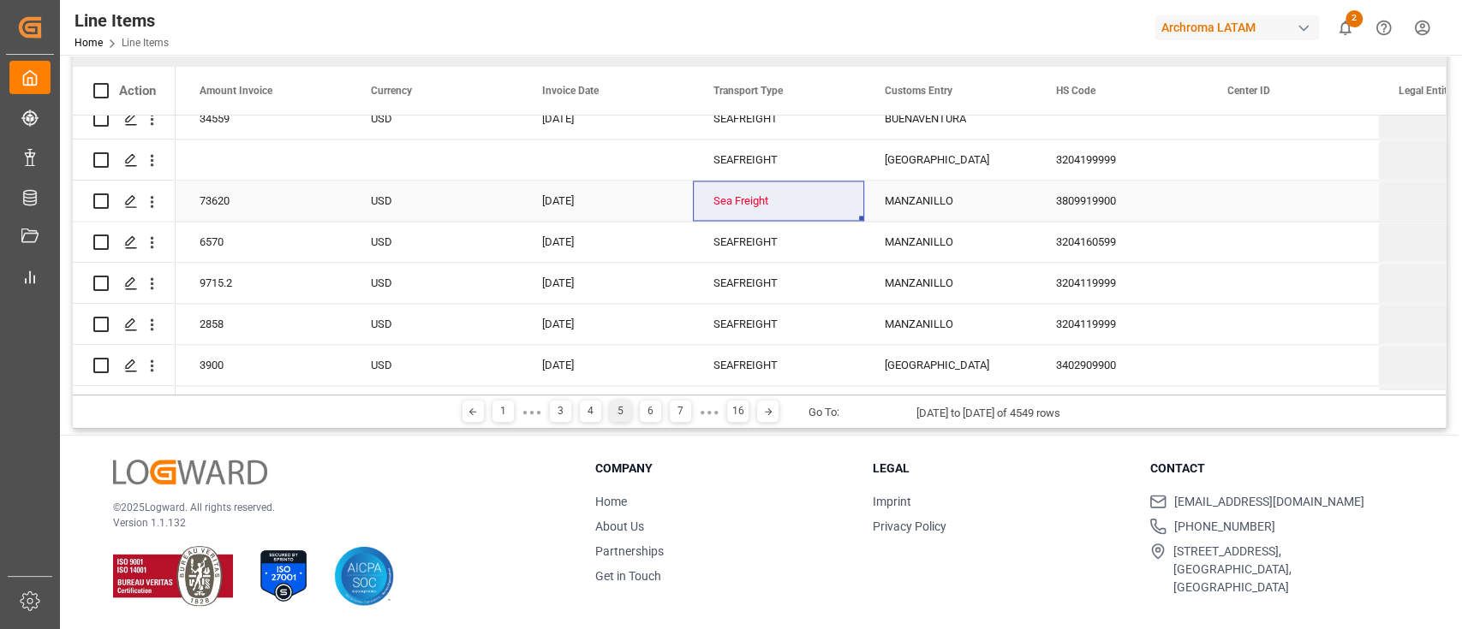
click at [766, 200] on div "Sea Freight" at bounding box center [778, 201] width 130 height 39
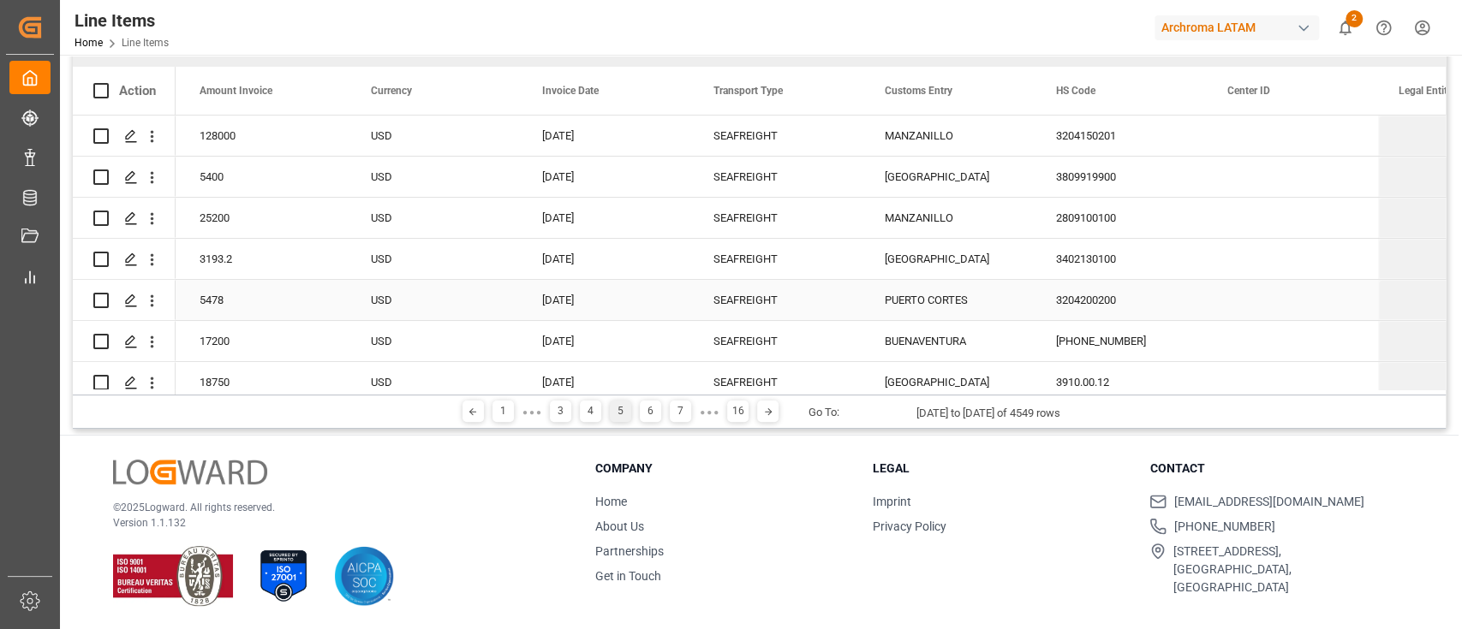
scroll to position [35, 0]
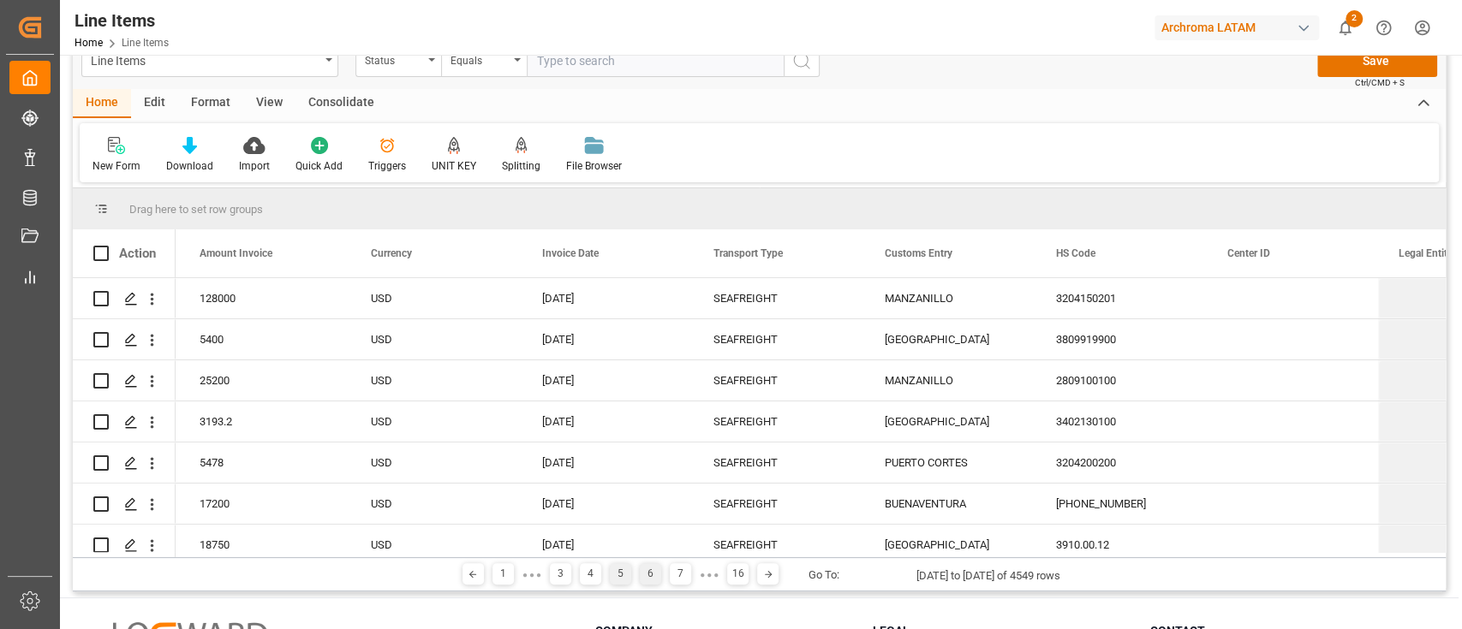
click at [660, 583] on div "6" at bounding box center [650, 573] width 21 height 21
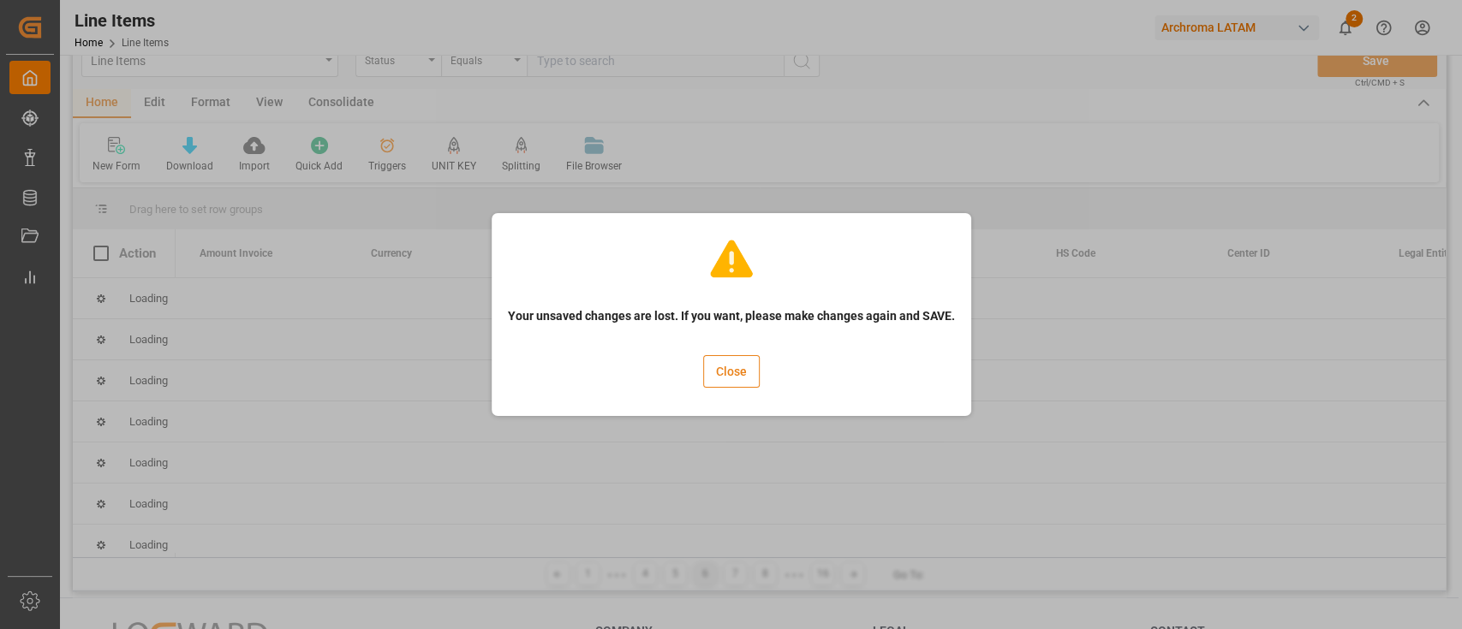
click at [741, 359] on button "Close" at bounding box center [731, 371] width 57 height 33
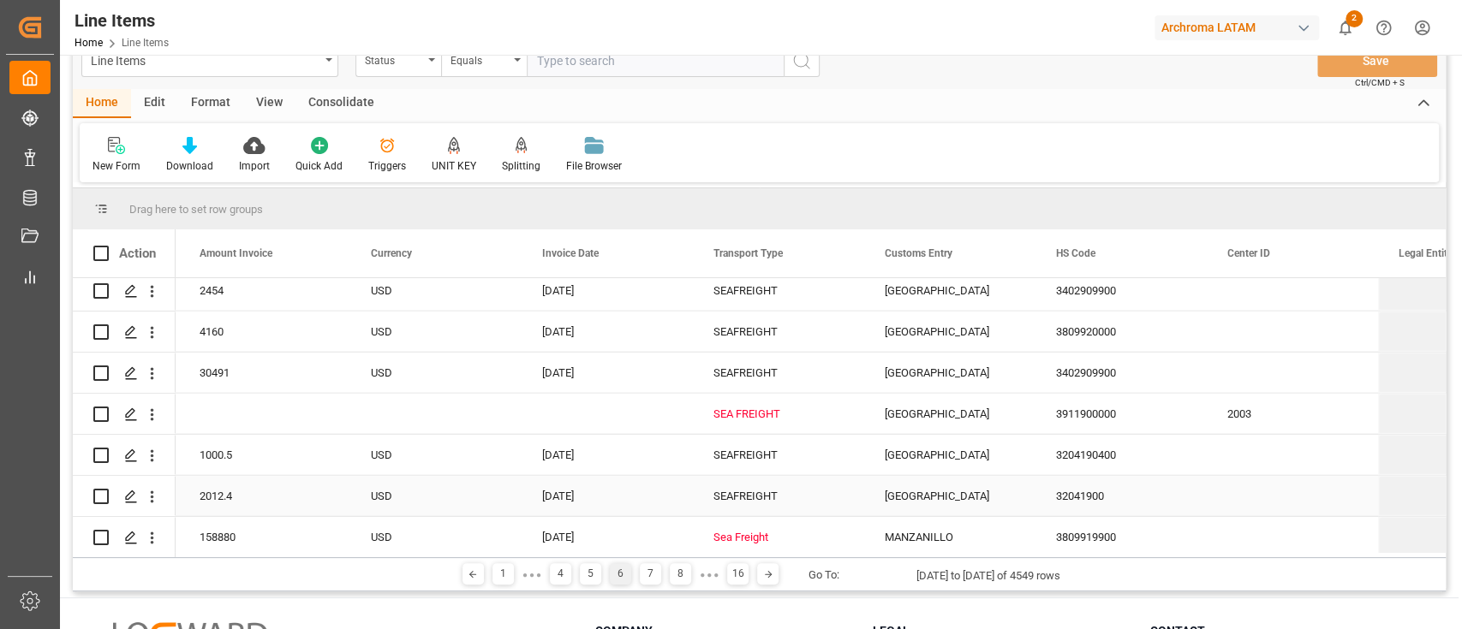
scroll to position [11802, 0]
click at [740, 412] on div "SEA FREIGHT" at bounding box center [778, 415] width 130 height 39
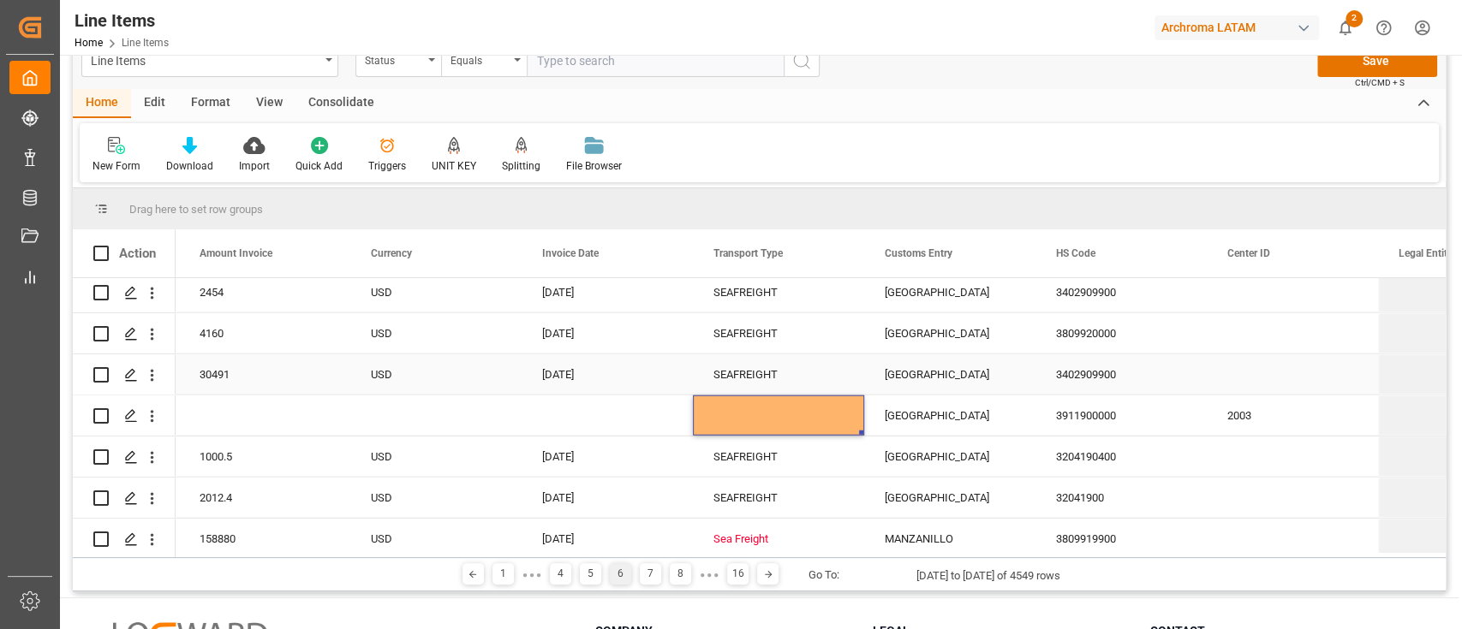
click at [769, 370] on div "SEAFREIGHT" at bounding box center [778, 374] width 130 height 39
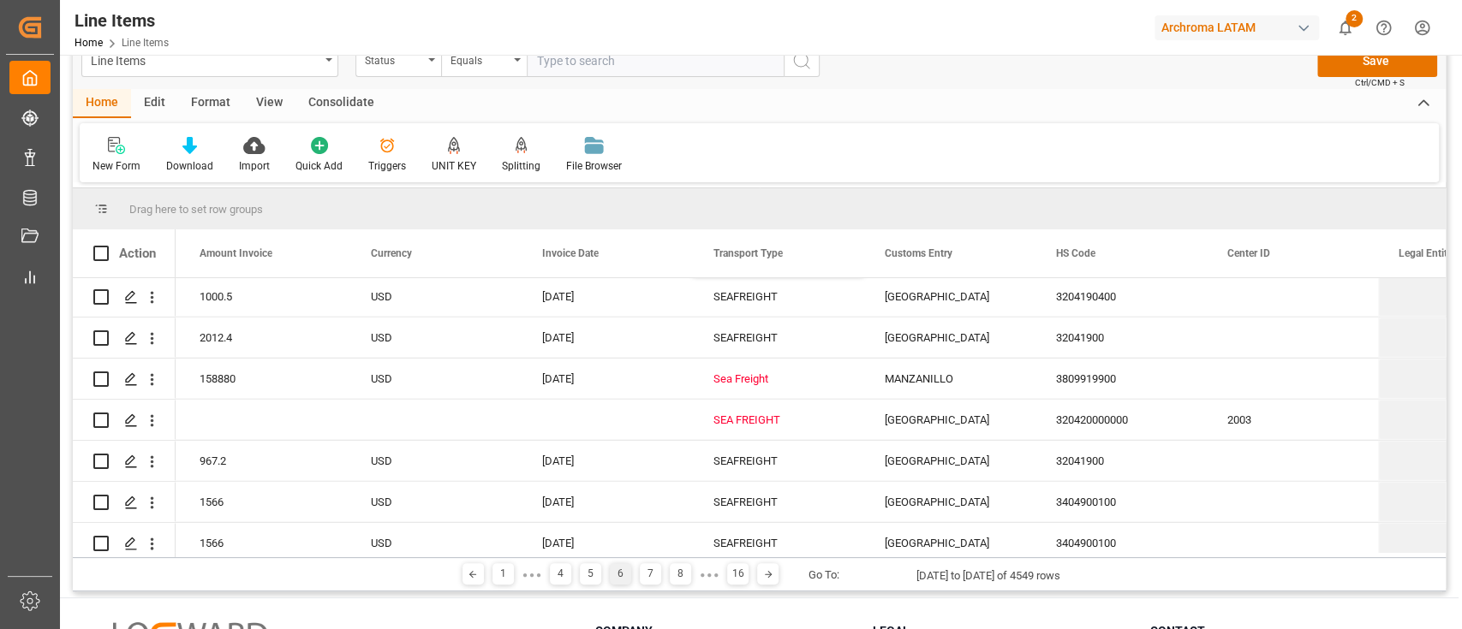
scroll to position [12009, 0]
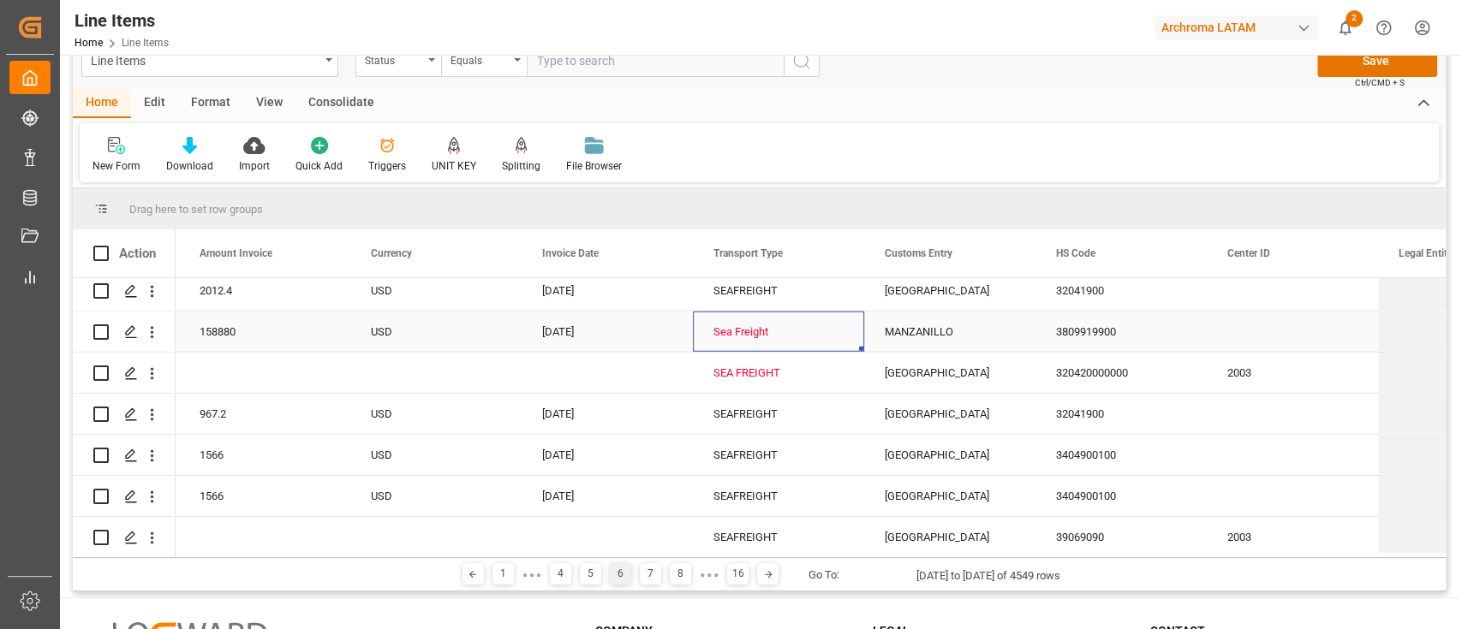
click at [752, 332] on div "Sea Freight" at bounding box center [778, 332] width 130 height 39
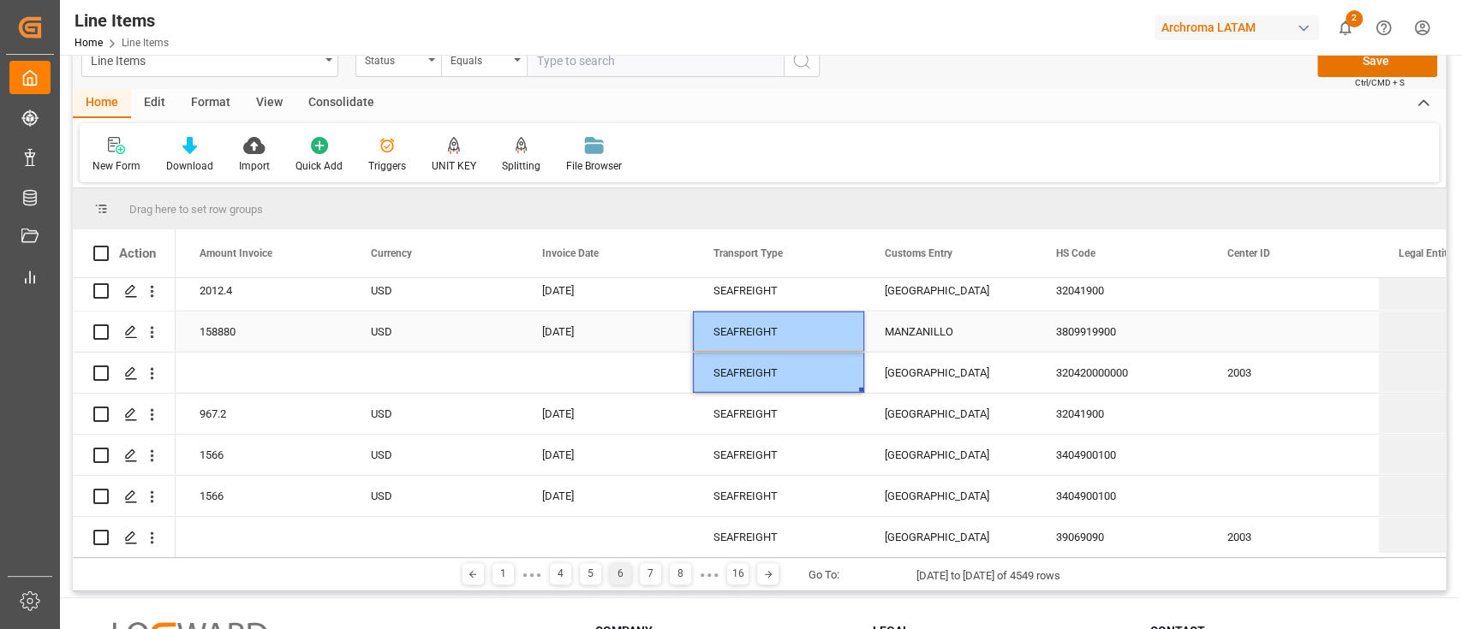
scroll to position [12061, 0]
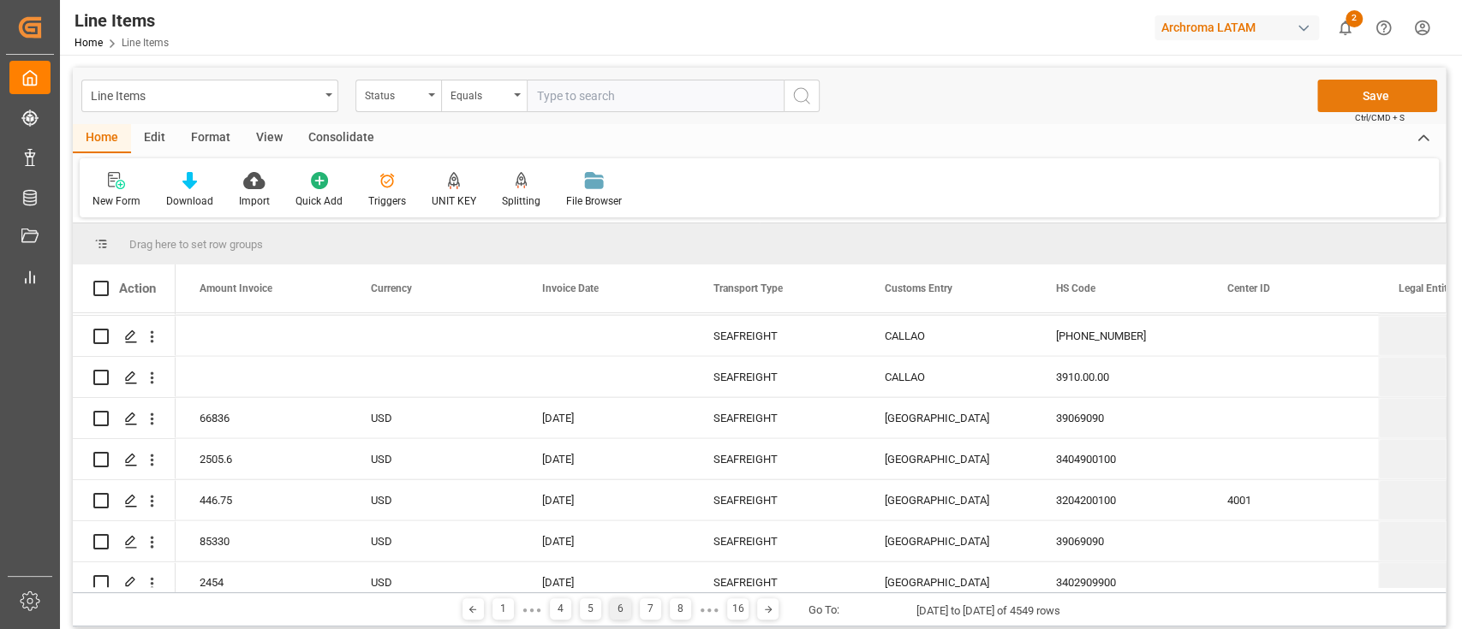
click at [1360, 92] on button "Save" at bounding box center [1377, 96] width 120 height 33
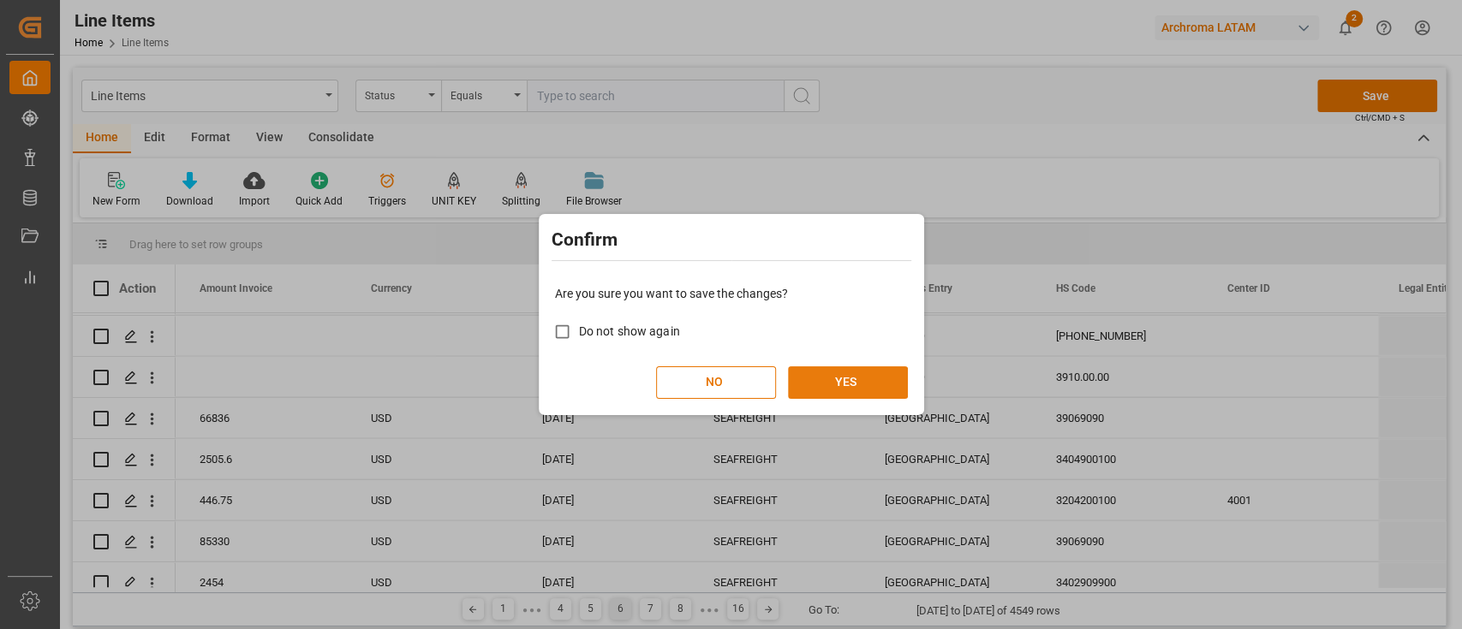
click at [853, 391] on button "YES" at bounding box center [848, 382] width 120 height 33
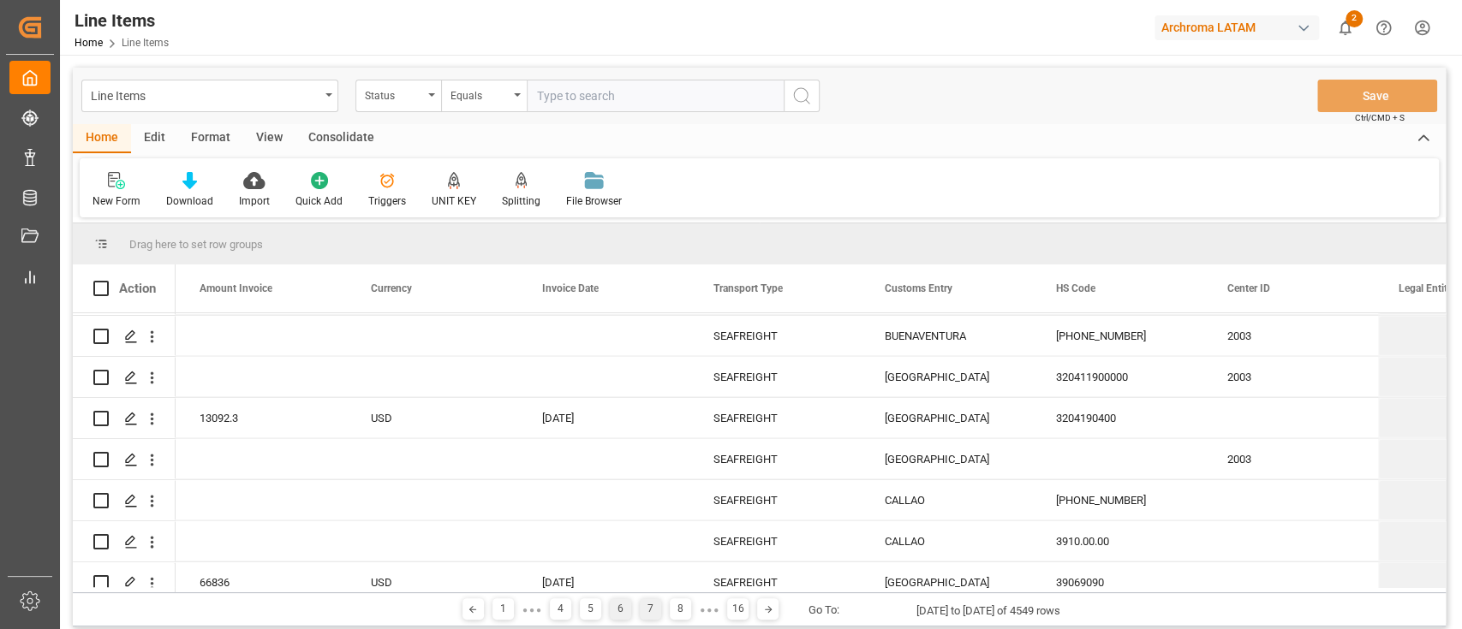
click at [648, 611] on div "7" at bounding box center [650, 609] width 21 height 21
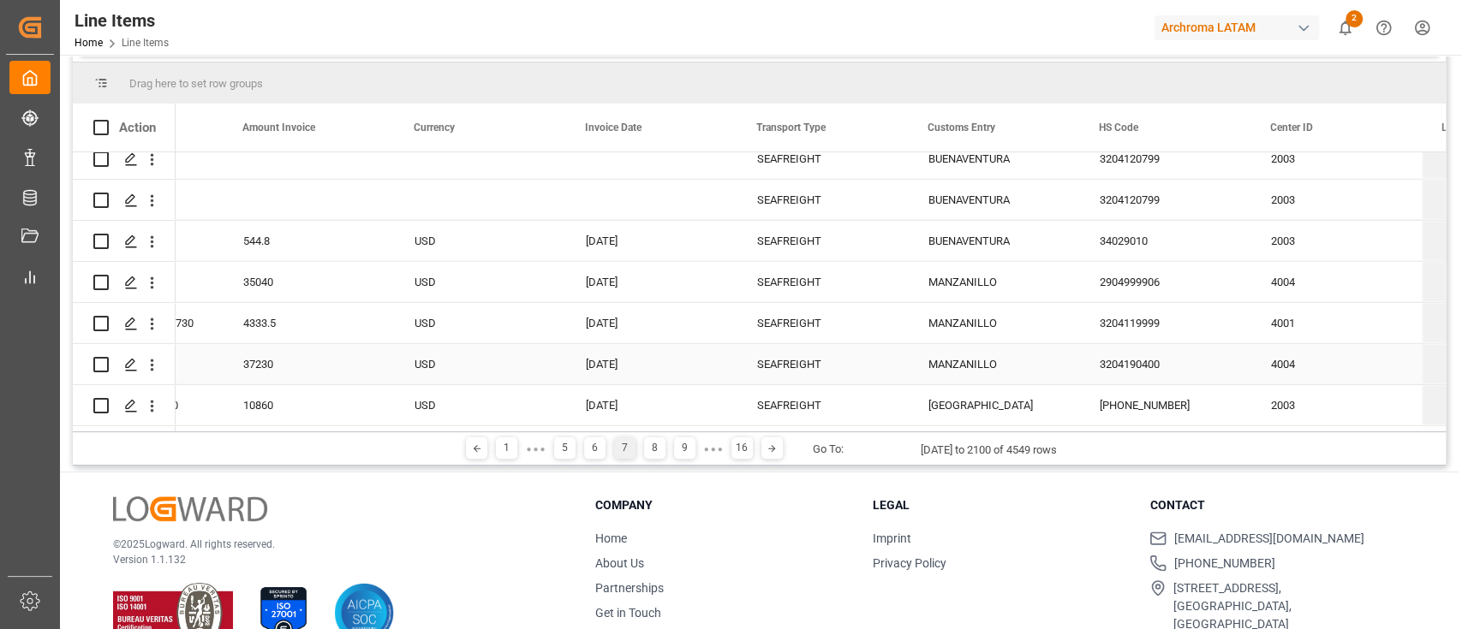
scroll to position [198, 0]
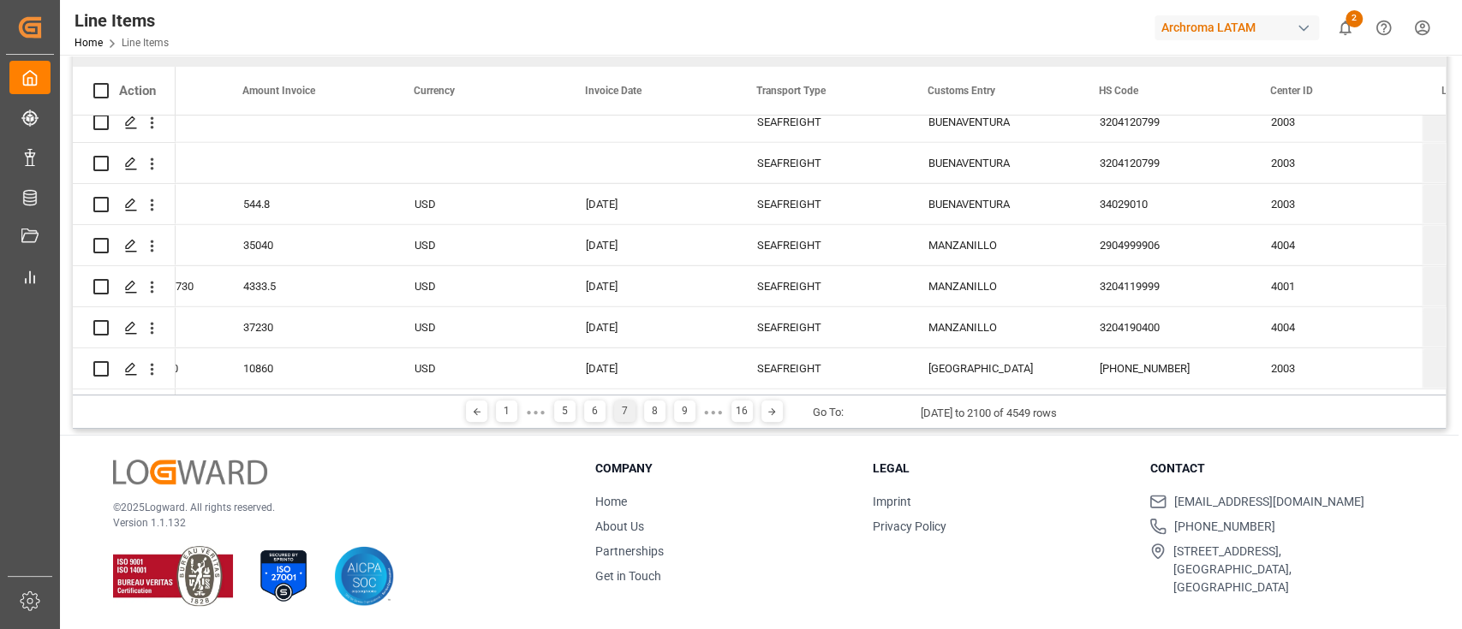
click at [654, 409] on div "8" at bounding box center [654, 411] width 21 height 21
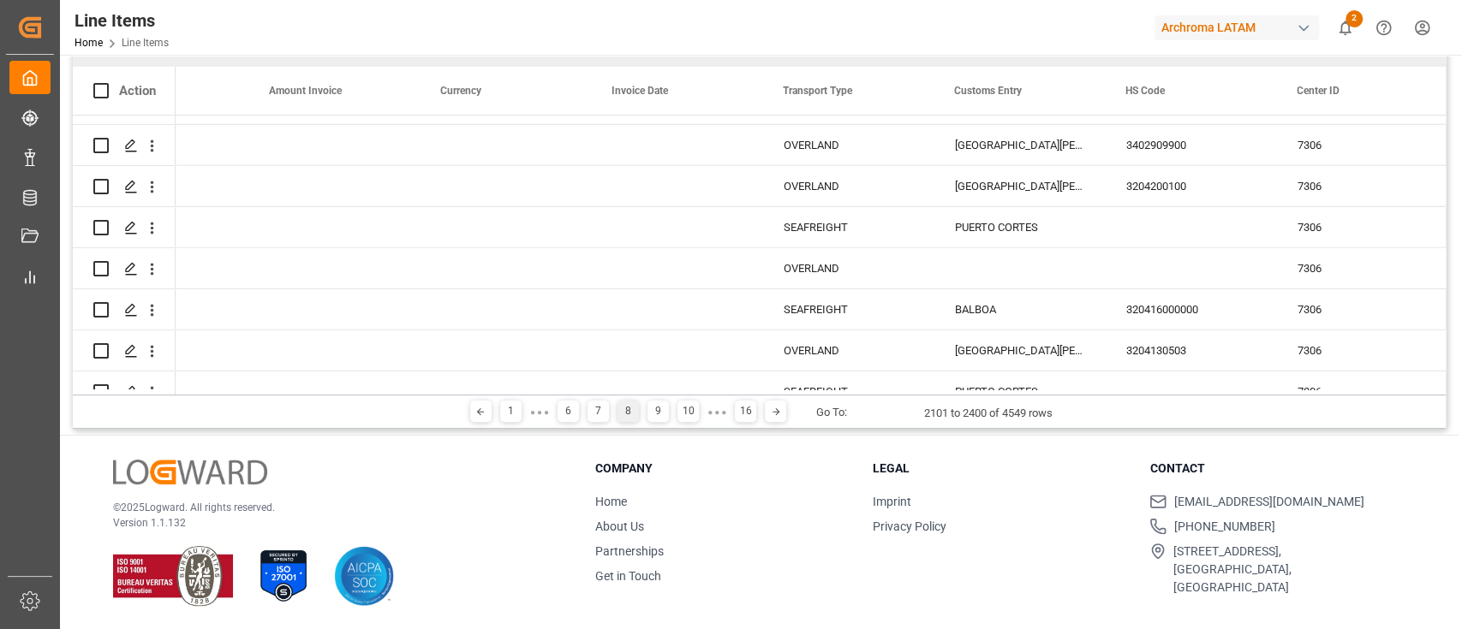
scroll to position [12061, 0]
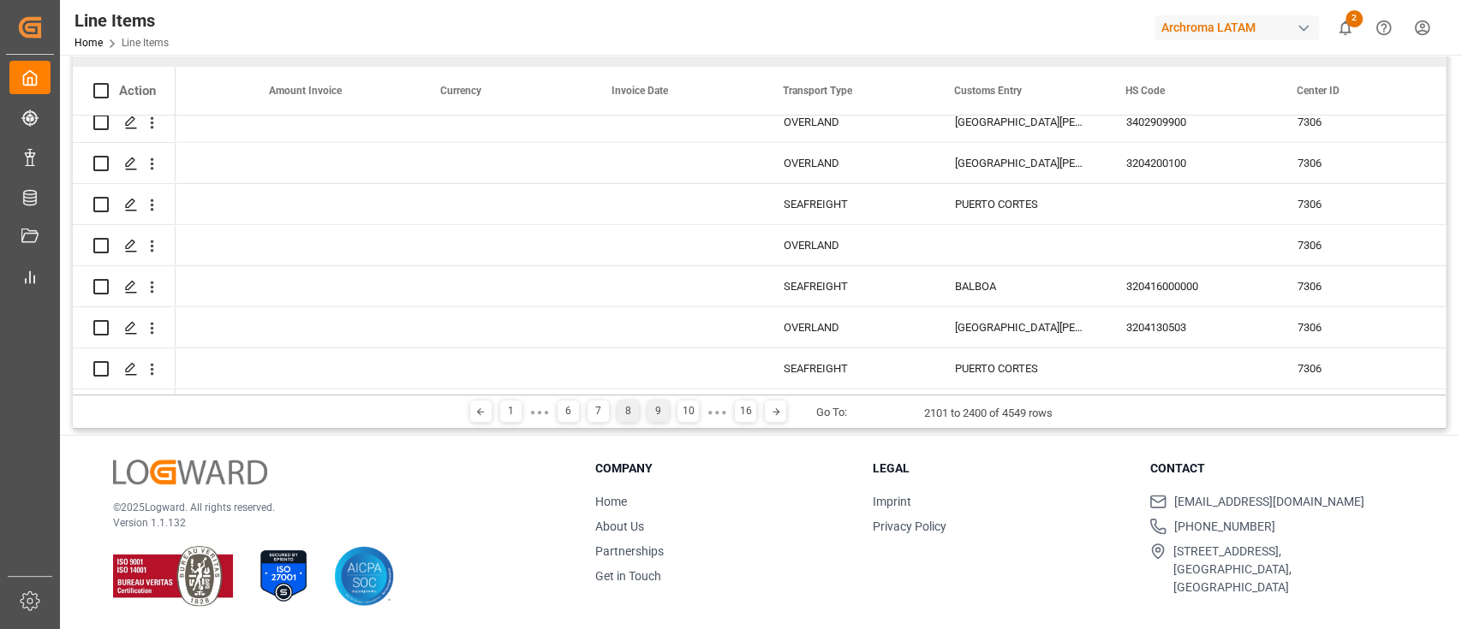
click at [658, 410] on div "9" at bounding box center [657, 411] width 21 height 21
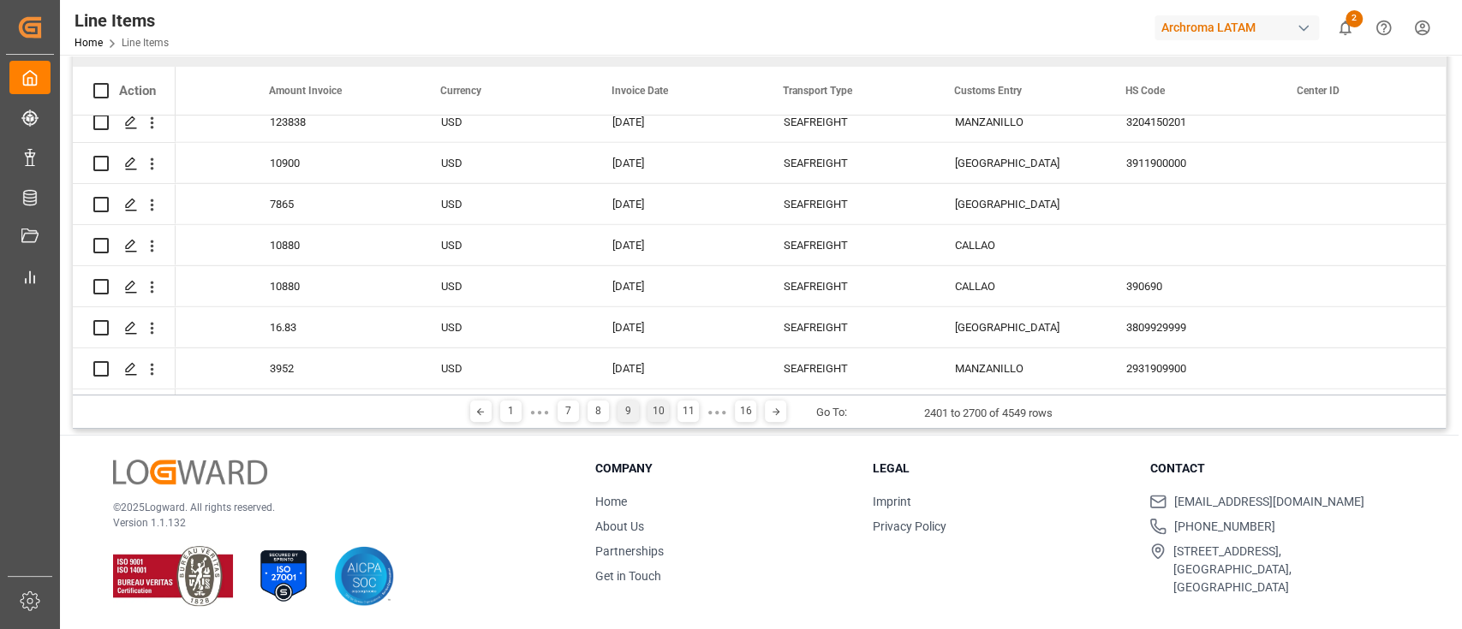
click at [651, 408] on div "10" at bounding box center [657, 411] width 21 height 21
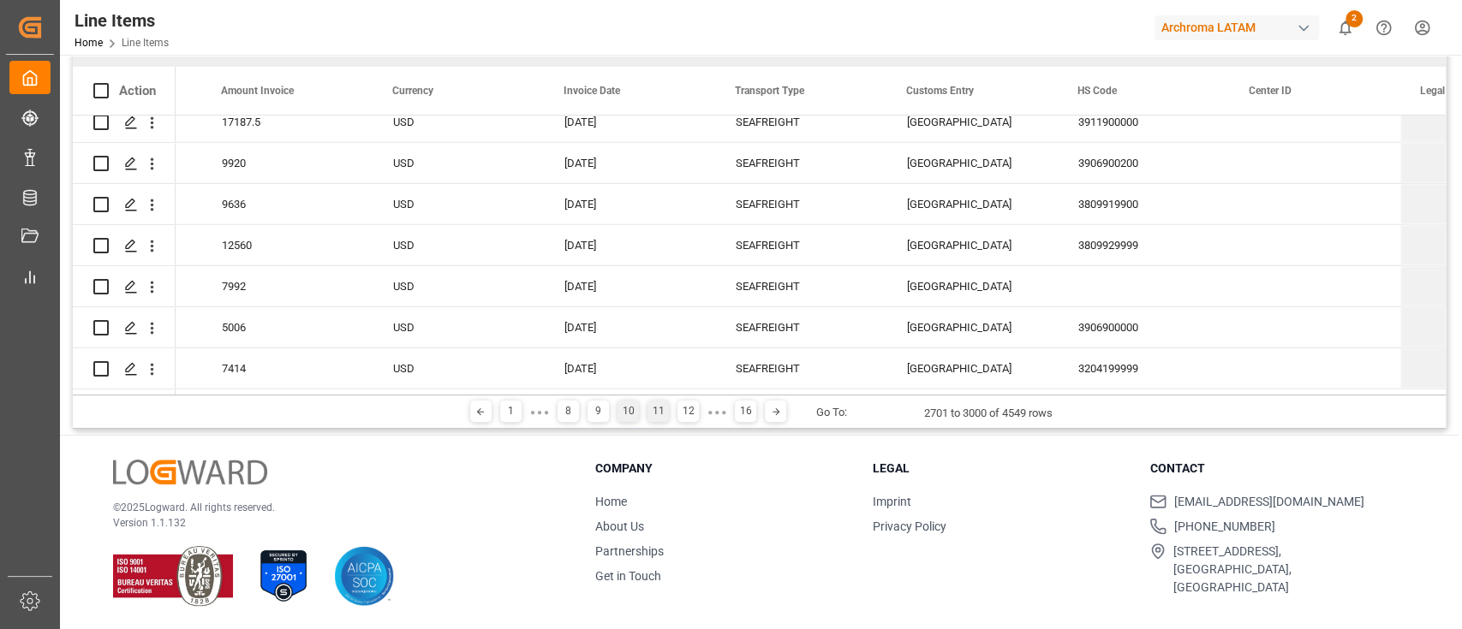
click at [656, 412] on div "11" at bounding box center [657, 411] width 21 height 21
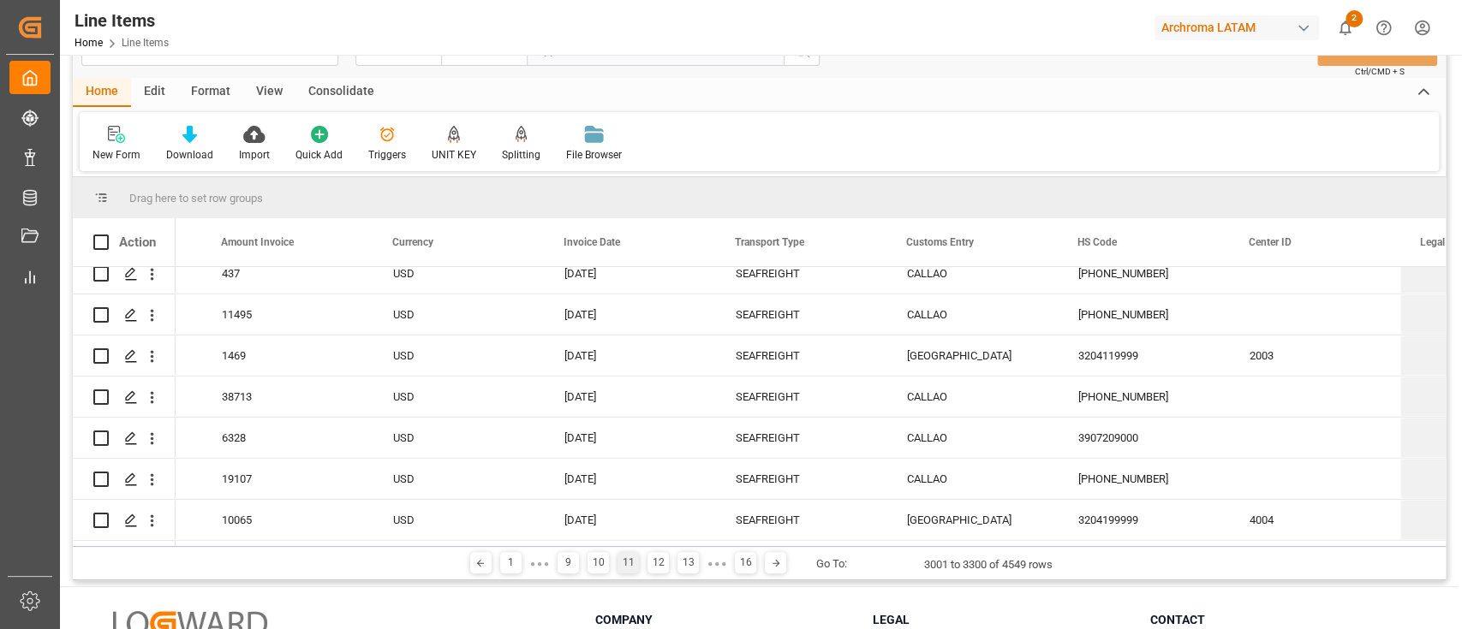
scroll to position [45, 0]
drag, startPoint x: 780, startPoint y: 243, endPoint x: 765, endPoint y: 180, distance: 65.2
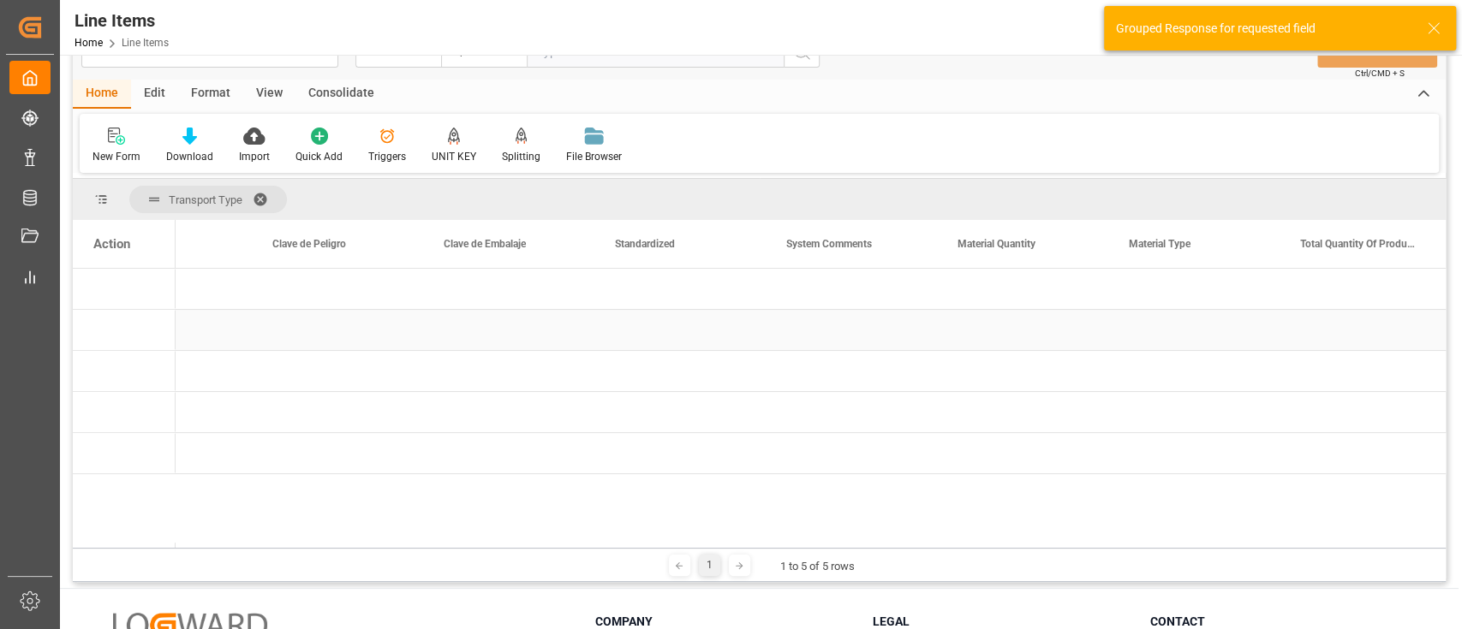
scroll to position [0, 1650]
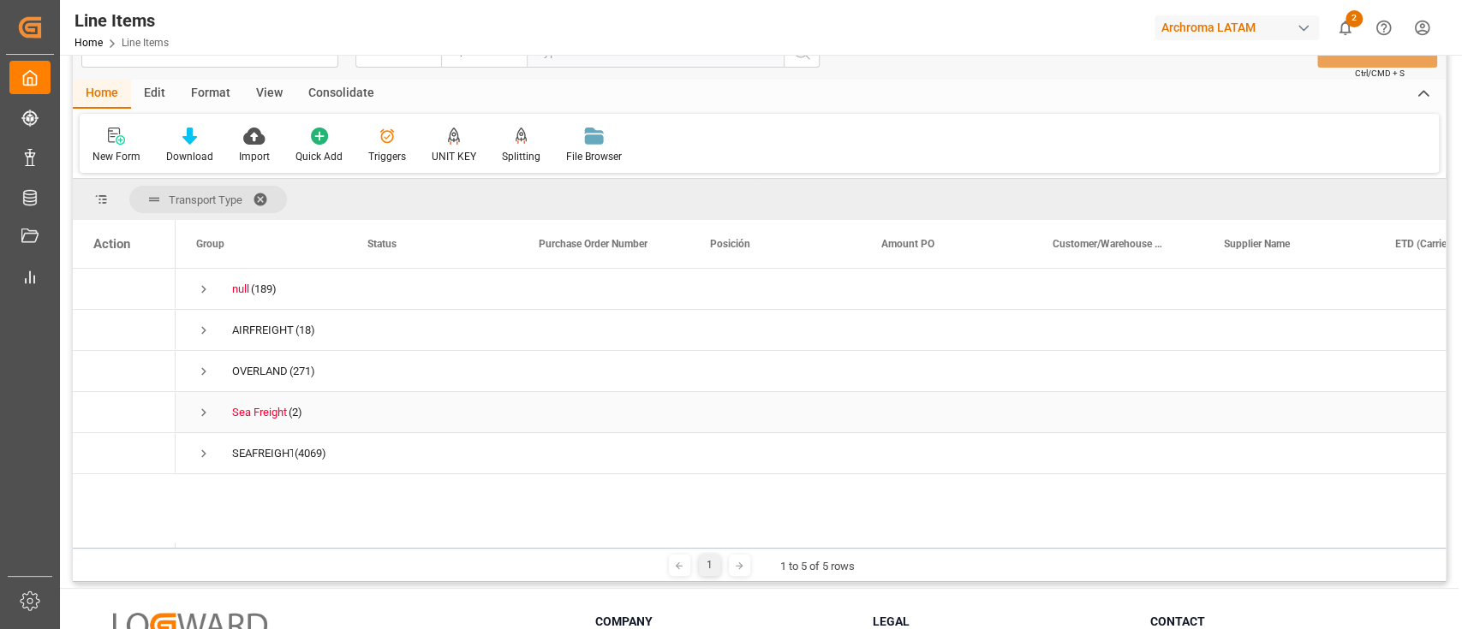
click at [200, 408] on span "Press SPACE to select this row." at bounding box center [203, 412] width 15 height 15
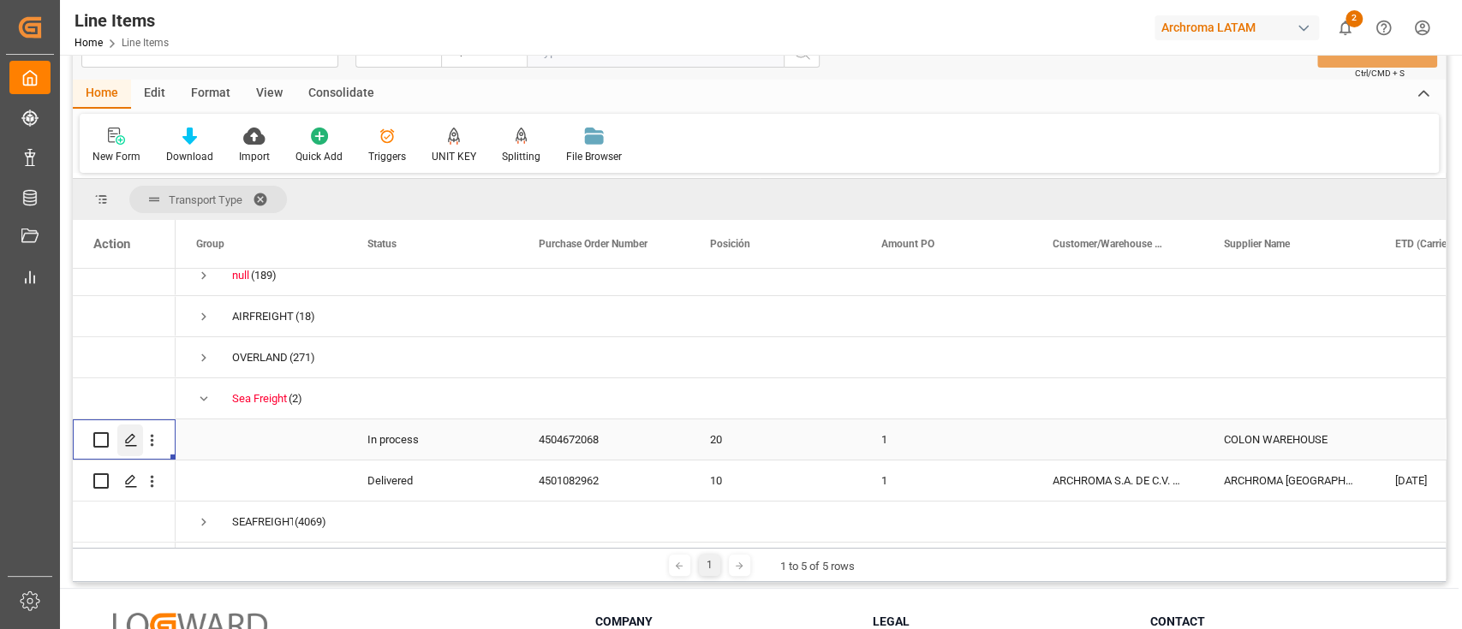
click at [135, 426] on div "Press SPACE to select this row." at bounding box center [130, 441] width 26 height 32
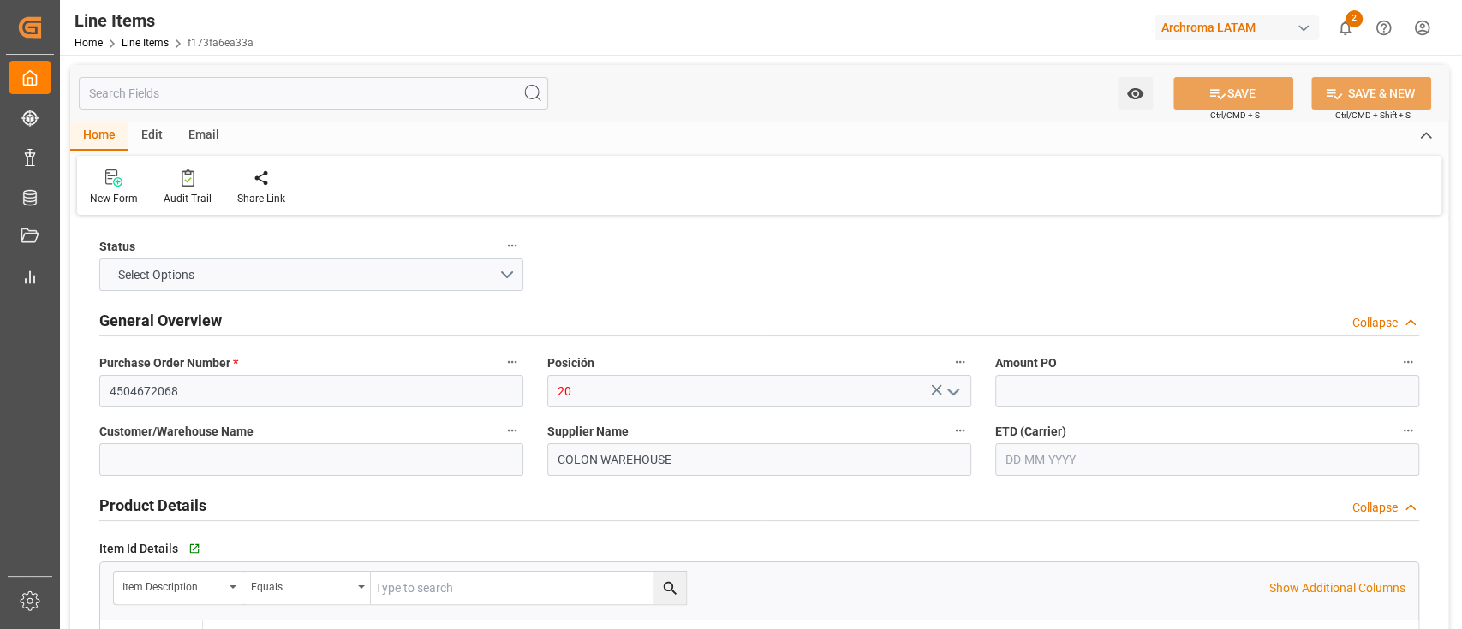
type input "1"
type input "600"
type input "391000000000"
type input "03-10-2025 19:02"
type input "30-09-2025 16:15"
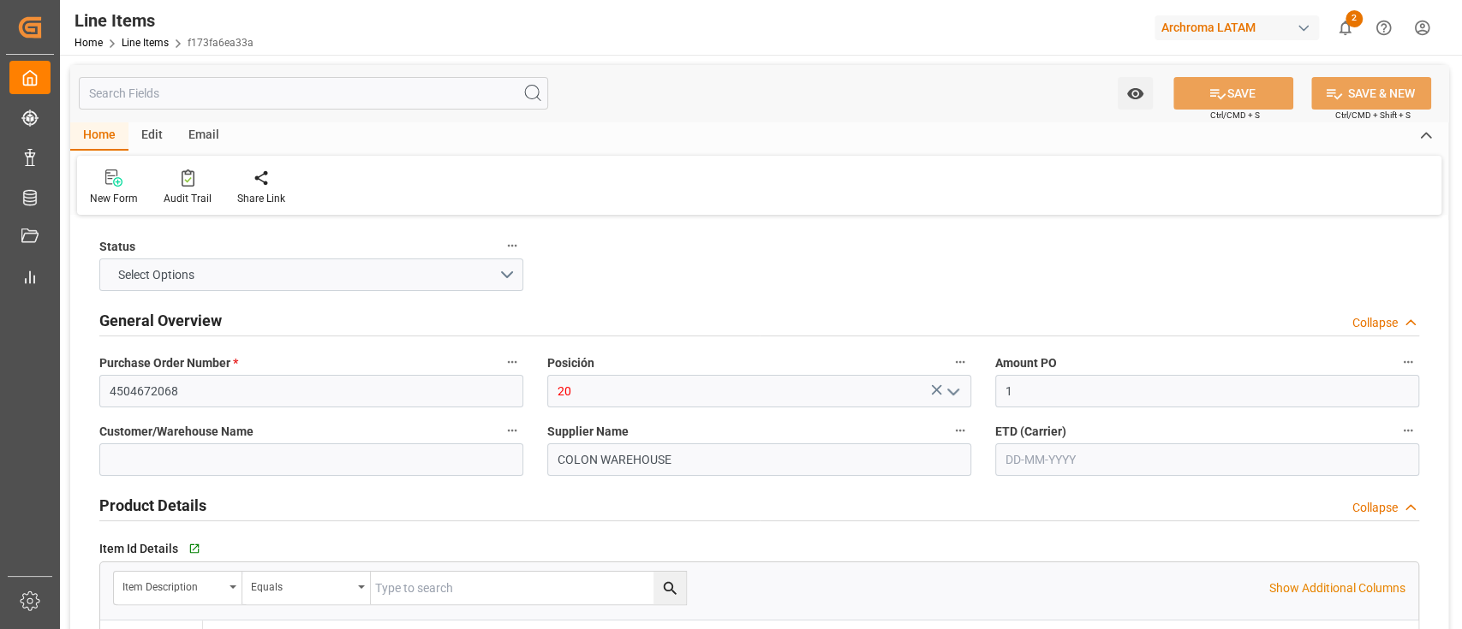
type input "[DATE]"
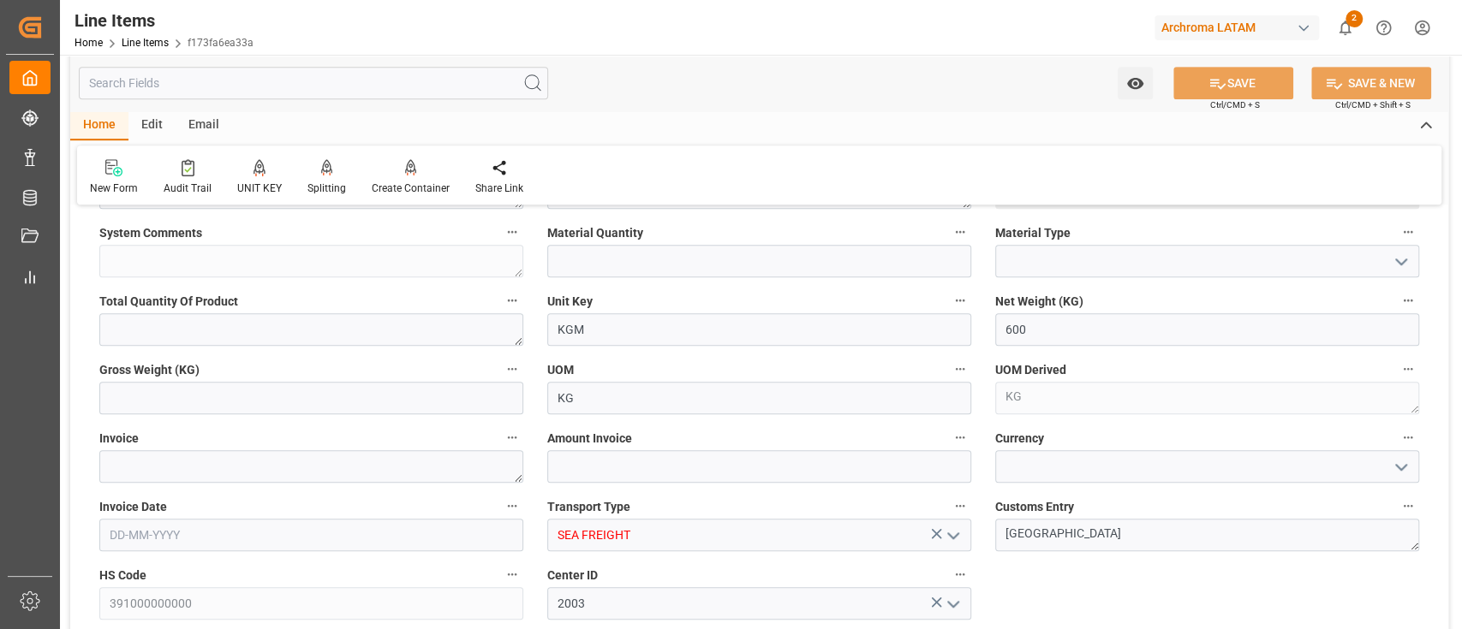
click at [952, 530] on icon "open menu" at bounding box center [953, 536] width 21 height 21
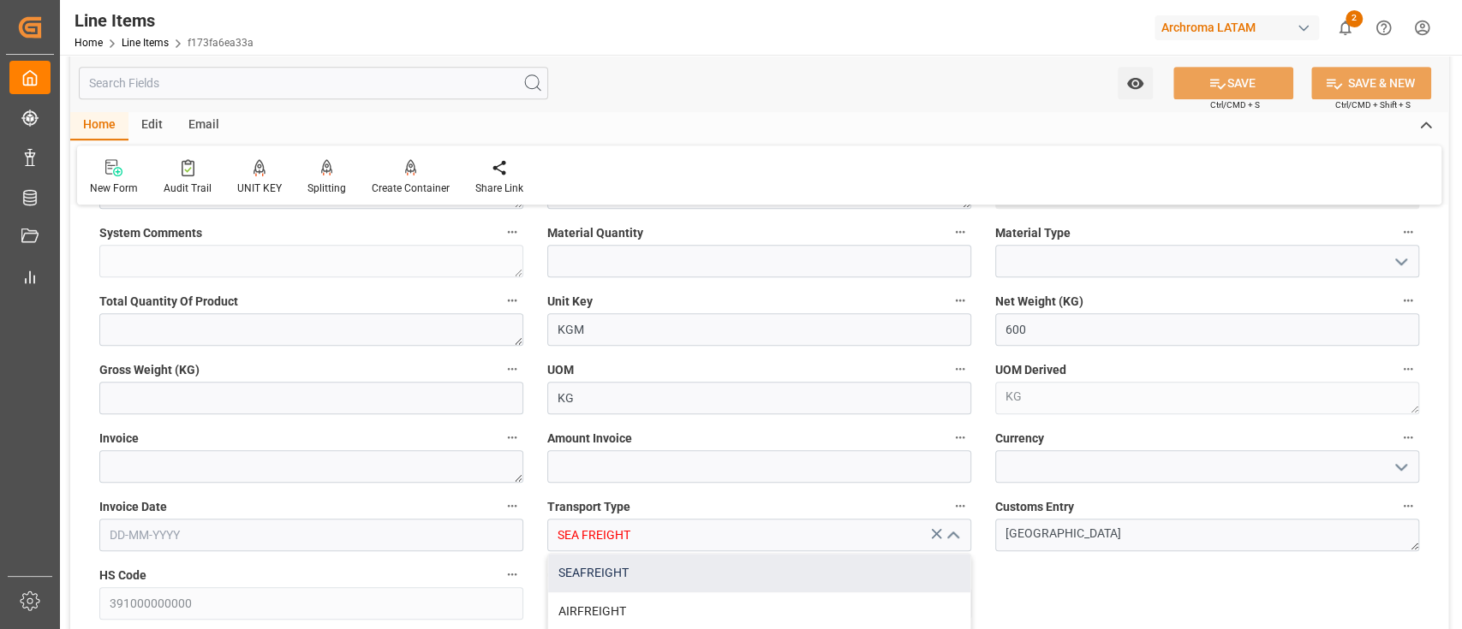
click at [819, 556] on div "SEAFREIGHT" at bounding box center [759, 573] width 422 height 39
type input "SEAFREIGHT"
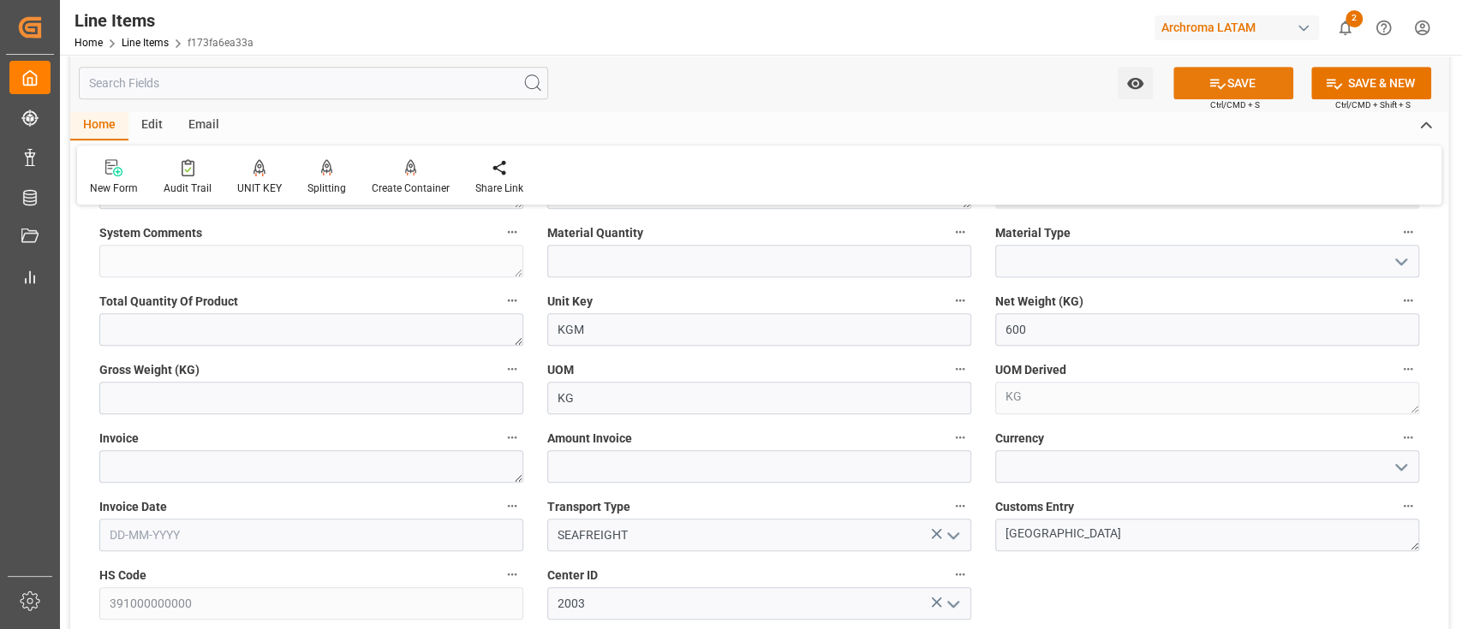
click at [1230, 92] on button "SAVE" at bounding box center [1233, 83] width 120 height 33
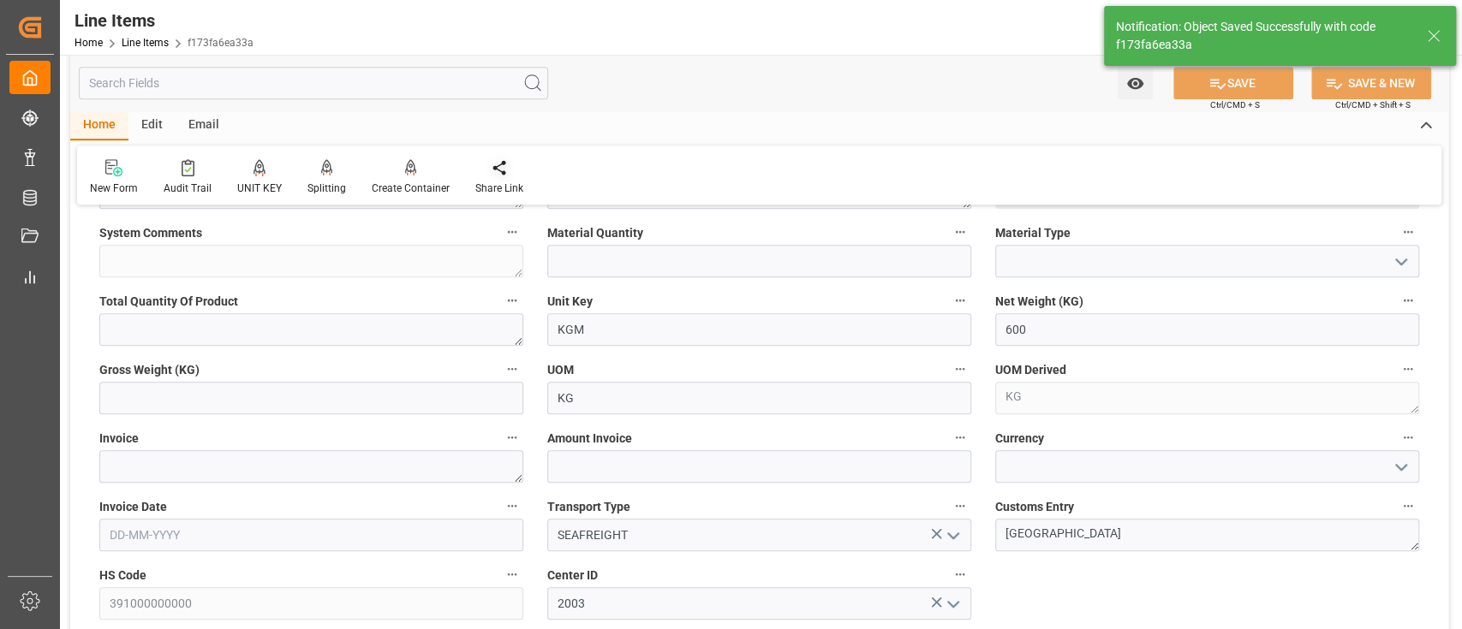
type input "03-10-2025 19:04"
click at [167, 50] on div "Home Line Items f173fa6ea33a" at bounding box center [163, 42] width 179 height 18
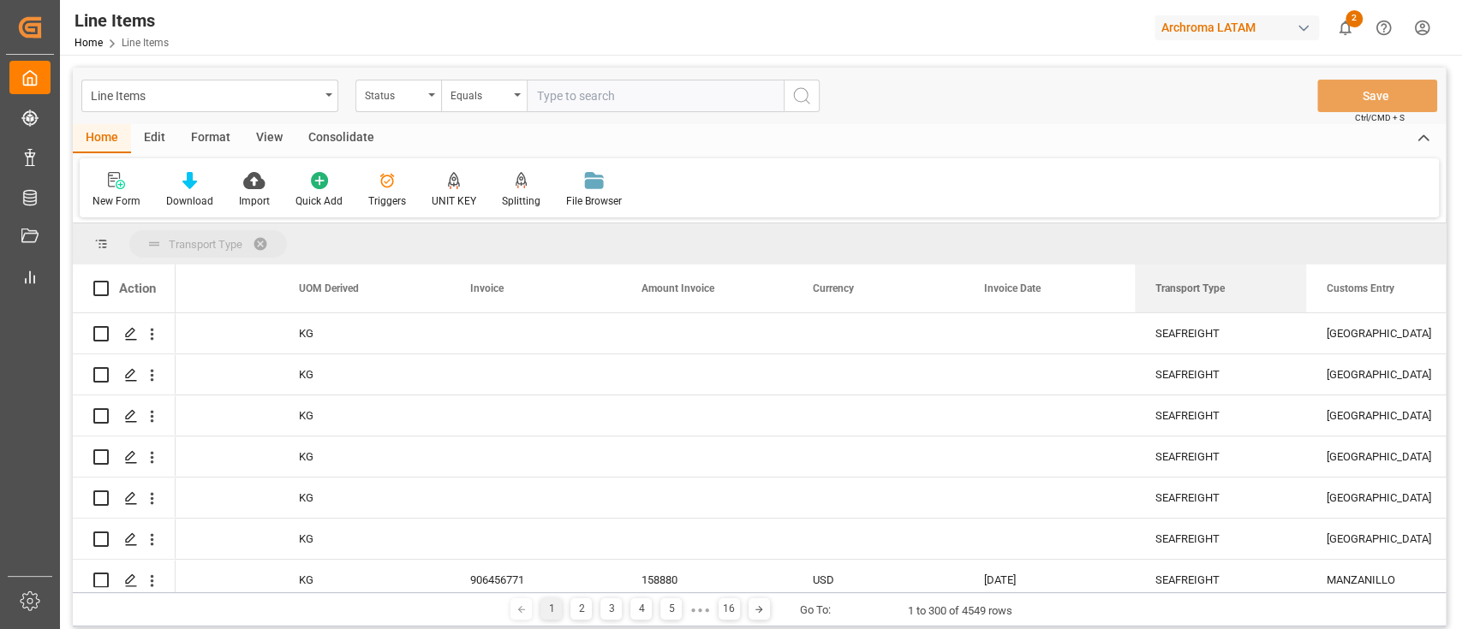
drag, startPoint x: 1185, startPoint y: 295, endPoint x: 1166, endPoint y: 248, distance: 49.9
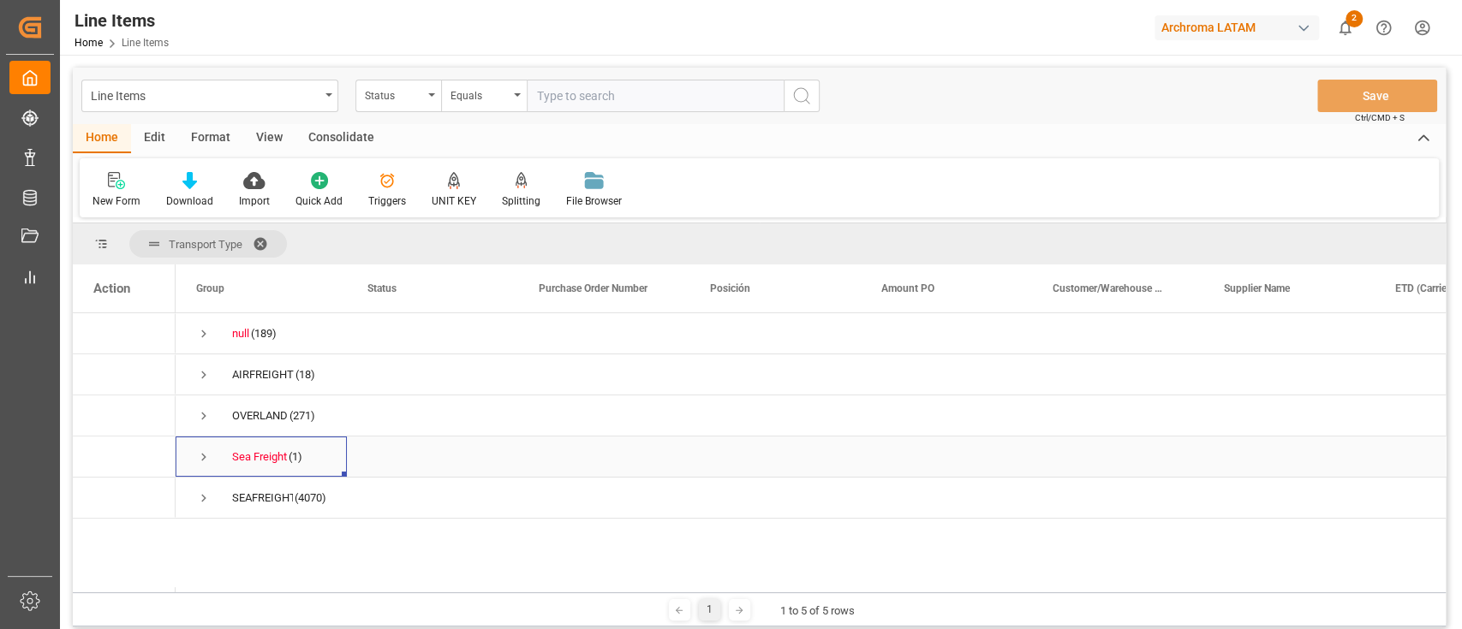
click at [200, 457] on span "Press SPACE to select this row." at bounding box center [203, 457] width 15 height 15
click at [134, 493] on icon "Press SPACE to select this row." at bounding box center [131, 498] width 14 height 14
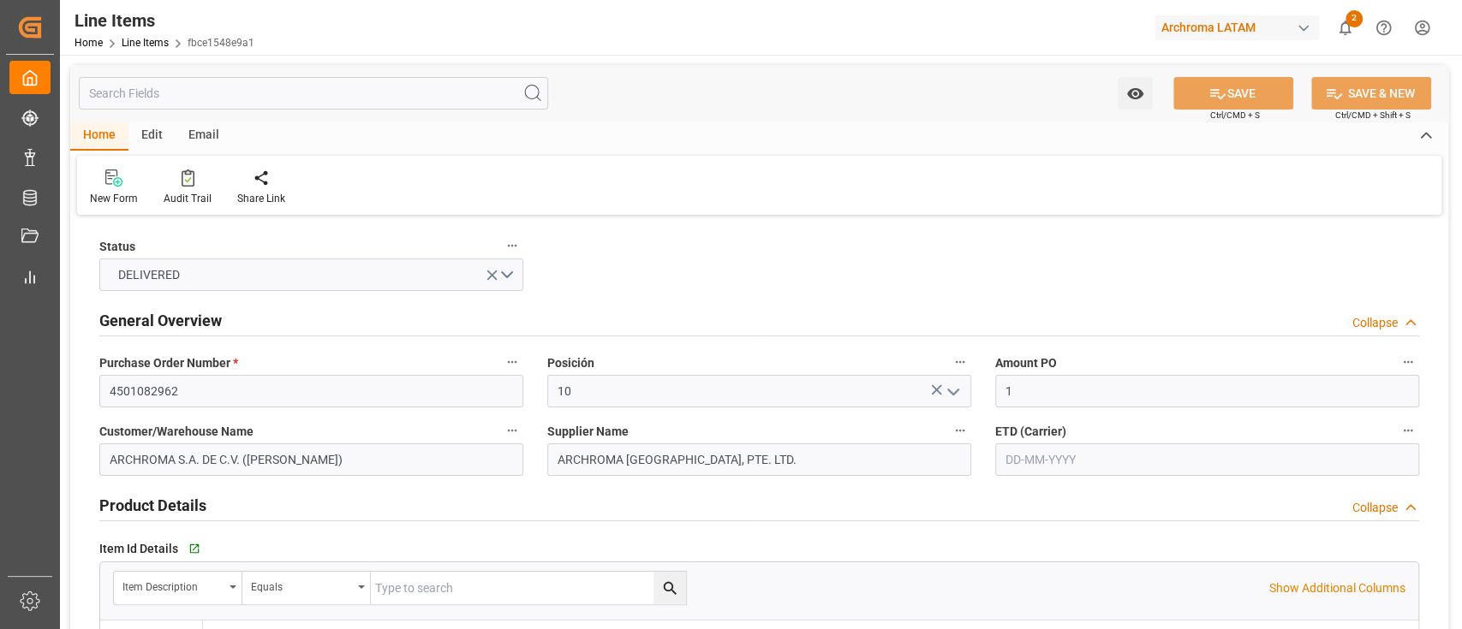
type input "[DATE]"
type input "03-10-2025 18:05"
type input "25-05-2024 02:25"
type input "06-02-2024"
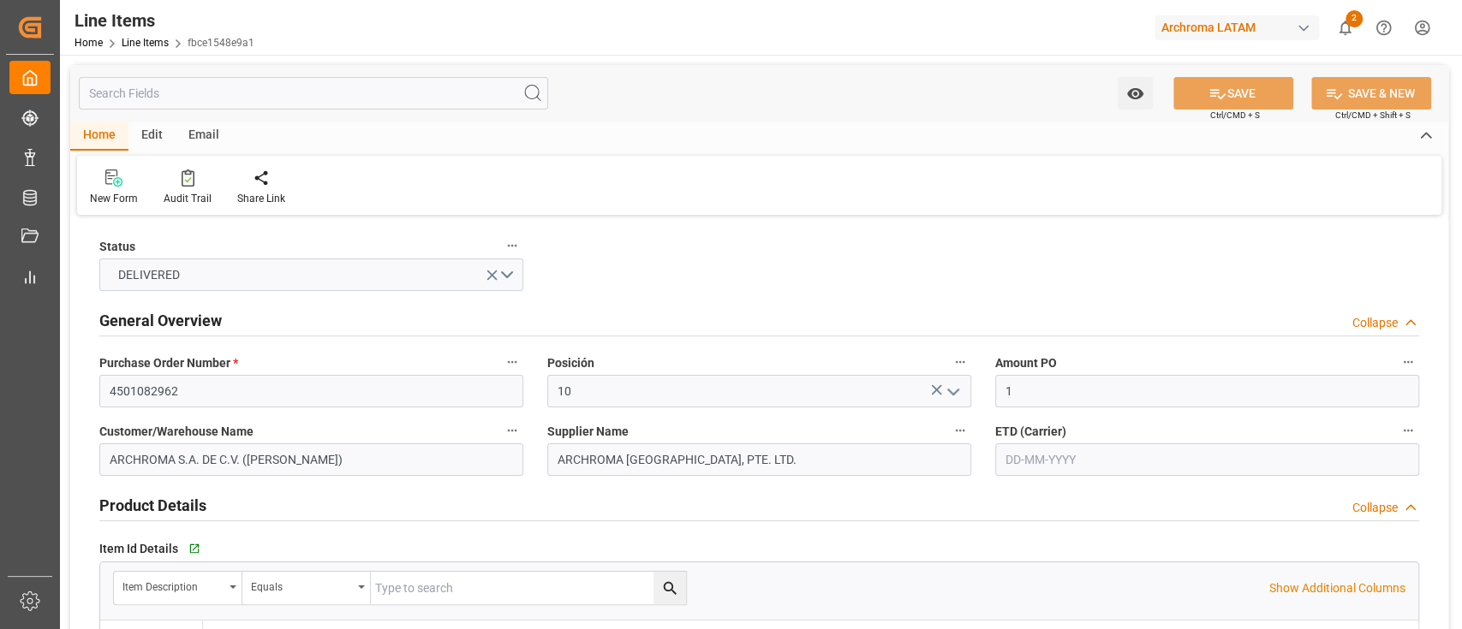
type input "[DATE]"
type input "21-06-2024"
type input "26-05-2024"
type input "11-06-2024"
type input "17-06-2024"
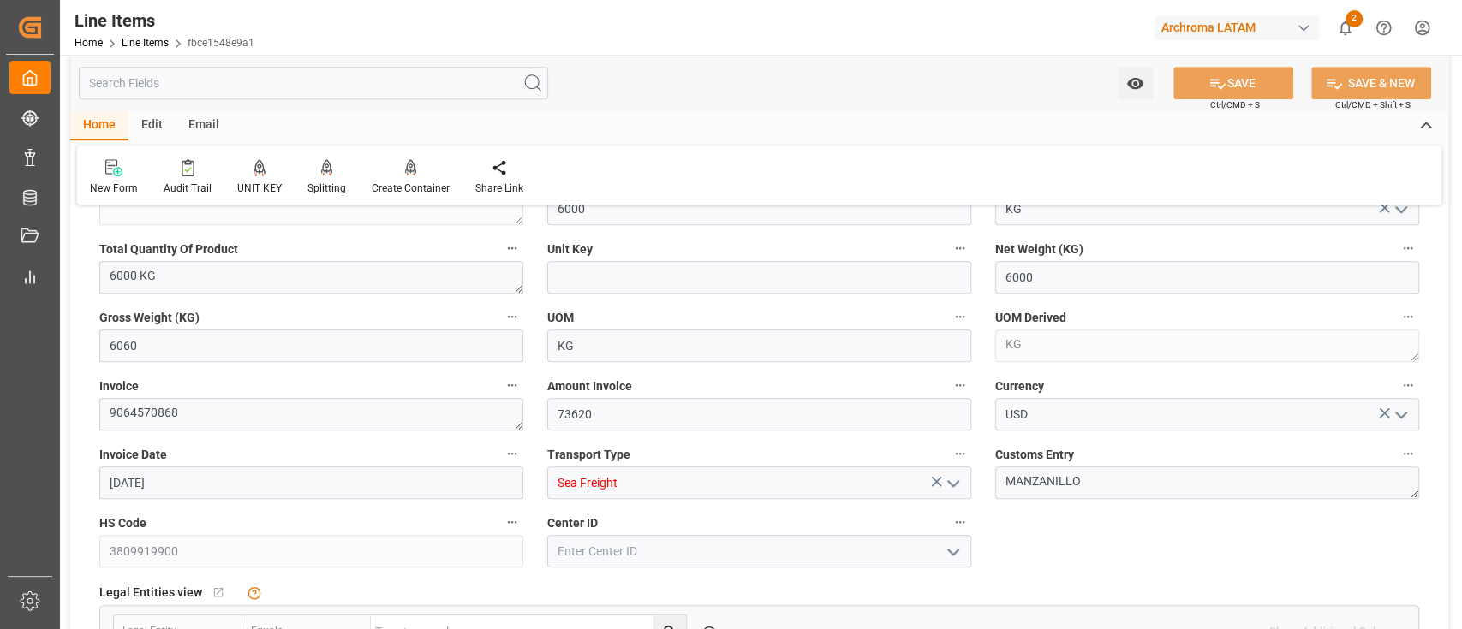
click at [962, 480] on icon "open menu" at bounding box center [953, 484] width 21 height 21
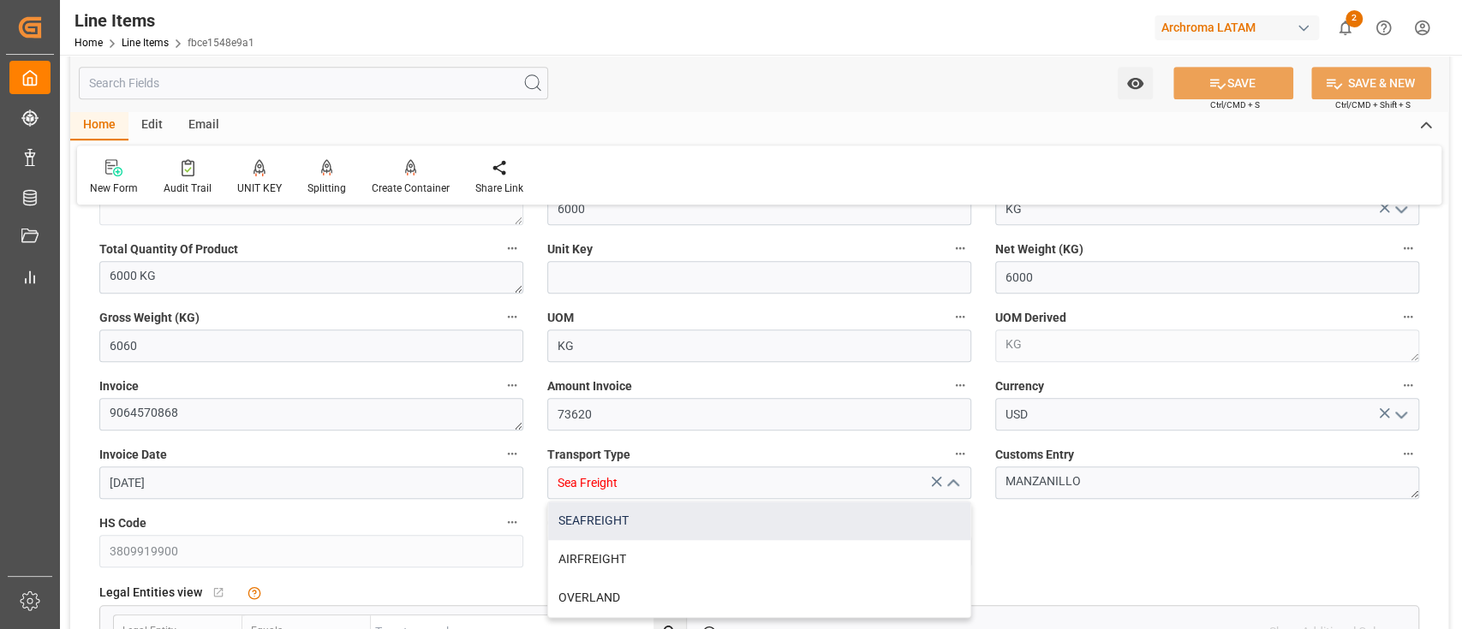
click at [813, 515] on div "SEAFREIGHT" at bounding box center [759, 521] width 422 height 39
type input "SEAFREIGHT"
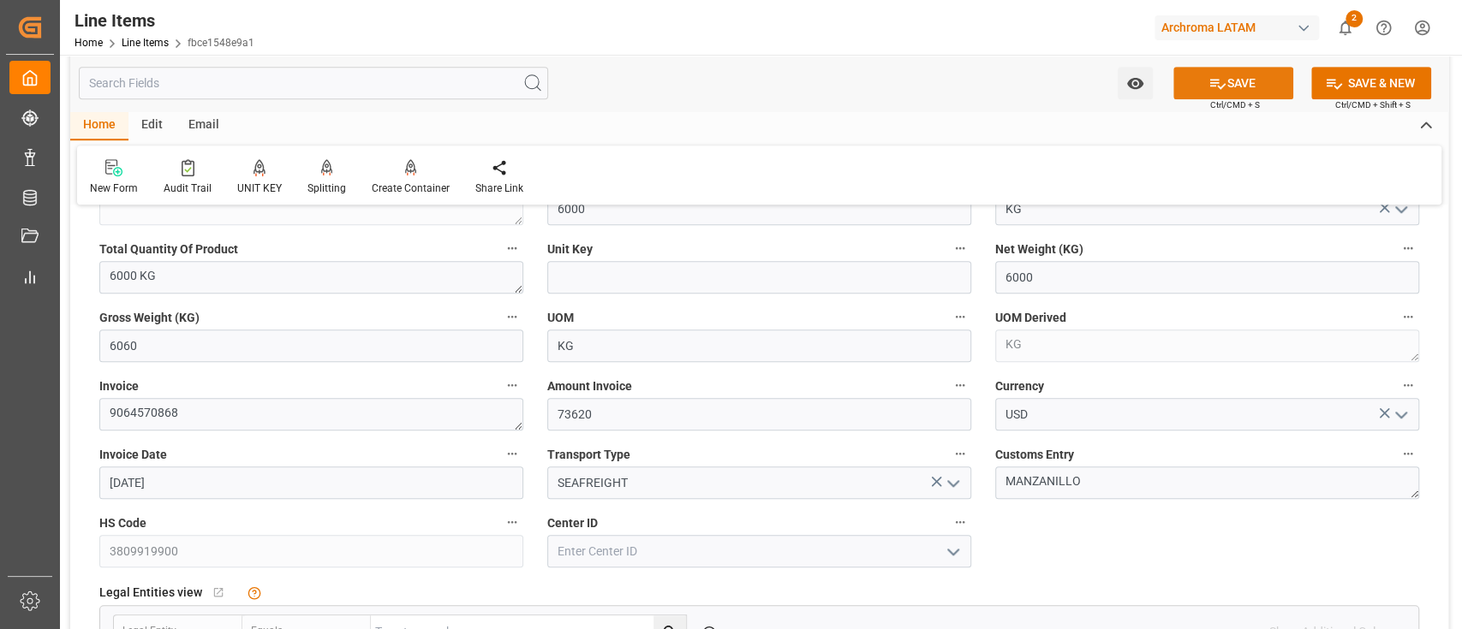
click at [1197, 88] on button "SAVE" at bounding box center [1233, 83] width 120 height 33
click at [980, 360] on div "UOM KG" at bounding box center [759, 334] width 448 height 69
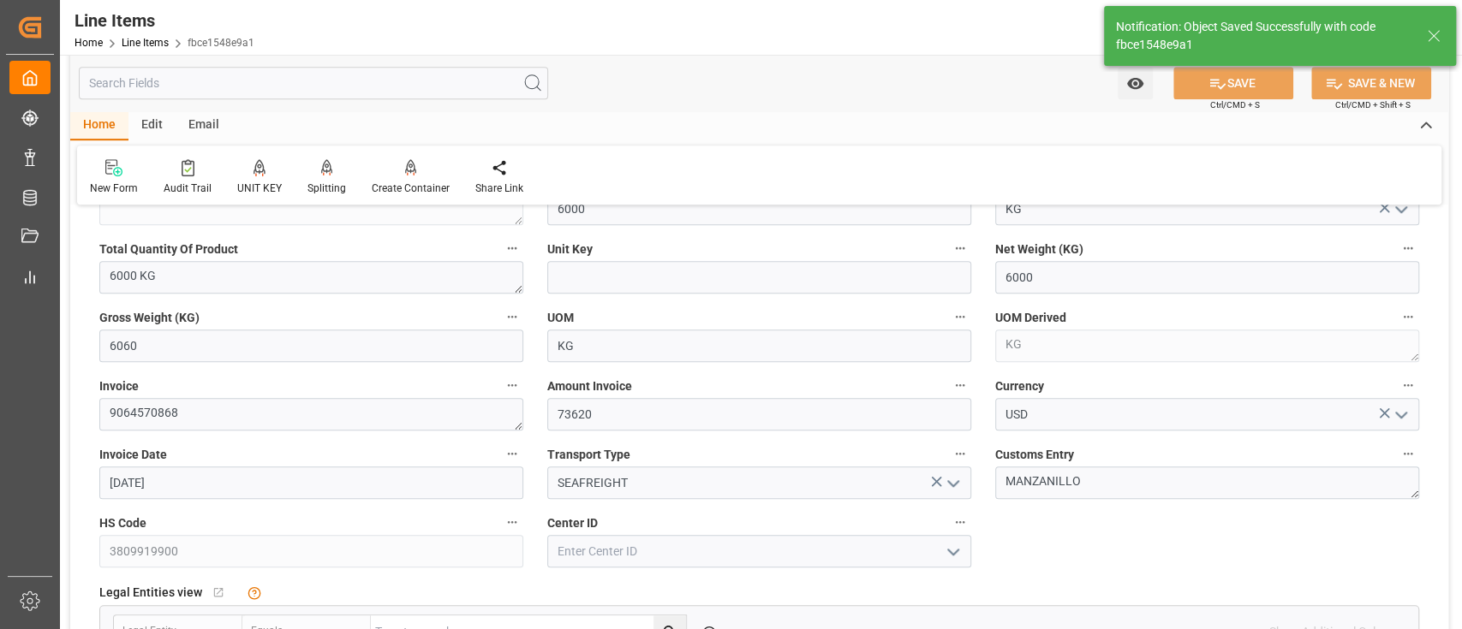
type input "03-10-2025 19:05"
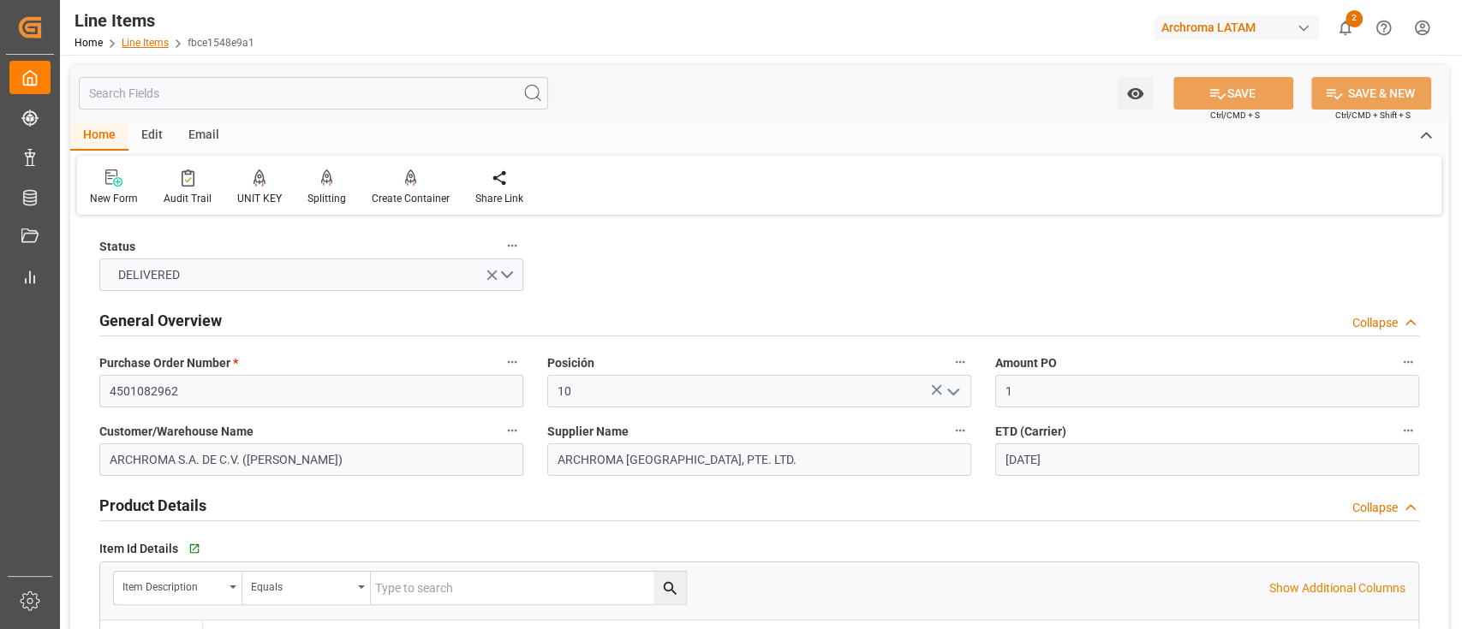
click at [150, 43] on link "Line Items" at bounding box center [145, 43] width 47 height 12
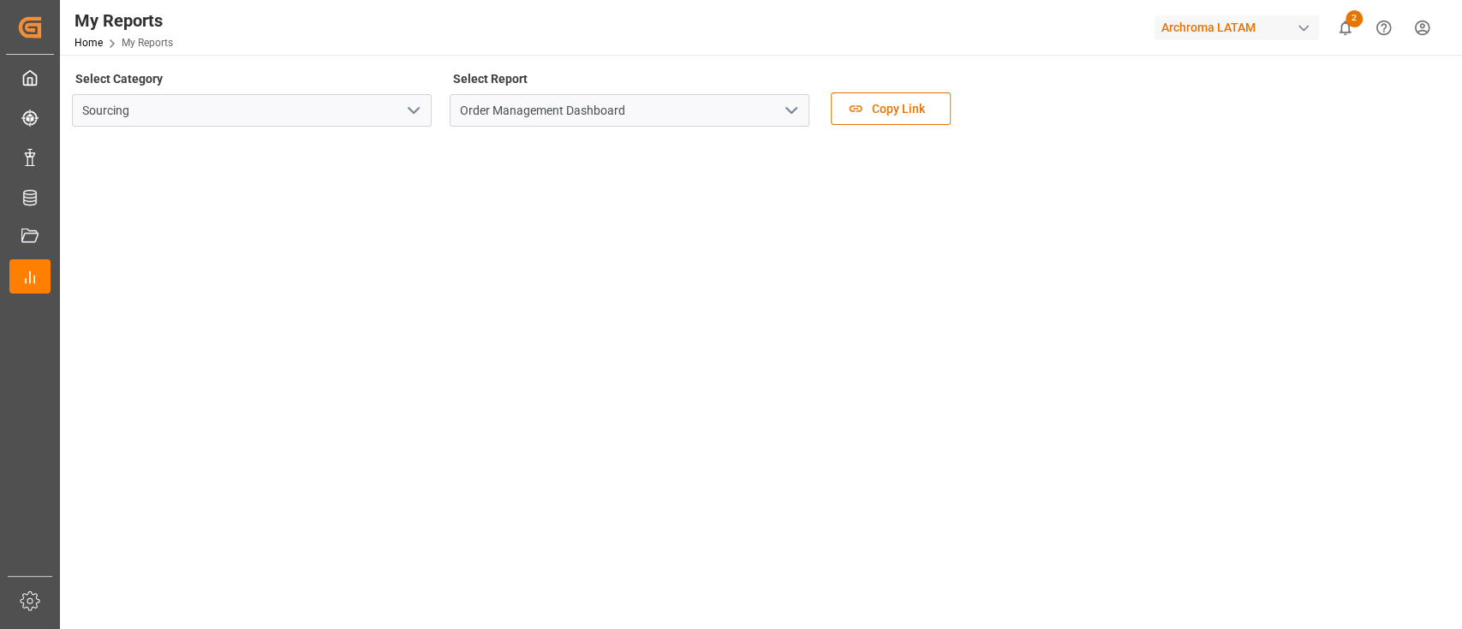
scroll to position [187, 0]
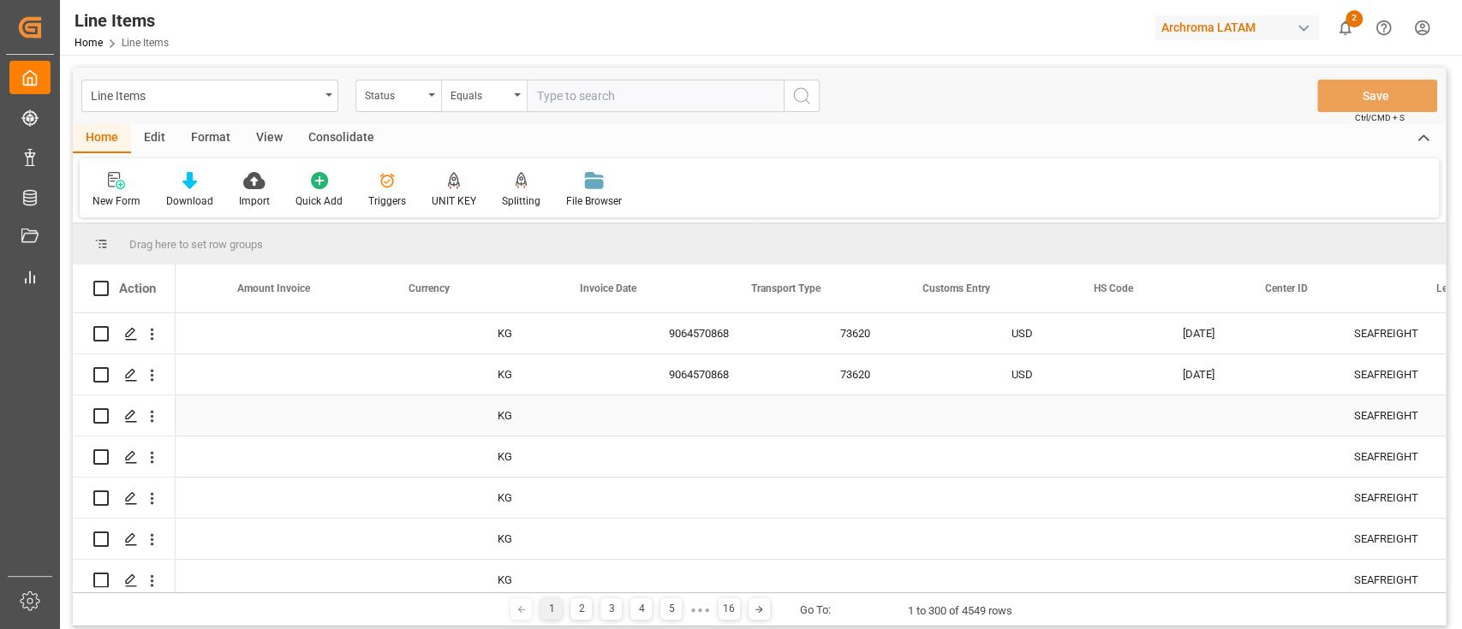
scroll to position [0, 4117]
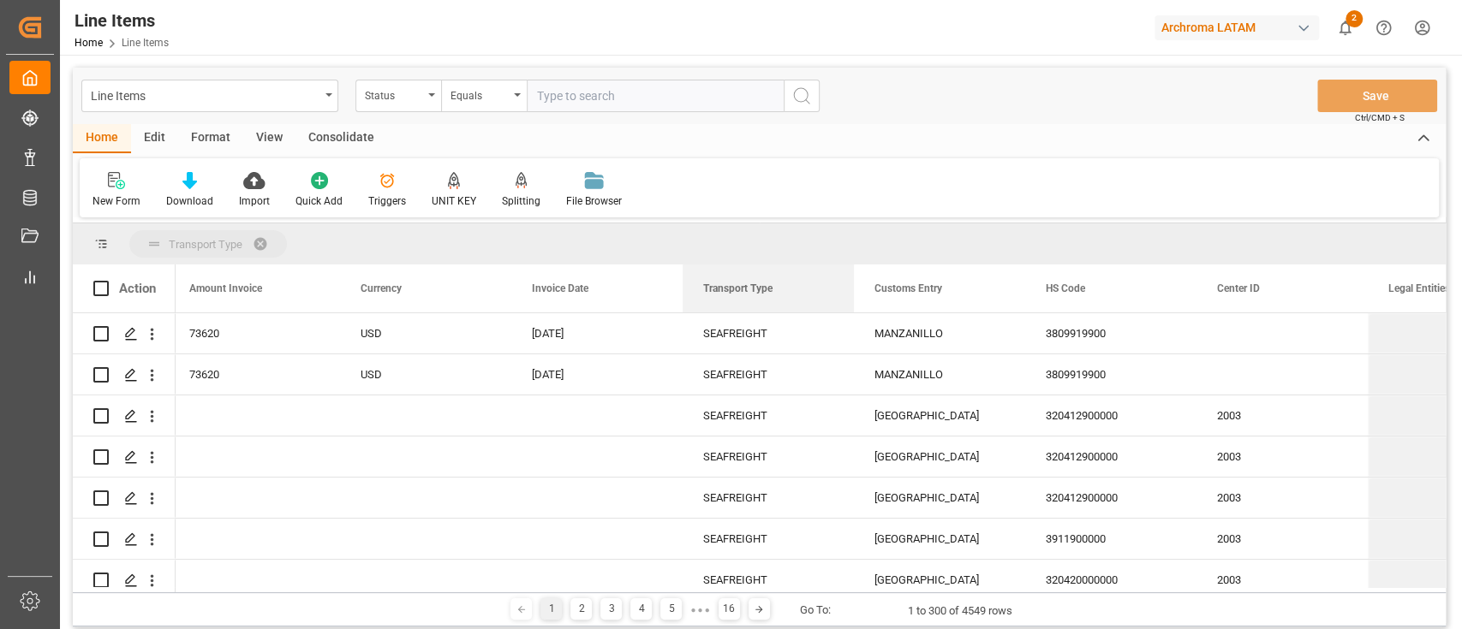
drag, startPoint x: 733, startPoint y: 289, endPoint x: 709, endPoint y: 241, distance: 54.4
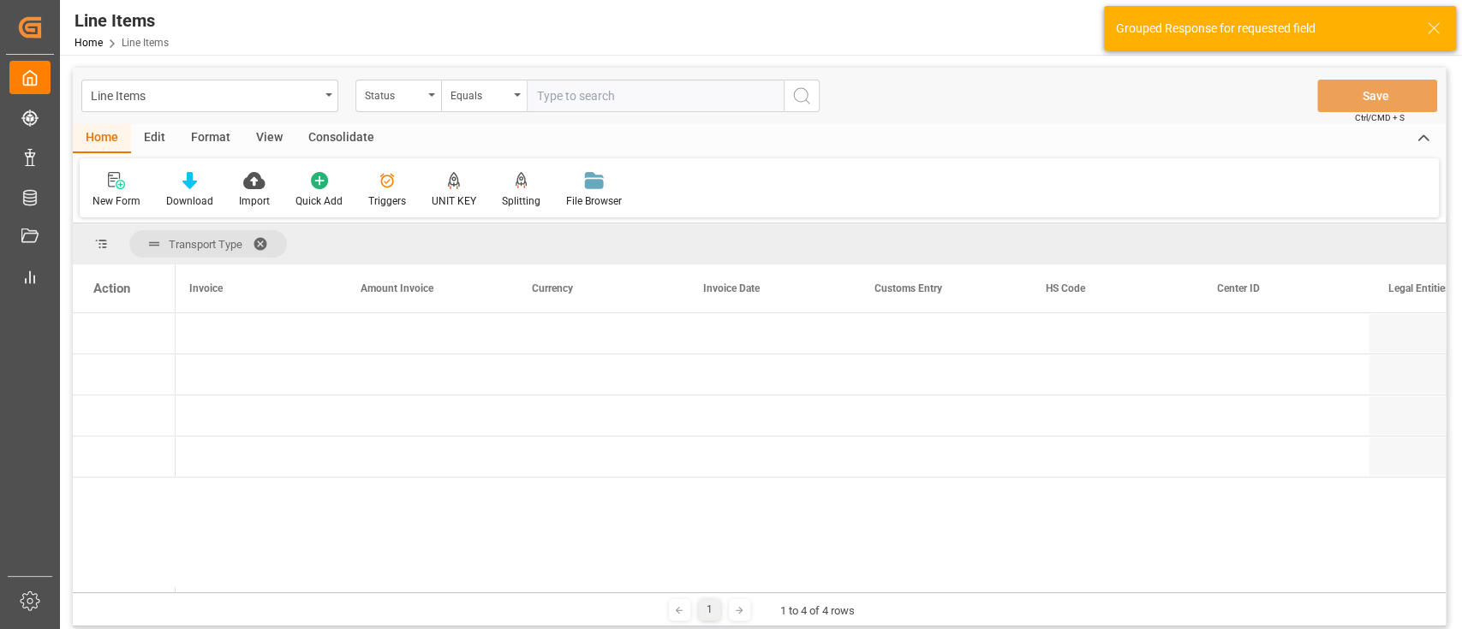
drag, startPoint x: 663, startPoint y: 587, endPoint x: 167, endPoint y: 565, distance: 496.2
click at [167, 565] on div "Action UOM Derived Invoice Amount Invoice" at bounding box center [759, 429] width 1373 height 328
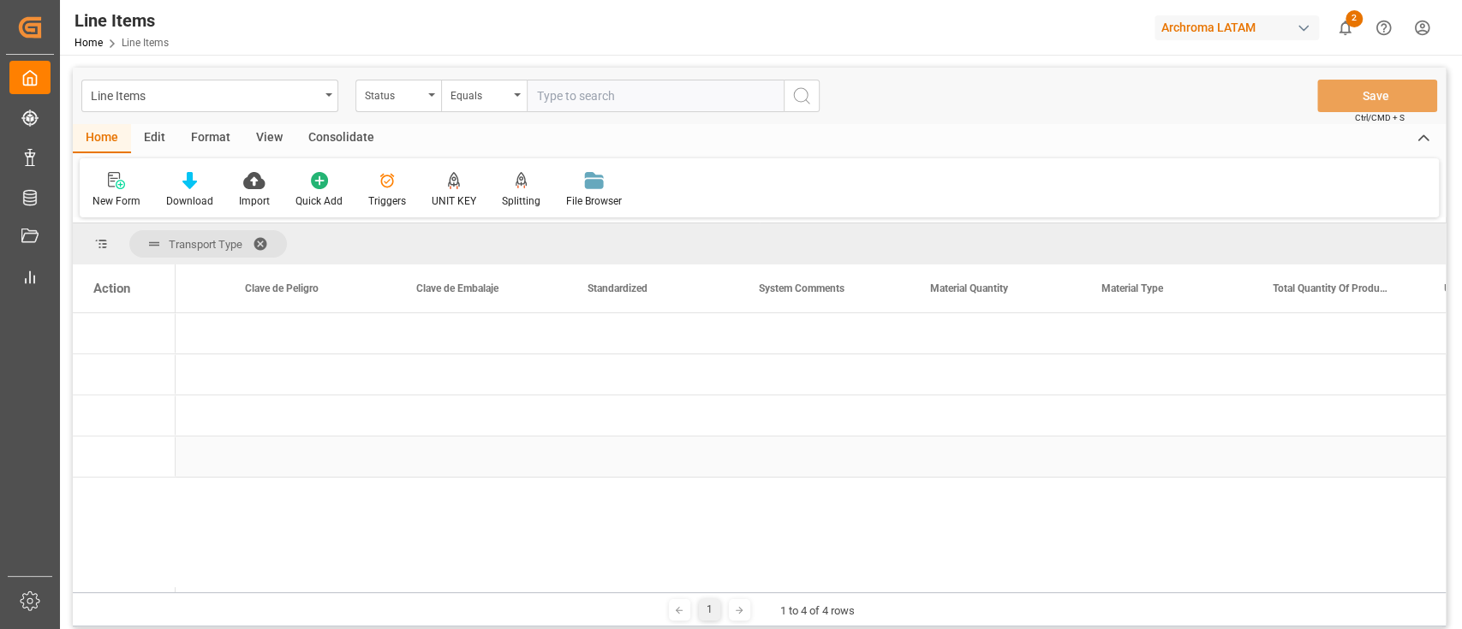
scroll to position [0, 2576]
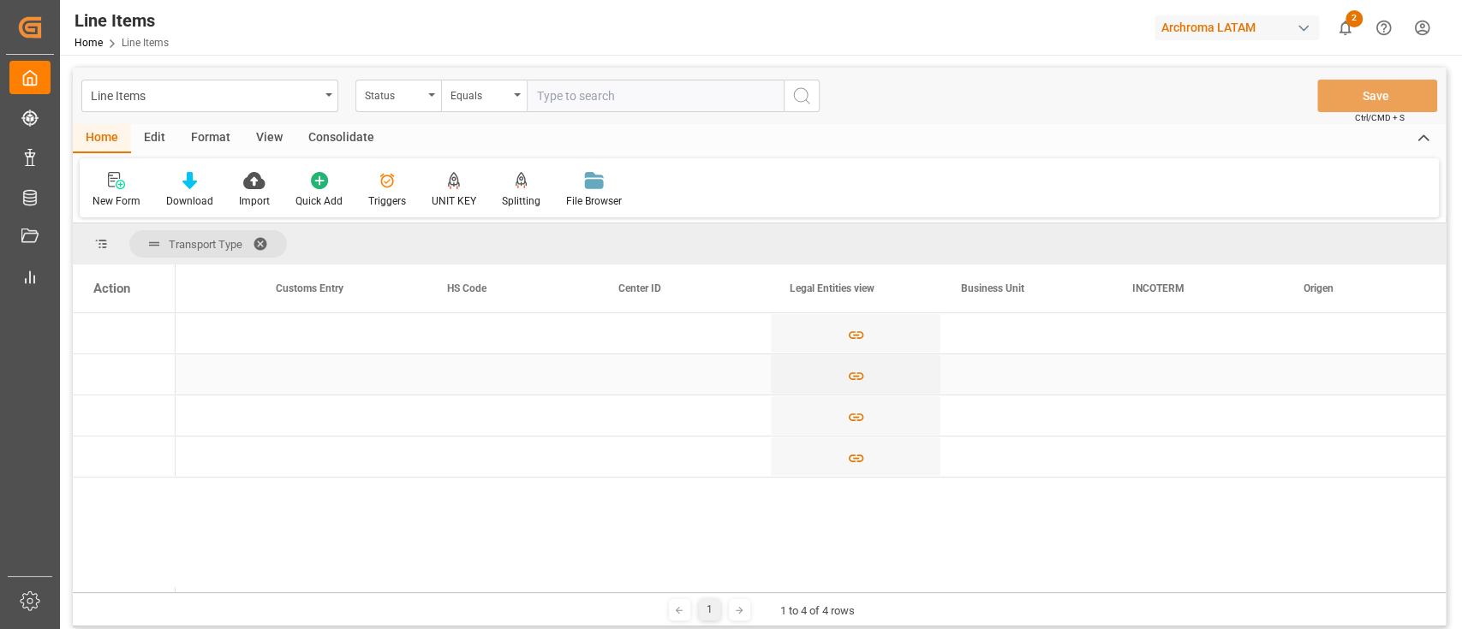
drag, startPoint x: 719, startPoint y: 587, endPoint x: 506, endPoint y: 558, distance: 215.1
click at [506, 558] on div "Action Currency Invoice Date Customs Entry" at bounding box center [759, 429] width 1373 height 328
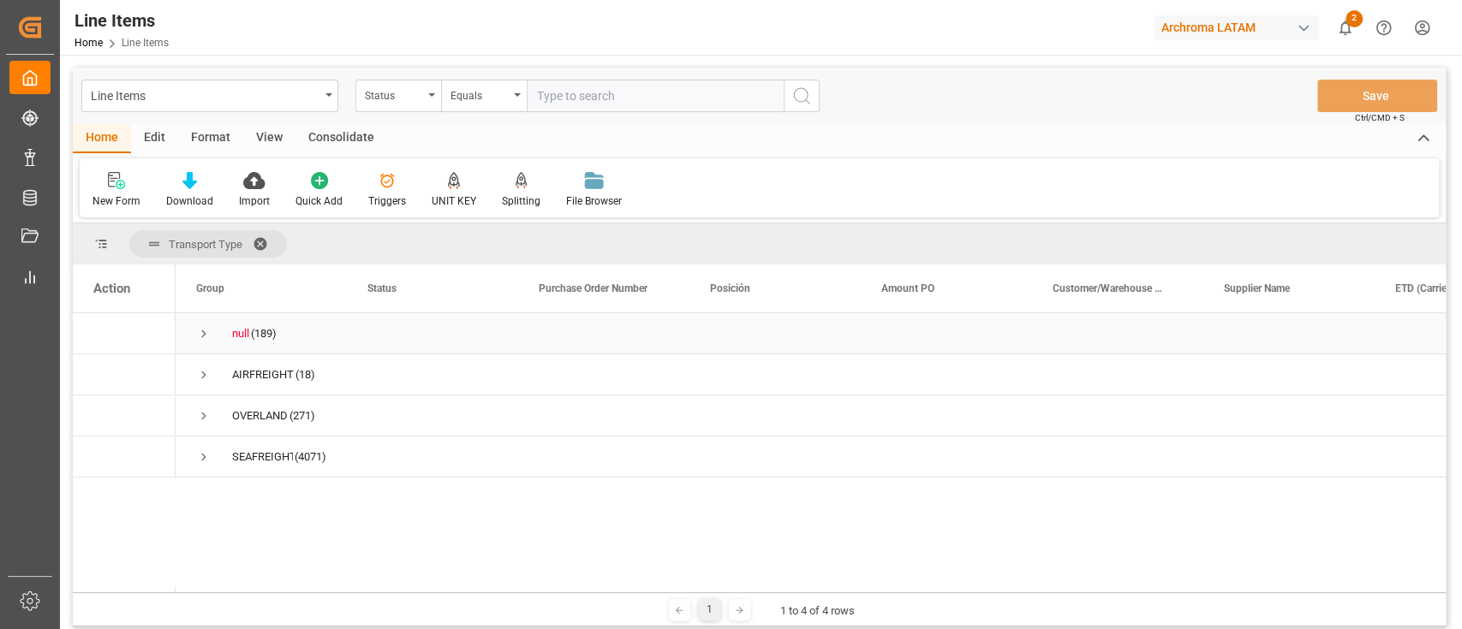
click at [204, 333] on span "Press SPACE to select this row." at bounding box center [203, 333] width 15 height 15
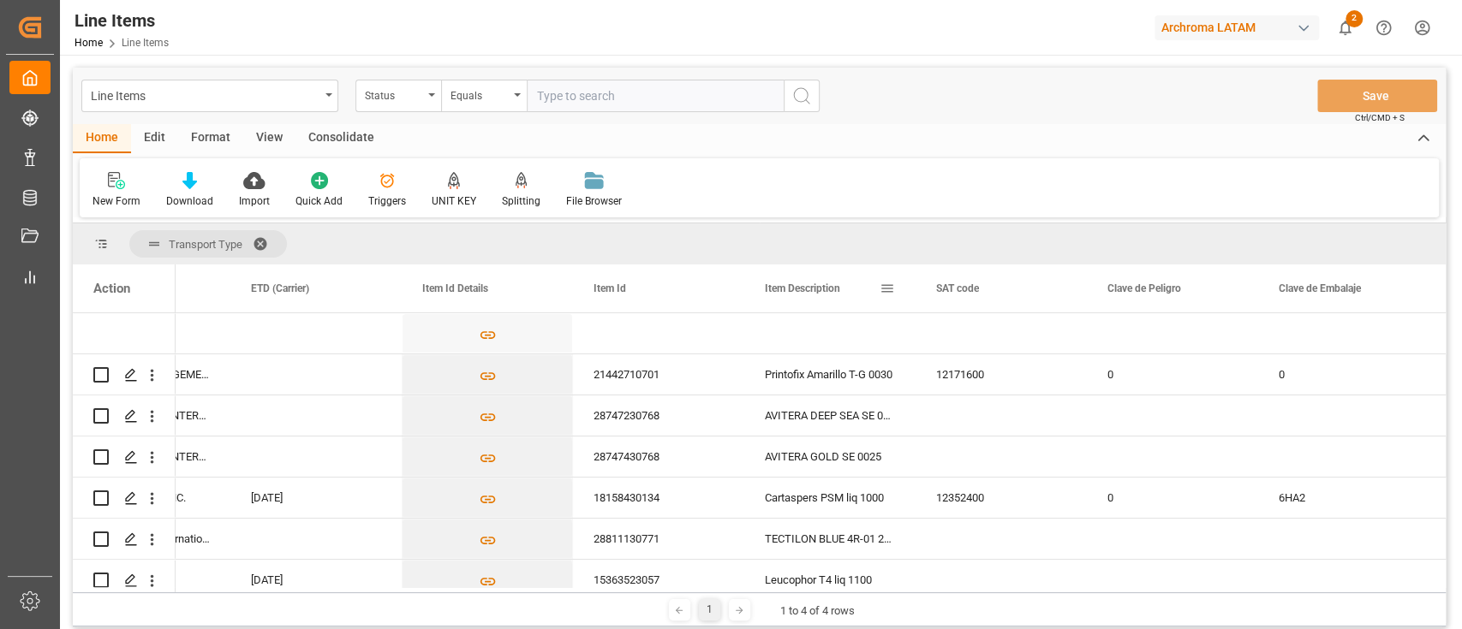
click at [885, 284] on span at bounding box center [886, 288] width 15 height 15
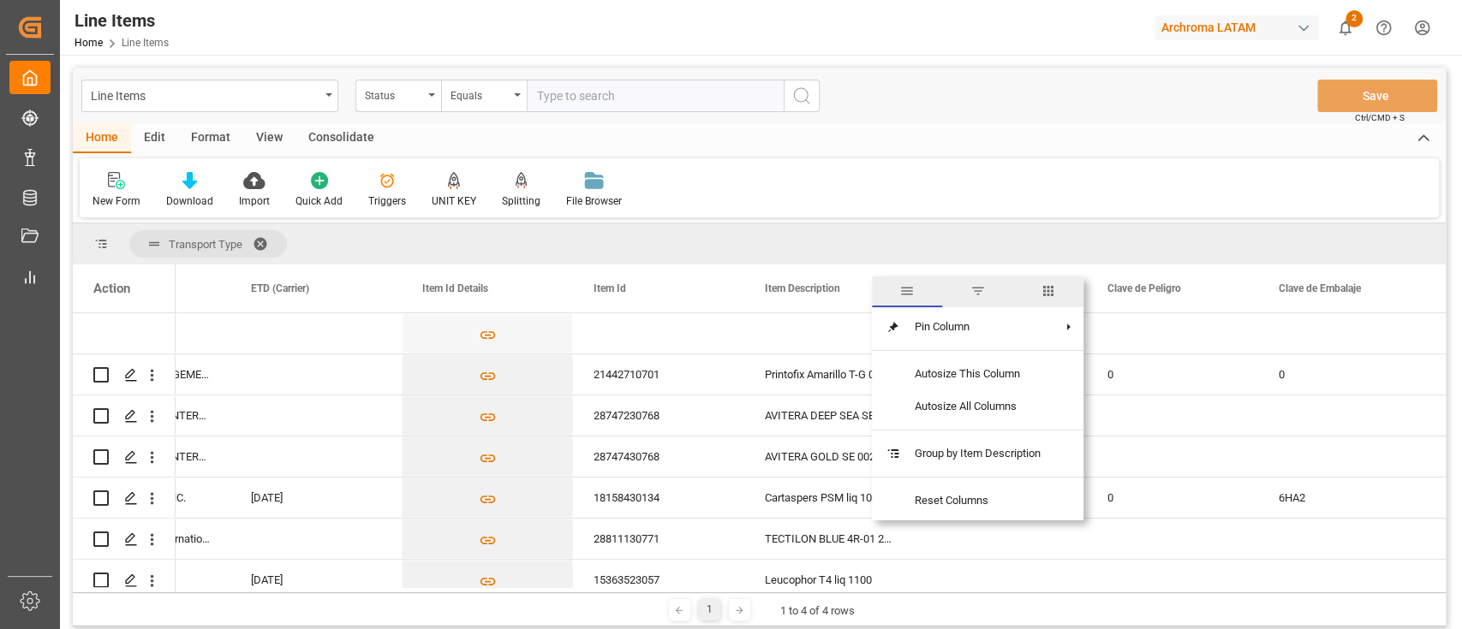
click at [1041, 299] on span "columns" at bounding box center [1048, 292] width 70 height 31
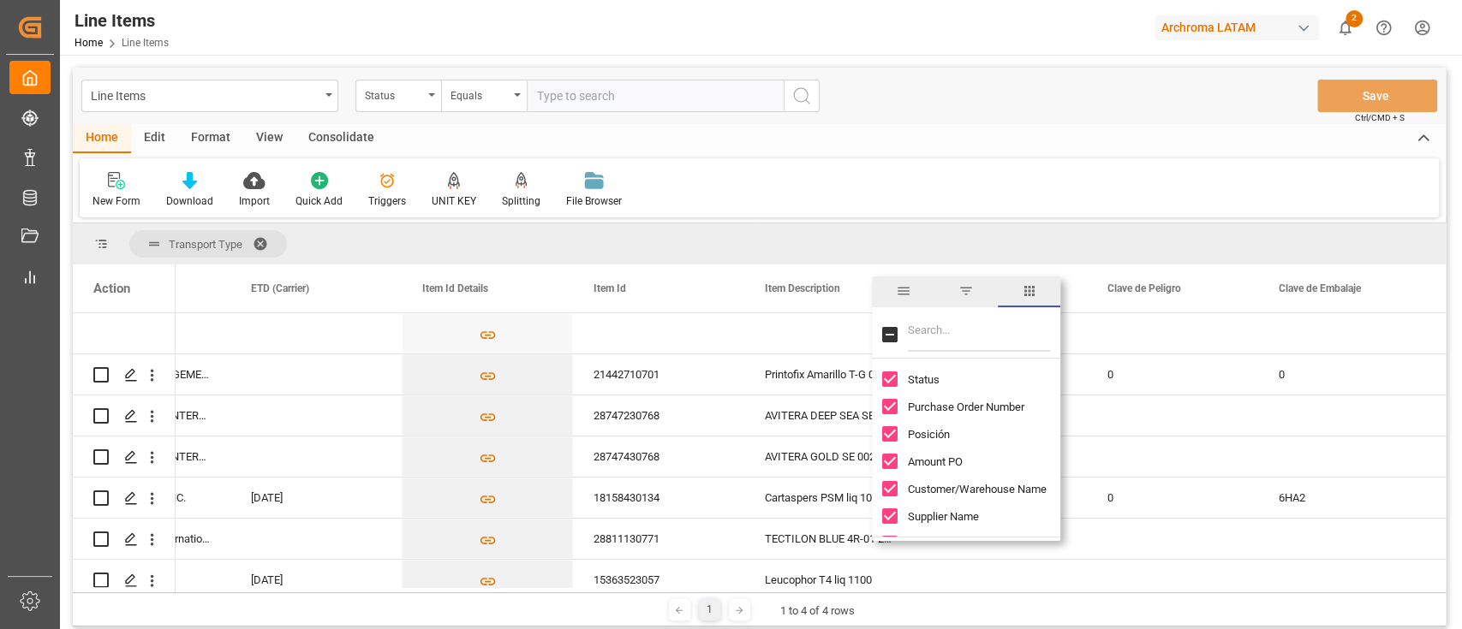
click at [976, 326] on input "Filter Columns Input" at bounding box center [979, 335] width 142 height 34
type input "re"
checkbox input "true"
type input "rep"
checkbox input "false"
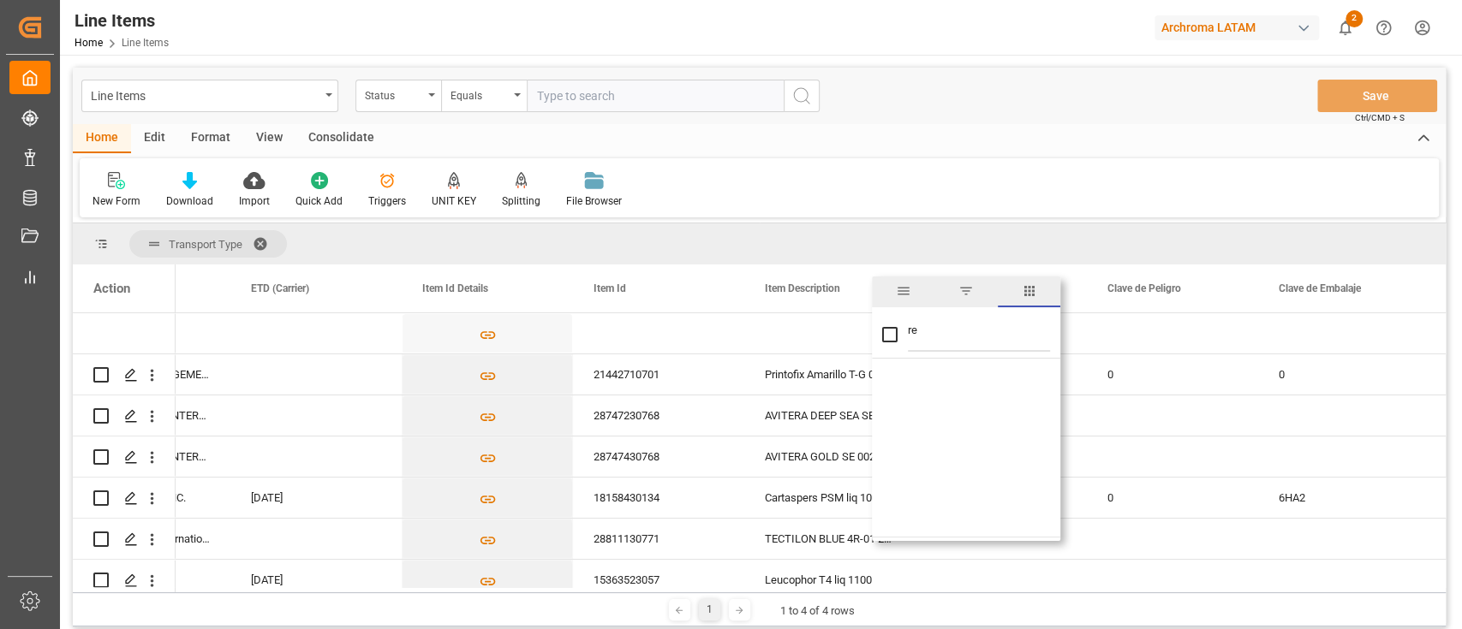
type input "r"
checkbox input "false"
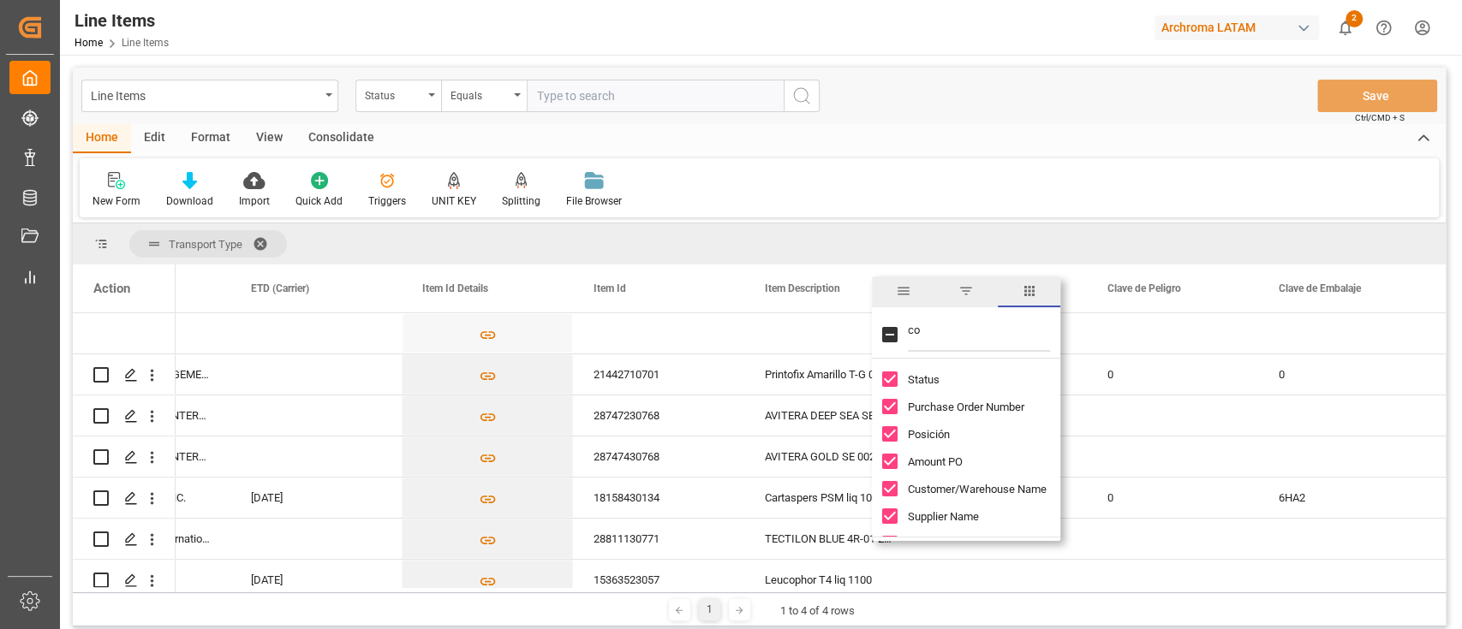
type input "con"
checkbox input "true"
type input "c"
checkbox input "false"
click at [1027, 152] on div "Home Edit Format View Consolidate" at bounding box center [759, 138] width 1373 height 29
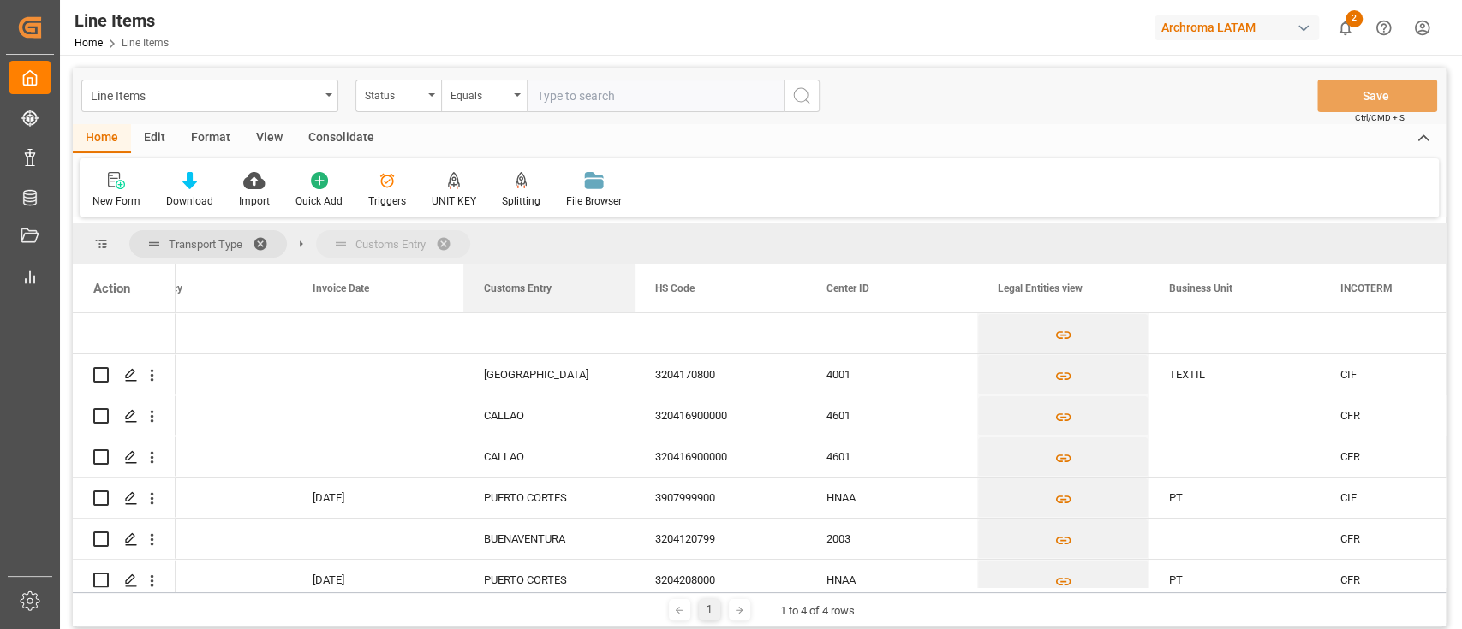
drag, startPoint x: 525, startPoint y: 294, endPoint x: 502, endPoint y: 247, distance: 52.5
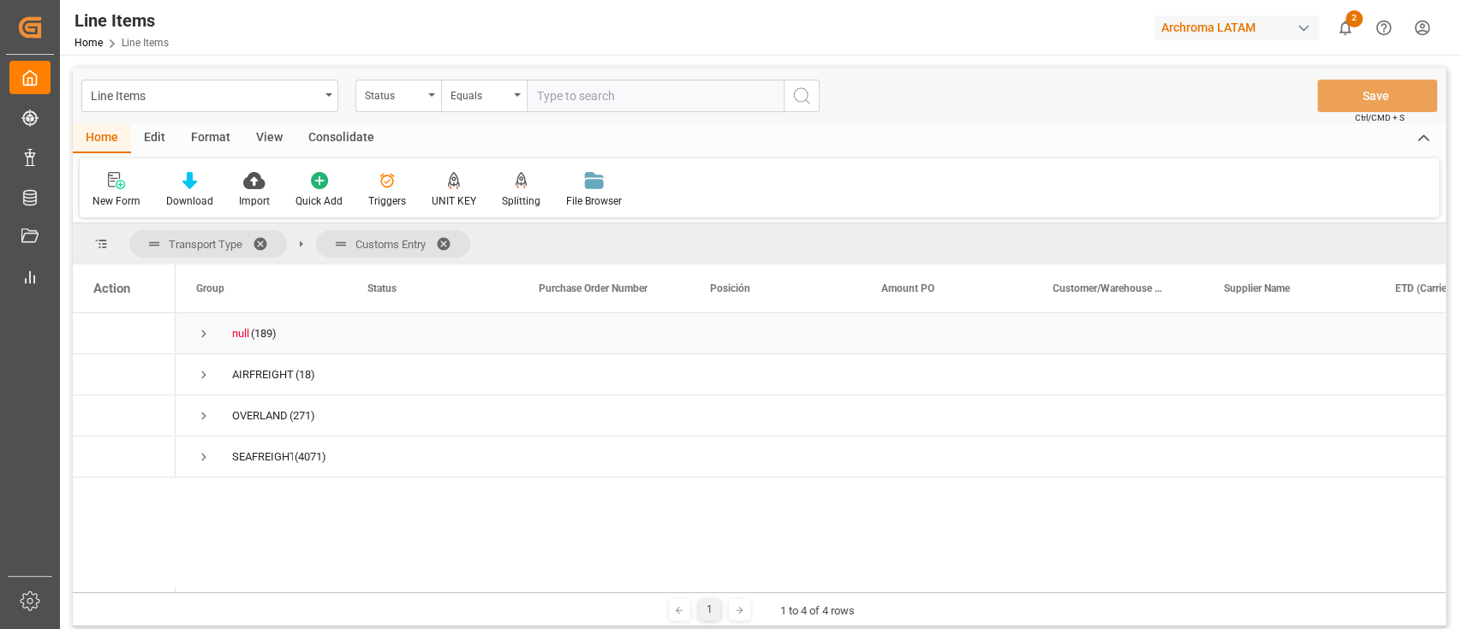
click at [201, 332] on span "Press SPACE to select this row." at bounding box center [203, 333] width 15 height 15
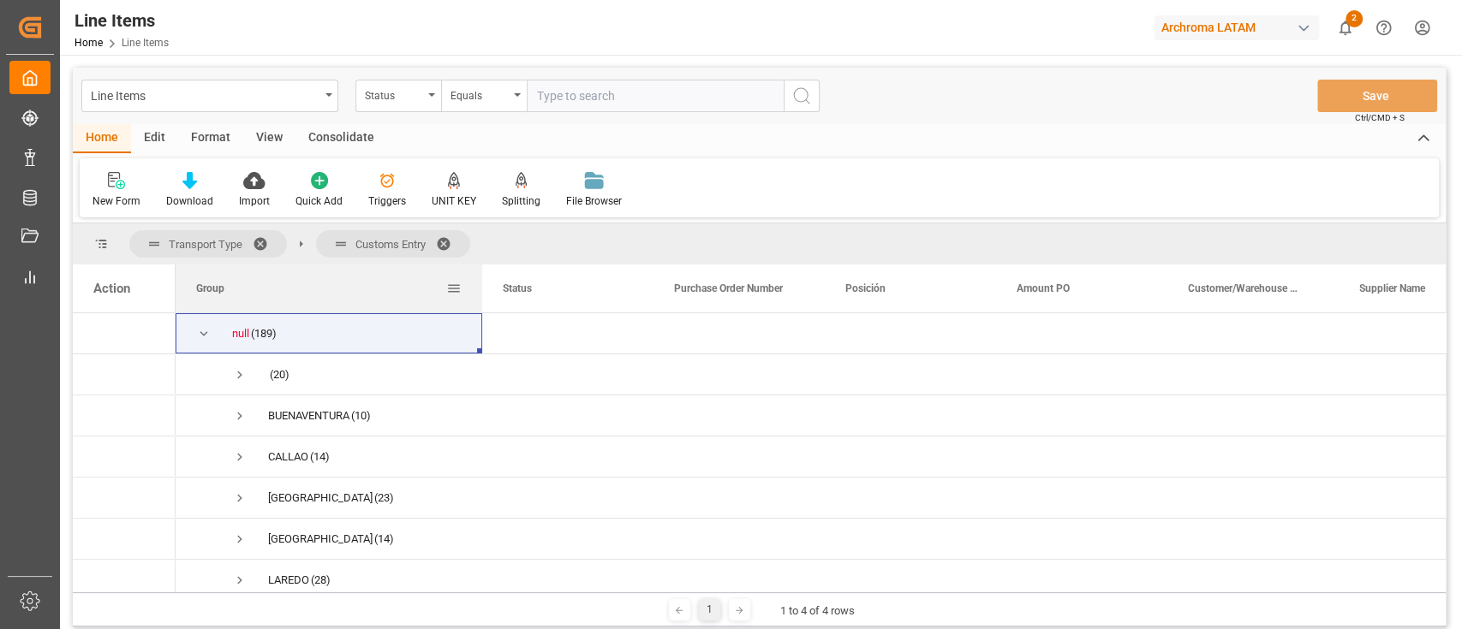
drag, startPoint x: 344, startPoint y: 296, endPoint x: 498, endPoint y: 297, distance: 154.1
click at [486, 297] on div at bounding box center [482, 289] width 7 height 48
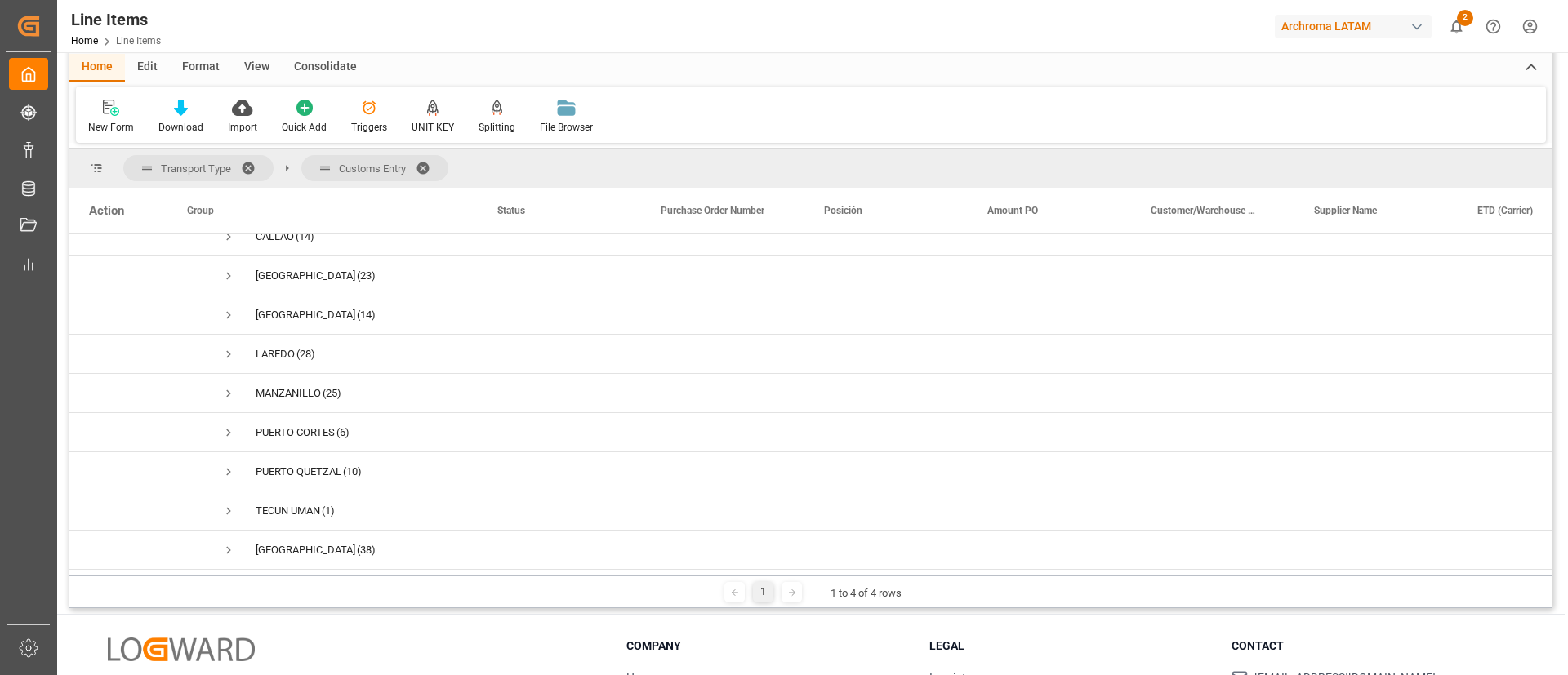
drag, startPoint x: 1248, startPoint y: 1, endPoint x: 770, endPoint y: 114, distance: 491.2
click at [770, 114] on div "New Form Download Import Quick Add Triggers UNIT KEY Splitting Split by quantit…" at bounding box center [811, 114] width 1470 height 56
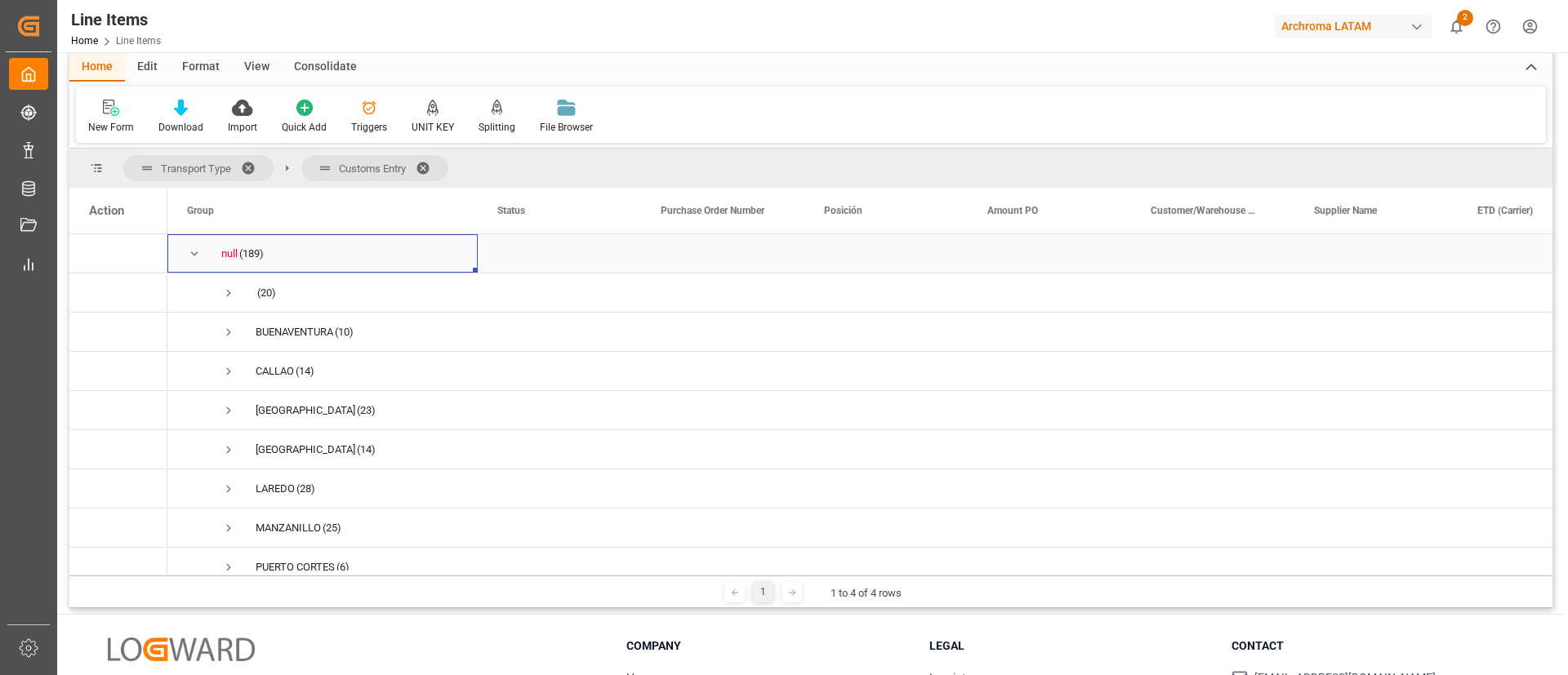
click at [194, 252] on span "Press SPACE to select this row." at bounding box center [194, 254] width 14 height 14
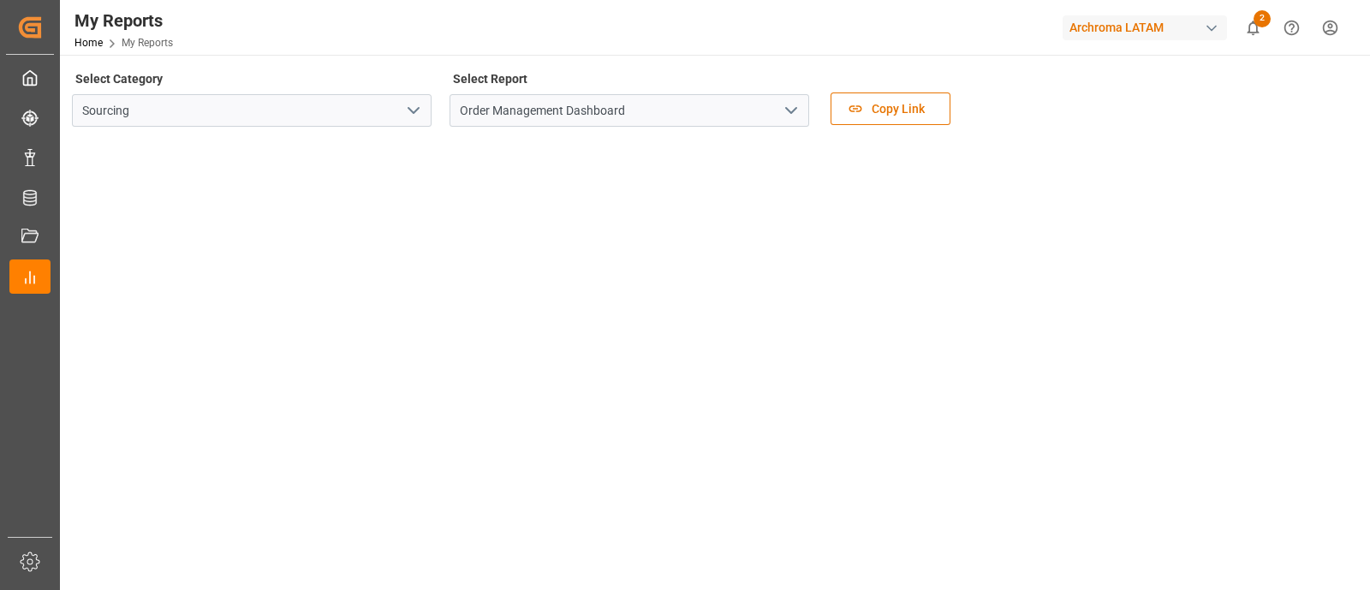
click at [1195, 106] on div "Select Category Sourcing Select Report Order Management Dashboard Copy Link" at bounding box center [713, 103] width 1283 height 72
click at [1238, 95] on div "Select Category Sourcing Select Report Order Management Dashboard Copy Link" at bounding box center [713, 103] width 1283 height 72
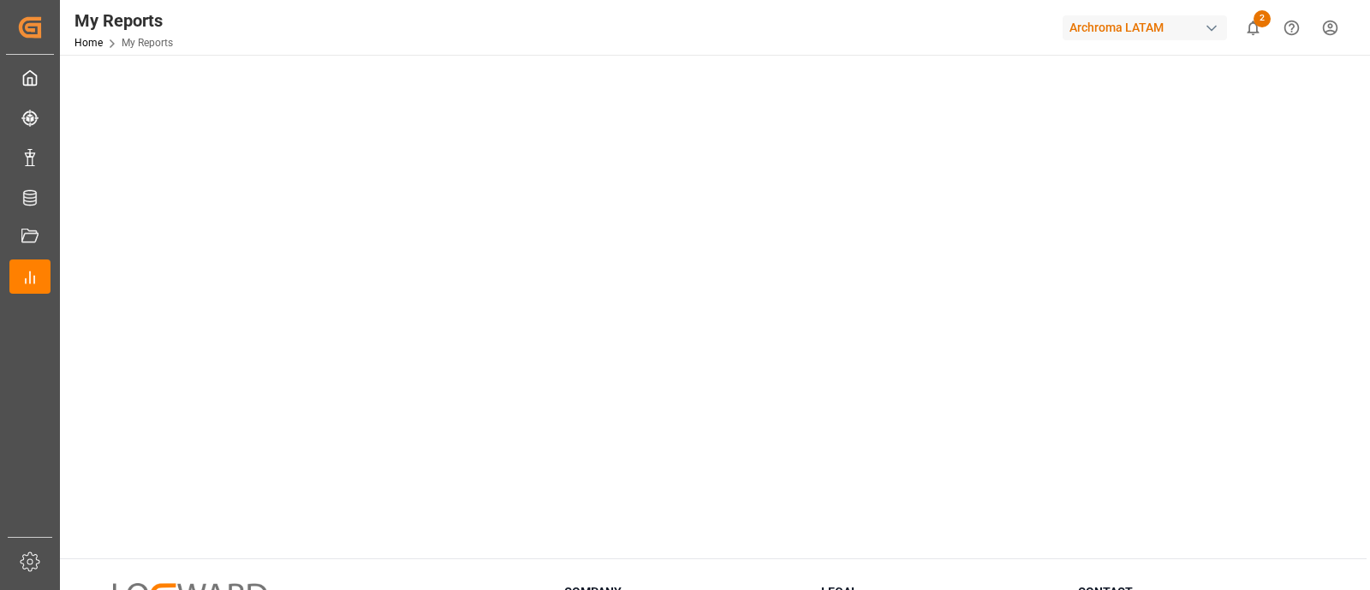
scroll to position [912, 0]
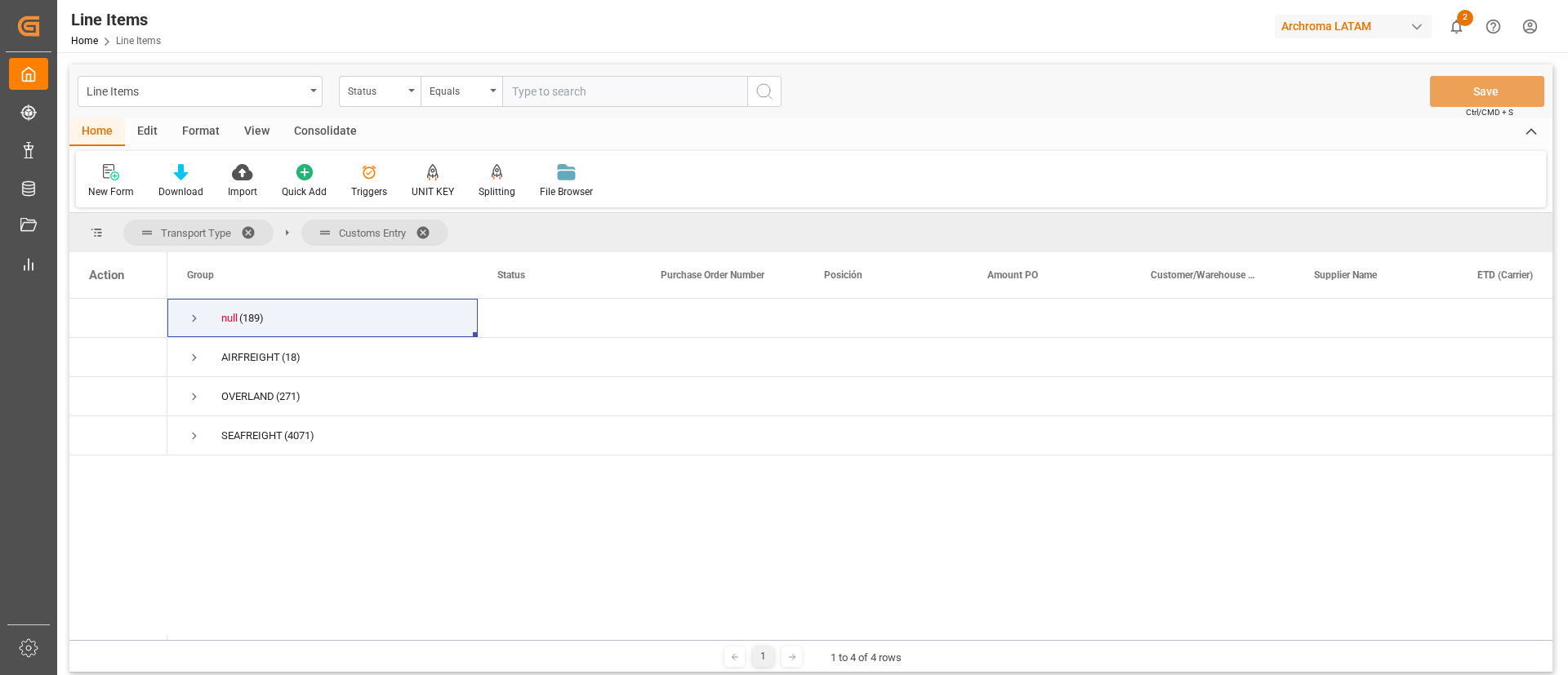
scroll to position [40, 0]
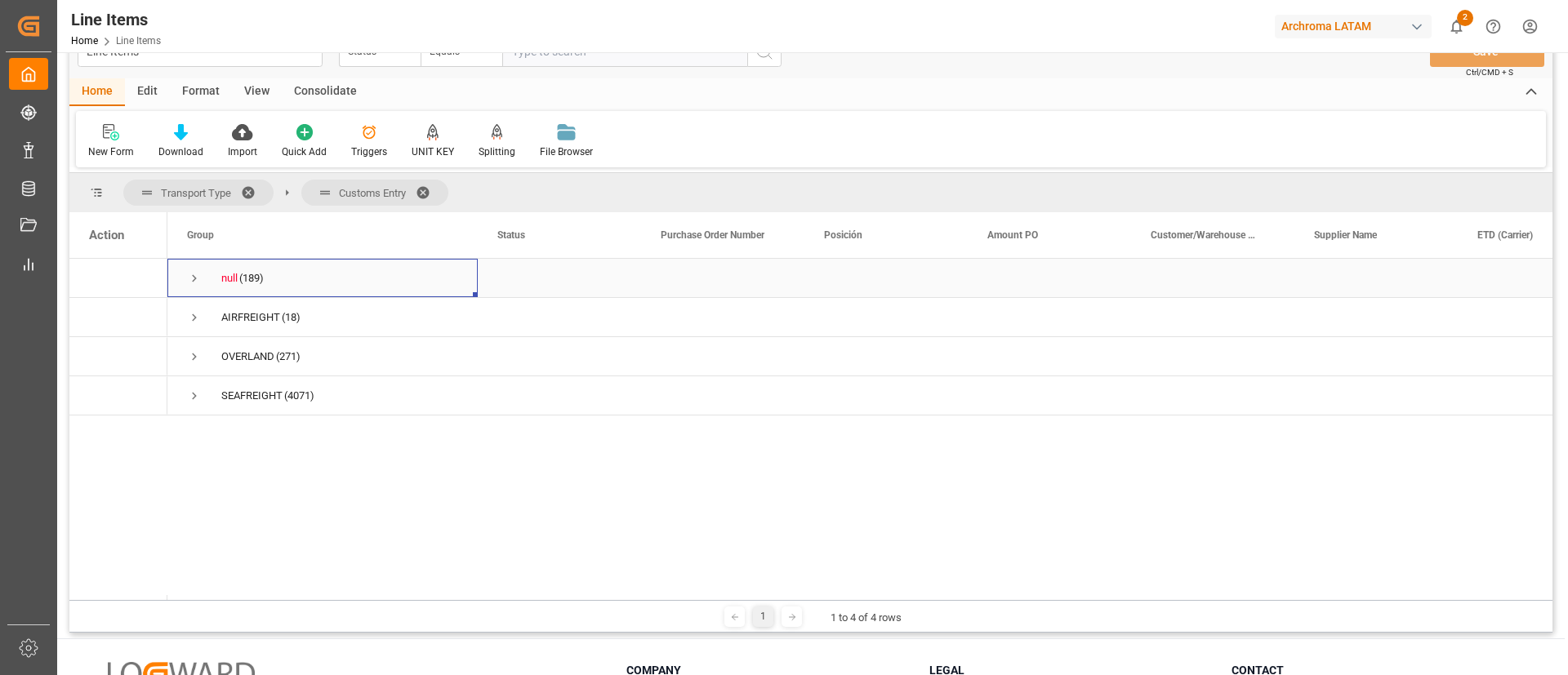
click at [195, 272] on span "Press SPACE to select this row." at bounding box center [194, 277] width 14 height 14
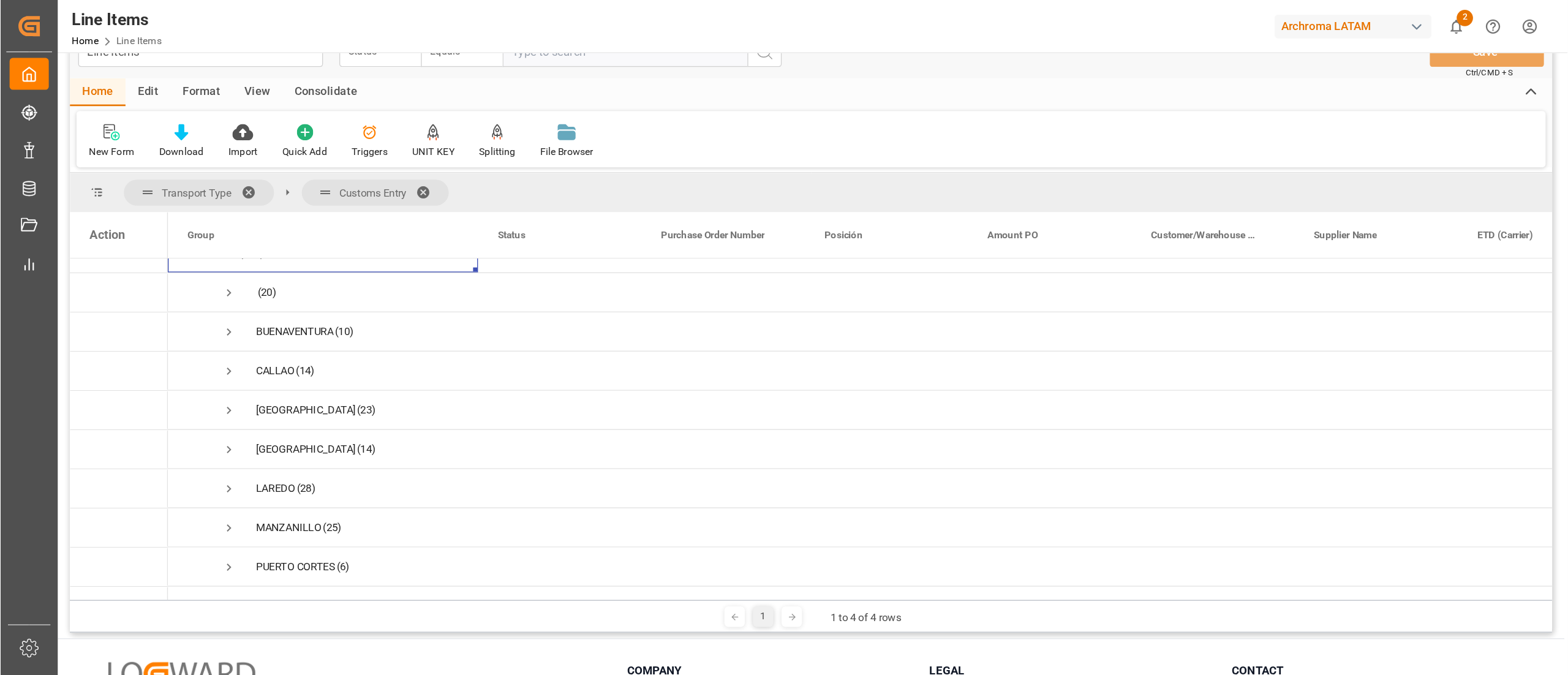
scroll to position [19, 0]
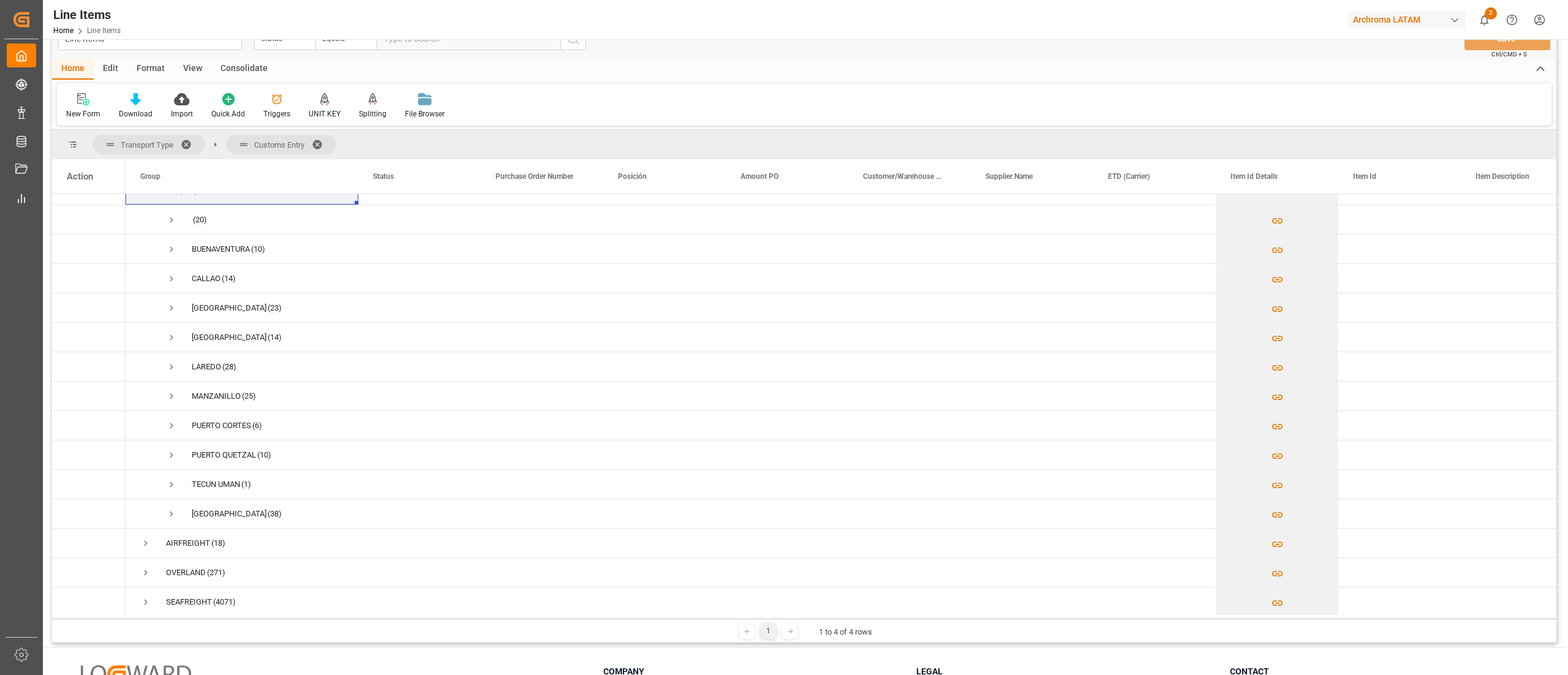
drag, startPoint x: 858, startPoint y: 1, endPoint x: 827, endPoint y: 39, distance: 49.0
click at [827, 39] on header "Line Items Home Line Items Archroma LATAM 2 Notifications Only show unread All …" at bounding box center [801, 20] width 1534 height 40
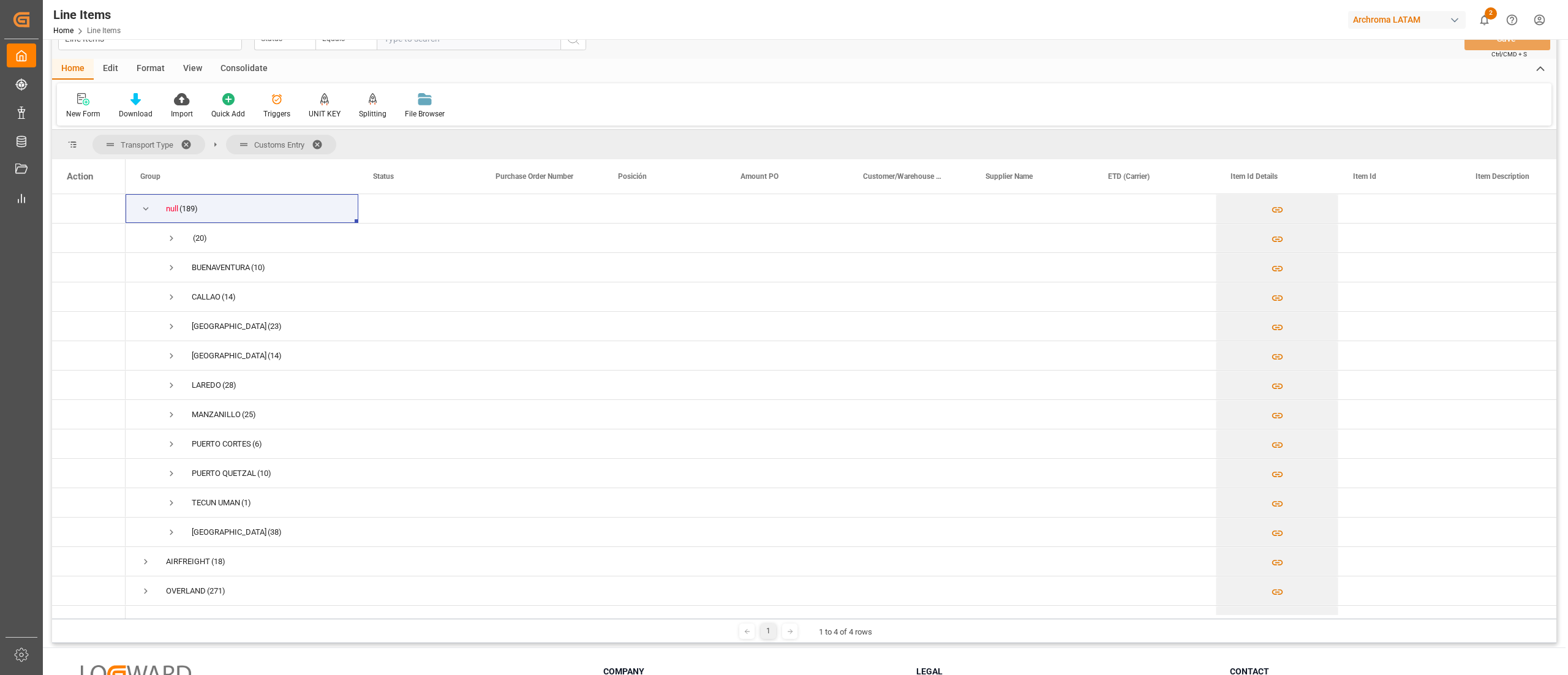
click at [321, 139] on span at bounding box center [321, 144] width 19 height 11
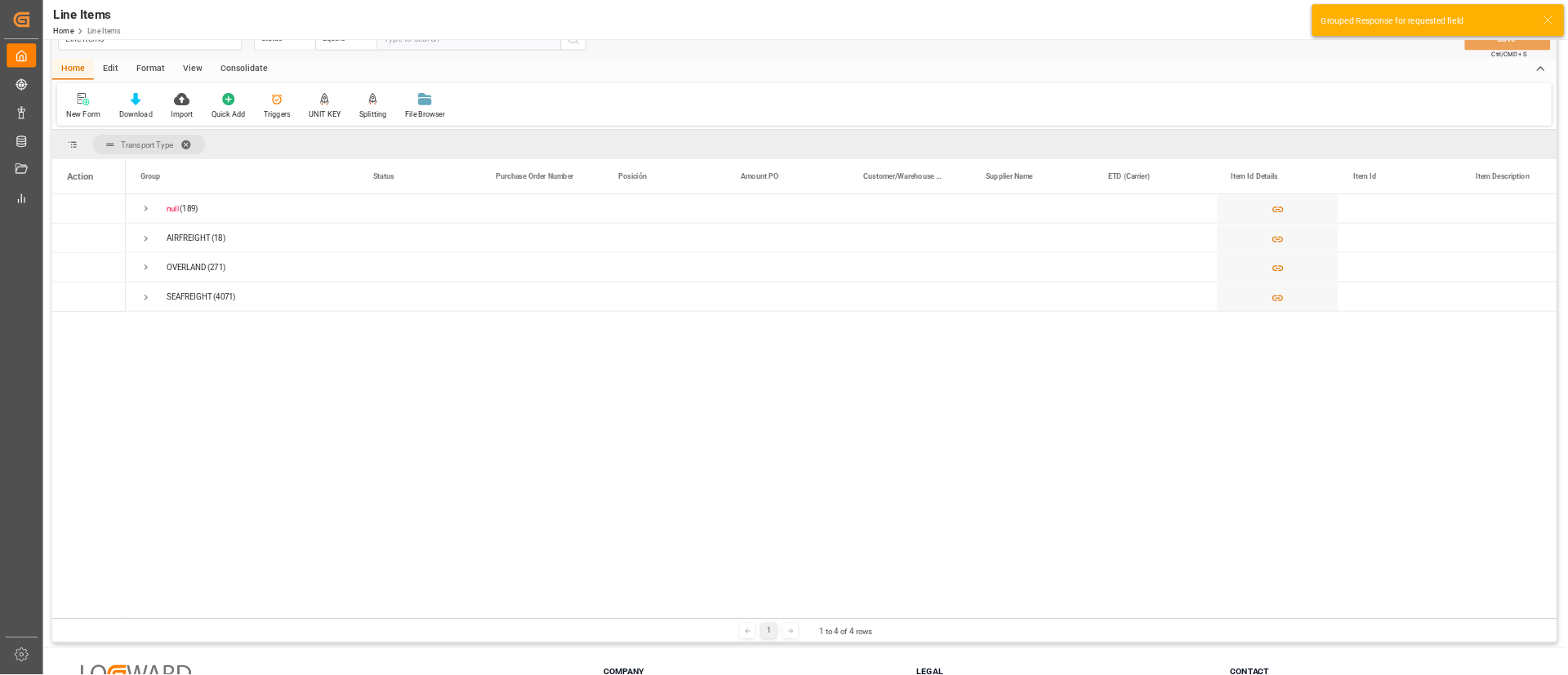
scroll to position [27, 0]
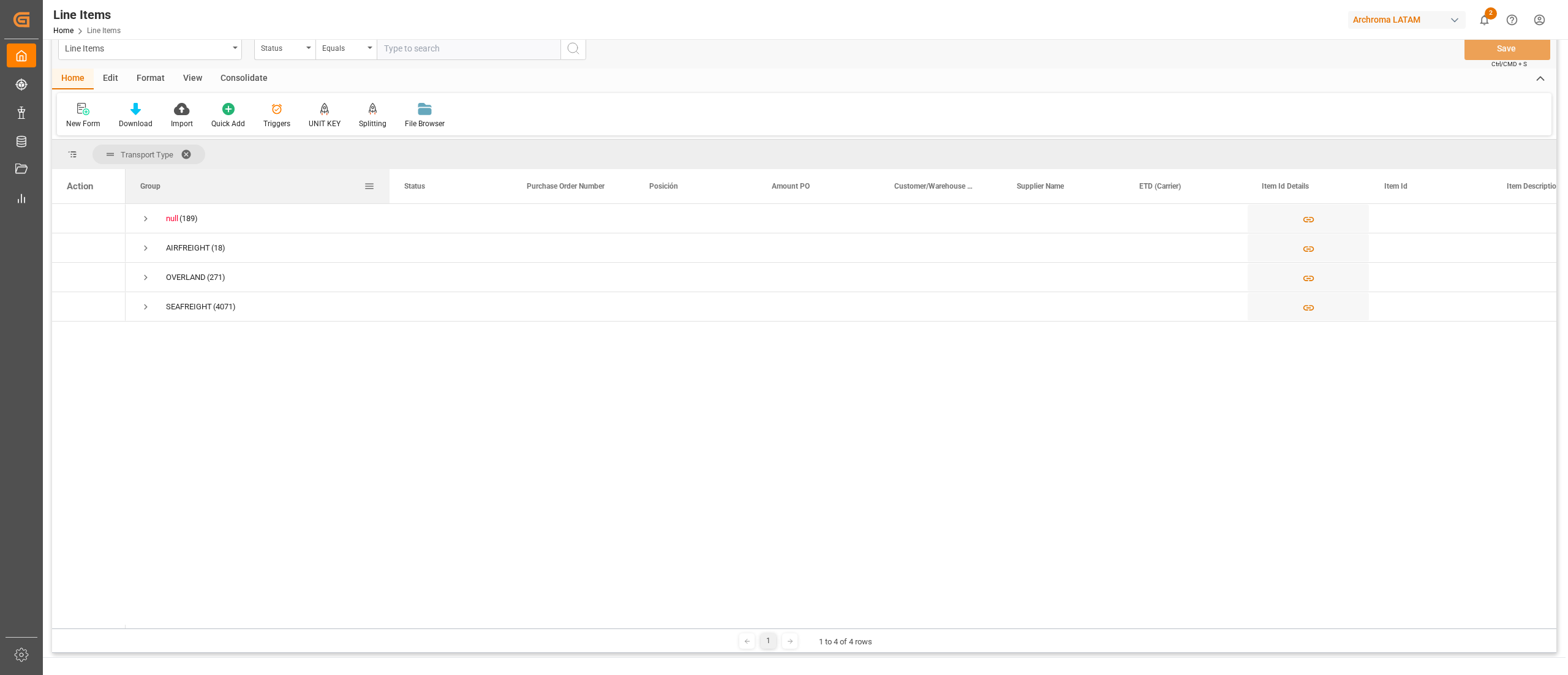
drag, startPoint x: 356, startPoint y: 189, endPoint x: 386, endPoint y: 195, distance: 30.6
click at [387, 195] on div at bounding box center [389, 186] width 5 height 34
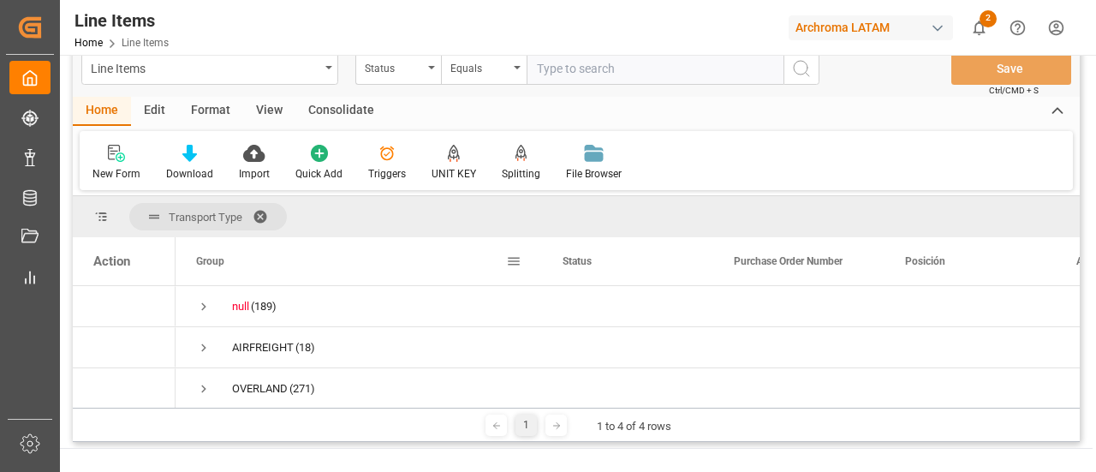
scroll to position [27, 0]
drag, startPoint x: 2152, startPoint y: 3, endPoint x: 663, endPoint y: 137, distance: 1495.0
click at [663, 137] on div "New Form Download Import Quick Add Triggers UNIT KEY Splitting Split by quantit…" at bounding box center [576, 160] width 993 height 59
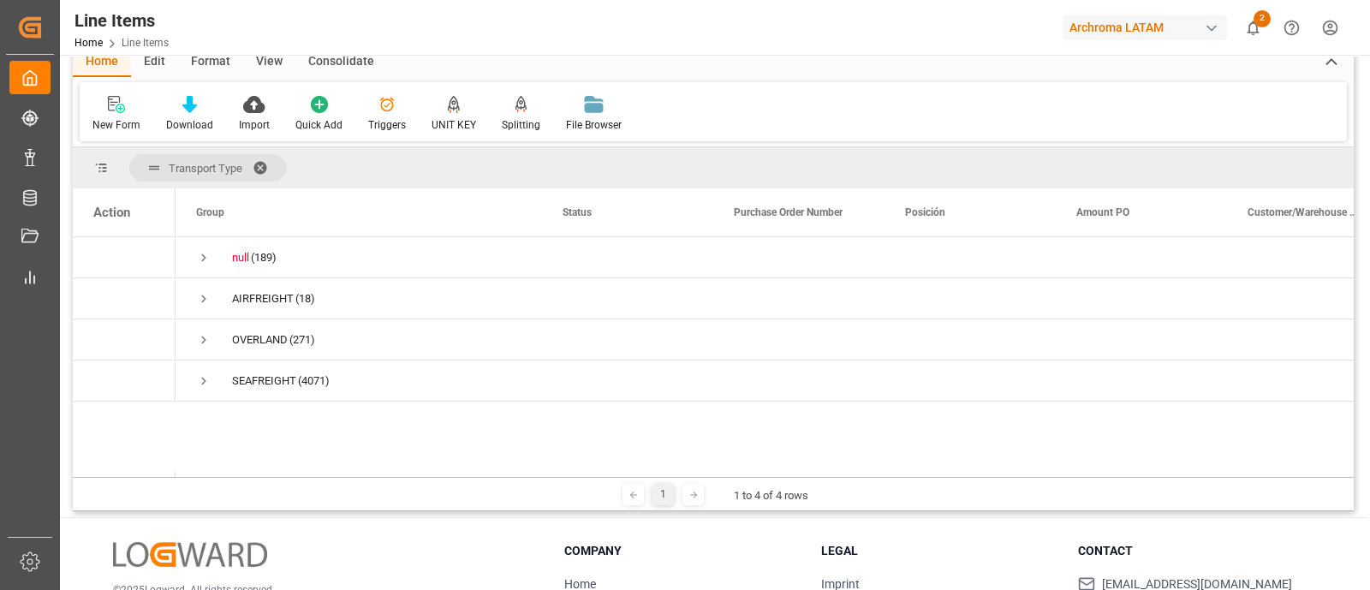
scroll to position [0, 0]
drag, startPoint x: 1071, startPoint y: 3, endPoint x: 632, endPoint y: 426, distance: 609.8
click at [632, 426] on div "null (189) AIRFREIGHT (18) OVERLAND (271) SEAFREIGHT (4071)" at bounding box center [765, 356] width 1178 height 240
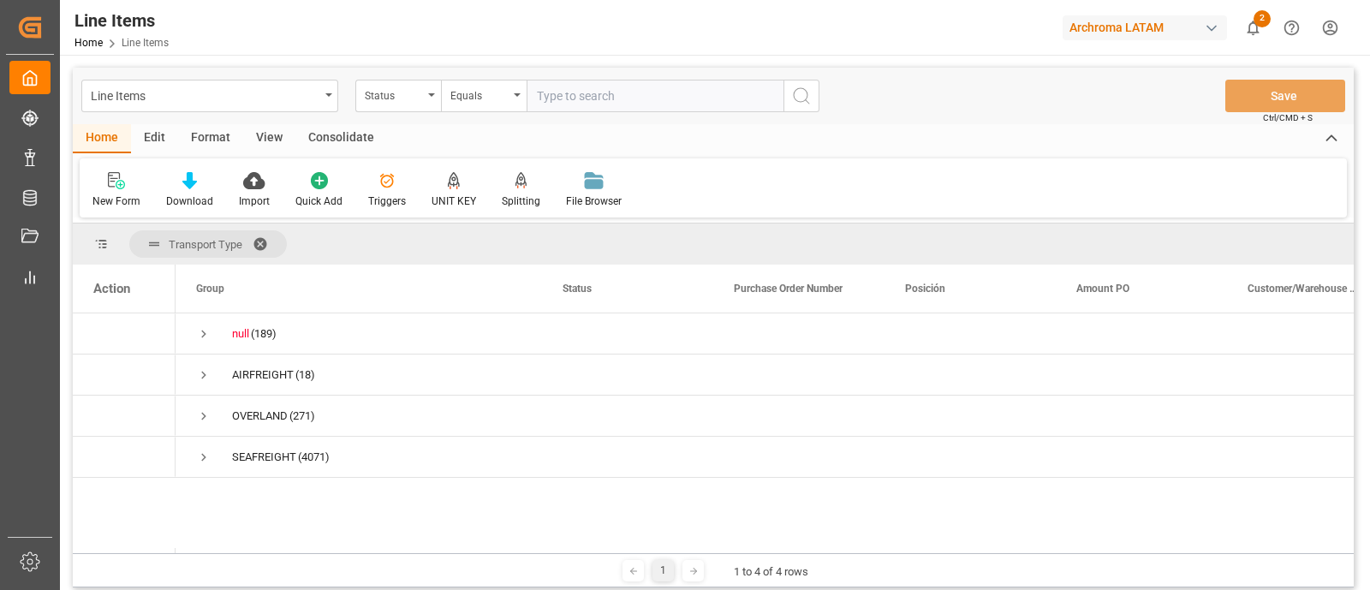
click at [554, 484] on div "null (189) AIRFREIGHT (18) OVERLAND (271) SEAFREIGHT (4071)" at bounding box center [765, 433] width 1178 height 240
click at [508, 509] on div "null (189) AIRFREIGHT (18) OVERLAND (271) SEAFREIGHT (4071)" at bounding box center [765, 433] width 1178 height 240
click at [259, 237] on span at bounding box center [266, 243] width 27 height 15
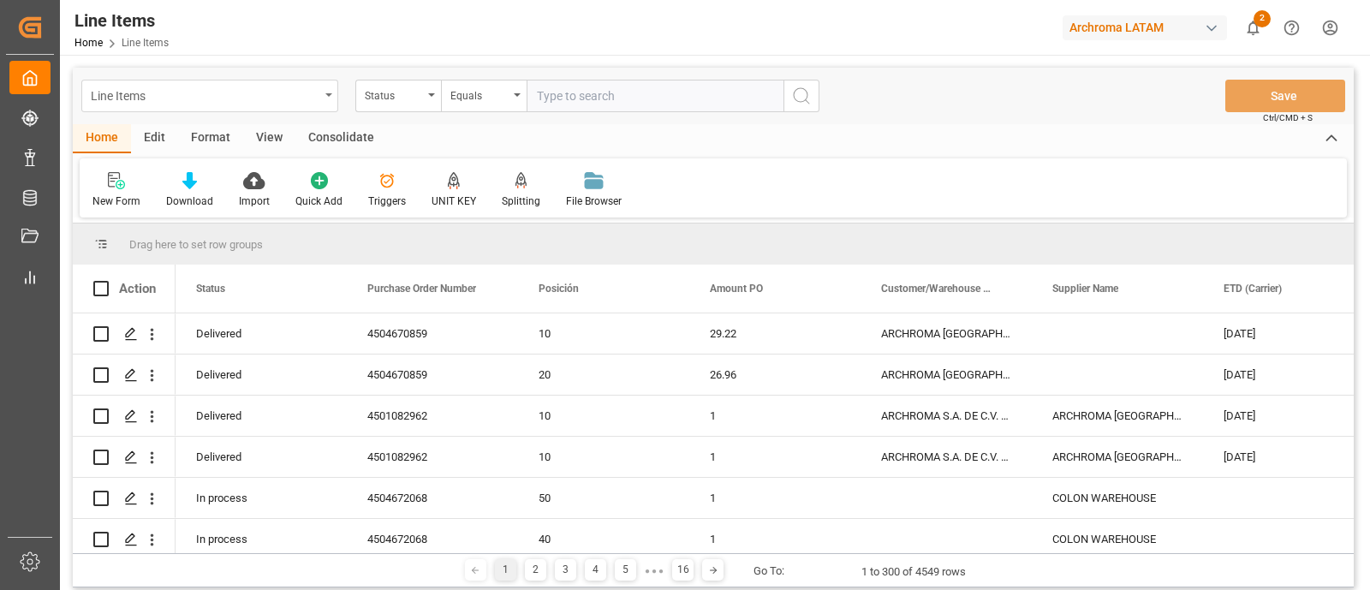
click at [321, 98] on div "Line Items" at bounding box center [209, 96] width 257 height 33
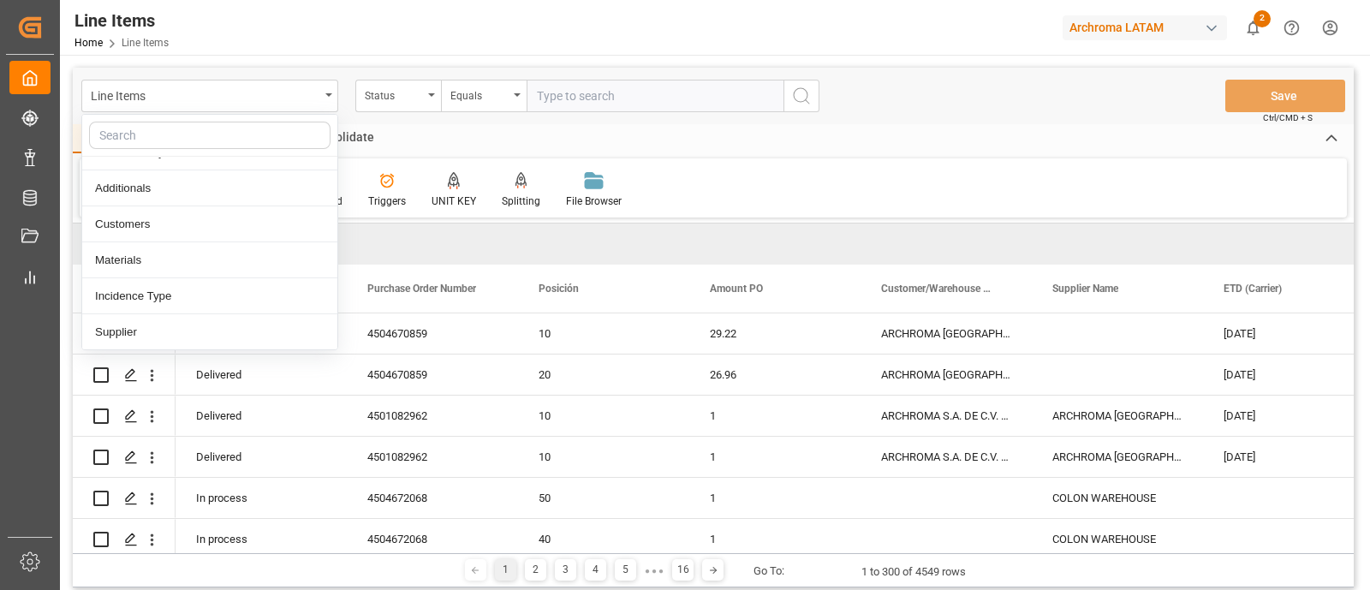
scroll to position [217, 0]
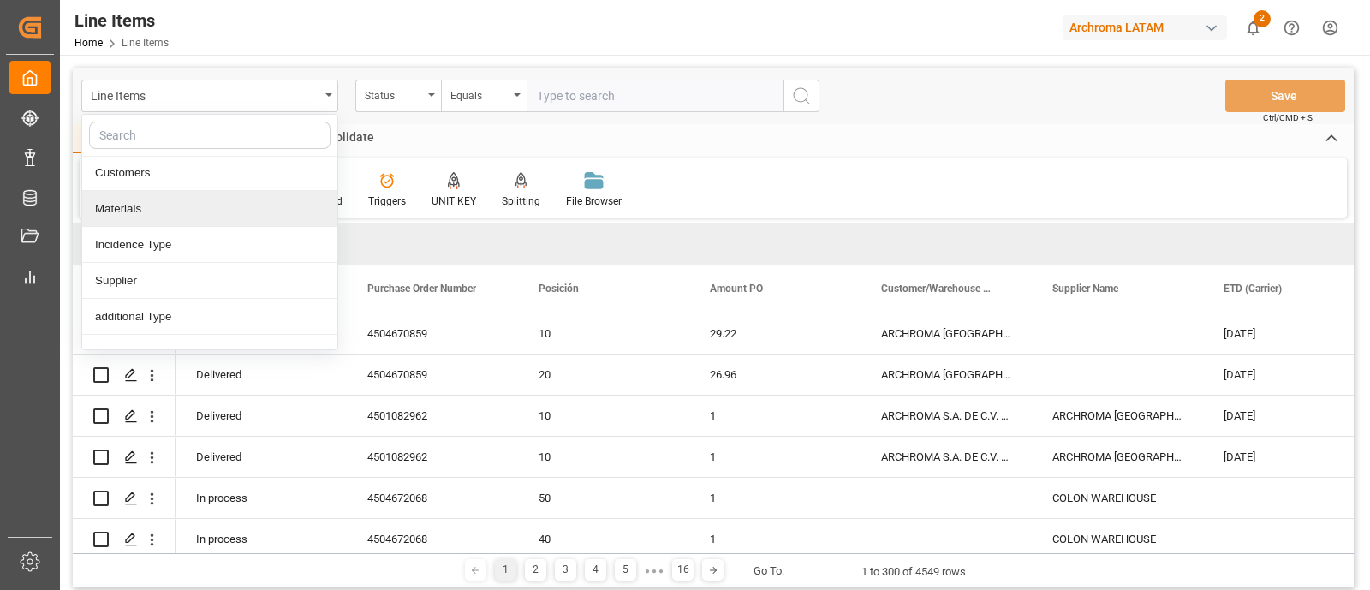
click at [235, 205] on div "Materials" at bounding box center [209, 209] width 255 height 36
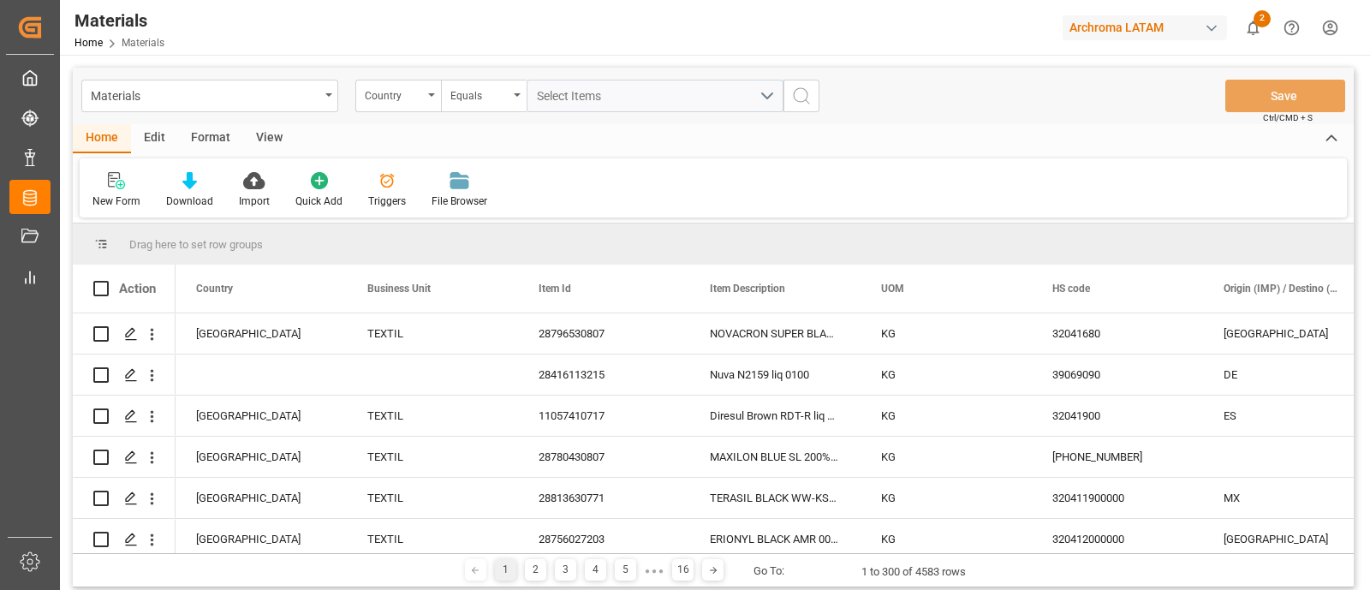
click at [157, 134] on div "Edit" at bounding box center [154, 138] width 47 height 29
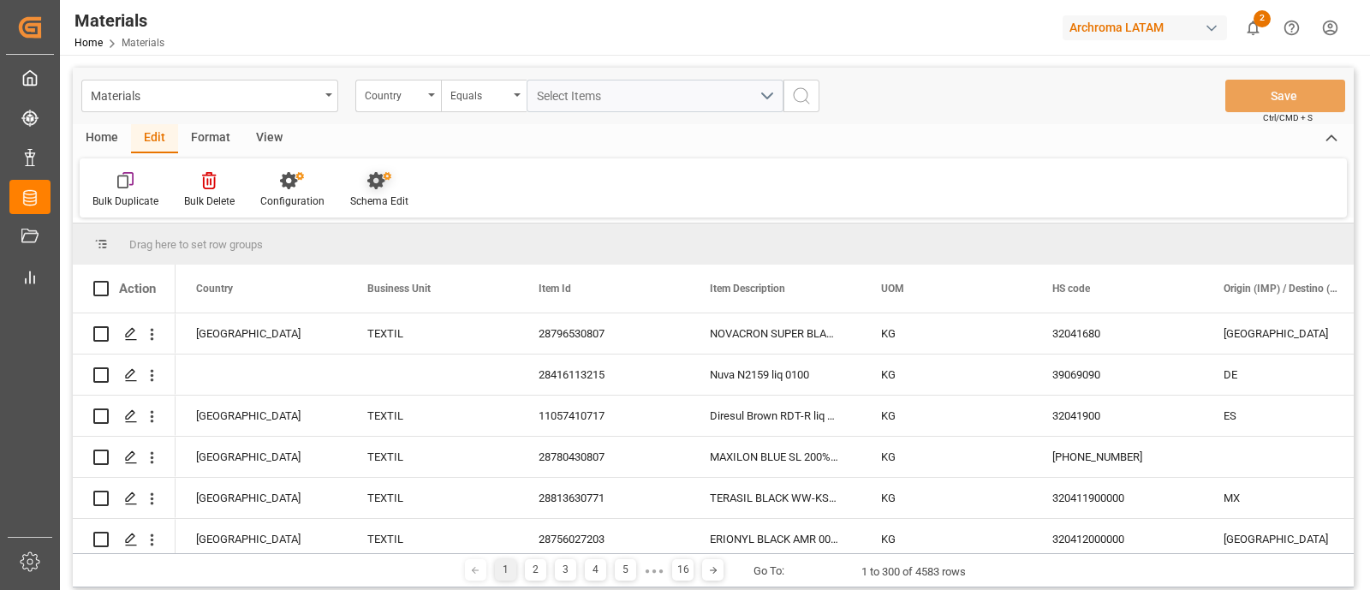
click at [366, 201] on div "Schema Edit" at bounding box center [379, 201] width 58 height 15
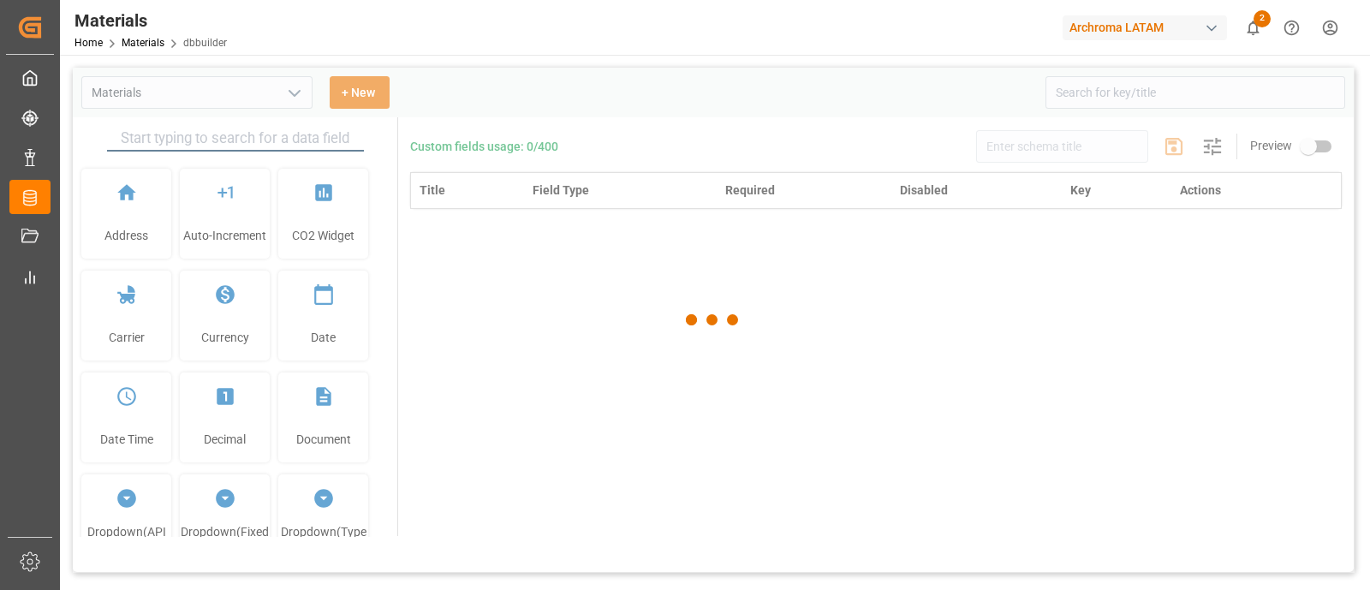
type input "Materials"
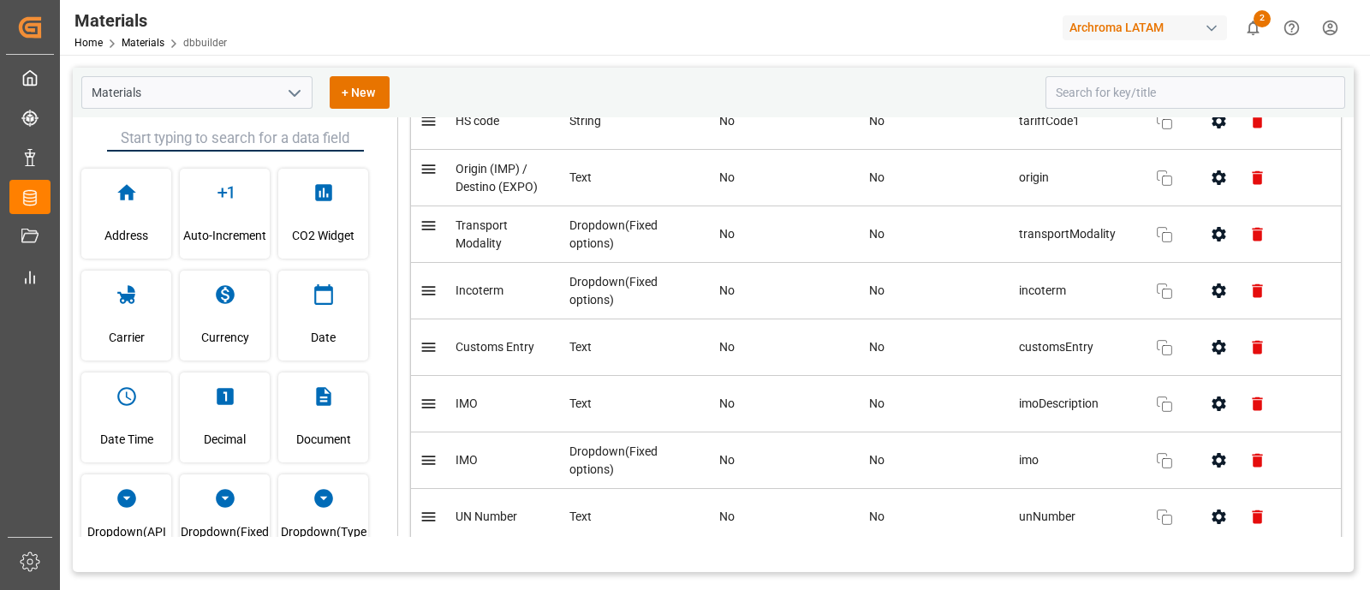
scroll to position [567, 0]
click at [1212, 233] on icon "button" at bounding box center [1219, 233] width 14 height 15
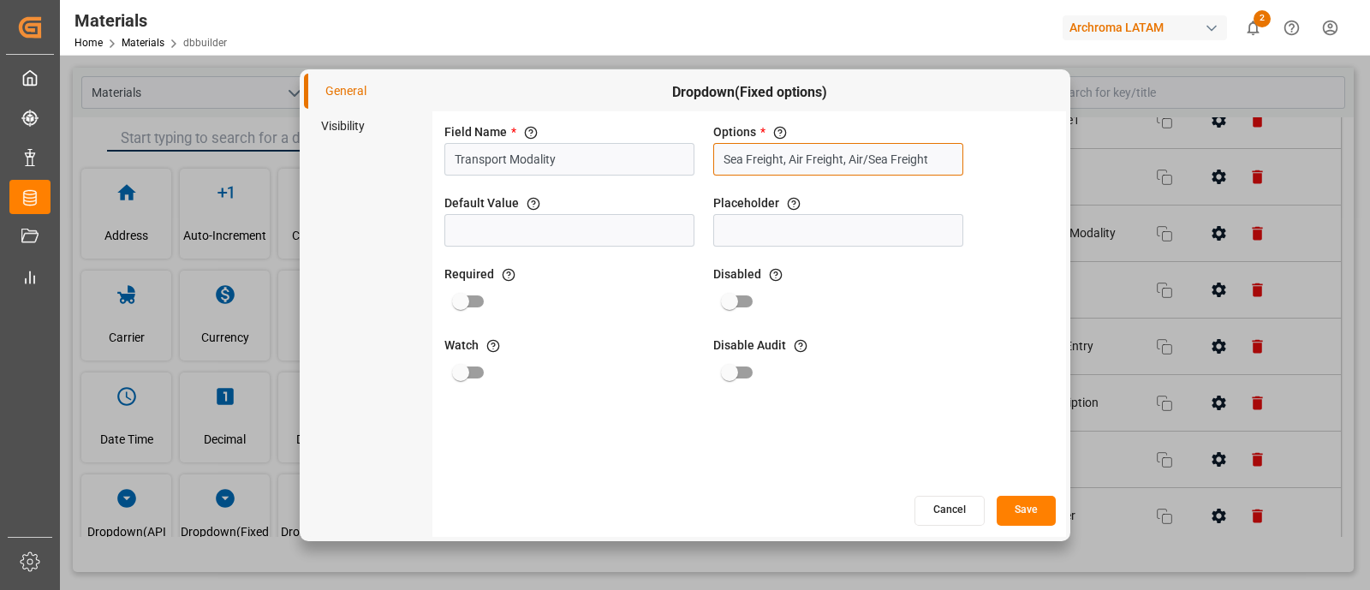
click at [801, 156] on input "Sea Freight, Air Freight, Air/Sea Freight" at bounding box center [838, 159] width 250 height 33
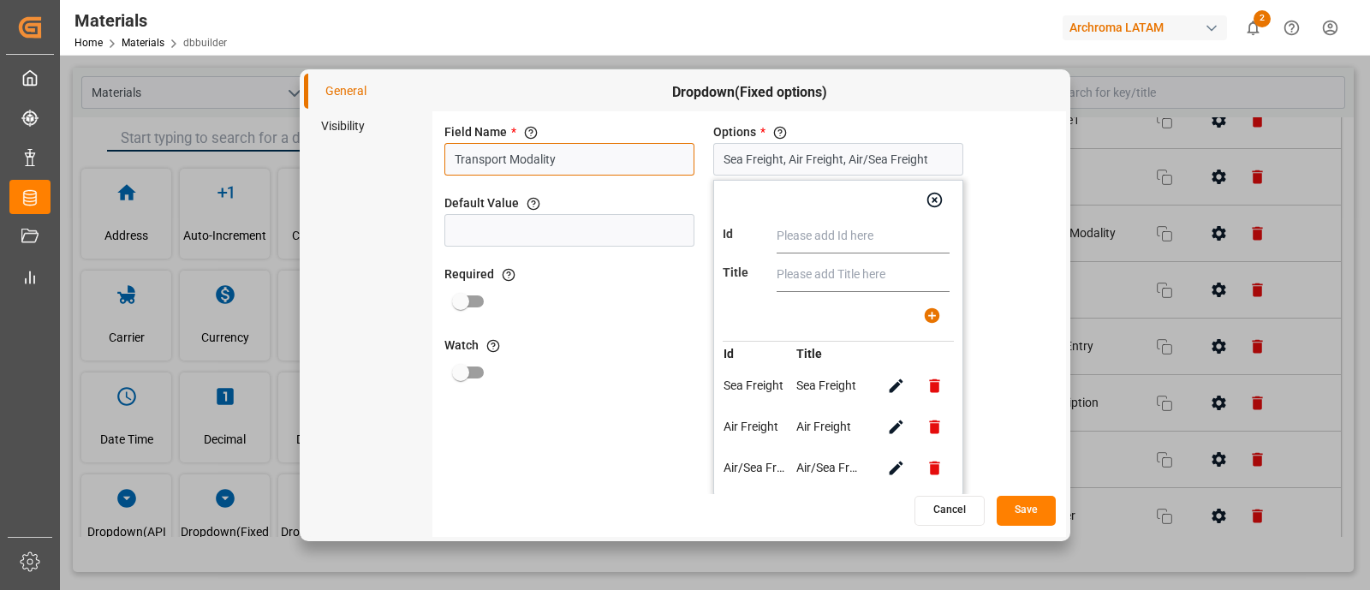
click at [671, 149] on input "Transport Modality" at bounding box center [569, 159] width 250 height 33
click at [544, 161] on input "Transport Modality" at bounding box center [569, 159] width 250 height 33
type input "Transport Type"
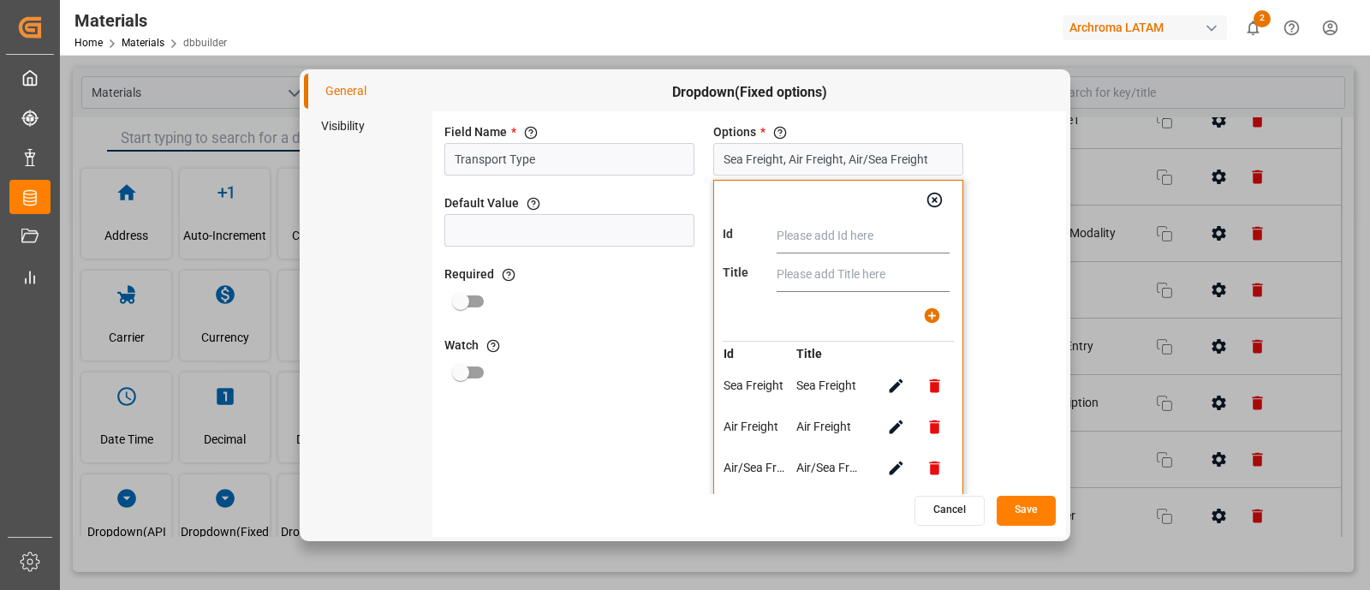
click at [850, 237] on input "text" at bounding box center [863, 236] width 173 height 34
click at [892, 382] on icon "button" at bounding box center [896, 385] width 18 height 18
type input "Sea Freight"
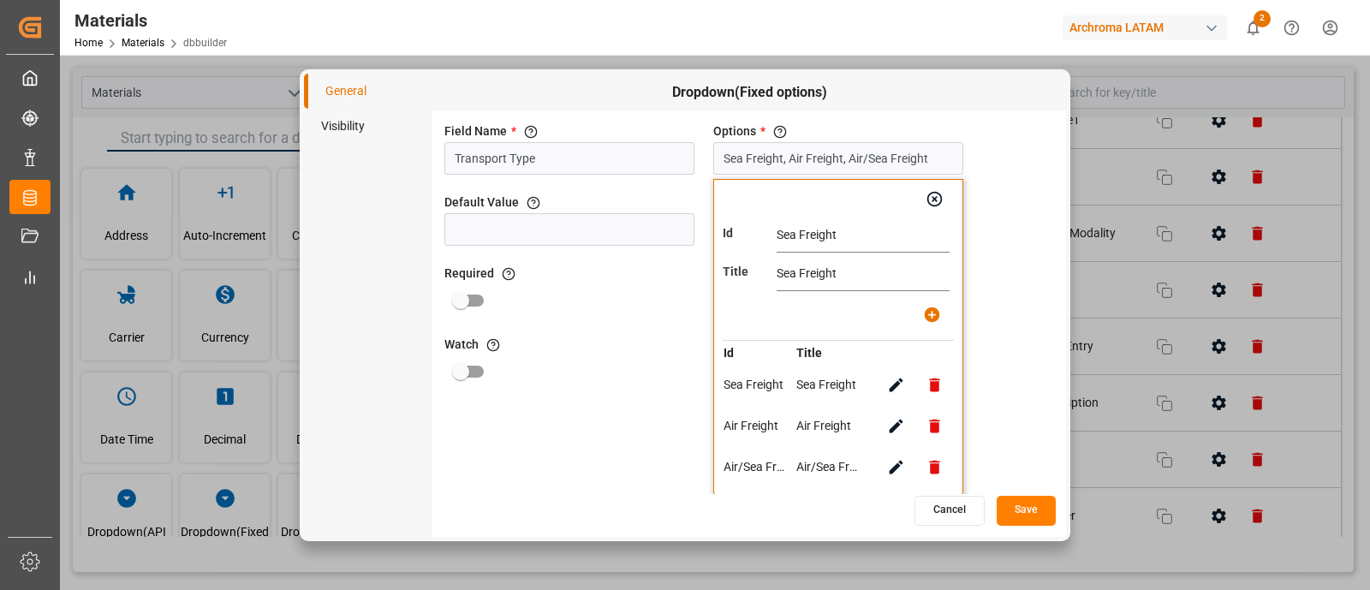
click at [816, 231] on input "Sea Freight" at bounding box center [863, 235] width 173 height 34
paste input "EAFREIGHT"
type input "SEAFREIGHT"
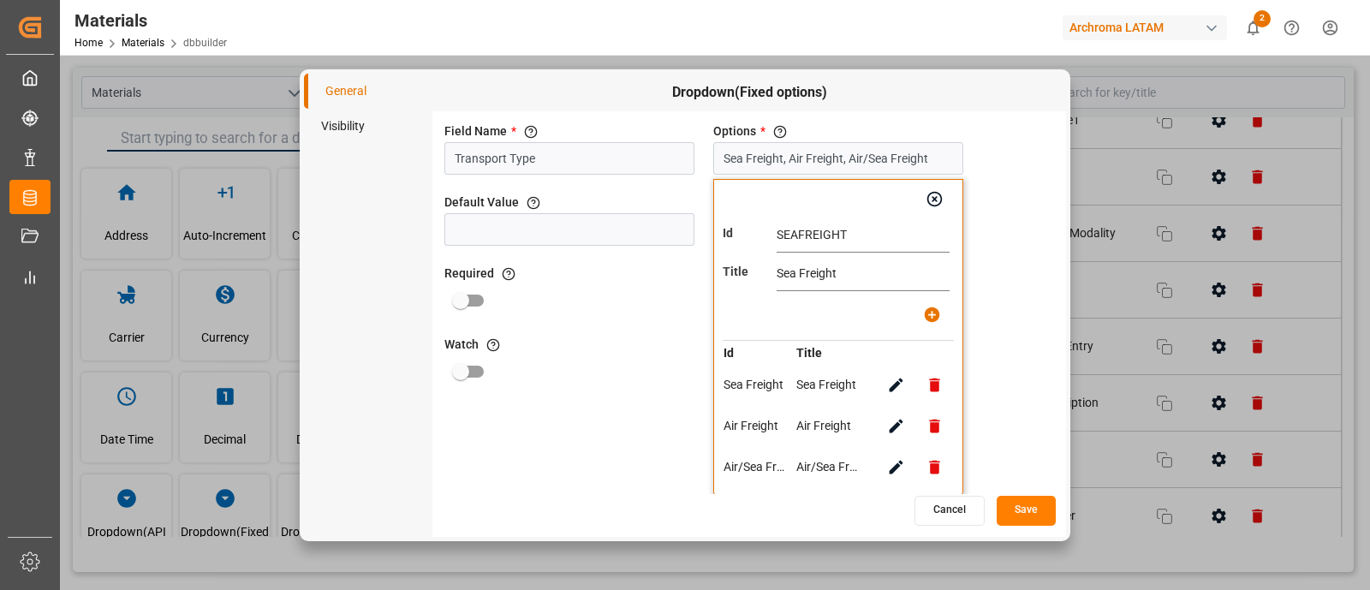
click at [822, 280] on input "Sea Freight" at bounding box center [863, 274] width 173 height 34
paste input "EAFREIGHT"
type input "SEAFREIGHT"
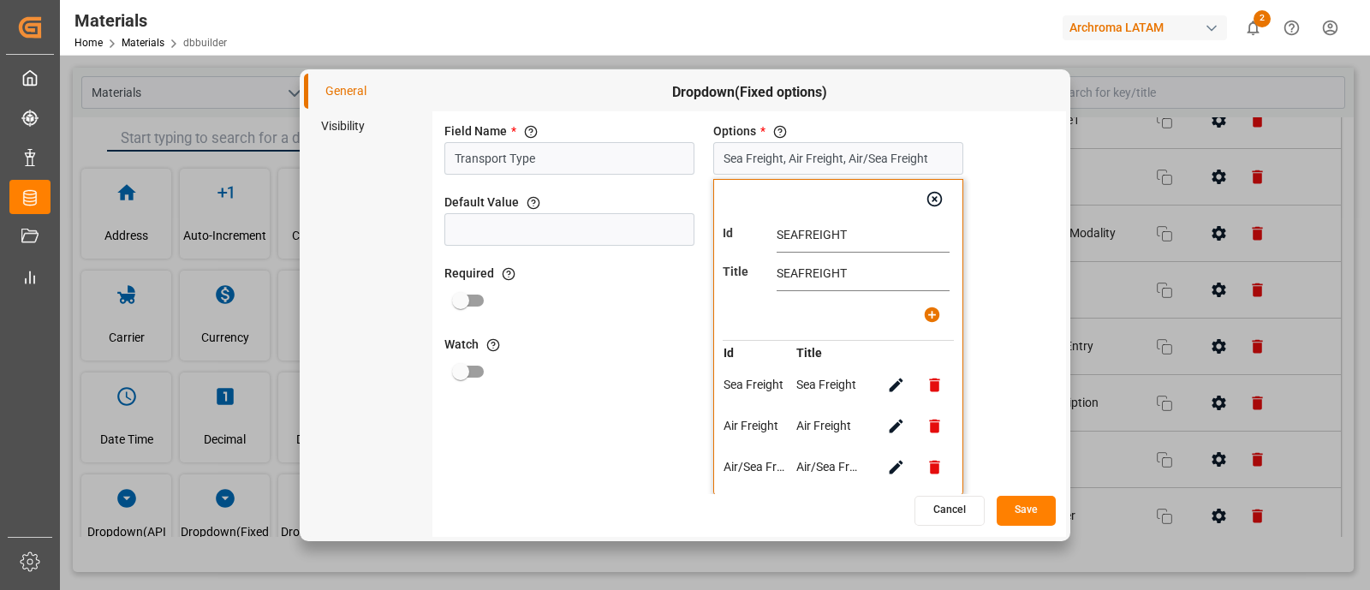
click at [938, 307] on icon "button" at bounding box center [932, 315] width 18 height 18
type input "SEAFREIGHT, Air Freight, Air/Sea Freight"
click at [905, 431] on button "button" at bounding box center [896, 426] width 39 height 39
type input "Air Freight"
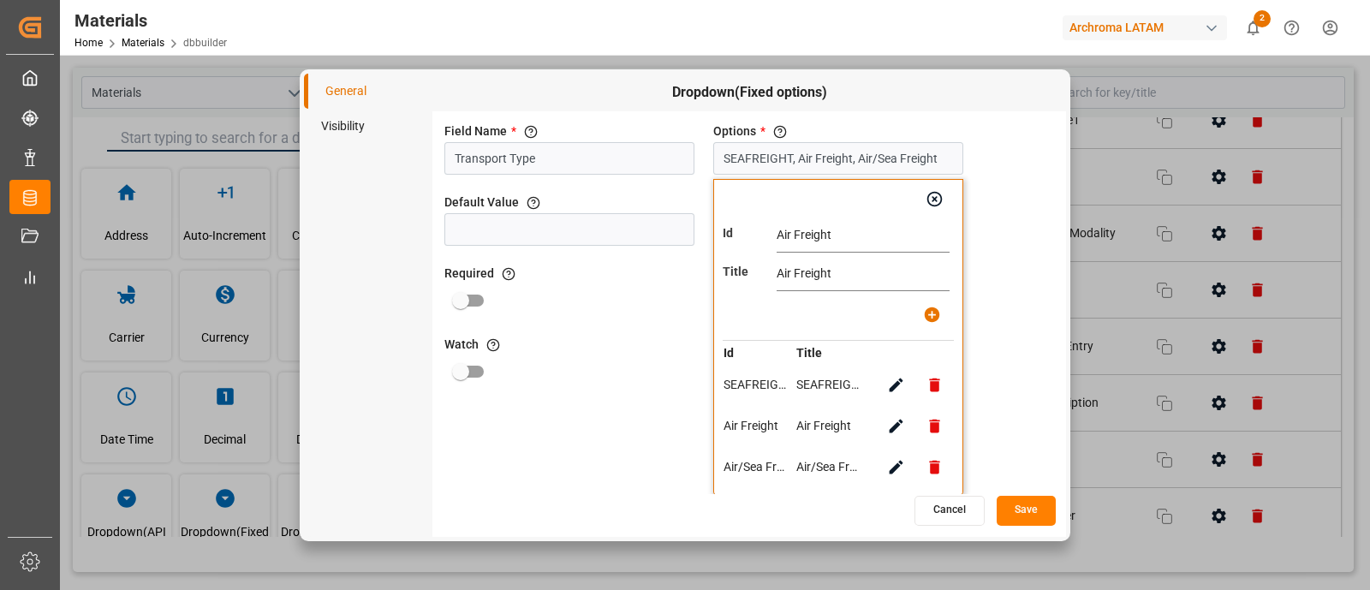
click at [810, 232] on input "Air Freight" at bounding box center [863, 235] width 173 height 34
paste input "IRFREIGHT"
type input "AIRFREIGHT"
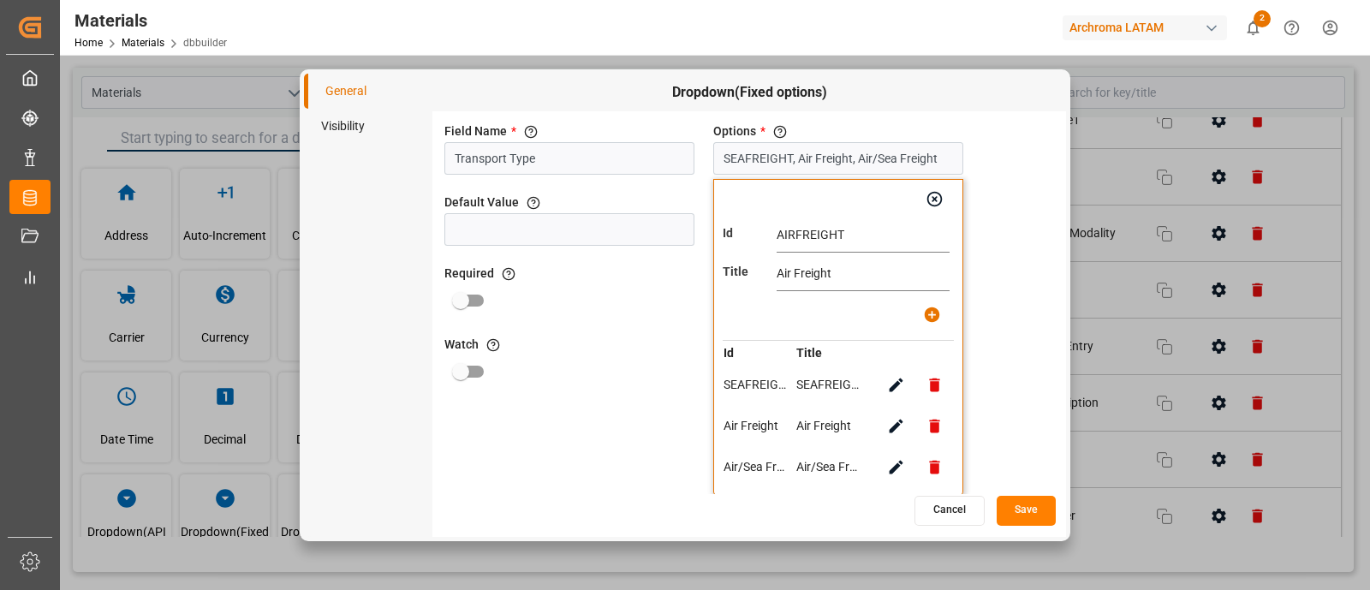
click at [794, 270] on input "Air Freight" at bounding box center [863, 274] width 173 height 34
paste input "IRFREIGHT"
type input "AIRFREIGHT"
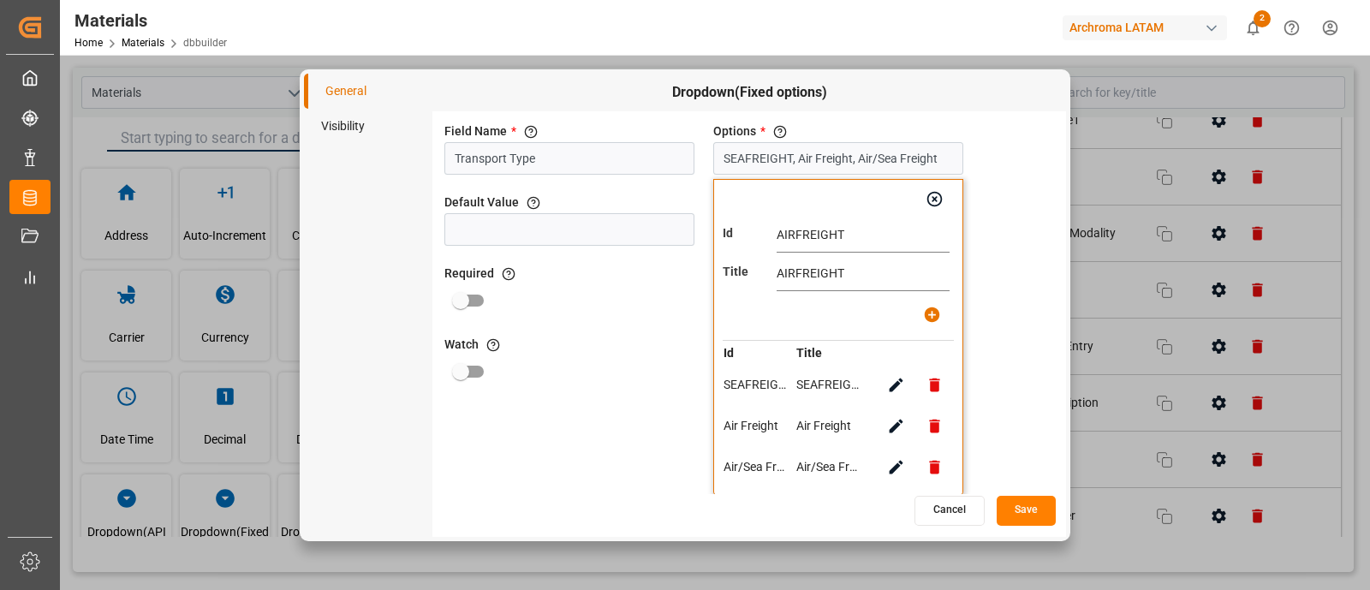
click at [933, 312] on icon "button" at bounding box center [931, 314] width 15 height 15
type input "SEAFREIGHT, AIRFREIGHT, Air/Sea Freight"
click at [897, 462] on icon "button" at bounding box center [897, 467] width 14 height 14
type input "Air/Sea Freight"
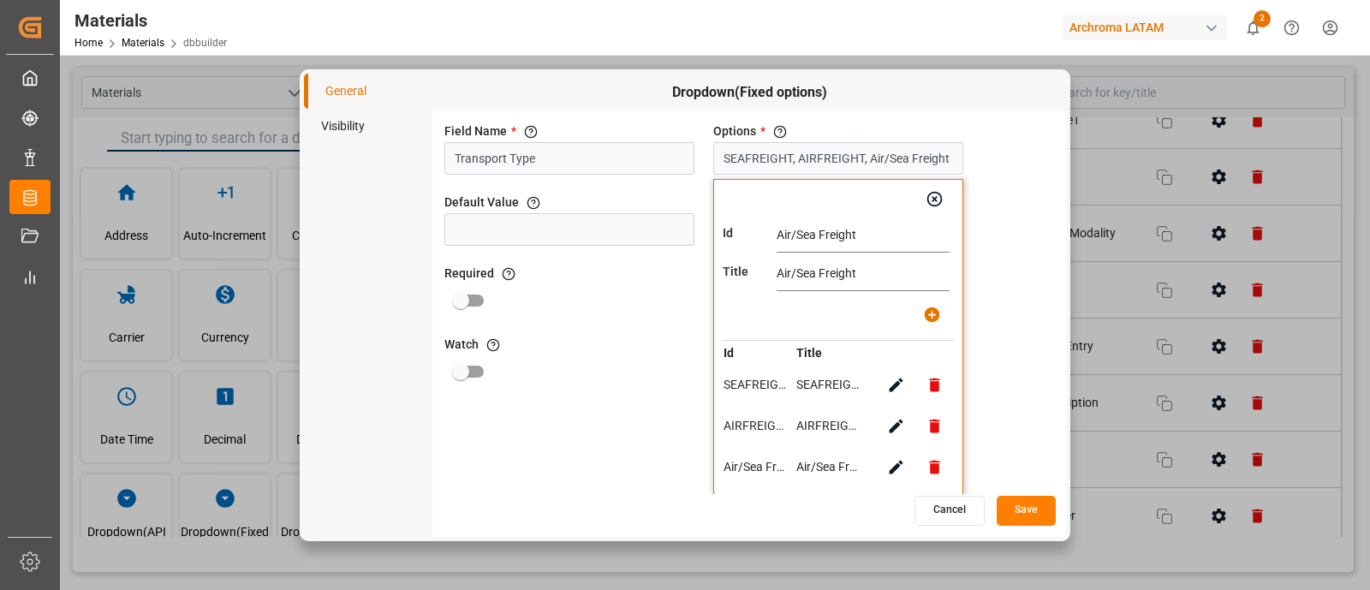
click at [805, 233] on input "Air/Sea Freight" at bounding box center [863, 235] width 173 height 34
paste input "OVERLAND"
type input "OVERLAND"
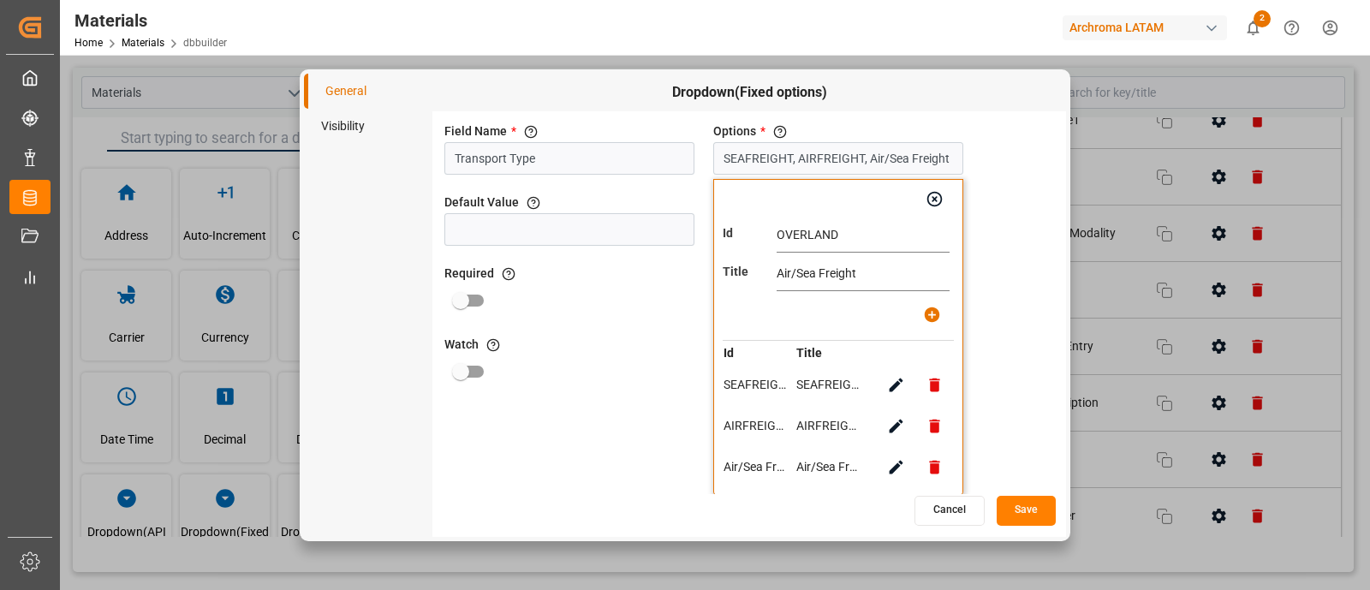
click at [811, 276] on input "Air/Sea Freight" at bounding box center [863, 274] width 173 height 34
paste input "OVERLAND"
type input "OVERLAND"
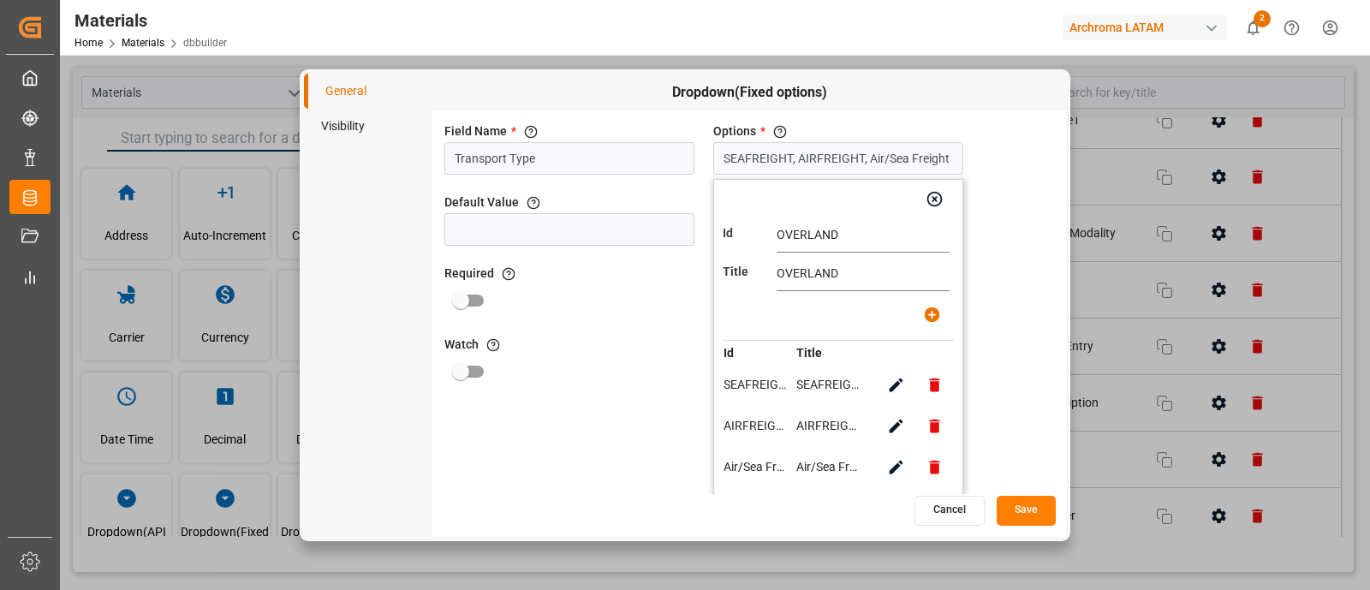
click at [1009, 262] on div "Field Name * The title of the field that will be shown in UI Transport Type Opt…" at bounding box center [749, 302] width 634 height 383
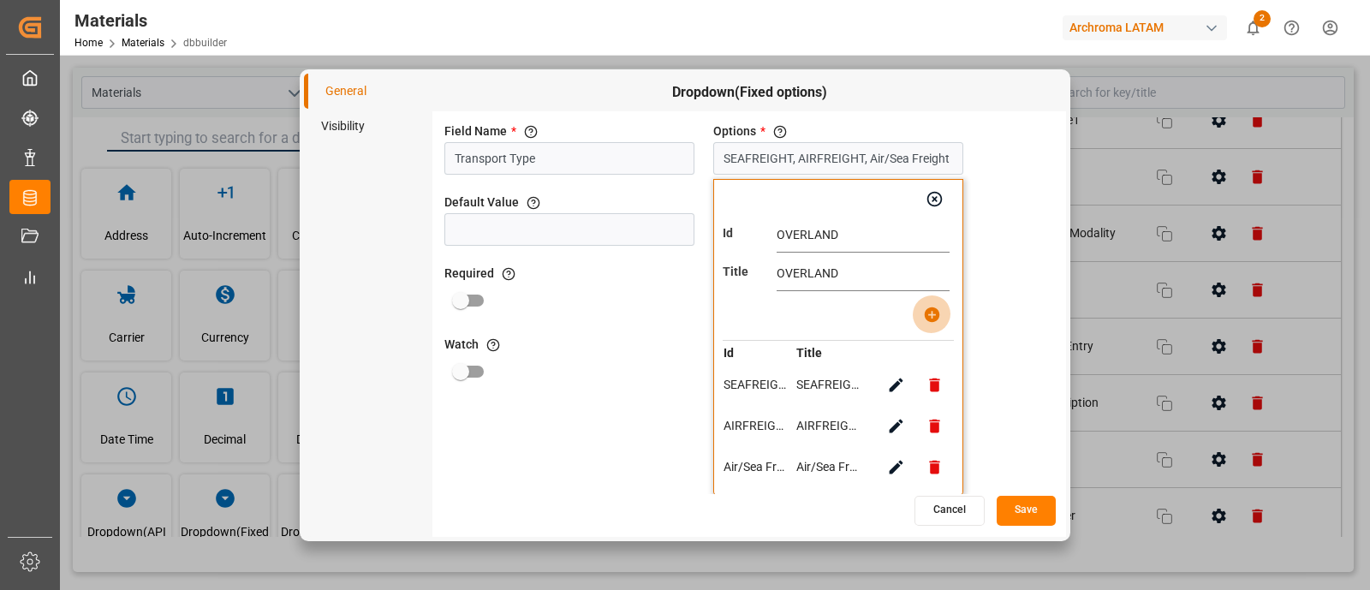
click at [925, 310] on icon "button" at bounding box center [932, 315] width 18 height 18
type input "SEAFREIGHT, AIRFREIGHT, OVERLAND"
click at [937, 202] on icon "button" at bounding box center [935, 199] width 18 height 18
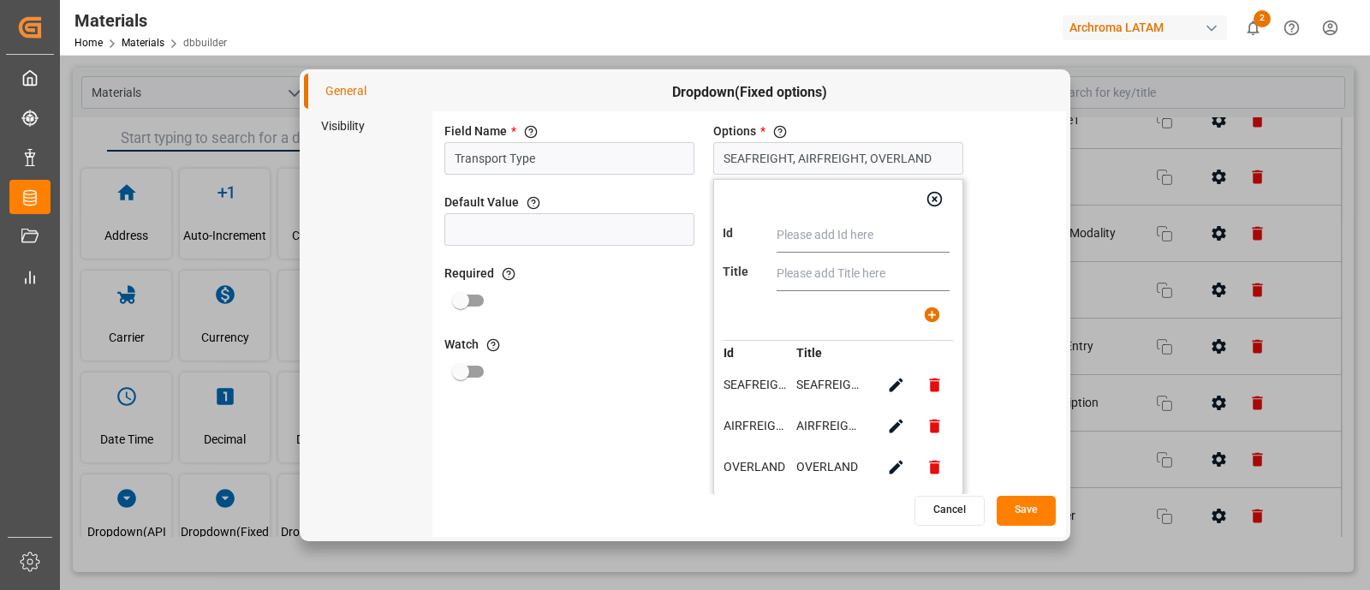
scroll to position [0, 0]
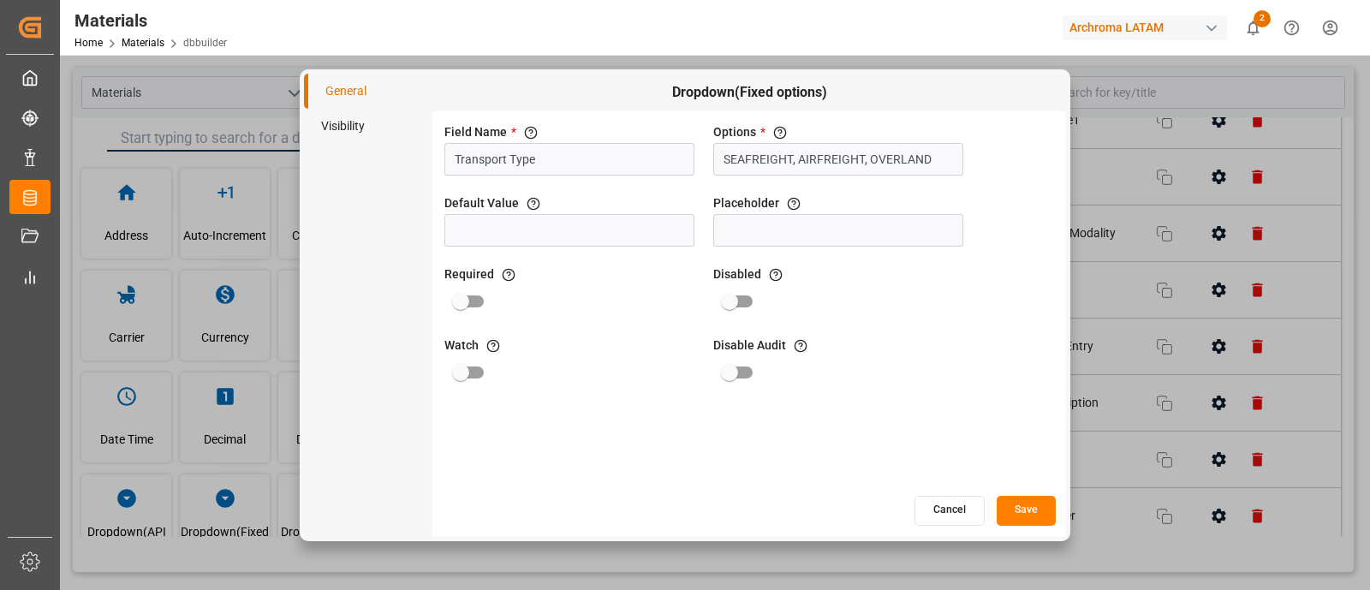
click at [1020, 502] on button "Save" at bounding box center [1026, 511] width 59 height 30
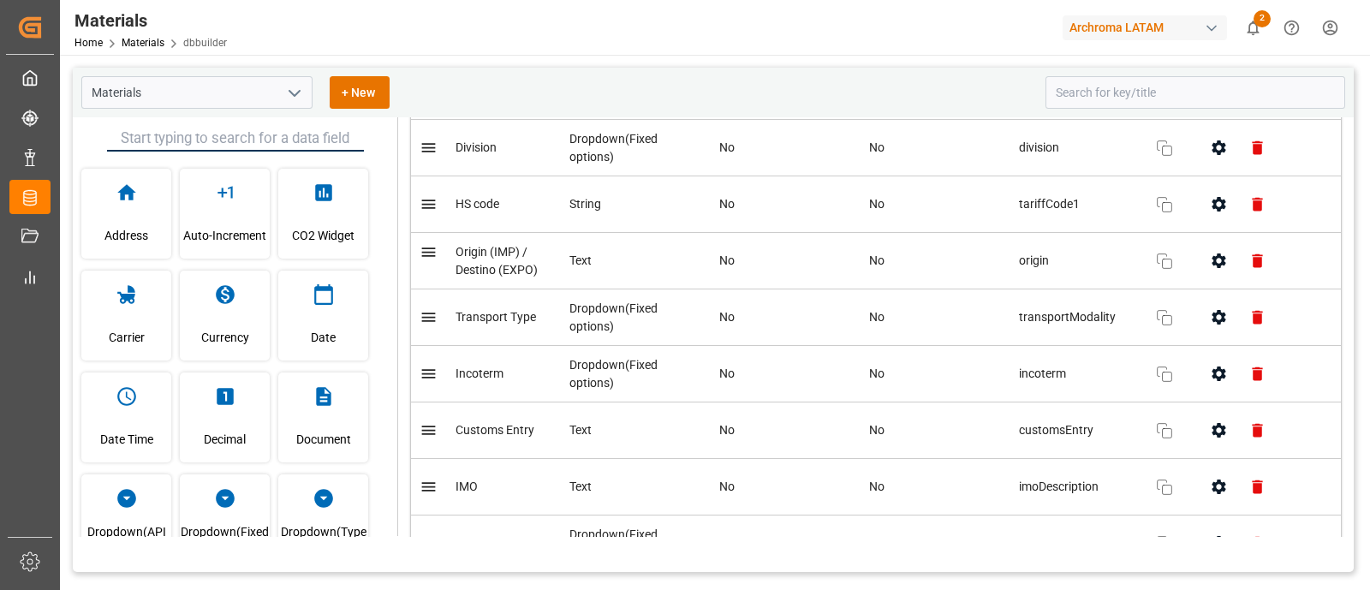
scroll to position [484, 0]
click at [1218, 319] on icon "button" at bounding box center [1219, 316] width 18 height 18
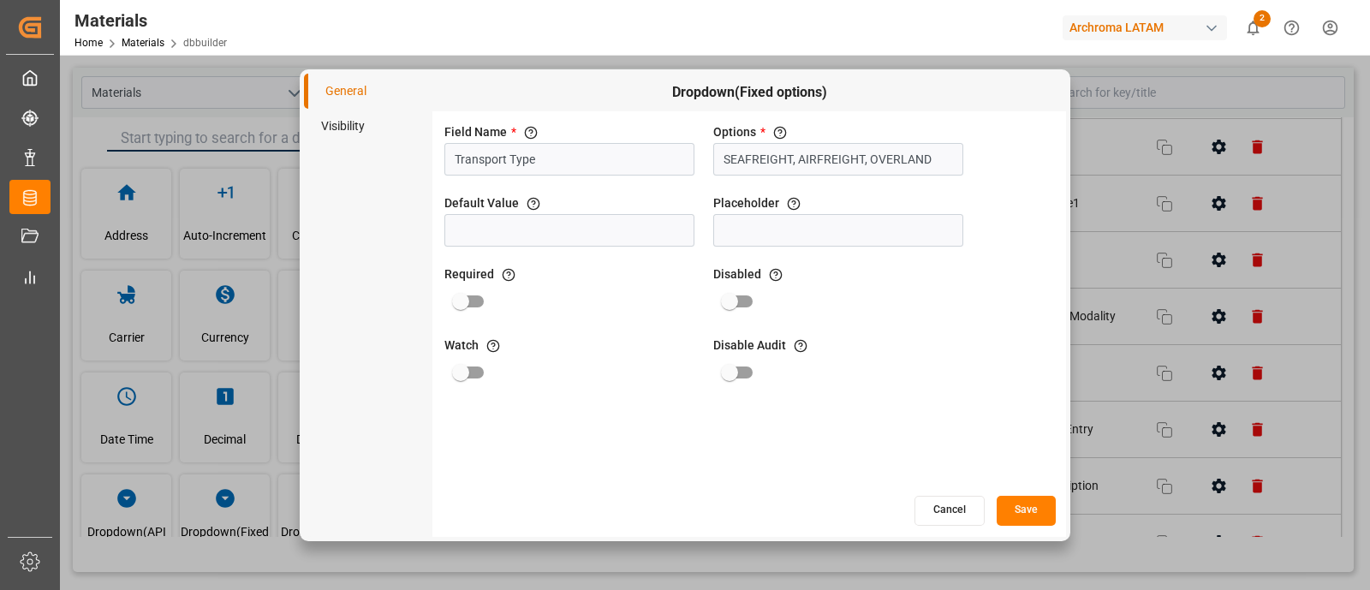
click at [955, 507] on button "Cancel" at bounding box center [949, 511] width 70 height 30
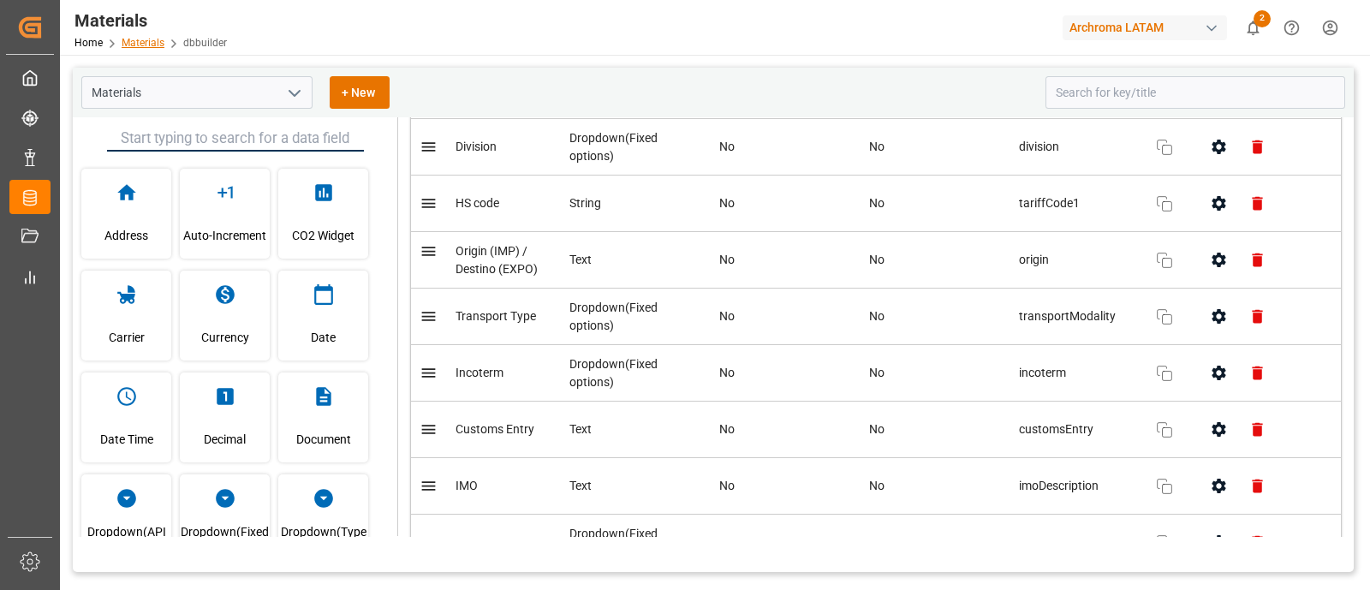
click at [158, 45] on link "Materials" at bounding box center [143, 43] width 43 height 12
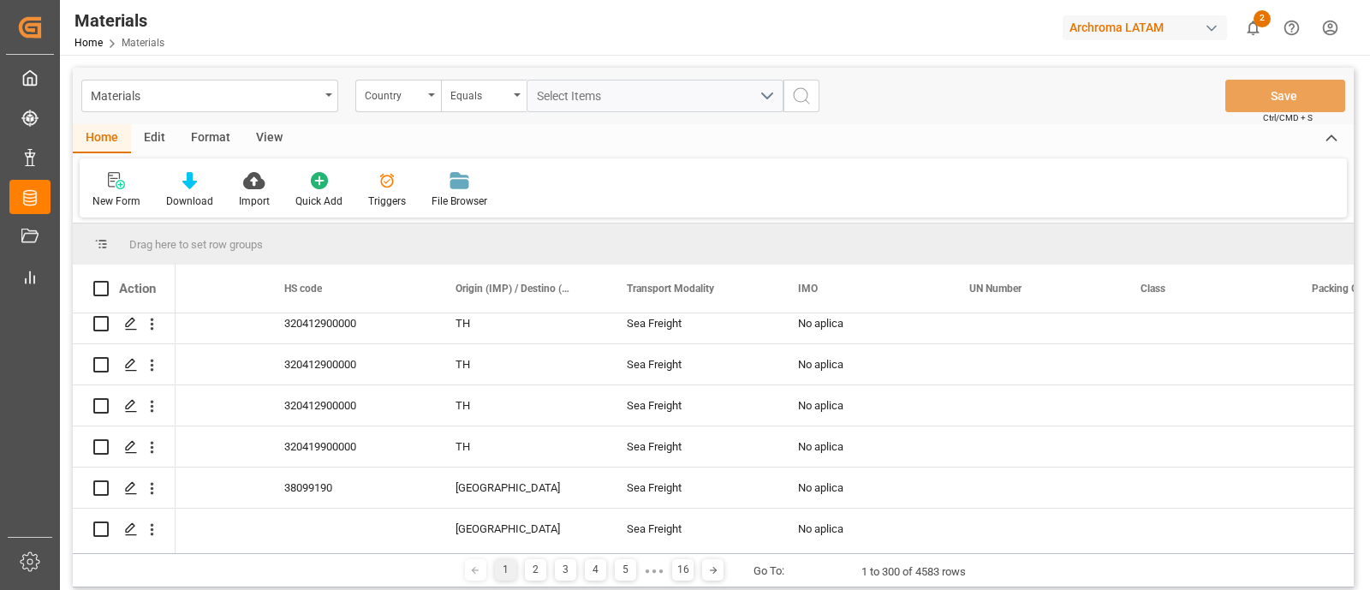
scroll to position [11495, 0]
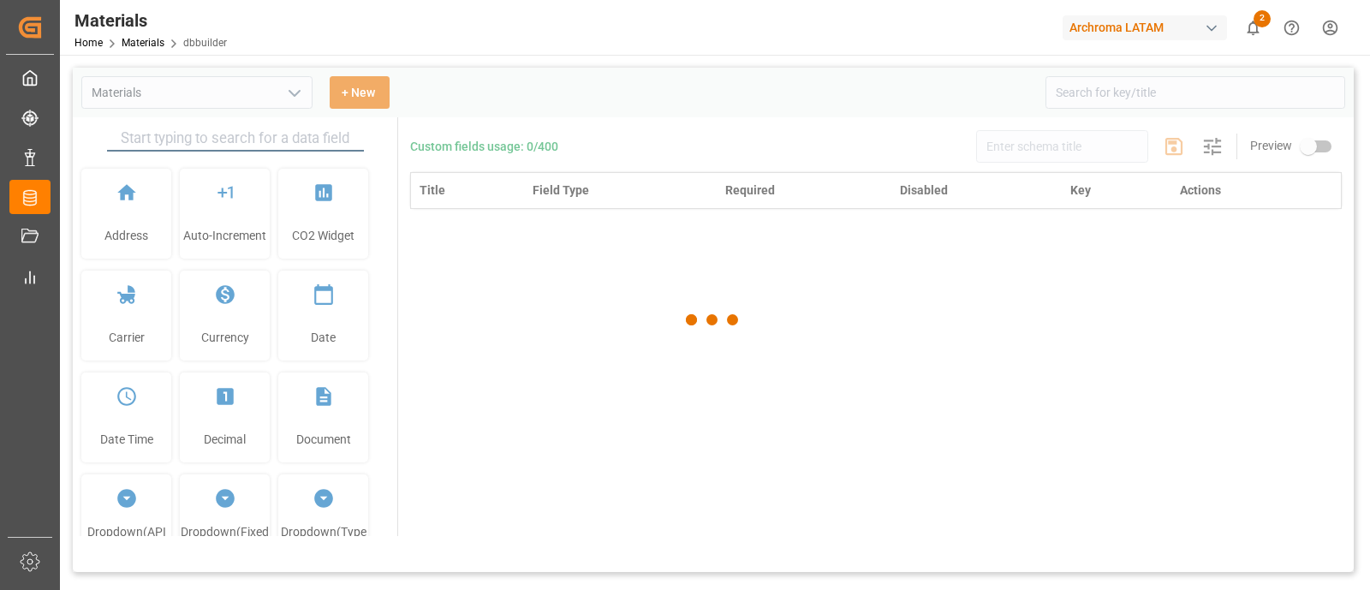
type input "Materials"
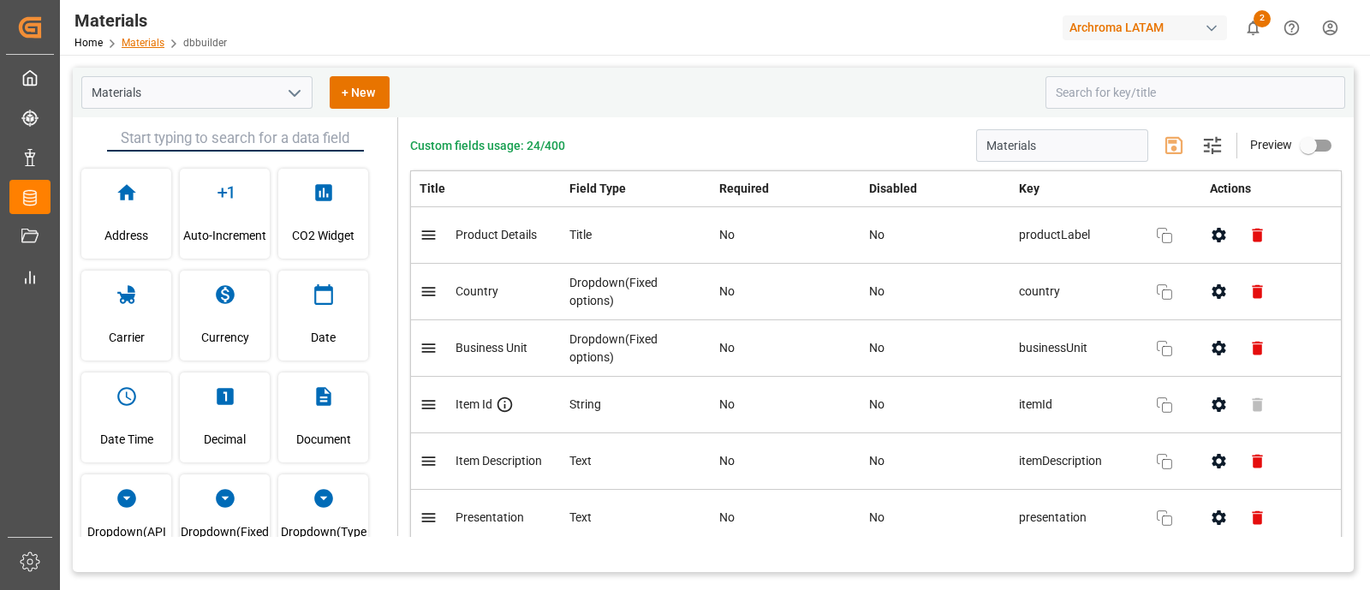
click at [139, 38] on link "Materials" at bounding box center [143, 43] width 43 height 12
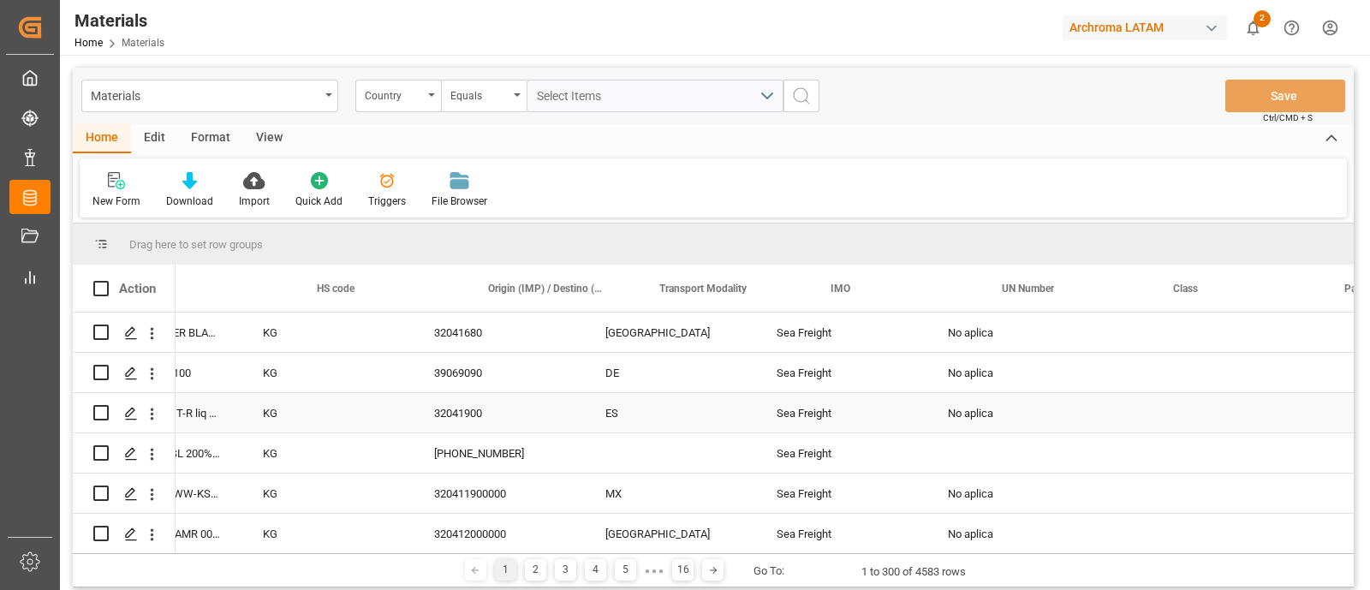
scroll to position [0, 1105]
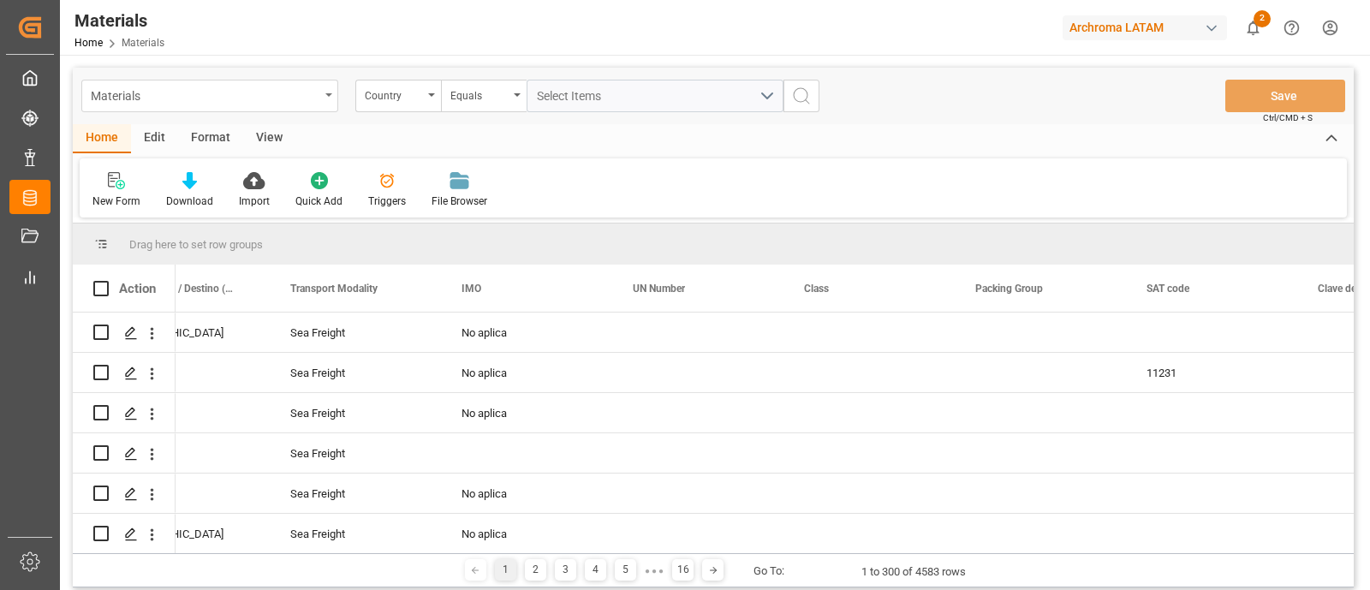
click at [287, 96] on div "Materials" at bounding box center [205, 94] width 229 height 21
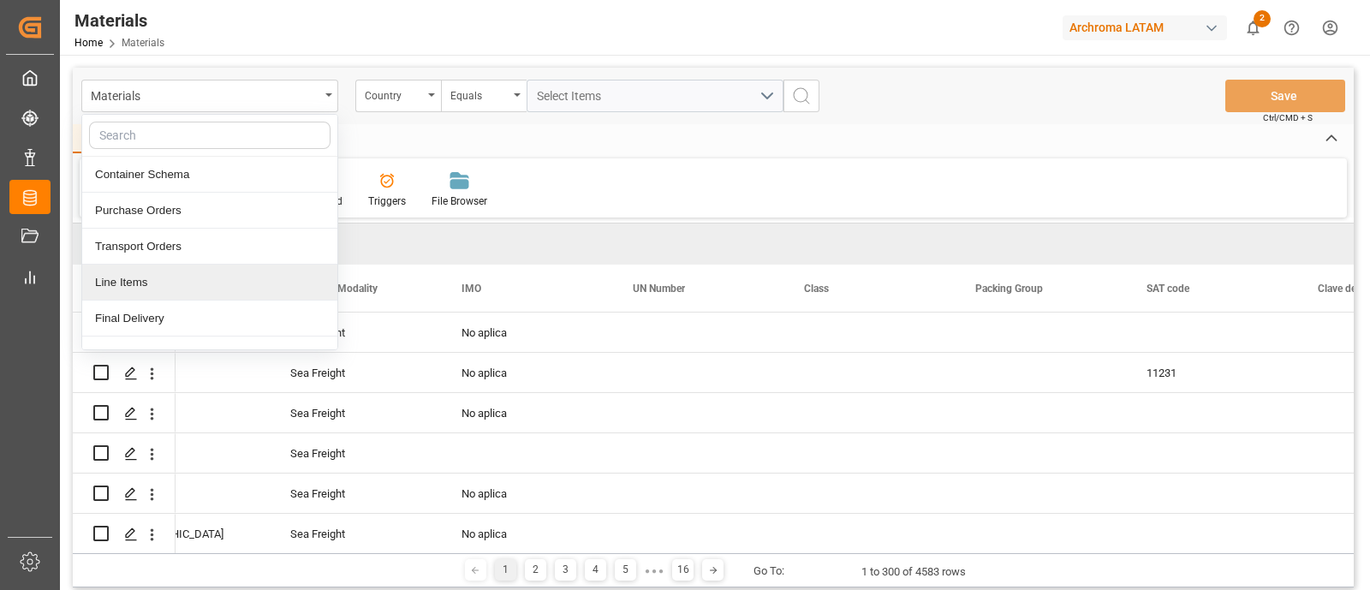
click at [188, 277] on div "Line Items" at bounding box center [209, 283] width 255 height 36
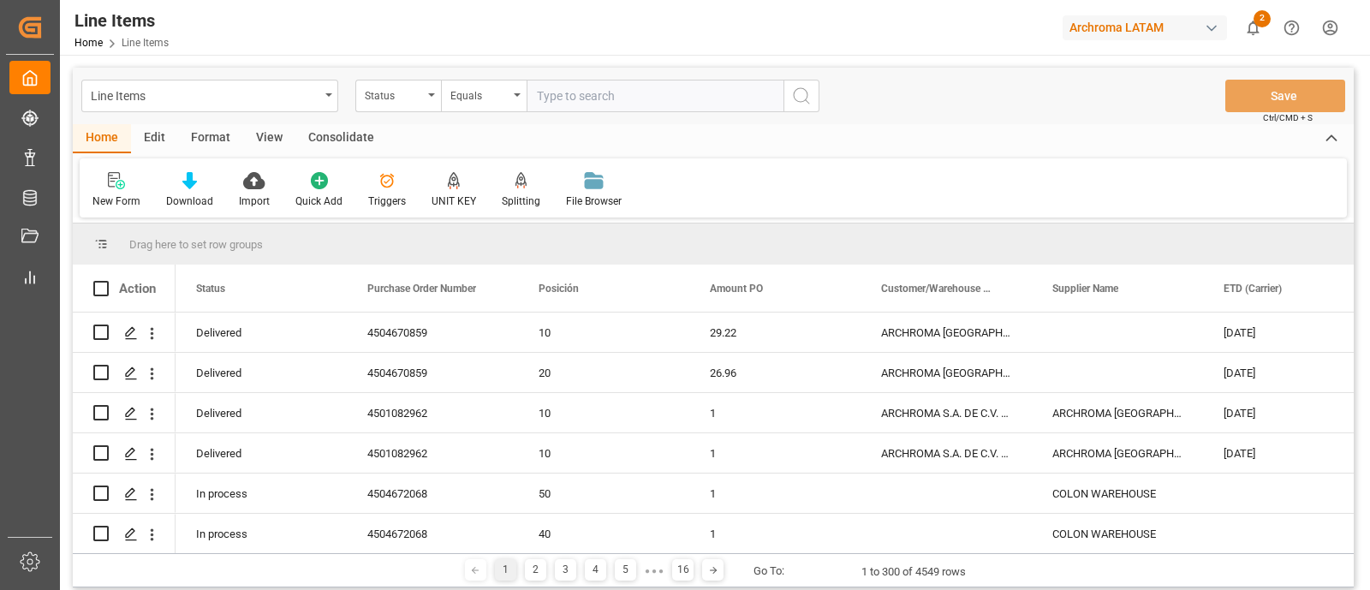
click at [159, 139] on div "Edit" at bounding box center [154, 138] width 47 height 29
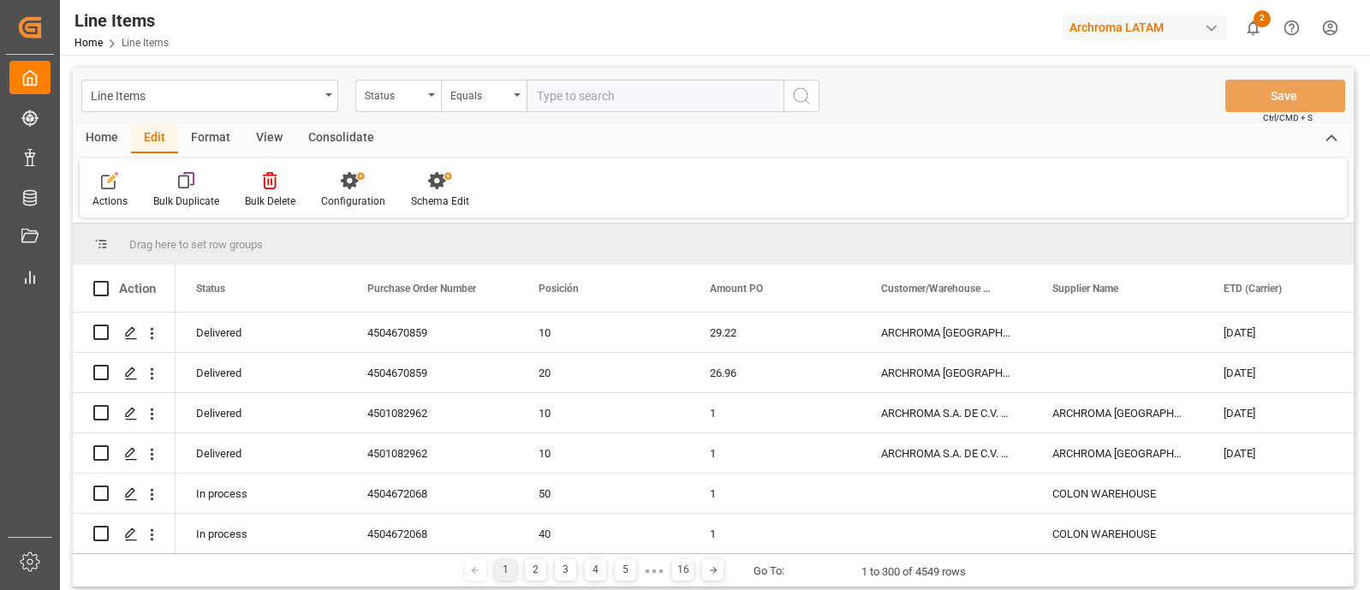
click at [540, 172] on div "Actions Bulk Duplicate Bulk Delete Configuration Schema Edit" at bounding box center [713, 187] width 1267 height 59
click at [578, 202] on div "Actions Bulk Duplicate Bulk Delete Configuration Schema Edit" at bounding box center [713, 187] width 1267 height 59
click at [555, 187] on div "Actions Bulk Duplicate Bulk Delete Configuration Schema Edit" at bounding box center [713, 187] width 1267 height 59
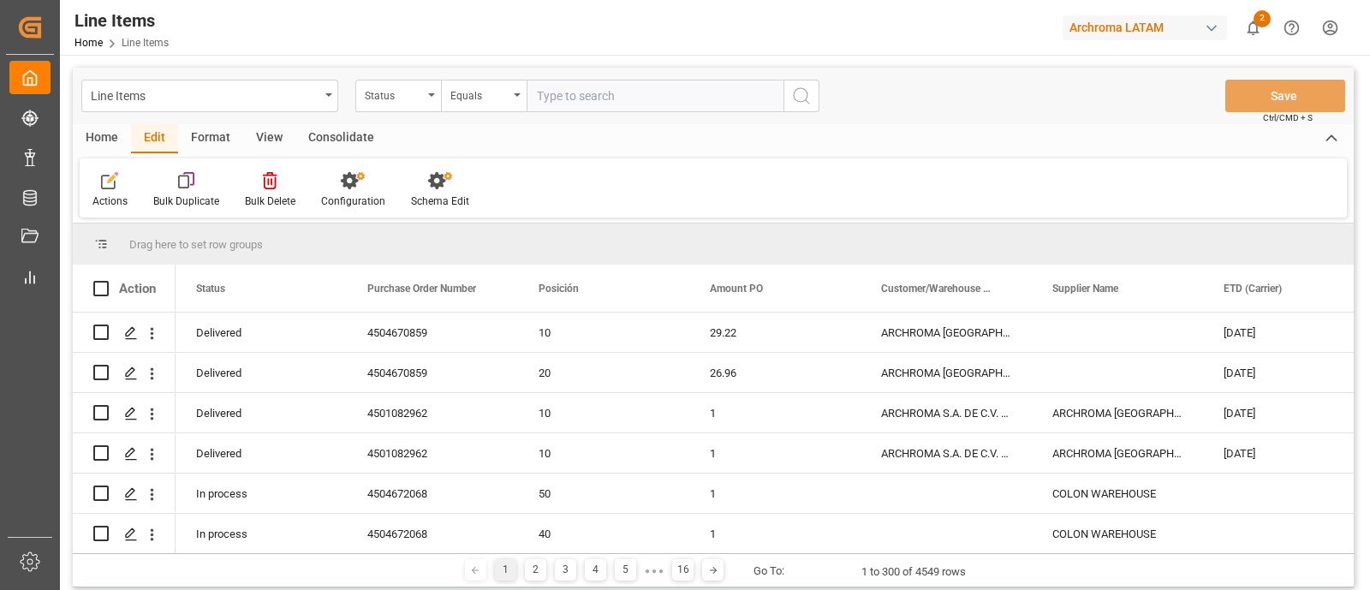
click at [618, 139] on div "Home Edit Format View Consolidate" at bounding box center [713, 138] width 1281 height 29
click at [444, 193] on div "Schema Edit" at bounding box center [440, 190] width 84 height 38
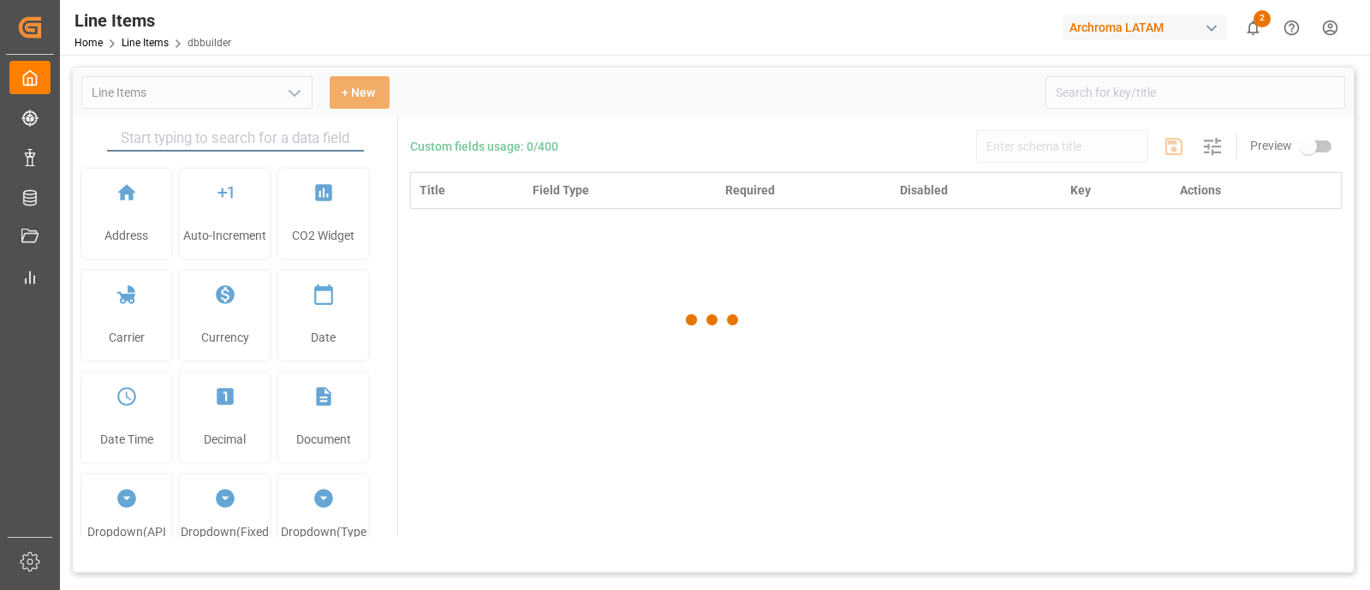
type input "Line Items"
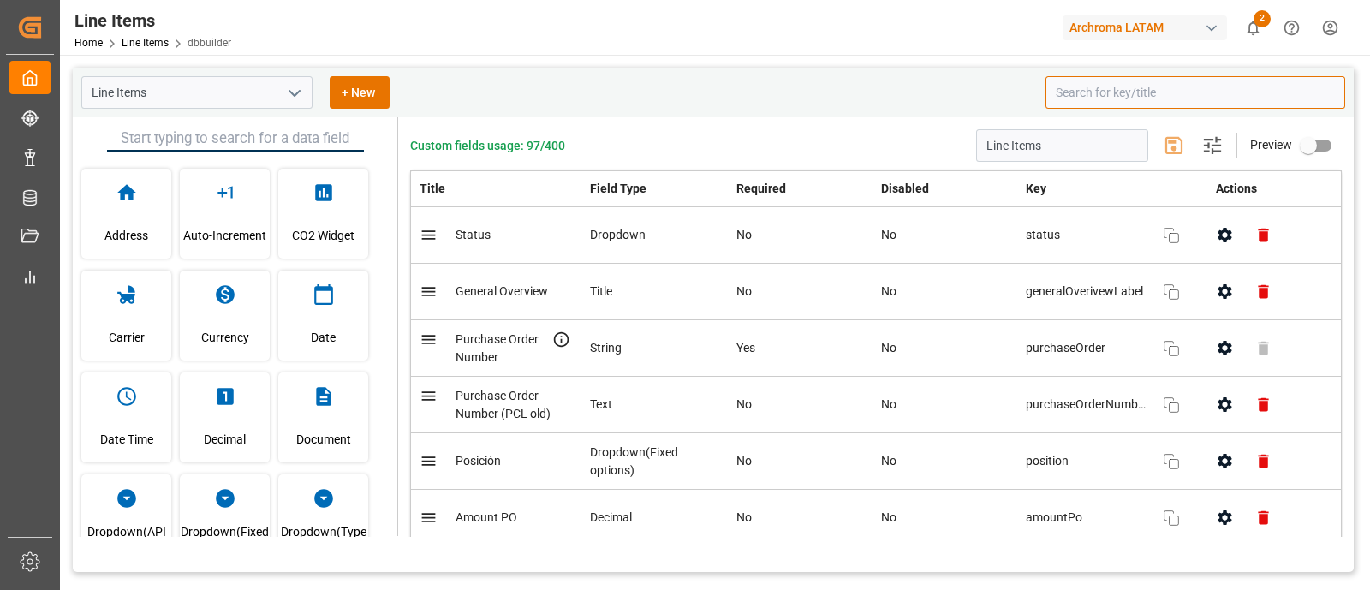
click at [1108, 92] on input at bounding box center [1196, 92] width 300 height 33
type input "s"
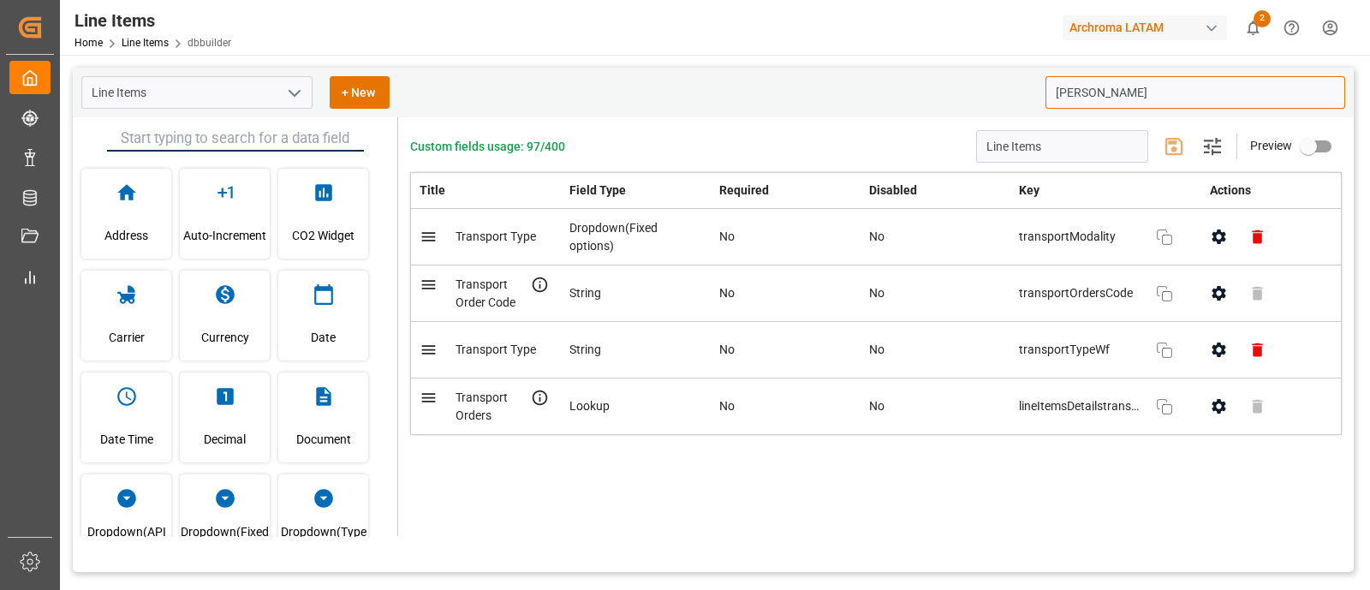
type input "[PERSON_NAME]"
click at [937, 192] on th "Disabled" at bounding box center [936, 191] width 150 height 36
click at [1214, 239] on icon "button" at bounding box center [1219, 236] width 14 height 15
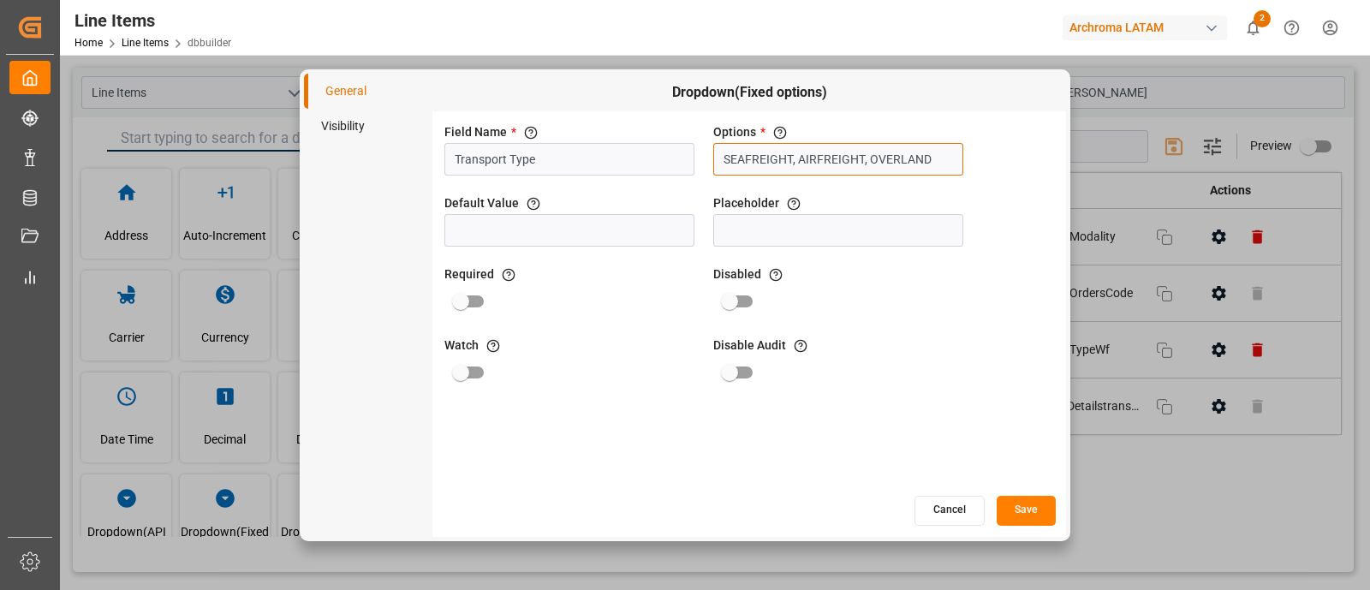
click at [799, 149] on input "SEAFREIGHT, AIRFREIGHT, OVERLAND" at bounding box center [838, 159] width 250 height 33
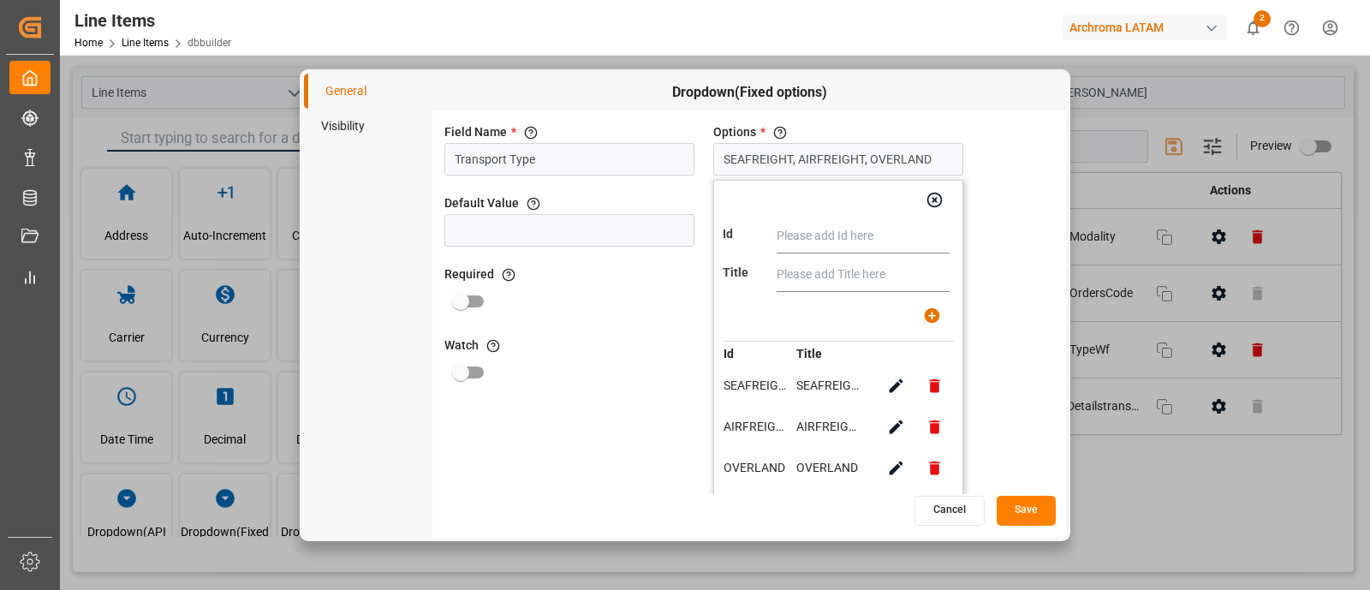
scroll to position [1, 0]
click at [890, 373] on button "button" at bounding box center [896, 385] width 39 height 39
type input "SEAFREIGHT"
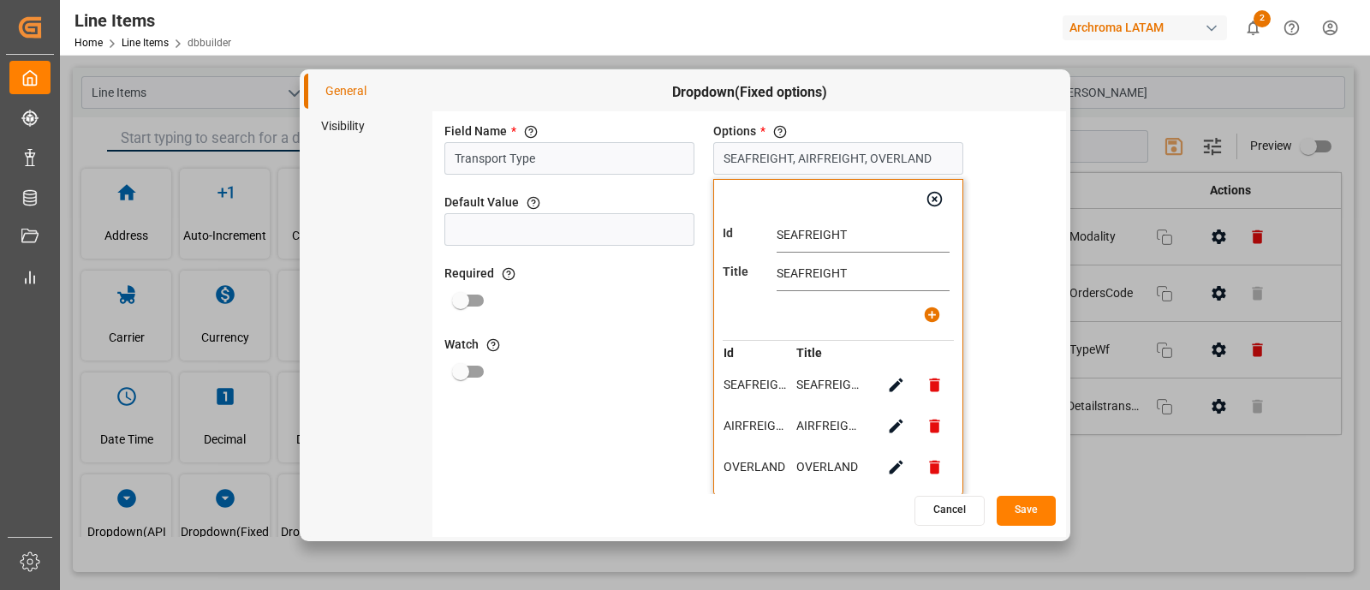
click at [802, 235] on input "SEAFREIGHT" at bounding box center [863, 235] width 173 height 34
click at [891, 417] on icon "button" at bounding box center [896, 426] width 18 height 18
type input "AIRFREIGHT"
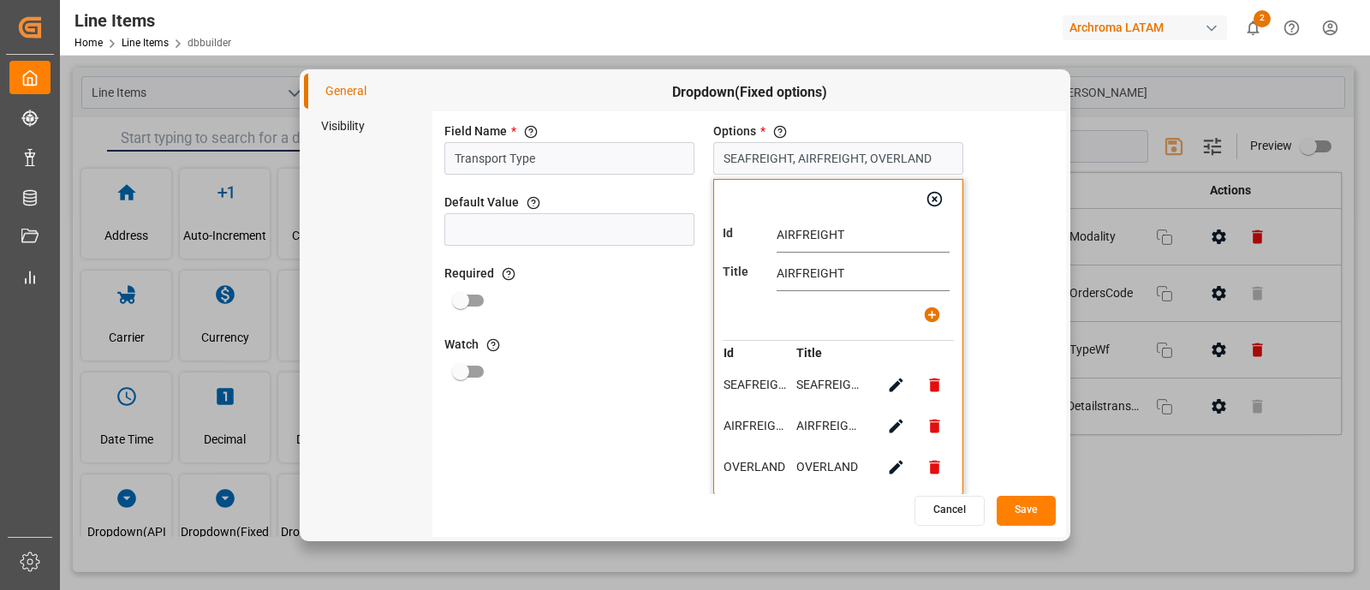
click at [807, 244] on input "AIRFREIGHT" at bounding box center [863, 235] width 173 height 34
click at [903, 462] on icon "button" at bounding box center [896, 467] width 18 height 18
type input "OVERLAND"
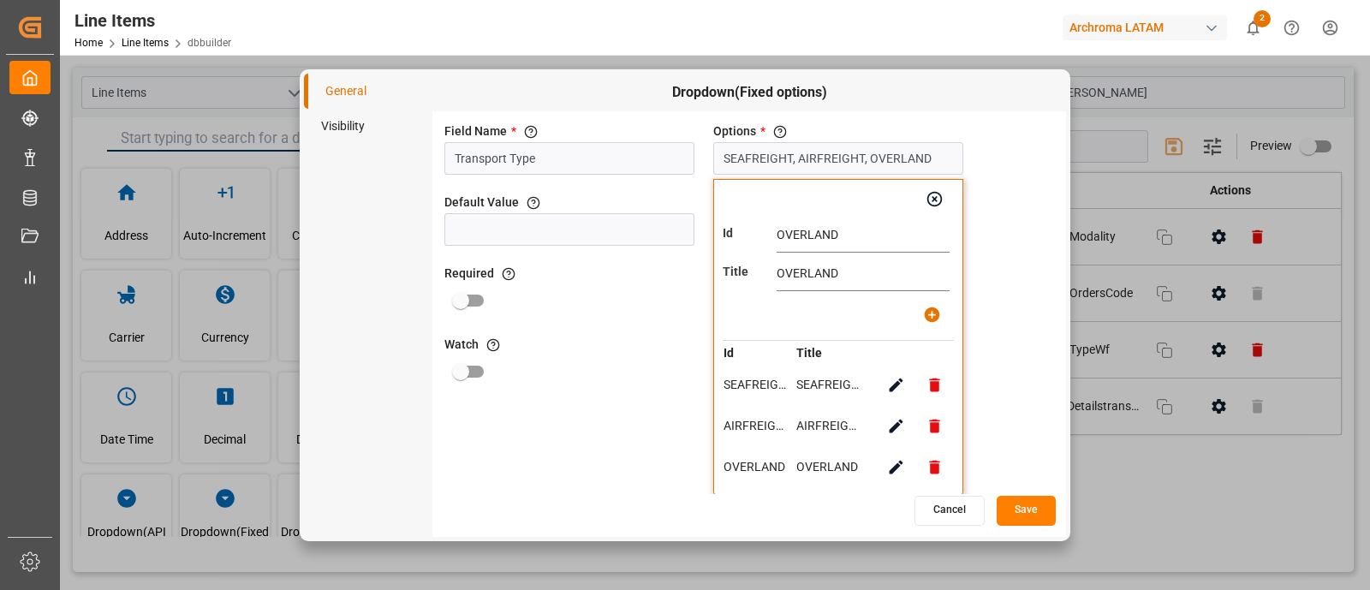
click at [802, 225] on input "OVERLAND" at bounding box center [863, 235] width 173 height 34
click at [906, 432] on button "button" at bounding box center [896, 426] width 39 height 39
type input "AIRFREIGHT"
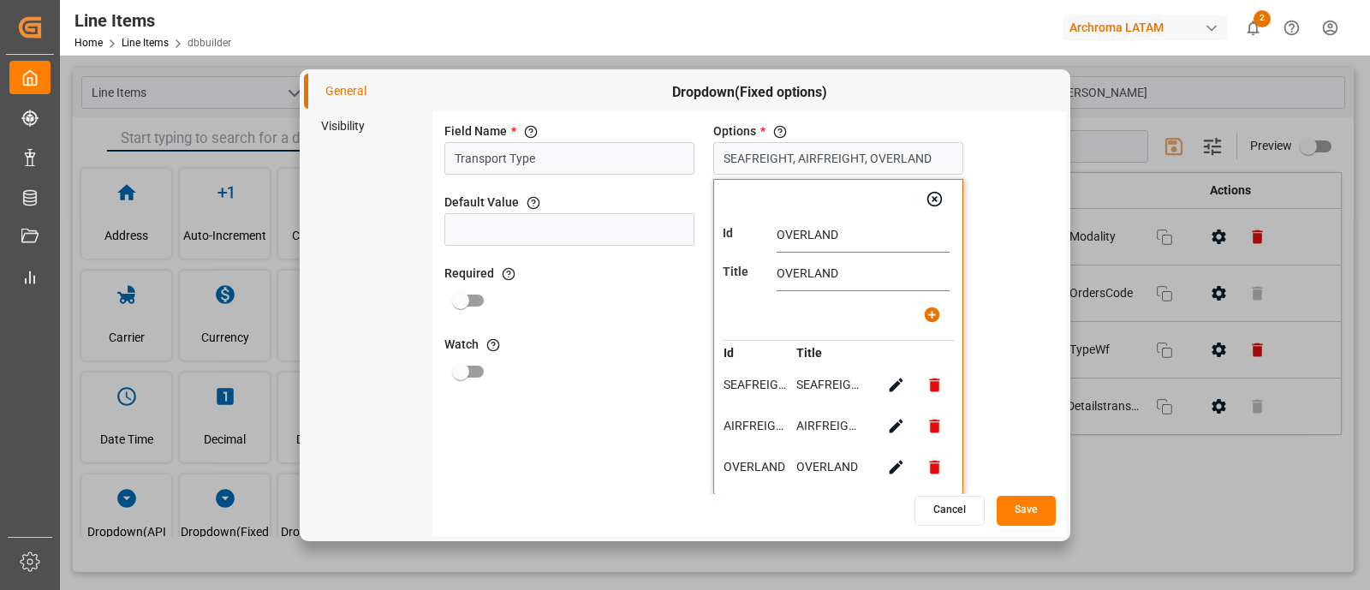
type input "AIRFREIGHT"
click at [807, 233] on input "AIRFREIGHT" at bounding box center [863, 235] width 173 height 34
click at [896, 454] on button "button" at bounding box center [896, 467] width 39 height 39
type input "OVERLAND"
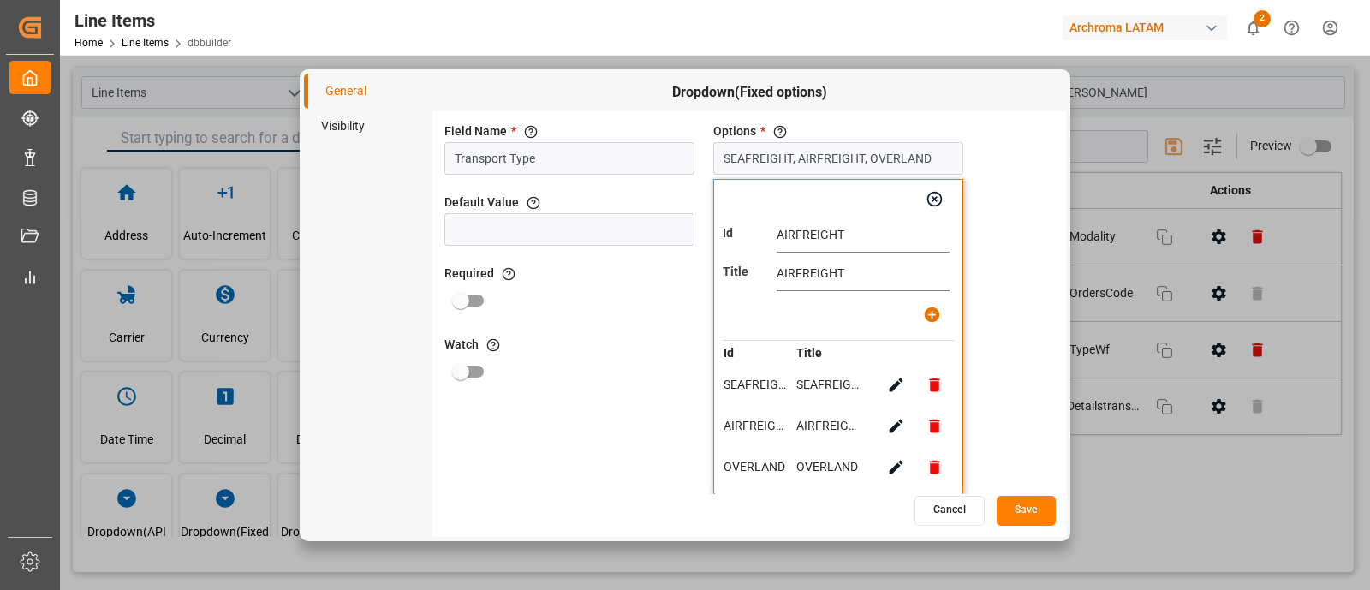
type input "OVERLAND"
click at [808, 224] on input "OVERLAND" at bounding box center [863, 235] width 173 height 34
